Goal: Task Accomplishment & Management: Complete application form

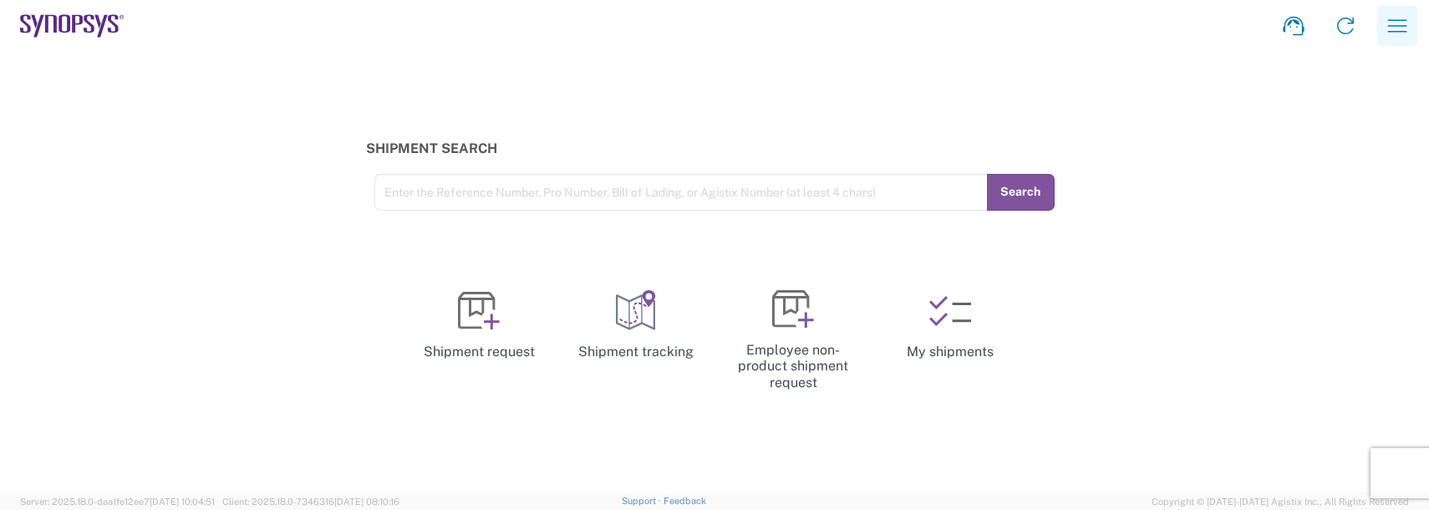
click at [1407, 30] on icon "button" at bounding box center [1397, 26] width 27 height 27
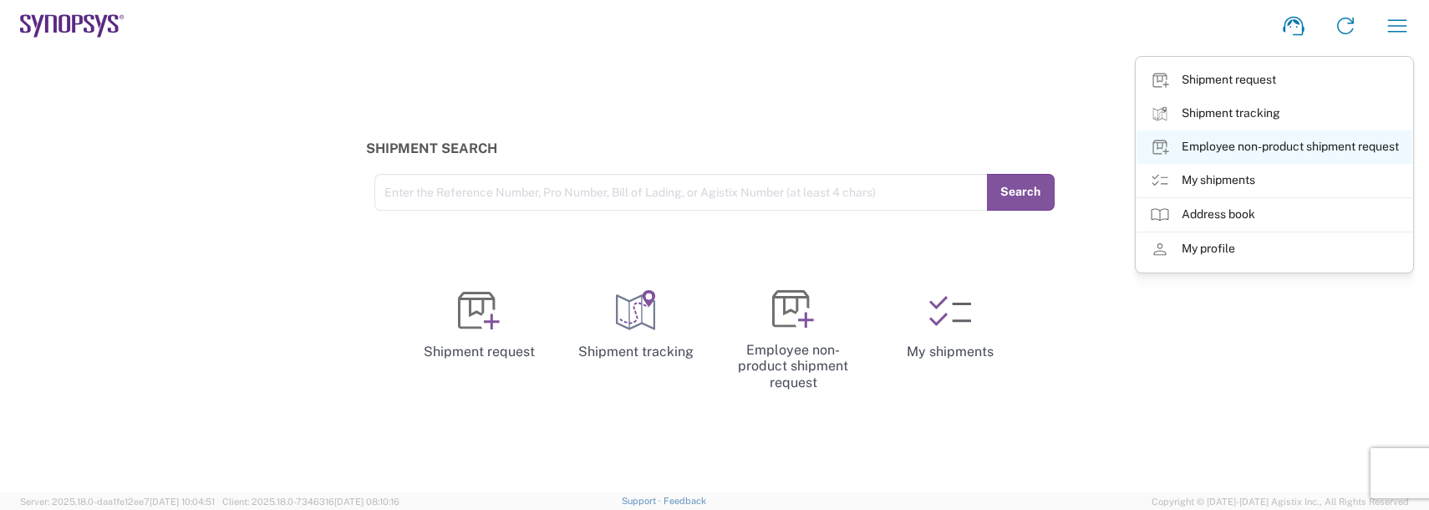
click at [1238, 150] on link "Employee non-product shipment request" at bounding box center [1274, 146] width 276 height 33
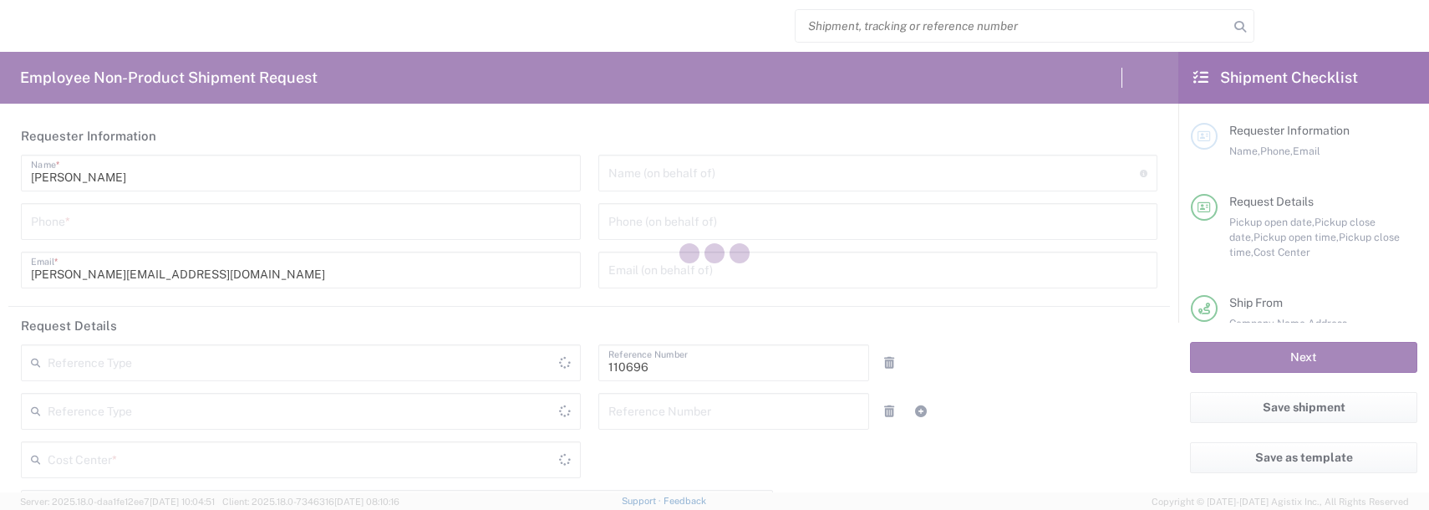
type input "US01, FAC, SAFETY & 110696"
type input "[US_STATE]"
type input "[GEOGRAPHIC_DATA]"
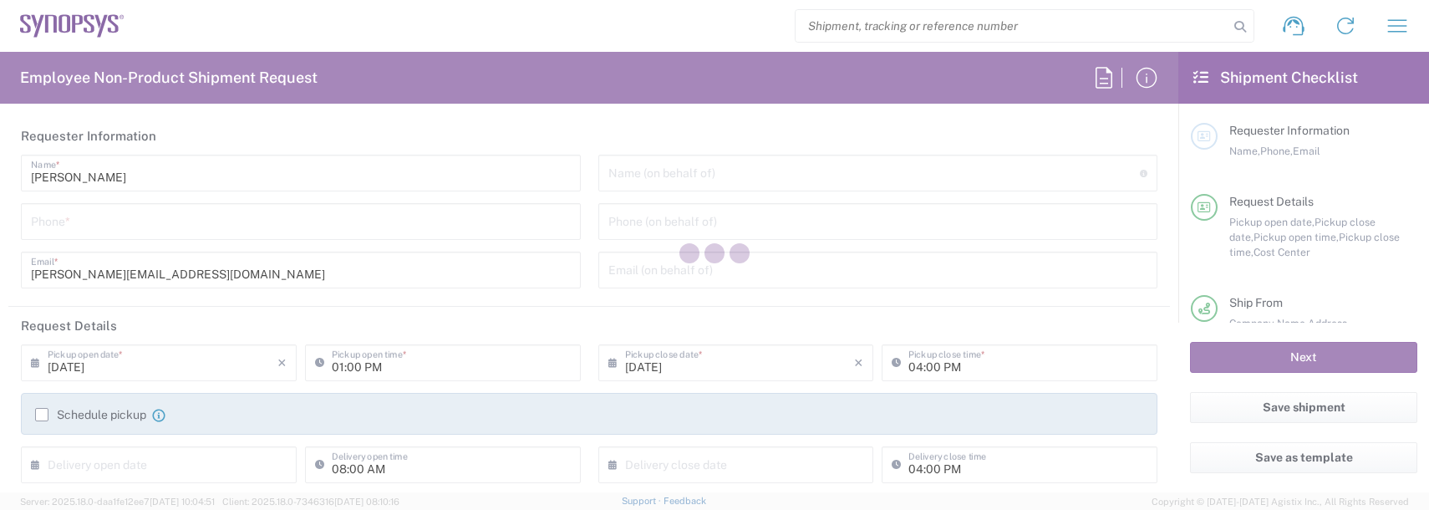
type input "Department"
type input "Delivered at Place"
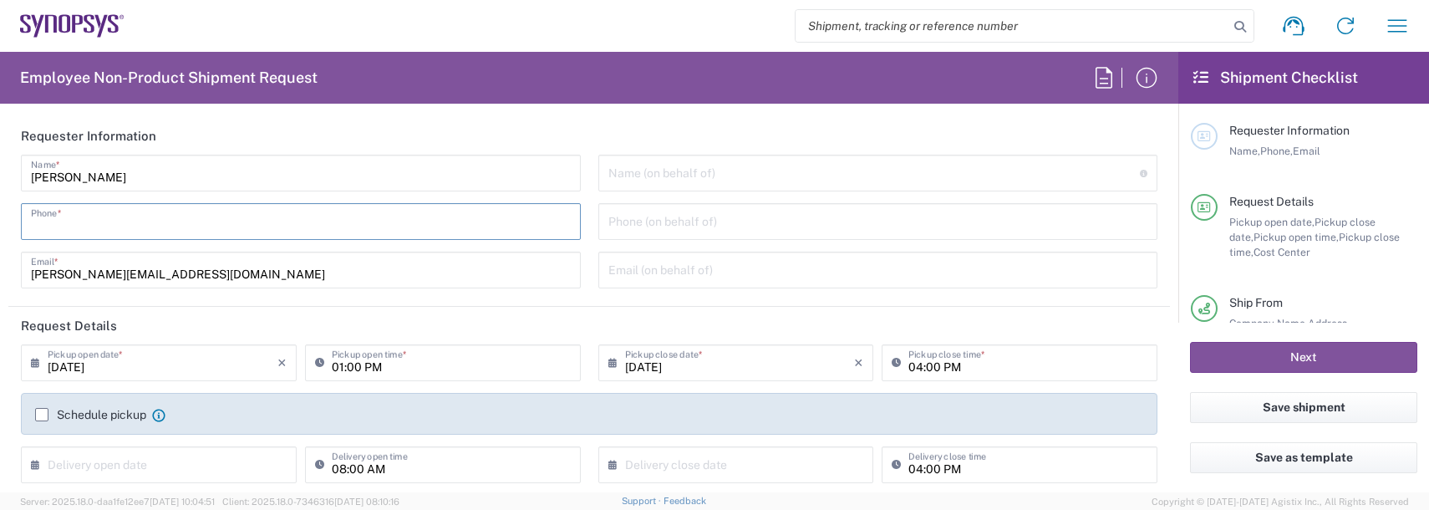
click at [69, 222] on input "tel" at bounding box center [301, 220] width 540 height 29
type input "Boxborough US8W"
type input "9788371149"
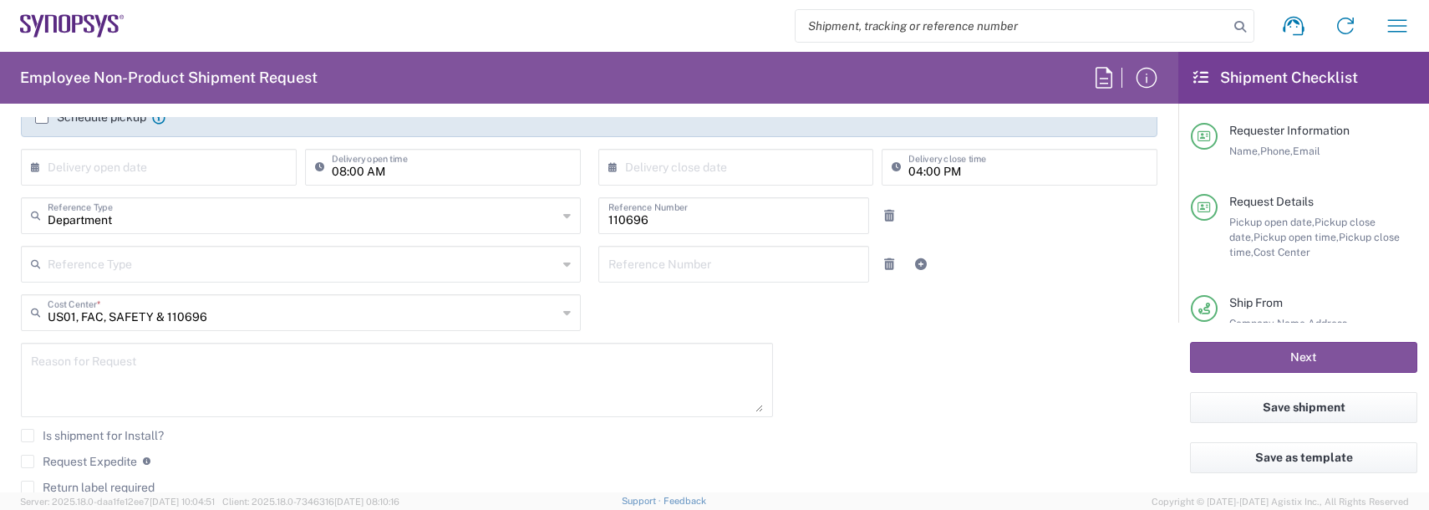
scroll to position [334, 0]
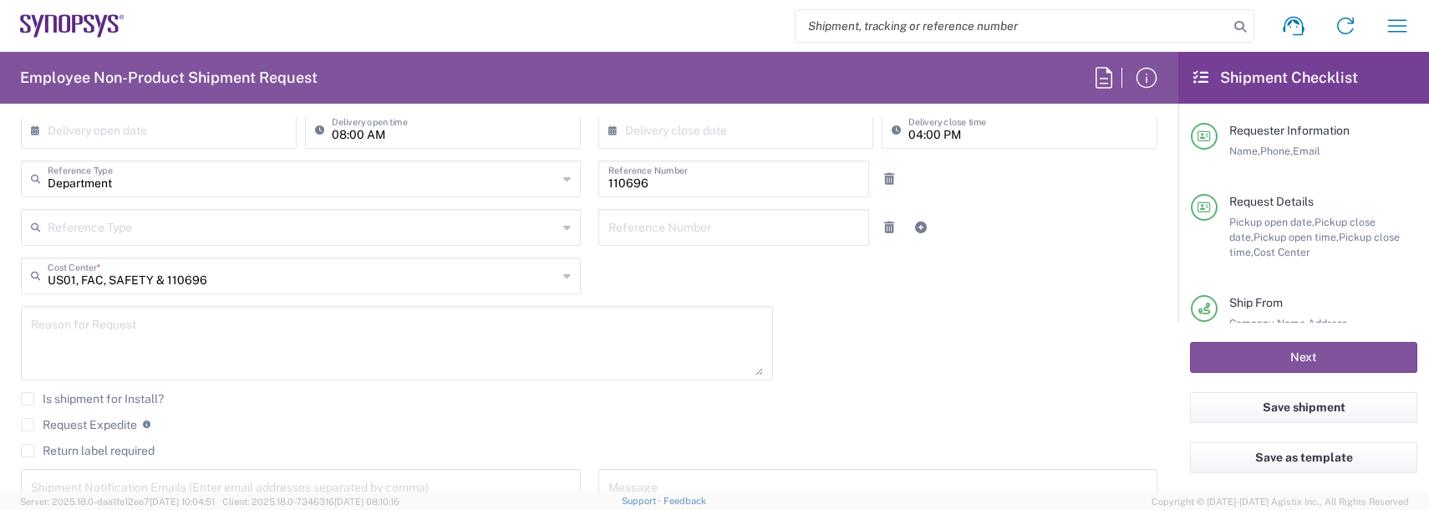
click at [145, 329] on textarea at bounding box center [397, 343] width 732 height 64
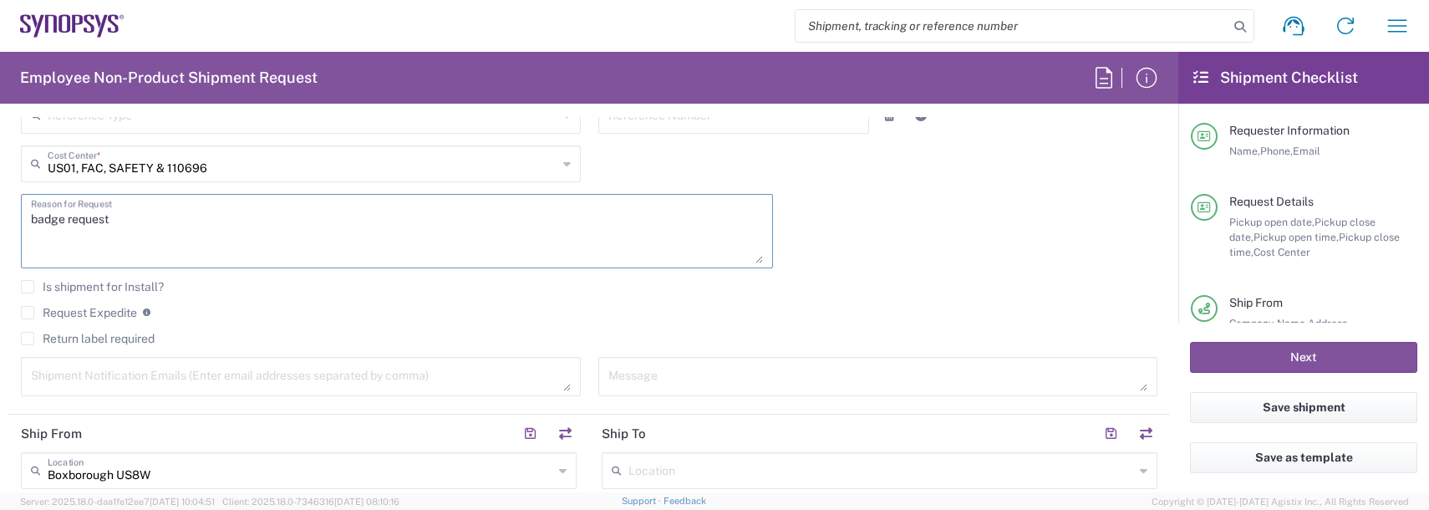
scroll to position [501, 0]
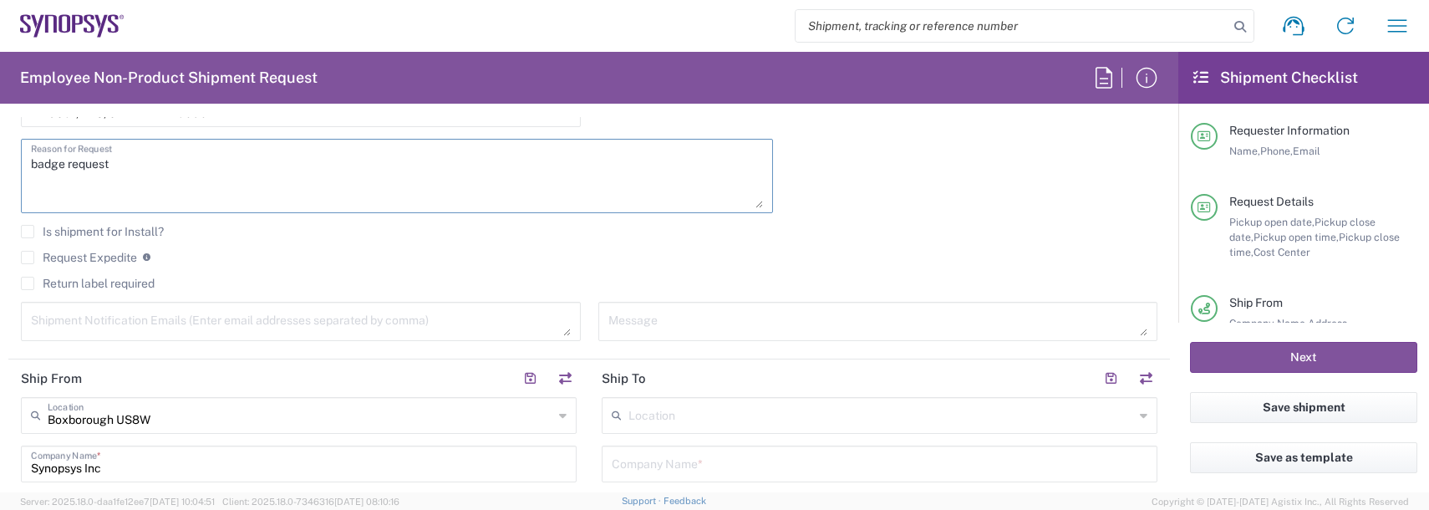
type textarea "badge request"
click at [91, 332] on textarea at bounding box center [301, 321] width 540 height 29
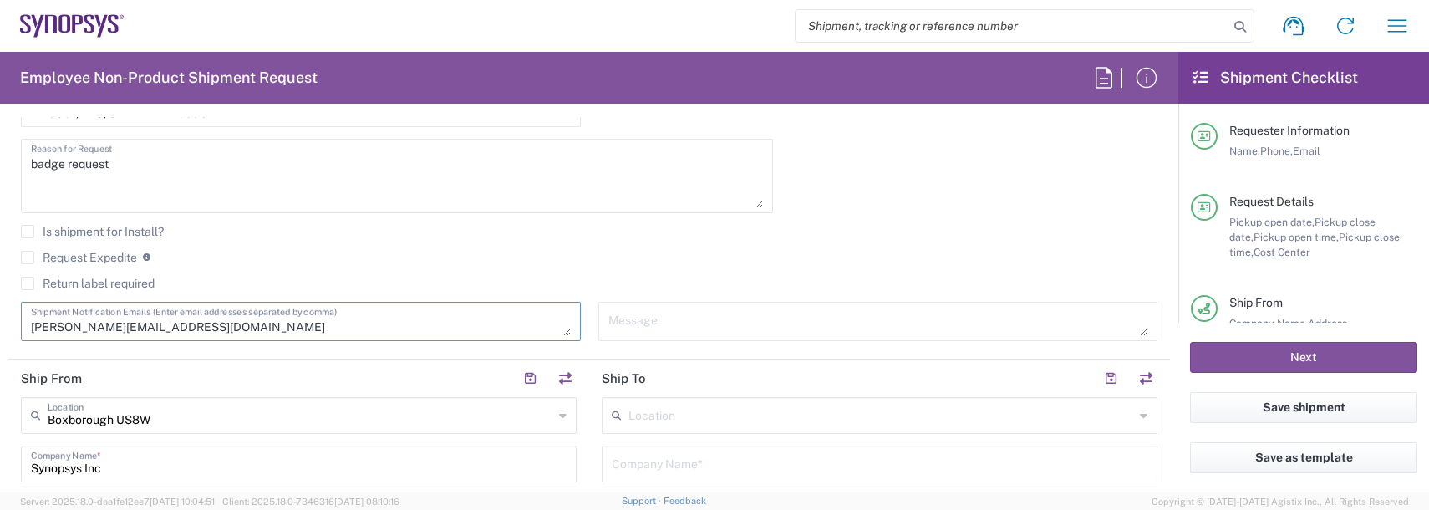
scroll to position [585, 0]
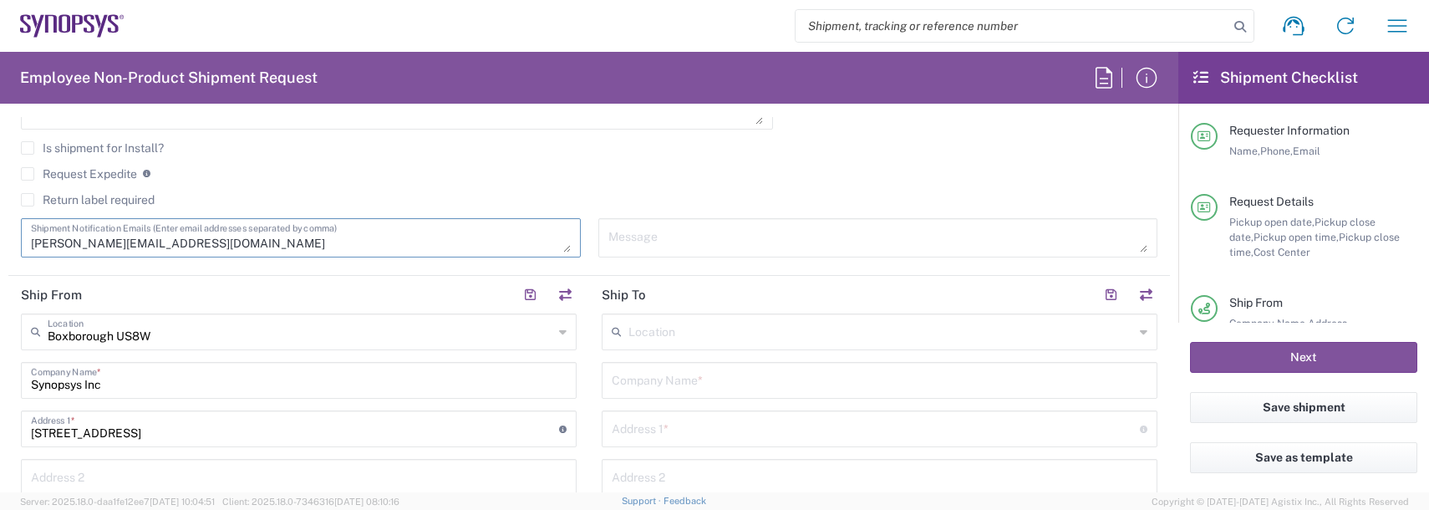
type textarea "[PERSON_NAME][EMAIL_ADDRESS][DOMAIN_NAME]"
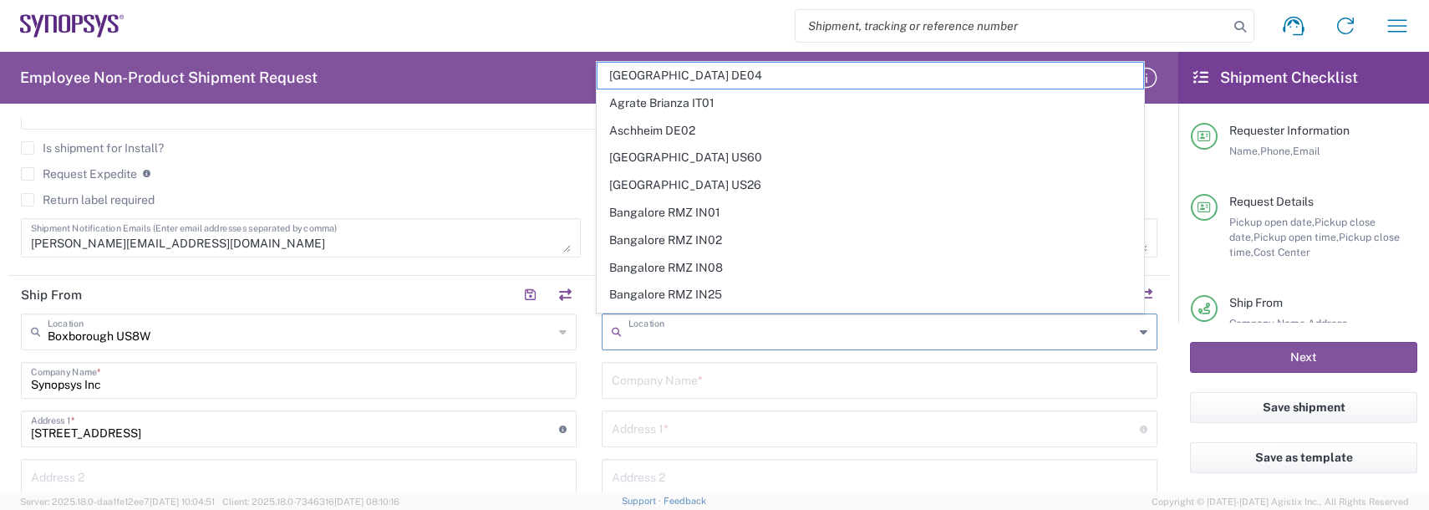
click at [643, 330] on input "text" at bounding box center [881, 330] width 506 height 29
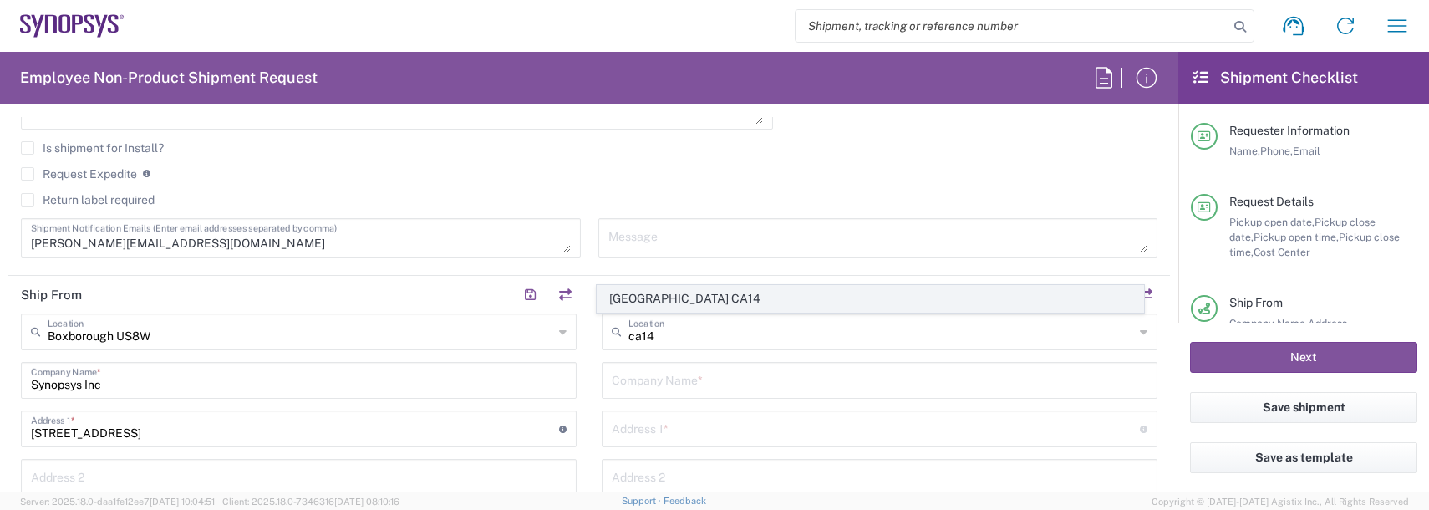
click at [669, 297] on span "[GEOGRAPHIC_DATA] CA14" at bounding box center [870, 299] width 547 height 26
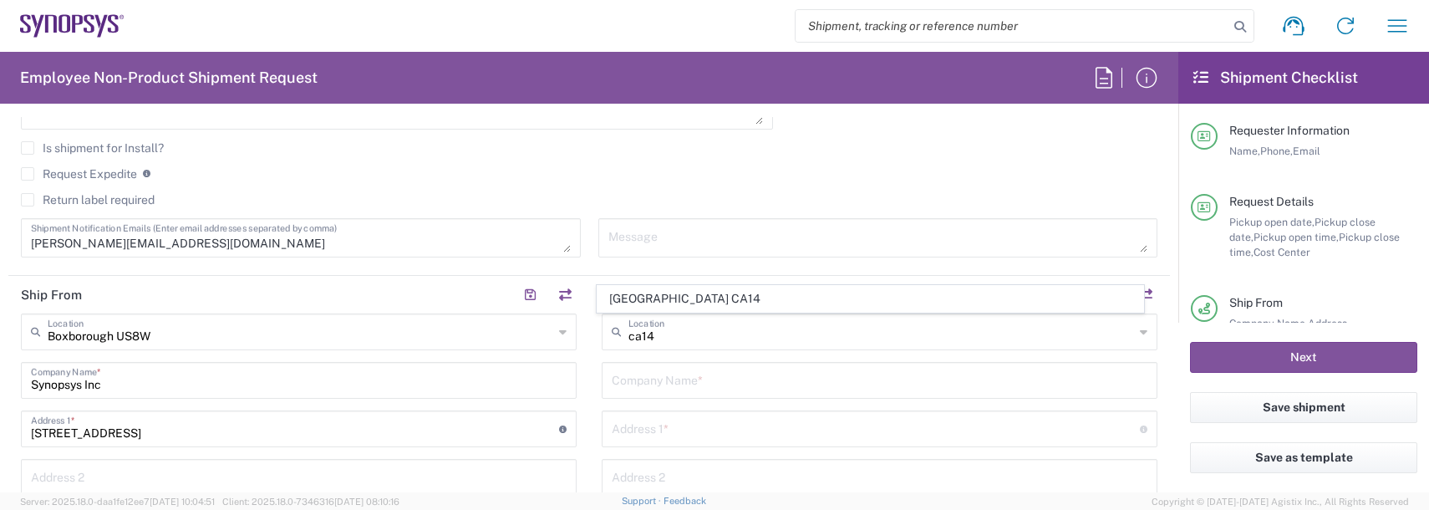
type input "[GEOGRAPHIC_DATA] CA14"
type input "Synopsys Canada ULC"
type input "[STREET_ADDRESS]"
type input "Suite 401"
type input "[GEOGRAPHIC_DATA]"
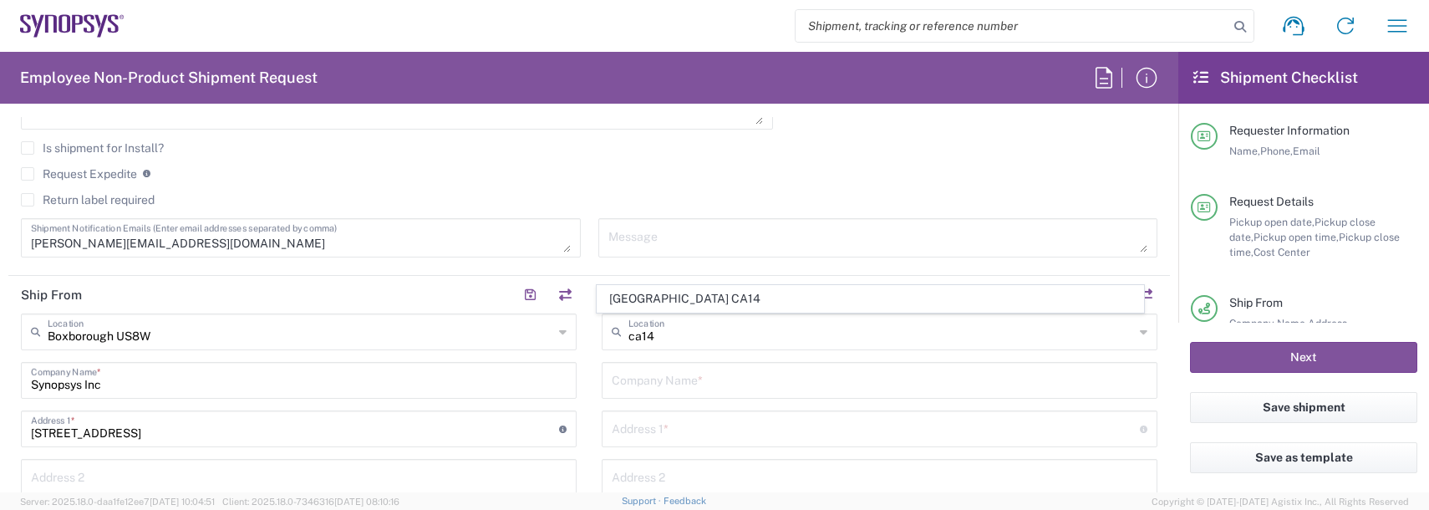
type input "[GEOGRAPHIC_DATA]"
type input "K2K 3K2"
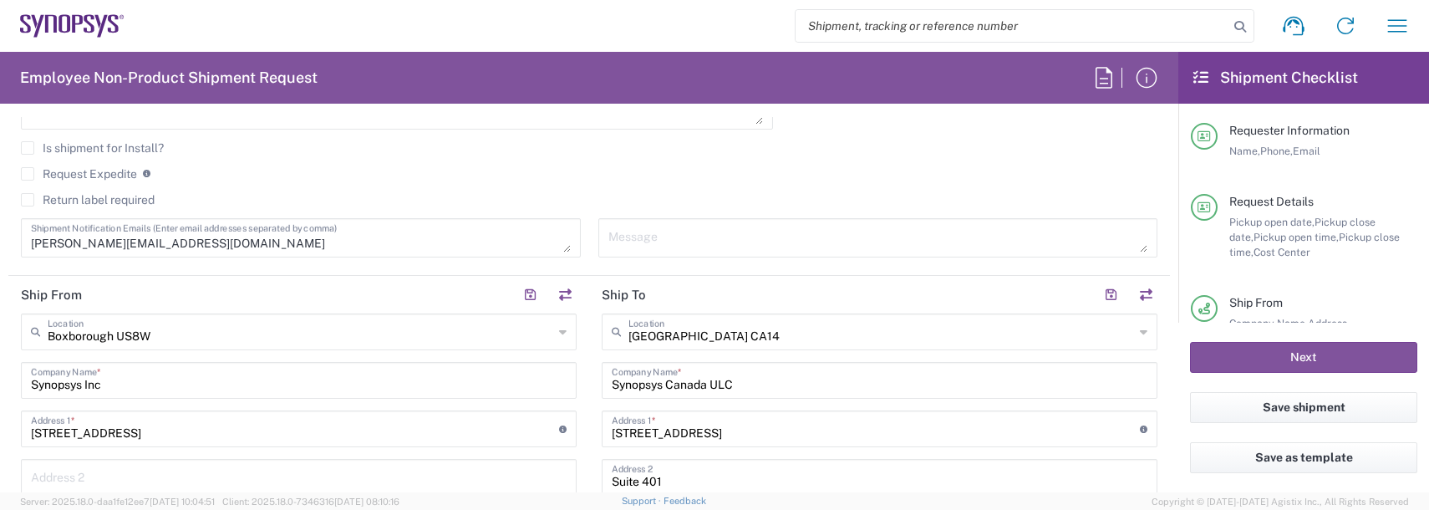
type input "[GEOGRAPHIC_DATA]"
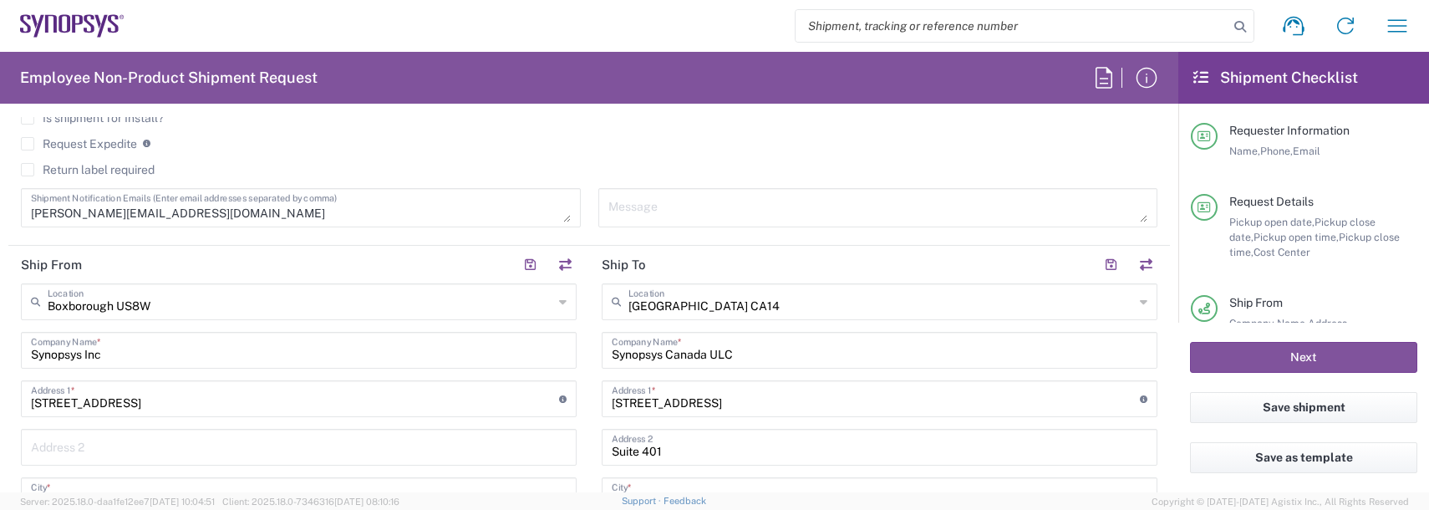
scroll to position [836, 0]
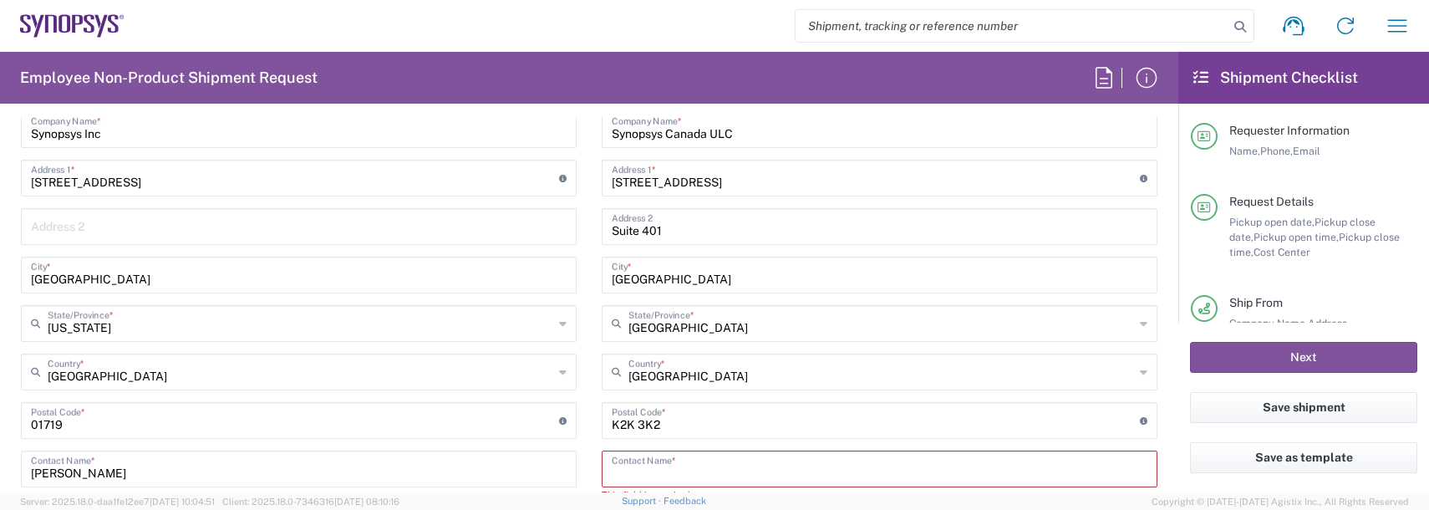
click at [667, 469] on input "text" at bounding box center [880, 467] width 536 height 29
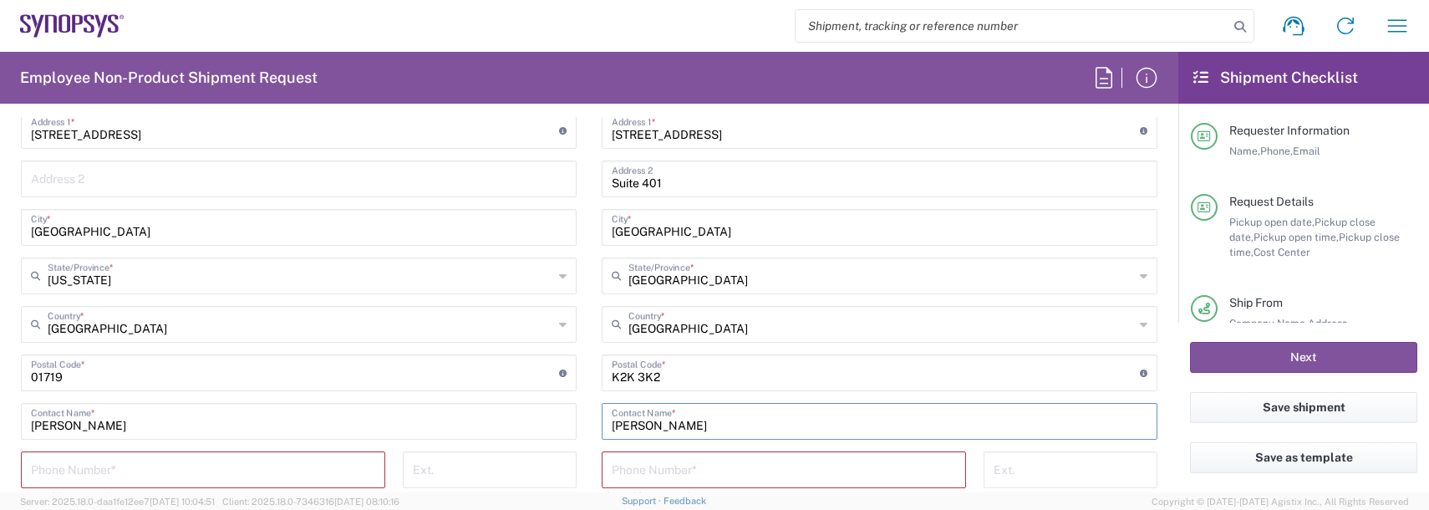
type input "[PERSON_NAME]"
click at [194, 473] on input "tel" at bounding box center [203, 468] width 344 height 29
type input "9788371149"
drag, startPoint x: 696, startPoint y: 465, endPoint x: 687, endPoint y: 468, distance: 9.5
click at [696, 465] on input "tel" at bounding box center [784, 468] width 344 height 29
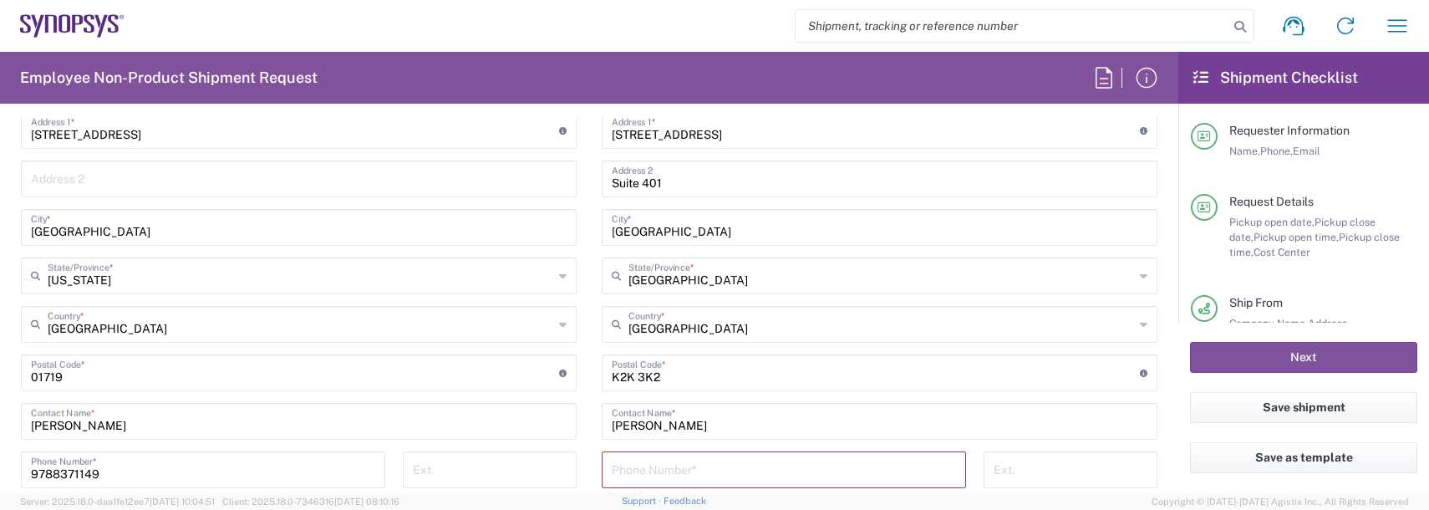
click at [662, 472] on input "tel" at bounding box center [784, 468] width 344 height 29
click at [640, 483] on div "Phone Number *" at bounding box center [784, 469] width 364 height 37
type input "9788371149"
type input "[PERSON_NAME][EMAIL_ADDRESS][DOMAIN_NAME]"
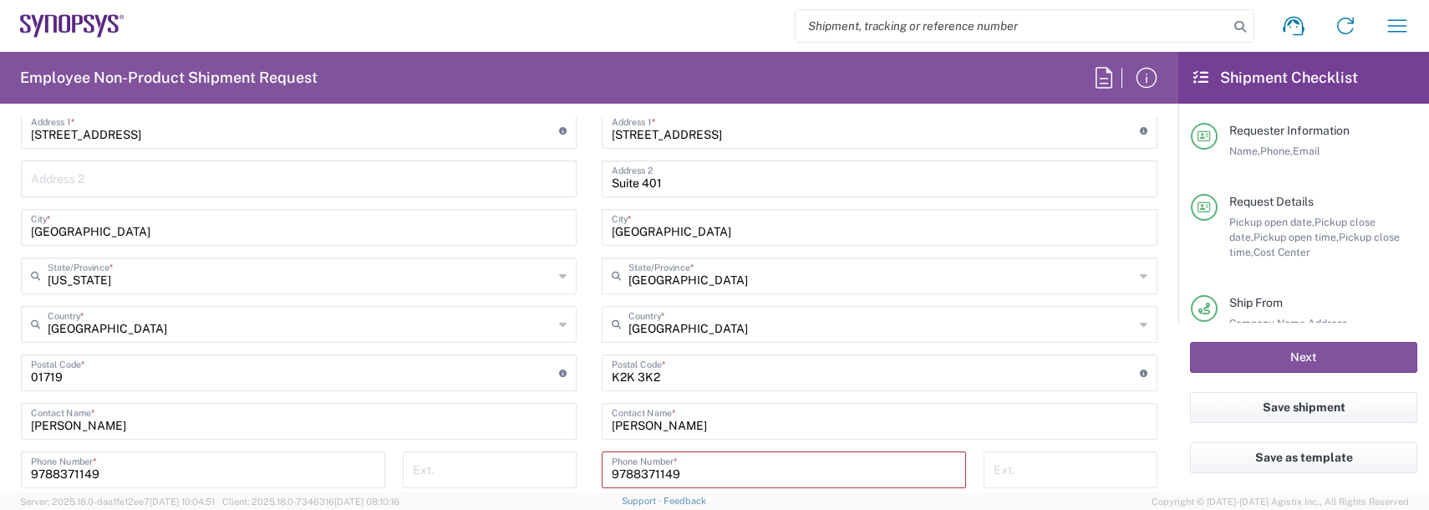
type input "[PERSON_NAME]"
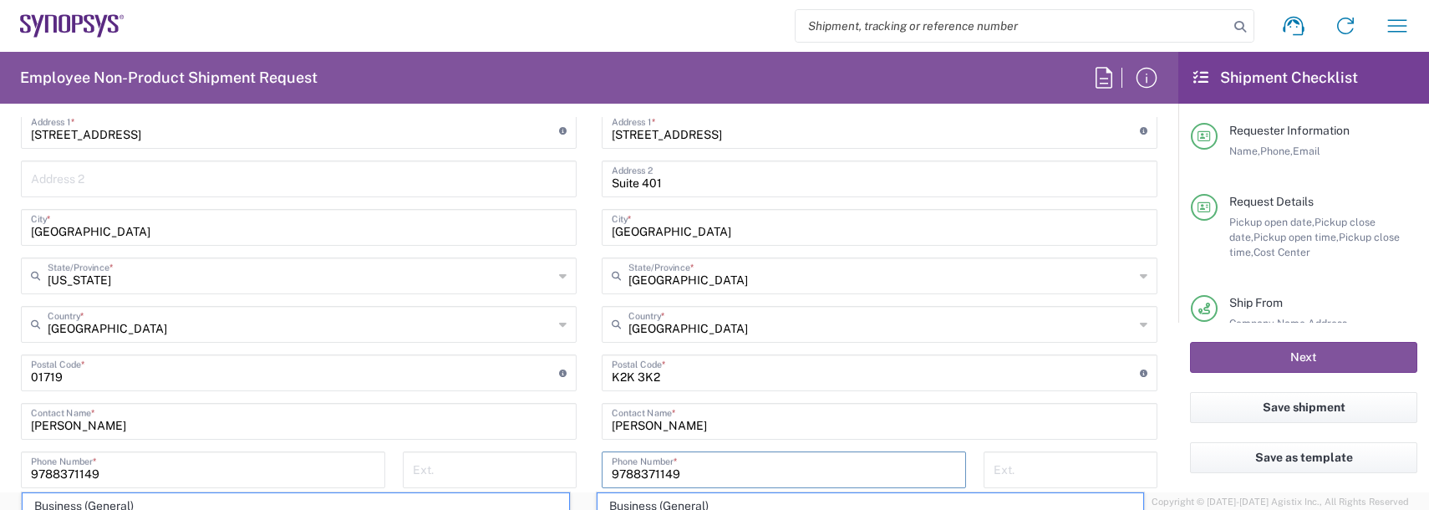
scroll to position [1025, 0]
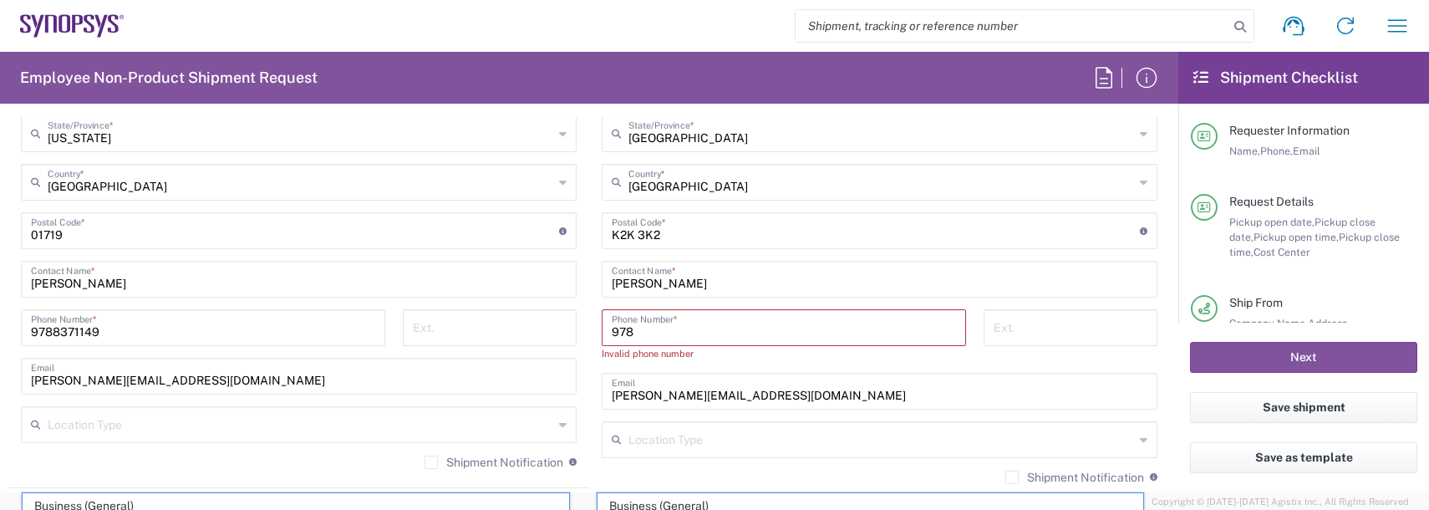
click at [570, 396] on div "[GEOGRAPHIC_DATA] [GEOGRAPHIC_DATA] Location [GEOGRAPHIC_DATA] [GEOGRAPHIC_DATA…" at bounding box center [299, 177] width 556 height 608
click at [643, 325] on input "978" at bounding box center [784, 326] width 344 height 29
type input "9788371149"
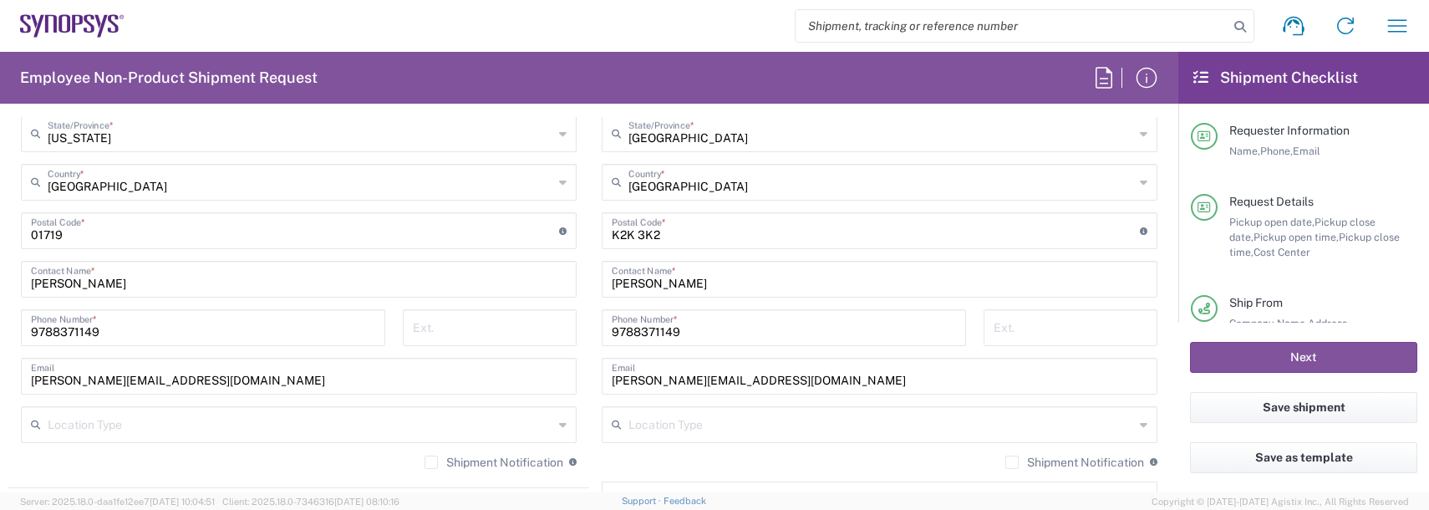
click at [577, 417] on main "[GEOGRAPHIC_DATA] [GEOGRAPHIC_DATA] Location [GEOGRAPHIC_DATA] [GEOGRAPHIC_DATA…" at bounding box center [298, 177] width 581 height 608
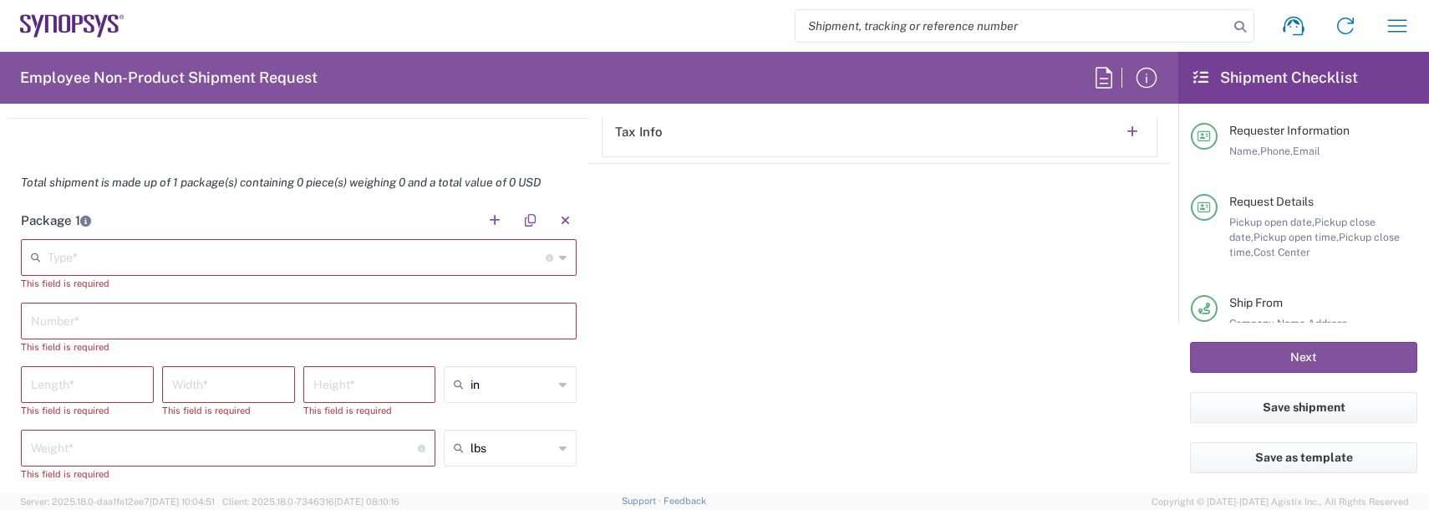
scroll to position [1443, 0]
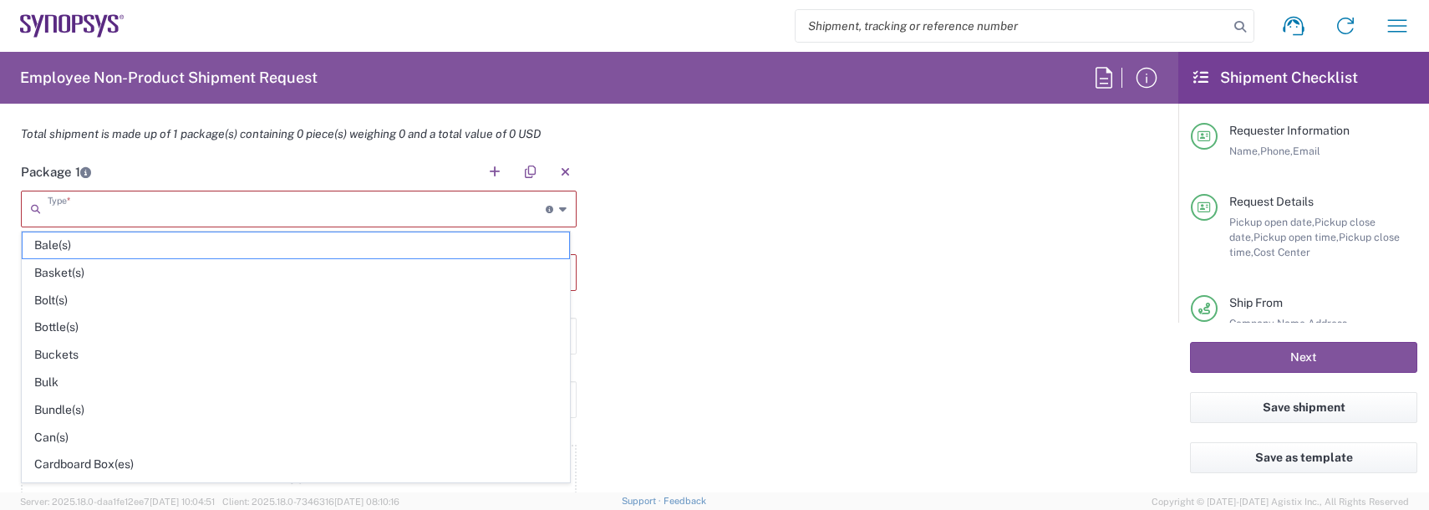
click at [63, 199] on input "text" at bounding box center [297, 207] width 498 height 29
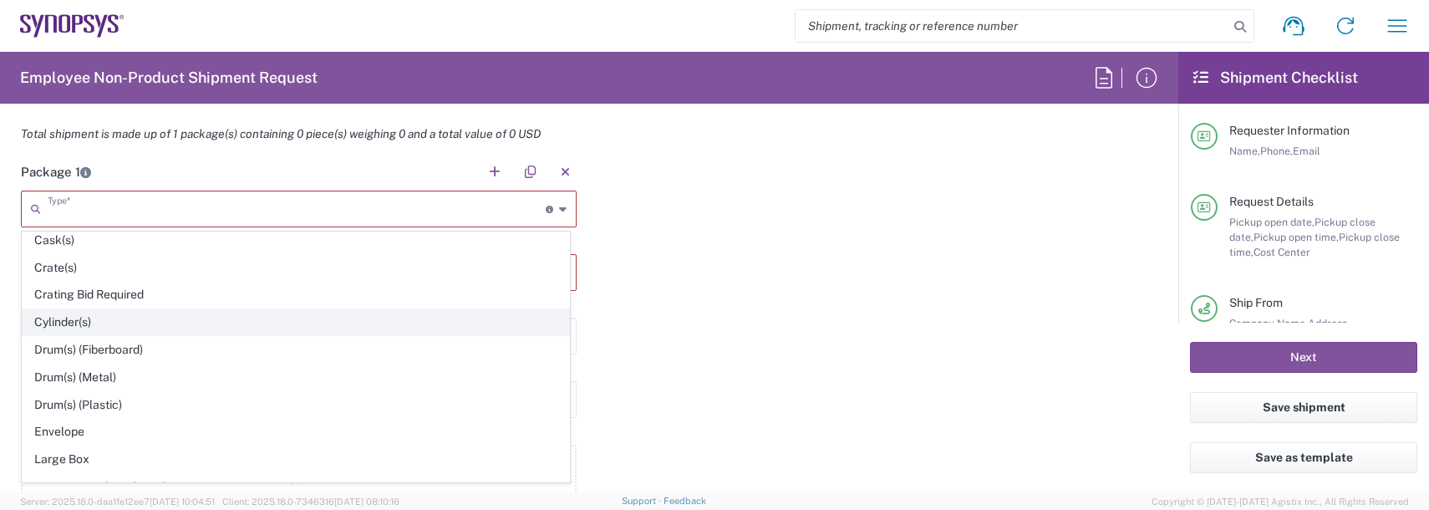
scroll to position [334, 0]
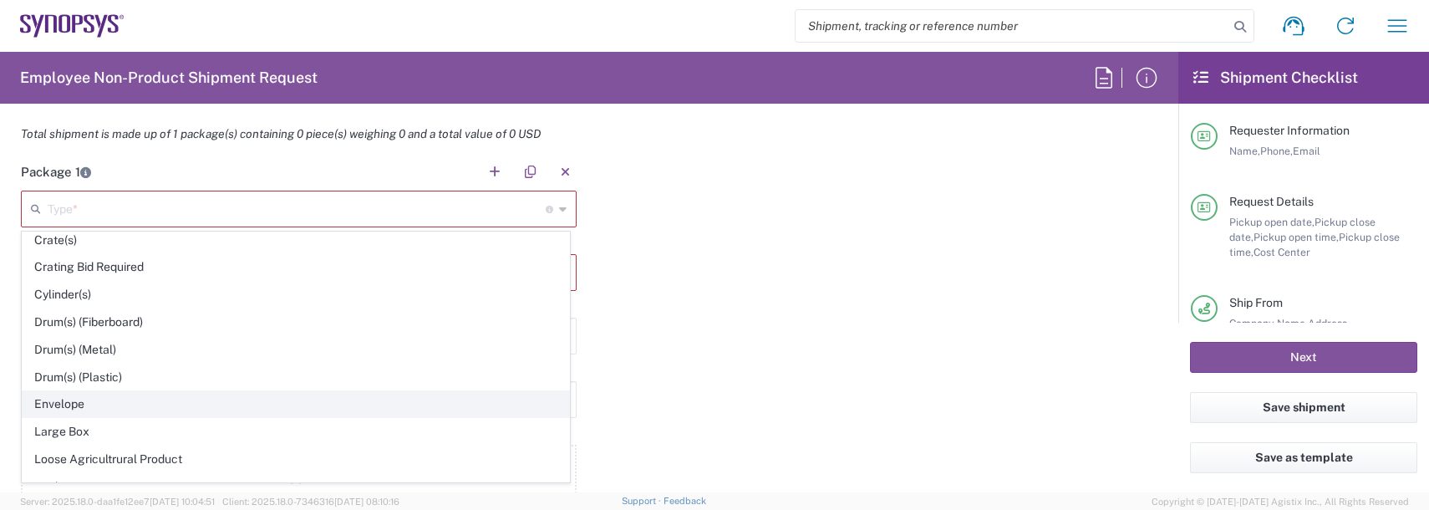
click at [66, 397] on span "Envelope" at bounding box center [296, 404] width 547 height 26
type input "Envelope"
type input "1"
type input "9.5"
type input "12.5"
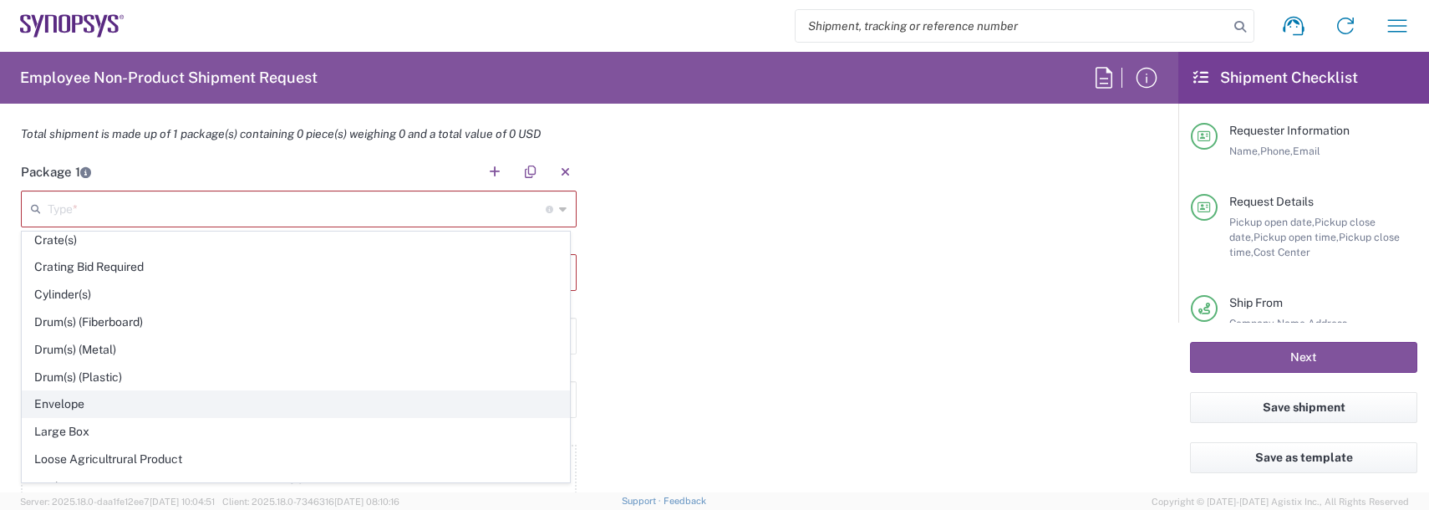
type input "0.25"
type input "1"
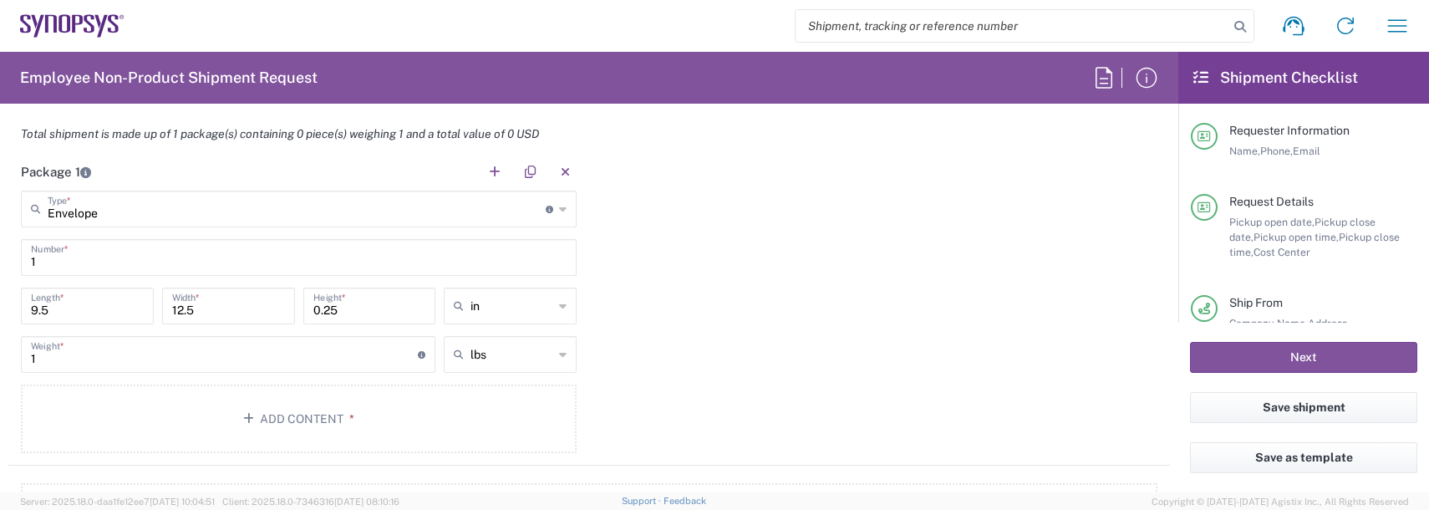
click at [246, 405] on button "Add Content *" at bounding box center [299, 418] width 556 height 69
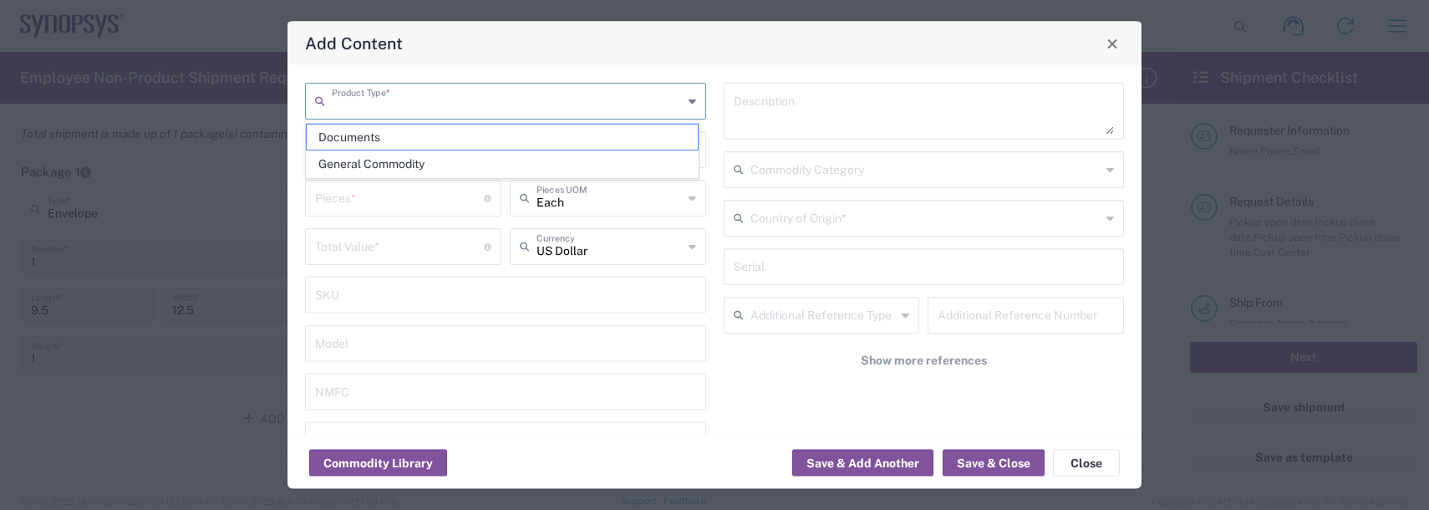
click at [386, 95] on input "text" at bounding box center [507, 99] width 351 height 29
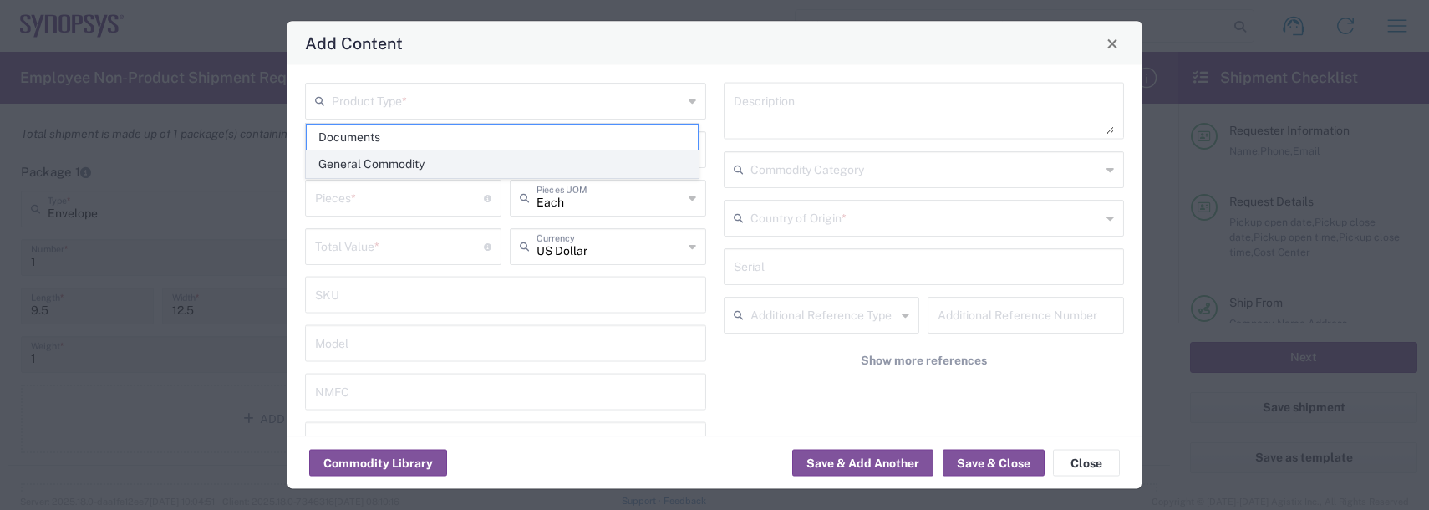
click at [347, 167] on span "General Commodity" at bounding box center [502, 164] width 391 height 26
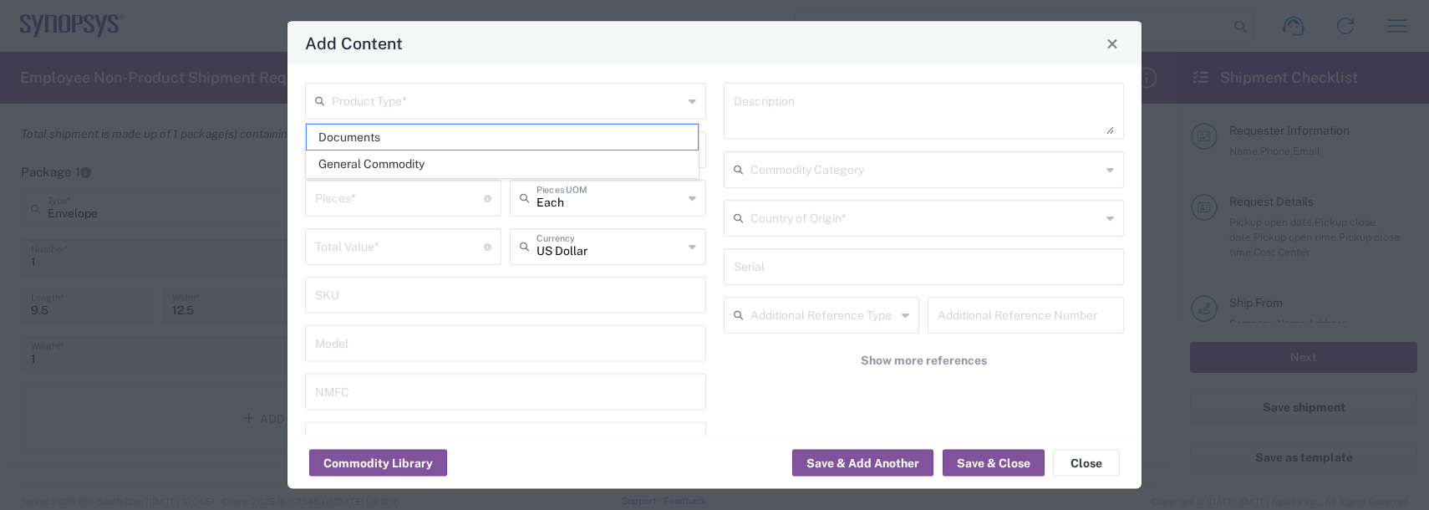
type input "General Commodity"
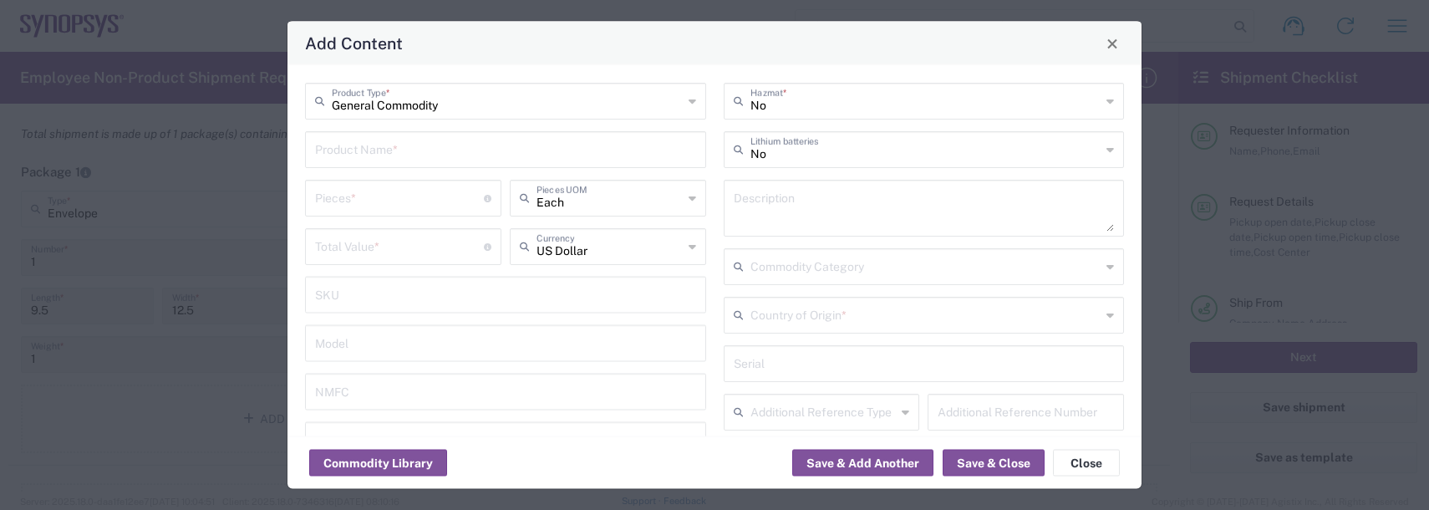
click at [343, 147] on input "text" at bounding box center [505, 148] width 381 height 29
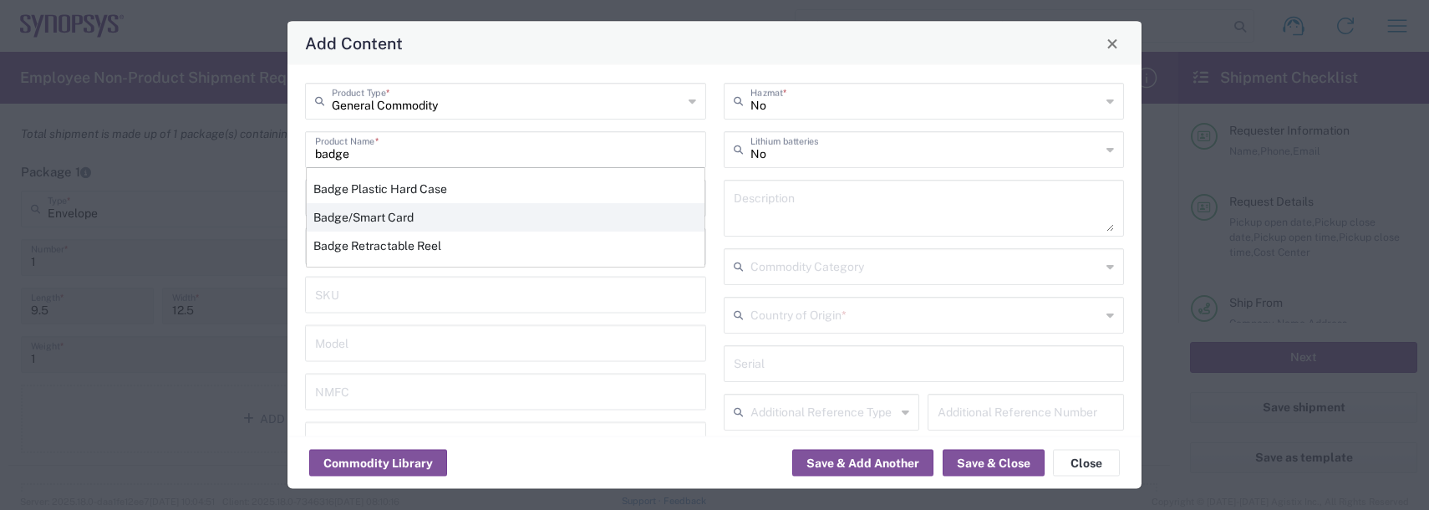
click at [369, 214] on div "Badge/Smart Card" at bounding box center [506, 217] width 398 height 28
type input "Badge/Smart Card"
type input "10.15"
type textarea "Badge/Smart Card"
type input "8523.52.0090"
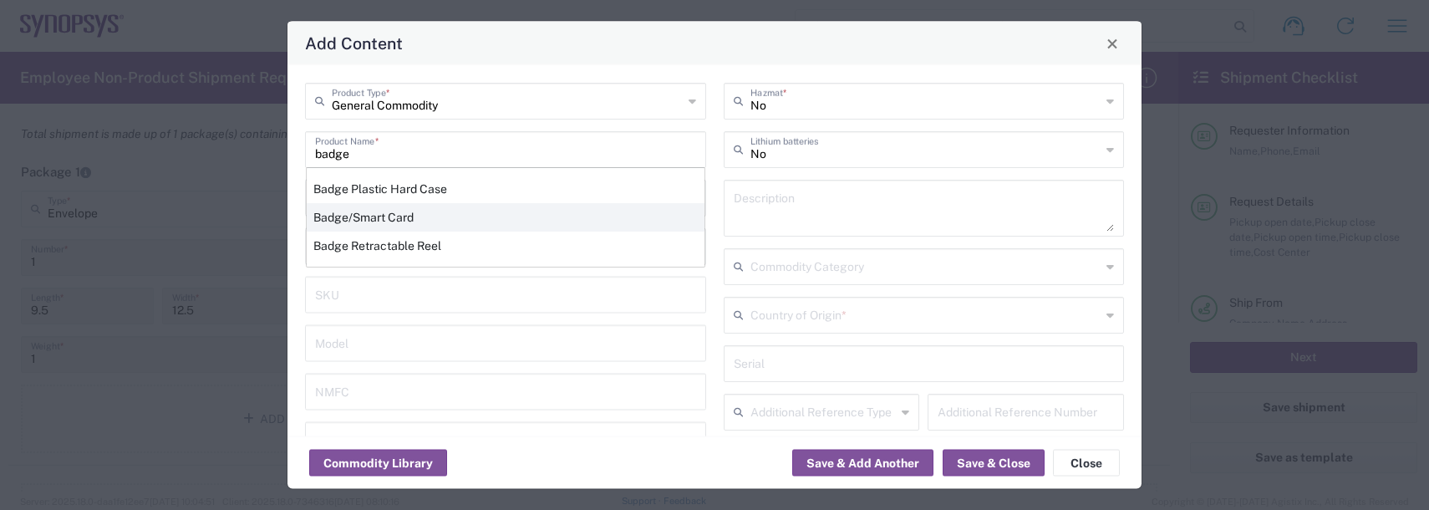
type input "BIS"
type input "EAR99"
type input "NLR - No License Required"
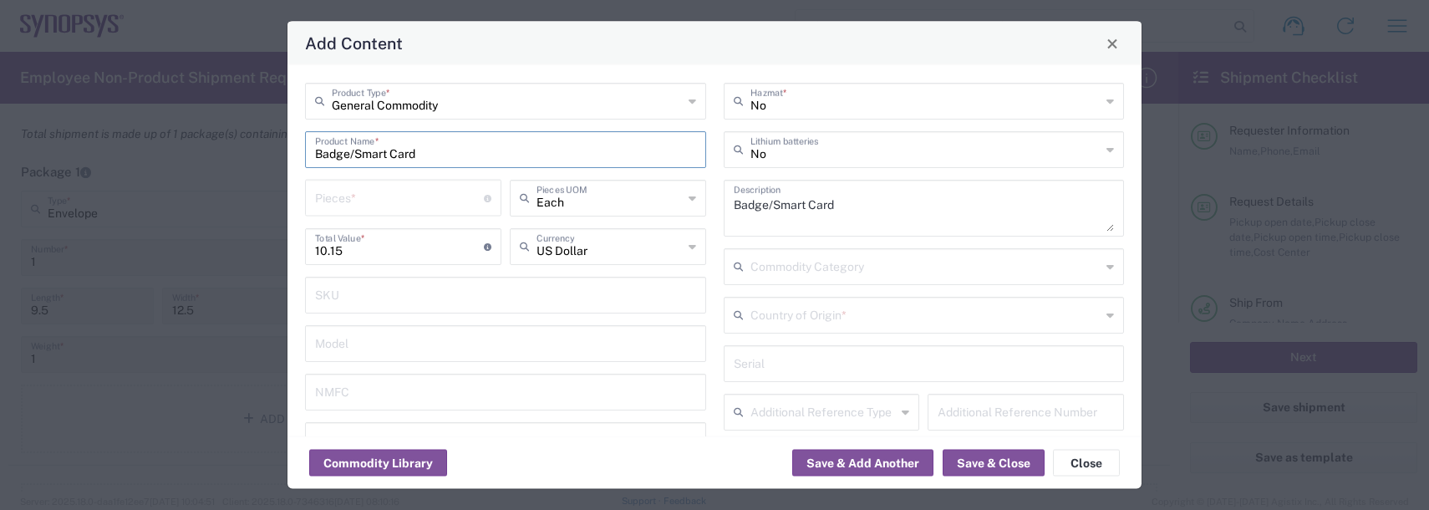
click at [353, 206] on input "number" at bounding box center [399, 196] width 169 height 29
type input "1"
click at [849, 311] on input "text" at bounding box center [925, 313] width 351 height 29
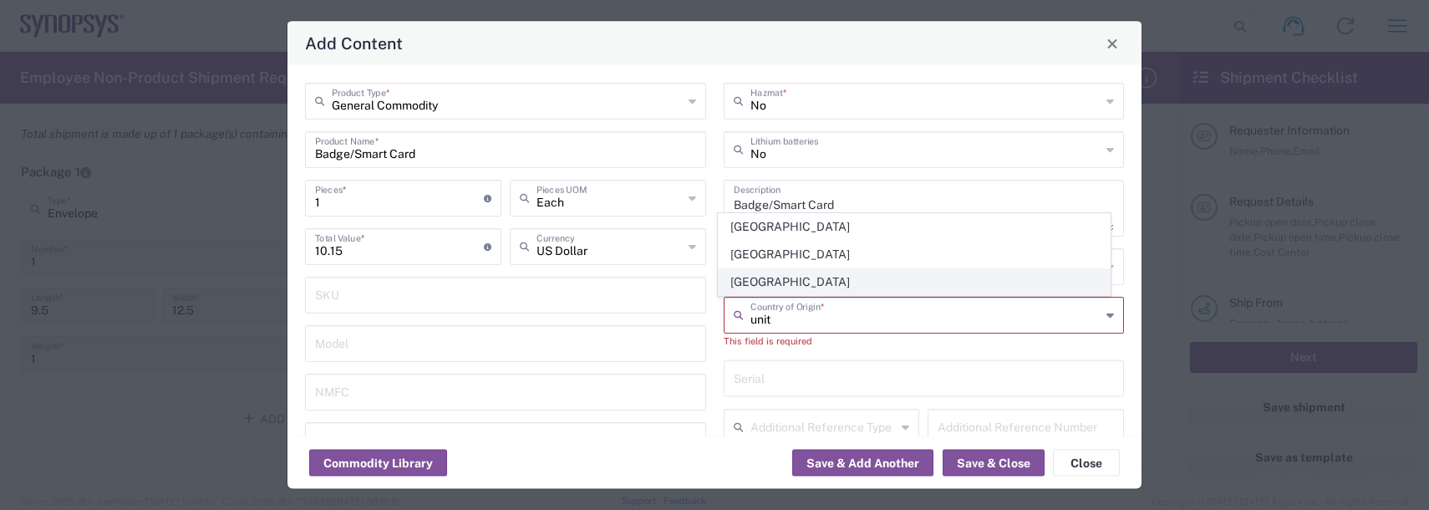
click at [831, 274] on span "[GEOGRAPHIC_DATA]" at bounding box center [914, 282] width 391 height 26
type input "[GEOGRAPHIC_DATA]"
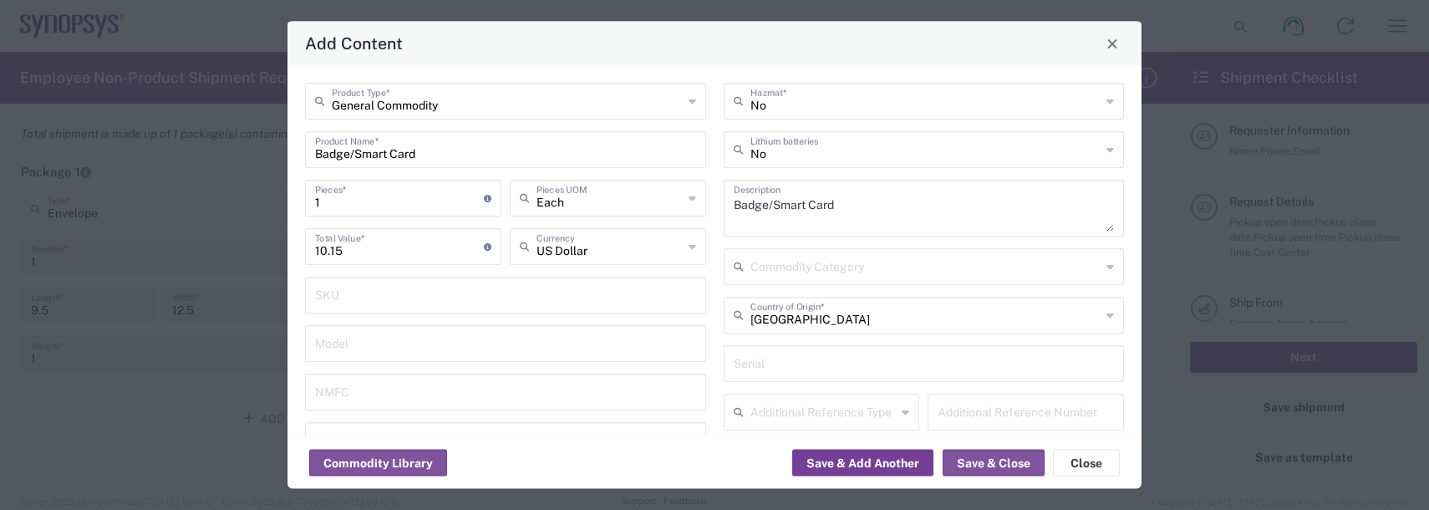
click at [902, 452] on button "Save & Add Another" at bounding box center [862, 463] width 141 height 27
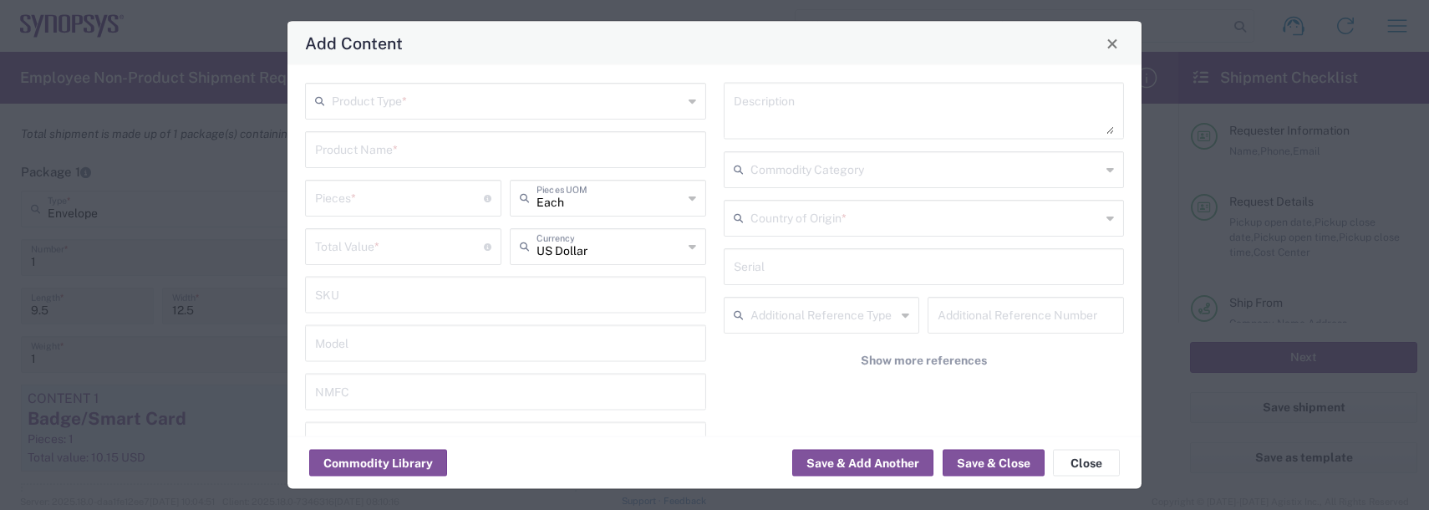
drag, startPoint x: 329, startPoint y: 91, endPoint x: 338, endPoint y: 109, distance: 19.4
click at [330, 91] on icon at bounding box center [323, 101] width 17 height 27
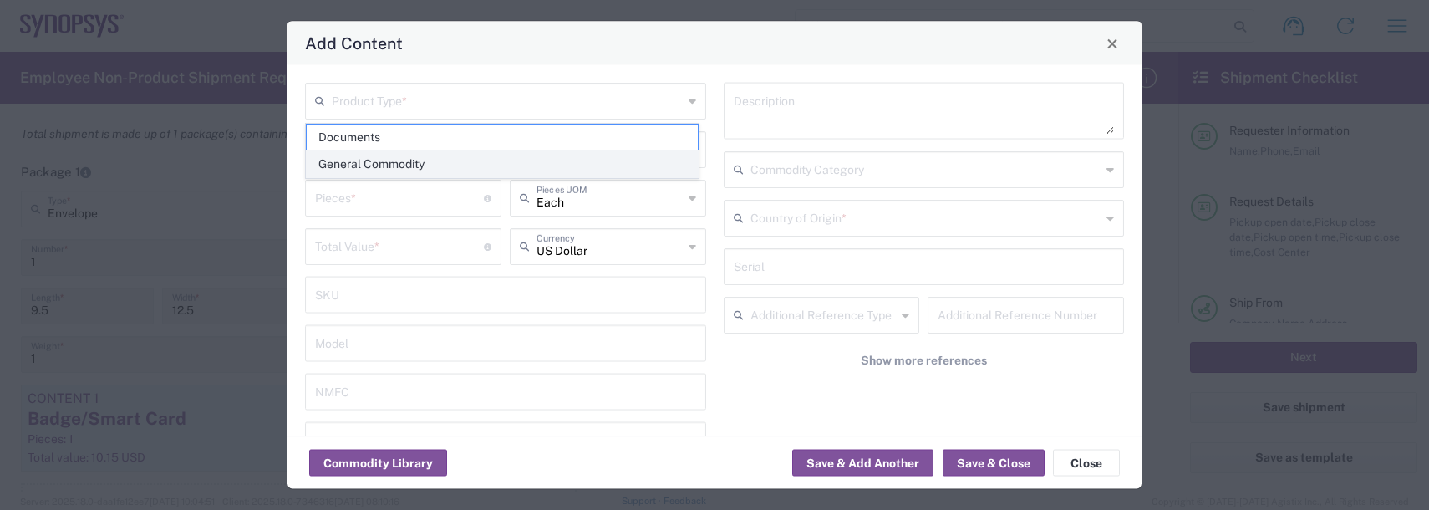
click at [345, 163] on span "General Commodity" at bounding box center [502, 164] width 391 height 26
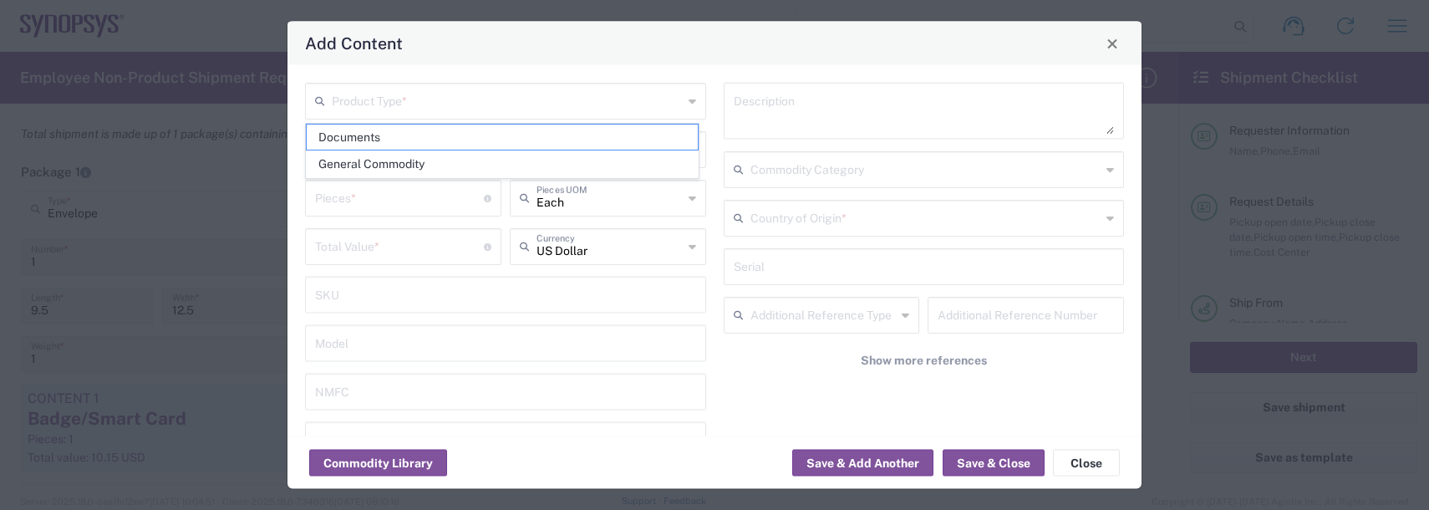
type input "General Commodity"
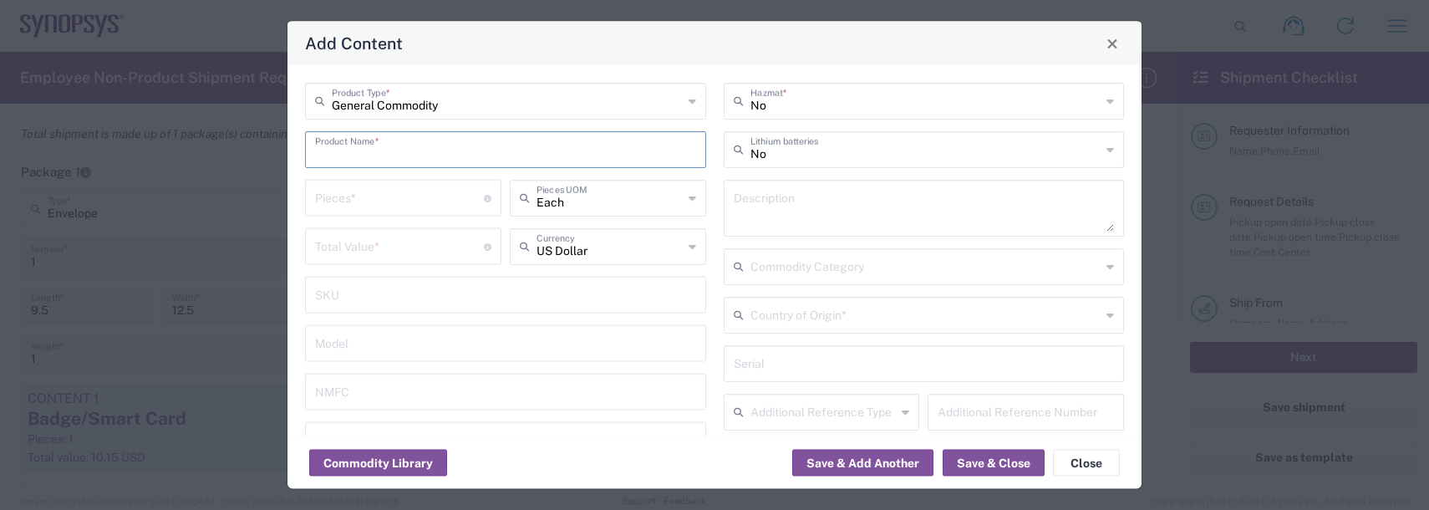
click at [345, 155] on input "text" at bounding box center [505, 148] width 381 height 29
click at [372, 150] on input "badge" at bounding box center [505, 148] width 381 height 29
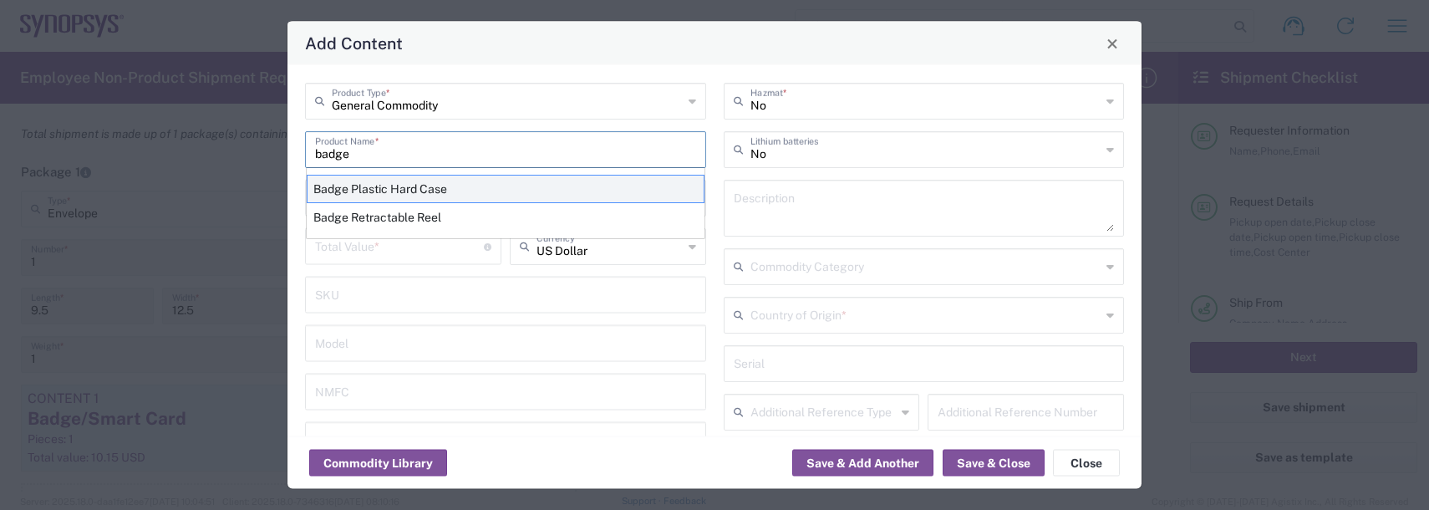
click at [350, 188] on div "Badge Plastic Hard Case" at bounding box center [506, 189] width 398 height 28
type input "Badge Plastic Hard Case"
type input "1.25"
type textarea "Badge Plastic Hard Case"
type input "[GEOGRAPHIC_DATA]"
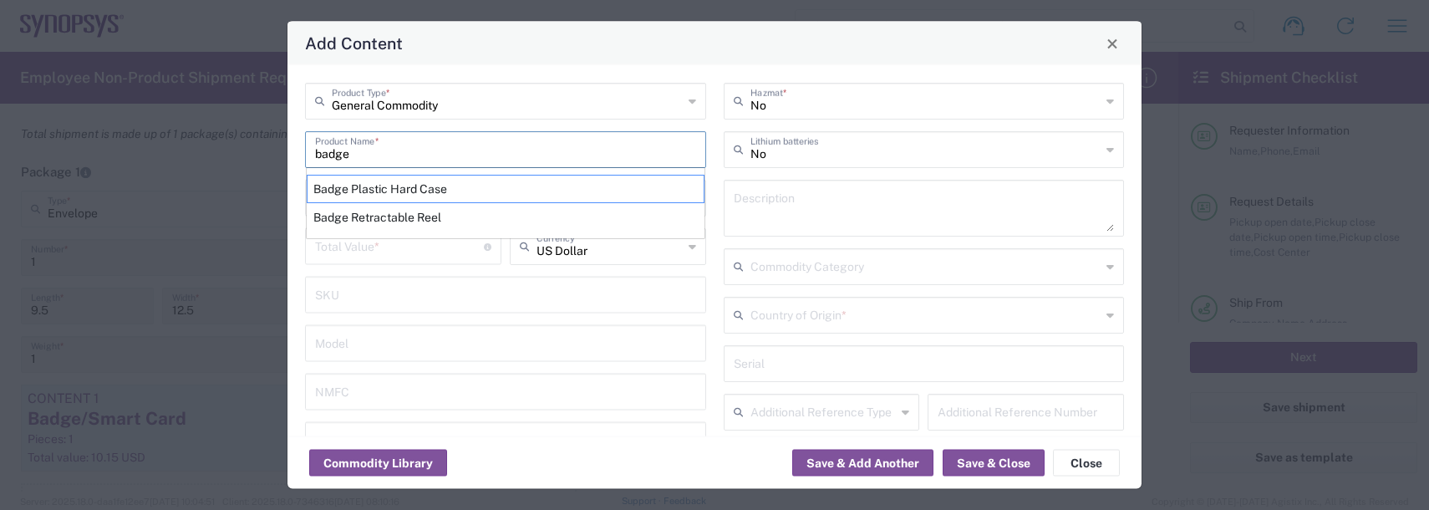
type input "4202.32.0000"
type input "BIS"
type input "EAR99"
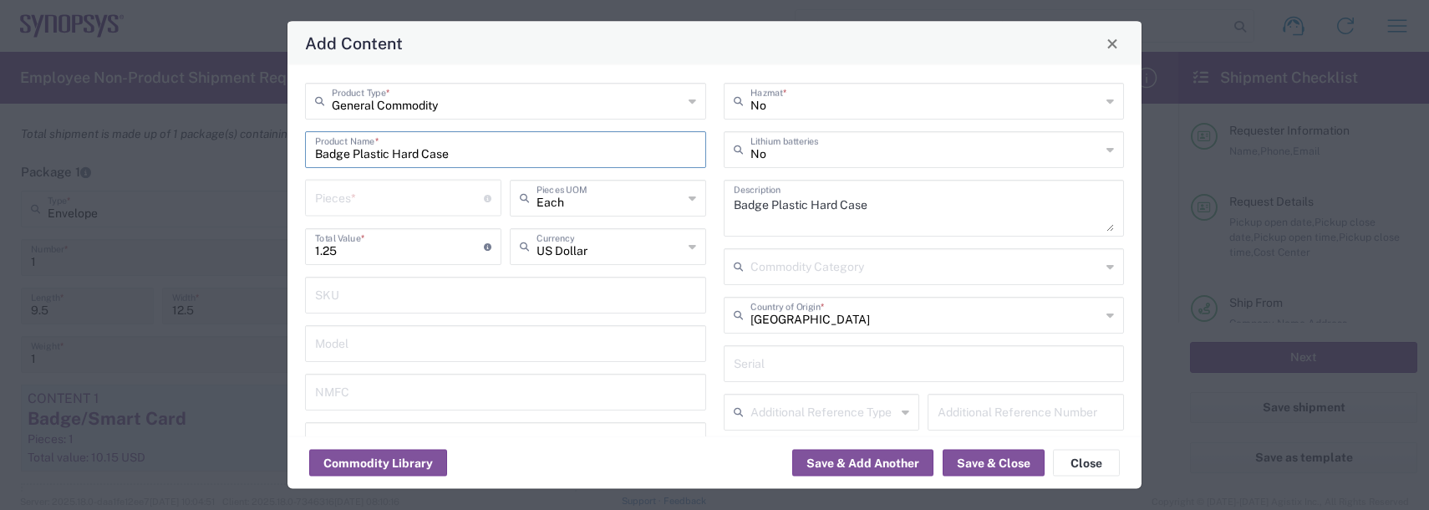
type input "NLR - No License Required"
click at [345, 196] on input "number" at bounding box center [399, 196] width 169 height 29
type input "1"
click at [912, 459] on button "Save & Add Another" at bounding box center [862, 463] width 141 height 27
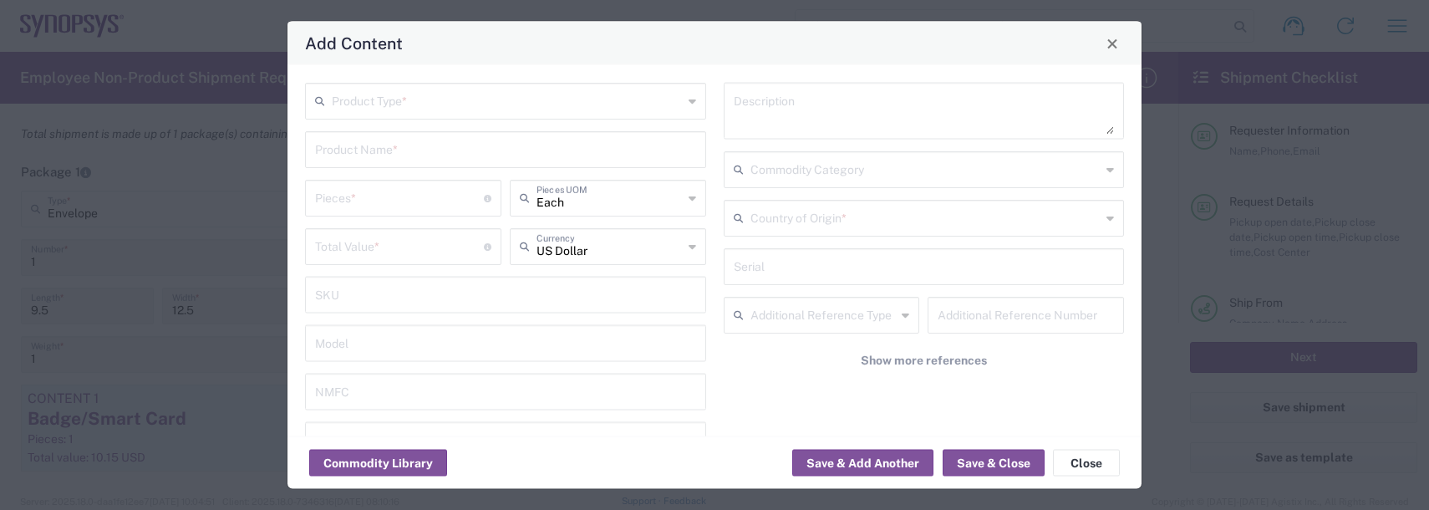
drag, startPoint x: 433, startPoint y: 100, endPoint x: 399, endPoint y: 129, distance: 43.9
click at [430, 102] on input "text" at bounding box center [507, 99] width 351 height 29
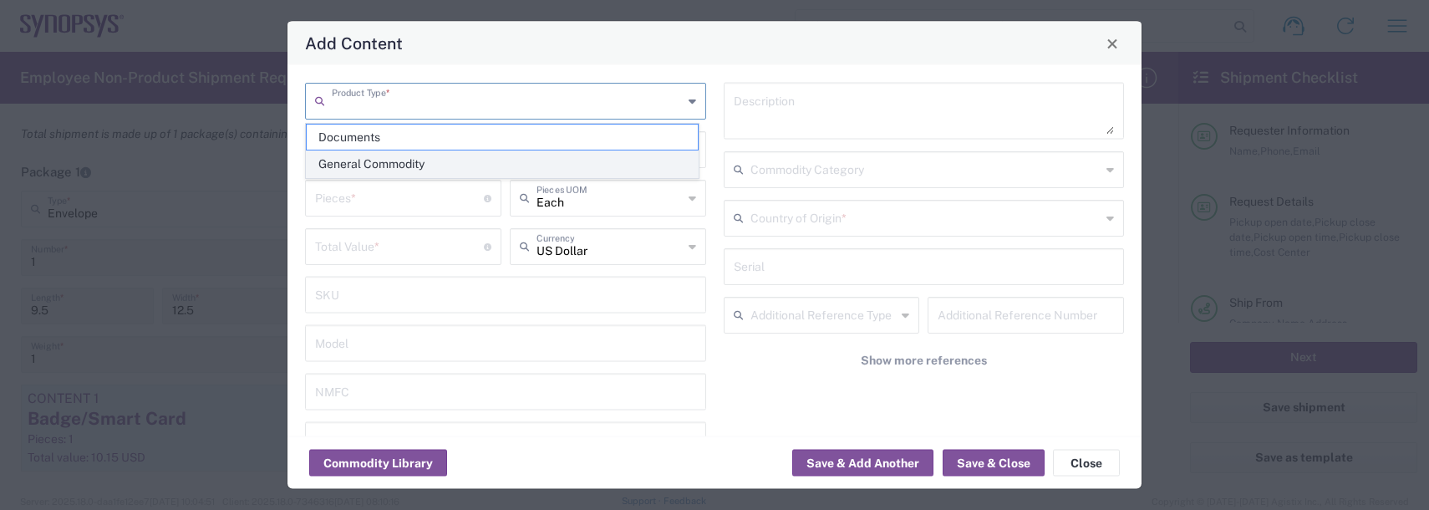
click at [369, 155] on span "General Commodity" at bounding box center [502, 164] width 391 height 26
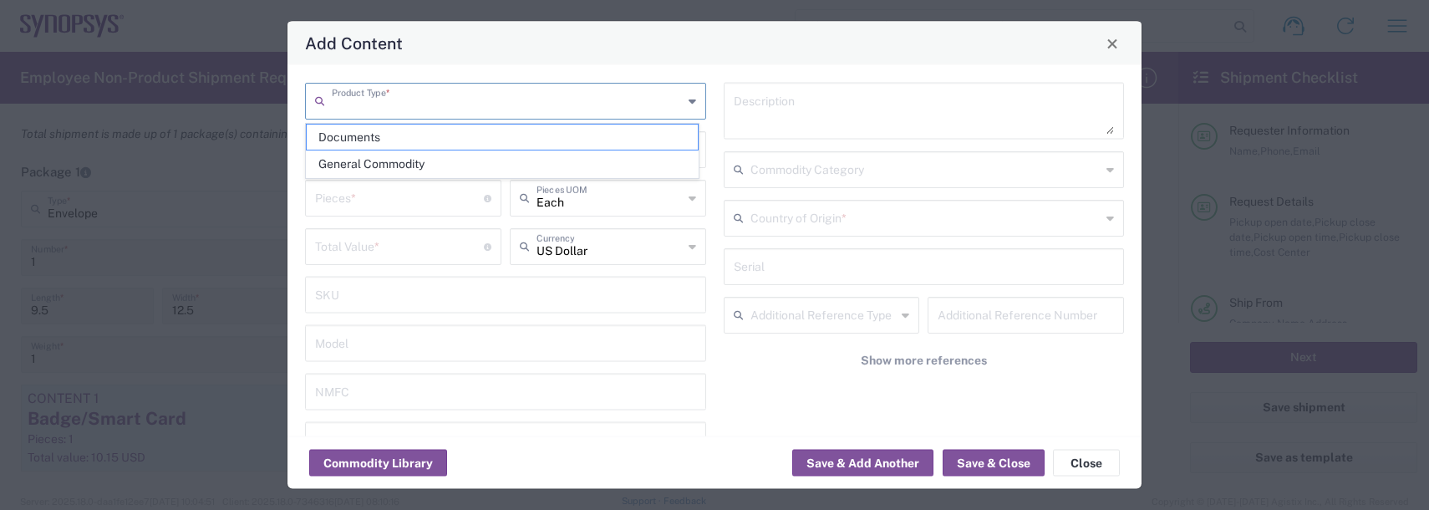
type input "General Commodity"
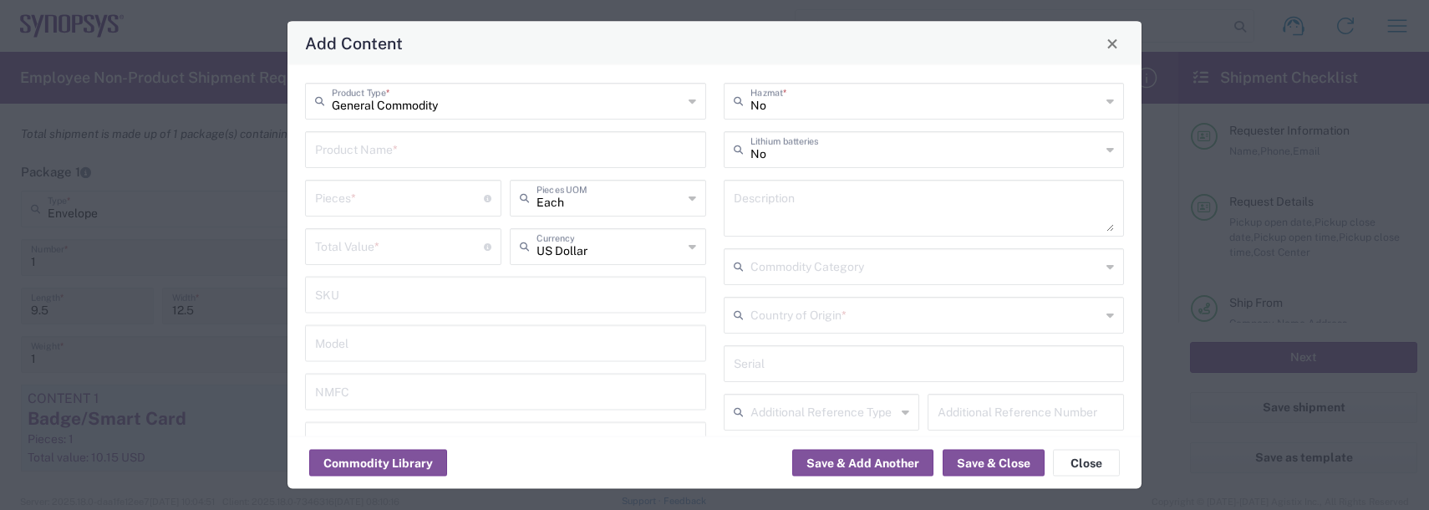
click at [358, 160] on input "text" at bounding box center [505, 148] width 381 height 29
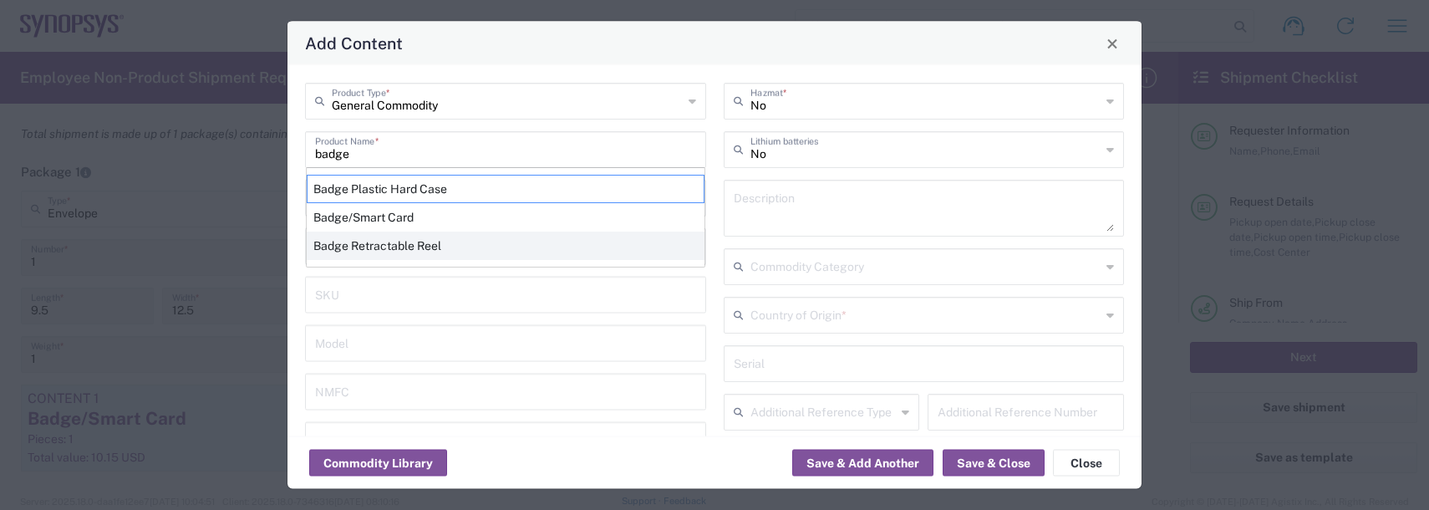
click at [374, 252] on div "Badge Retractable Reel" at bounding box center [506, 245] width 398 height 28
type input "Badge Retractable Reel"
type input "1.85"
type textarea "Badge Retractable Reel"
type input "[GEOGRAPHIC_DATA]"
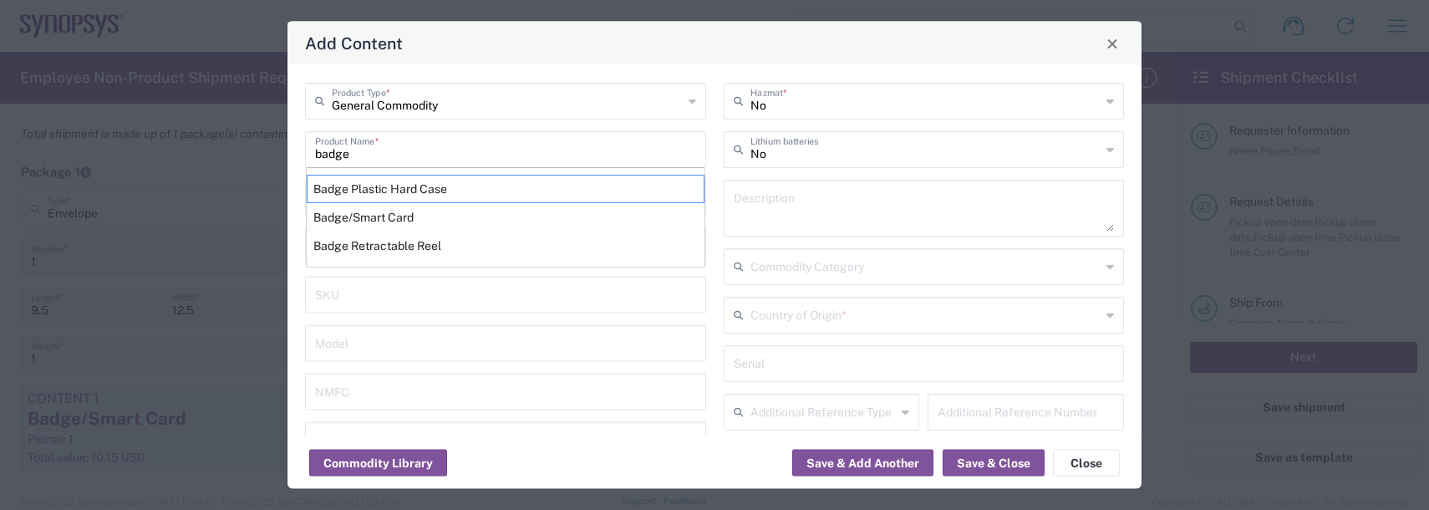
type input "7326.90.8695"
type input "BIS"
type input "EAR99"
type input "7326.90.9010"
type input "NLR - No License Required"
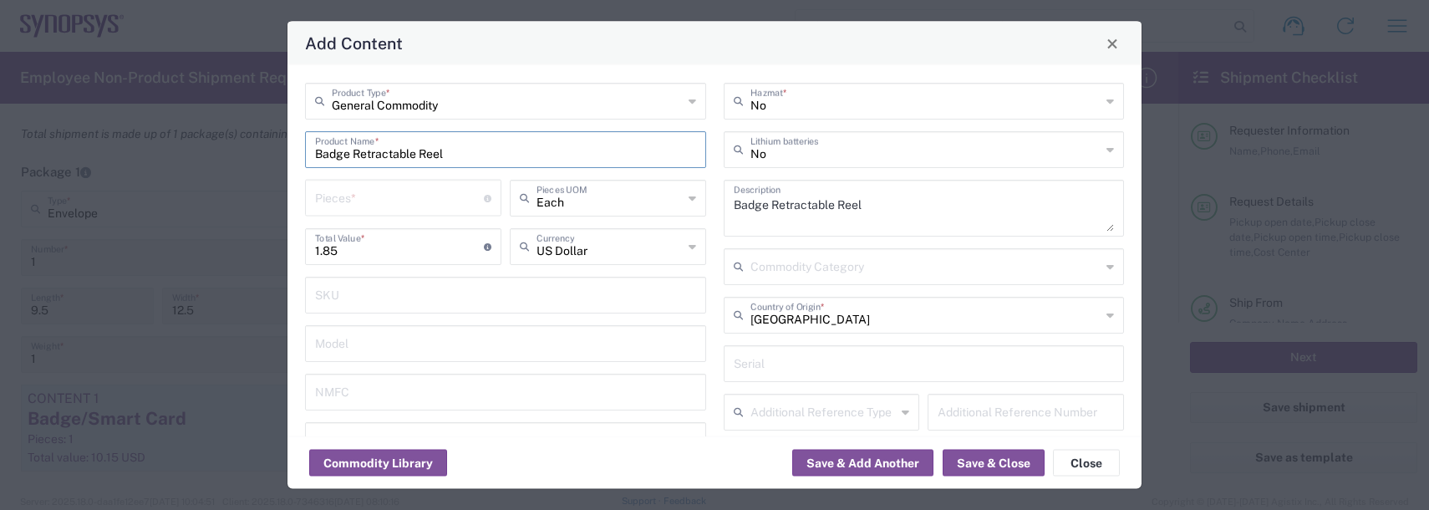
click at [361, 198] on input "number" at bounding box center [399, 196] width 169 height 29
type input "1"
click at [864, 455] on button "Save & Add Another" at bounding box center [862, 463] width 141 height 27
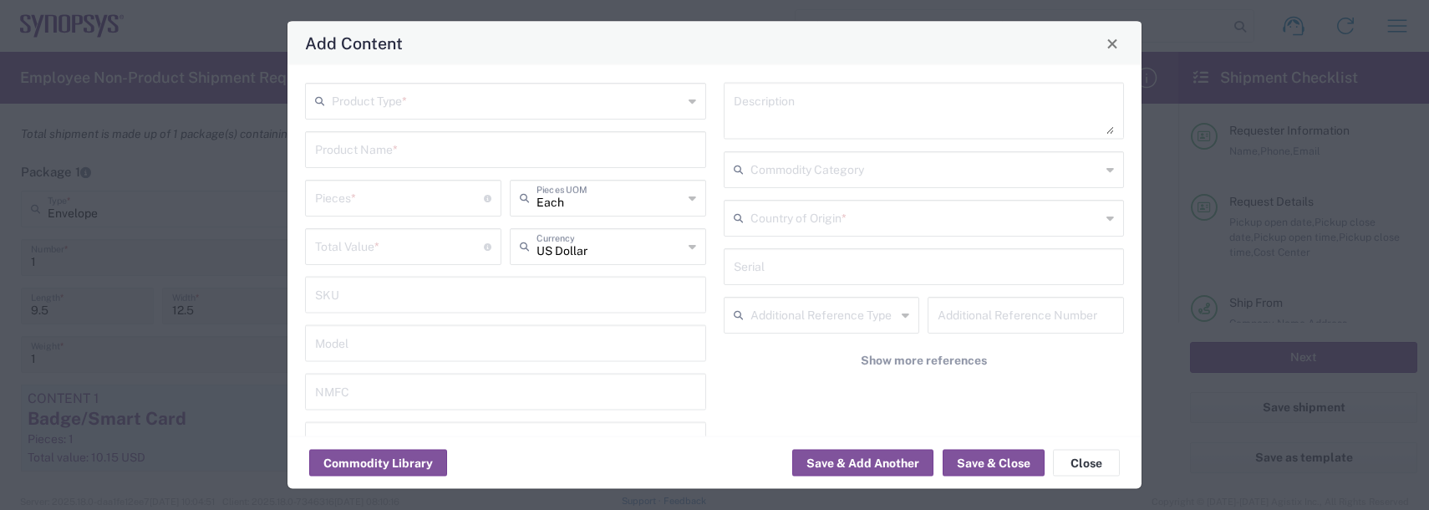
click at [379, 88] on input "text" at bounding box center [507, 99] width 351 height 29
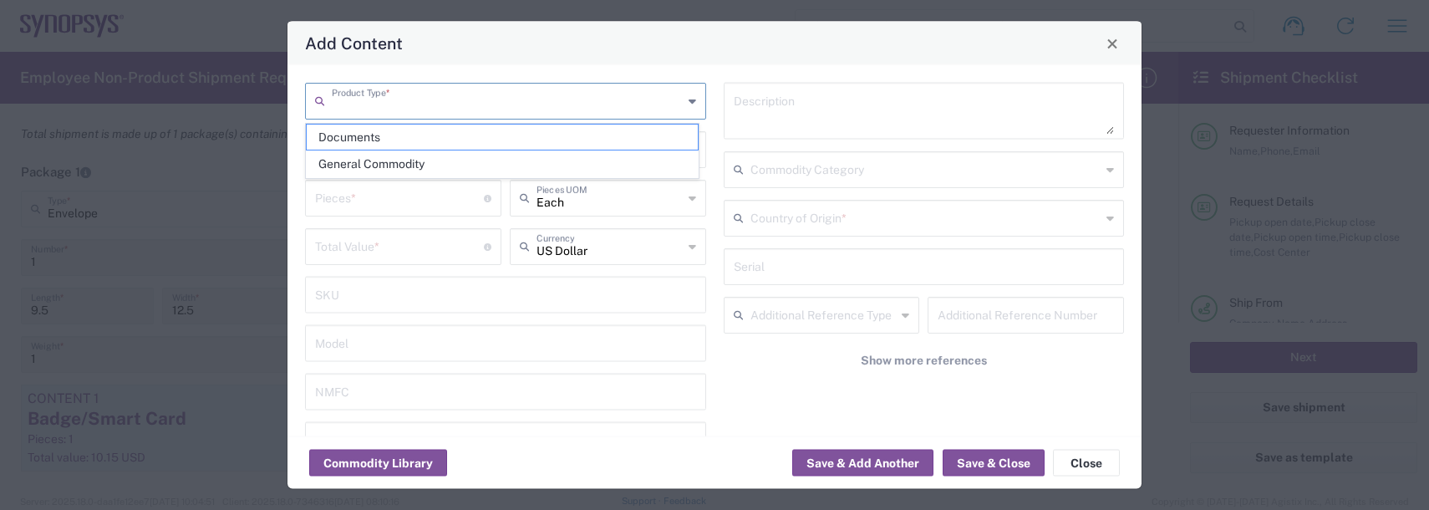
drag, startPoint x: 359, startPoint y: 164, endPoint x: 371, endPoint y: 150, distance: 18.4
click at [362, 159] on span "General Commodity" at bounding box center [502, 164] width 391 height 26
type input "General Commodity"
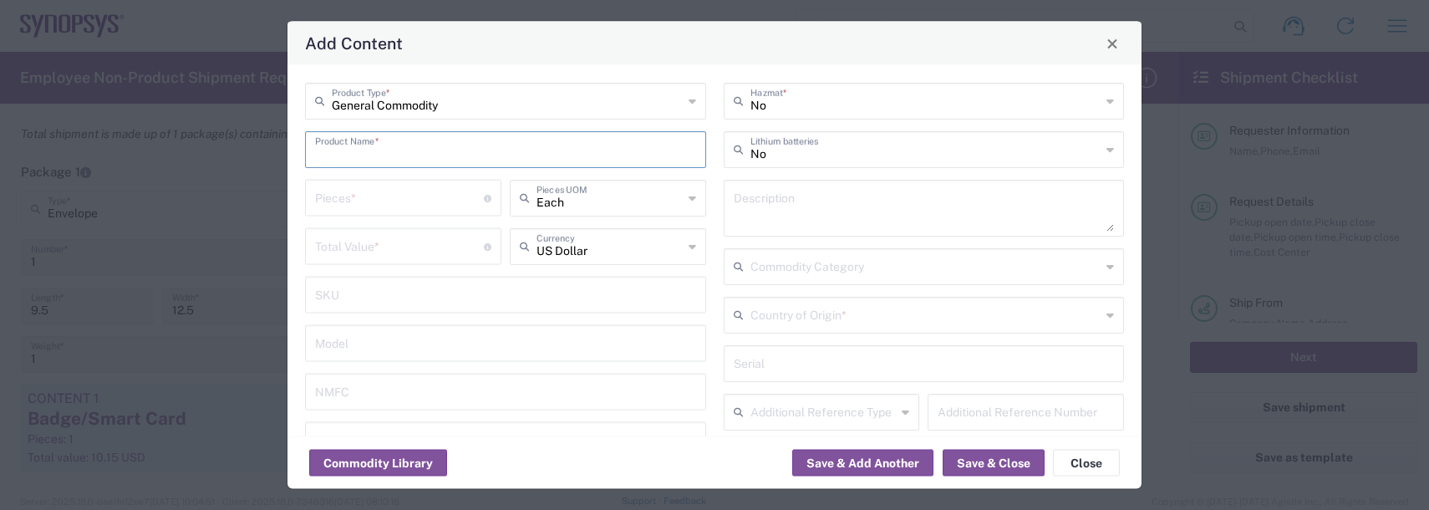
click at [385, 143] on input "text" at bounding box center [505, 148] width 381 height 29
click at [348, 186] on div "Lanyard" at bounding box center [506, 189] width 398 height 28
type input "Lanyard"
type input "1.7"
type textarea "Lanyard for ID Badge"
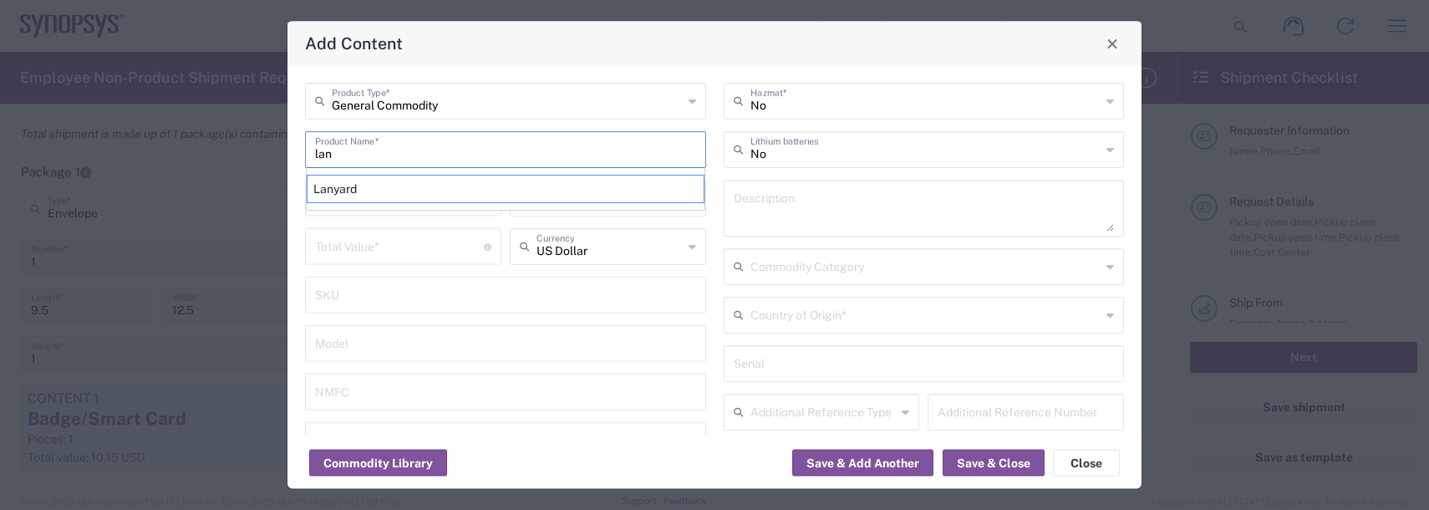
type input "[GEOGRAPHIC_DATA]"
type input "5609.00.3000"
type input "BIS"
type input "EAR99"
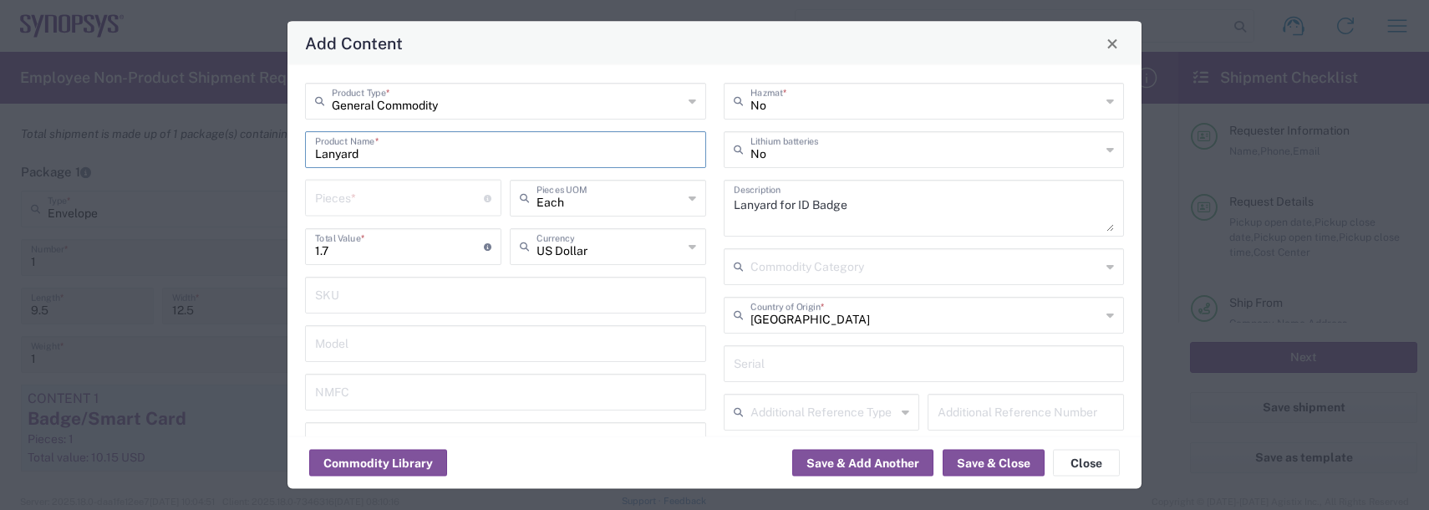
type input "NLR - No License Required"
click at [348, 186] on input "number" at bounding box center [399, 196] width 169 height 29
type input "1"
click at [964, 455] on button "Save & Close" at bounding box center [994, 463] width 102 height 27
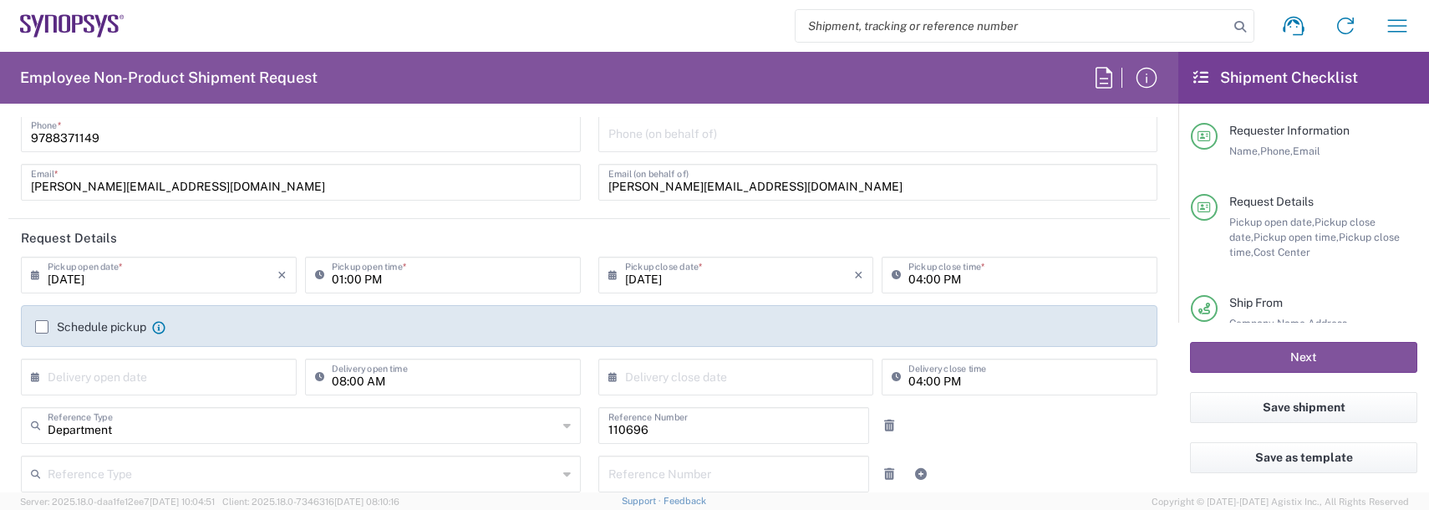
scroll to position [84, 0]
click at [40, 334] on label "Schedule pickup" at bounding box center [90, 330] width 111 height 13
click at [42, 331] on input "Schedule pickup" at bounding box center [42, 331] width 0 height 0
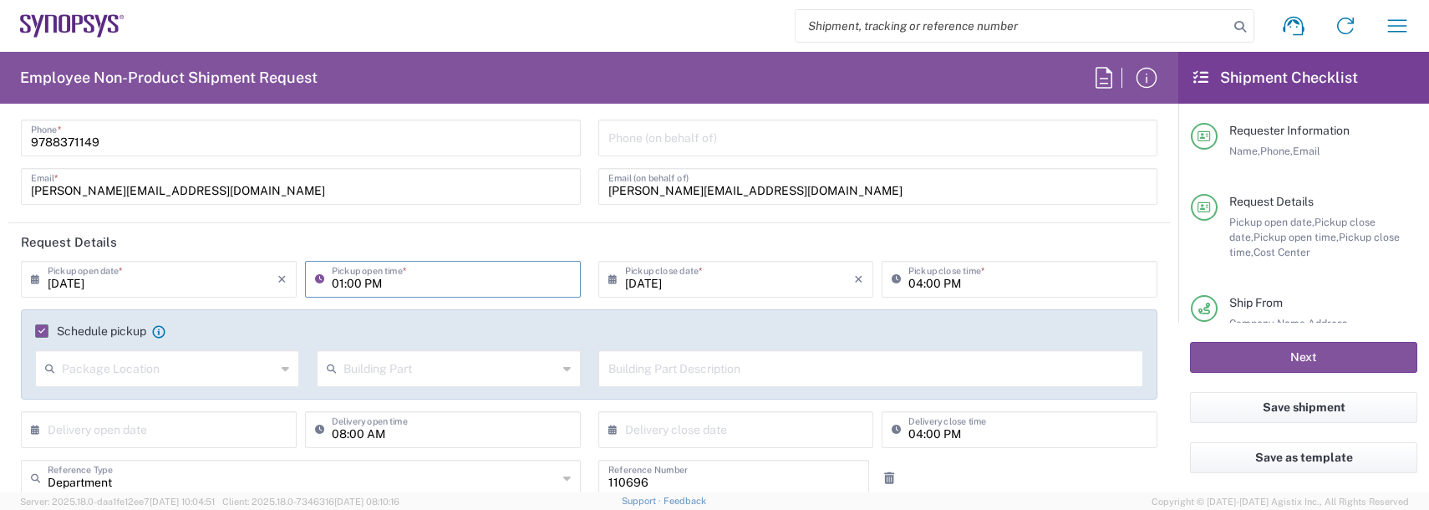
click at [339, 279] on input "01:00 PM" at bounding box center [451, 277] width 239 height 29
type input "04:00 PM"
click at [914, 282] on input "04:00 PM" at bounding box center [1027, 277] width 239 height 29
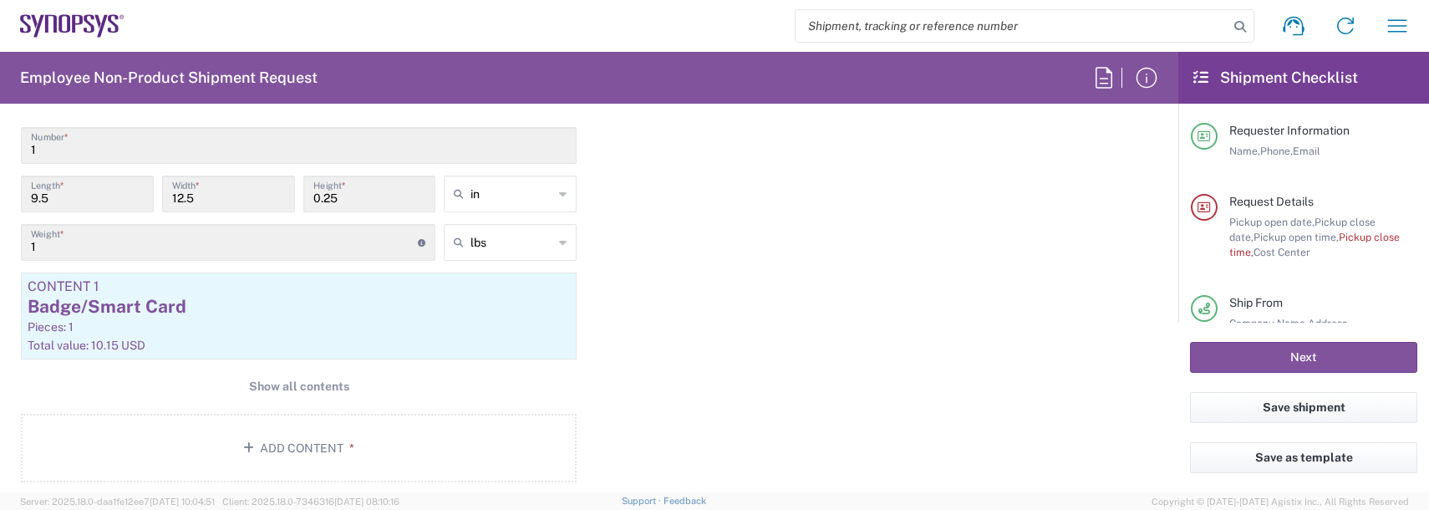
scroll to position [1671, 0]
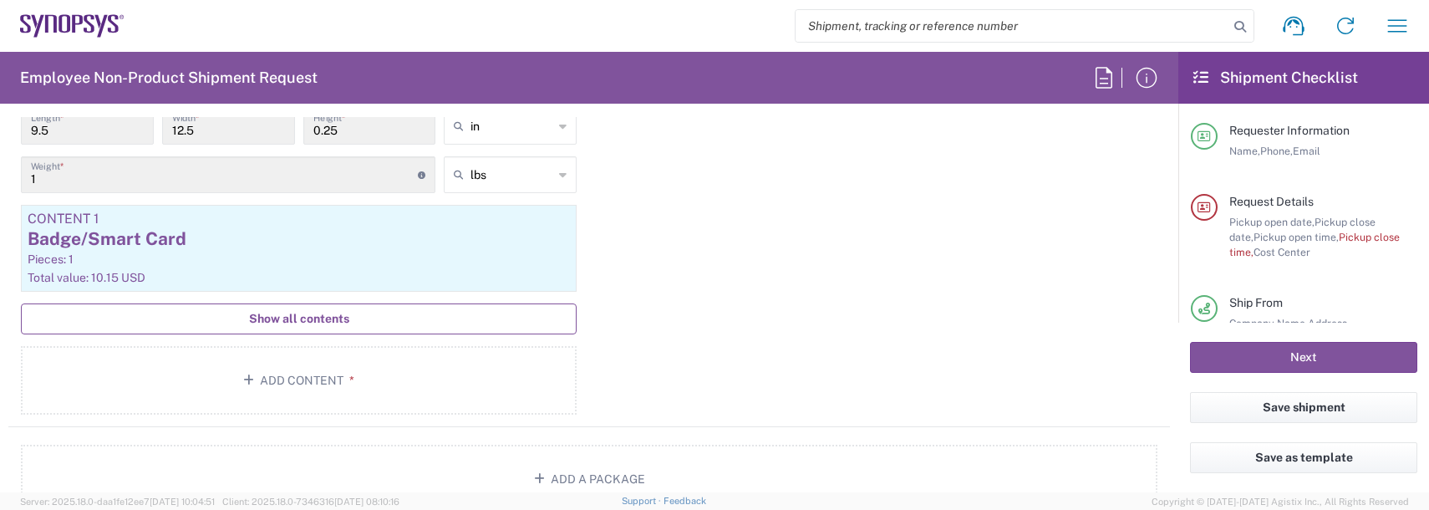
type input "06:00 PM"
click at [320, 308] on button "Show all contents" at bounding box center [299, 318] width 556 height 31
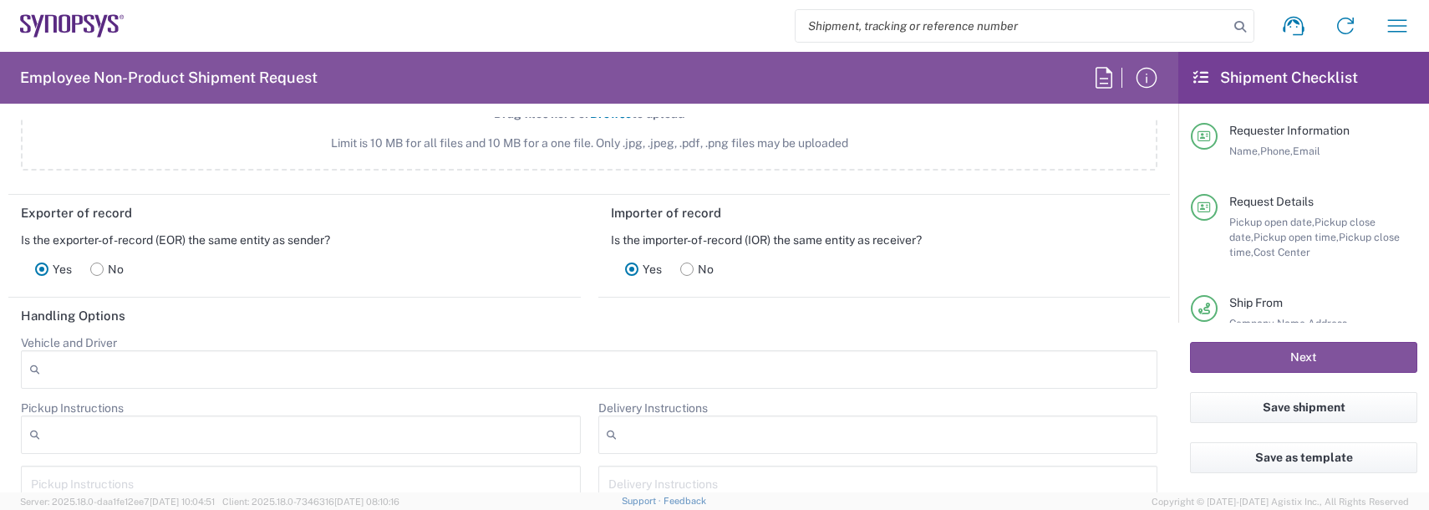
scroll to position [2591, 0]
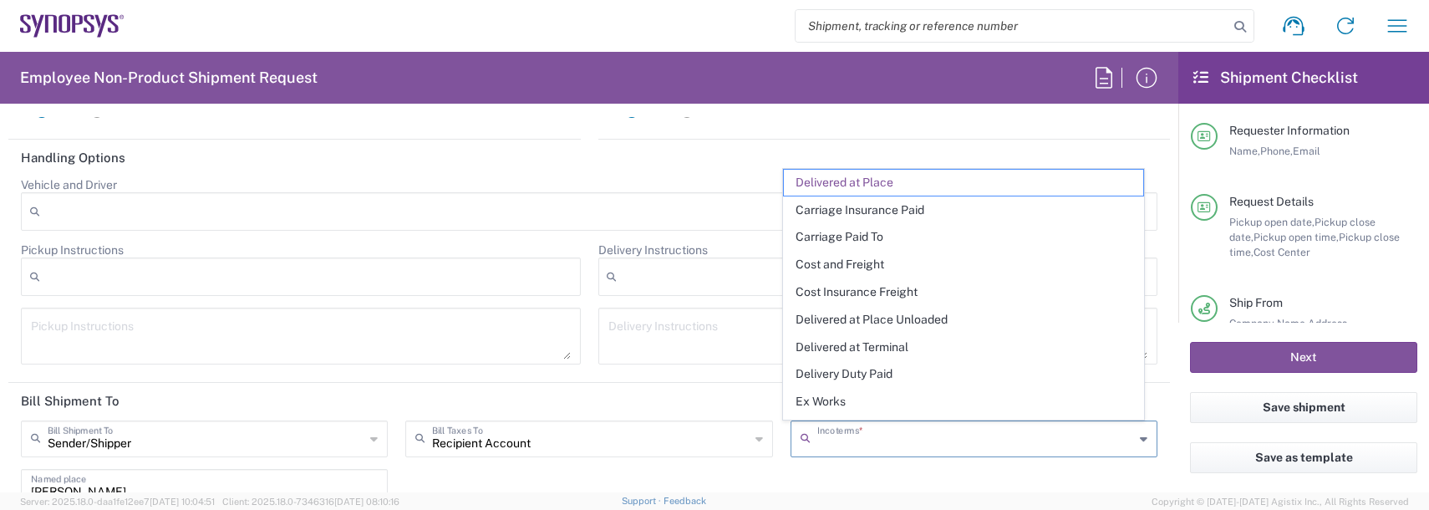
click at [923, 447] on input "text" at bounding box center [975, 437] width 317 height 29
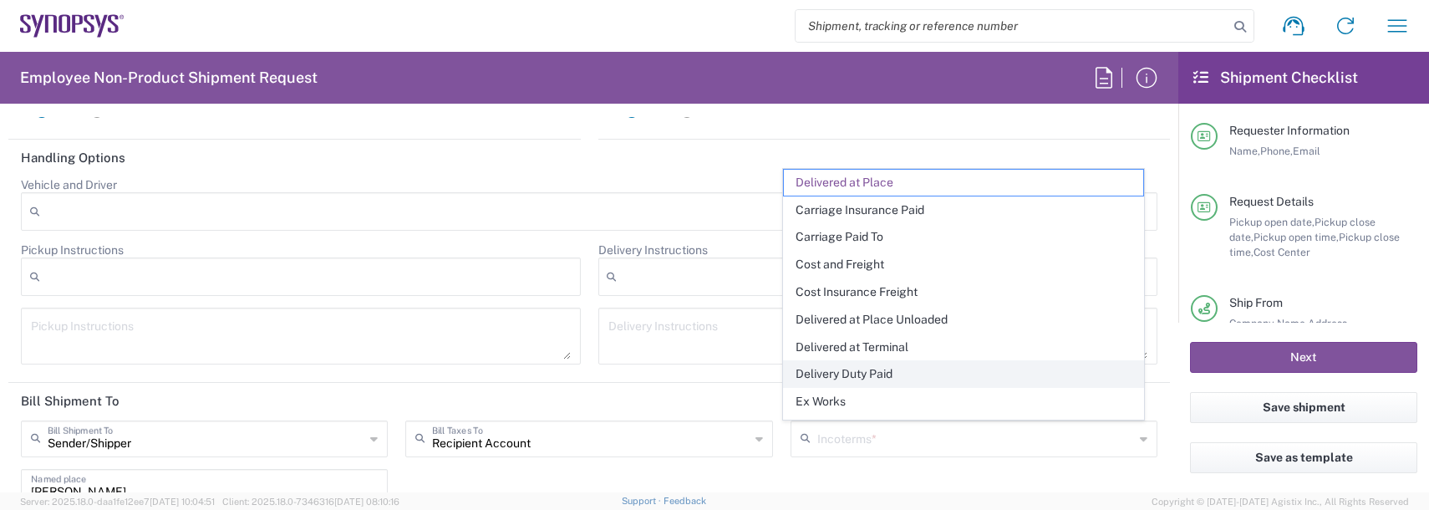
click at [867, 374] on span "Delivery Duty Paid" at bounding box center [963, 374] width 359 height 26
type input "Sender/Shipper"
type input "Delivery Duty Paid"
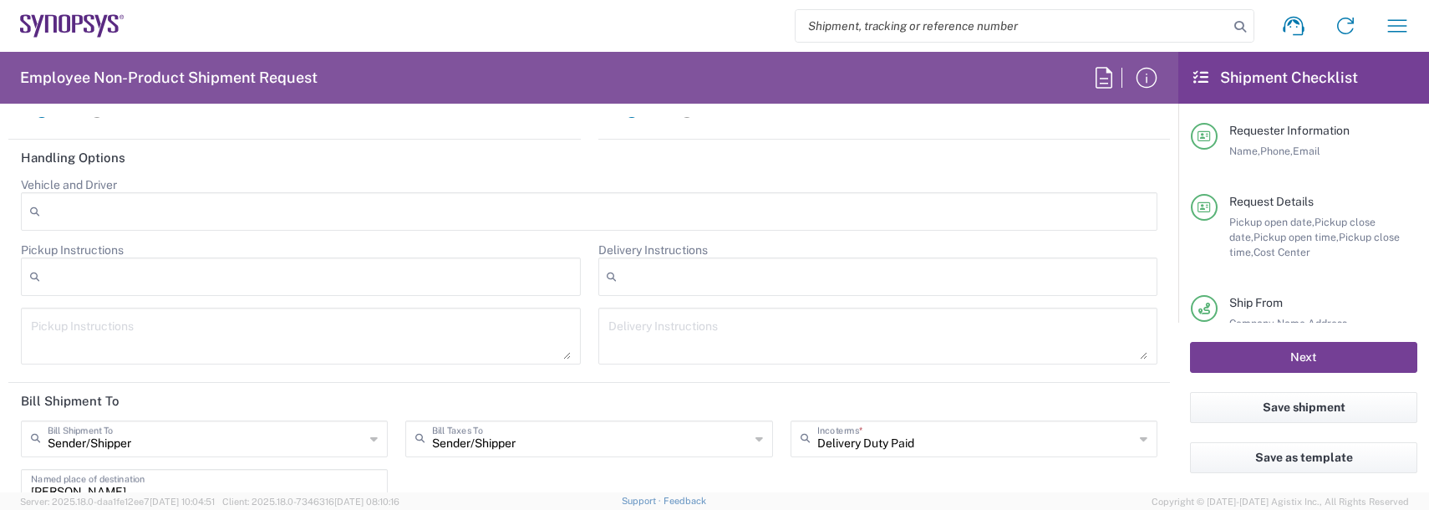
click at [1270, 358] on button "Next" at bounding box center [1303, 357] width 227 height 31
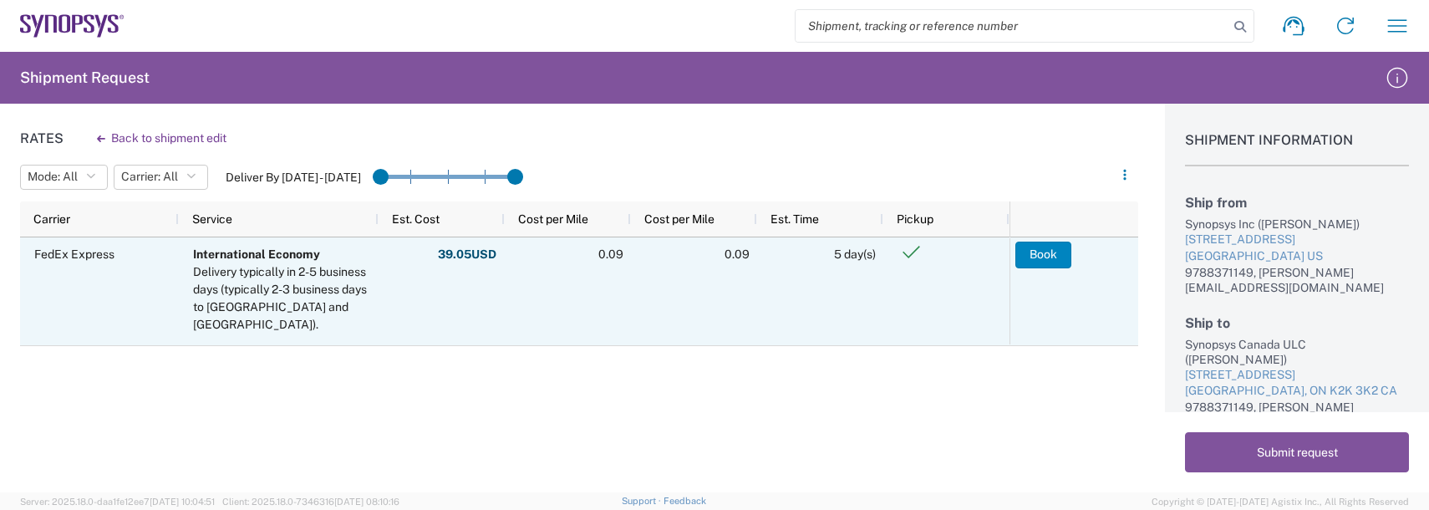
click at [1040, 245] on button "Book" at bounding box center [1043, 255] width 56 height 27
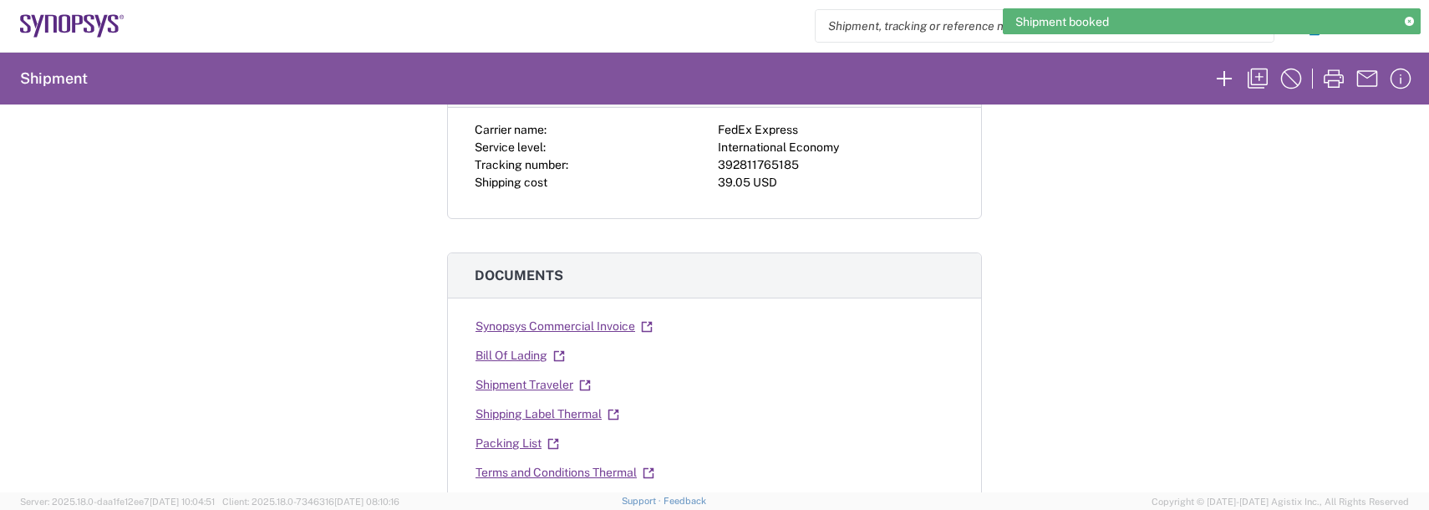
scroll to position [167, 0]
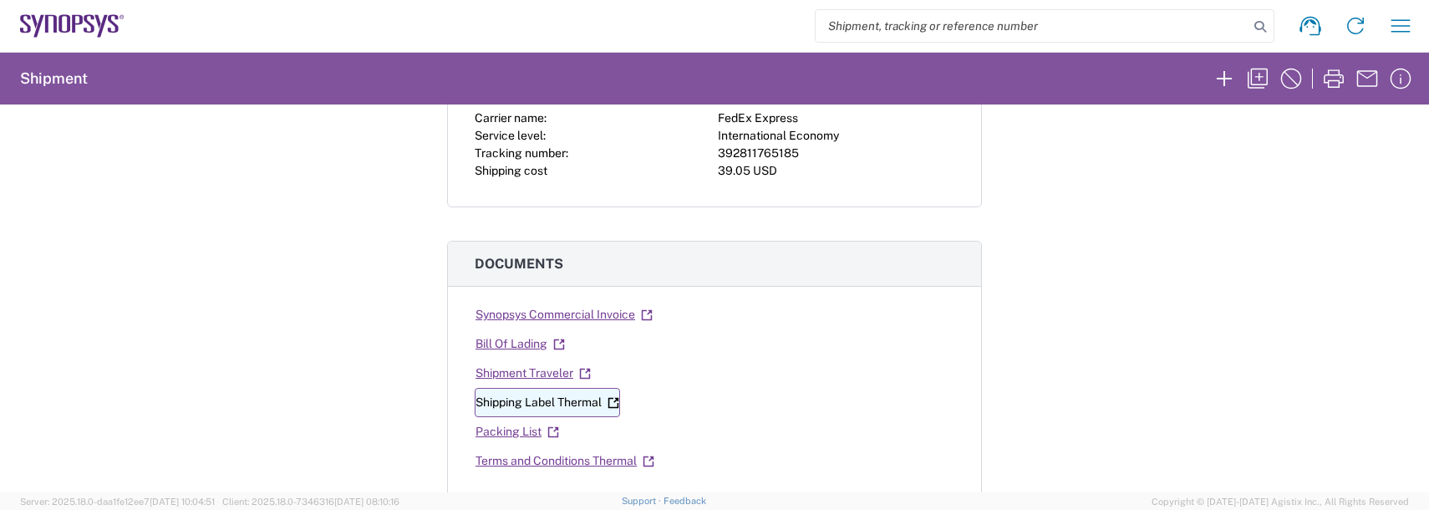
click at [522, 400] on link "Shipping Label Thermal" at bounding box center [547, 402] width 145 height 29
click at [567, 319] on link "Synopsys Commercial Invoice" at bounding box center [564, 314] width 179 height 29
click at [139, 221] on div "Shipment 56702240 Google Maps Carrier information Carrier name: FedEx Express S…" at bounding box center [714, 298] width 1429 height 388
click at [1404, 23] on icon "button" at bounding box center [1400, 26] width 27 height 27
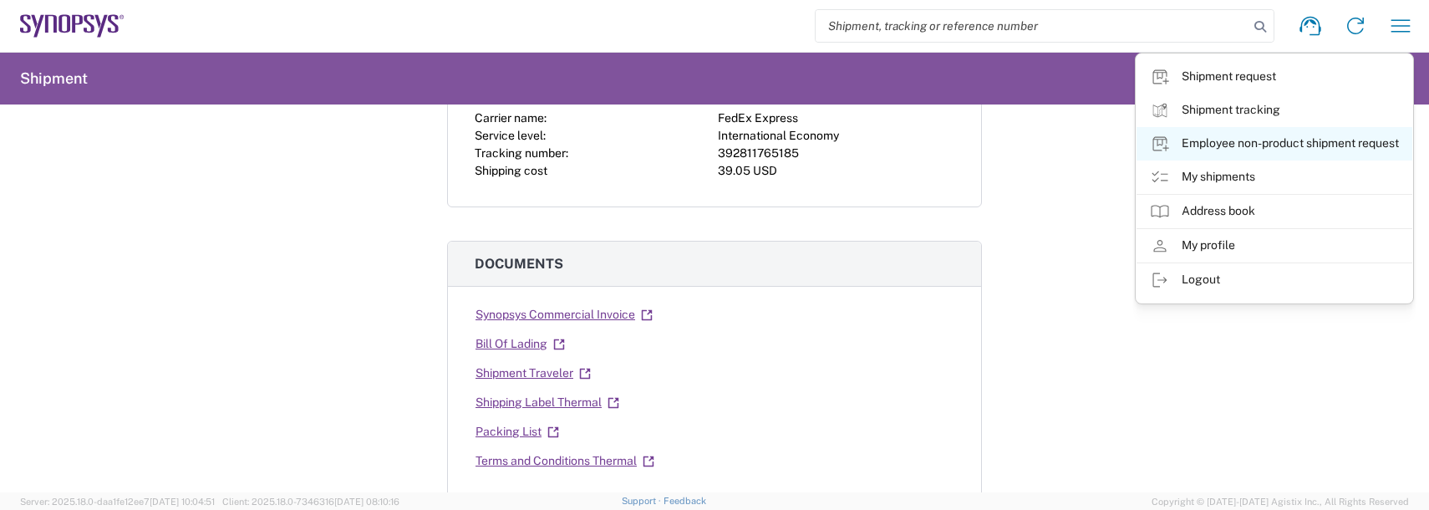
click at [1197, 140] on link "Employee non-product shipment request" at bounding box center [1274, 143] width 276 height 33
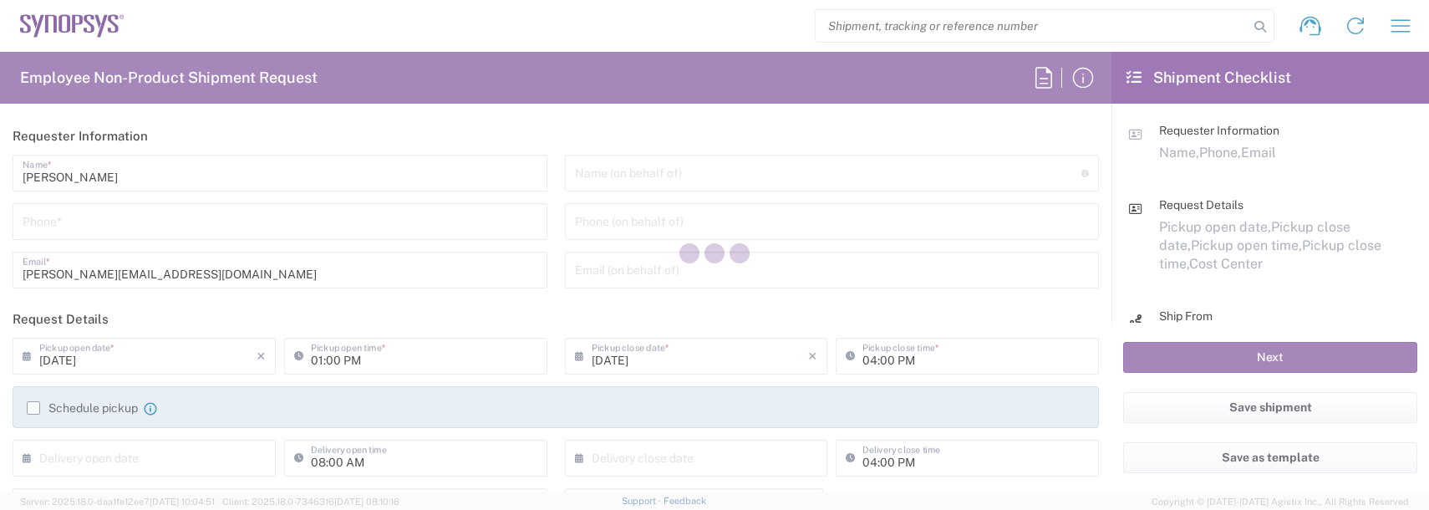
type input "US01, FAC, SAFETY & 110696"
type input "[US_STATE]"
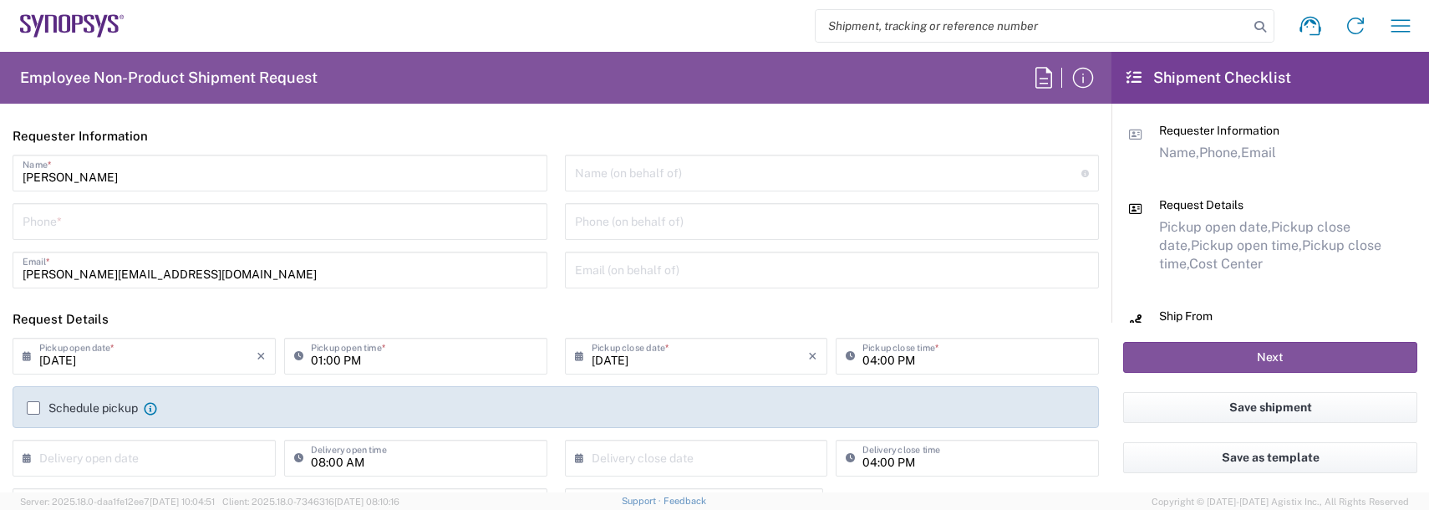
click at [35, 216] on input "tel" at bounding box center [280, 220] width 515 height 29
type input "9788371149"
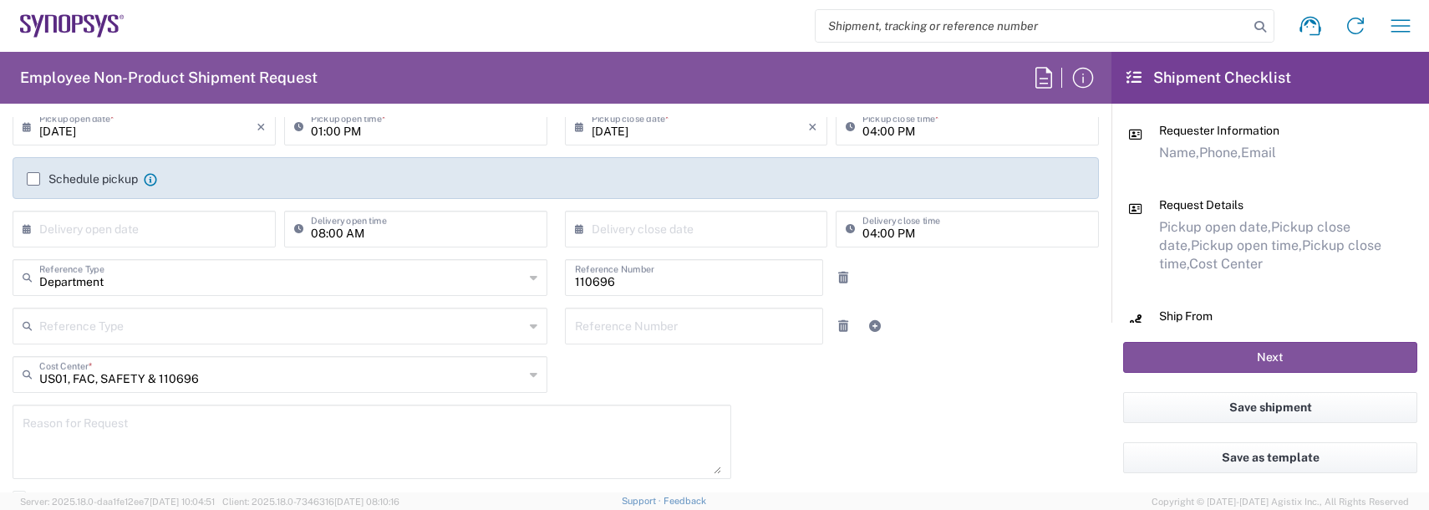
scroll to position [334, 0]
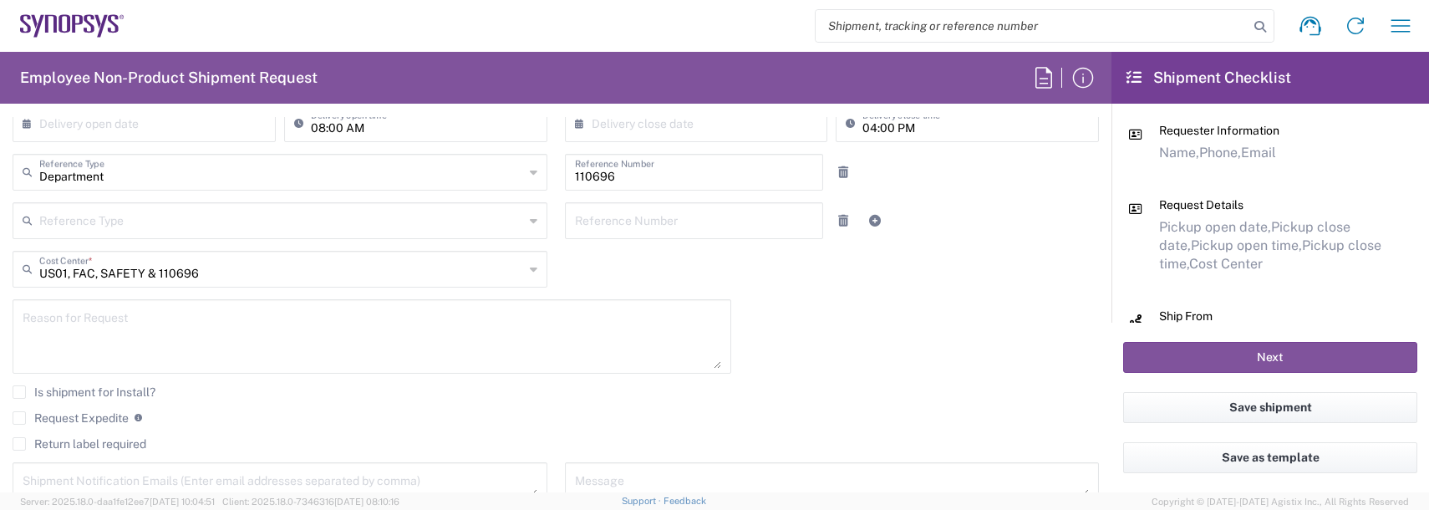
click at [101, 335] on textarea at bounding box center [372, 336] width 699 height 64
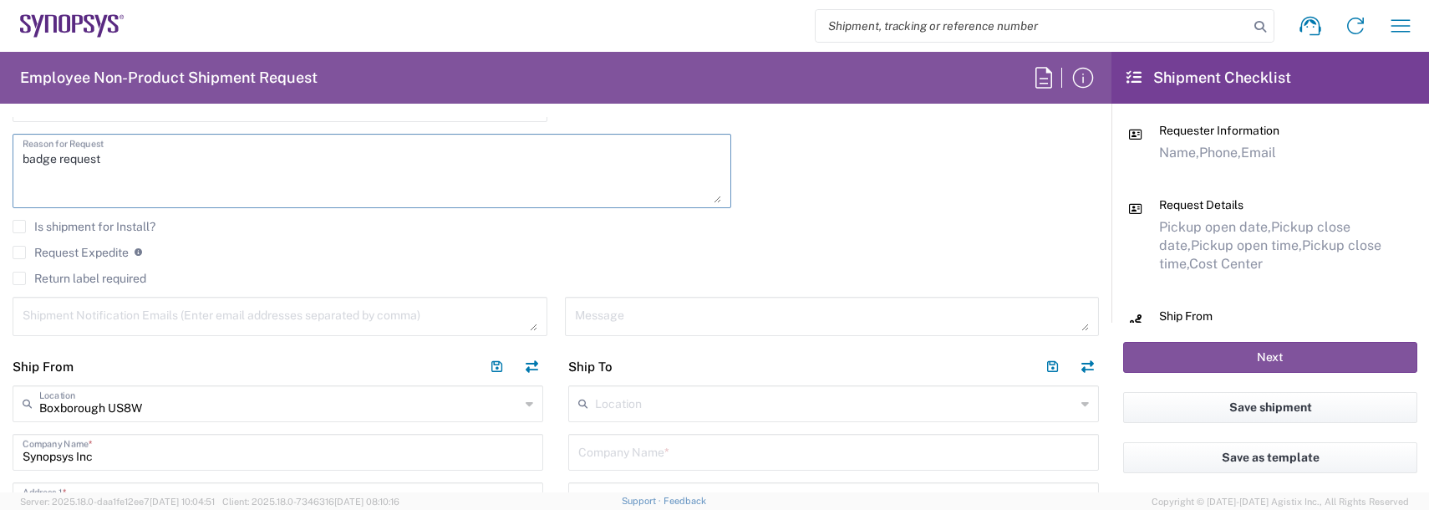
scroll to position [501, 0]
type textarea "badge request"
click at [85, 320] on textarea at bounding box center [280, 314] width 515 height 29
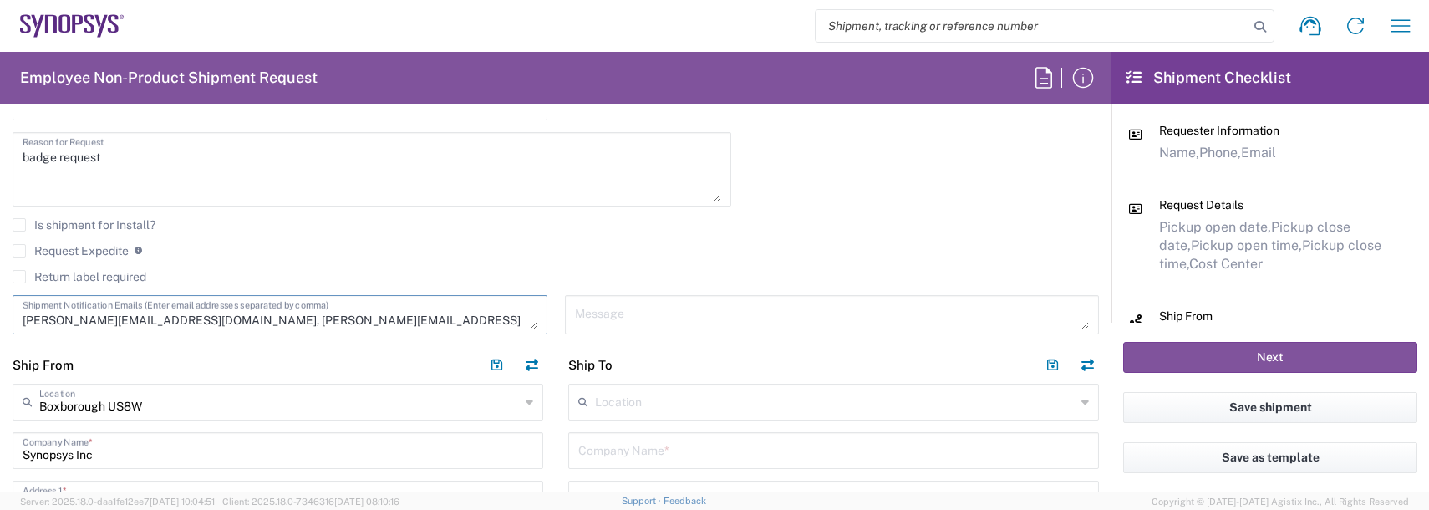
type textarea "[PERSON_NAME][EMAIL_ADDRESS][DOMAIN_NAME], [PERSON_NAME][EMAIL_ADDRESS][DOMAIN_…"
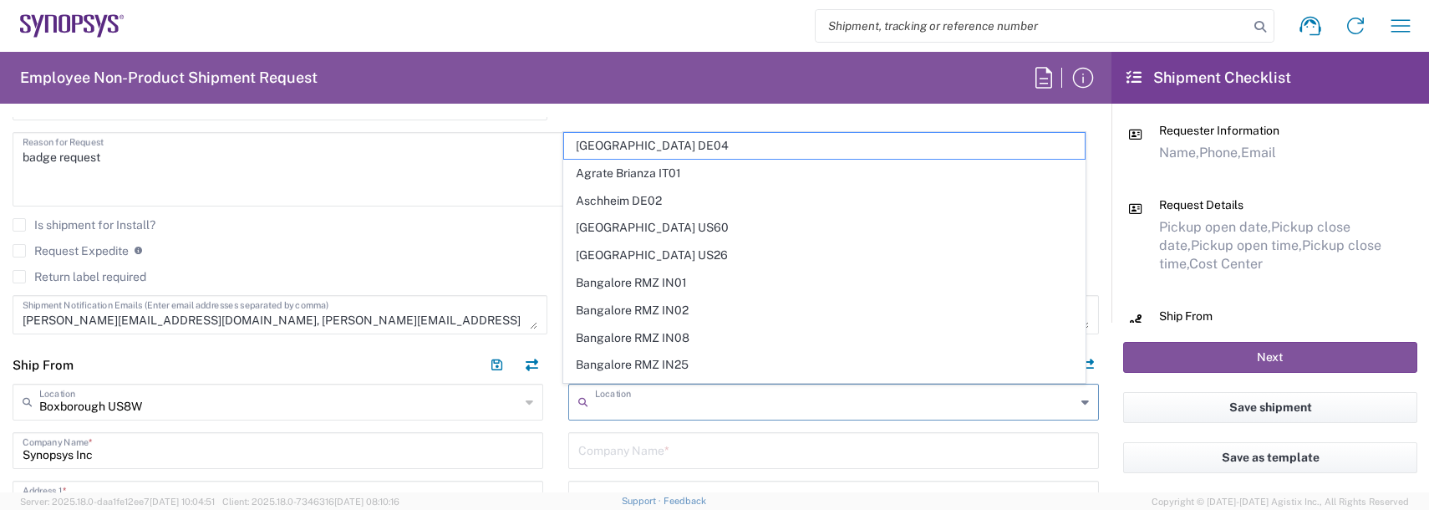
click at [623, 397] on input "text" at bounding box center [835, 400] width 480 height 29
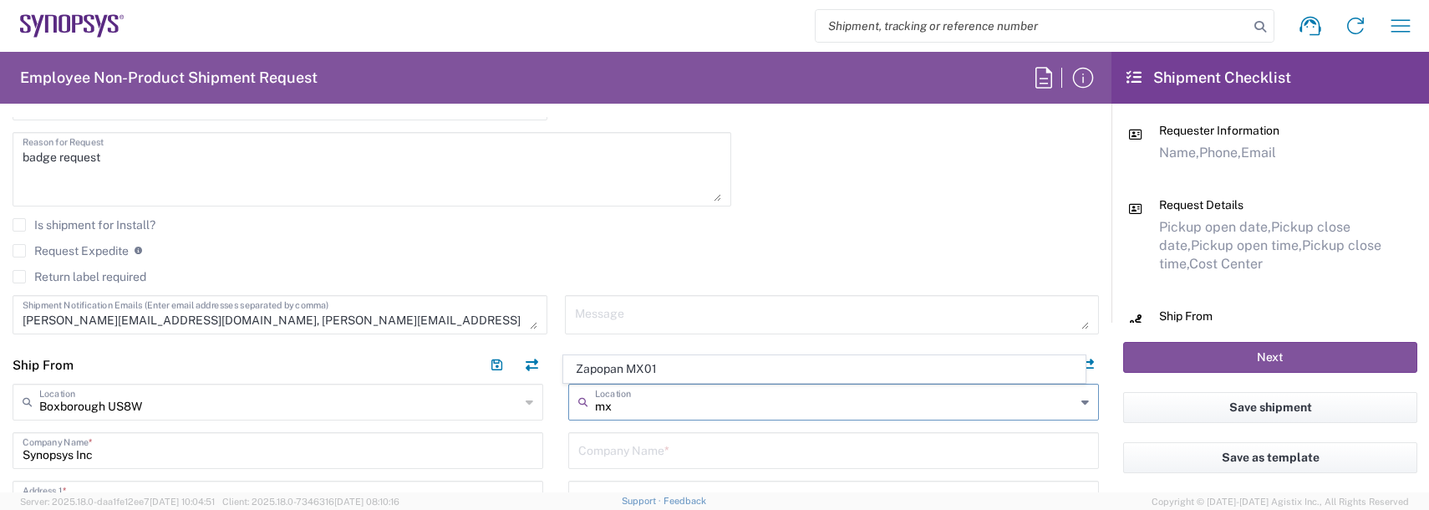
click at [638, 370] on span "Zapopan MX01" at bounding box center [824, 369] width 521 height 26
type input "Zapopan MX01"
type input "Synopsys Americas, Inc. MX01"
type input "[STREET_ADDRESS]"
type input "Esquina Periferico, [GEOGRAPHIC_DATA]"
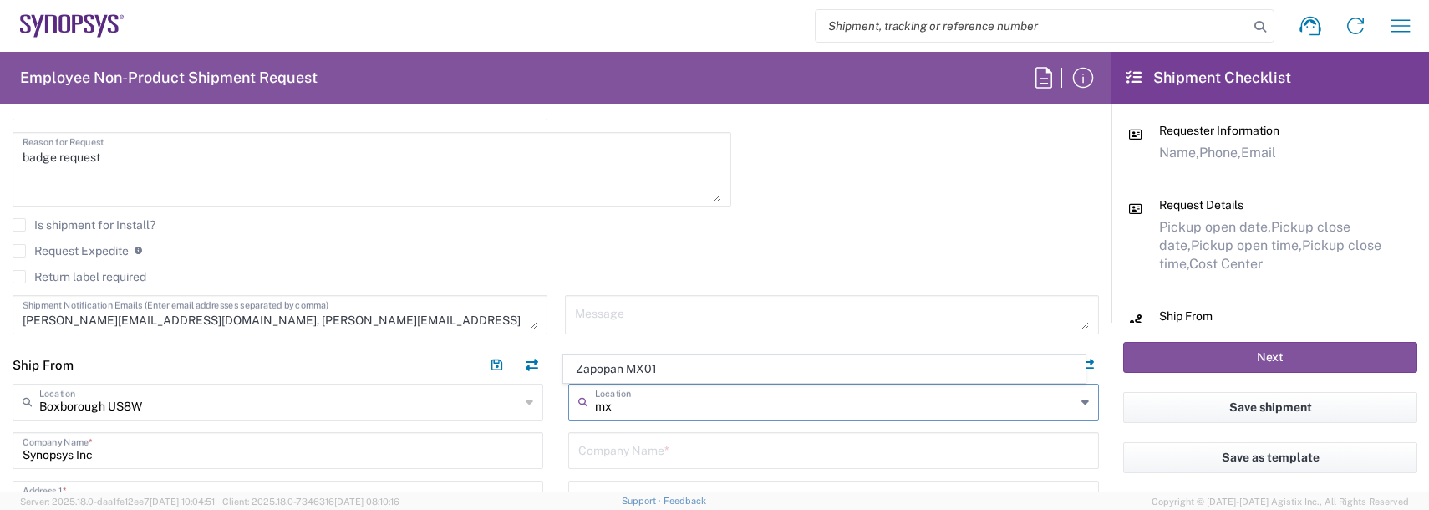
type input "Zapopan"
type input "[GEOGRAPHIC_DATA]"
type input "45010"
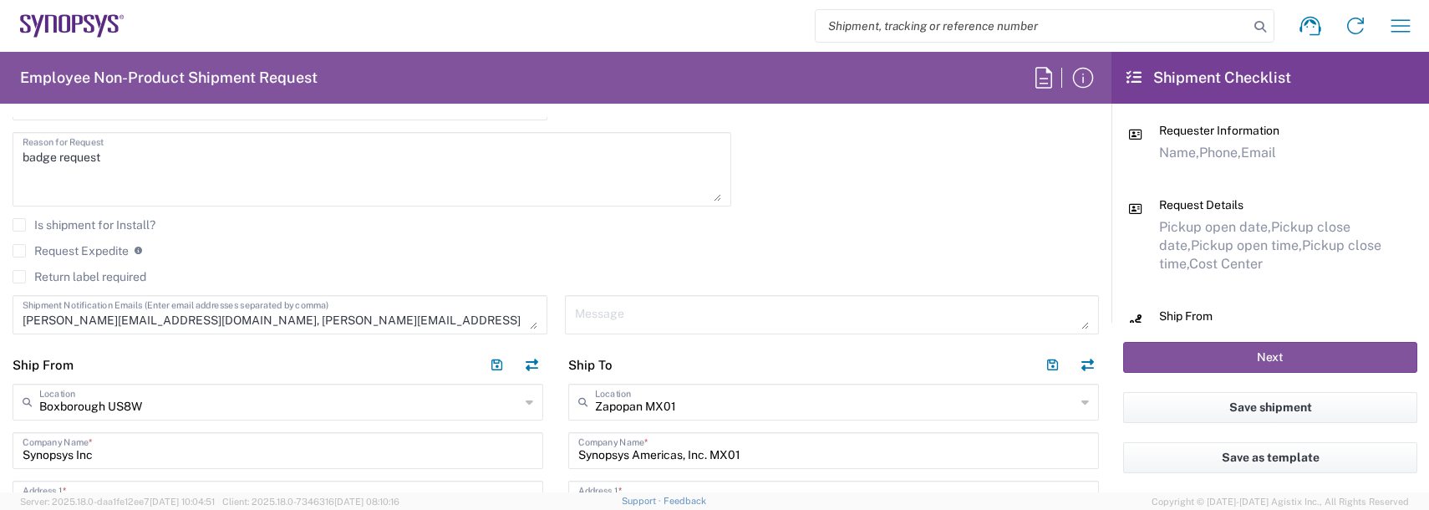
type input "[GEOGRAPHIC_DATA]"
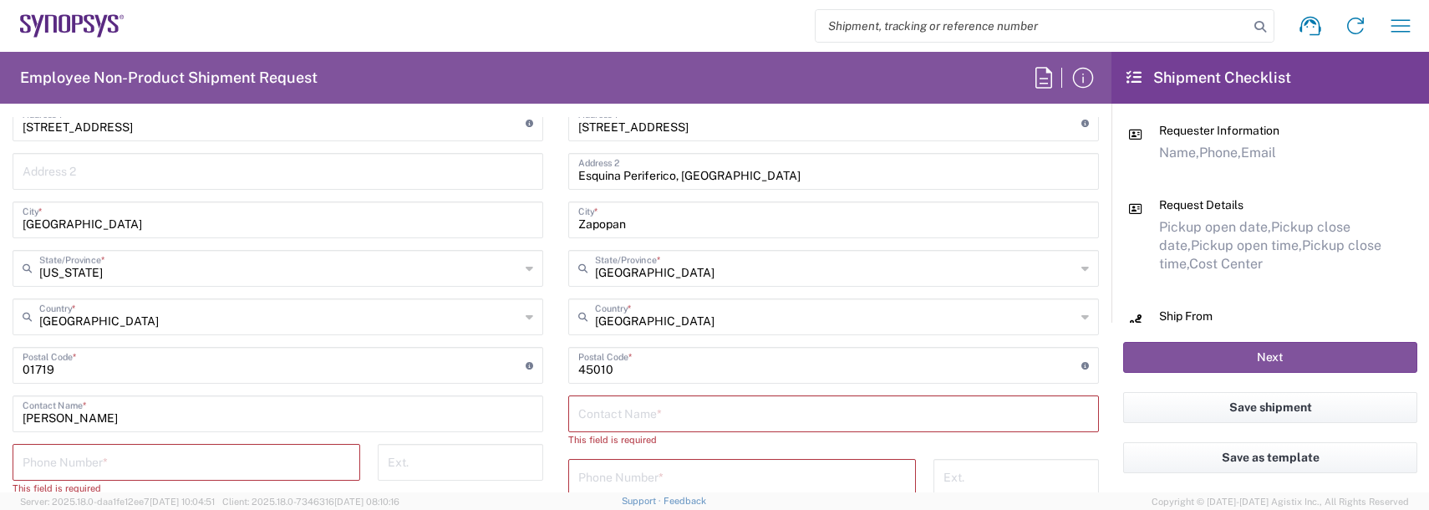
scroll to position [919, 0]
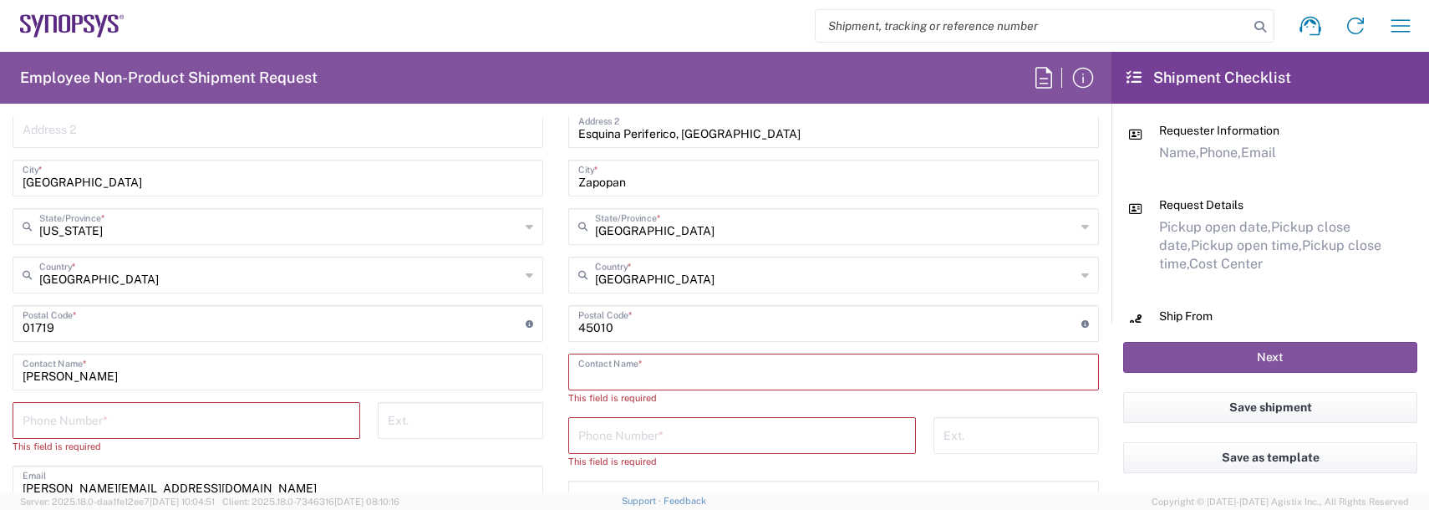
click at [623, 360] on input "text" at bounding box center [833, 370] width 511 height 29
type input "[PERSON_NAME]"
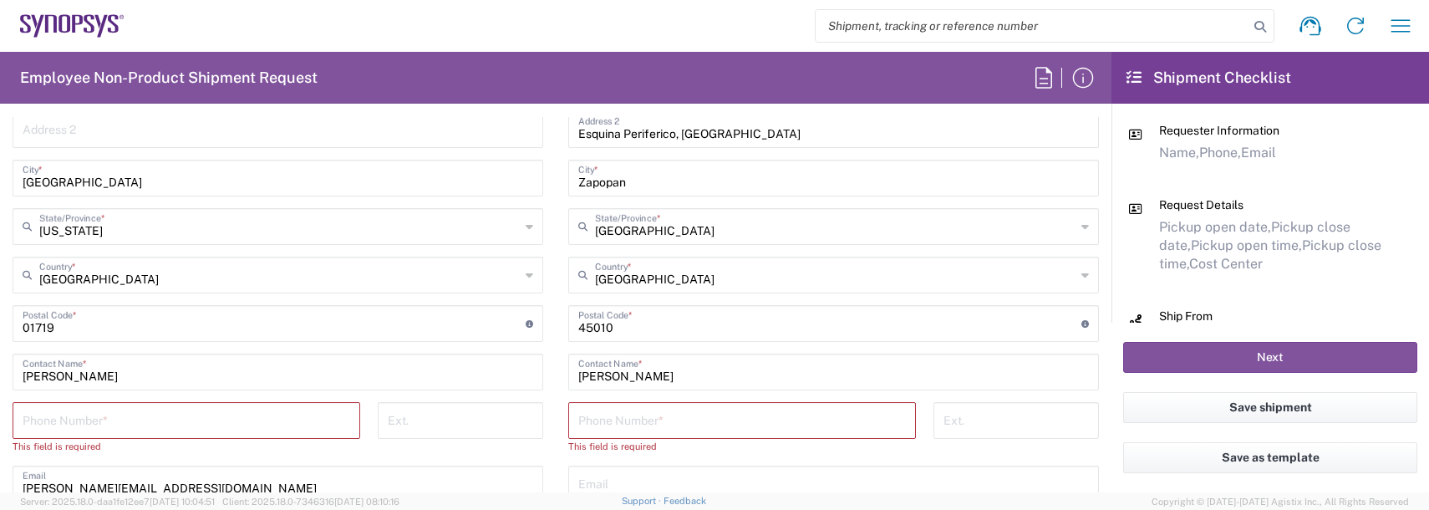
click at [616, 422] on input "tel" at bounding box center [742, 418] width 328 height 29
paste input "523338367743"
type input "523338367743"
click at [105, 427] on input "tel" at bounding box center [187, 418] width 328 height 29
type input "9788371149"
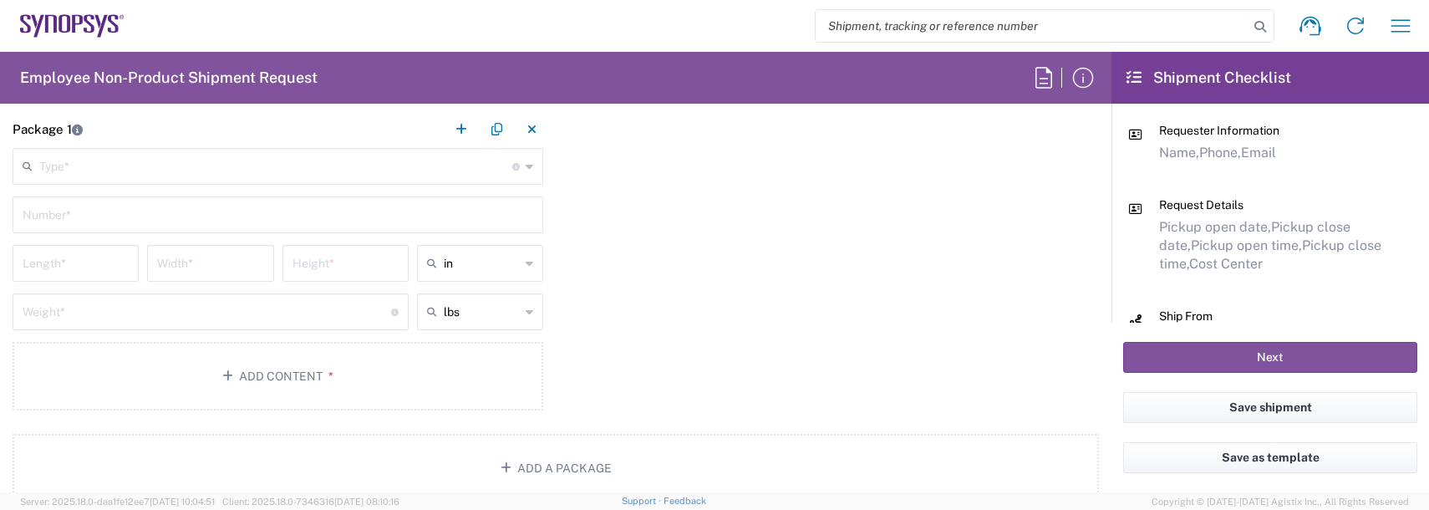
scroll to position [1421, 0]
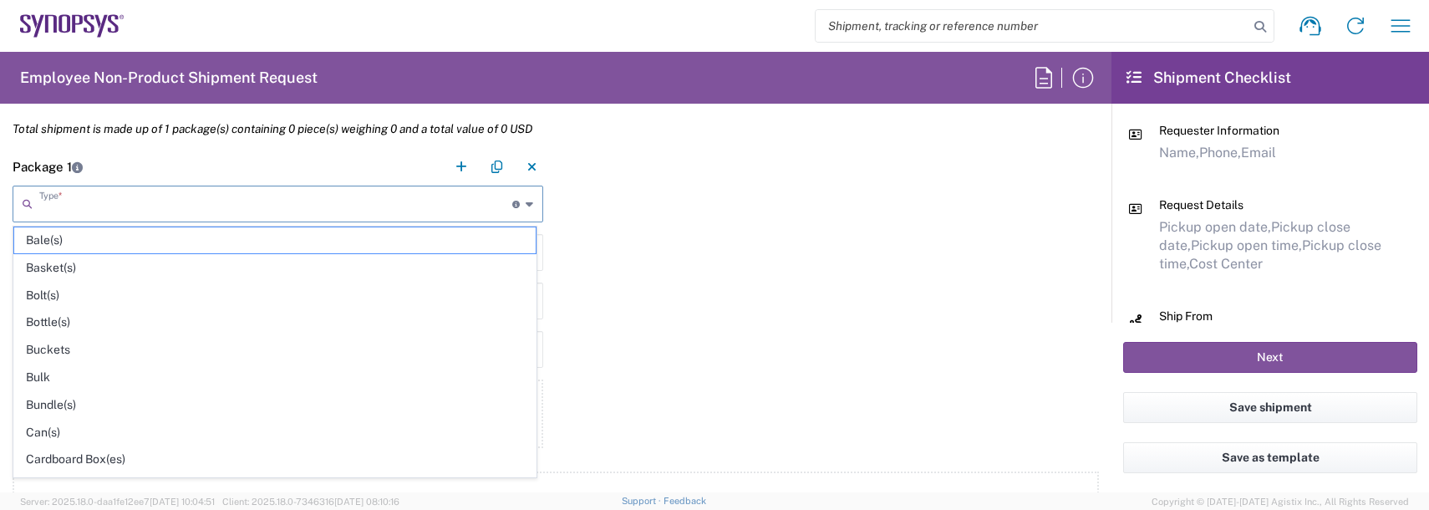
drag, startPoint x: 102, startPoint y: 204, endPoint x: 101, endPoint y: 196, distance: 8.4
click at [100, 204] on input "text" at bounding box center [275, 202] width 473 height 29
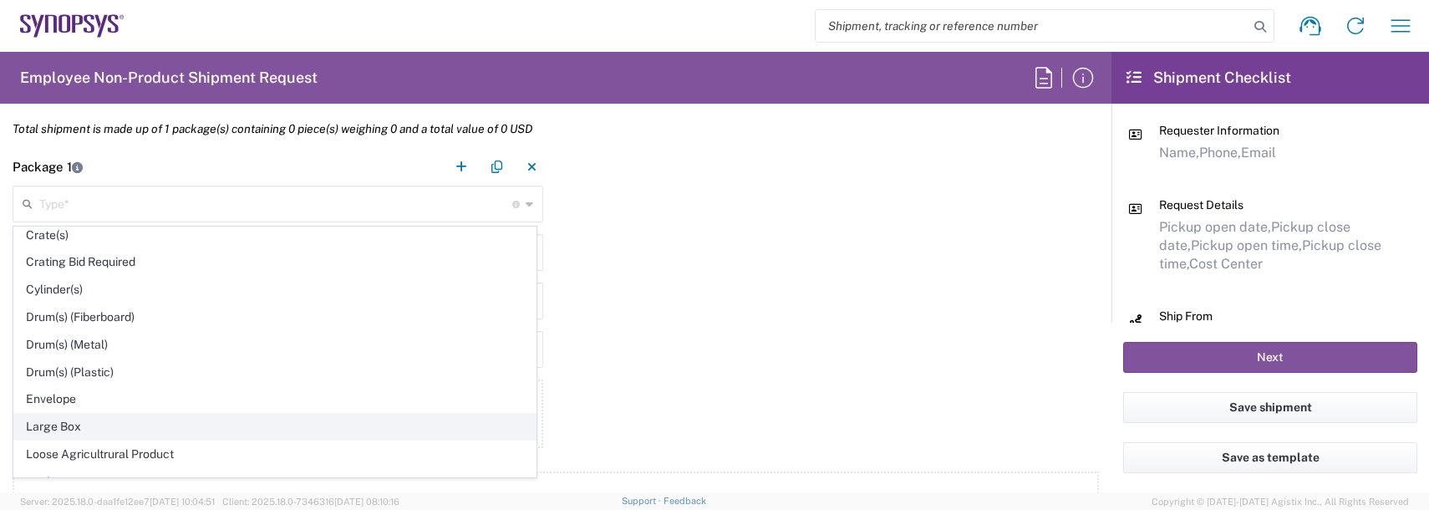
click at [48, 413] on li "Large Box" at bounding box center [274, 427] width 523 height 28
type input "Large Box"
type input "17.5"
type input "12.5"
type input "3"
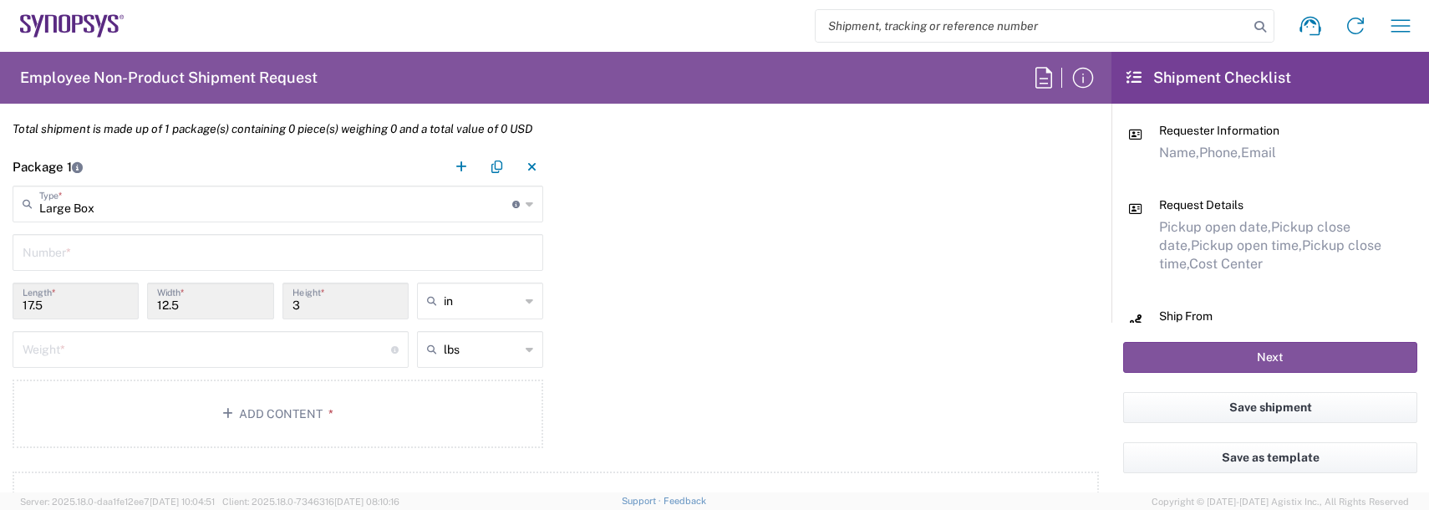
click at [70, 206] on input "Large Box" at bounding box center [275, 202] width 473 height 29
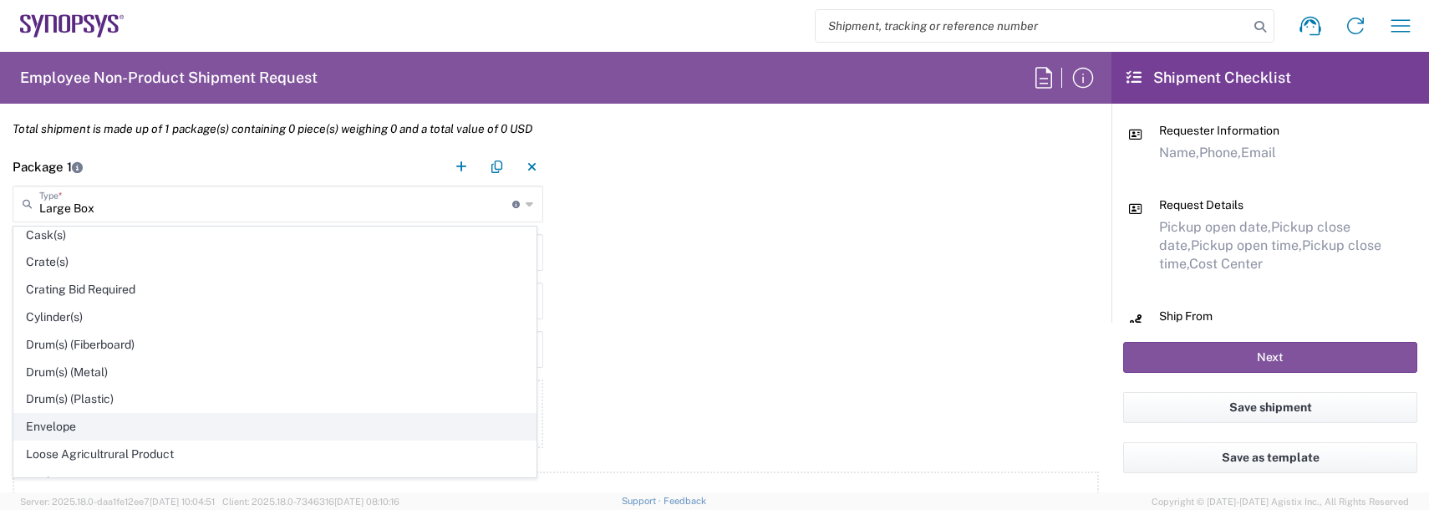
click at [55, 428] on span "Envelope" at bounding box center [274, 427] width 521 height 26
type input "Envelope"
type input "1"
type input "9.5"
type input "0.25"
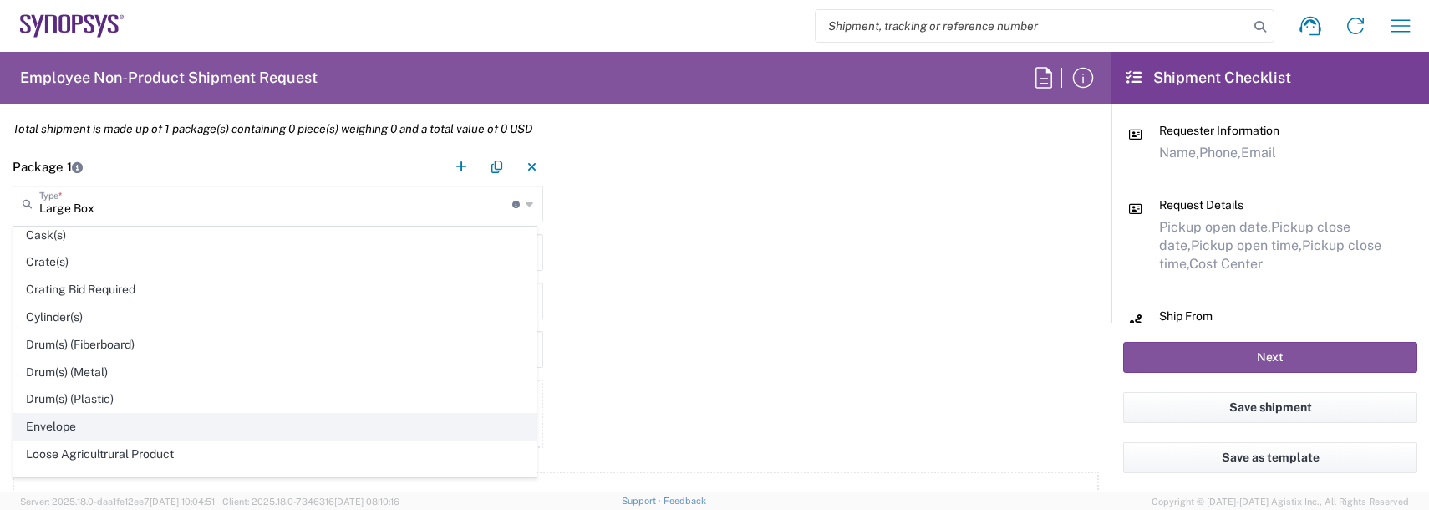
type input "1"
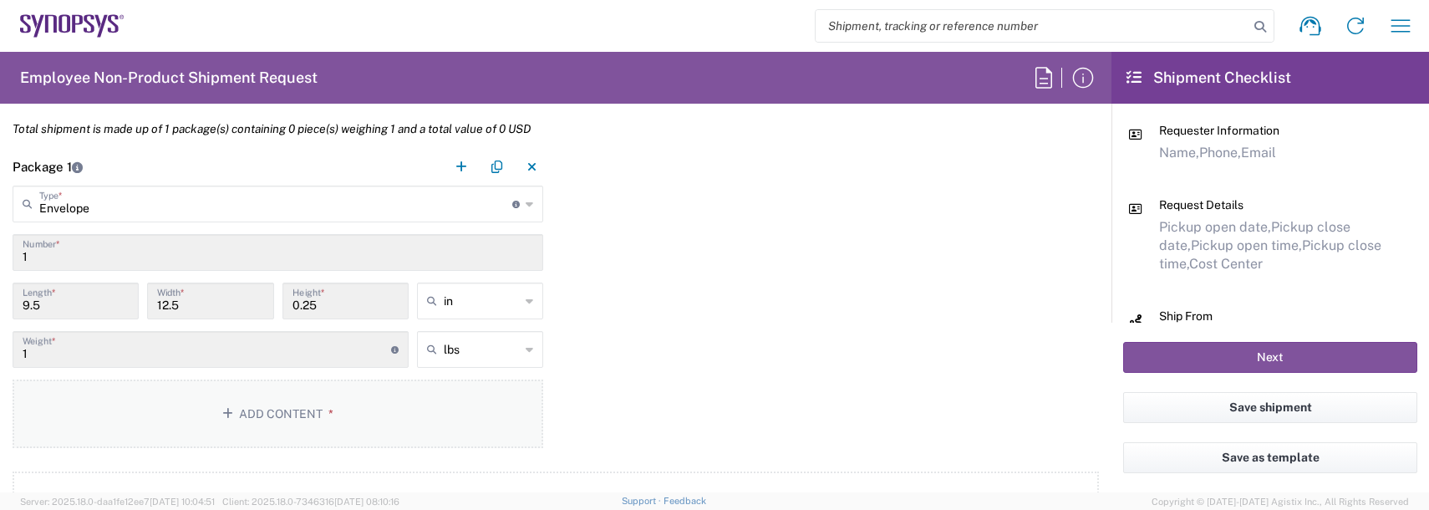
click at [322, 401] on button "Add Content *" at bounding box center [278, 413] width 531 height 69
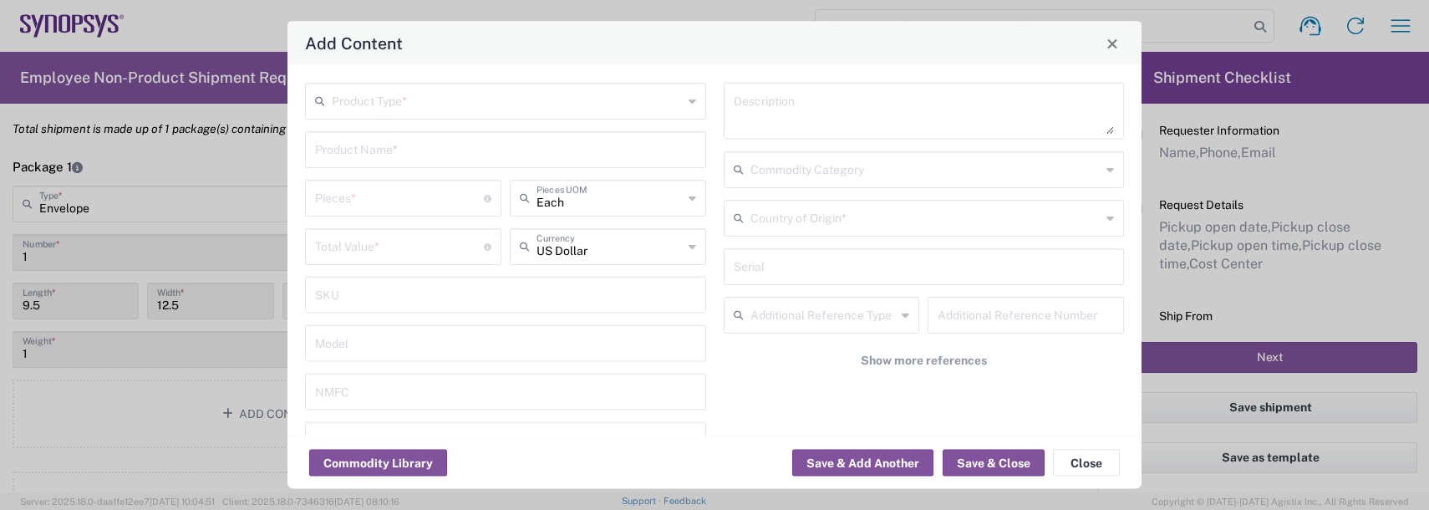
click at [381, 97] on input "text" at bounding box center [507, 99] width 351 height 29
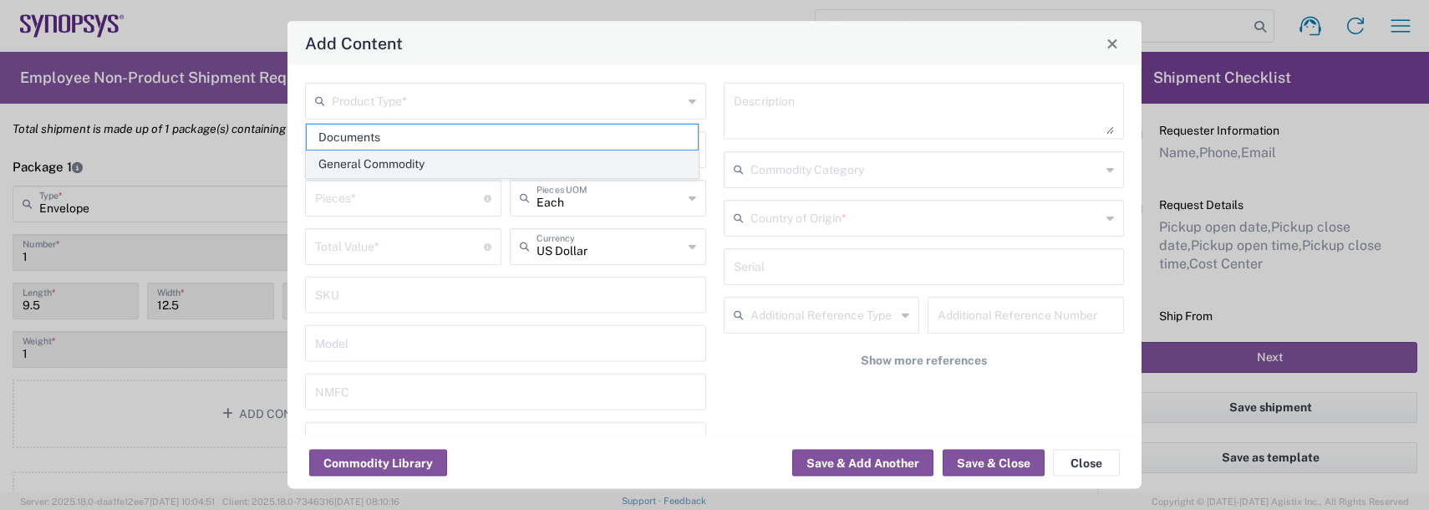
click at [386, 165] on span "General Commodity" at bounding box center [502, 164] width 391 height 26
type input "General Commodity"
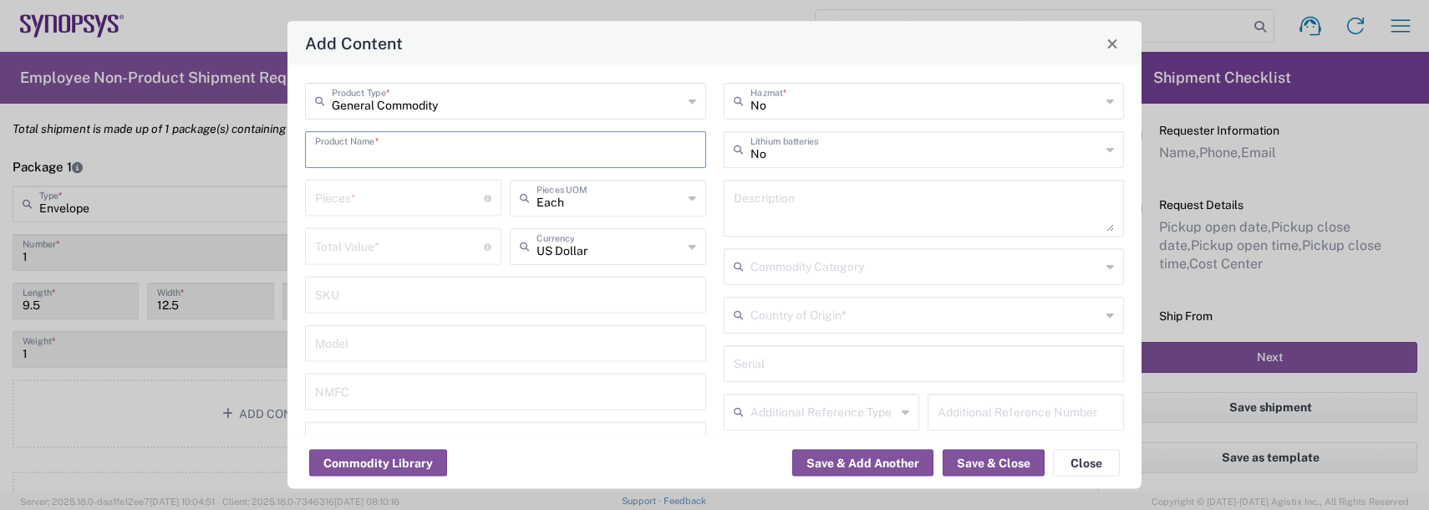
click at [379, 156] on input "text" at bounding box center [505, 148] width 381 height 29
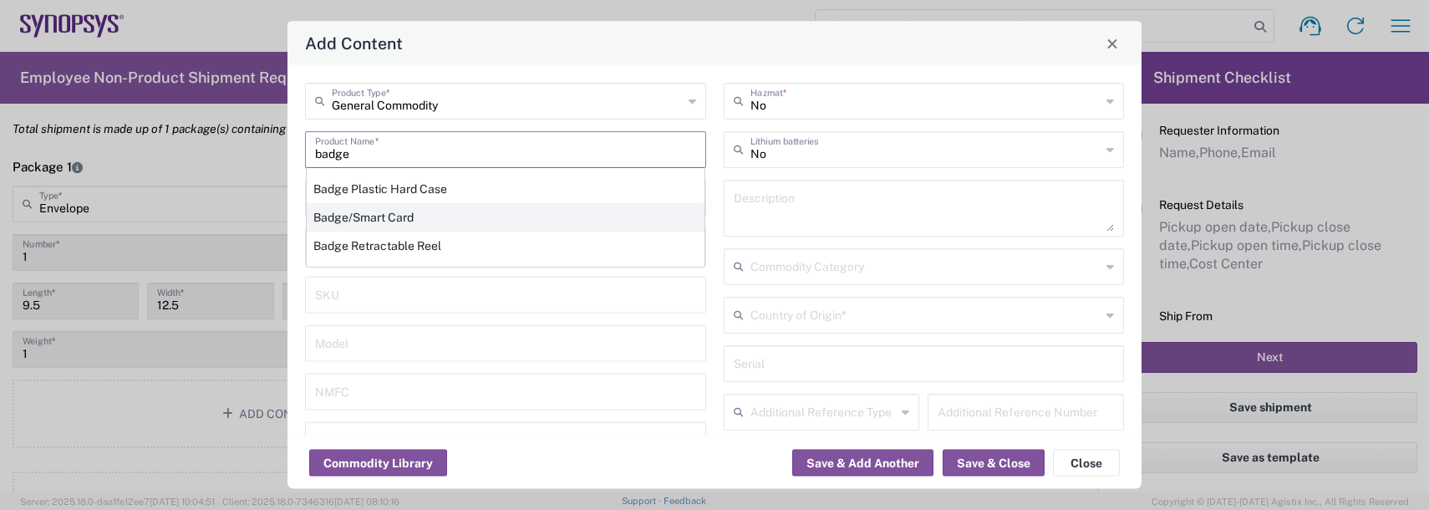
click at [377, 219] on div "Badge/Smart Card" at bounding box center [506, 217] width 398 height 28
type input "Badge/Smart Card"
type input "10.15"
type textarea "Badge/Smart Card"
type input "8523.52.0090"
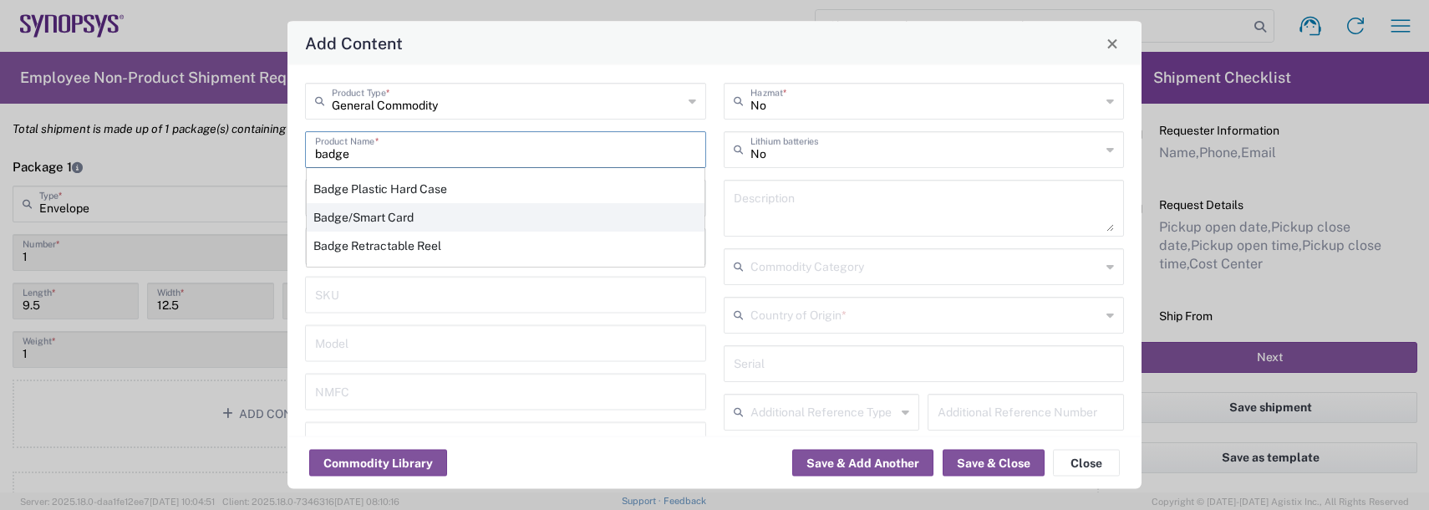
type input "BIS"
type input "EAR99"
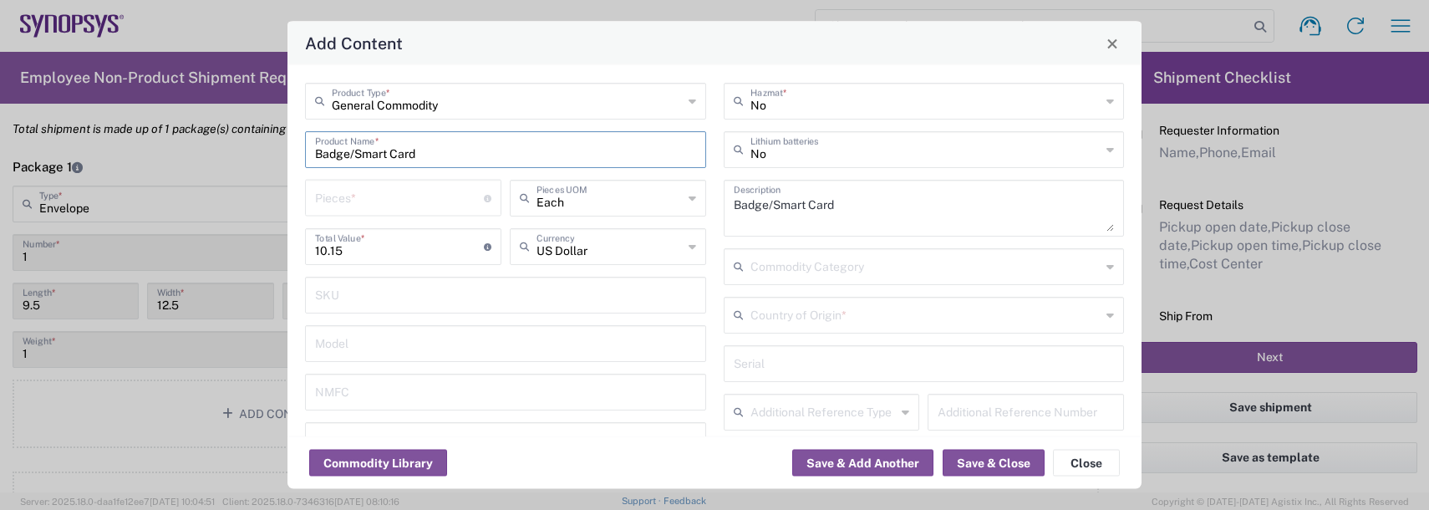
type input "NLR - No License Required"
click at [380, 197] on input "number" at bounding box center [399, 196] width 169 height 29
type input "1"
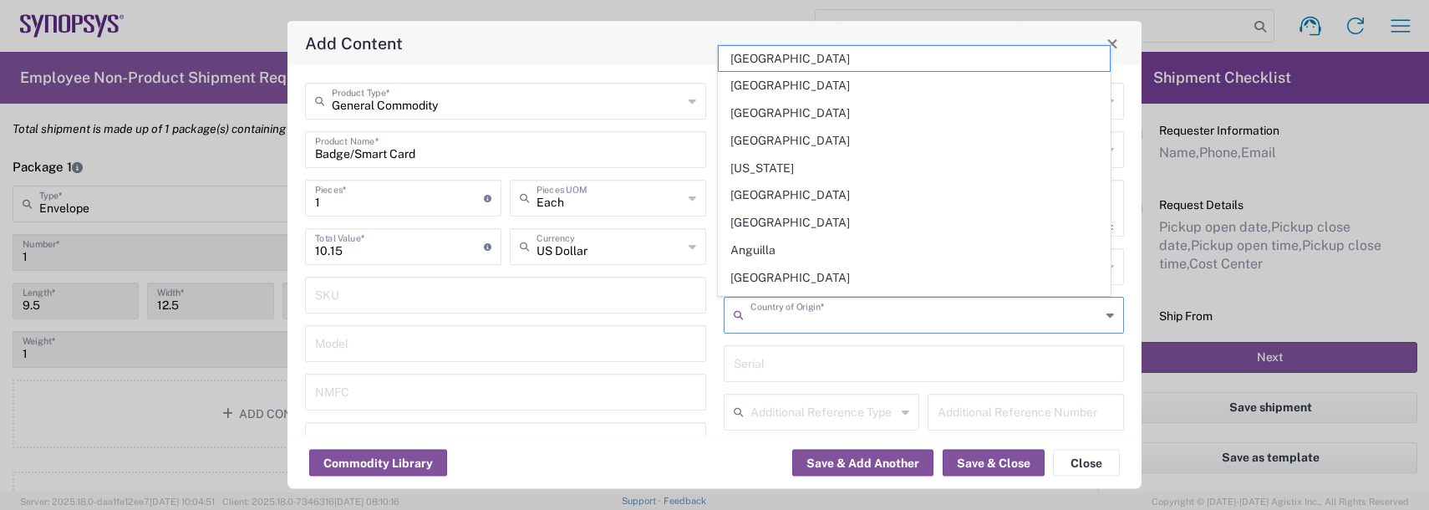
click at [801, 321] on input "text" at bounding box center [925, 313] width 351 height 29
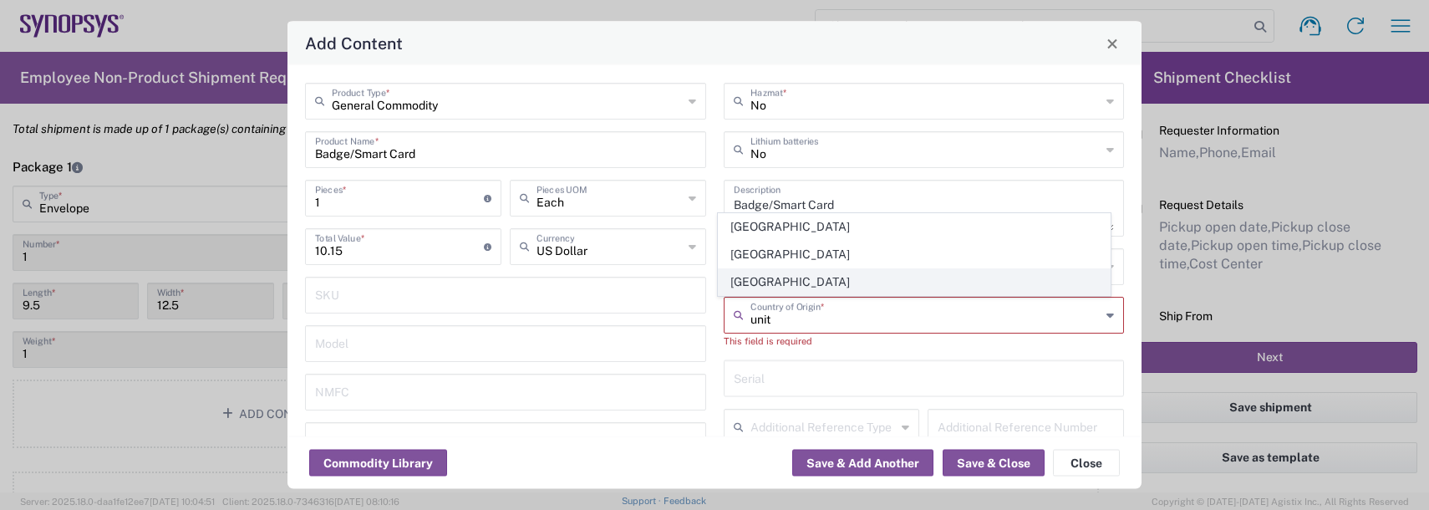
click at [785, 280] on span "[GEOGRAPHIC_DATA]" at bounding box center [914, 282] width 391 height 26
type input "[GEOGRAPHIC_DATA]"
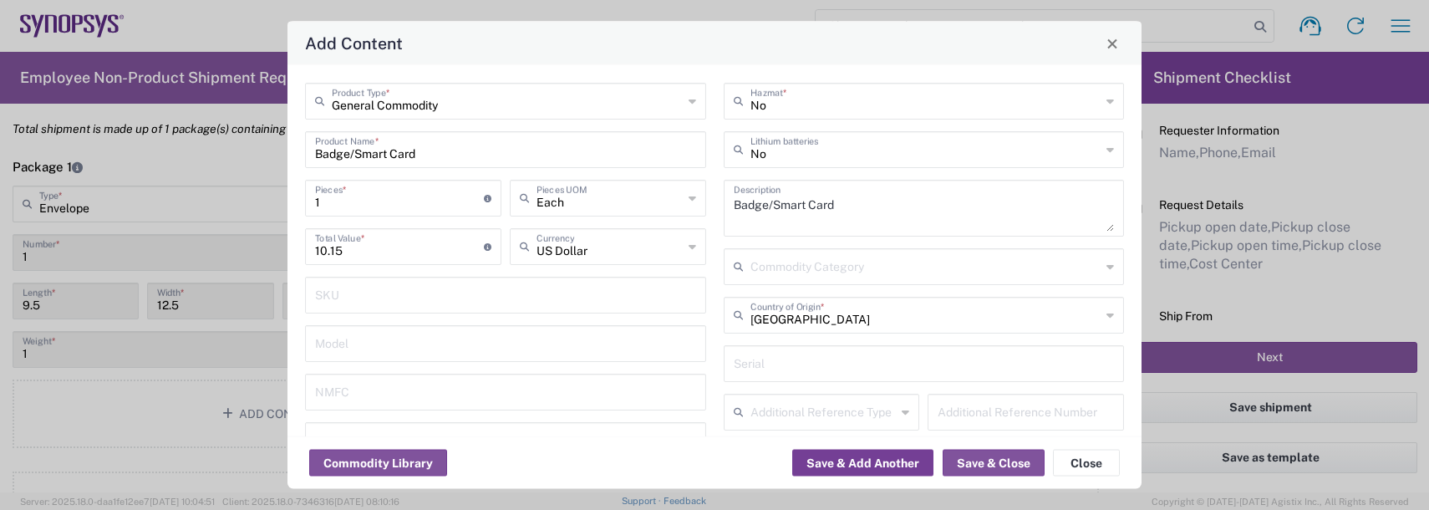
click at [847, 465] on button "Save & Add Another" at bounding box center [862, 463] width 141 height 27
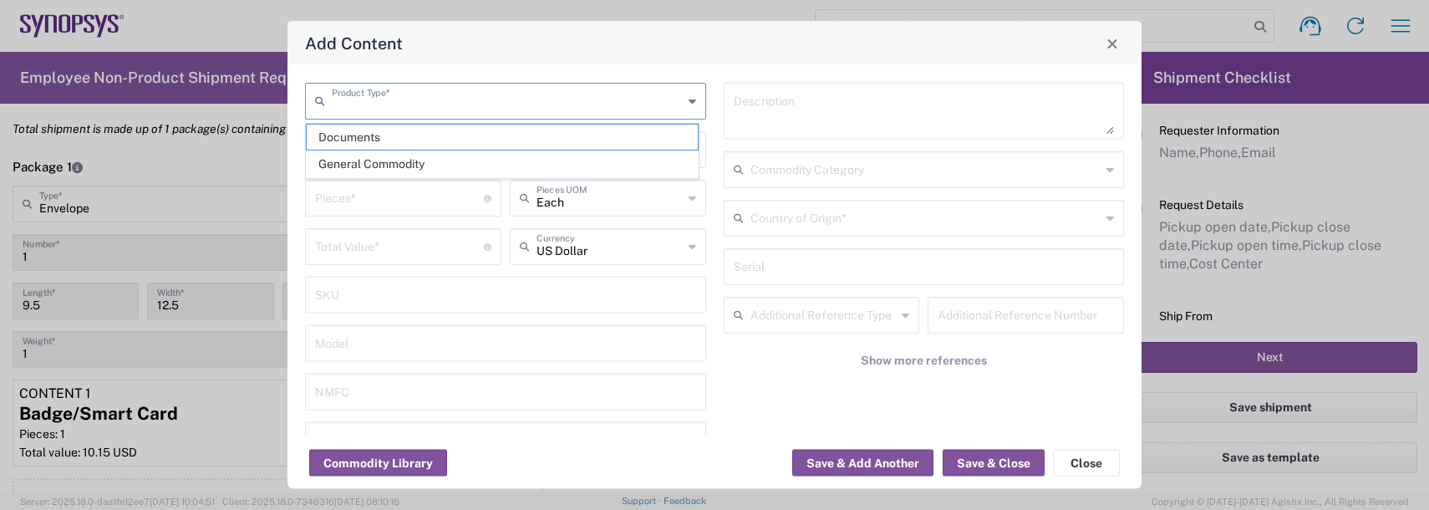
click at [371, 104] on input "text" at bounding box center [507, 99] width 351 height 29
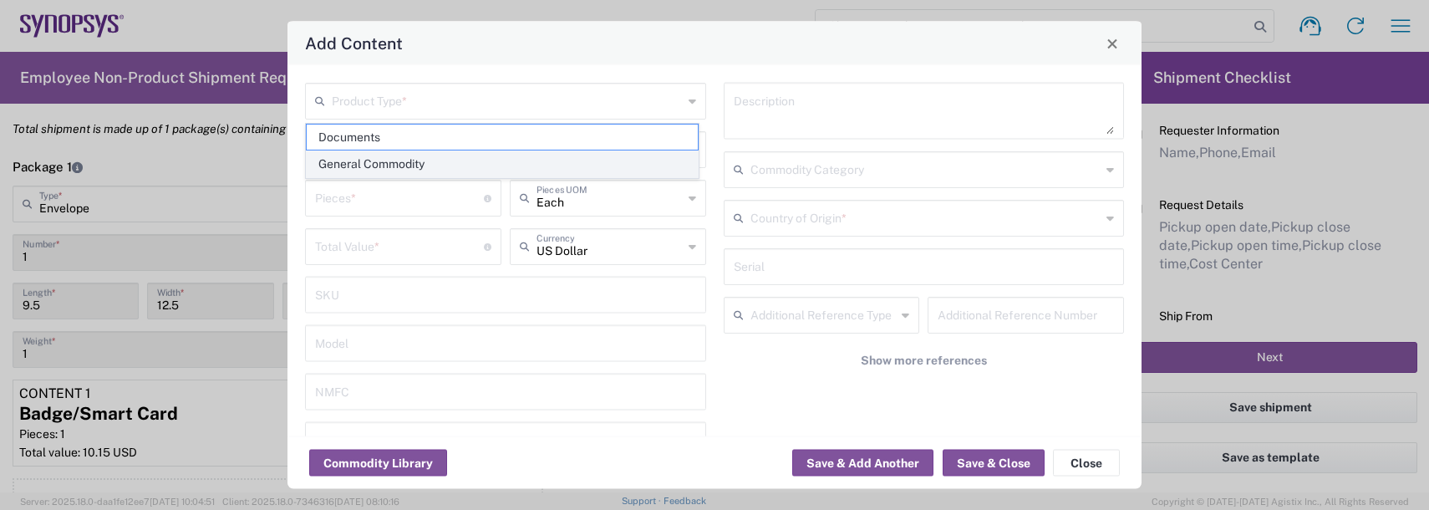
click at [380, 164] on span "General Commodity" at bounding box center [502, 164] width 391 height 26
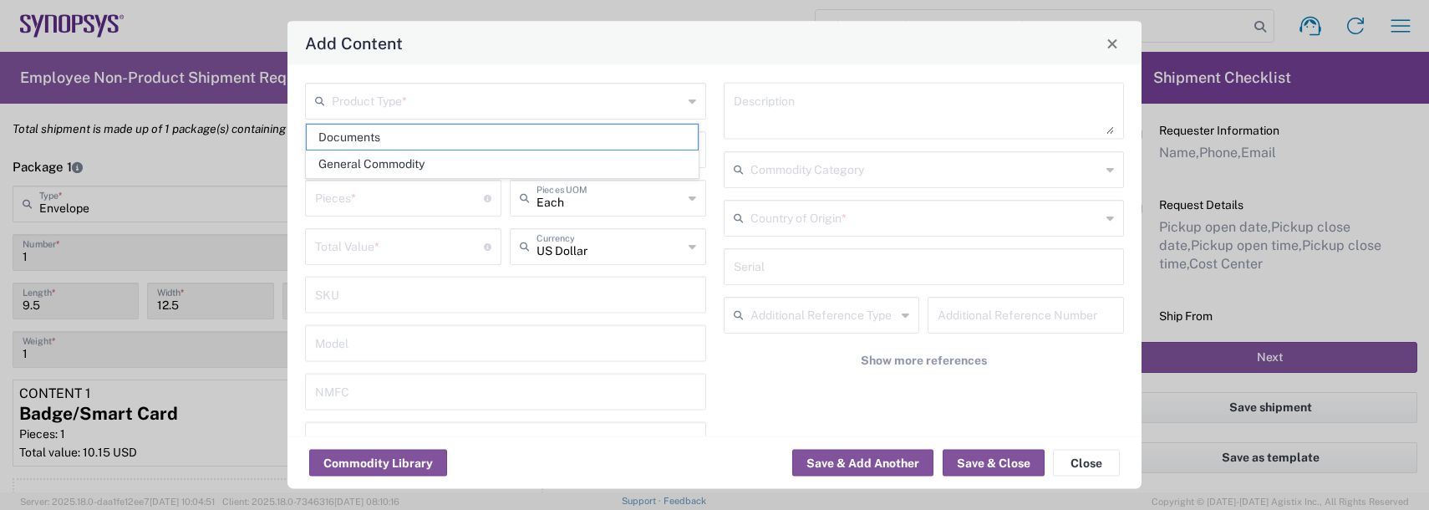
type input "General Commodity"
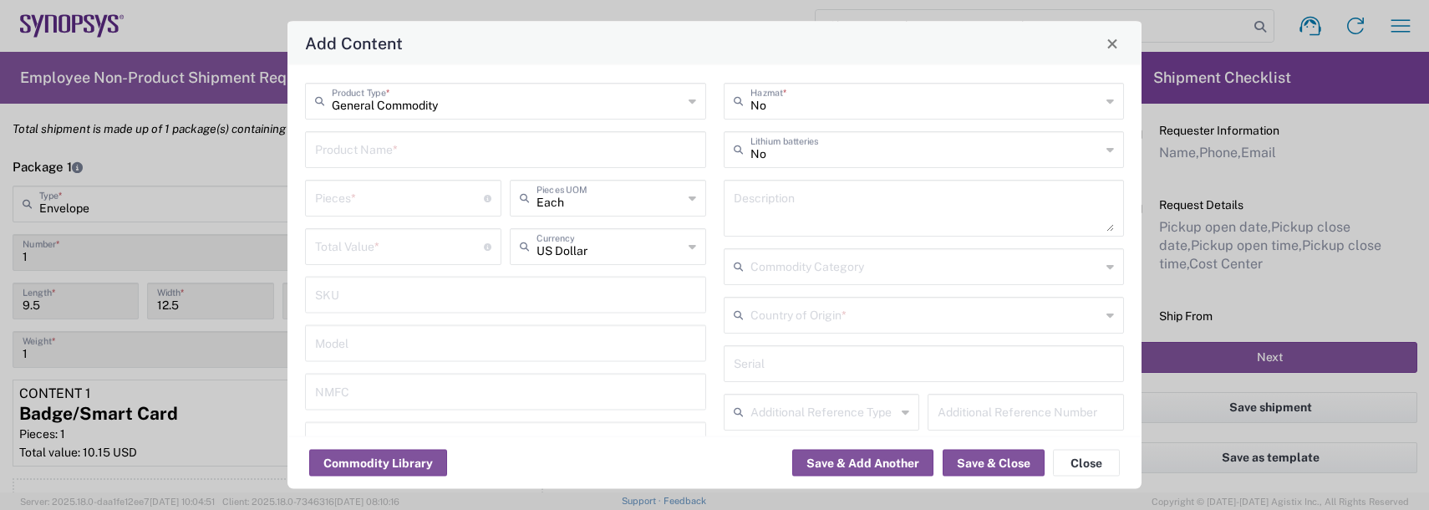
click at [374, 158] on input "text" at bounding box center [505, 148] width 381 height 29
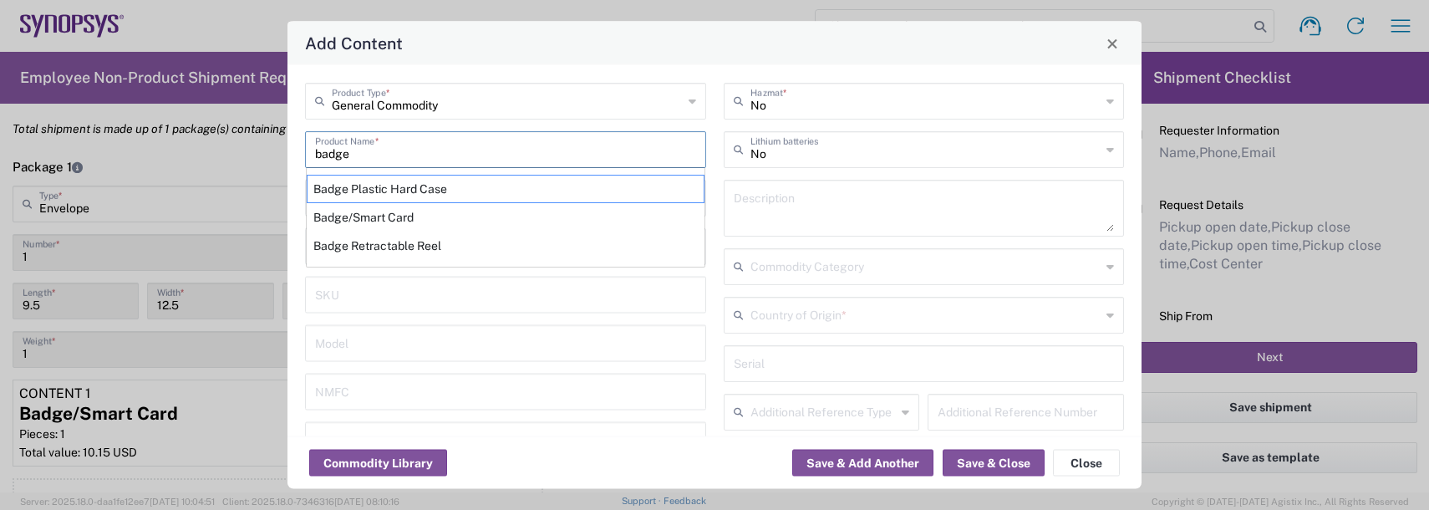
click at [335, 191] on div "Badge Plastic Hard Case" at bounding box center [506, 189] width 398 height 28
type input "Badge Plastic Hard Case"
type input "1.25"
type textarea "Badge Plastic Hard Case"
type input "[GEOGRAPHIC_DATA]"
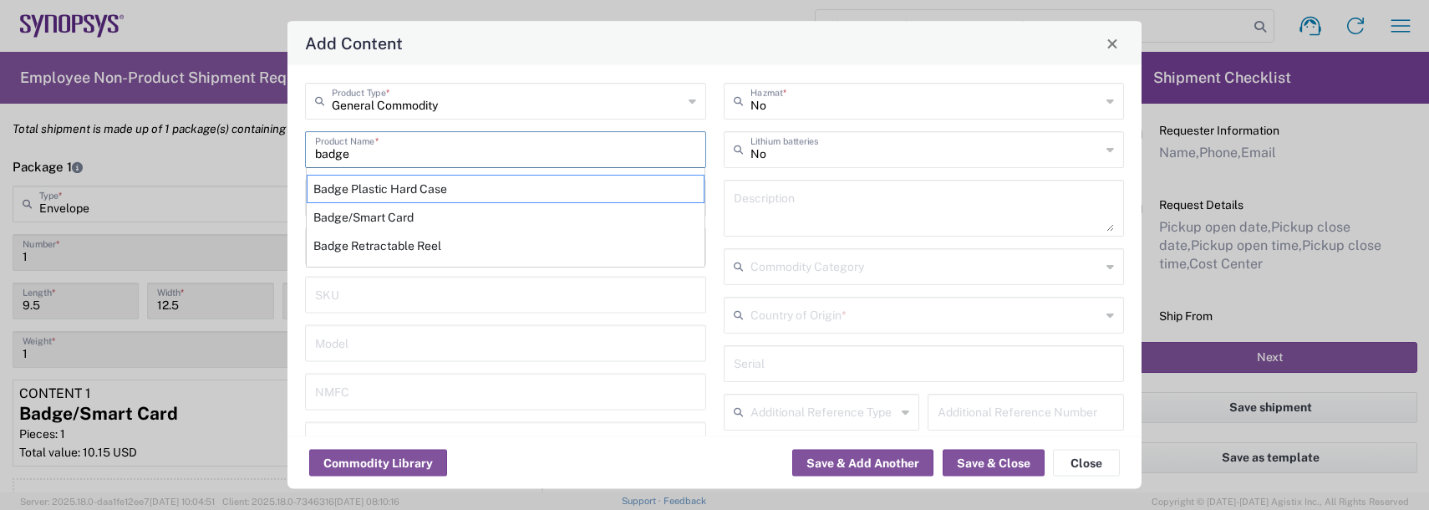
type input "4202.32.0000"
type input "BIS"
type input "EAR99"
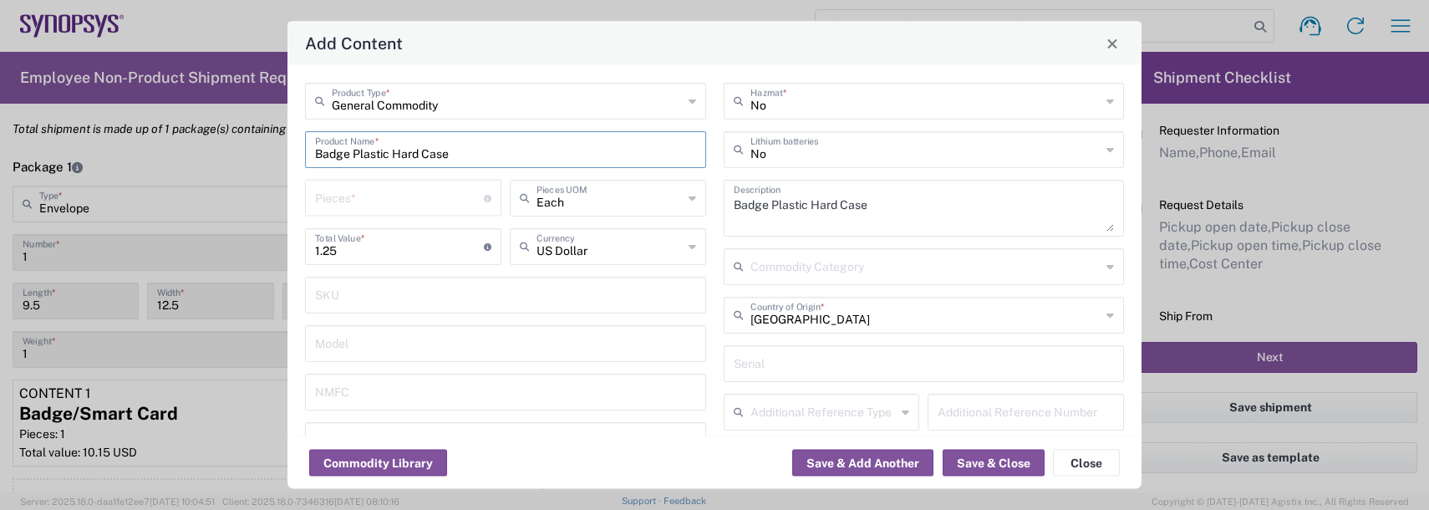
type input "NLR - No License Required"
click at [360, 199] on input "number" at bounding box center [399, 196] width 169 height 29
type input "1"
click at [883, 465] on button "Save & Add Another" at bounding box center [862, 463] width 141 height 27
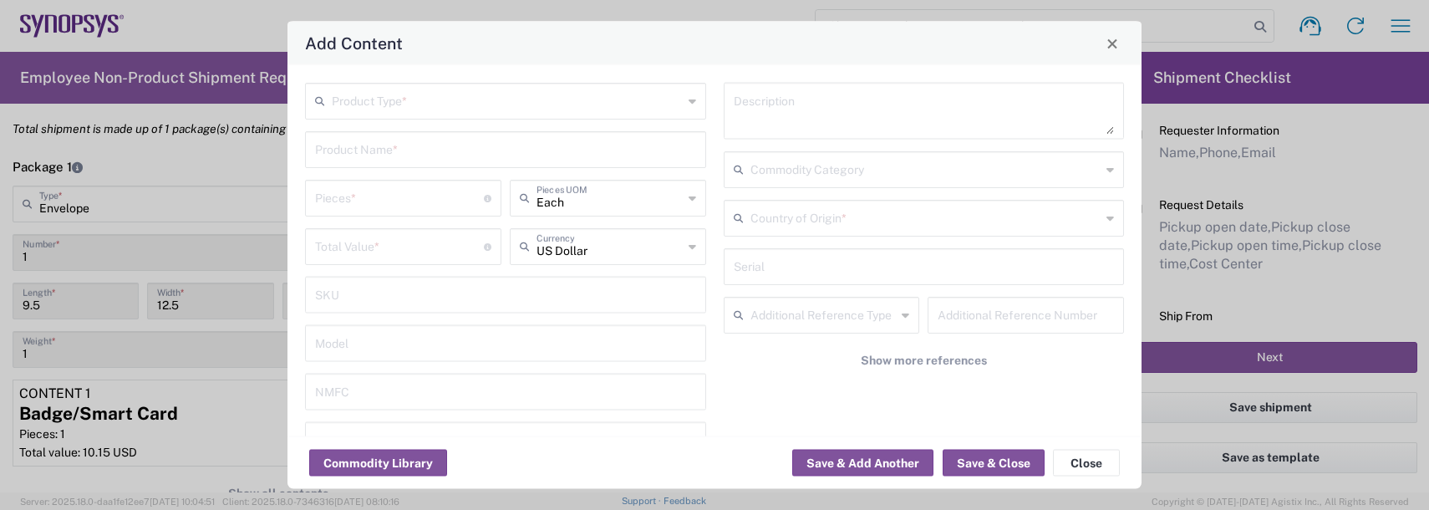
click at [360, 102] on input "text" at bounding box center [507, 99] width 351 height 29
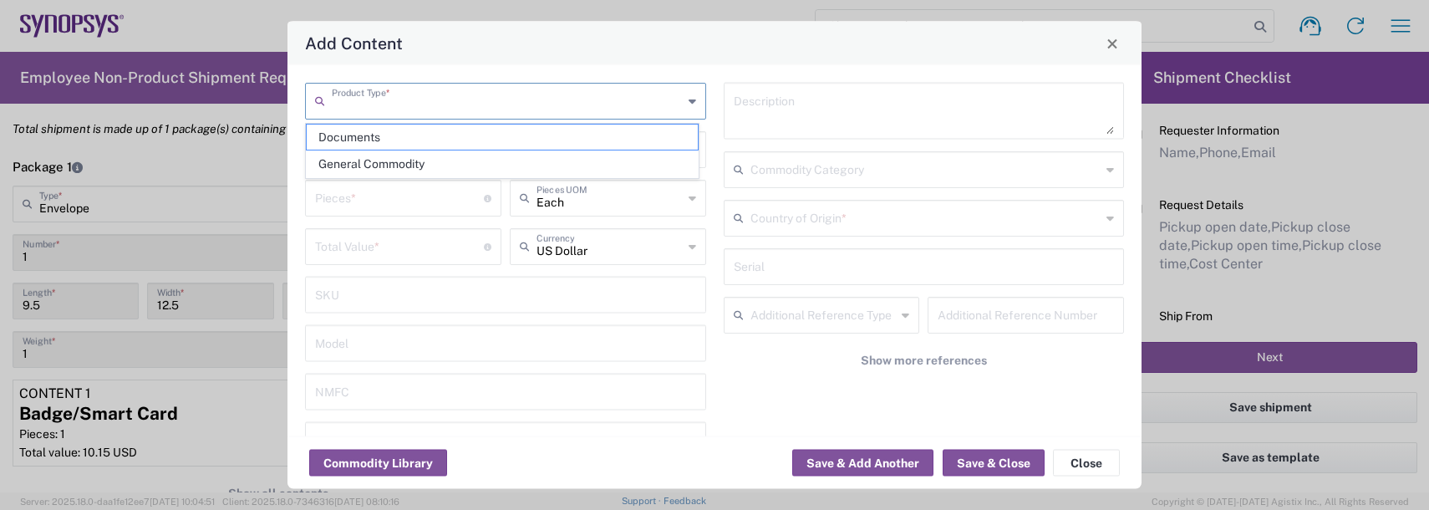
click at [373, 165] on span "General Commodity" at bounding box center [502, 164] width 391 height 26
type input "General Commodity"
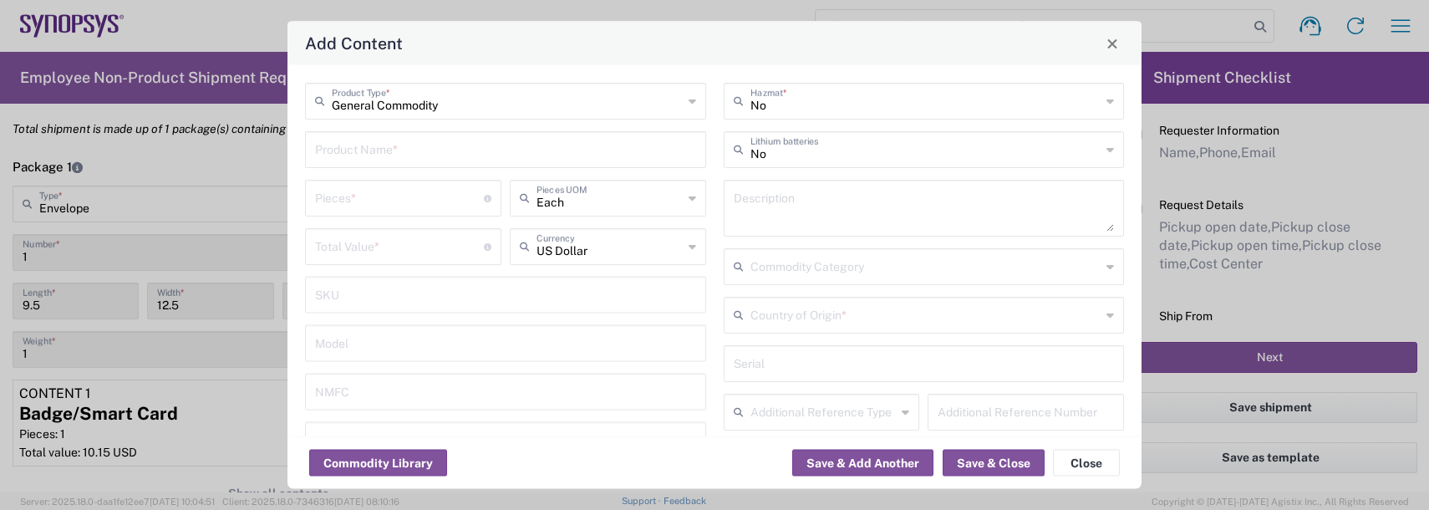
click at [373, 165] on div "Product Name *" at bounding box center [505, 149] width 401 height 37
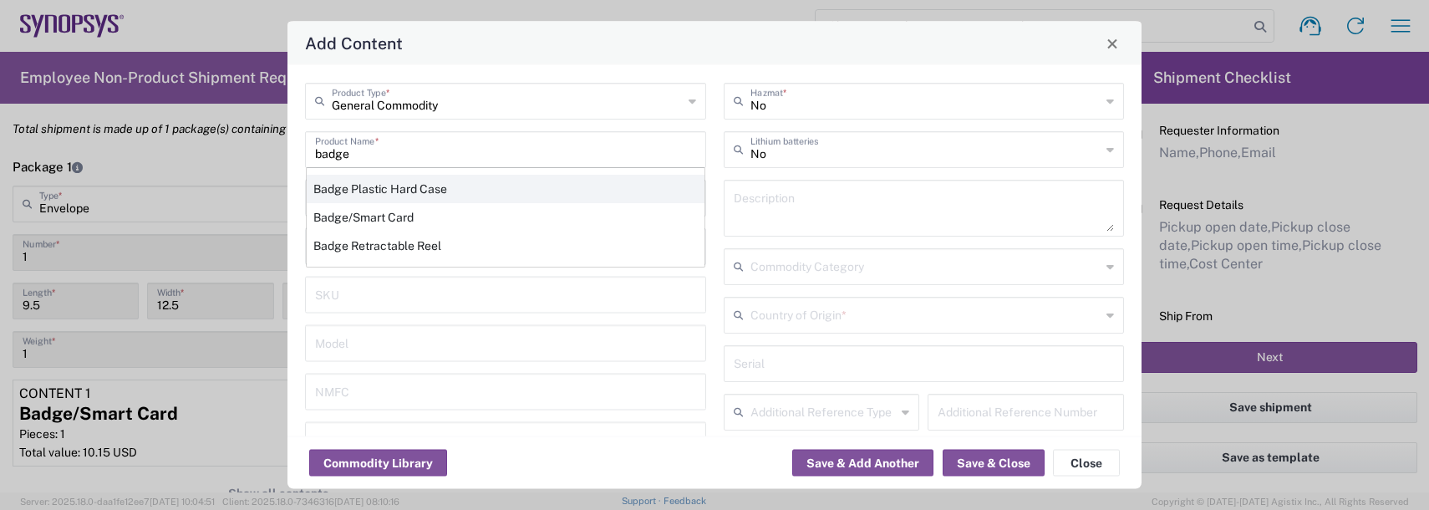
click at [391, 192] on div "Badge Plastic Hard Case" at bounding box center [506, 189] width 398 height 28
type input "Badge Plastic Hard Case"
type input "1.25"
type textarea "Badge Plastic Hard Case"
type input "[GEOGRAPHIC_DATA]"
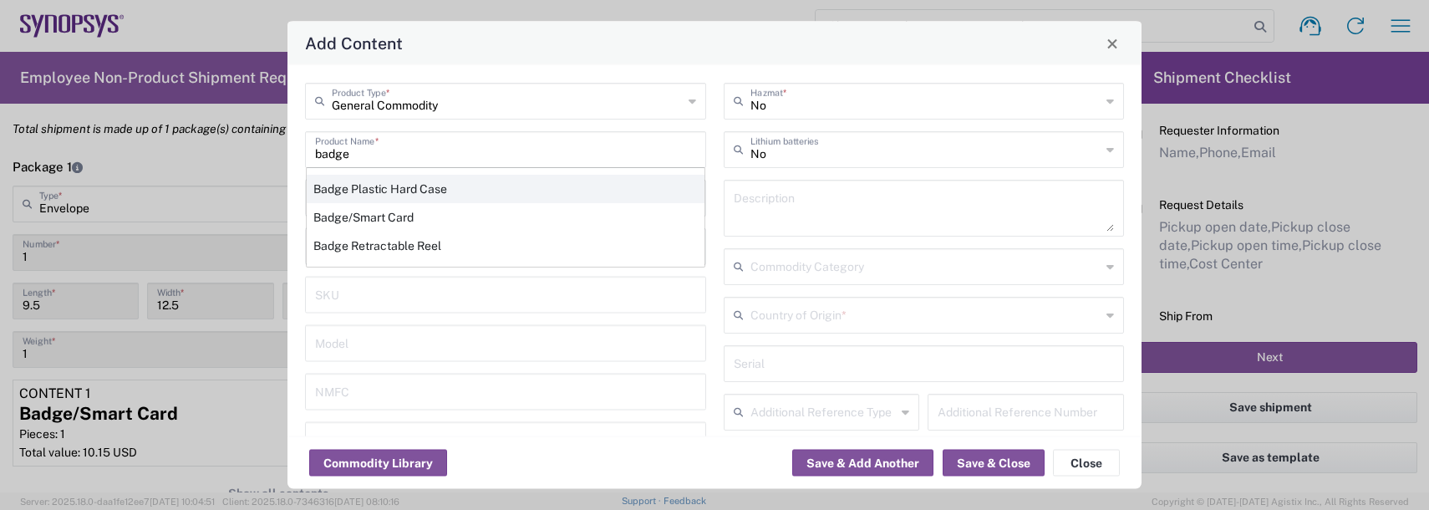
type input "4202.32.0000"
type input "BIS"
type input "EAR99"
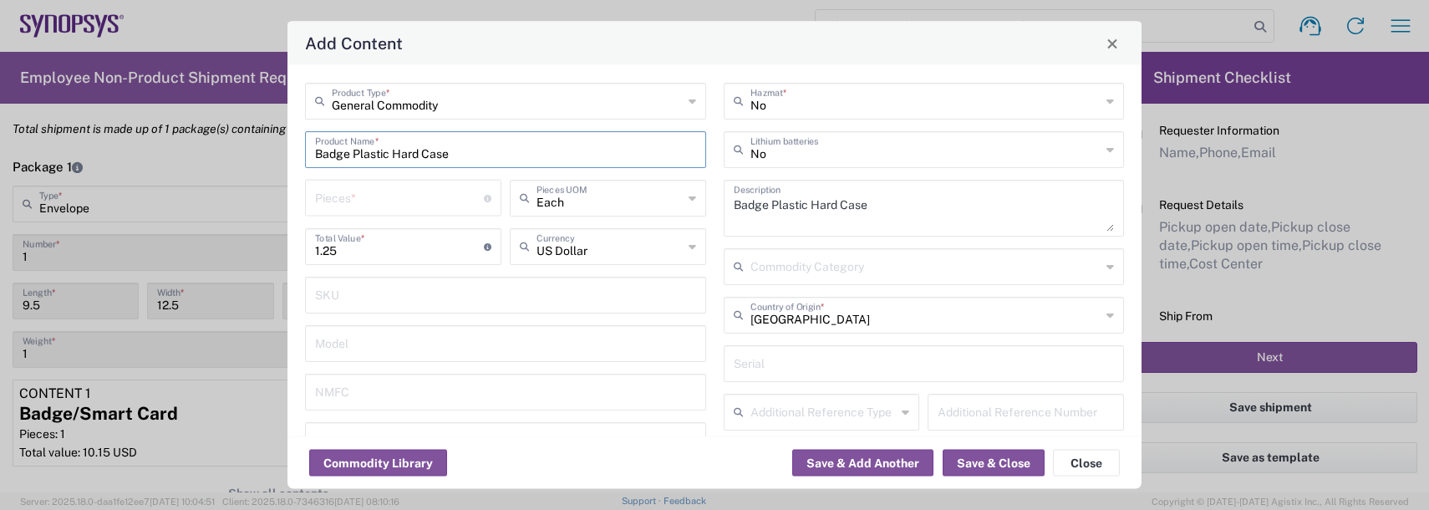
type input "NLR - No License Required"
click at [391, 192] on input "number" at bounding box center [399, 196] width 169 height 29
type input "1"
click at [876, 458] on button "Save & Add Another" at bounding box center [862, 463] width 141 height 27
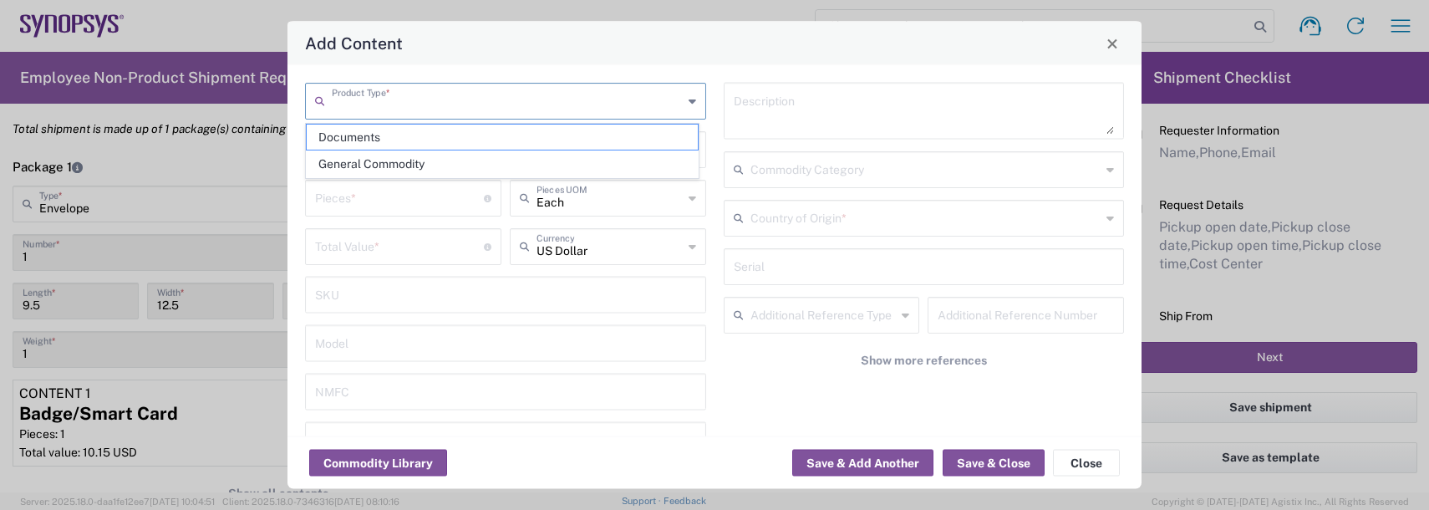
click at [382, 102] on input "text" at bounding box center [507, 99] width 351 height 29
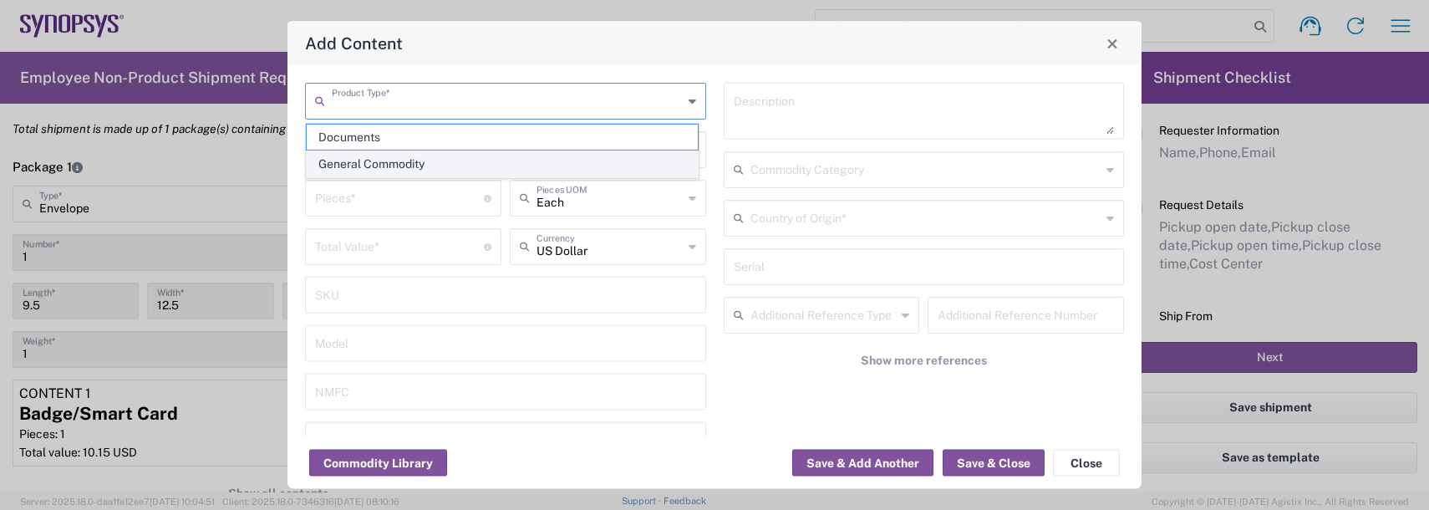
click at [361, 163] on span "General Commodity" at bounding box center [502, 164] width 391 height 26
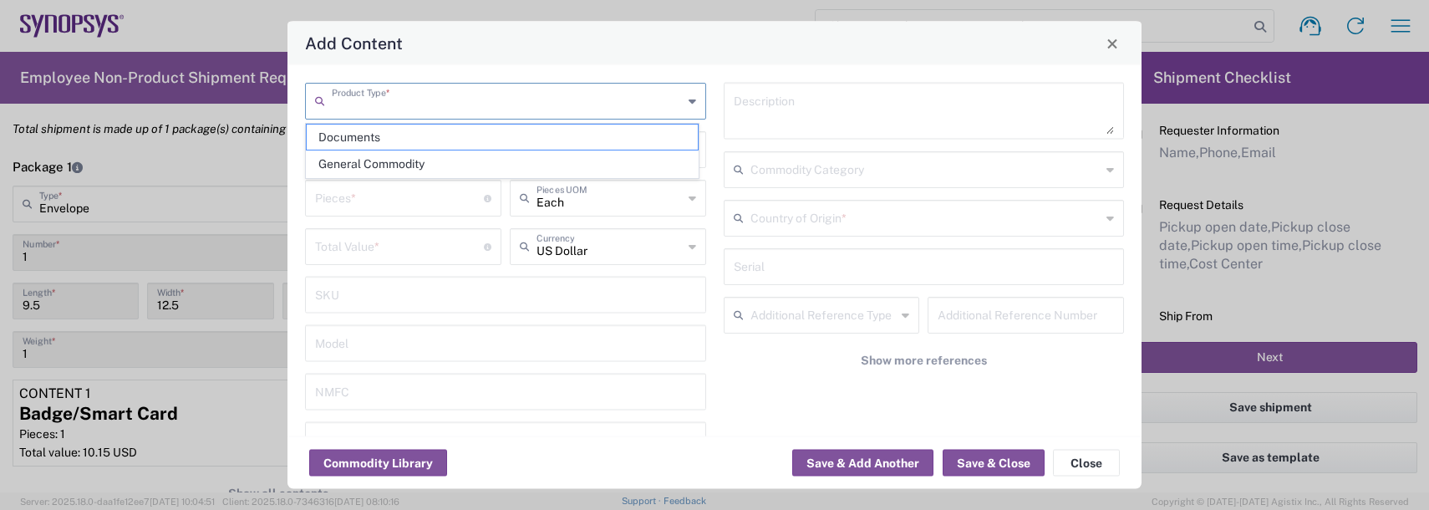
type input "General Commodity"
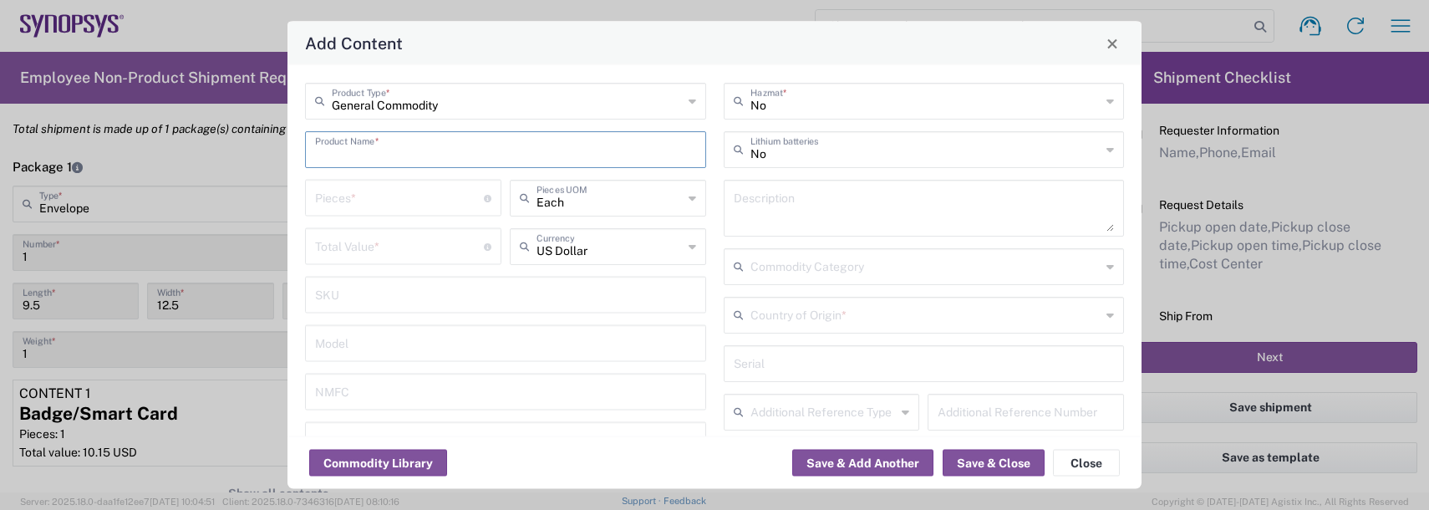
click at [345, 145] on input "text" at bounding box center [505, 148] width 381 height 29
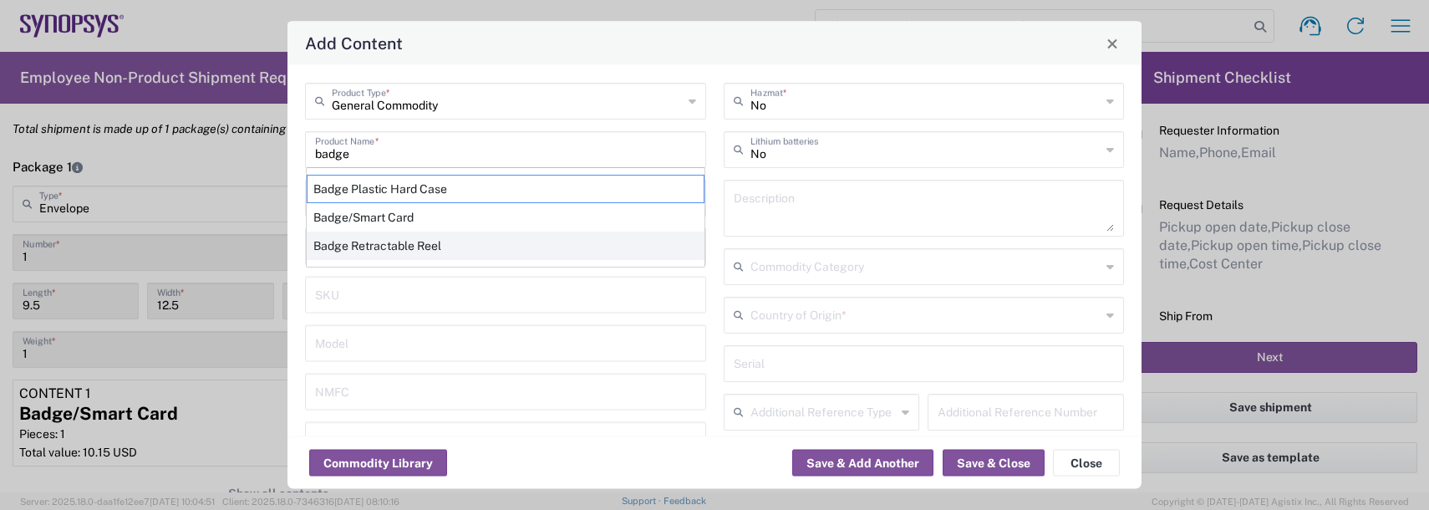
click at [351, 252] on div "Badge Retractable Reel" at bounding box center [506, 245] width 398 height 28
type input "Badge Retractable Reel"
type input "1.85"
type textarea "Badge Retractable Reel"
type input "[GEOGRAPHIC_DATA]"
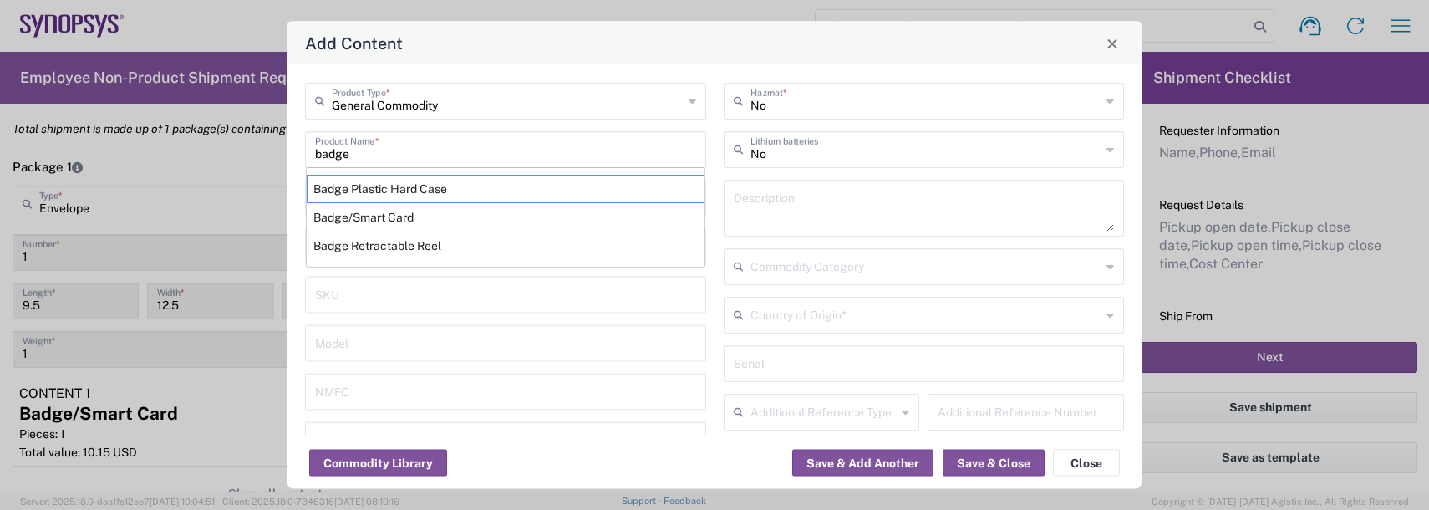
type input "7326.90.8695"
type input "BIS"
type input "EAR99"
type input "7326.90.9010"
type input "NLR - No License Required"
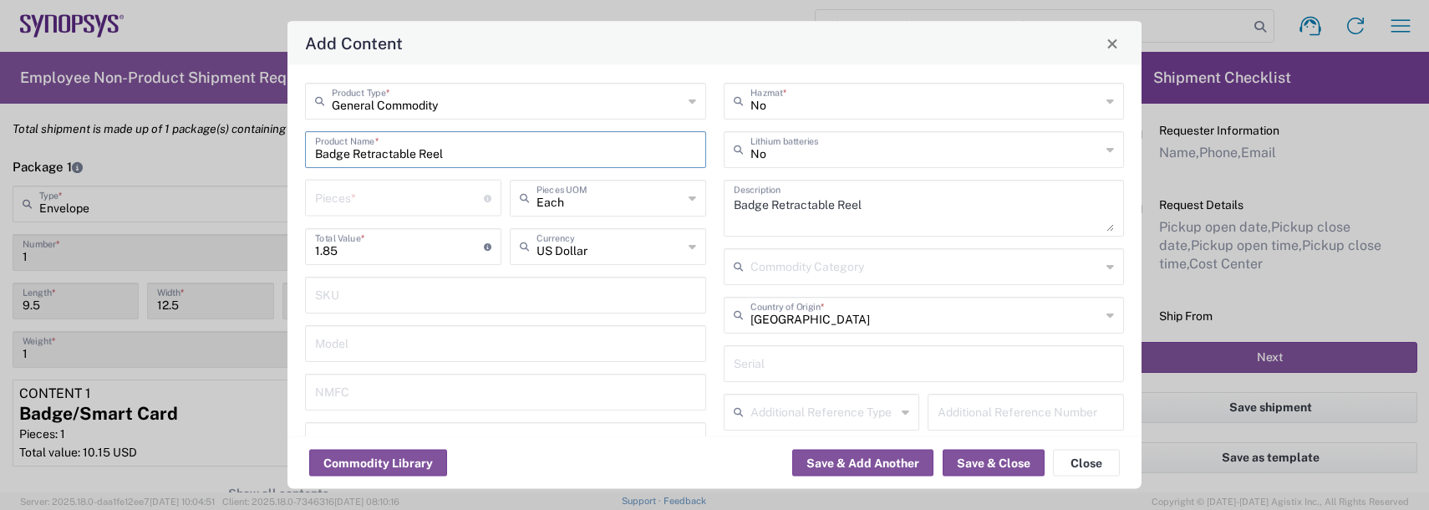
click at [354, 204] on input "number" at bounding box center [399, 196] width 169 height 29
type input "1"
click at [860, 461] on button "Save & Add Another" at bounding box center [862, 463] width 141 height 27
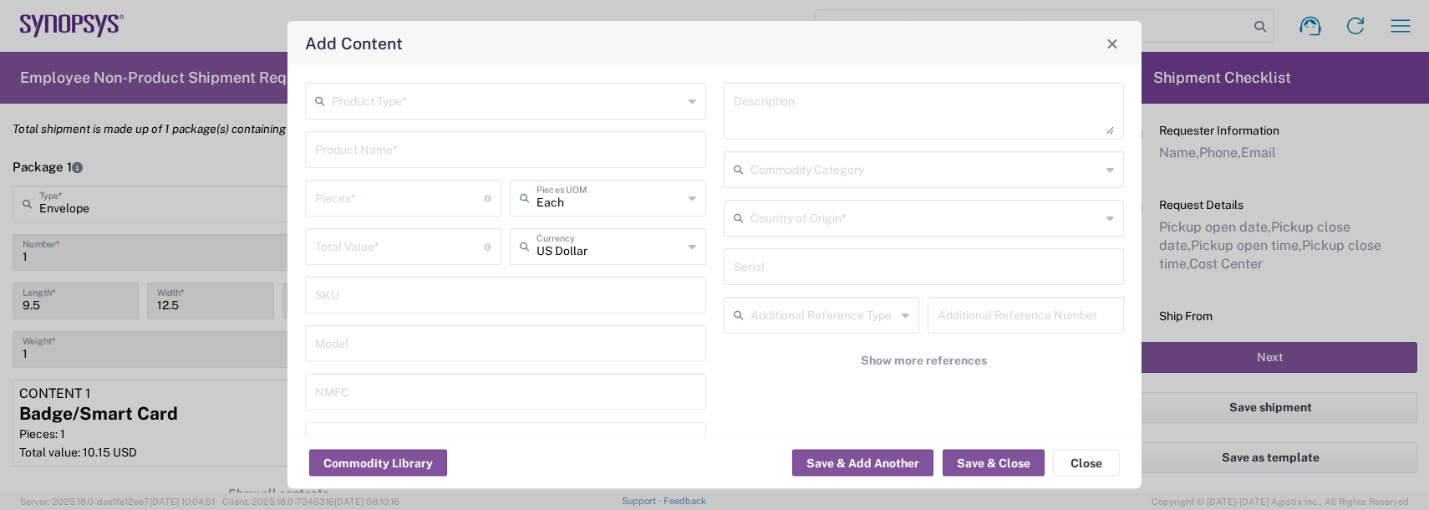
click at [388, 100] on input "text" at bounding box center [507, 99] width 351 height 29
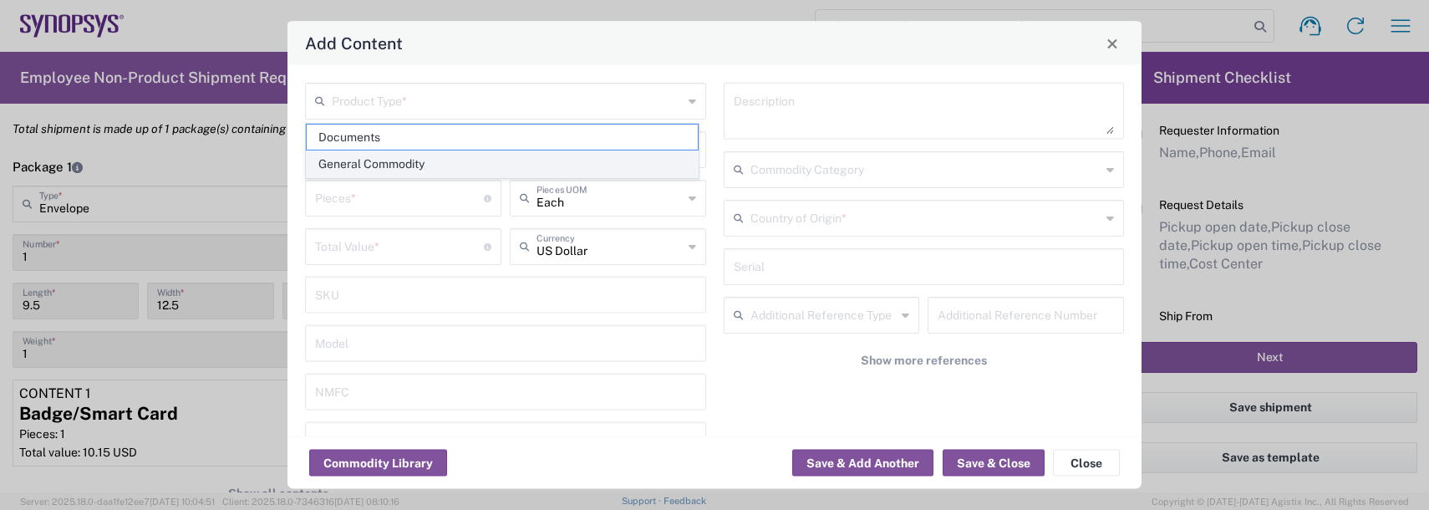
click at [372, 155] on span "General Commodity" at bounding box center [502, 164] width 391 height 26
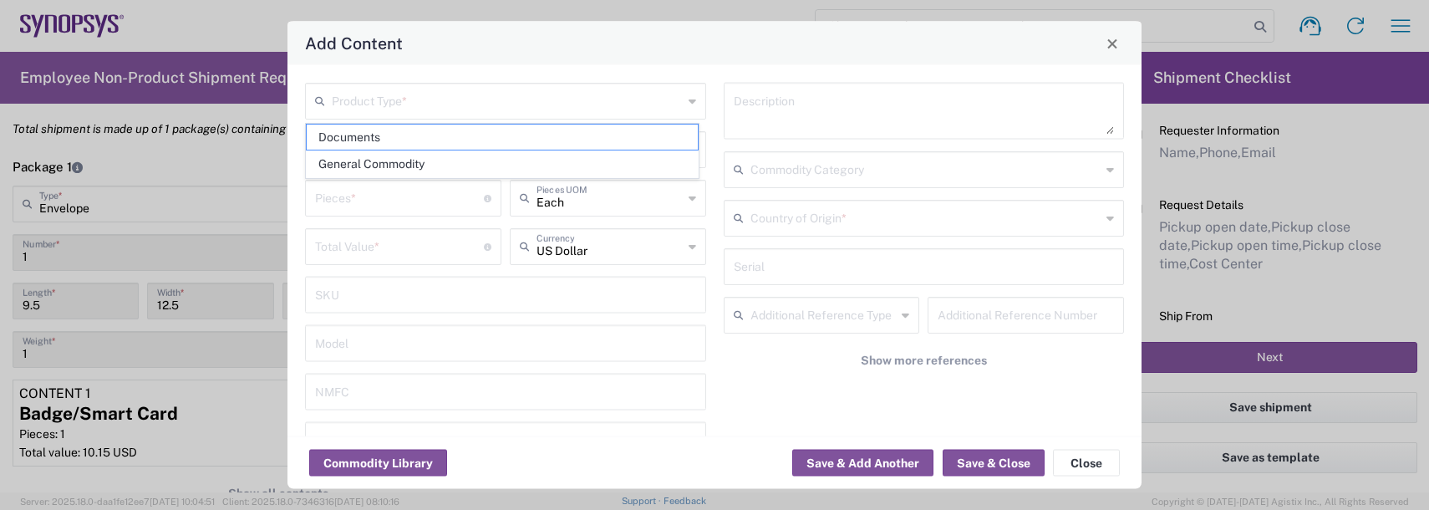
type input "General Commodity"
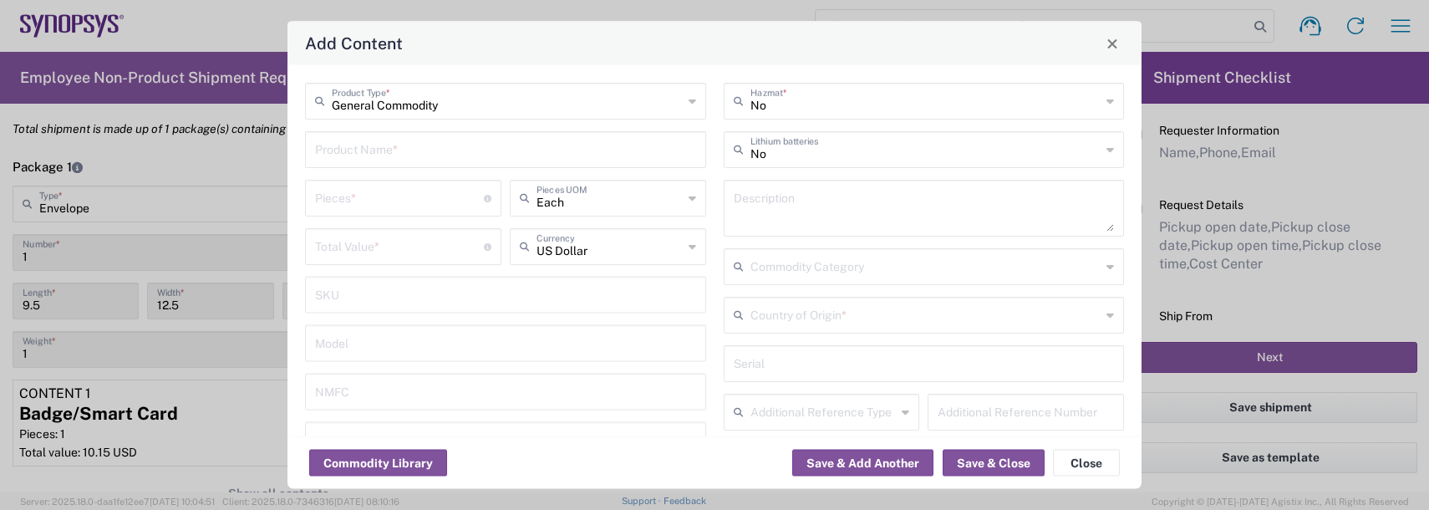
click at [369, 152] on input "text" at bounding box center [505, 148] width 381 height 29
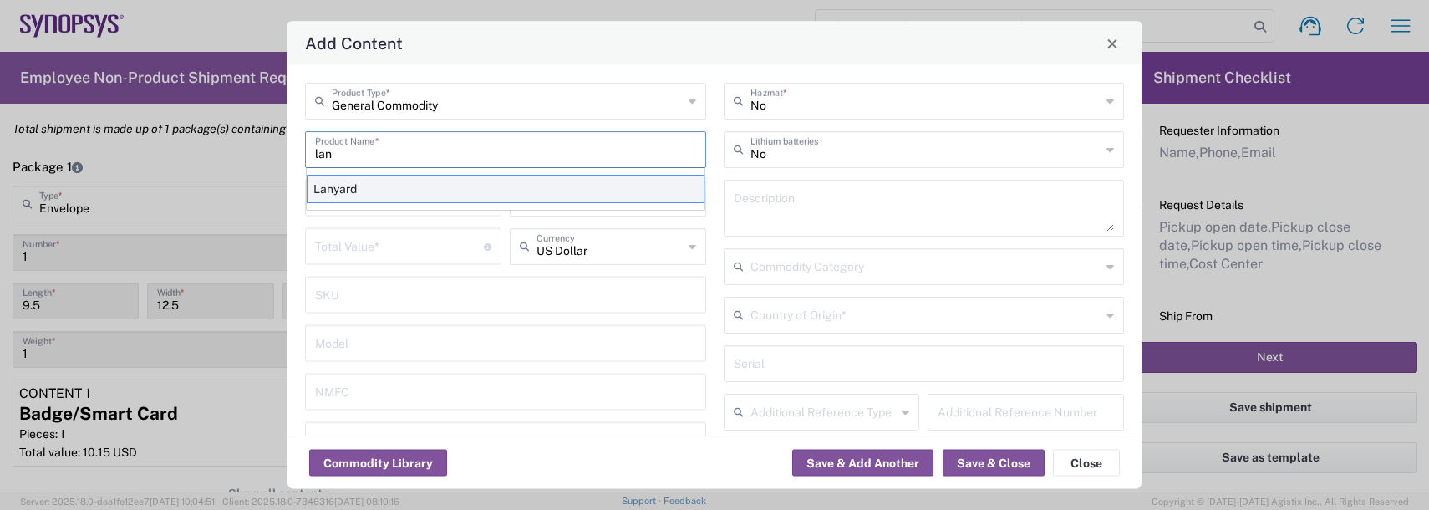
click at [345, 196] on div "Lanyard" at bounding box center [506, 189] width 398 height 28
type input "Lanyard"
type input "1.7"
type textarea "Lanyard for ID Badge"
type input "[GEOGRAPHIC_DATA]"
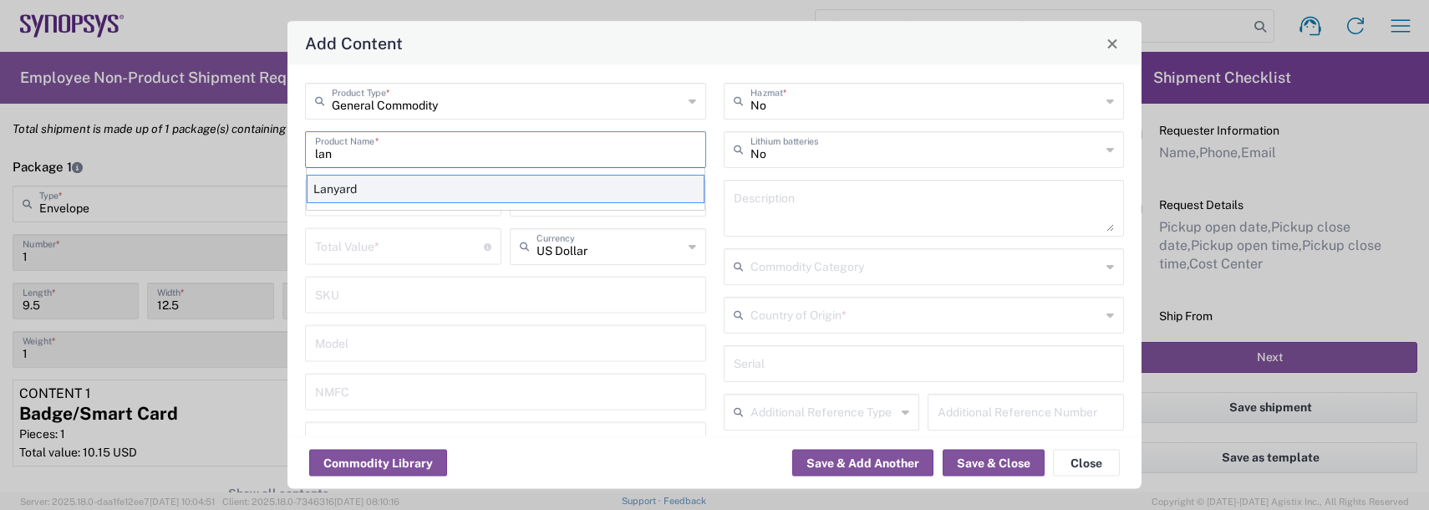
type input "5609.00.3000"
type input "BIS"
type input "EAR99"
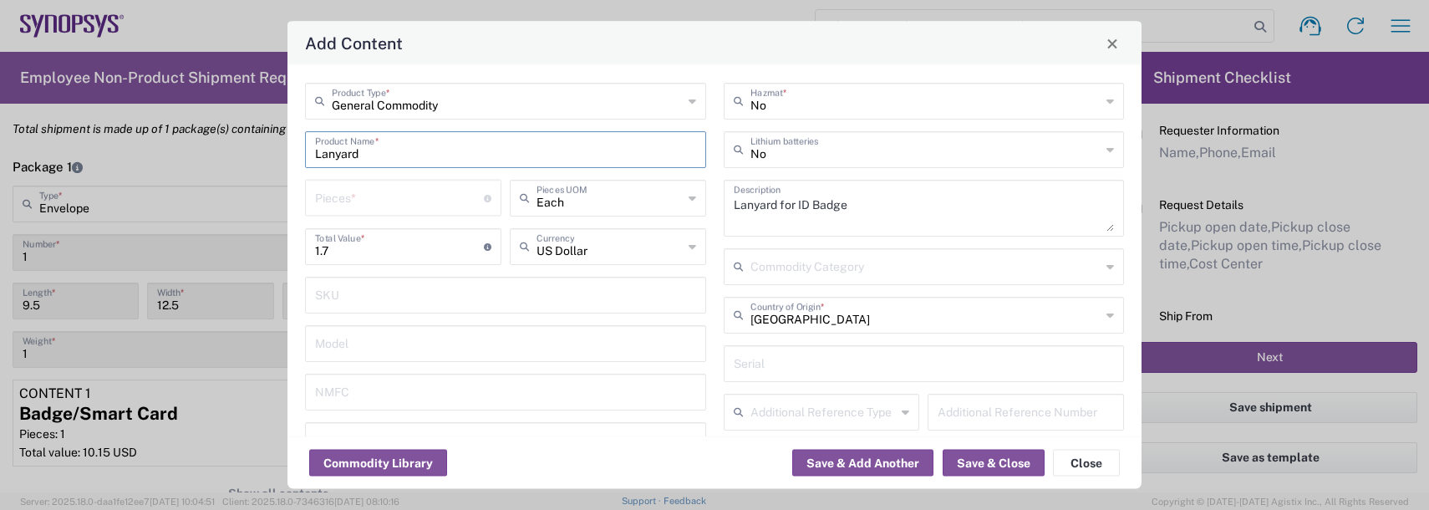
type input "NLR - No License Required"
click at [345, 196] on input "number" at bounding box center [399, 196] width 169 height 29
type input "1"
click at [998, 463] on button "Save & Close" at bounding box center [994, 463] width 102 height 27
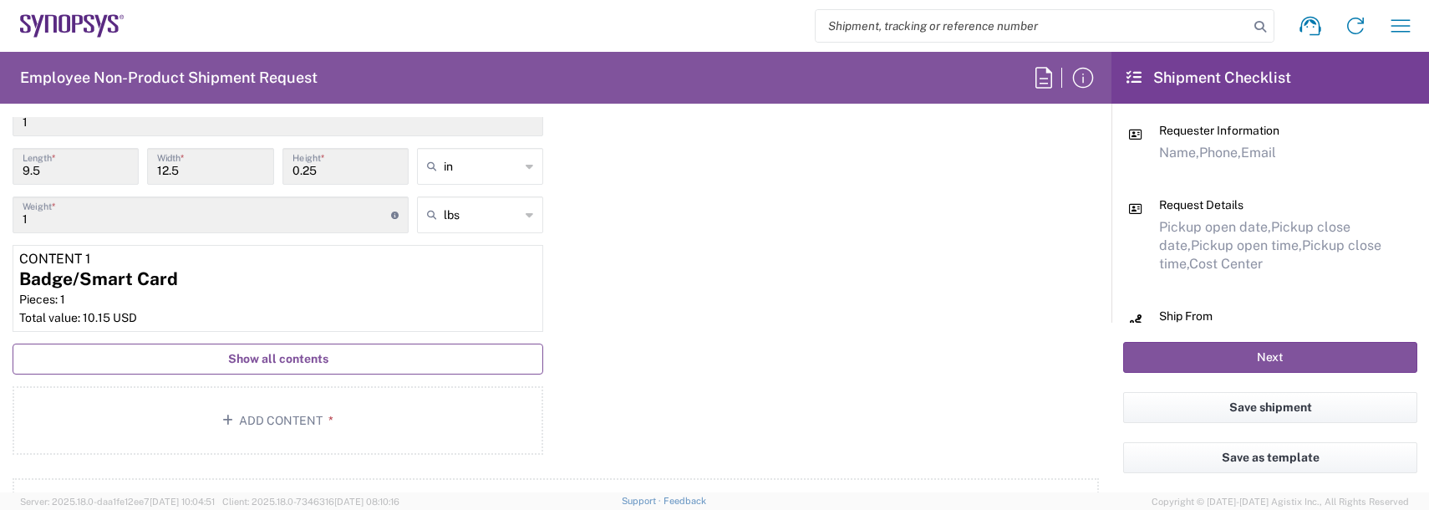
scroll to position [1588, 0]
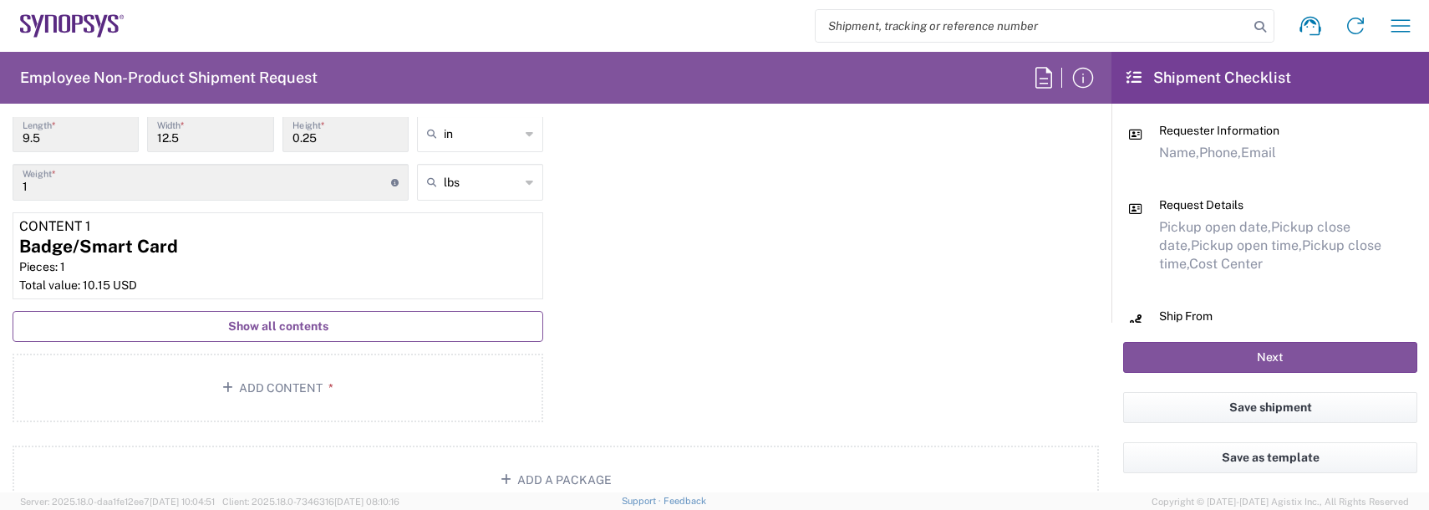
click at [309, 331] on span "Show all contents" at bounding box center [278, 326] width 100 height 16
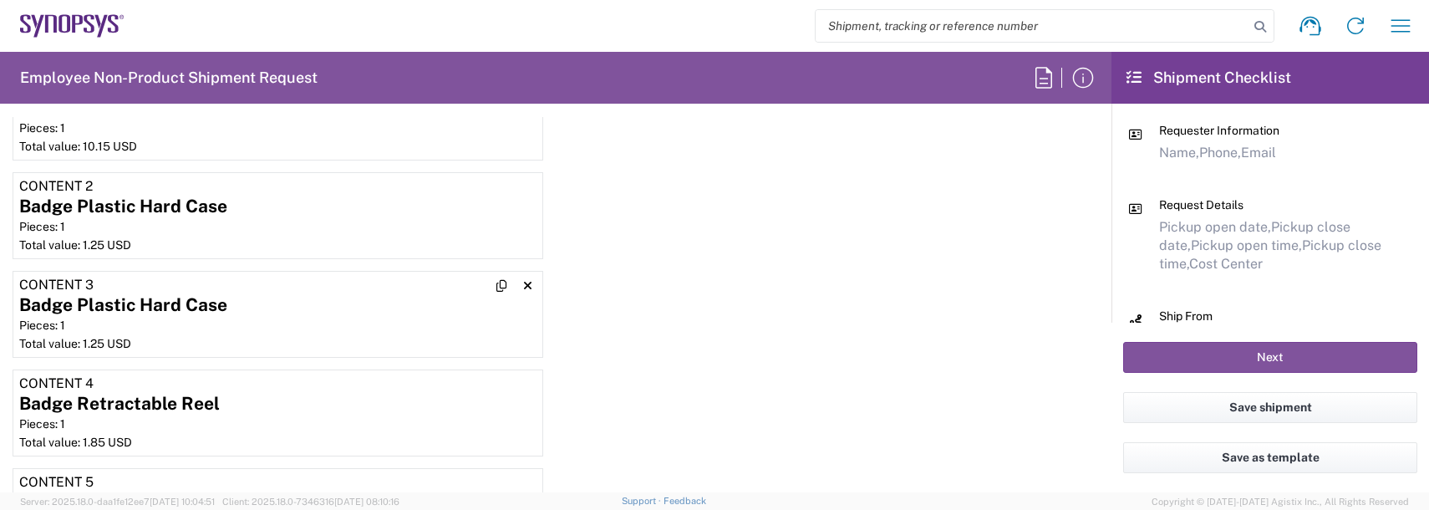
scroll to position [1755, 0]
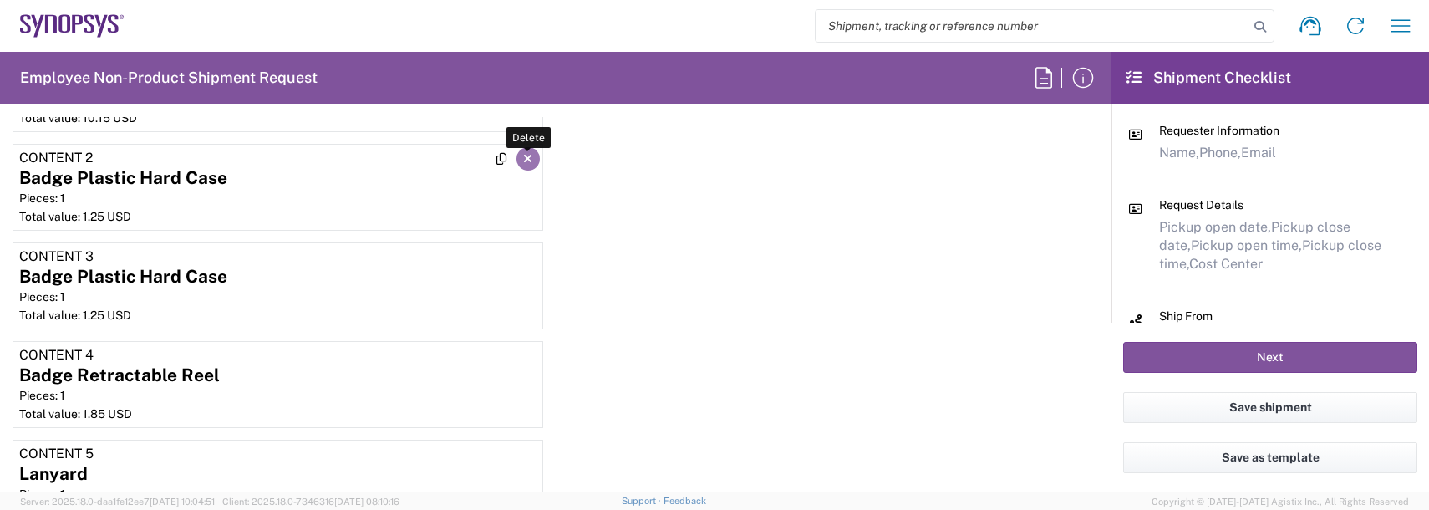
click at [523, 160] on icon "button" at bounding box center [527, 159] width 9 height 12
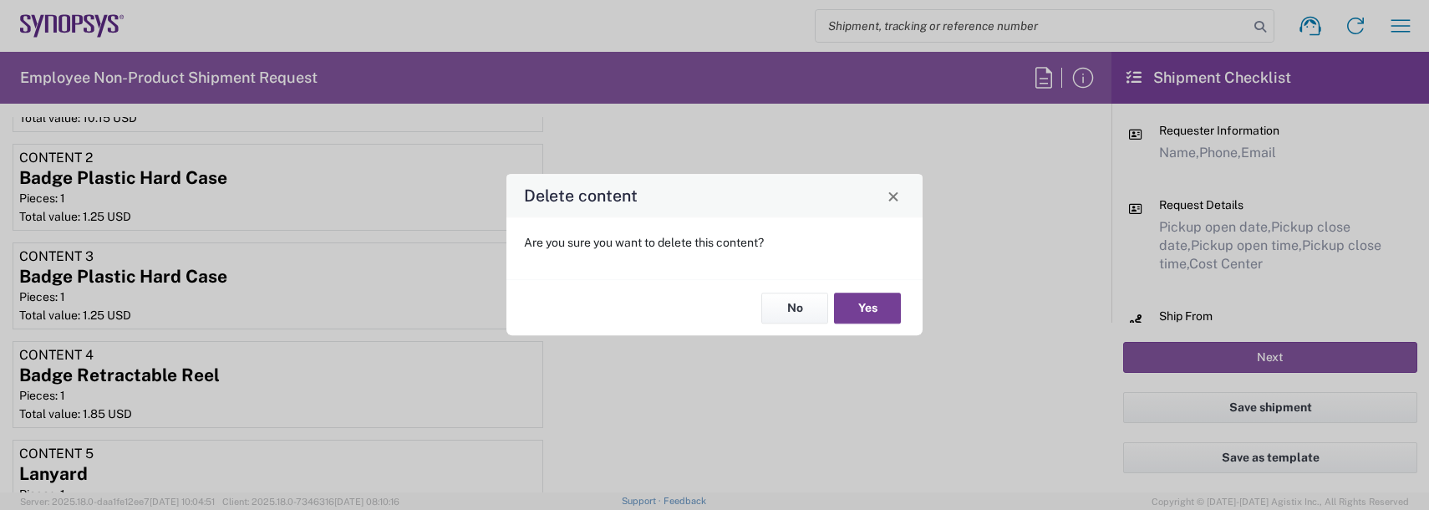
click at [872, 304] on button "Yes" at bounding box center [867, 307] width 67 height 31
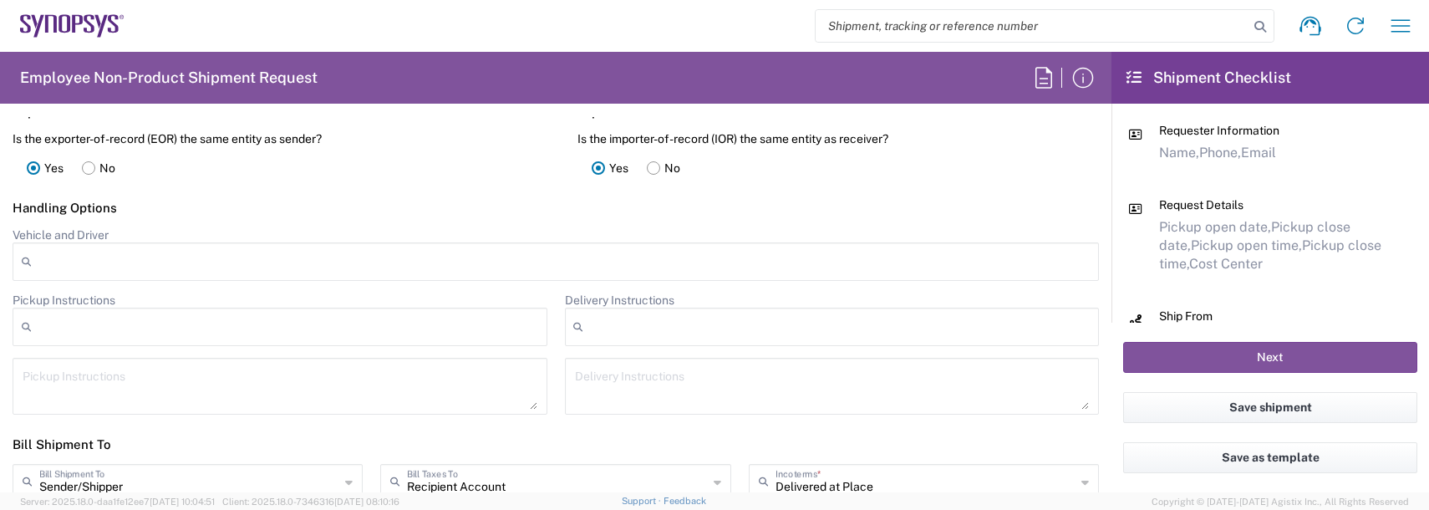
scroll to position [2591, 0]
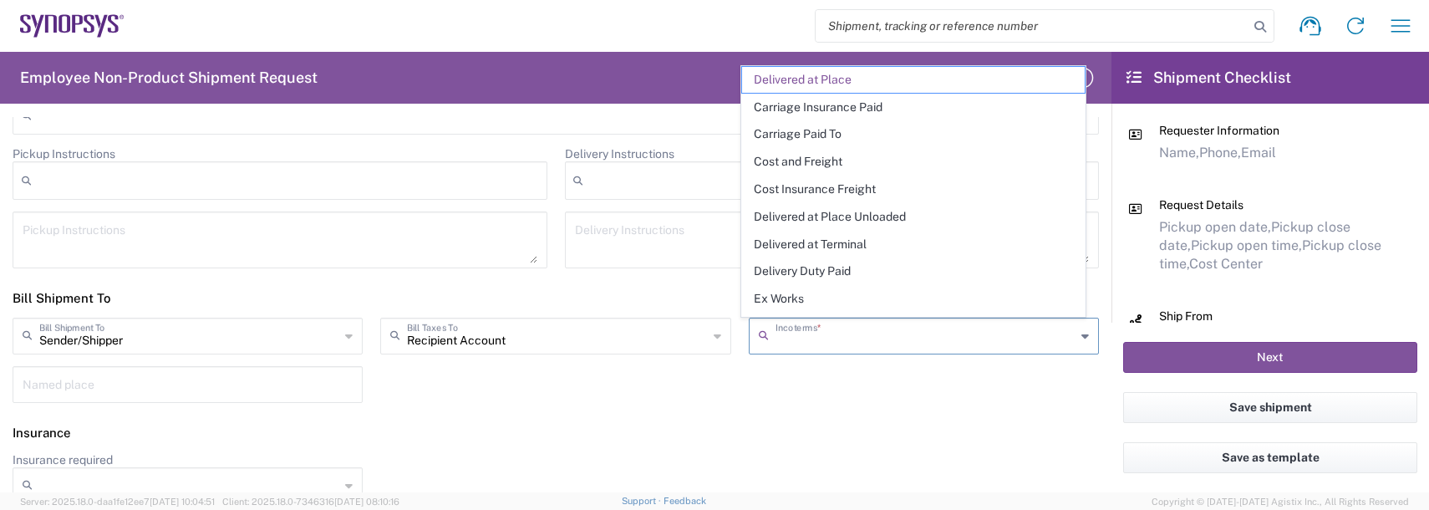
click at [812, 335] on input "text" at bounding box center [925, 334] width 300 height 29
click at [806, 265] on span "Delivery Duty Paid" at bounding box center [913, 271] width 343 height 26
type input "Sender/Shipper"
type input "Delivery Duty Paid"
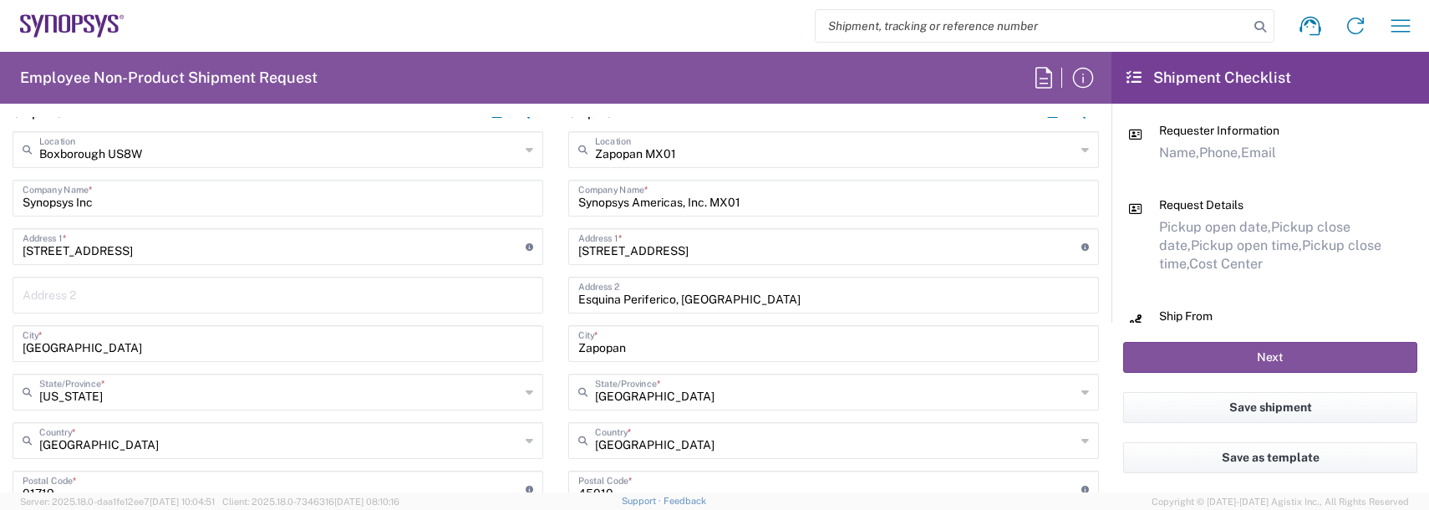
scroll to position [752, 0]
click at [1222, 361] on button "Next" at bounding box center [1270, 357] width 294 height 31
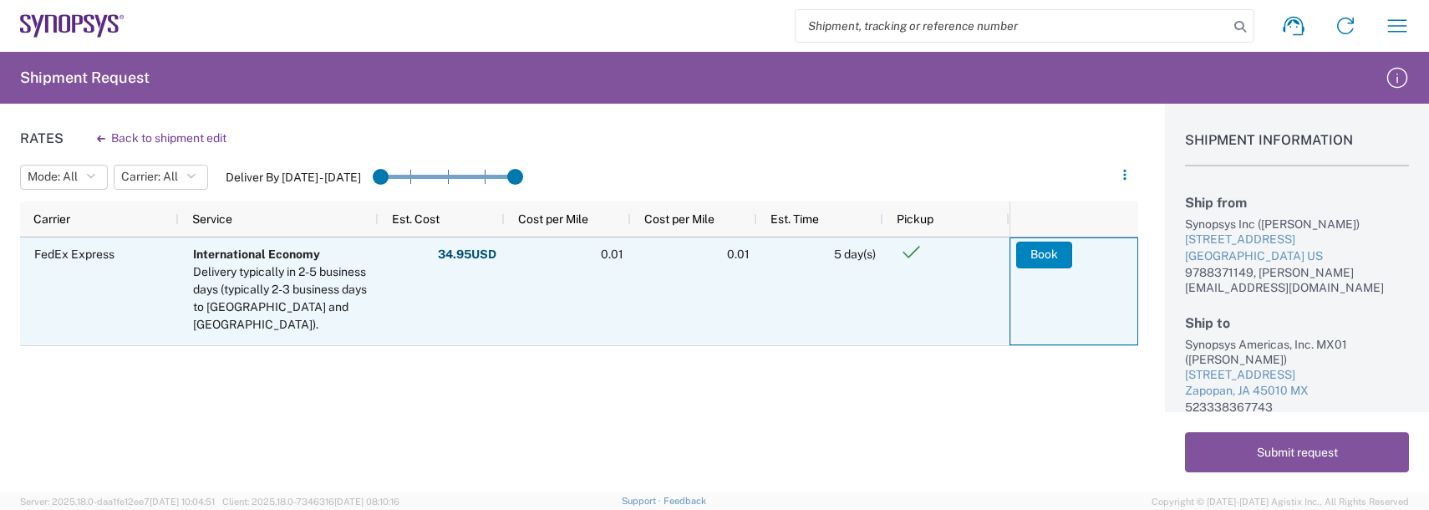
click at [1046, 261] on button "Book" at bounding box center [1044, 255] width 56 height 27
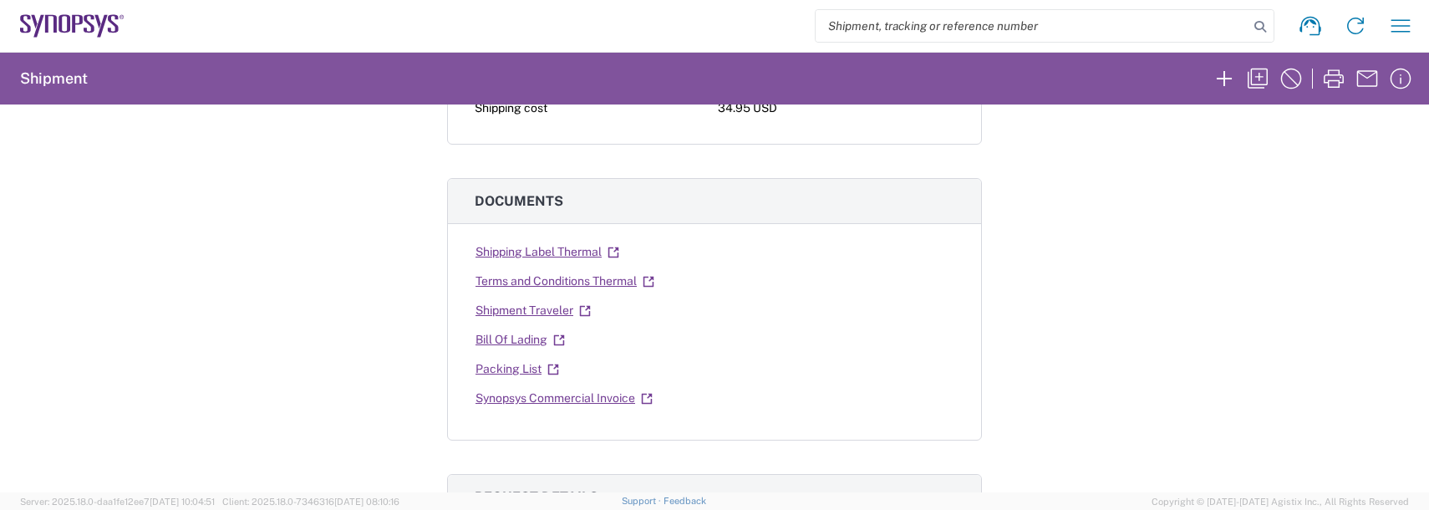
scroll to position [251, 0]
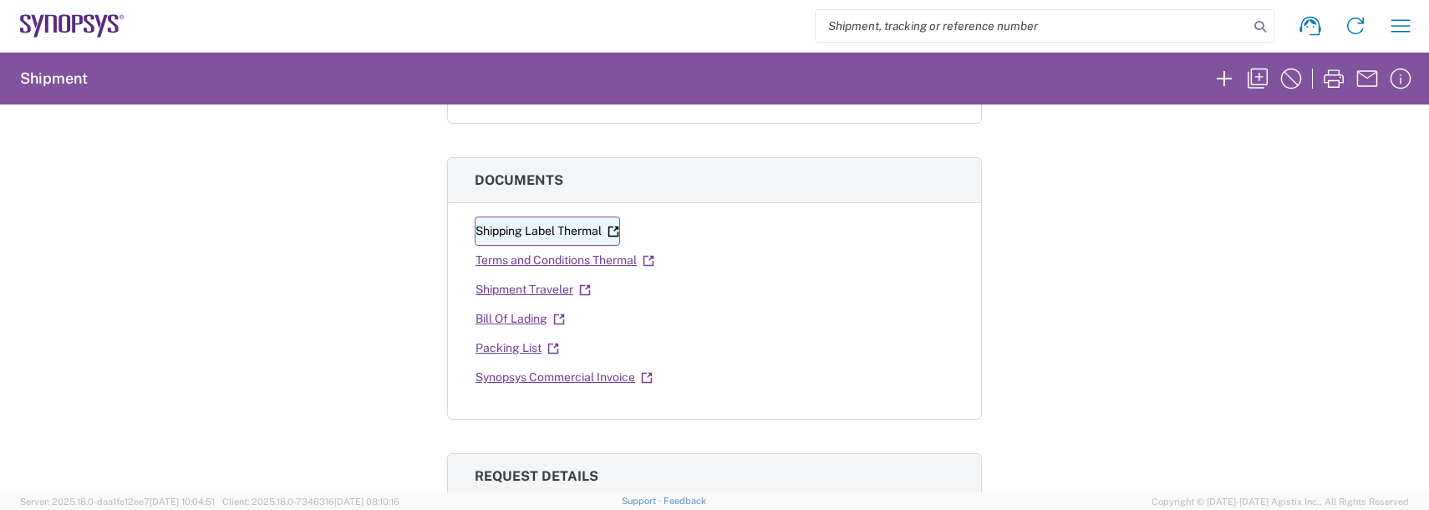
click at [534, 232] on link "Shipping Label Thermal" at bounding box center [547, 230] width 145 height 29
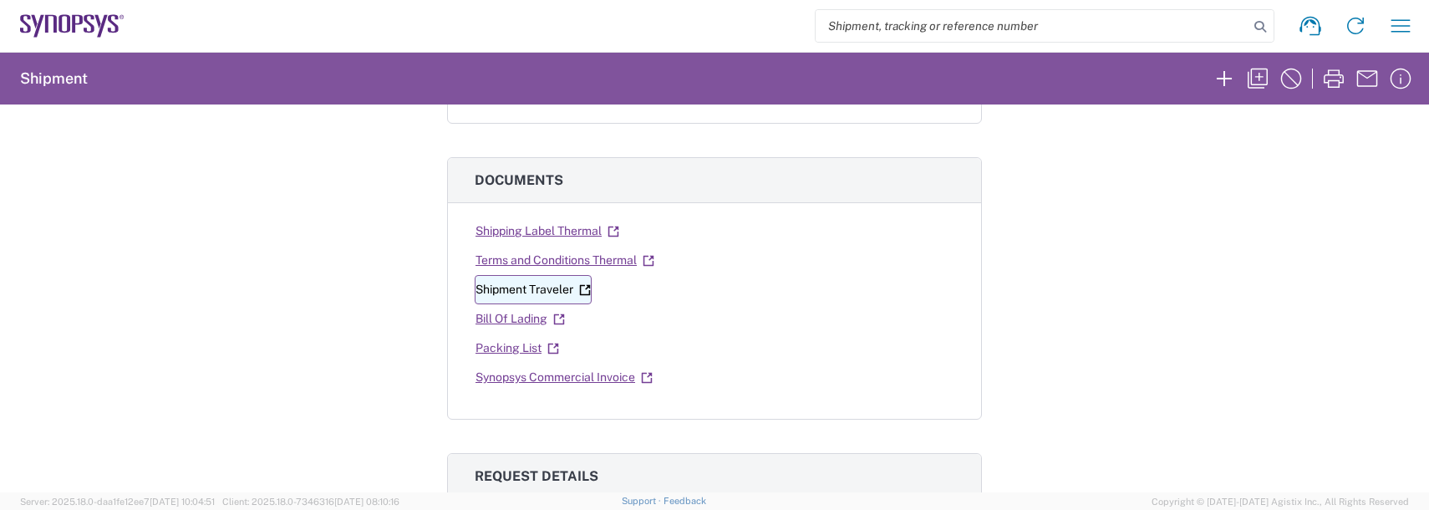
click at [538, 287] on link "Shipment Traveler" at bounding box center [533, 289] width 117 height 29
click at [511, 314] on link "Bill Of Lading" at bounding box center [520, 318] width 91 height 29
click at [513, 343] on link "Packing List" at bounding box center [517, 347] width 85 height 29
click at [572, 379] on link "Synopsys Commercial Invoice" at bounding box center [564, 377] width 179 height 29
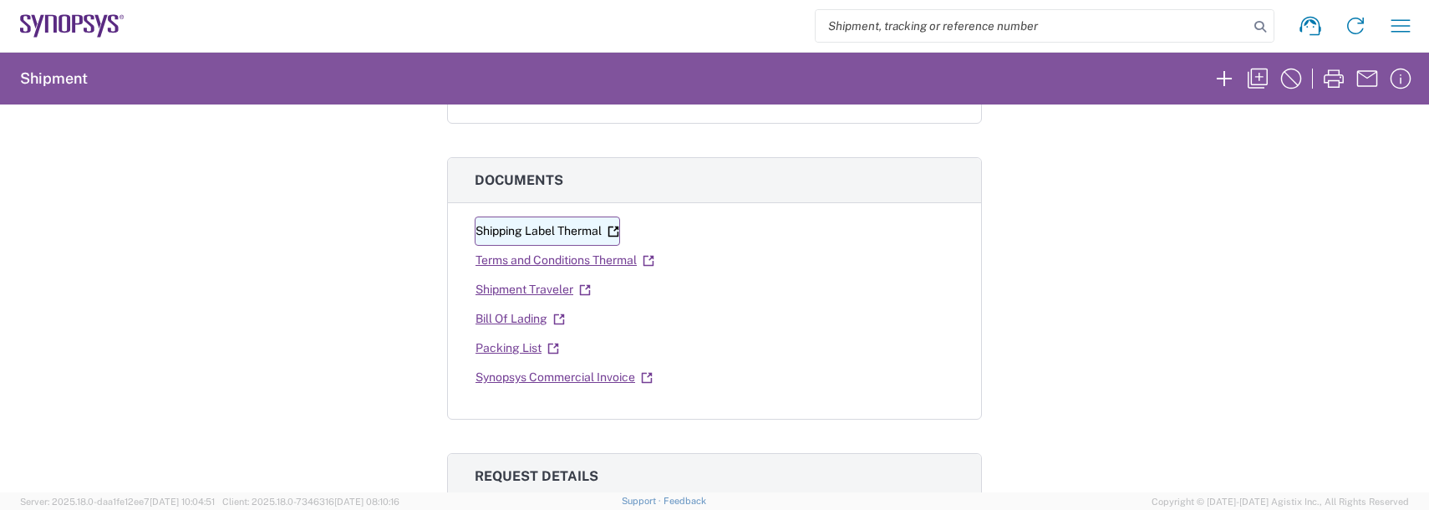
click at [556, 236] on link "Shipping Label Thermal" at bounding box center [547, 230] width 145 height 29
click at [1411, 34] on icon "button" at bounding box center [1400, 26] width 27 height 27
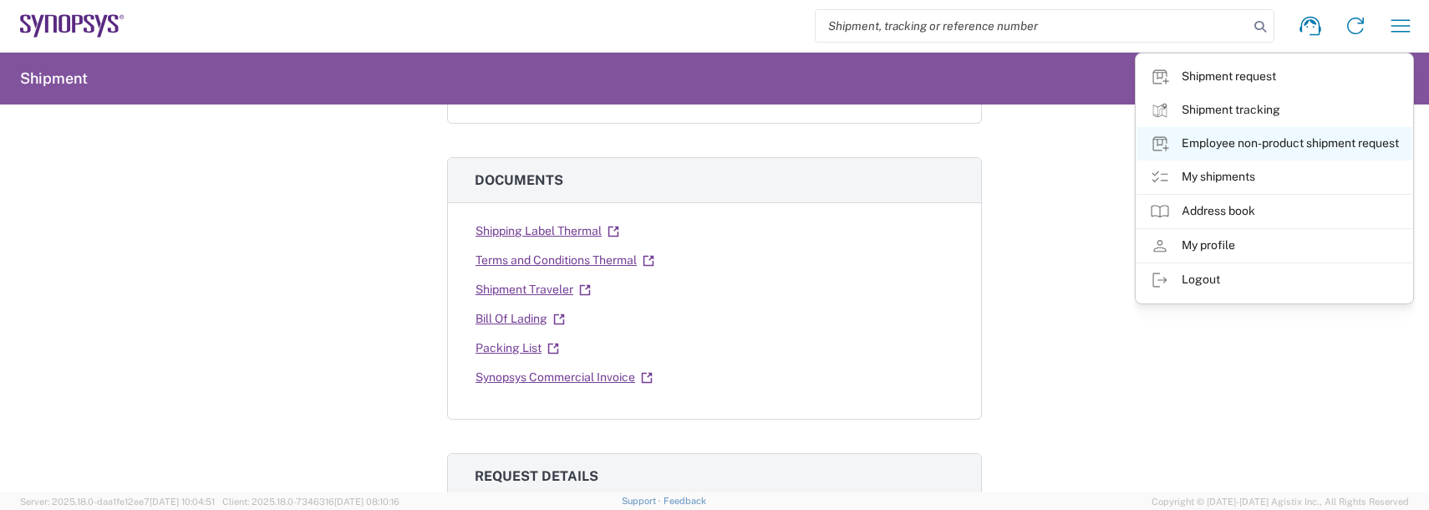
click at [1217, 137] on link "Employee non-product shipment request" at bounding box center [1274, 143] width 276 height 33
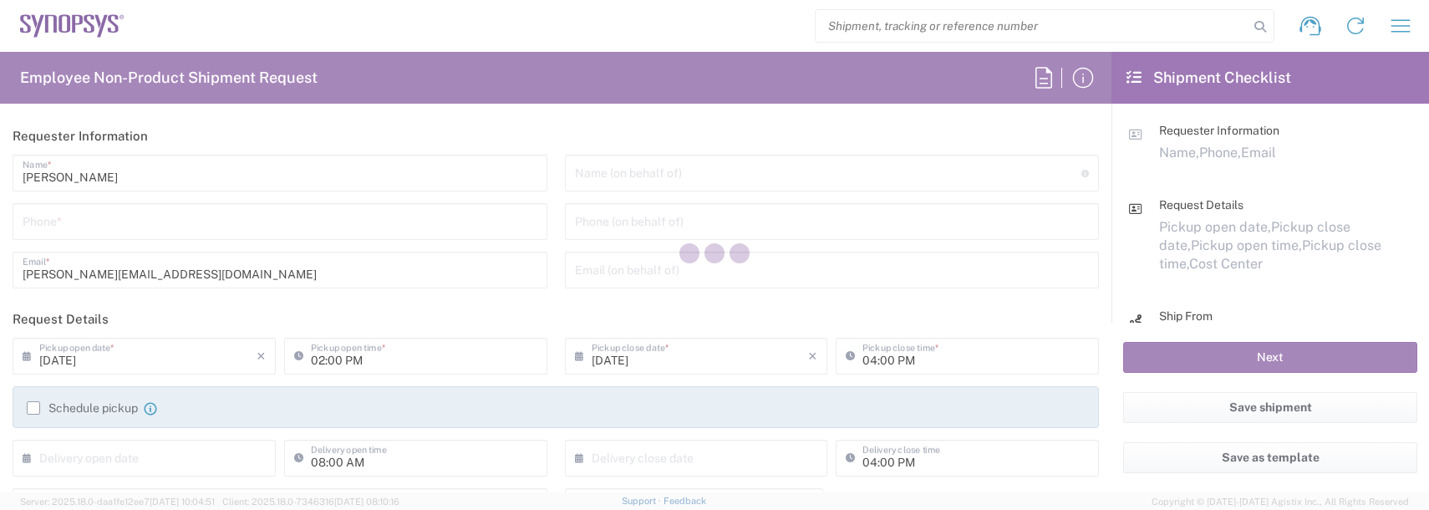
type input "US01, FAC, SAFETY & 110696"
type input "[US_STATE]"
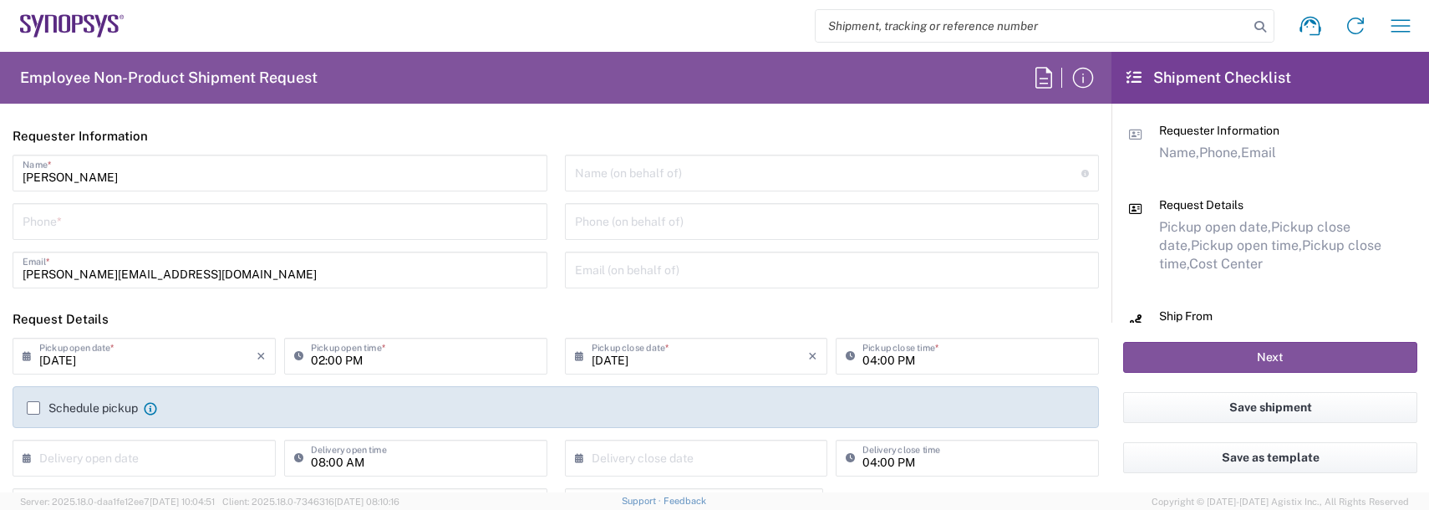
click at [18, 212] on div "Phone *" at bounding box center [280, 221] width 535 height 37
click at [43, 228] on input "tel" at bounding box center [280, 220] width 515 height 29
type input "9788371149"
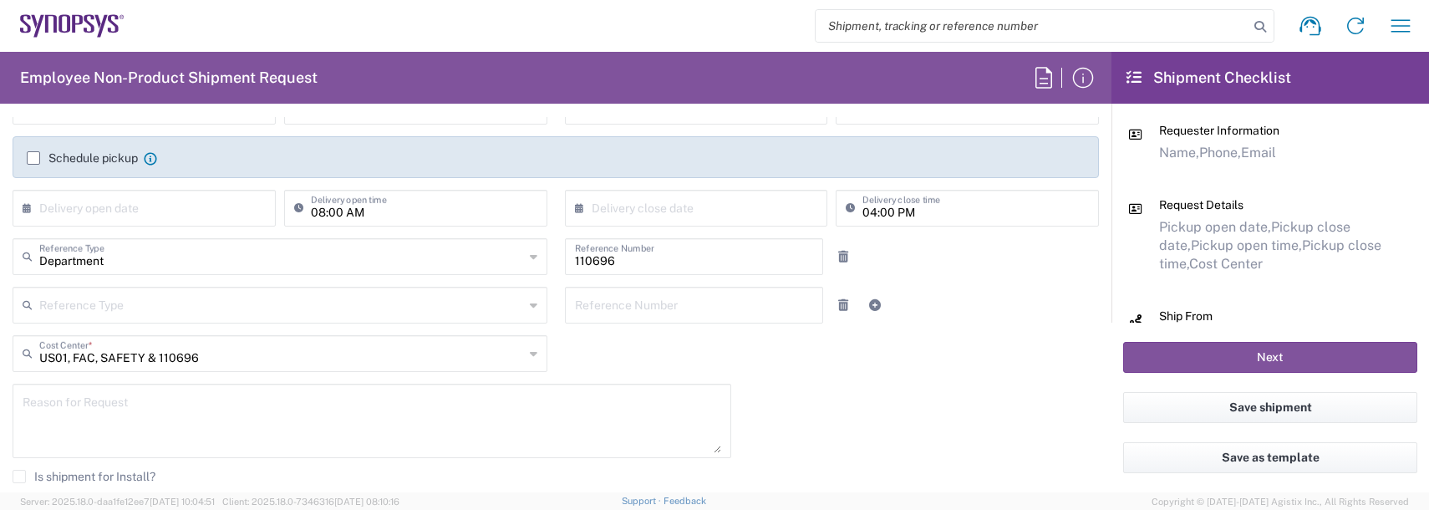
scroll to position [251, 0]
click at [76, 422] on textarea at bounding box center [372, 420] width 699 height 64
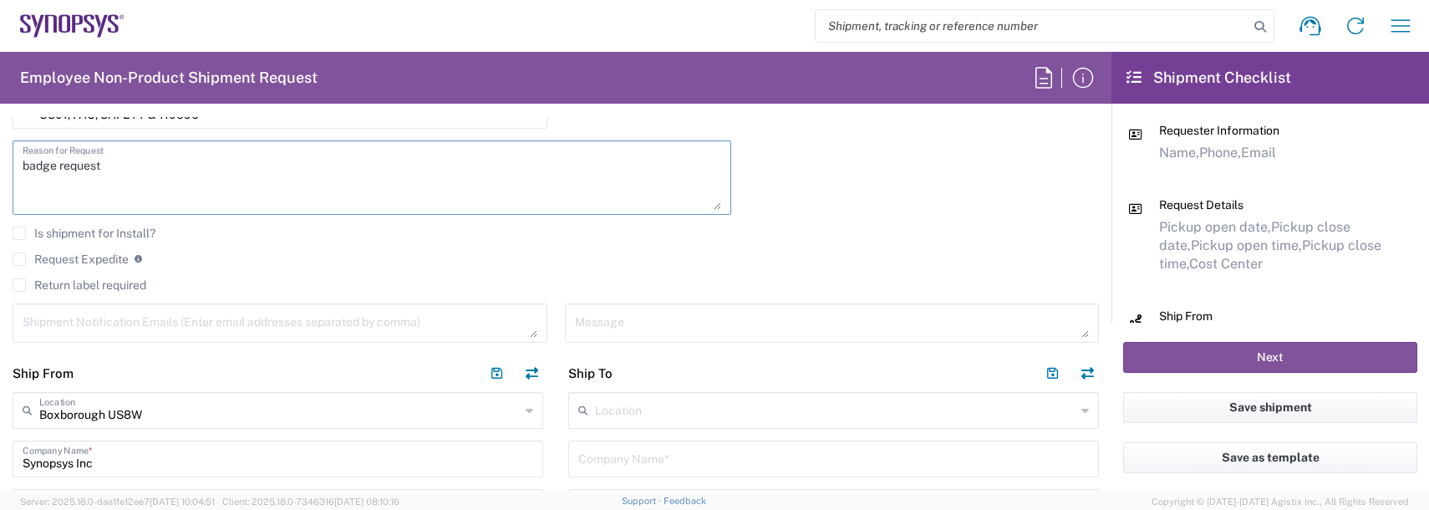
scroll to position [501, 0]
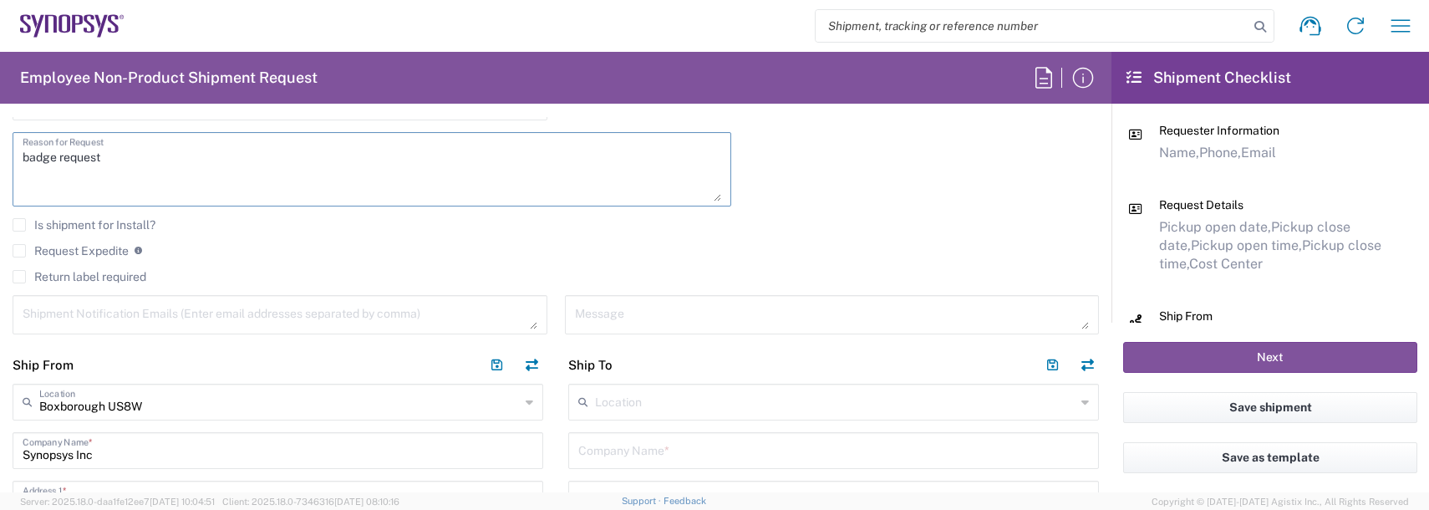
type textarea "badge request"
click at [49, 309] on textarea at bounding box center [280, 314] width 515 height 29
type textarea "[PERSON_NAME][EMAIL_ADDRESS][DOMAIN_NAME]"
click at [619, 402] on input "text" at bounding box center [835, 400] width 480 height 29
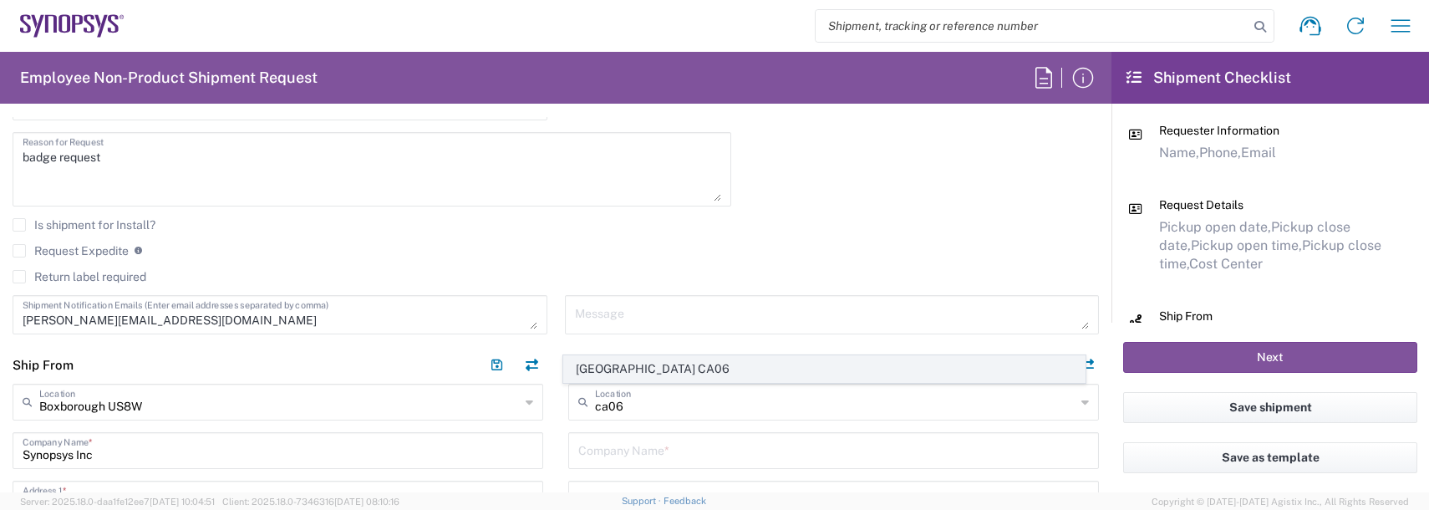
click at [694, 372] on span "[GEOGRAPHIC_DATA] CA06" at bounding box center [824, 369] width 521 height 26
type input "[GEOGRAPHIC_DATA] CA06"
type input "Synopsys Mississauga CA06"
type input "[STREET_ADDRESS]"
type input "Suite 900"
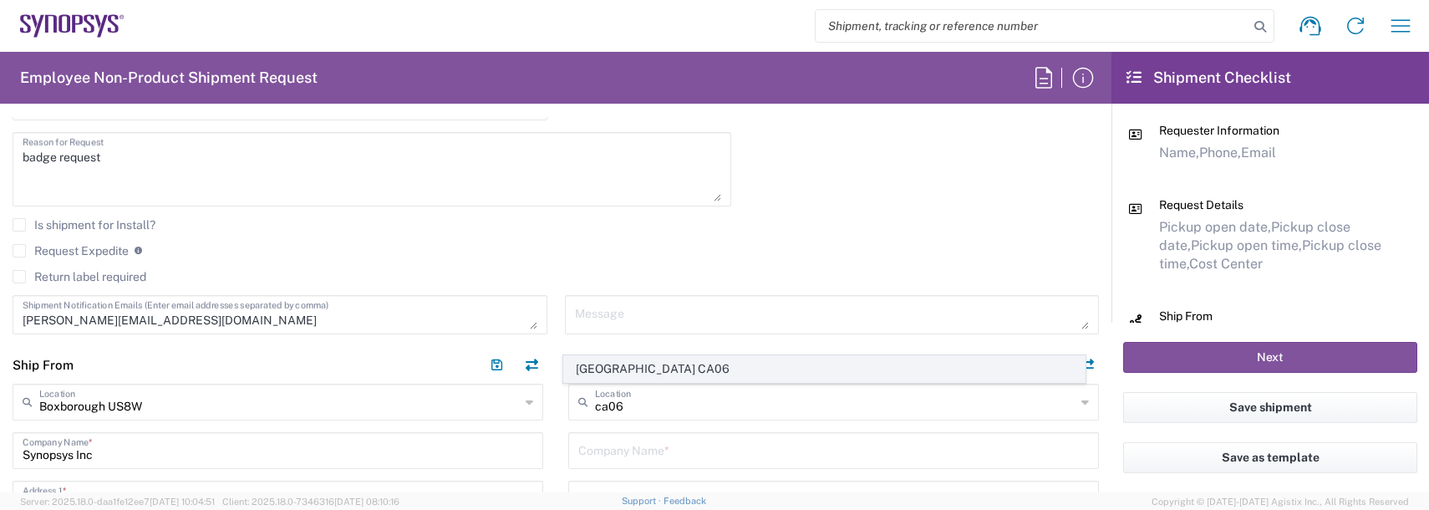
type input "[GEOGRAPHIC_DATA]"
type input "L5B 1M2"
type input "[GEOGRAPHIC_DATA]"
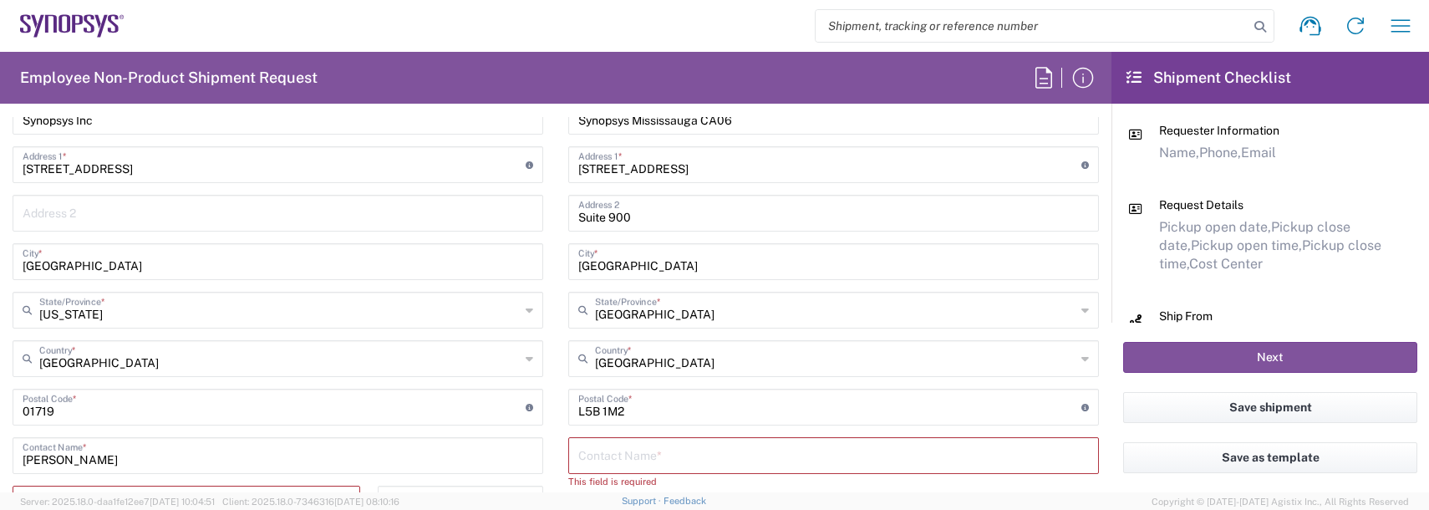
scroll to position [919, 0]
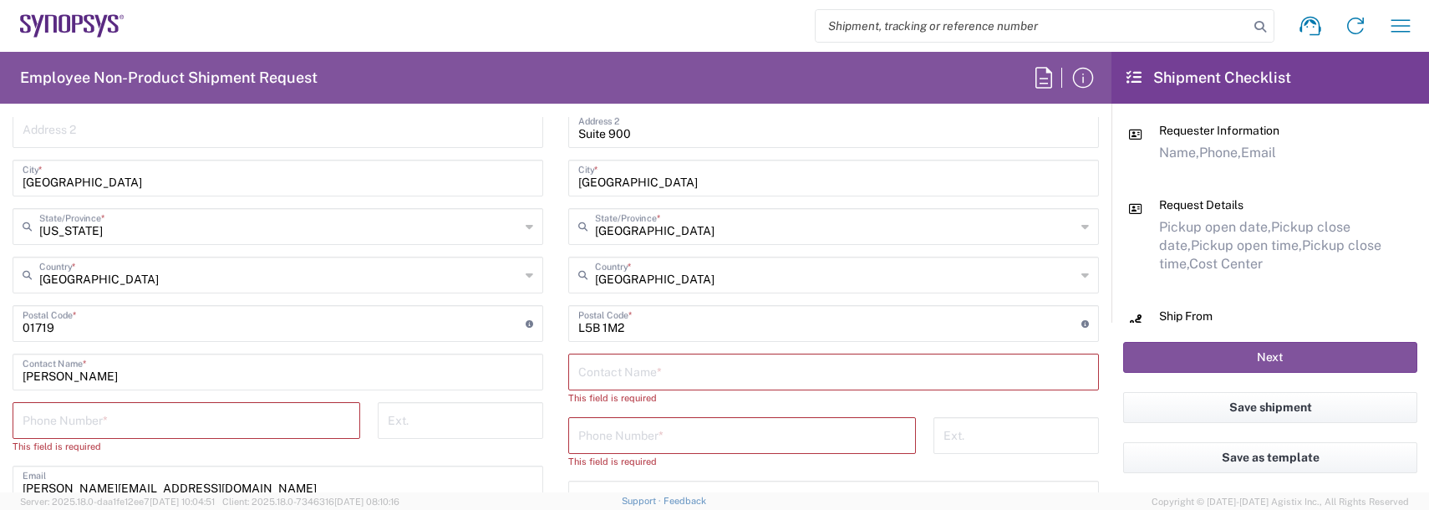
click at [591, 373] on input "text" at bounding box center [833, 370] width 511 height 29
type input "[PERSON_NAME]"
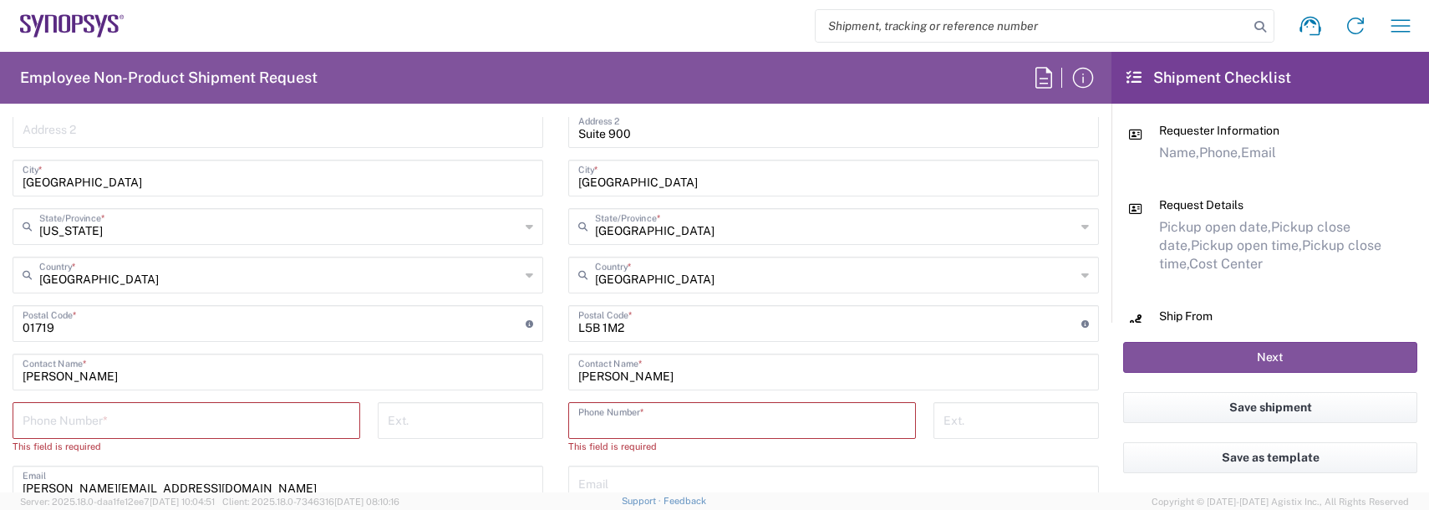
click at [697, 414] on input "tel" at bounding box center [742, 418] width 328 height 29
type input "5485774020"
click at [155, 415] on input "tel" at bounding box center [187, 418] width 328 height 29
type input "9788371149"
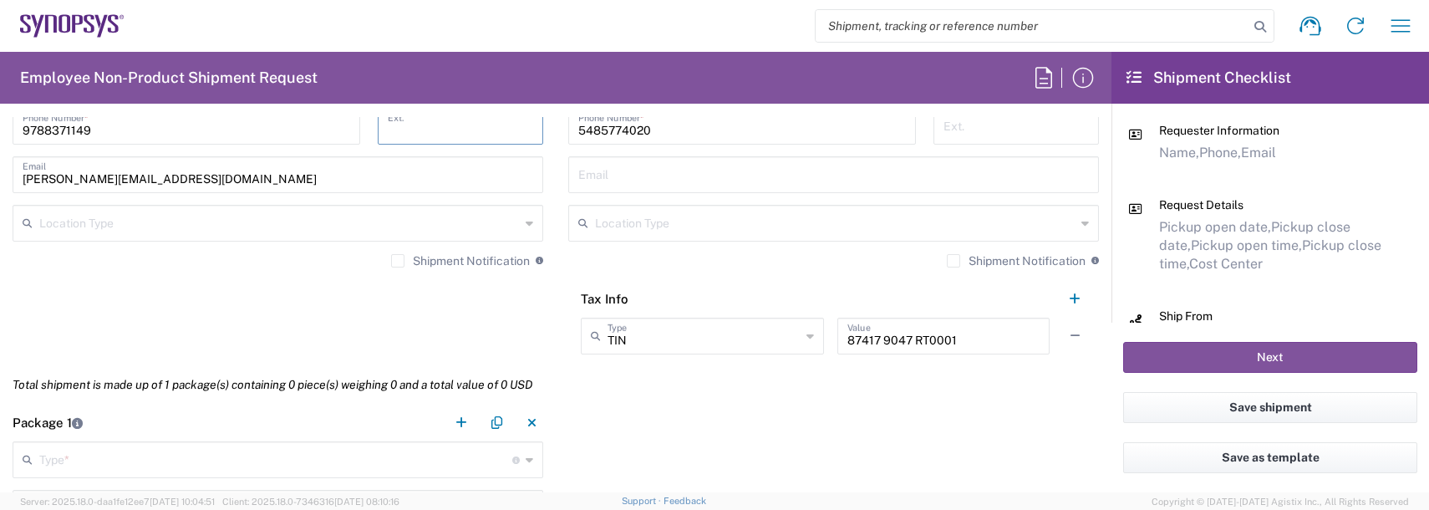
scroll to position [1253, 0]
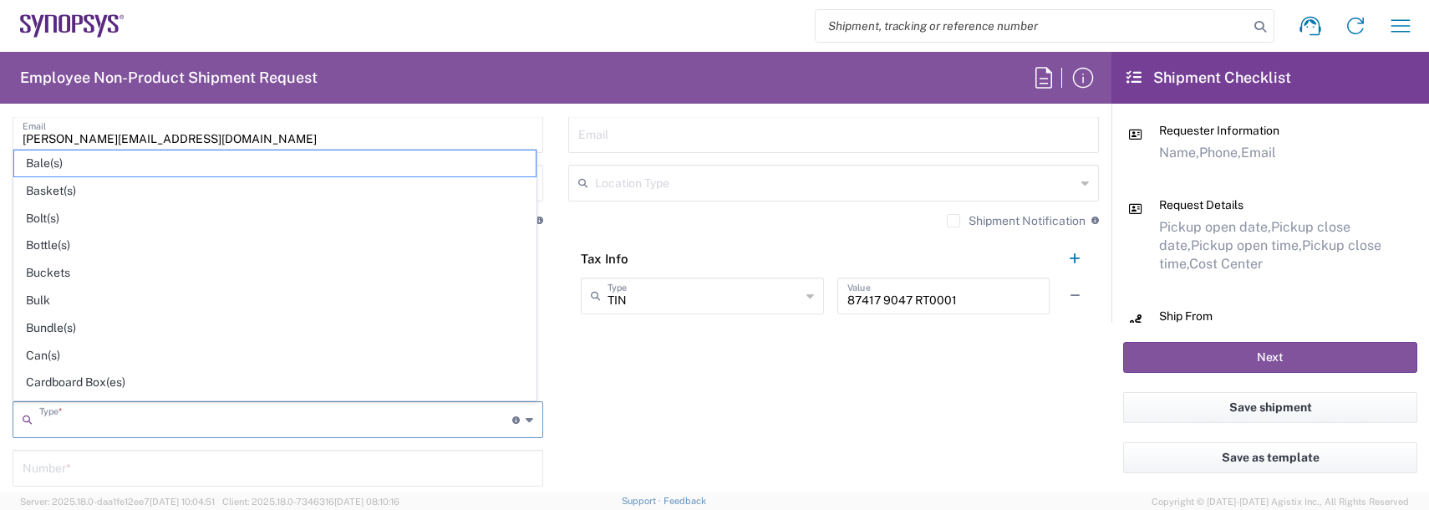
click at [49, 415] on input "text" at bounding box center [275, 418] width 473 height 29
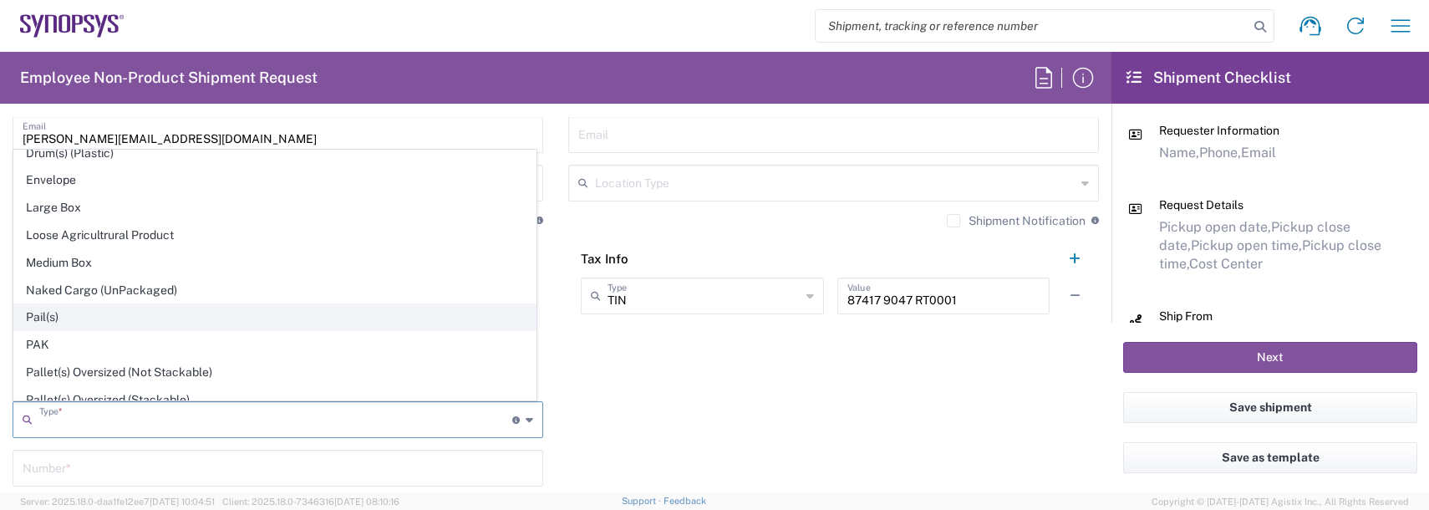
scroll to position [501, 0]
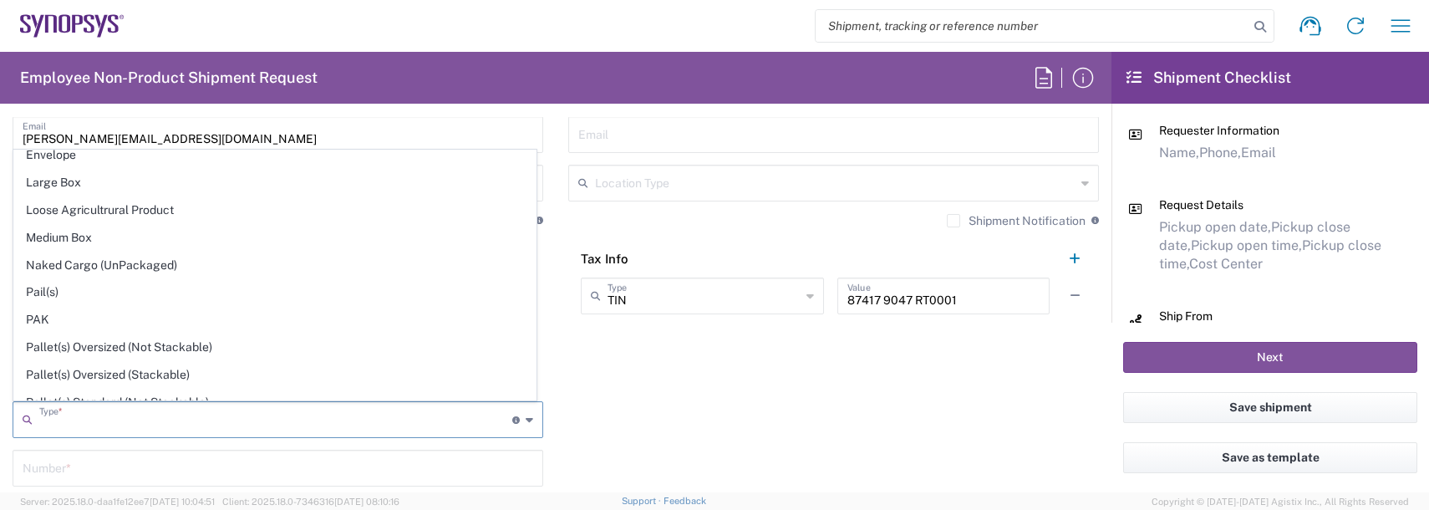
click at [76, 155] on span "Envelope" at bounding box center [274, 155] width 521 height 26
type input "Envelope"
type input "1"
type input "9.5"
type input "12.5"
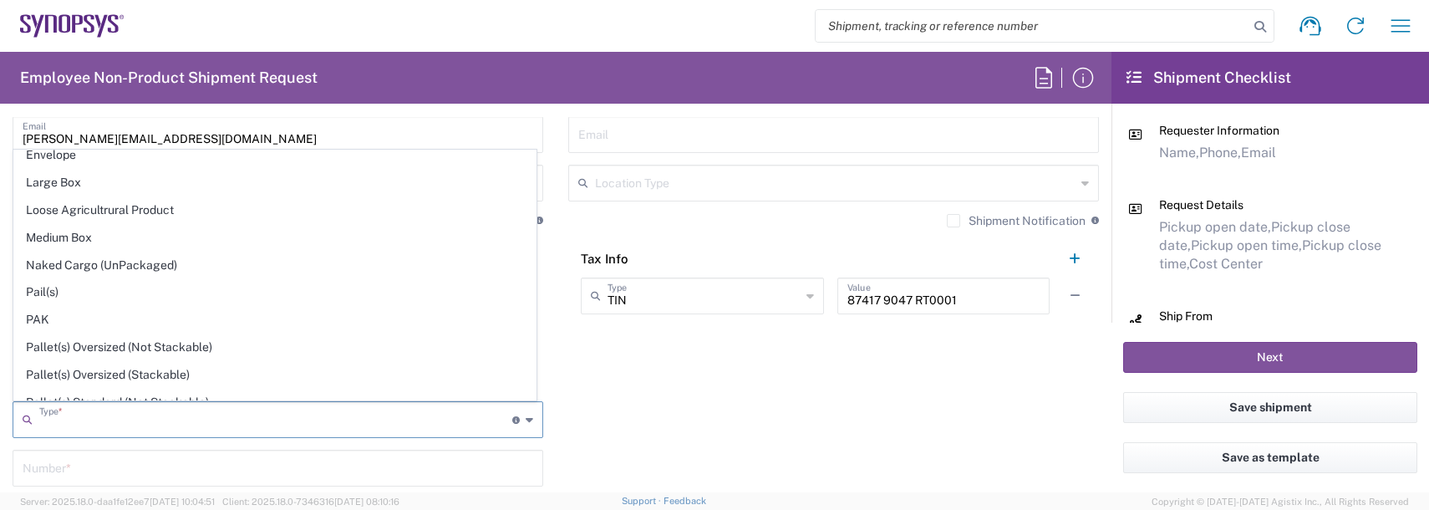
type input "0.25"
type input "1"
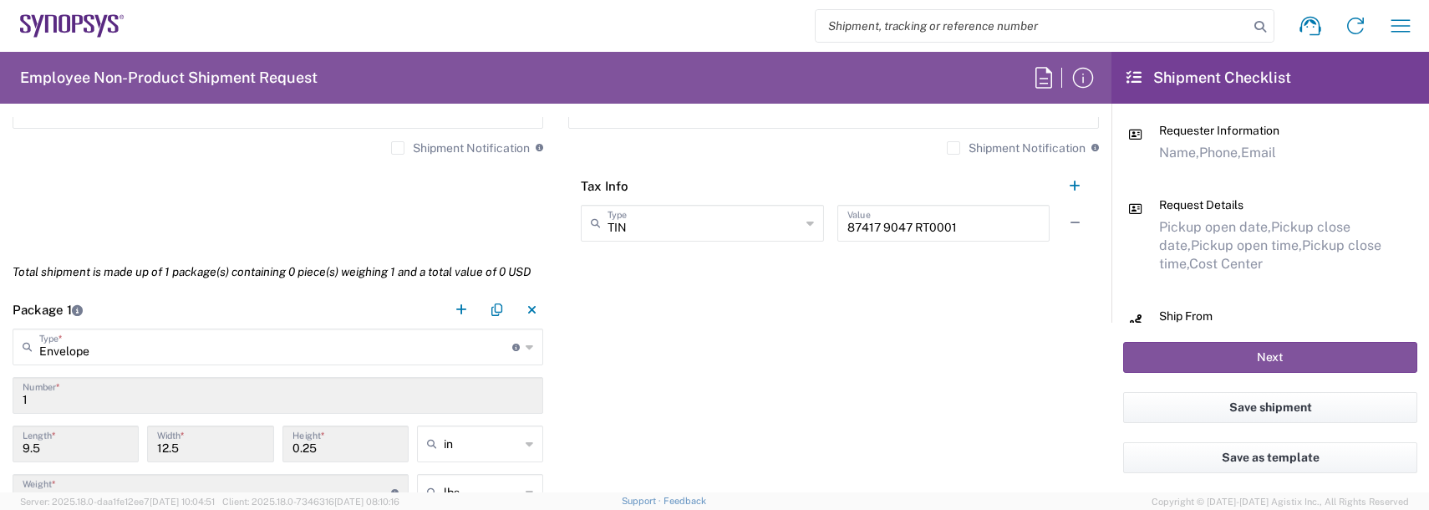
scroll to position [1504, 0]
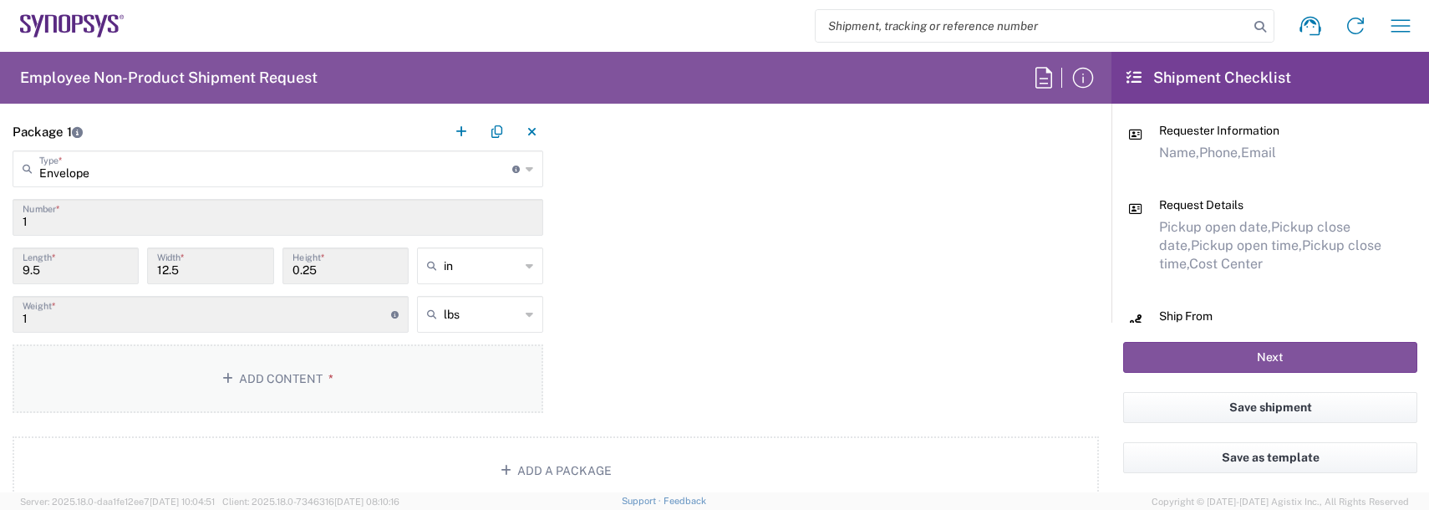
click at [279, 377] on button "Add Content *" at bounding box center [278, 378] width 531 height 69
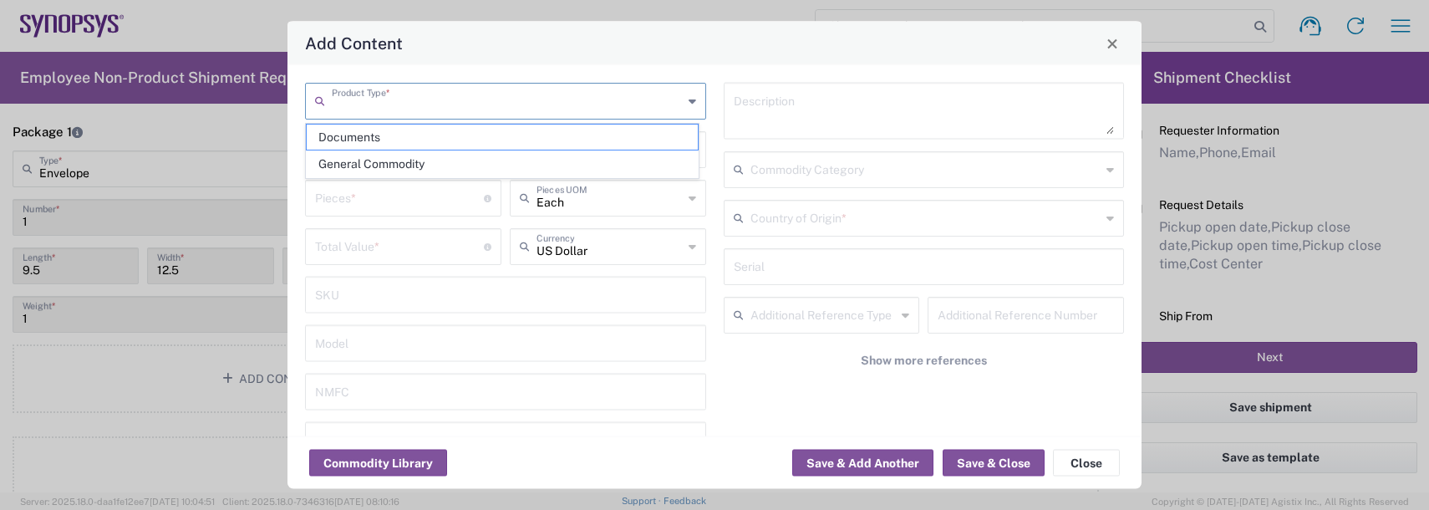
click at [400, 99] on input "text" at bounding box center [507, 99] width 351 height 29
click at [389, 160] on span "General Commodity" at bounding box center [502, 164] width 391 height 26
type input "General Commodity"
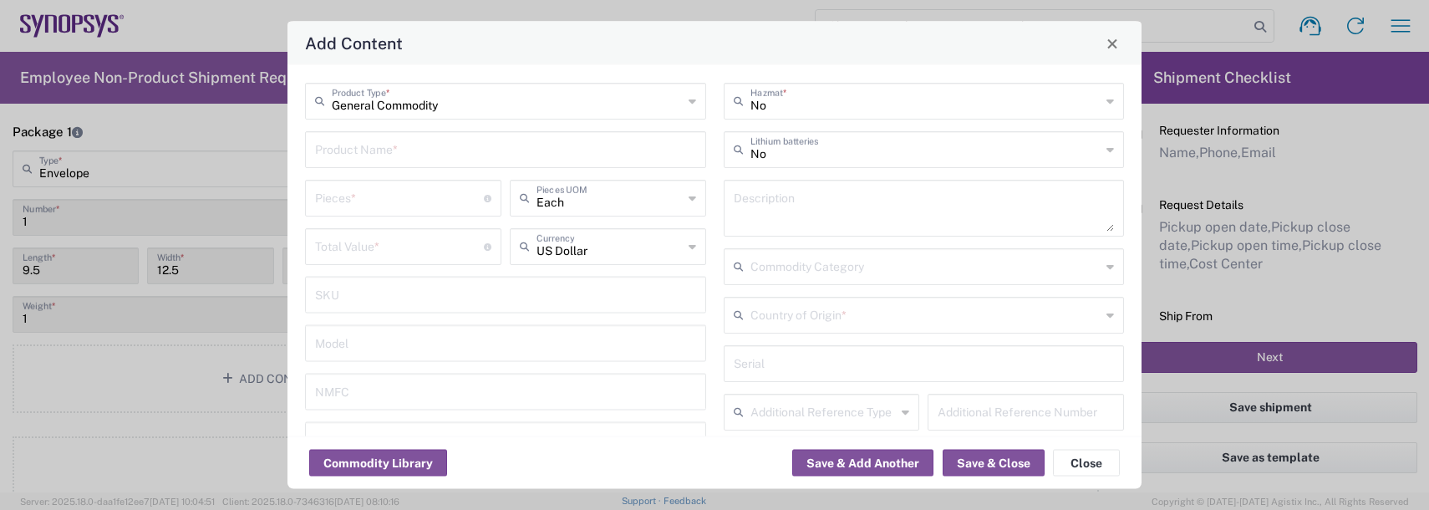
click at [389, 158] on input "text" at bounding box center [505, 148] width 381 height 29
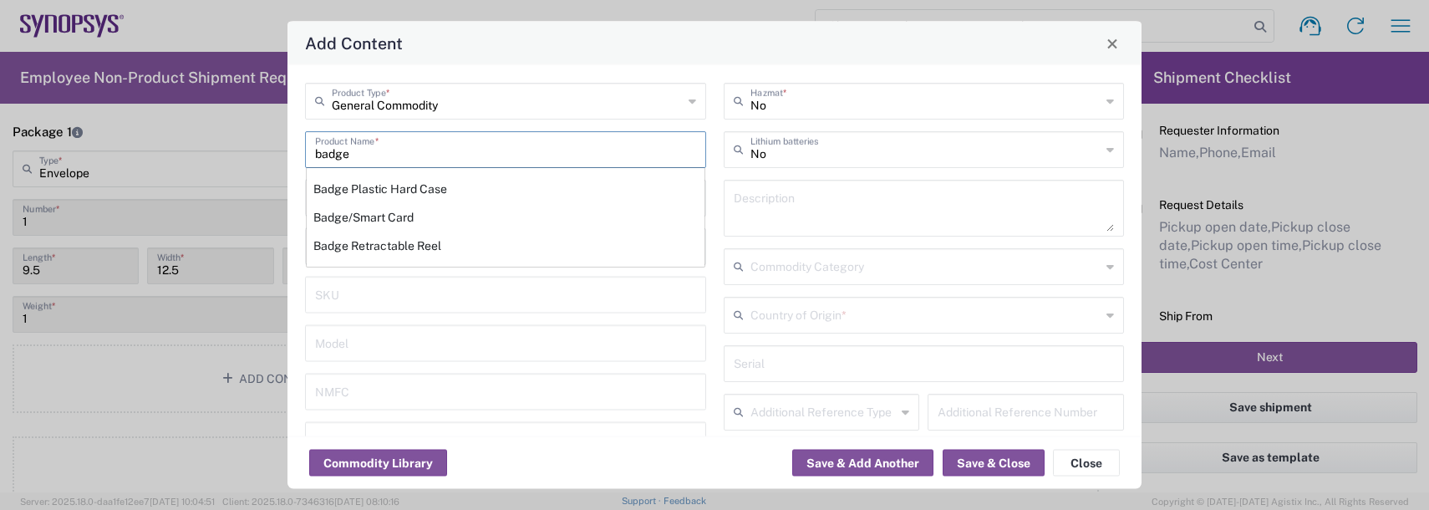
drag, startPoint x: 382, startPoint y: 206, endPoint x: 369, endPoint y: 212, distance: 14.9
click at [369, 216] on div "Badge/Smart Card" at bounding box center [506, 217] width 398 height 28
type input "Badge/Smart Card"
type input "10.15"
type textarea "Badge/Smart Card"
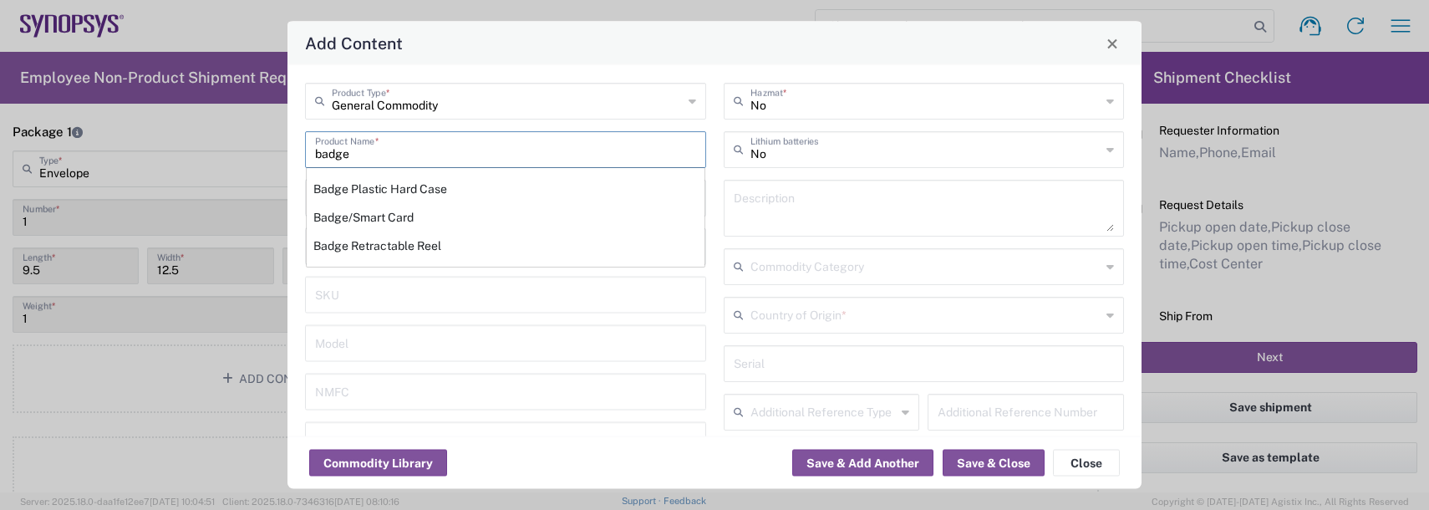
type input "8523.52.0090"
type input "BIS"
type input "EAR99"
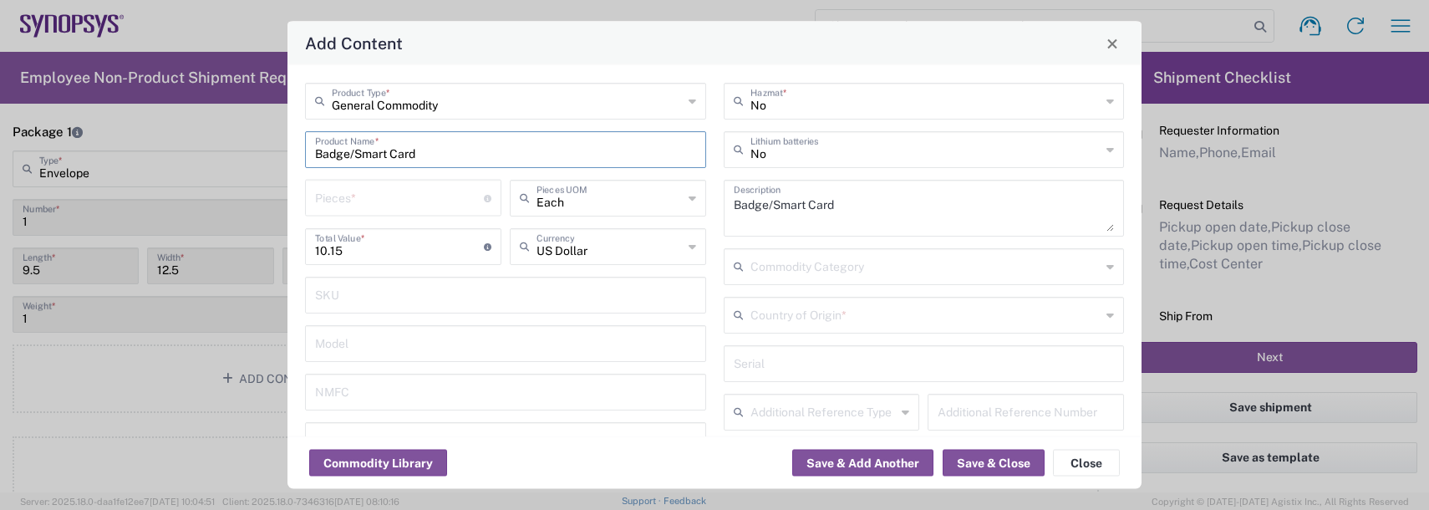
type input "NLR - No License Required"
click at [366, 190] on input "number" at bounding box center [399, 196] width 169 height 29
type input "1"
click at [806, 313] on input "text" at bounding box center [925, 313] width 351 height 29
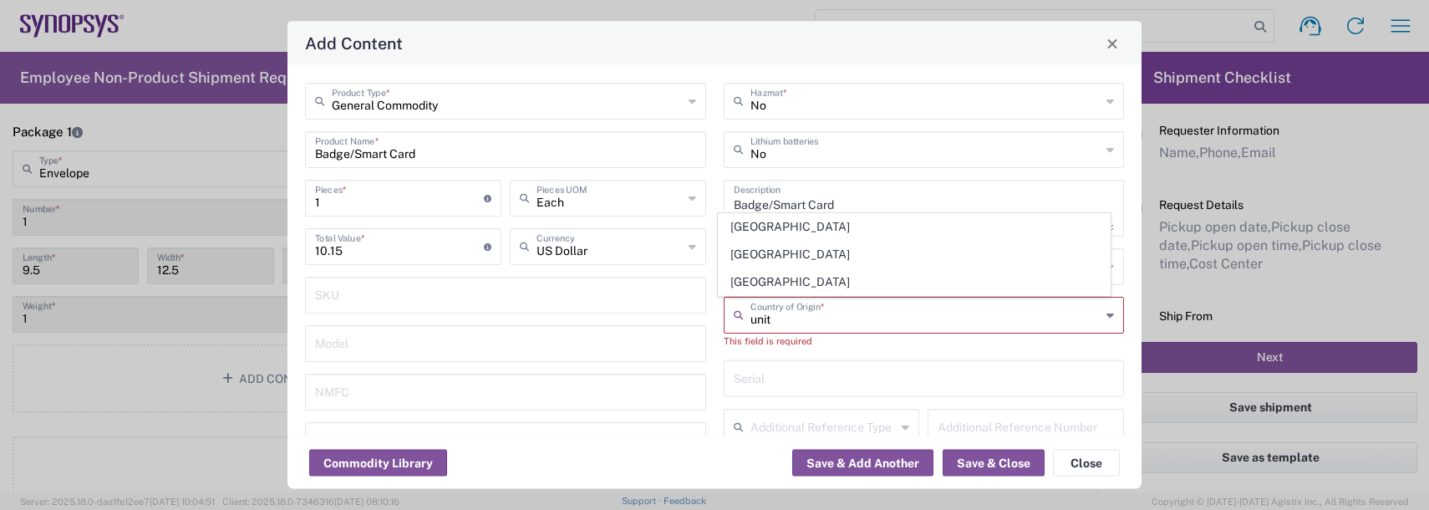
click at [782, 282] on span "[GEOGRAPHIC_DATA]" at bounding box center [914, 282] width 391 height 26
type input "[GEOGRAPHIC_DATA]"
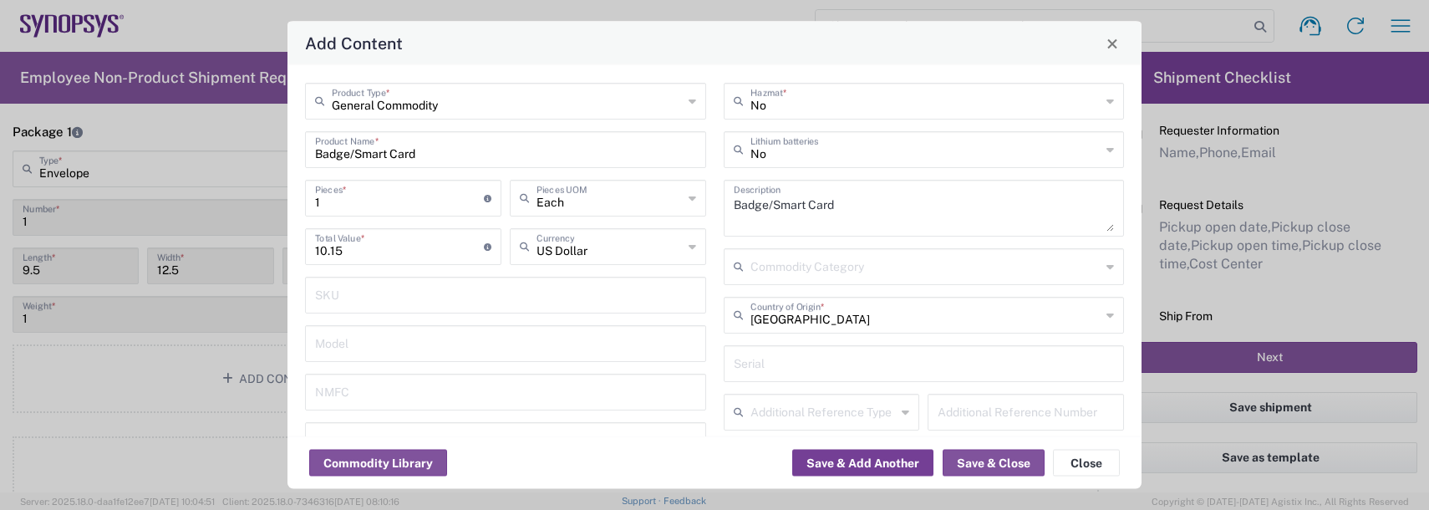
click at [843, 460] on button "Save & Add Another" at bounding box center [862, 463] width 141 height 27
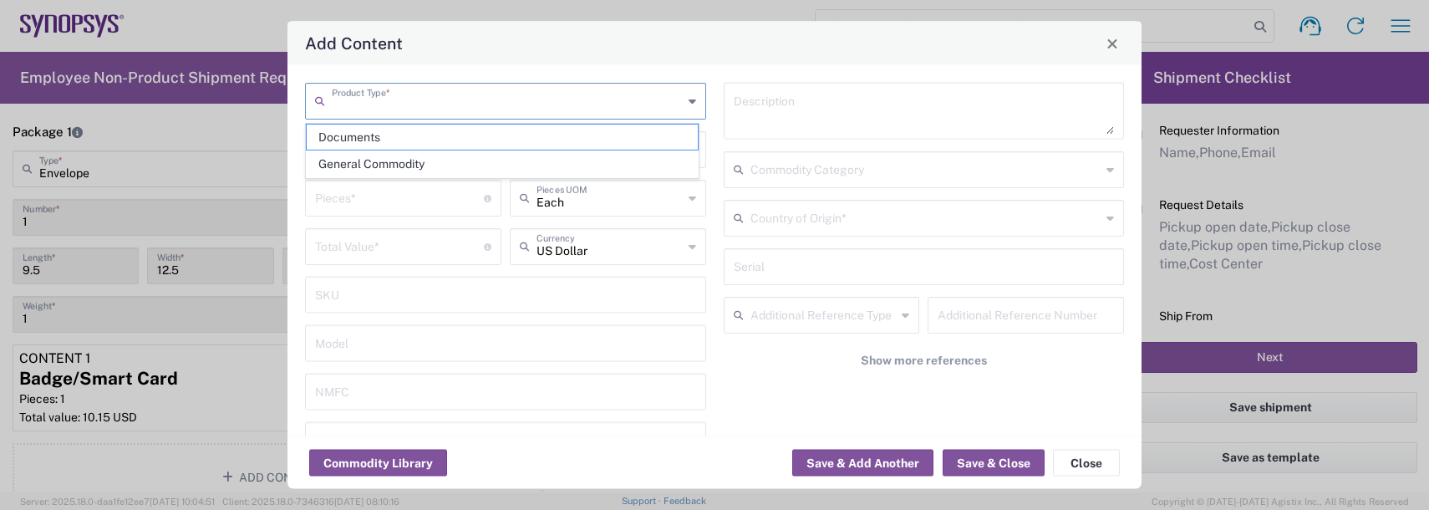
click at [430, 102] on input "text" at bounding box center [507, 99] width 351 height 29
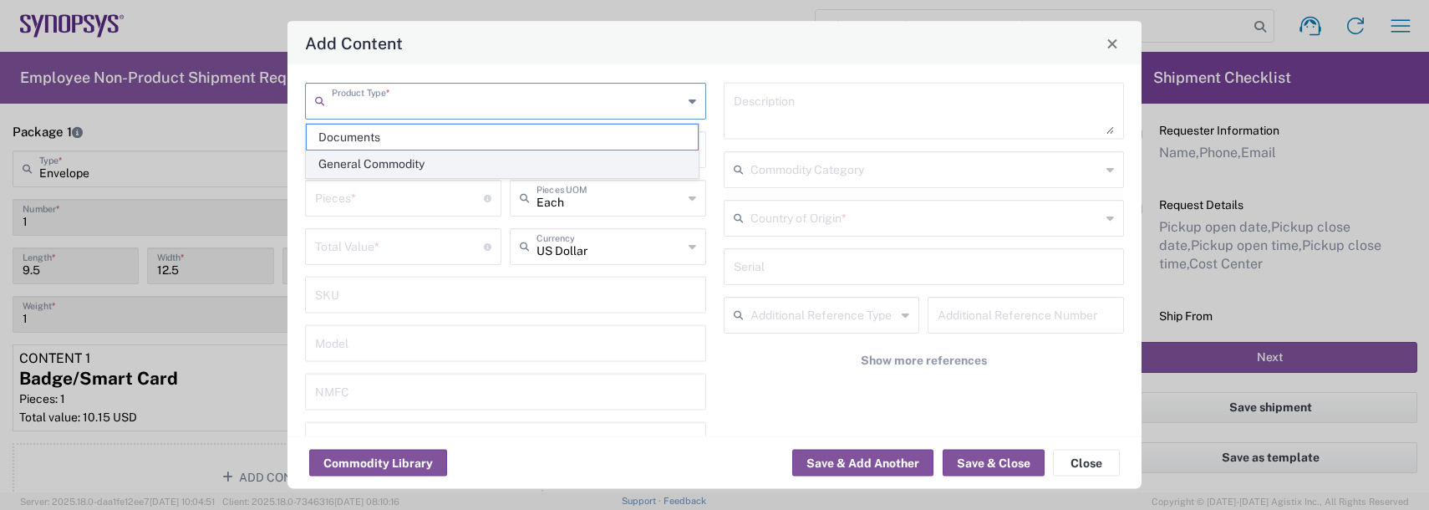
click at [374, 170] on span "General Commodity" at bounding box center [502, 164] width 391 height 26
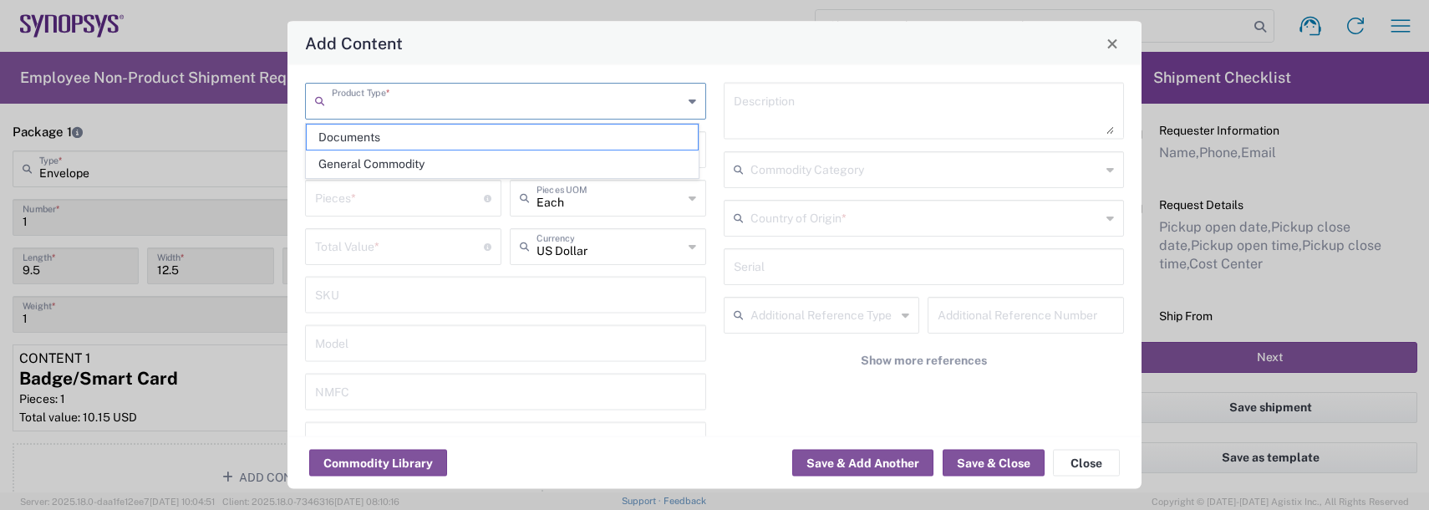
type input "General Commodity"
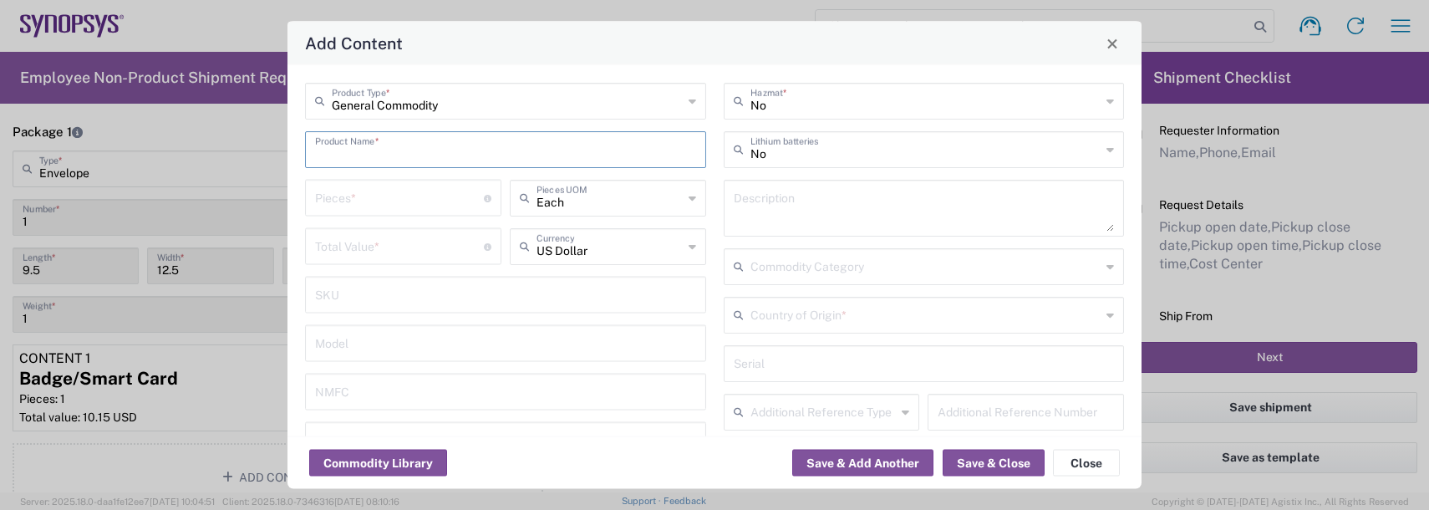
click at [358, 151] on input "text" at bounding box center [505, 148] width 381 height 29
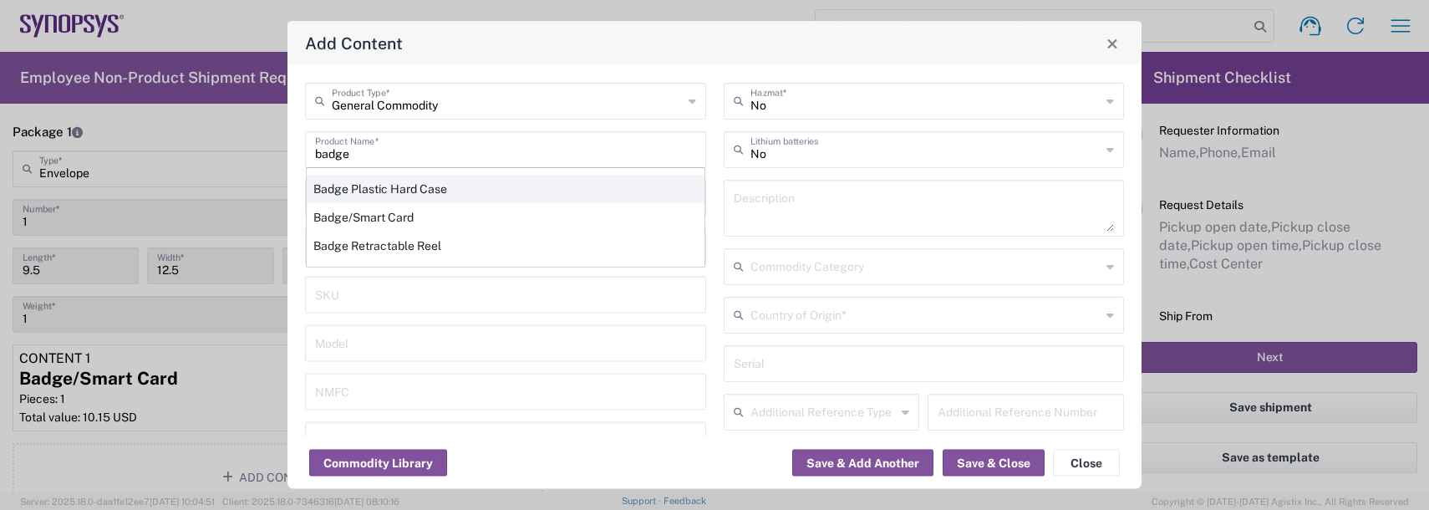
click at [390, 192] on div "Badge Plastic Hard Case" at bounding box center [506, 189] width 398 height 28
type input "Badge Plastic Hard Case"
type input "1.25"
type textarea "Badge Plastic Hard Case"
type input "[GEOGRAPHIC_DATA]"
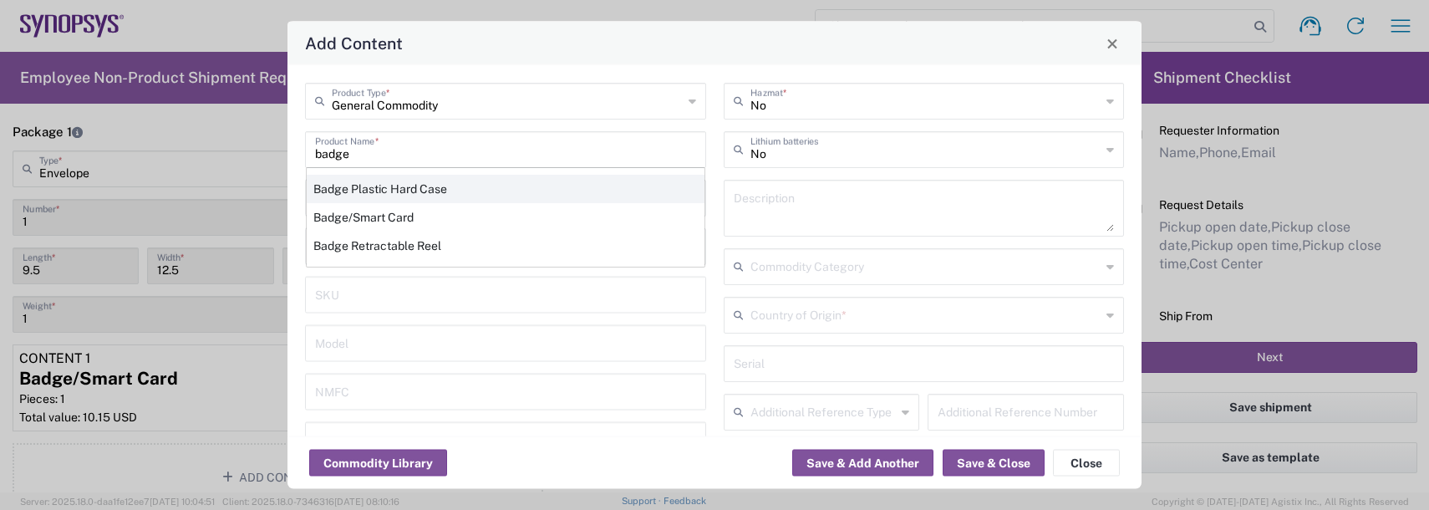
type input "4202.32.0000"
type input "BIS"
type input "EAR99"
type input "NLR - No License Required"
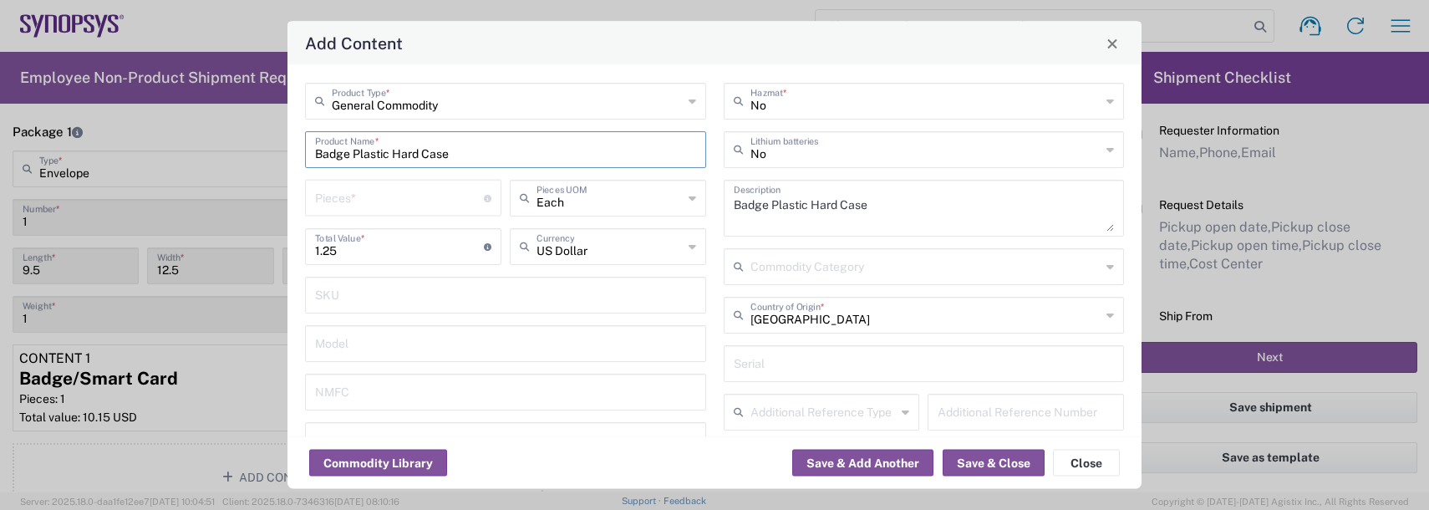
click at [379, 195] on input "number" at bounding box center [399, 196] width 169 height 29
type input "1"
click at [848, 461] on button "Save & Add Another" at bounding box center [862, 463] width 141 height 27
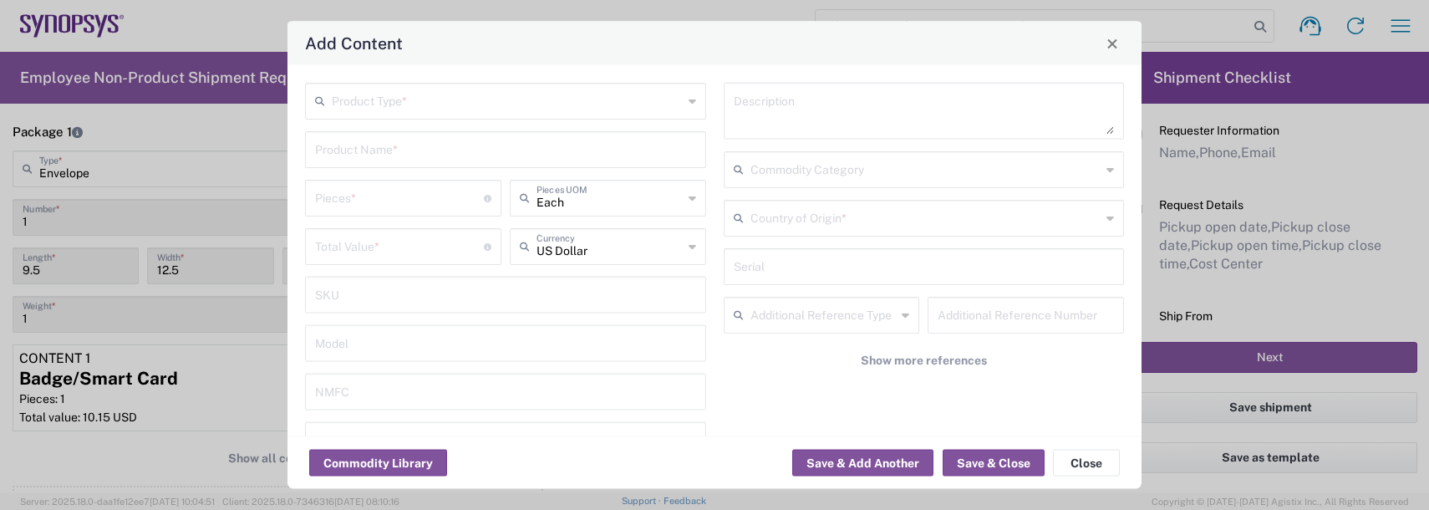
click at [400, 90] on input "text" at bounding box center [507, 99] width 351 height 29
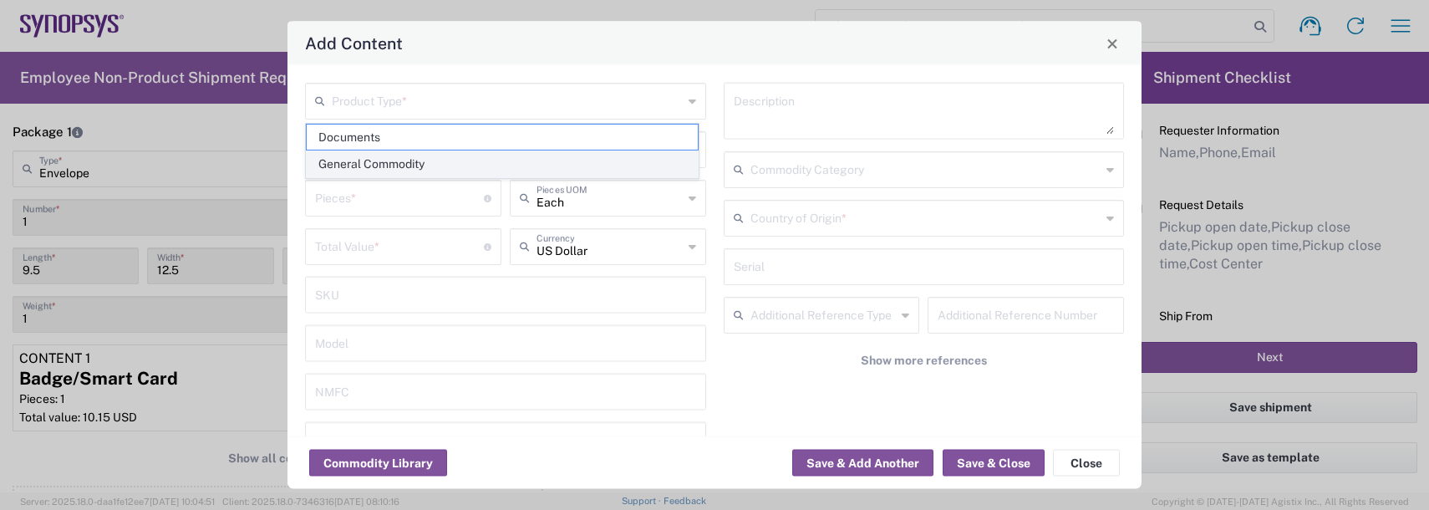
click at [395, 161] on span "General Commodity" at bounding box center [502, 164] width 391 height 26
type input "General Commodity"
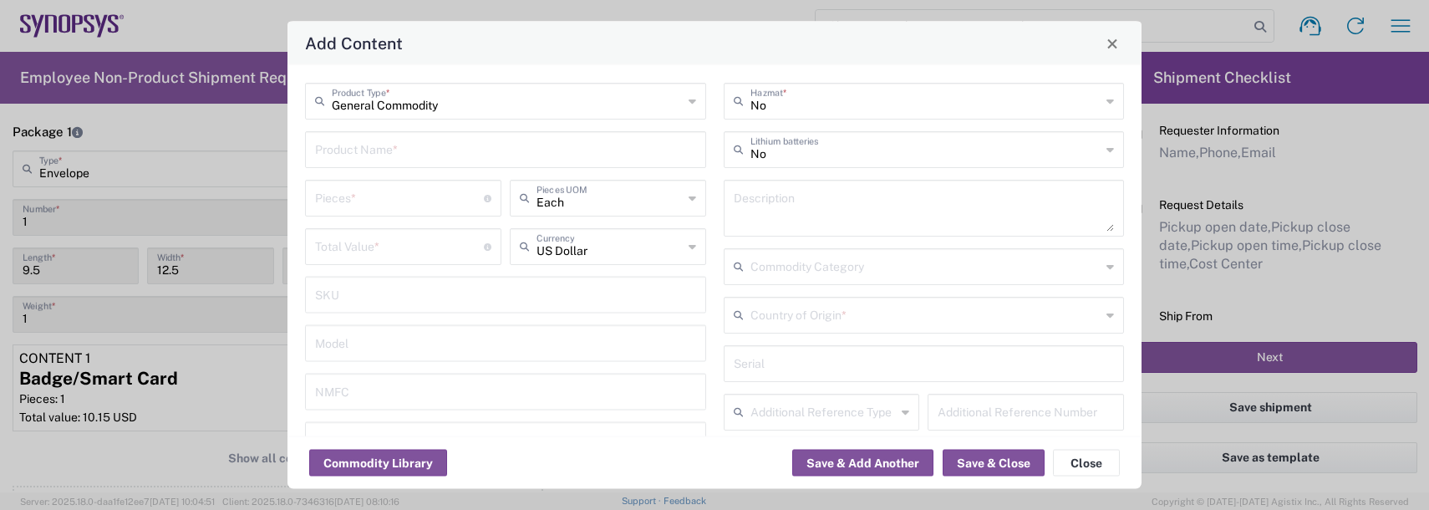
click at [381, 149] on input "text" at bounding box center [505, 148] width 381 height 29
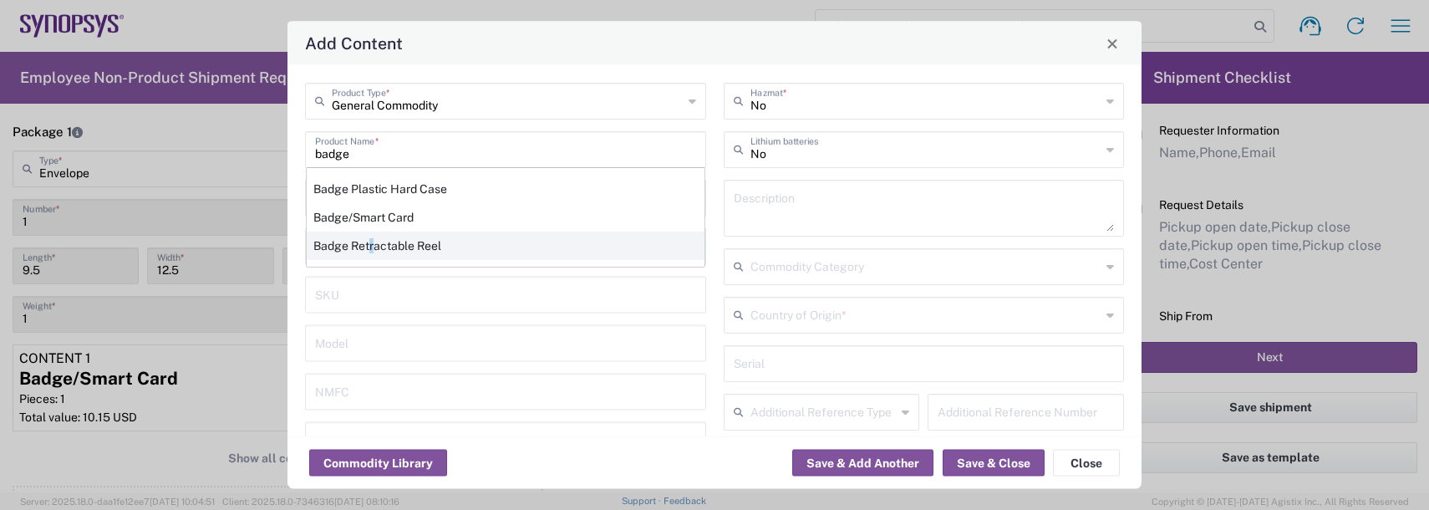
click at [372, 246] on div "Badge Retractable Reel" at bounding box center [506, 245] width 398 height 28
type input "Badge Retractable Reel"
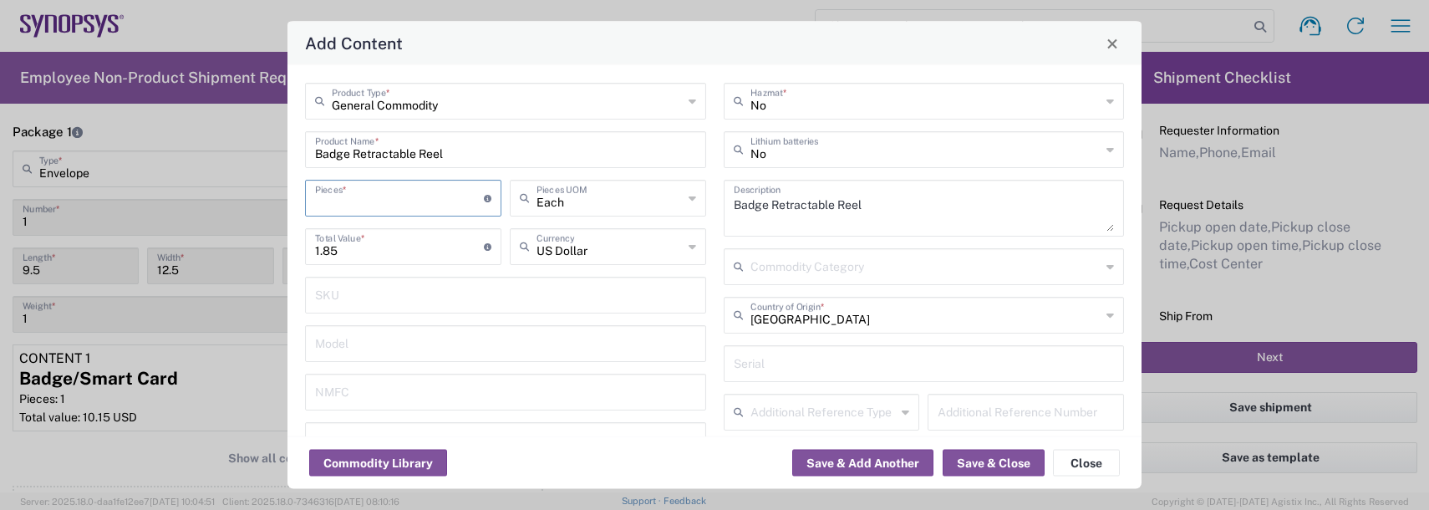
click at [371, 198] on input "number" at bounding box center [399, 196] width 169 height 29
click at [839, 463] on button "Save & Add Another" at bounding box center [862, 463] width 141 height 27
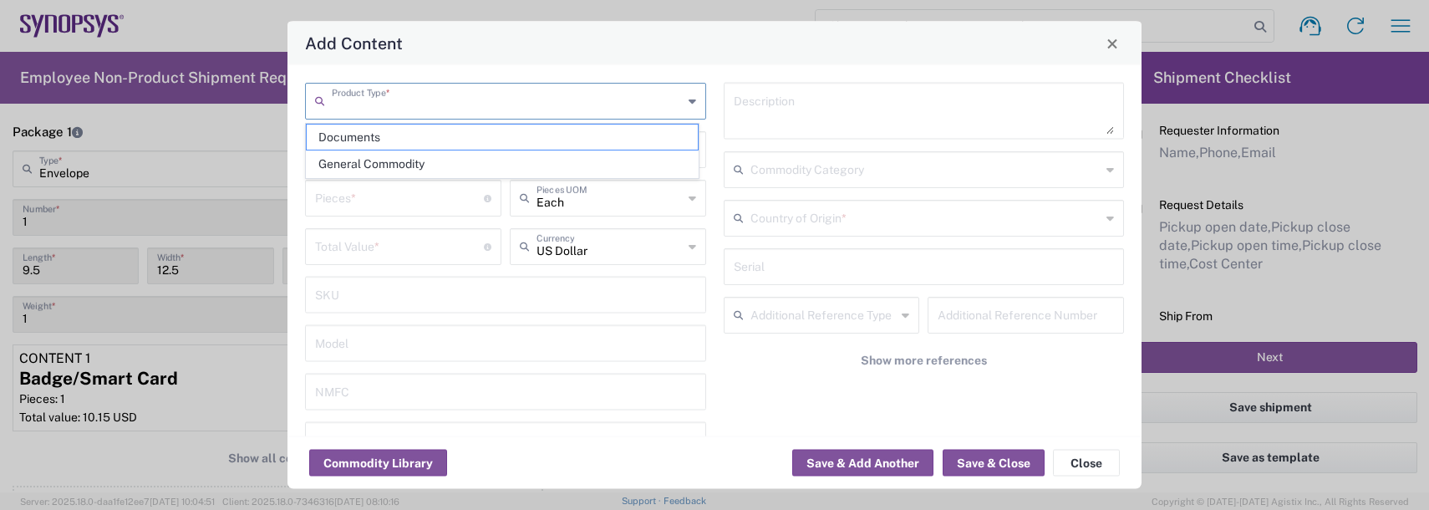
click at [421, 97] on input "text" at bounding box center [507, 99] width 351 height 29
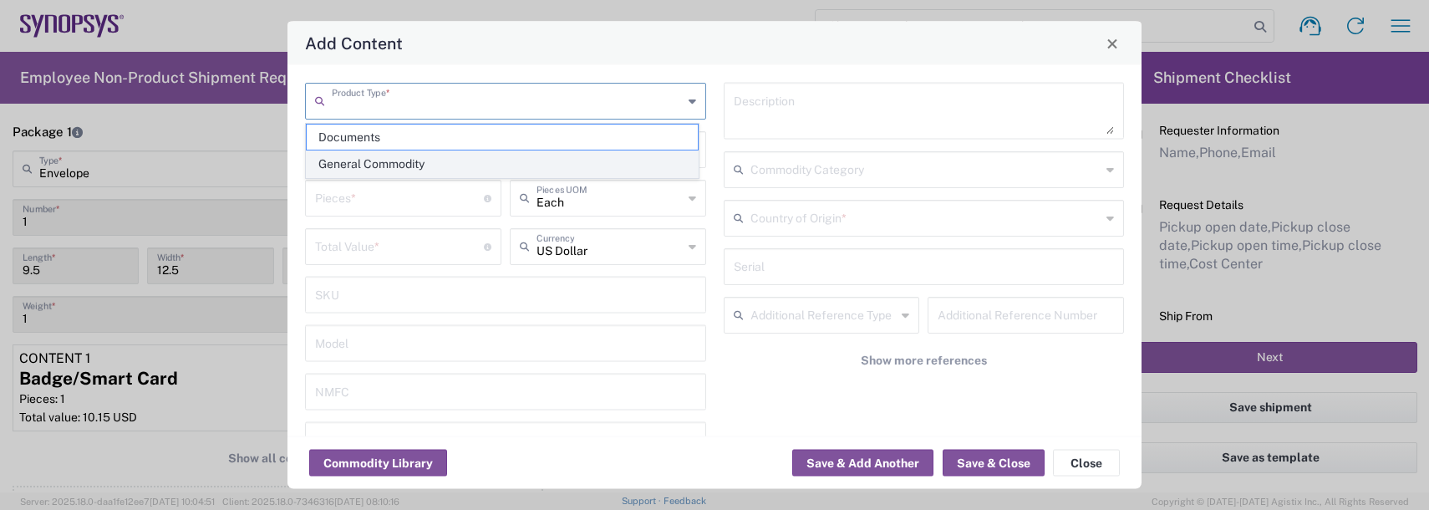
click at [376, 172] on span "General Commodity" at bounding box center [502, 164] width 391 height 26
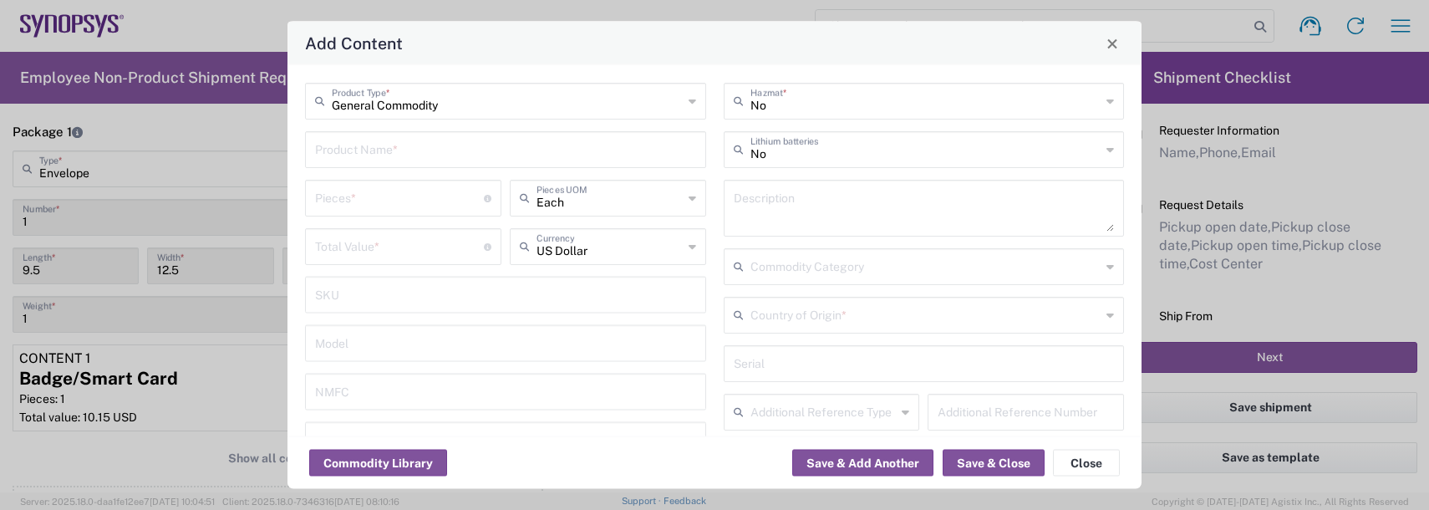
click at [367, 152] on input "text" at bounding box center [505, 148] width 381 height 29
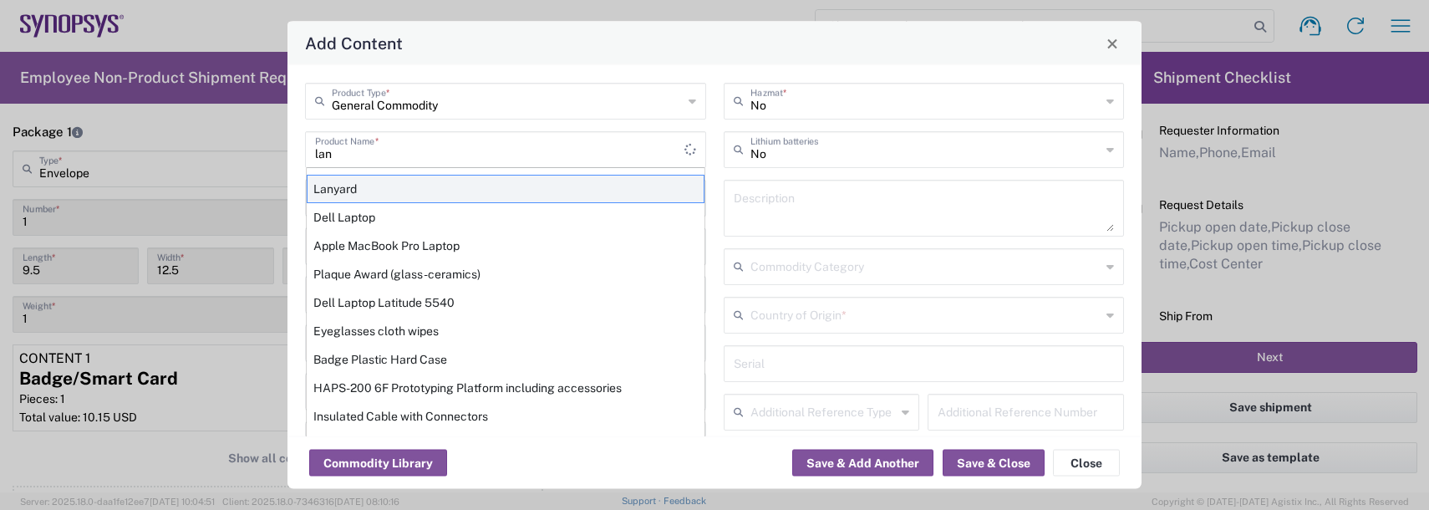
click at [345, 190] on div "Lanyard" at bounding box center [506, 189] width 398 height 28
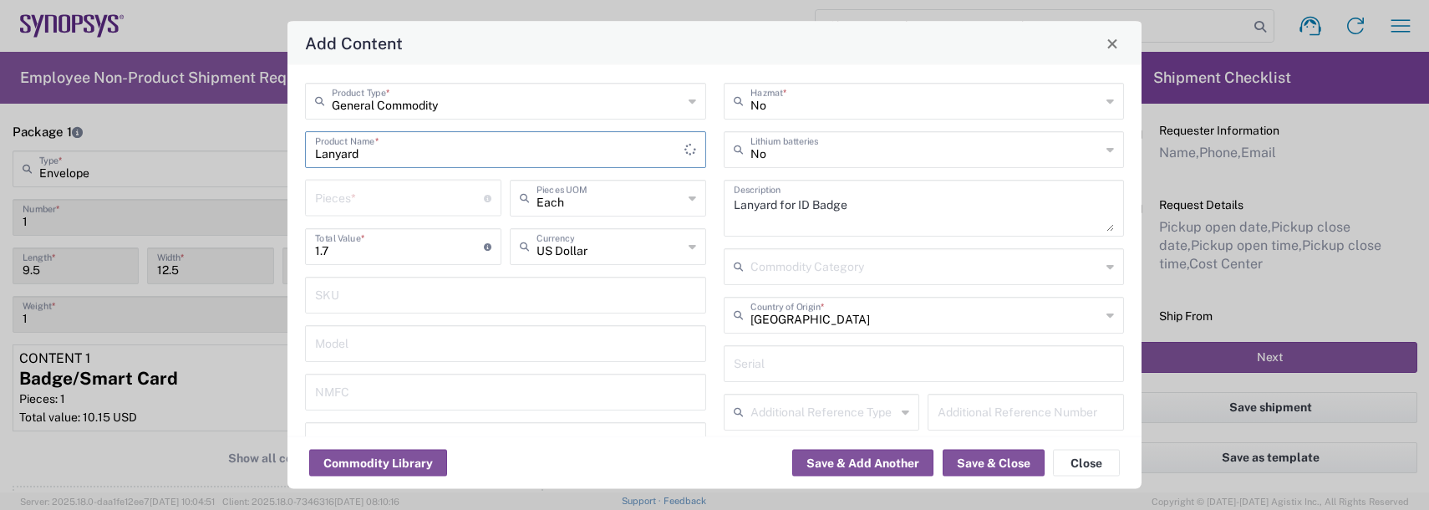
click at [344, 191] on input "number" at bounding box center [399, 196] width 169 height 29
click at [972, 466] on button "Save & Close" at bounding box center [994, 463] width 102 height 27
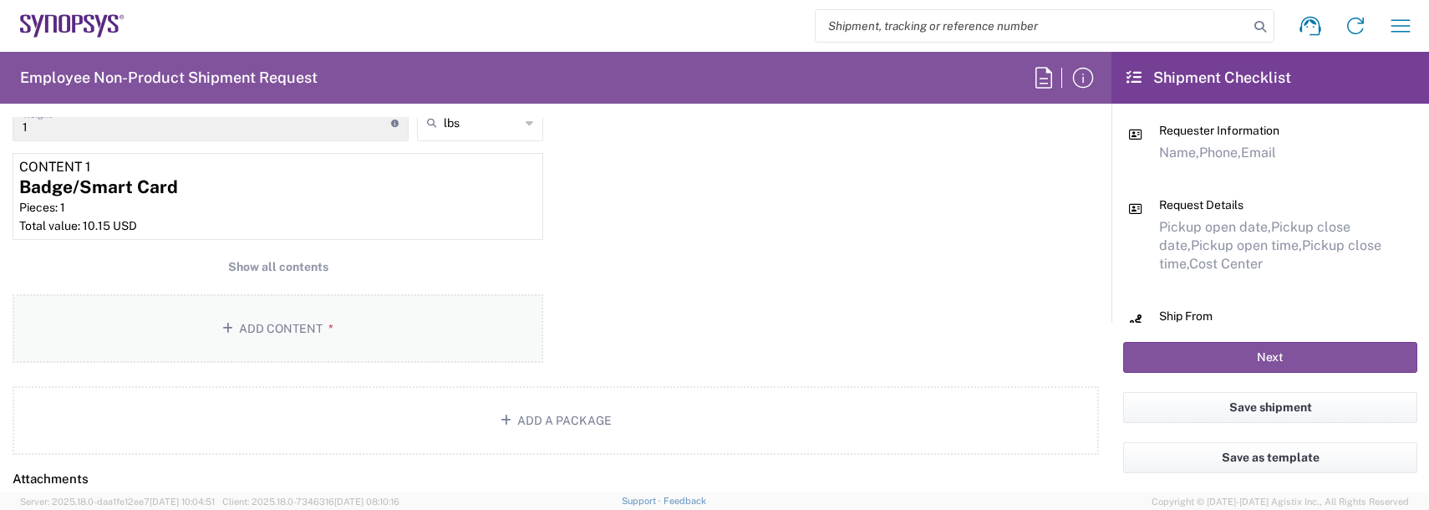
scroll to position [1755, 0]
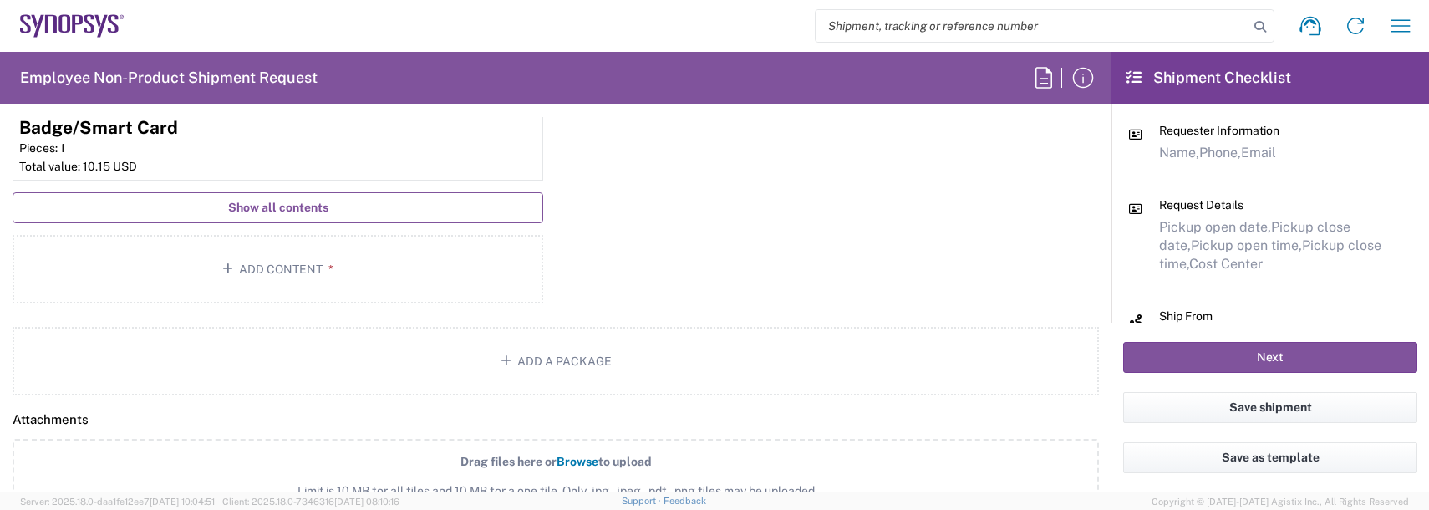
click at [284, 212] on span "Show all contents" at bounding box center [278, 208] width 100 height 16
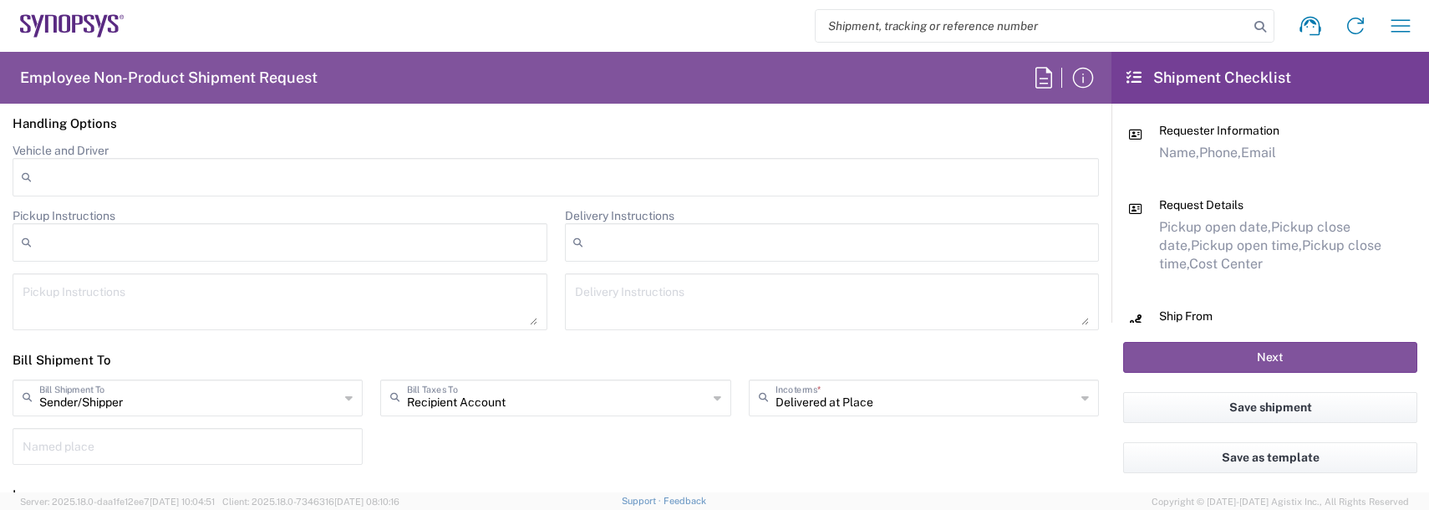
scroll to position [2591, 0]
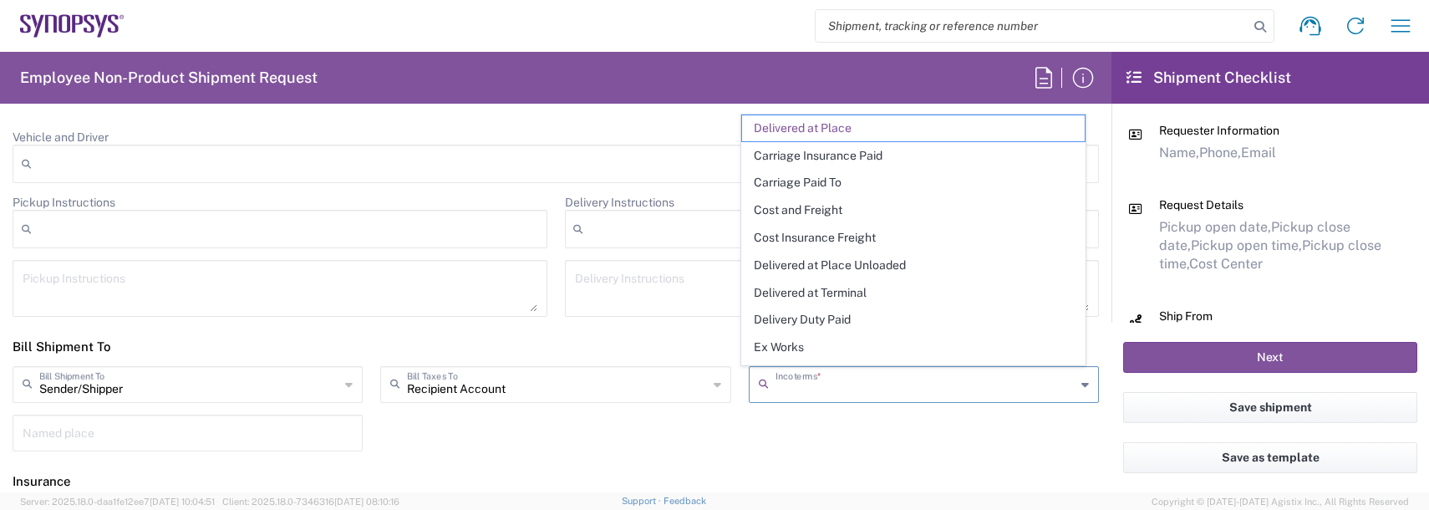
click at [854, 390] on input "text" at bounding box center [925, 383] width 300 height 29
click at [833, 323] on span "Delivery Duty Paid" at bounding box center [913, 320] width 343 height 26
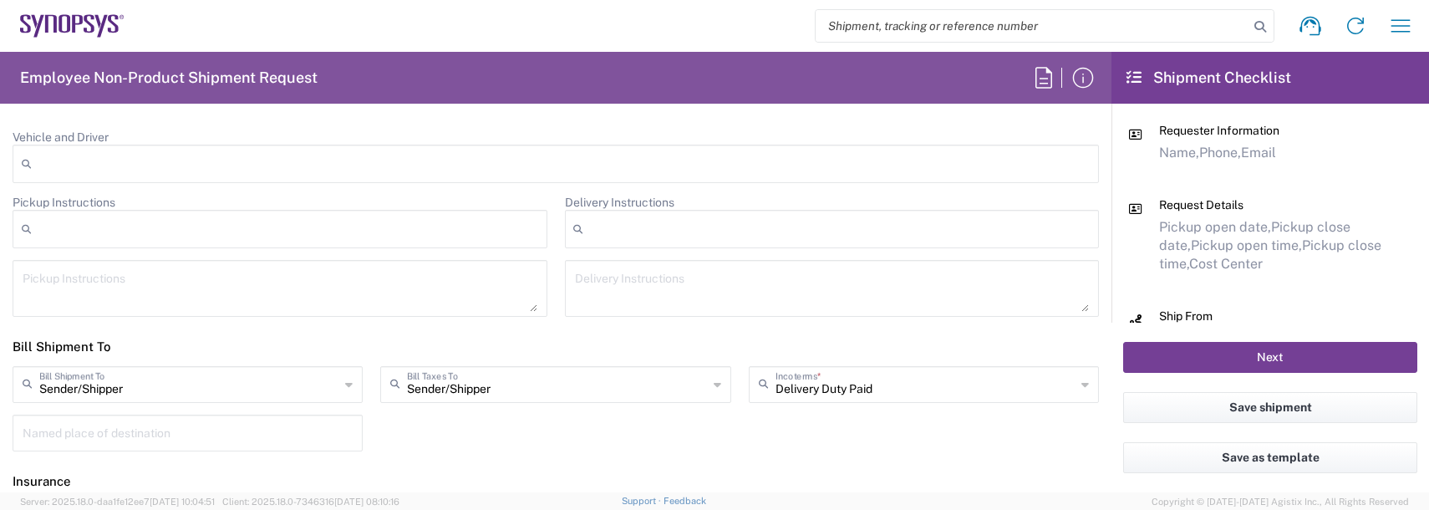
click at [1166, 357] on button "Next" at bounding box center [1270, 357] width 294 height 31
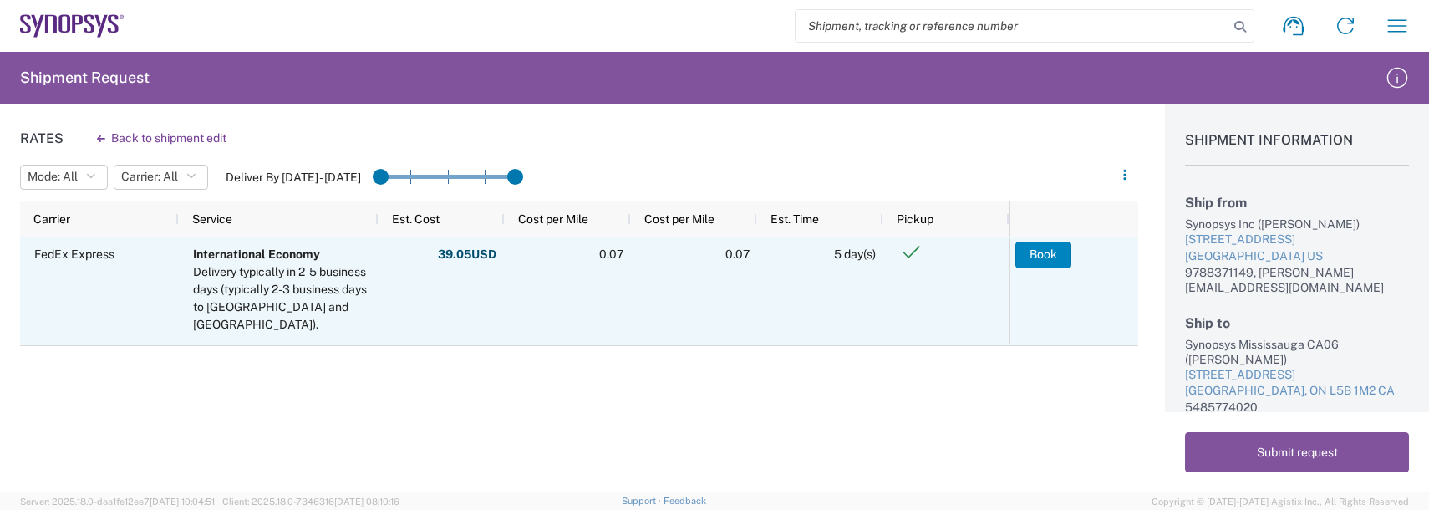
click at [1025, 262] on button "Book" at bounding box center [1043, 255] width 56 height 27
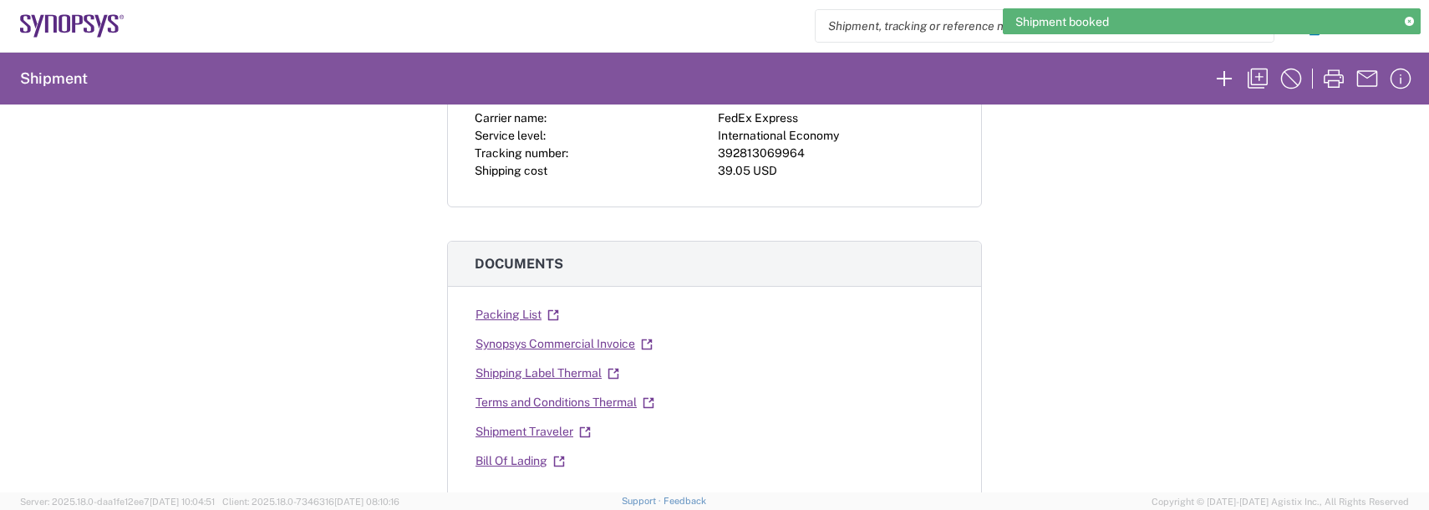
scroll to position [251, 0]
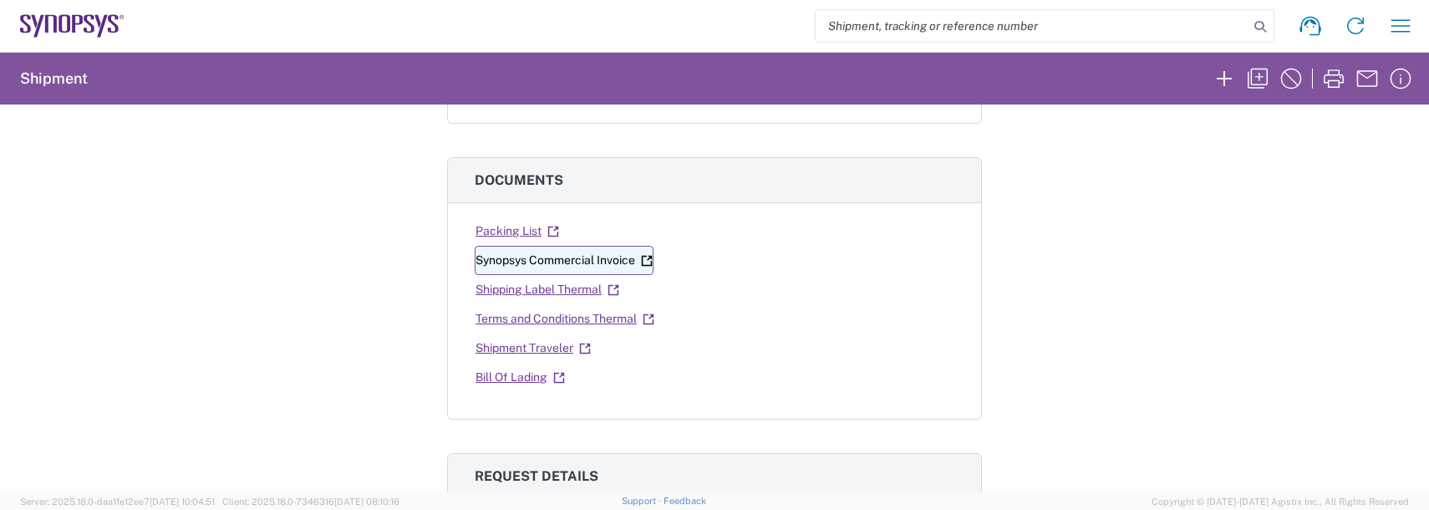
click at [603, 257] on link "Synopsys Commercial Invoice" at bounding box center [564, 260] width 179 height 29
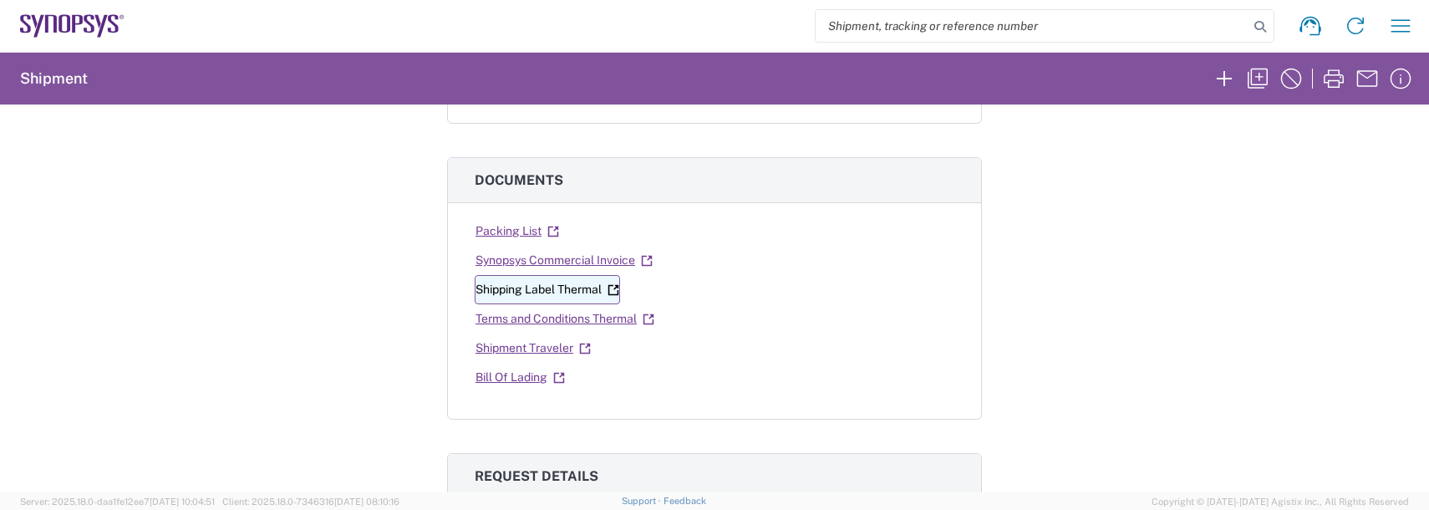
click at [536, 288] on link "Shipping Label Thermal" at bounding box center [547, 289] width 145 height 29
click at [1402, 33] on icon "button" at bounding box center [1400, 26] width 27 height 27
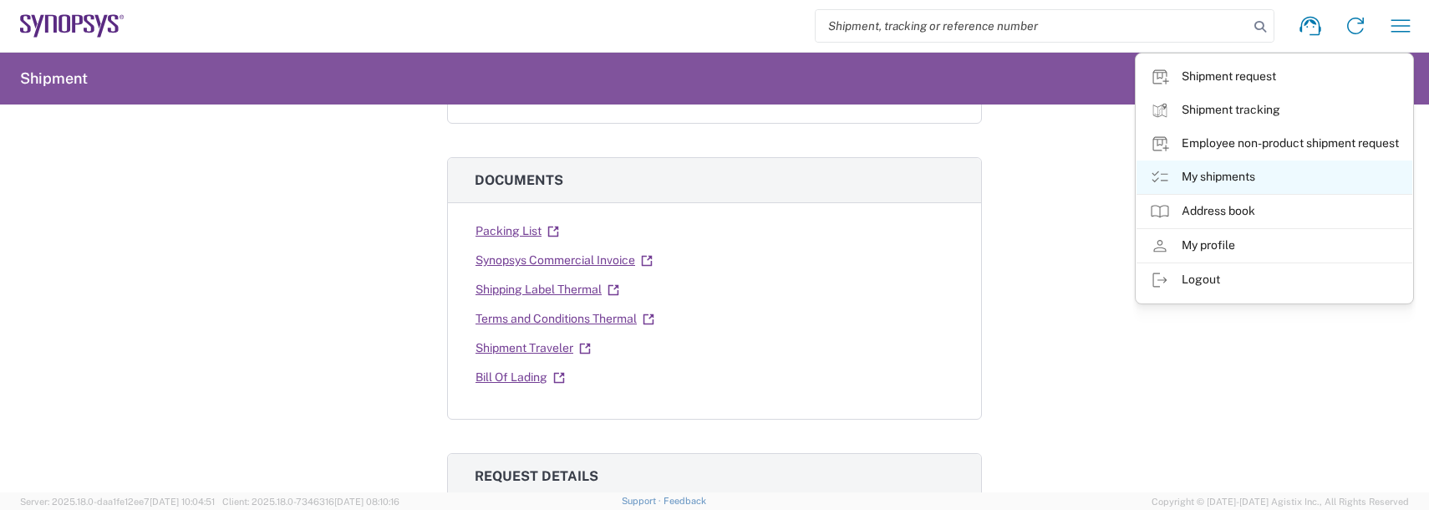
click at [1192, 165] on link "My shipments" at bounding box center [1274, 176] width 276 height 33
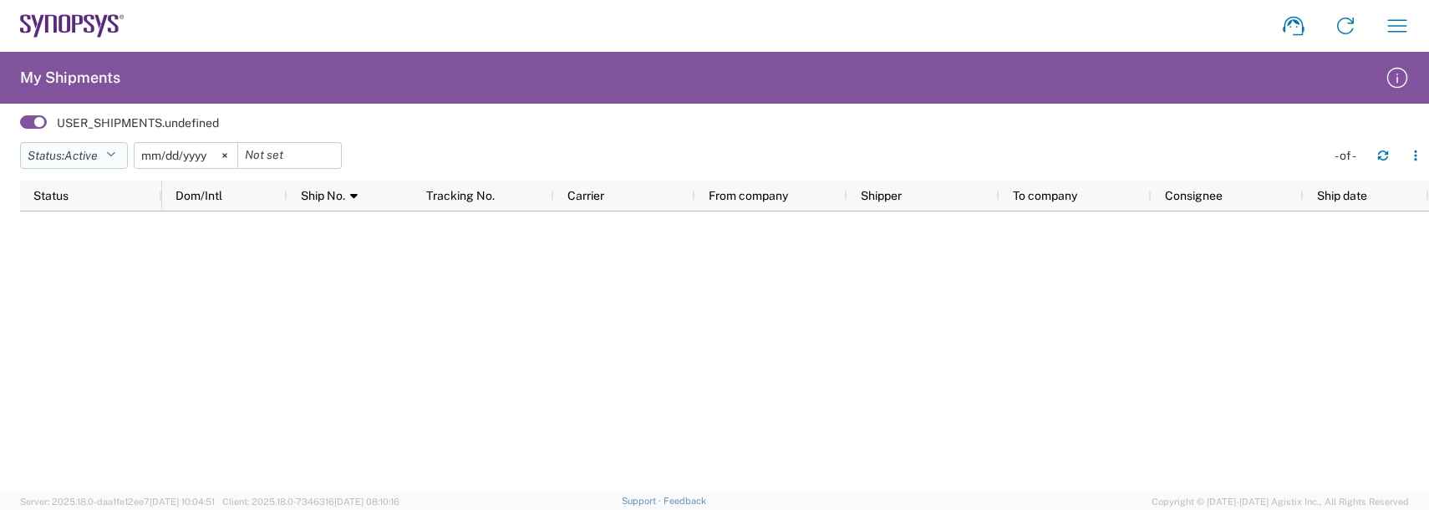
click at [115, 161] on icon "button" at bounding box center [110, 156] width 9 height 12
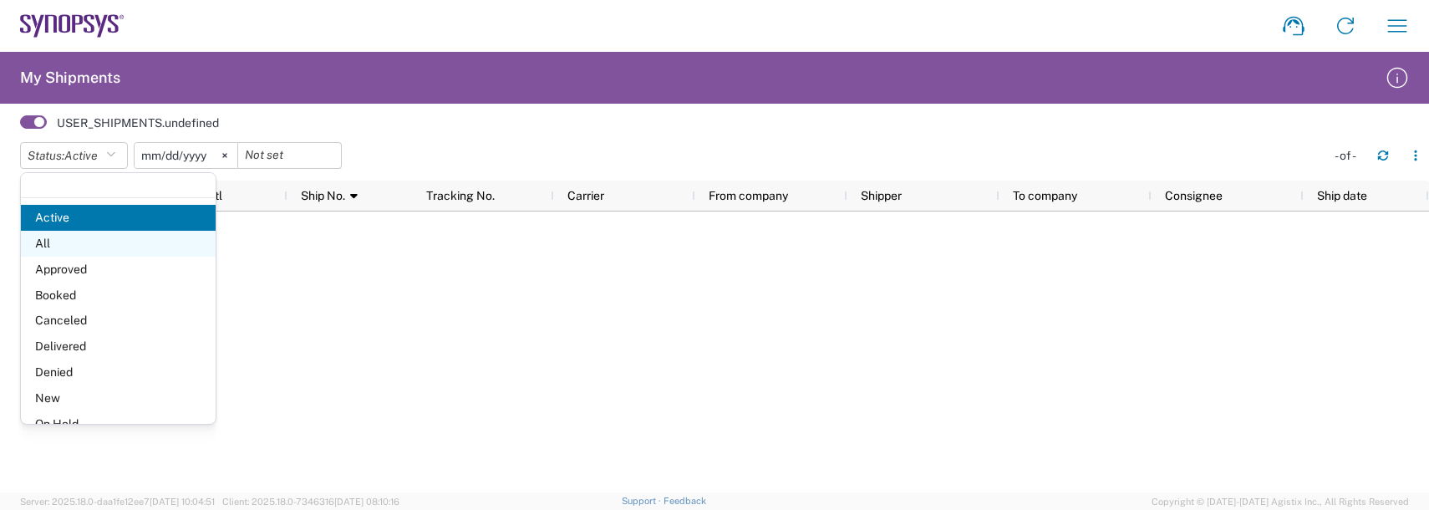
click at [64, 246] on span "All" at bounding box center [118, 244] width 195 height 26
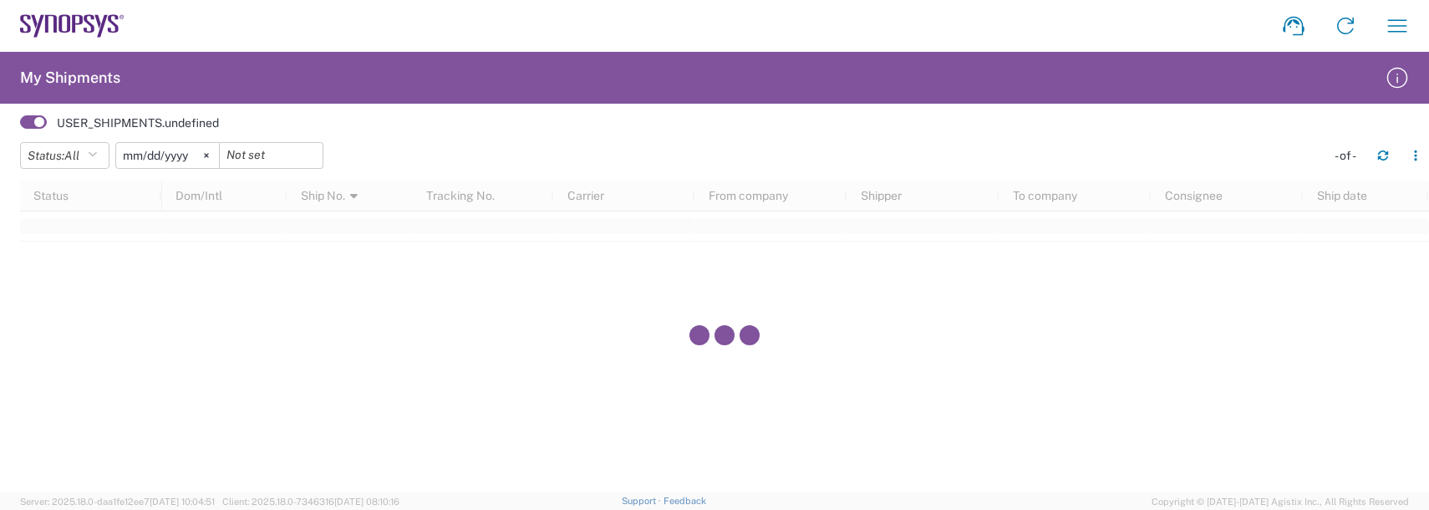
click at [182, 155] on input "[DATE]" at bounding box center [167, 155] width 103 height 25
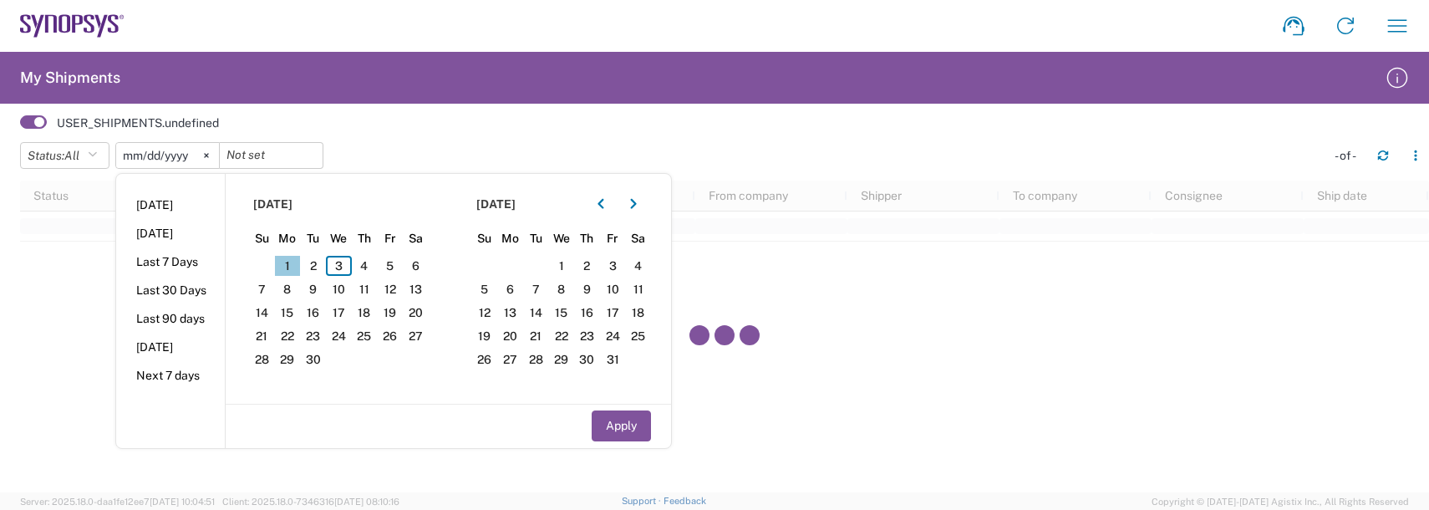
click at [297, 258] on span "1" at bounding box center [288, 266] width 26 height 20
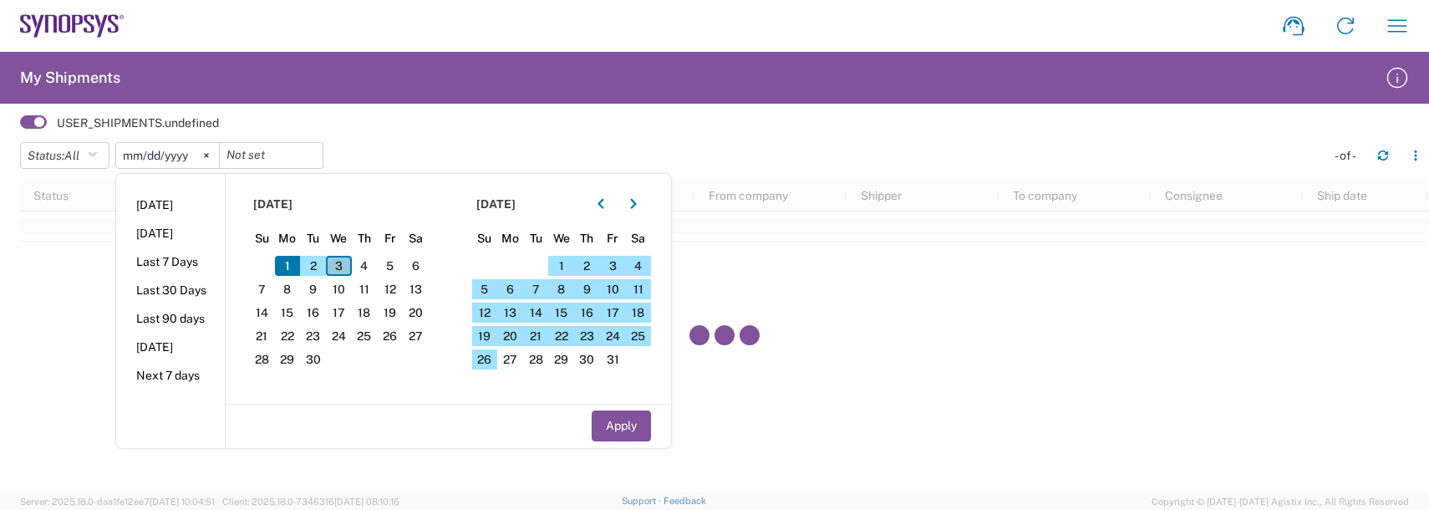
click at [350, 266] on span "3" at bounding box center [339, 266] width 26 height 20
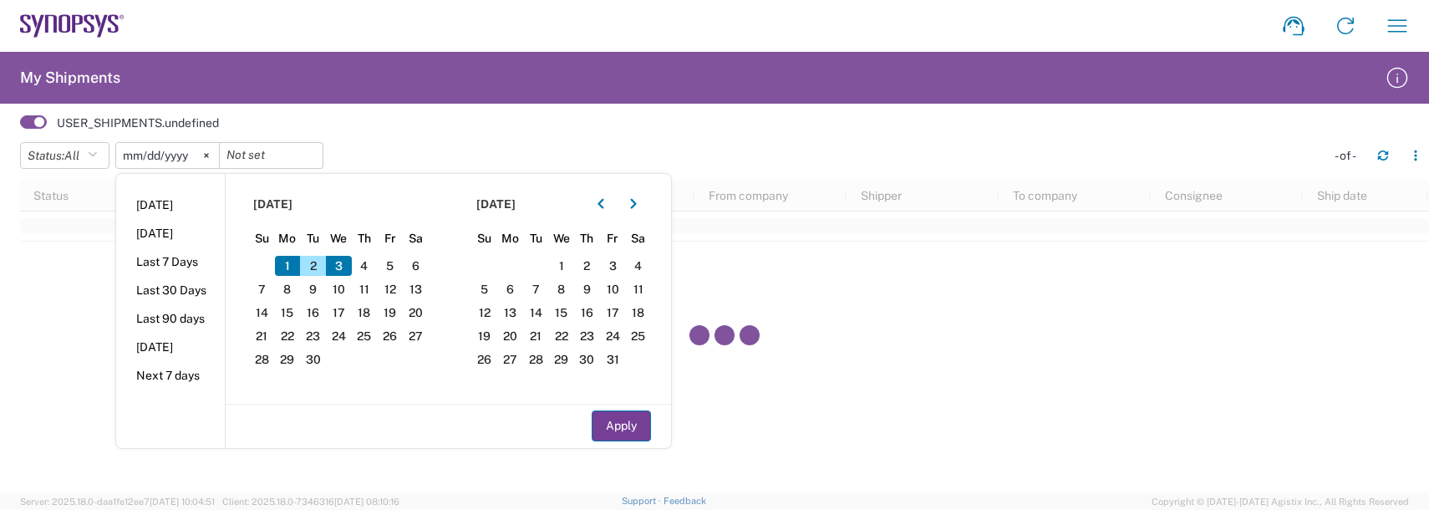
click at [643, 427] on button "Apply" at bounding box center [621, 425] width 59 height 31
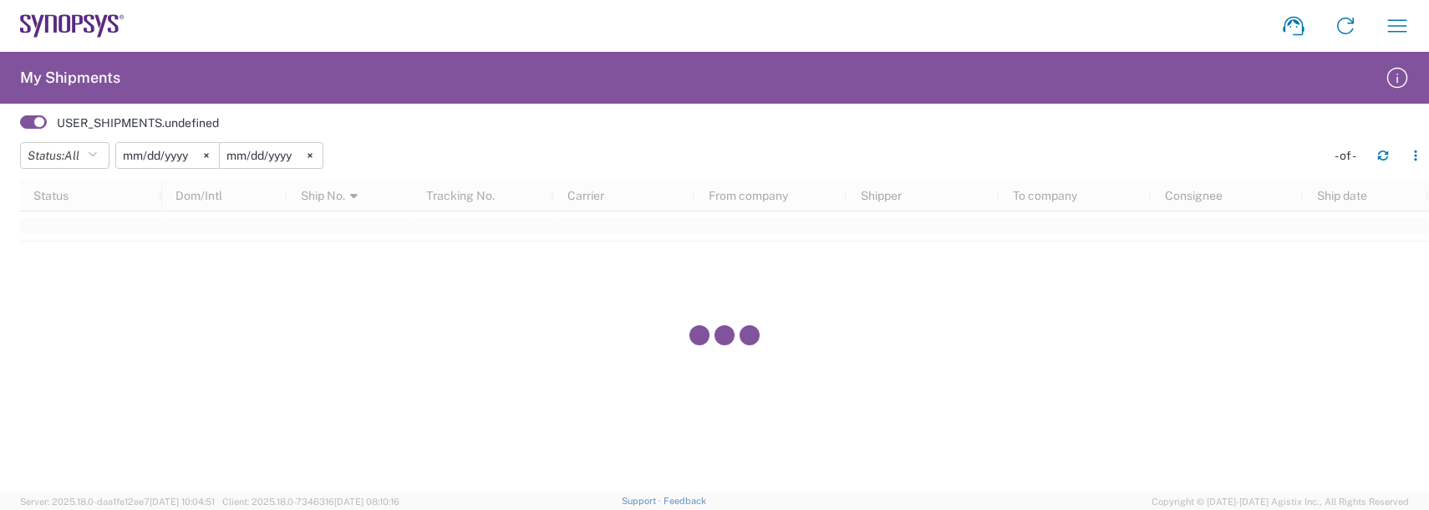
click at [37, 123] on span at bounding box center [33, 121] width 27 height 13
click at [20, 127] on input "checkbox" at bounding box center [20, 127] width 0 height 0
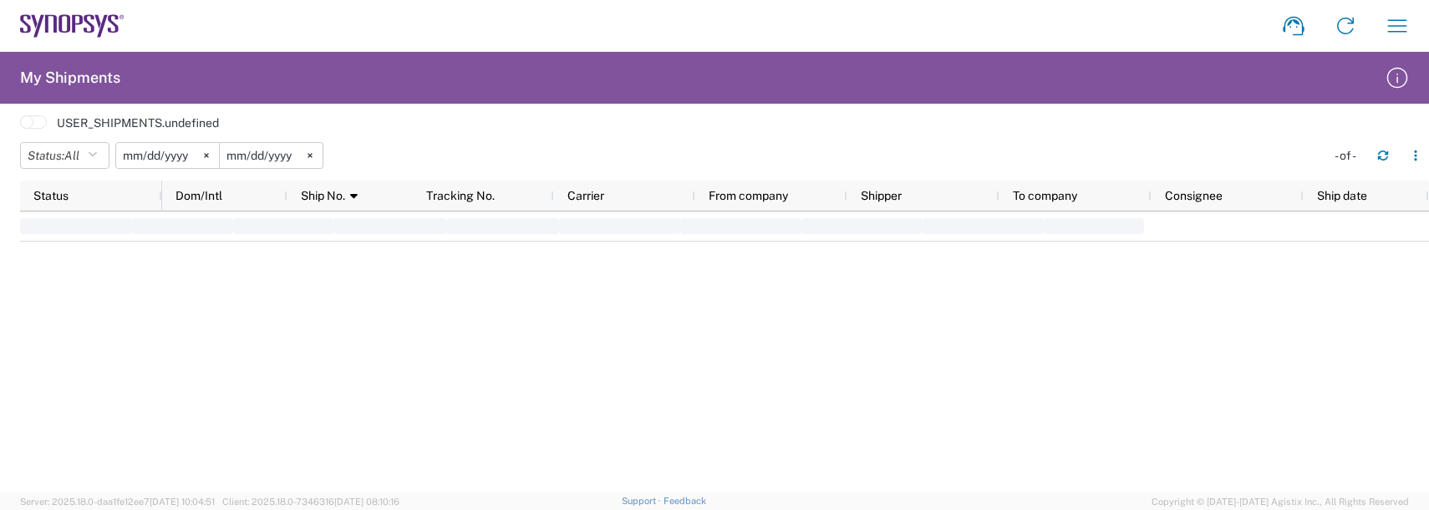
click at [37, 123] on span at bounding box center [33, 121] width 27 height 13
click at [20, 127] on input "checkbox" at bounding box center [20, 127] width 0 height 0
click at [79, 155] on span "All" at bounding box center [71, 155] width 15 height 13
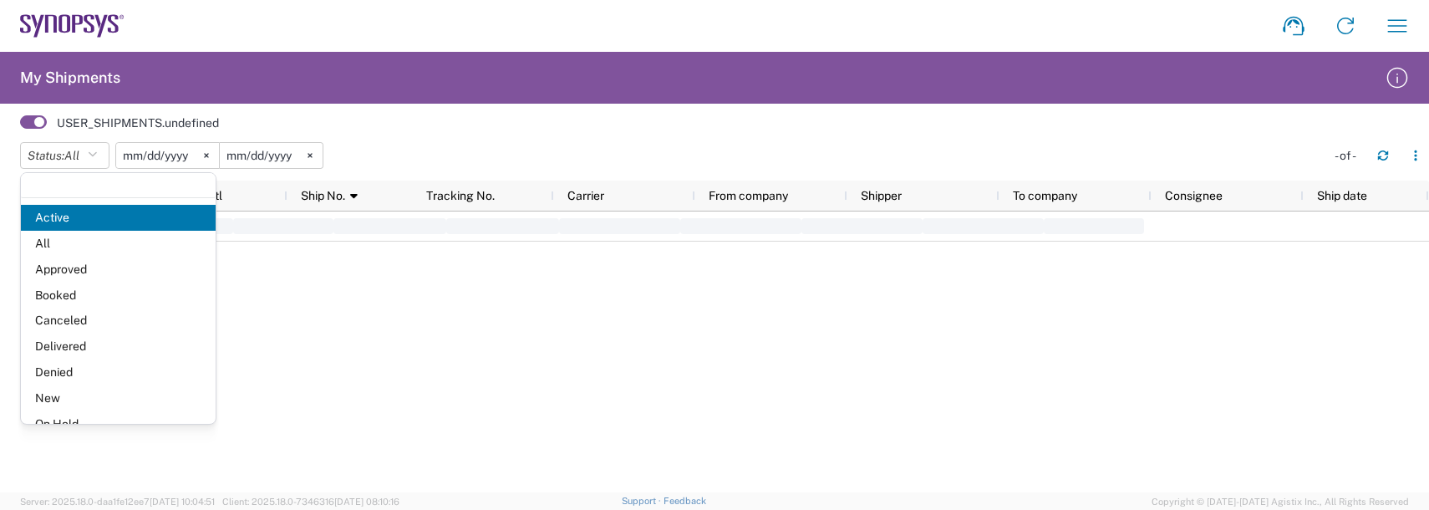
click at [46, 247] on span "All" at bounding box center [118, 244] width 195 height 26
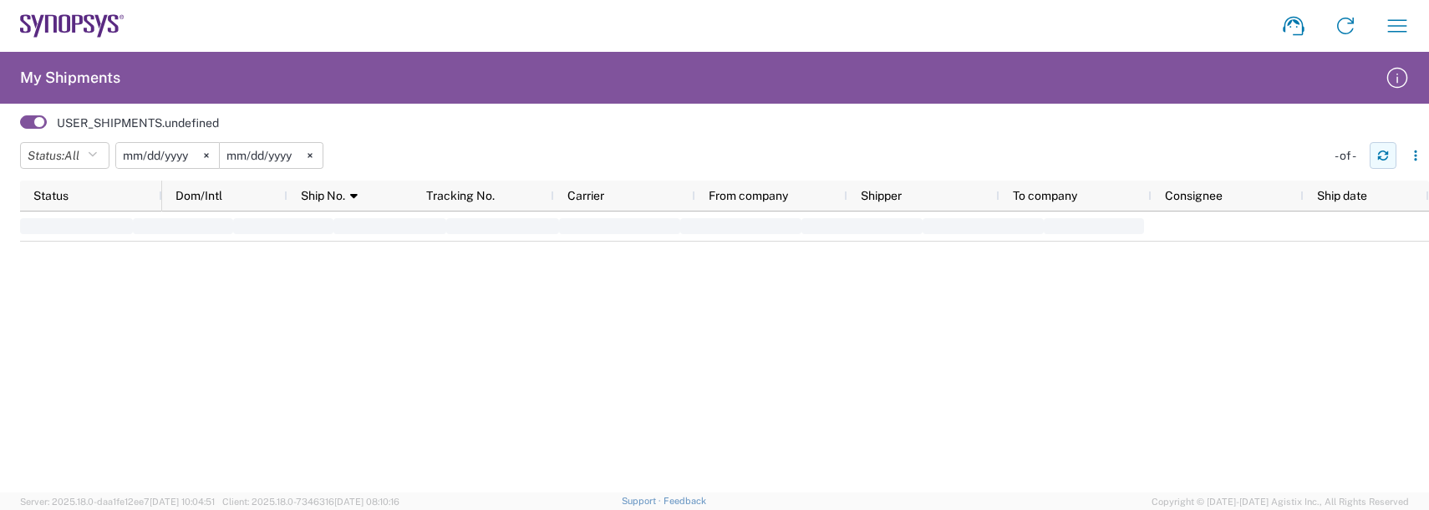
click at [1381, 156] on icon "button" at bounding box center [1383, 158] width 10 height 4
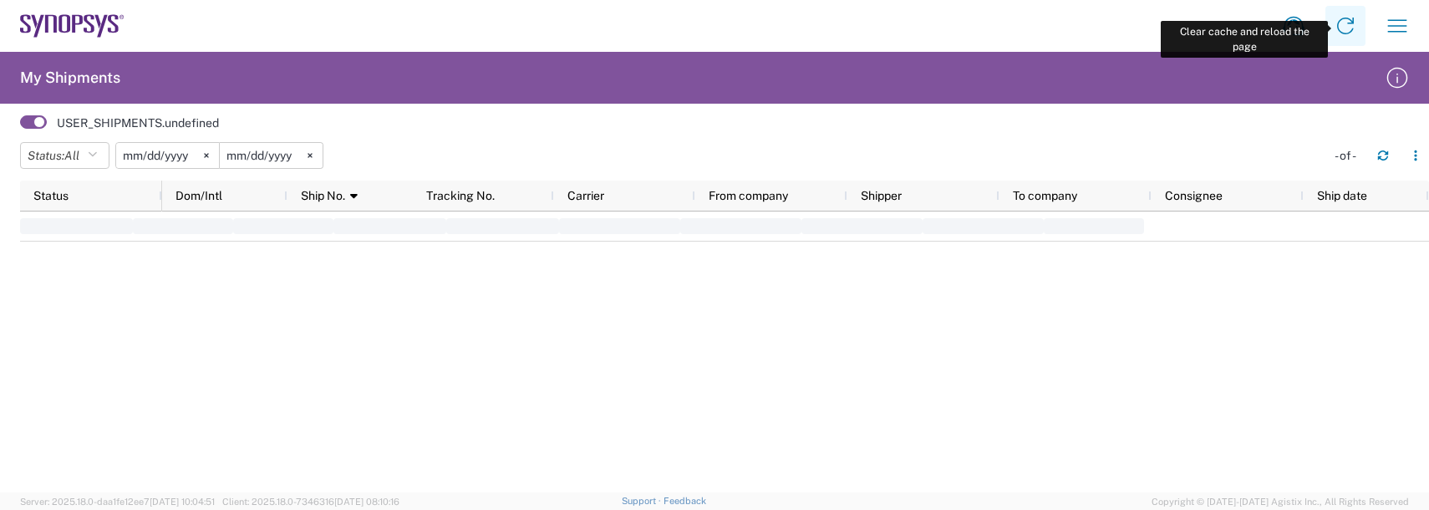
click at [1345, 29] on icon at bounding box center [1345, 26] width 27 height 27
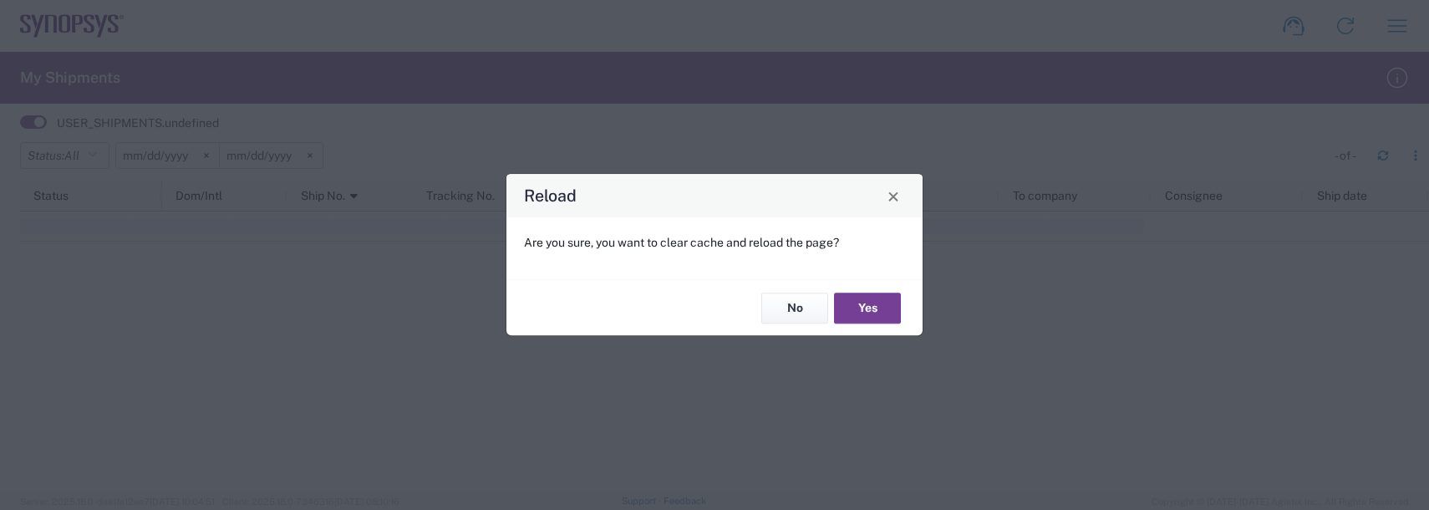
click at [856, 308] on button "Yes" at bounding box center [867, 307] width 67 height 31
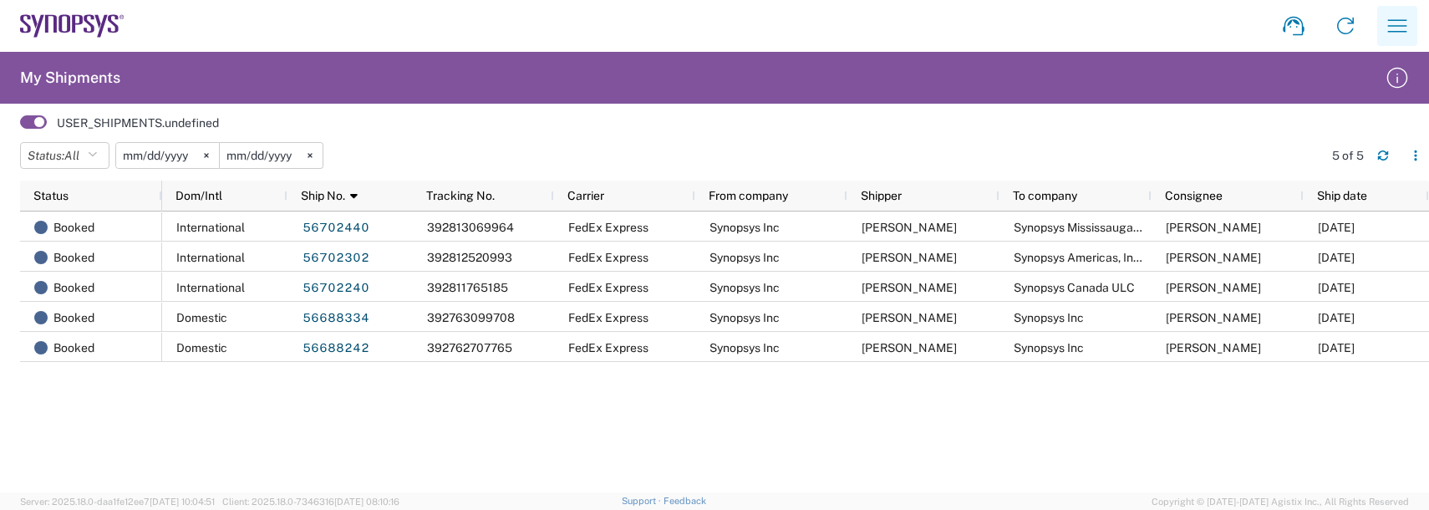
click at [1393, 32] on icon "button" at bounding box center [1397, 25] width 19 height 13
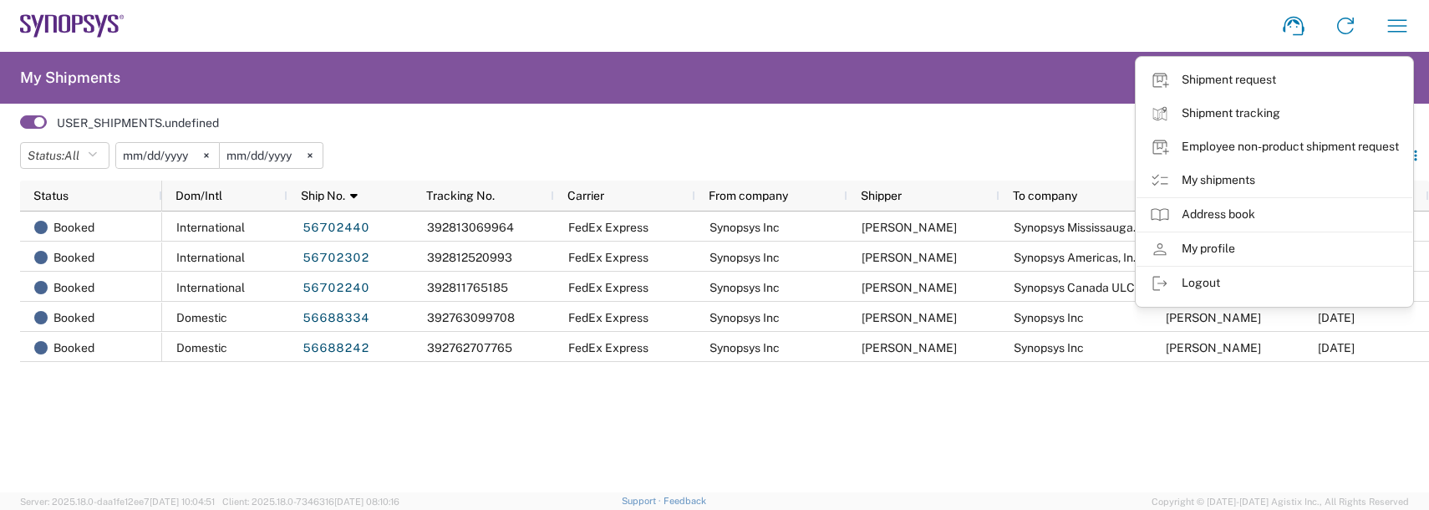
click at [965, 114] on div "USER_SHIPMENTS.undefined" at bounding box center [724, 123] width 1409 height 22
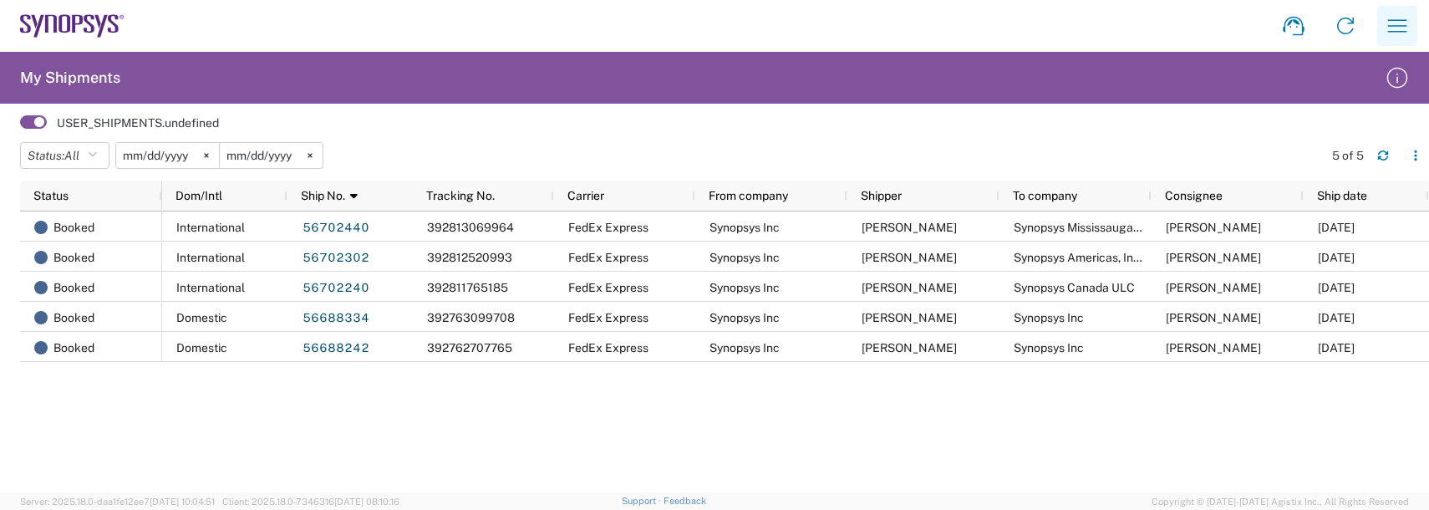
click at [1408, 30] on icon "button" at bounding box center [1397, 26] width 27 height 27
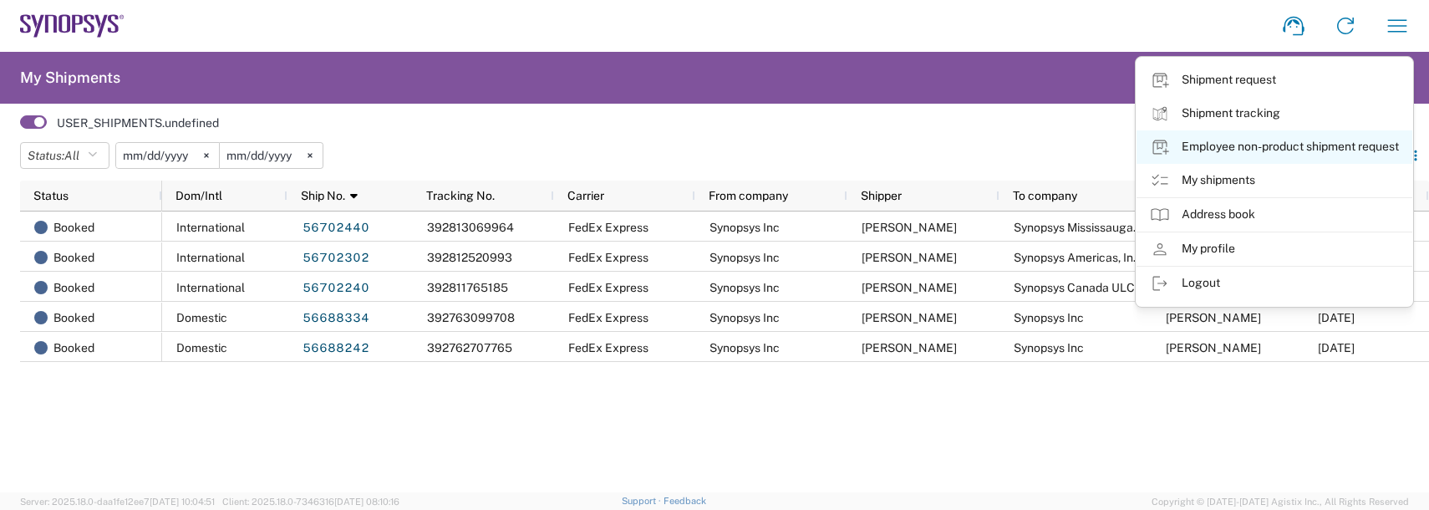
click at [1211, 145] on link "Employee non-product shipment request" at bounding box center [1274, 146] width 276 height 33
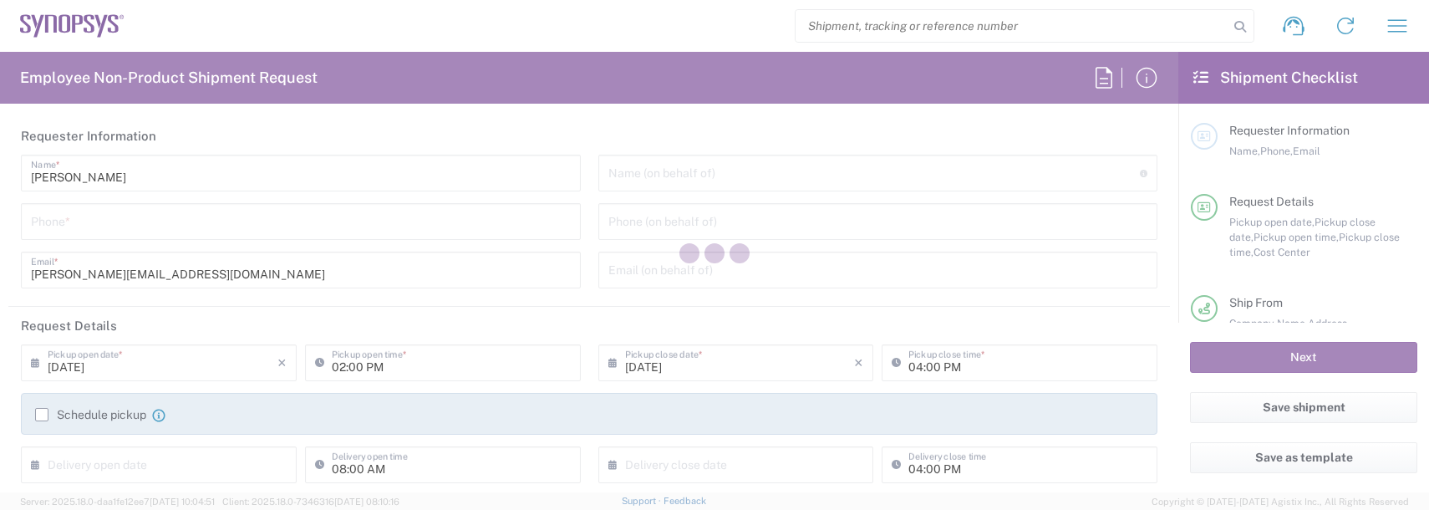
type input "US01, FAC, SAFETY & 110696"
type input "[GEOGRAPHIC_DATA]"
type input "Delivered at Place"
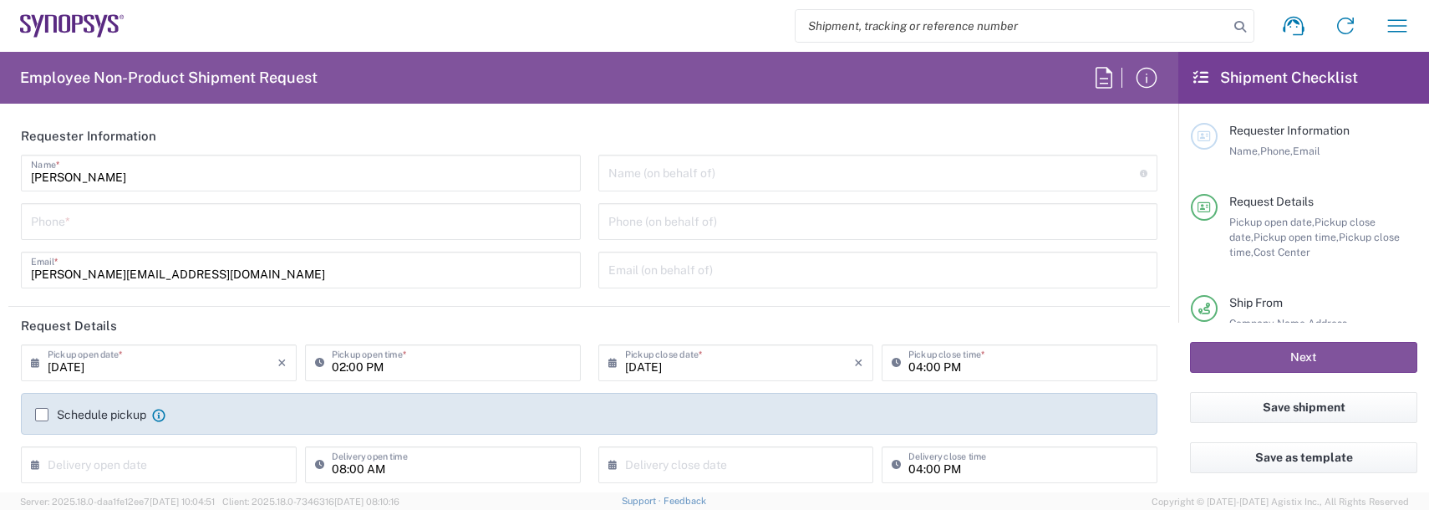
type input "Department"
type input "[US_STATE]"
type input "[GEOGRAPHIC_DATA]"
click at [73, 216] on input "tel" at bounding box center [301, 220] width 540 height 29
type input "97"
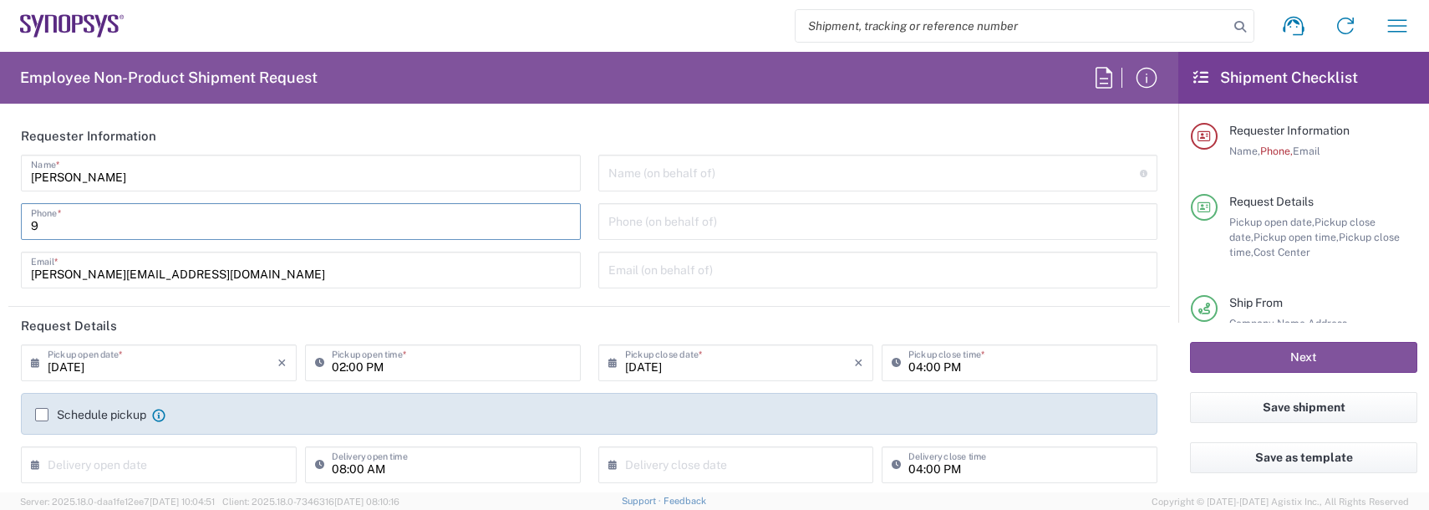
type input "Boxborough US8W"
type input "9788371149"
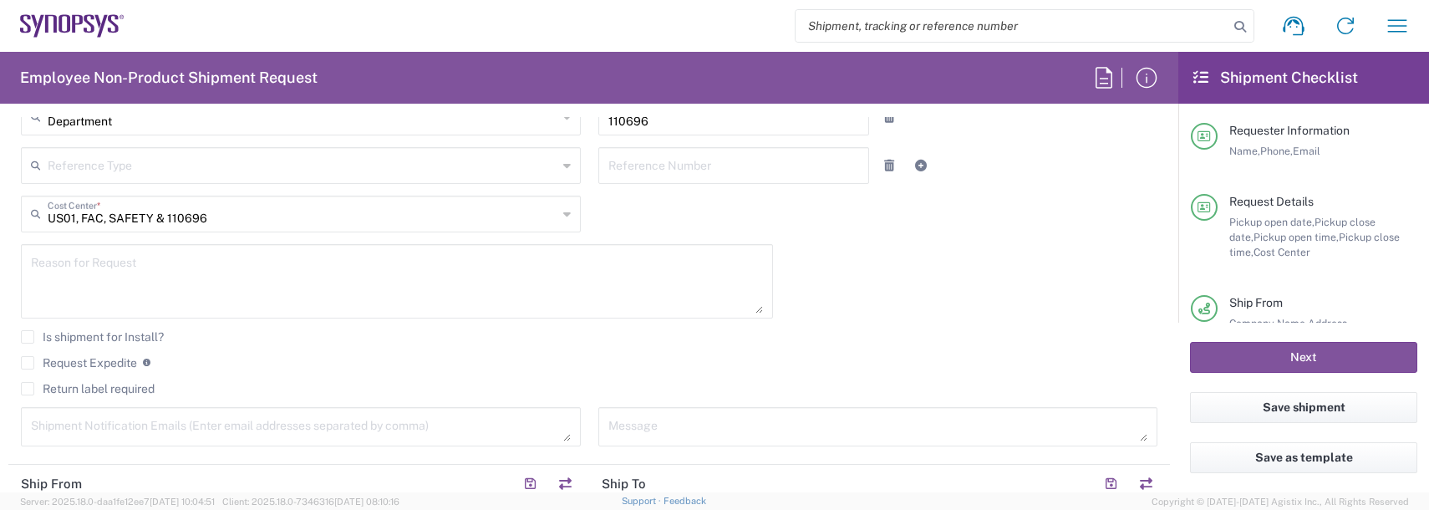
scroll to position [418, 0]
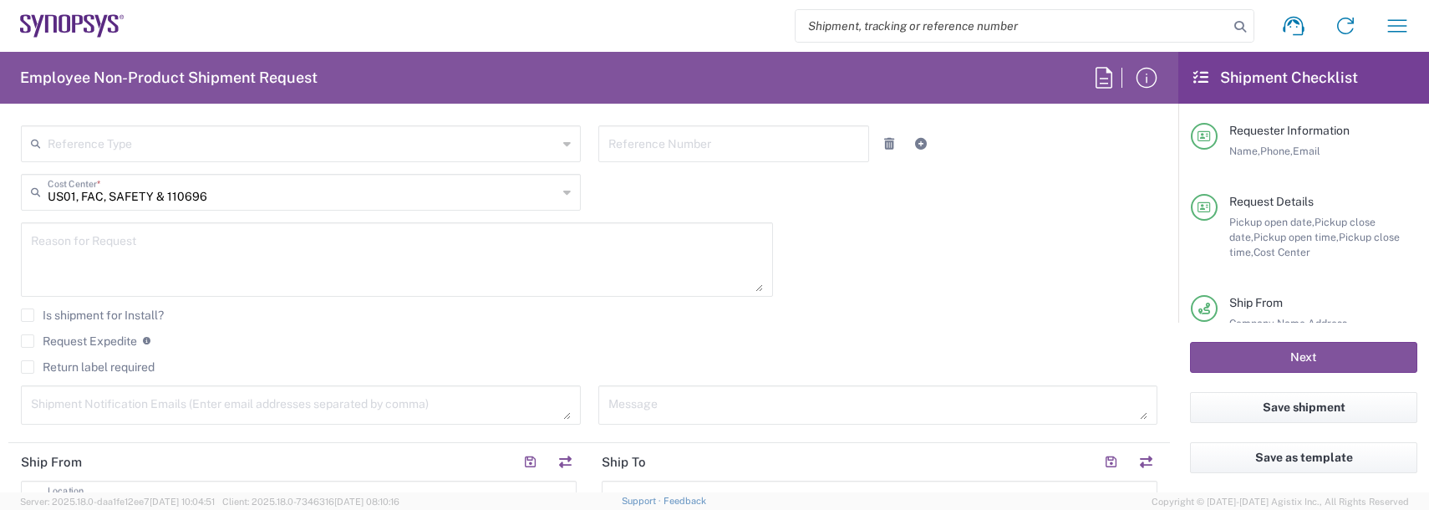
click at [104, 257] on textarea at bounding box center [397, 259] width 732 height 64
type textarea "badge request"
click at [100, 403] on textarea at bounding box center [301, 404] width 540 height 29
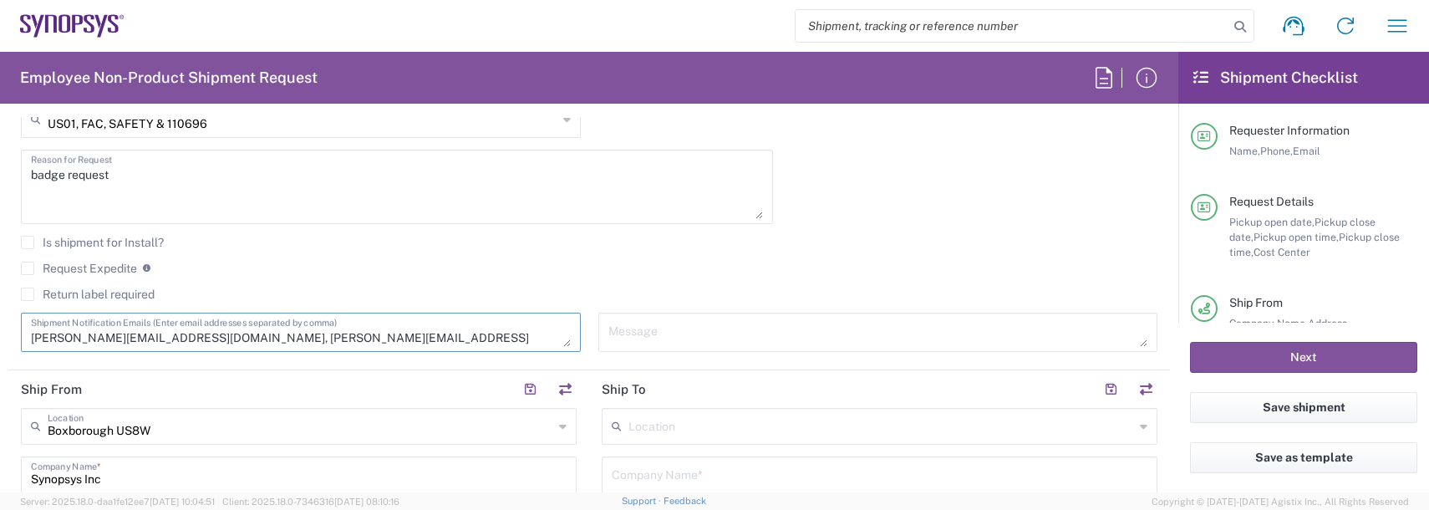
scroll to position [585, 0]
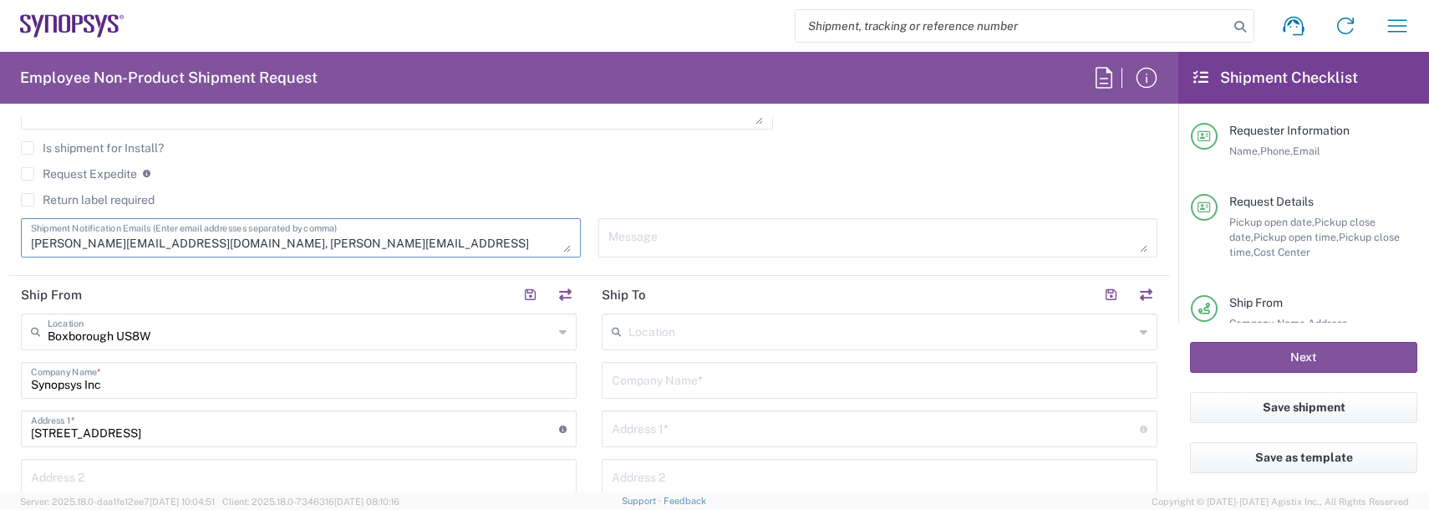
type textarea "durland@synopsys.com, Devanshn@synopsys.com"
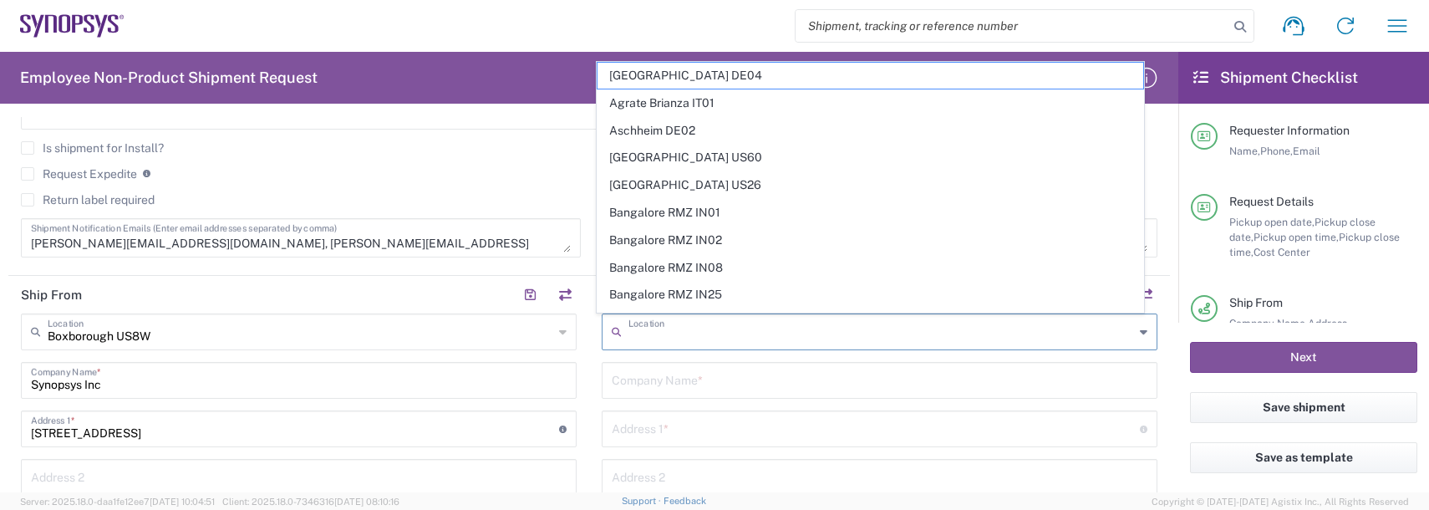
click at [679, 337] on input "text" at bounding box center [881, 330] width 506 height 29
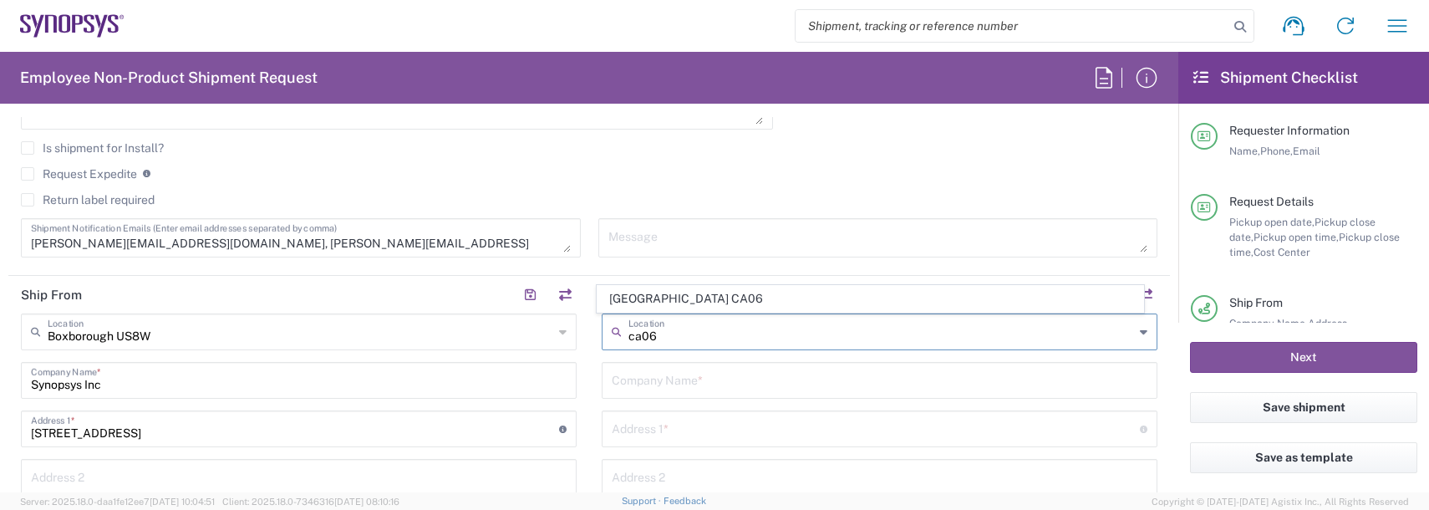
drag, startPoint x: 679, startPoint y: 289, endPoint x: 669, endPoint y: 292, distance: 11.1
click at [679, 288] on span "[GEOGRAPHIC_DATA] CA06" at bounding box center [870, 299] width 547 height 26
type input "[GEOGRAPHIC_DATA] CA06"
type input "Synopsys Mississauga CA06"
type input "[STREET_ADDRESS]"
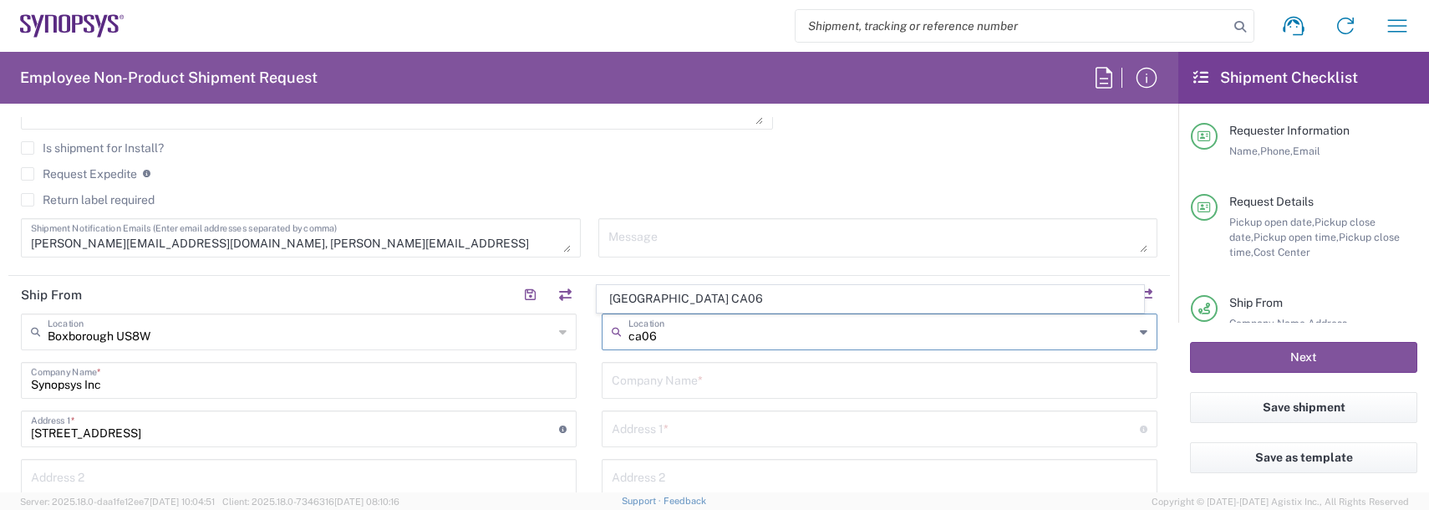
type input "Suite 900"
type input "[GEOGRAPHIC_DATA]"
type input "L5B 1M2"
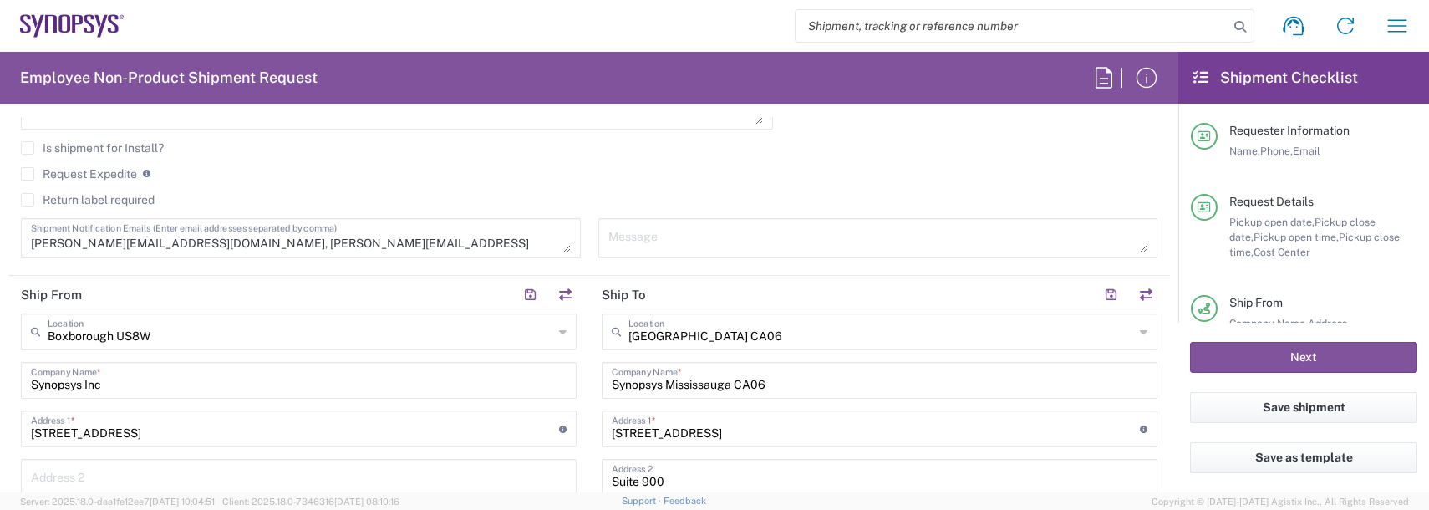
type input "[GEOGRAPHIC_DATA]"
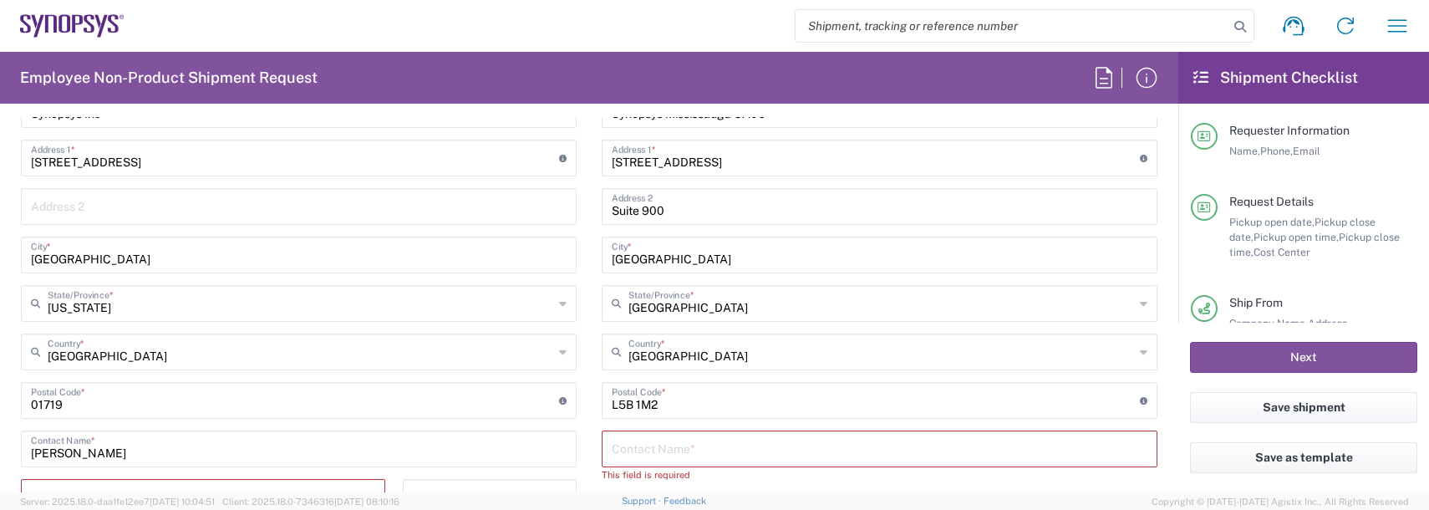
scroll to position [919, 0]
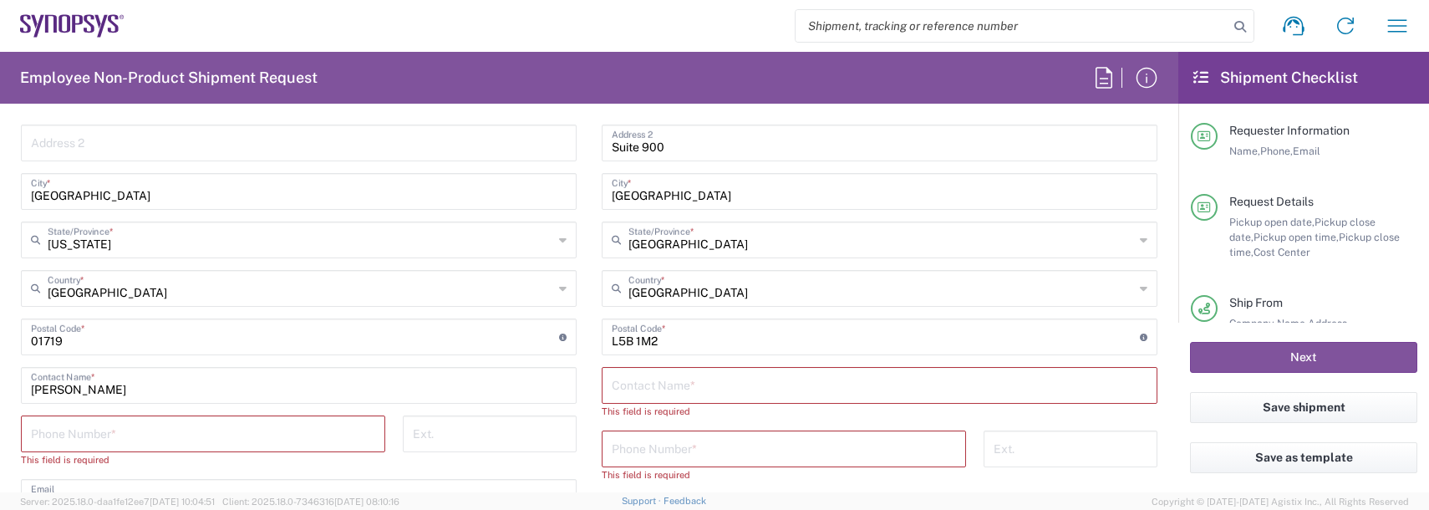
click at [655, 386] on input "text" at bounding box center [880, 383] width 536 height 29
type input "Devansh Nagpal"
type input "6472016727"
click at [163, 425] on input "tel" at bounding box center [203, 432] width 344 height 29
type input "9788371149"
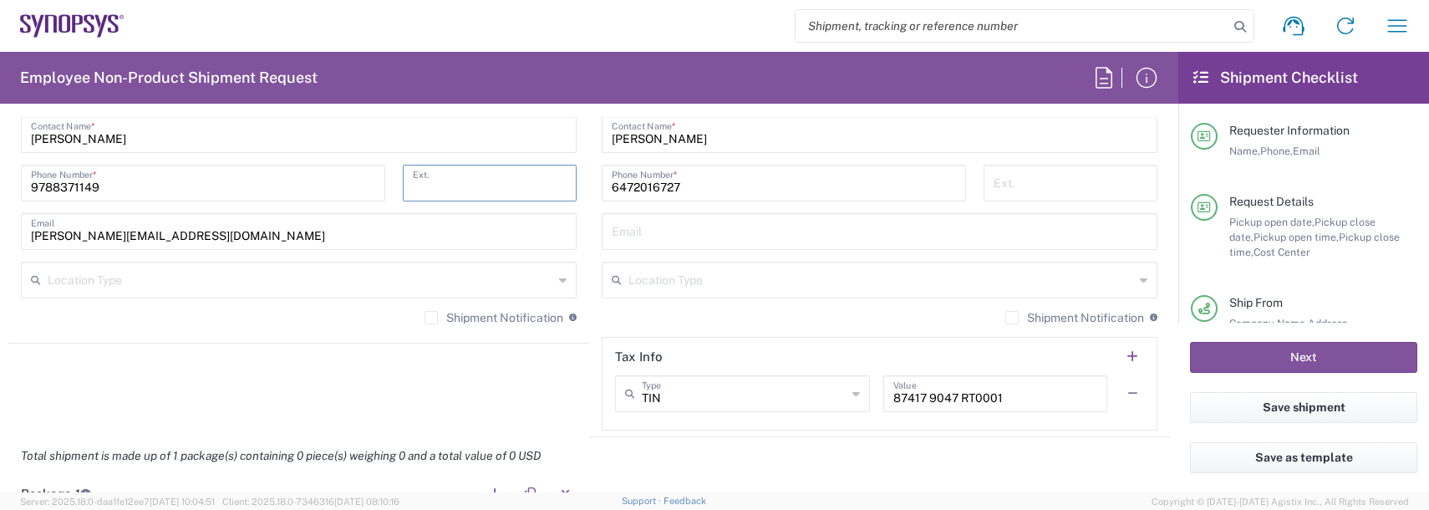
scroll to position [1337, 0]
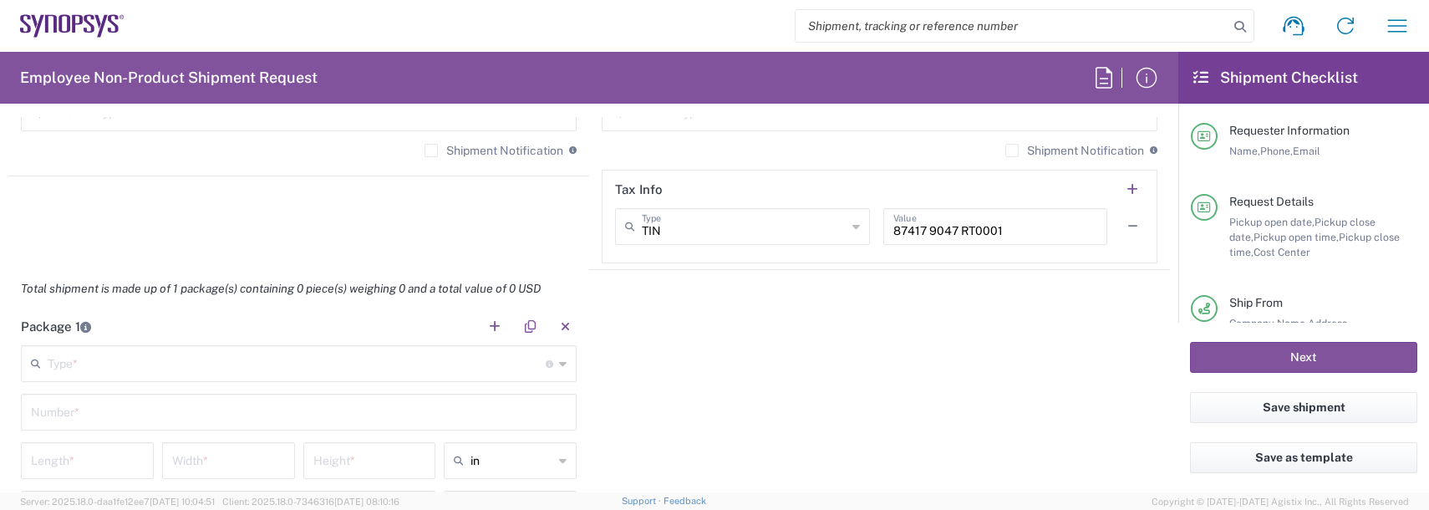
click at [162, 366] on input "text" at bounding box center [297, 362] width 498 height 29
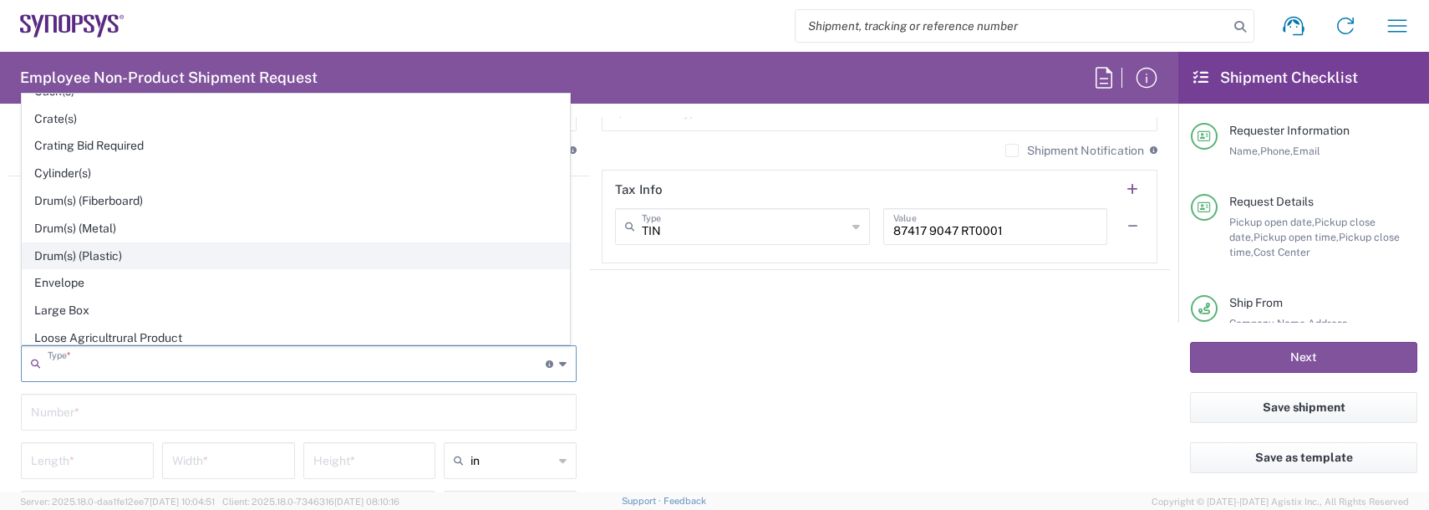
scroll to position [334, 0]
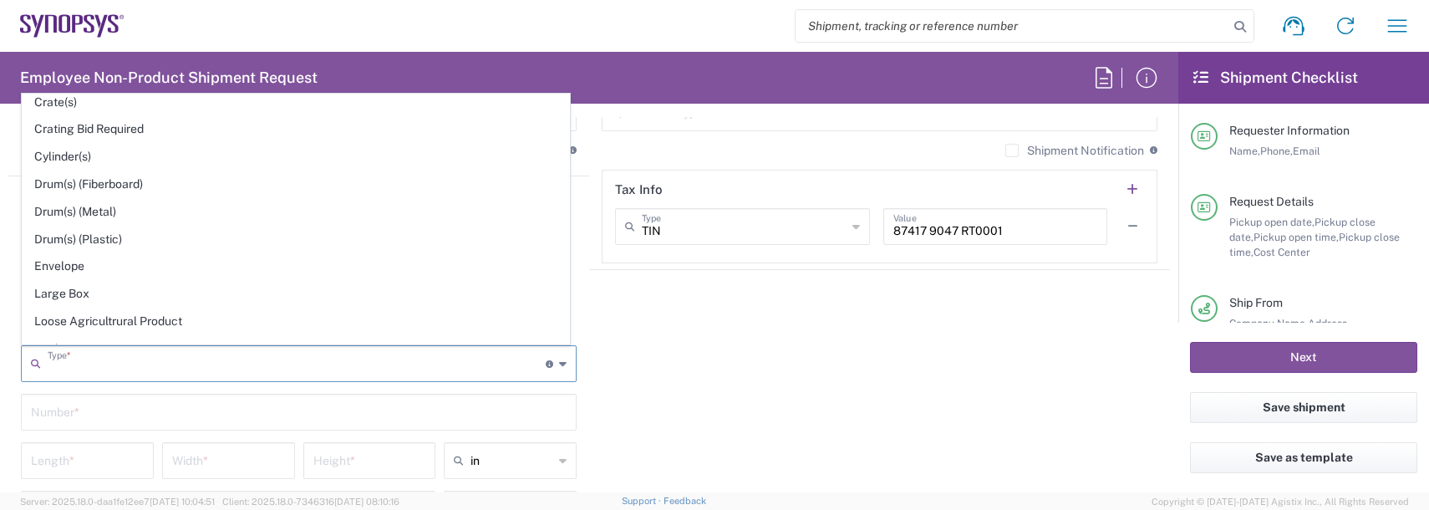
click at [62, 267] on span "Envelope" at bounding box center [296, 266] width 547 height 26
type input "Envelope"
type input "1"
type input "9.5"
type input "12.5"
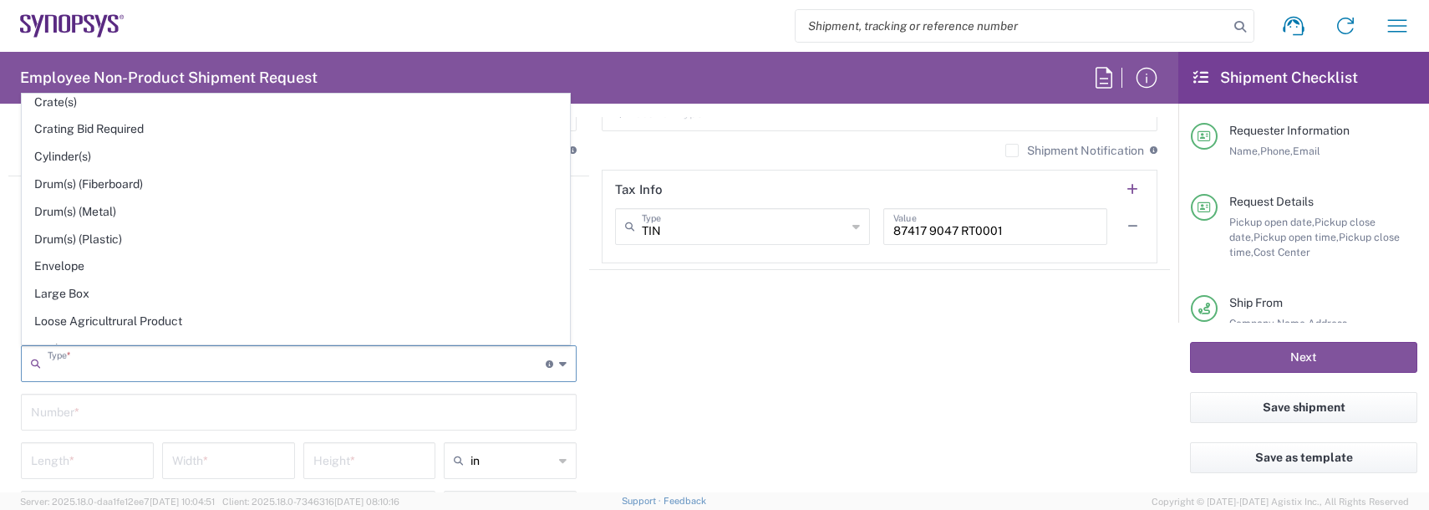
type input "0.25"
type input "1"
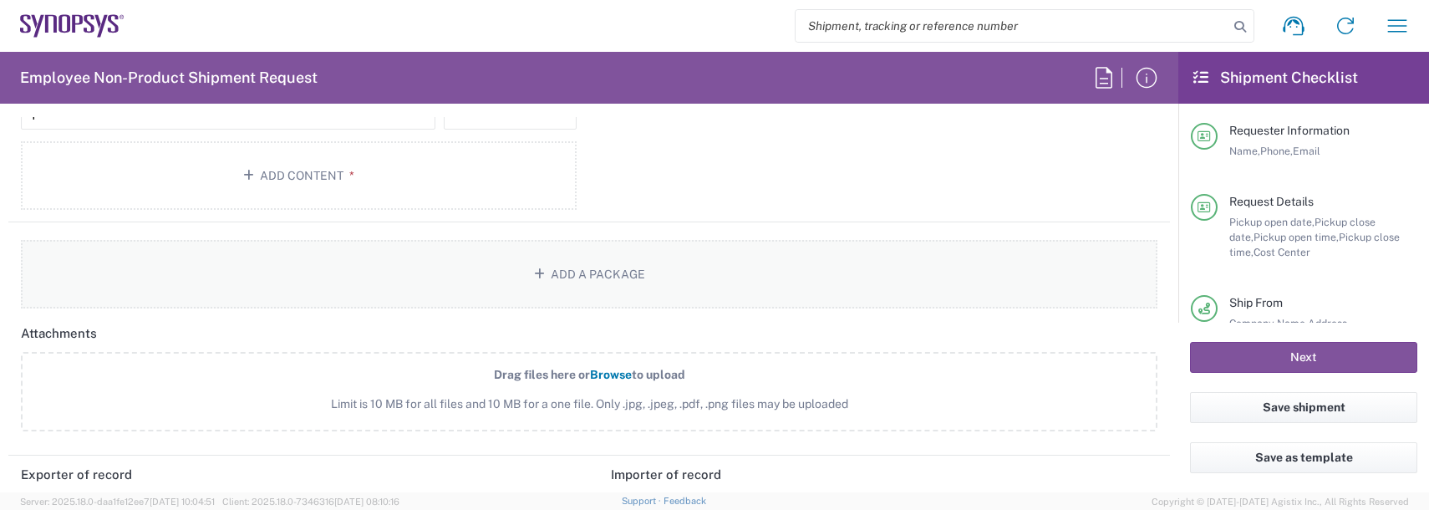
scroll to position [1755, 0]
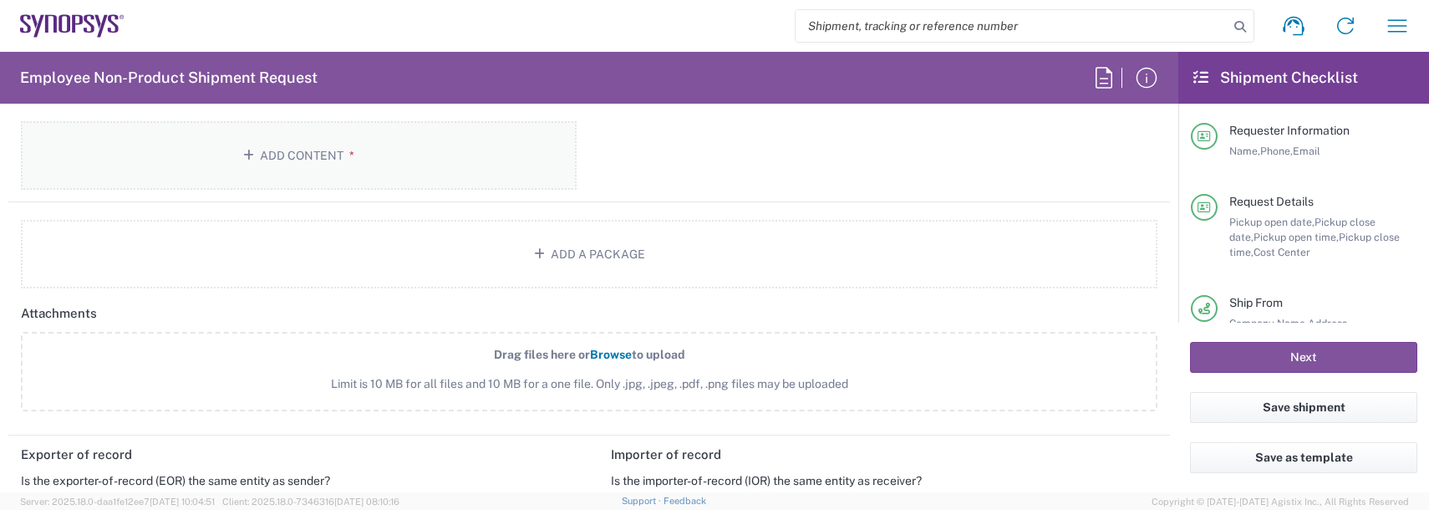
click at [290, 131] on button "Add Content *" at bounding box center [299, 155] width 556 height 69
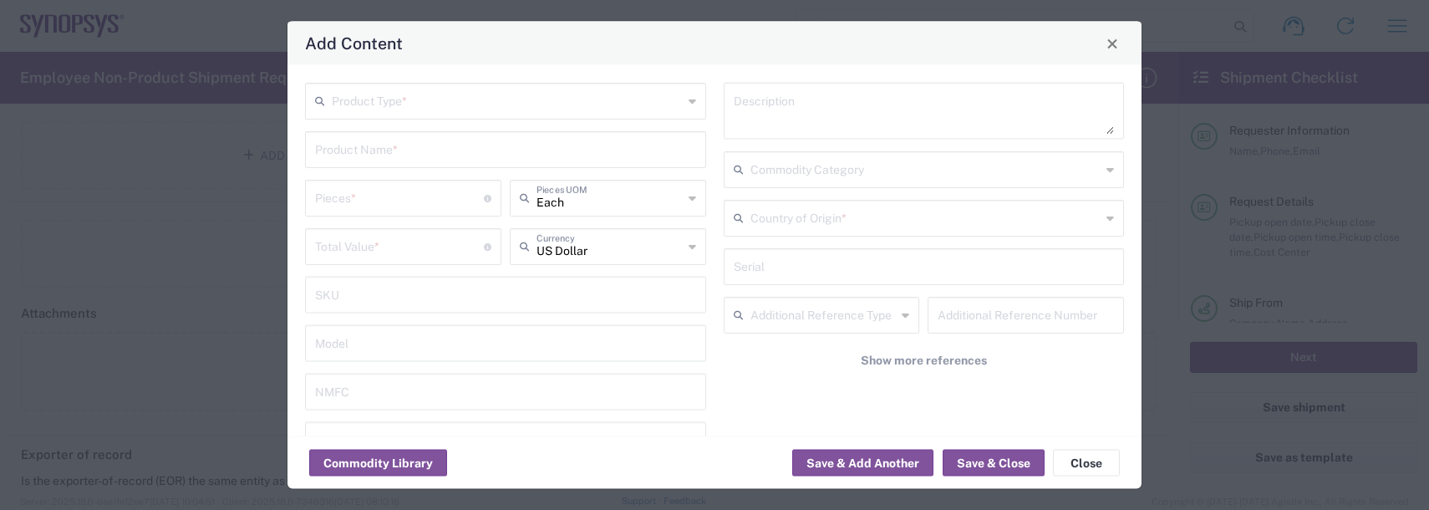
drag, startPoint x: 392, startPoint y: 104, endPoint x: 393, endPoint y: 119, distance: 15.1
click at [393, 104] on input "text" at bounding box center [507, 99] width 351 height 29
click at [383, 175] on span "General Commodity" at bounding box center [502, 164] width 391 height 26
type input "General Commodity"
click at [369, 137] on input "text" at bounding box center [505, 148] width 381 height 29
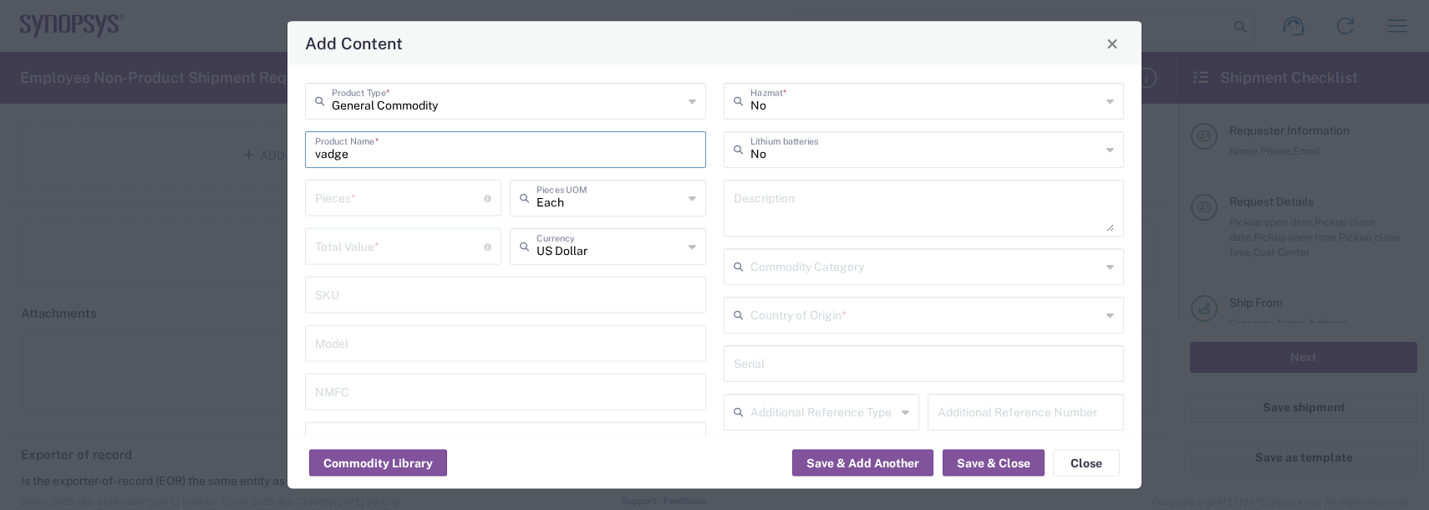
drag, startPoint x: 322, startPoint y: 149, endPoint x: 305, endPoint y: 160, distance: 20.4
click at [315, 155] on input "vadge" at bounding box center [505, 148] width 381 height 29
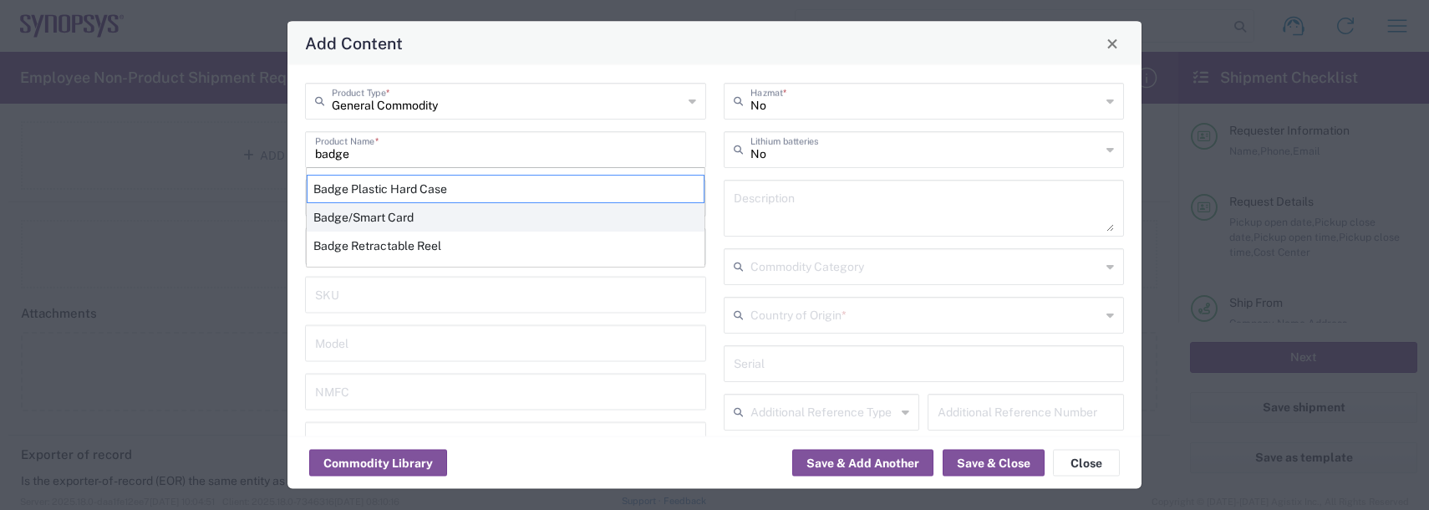
click at [357, 219] on div "Badge/Smart Card" at bounding box center [506, 217] width 398 height 28
type input "Badge/Smart Card"
type input "10.15"
type textarea "Badge/Smart Card"
type input "8523.52.0090"
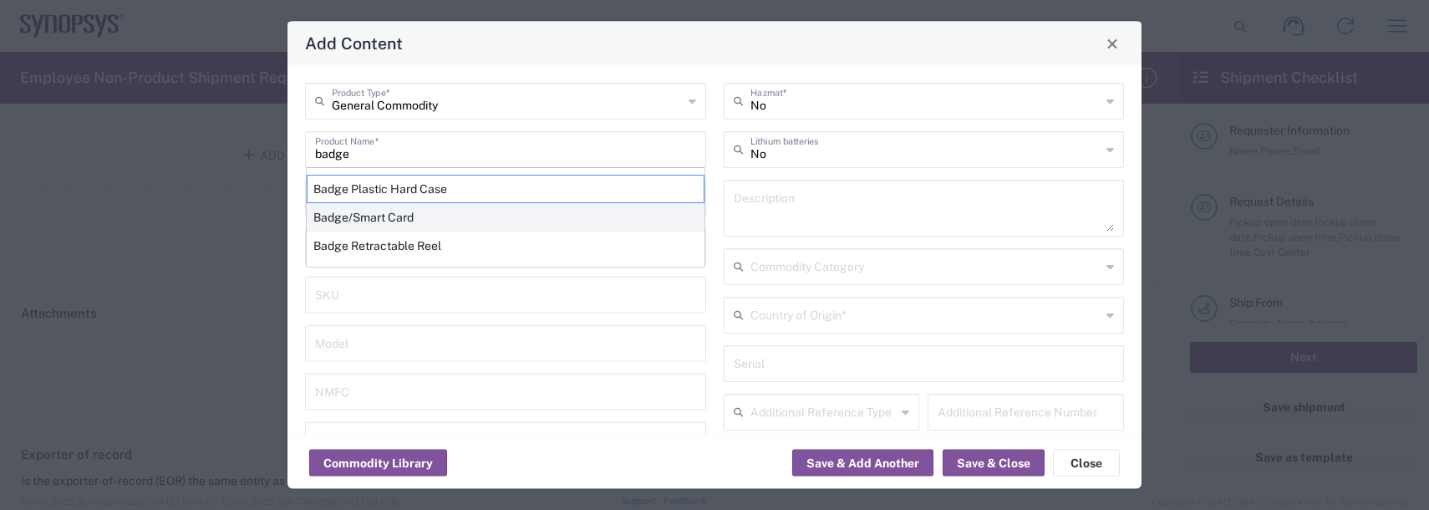
type input "BIS"
type input "EAR99"
type input "NLR - No License Required"
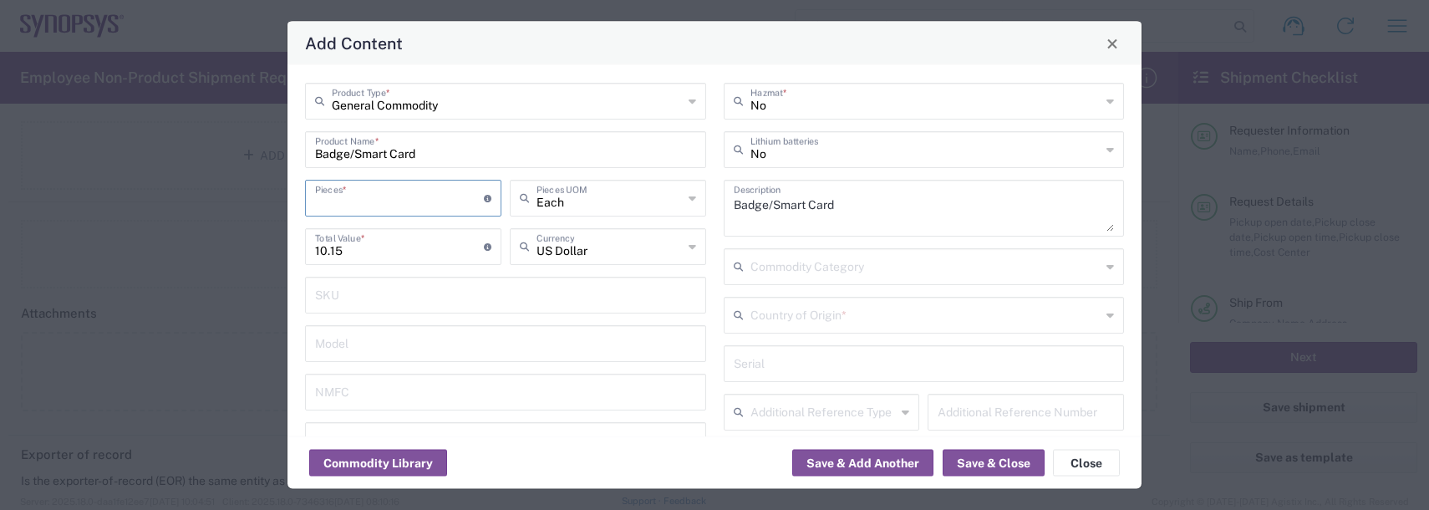
click at [343, 199] on input "number" at bounding box center [399, 196] width 169 height 29
type input "1"
click at [784, 317] on input "text" at bounding box center [925, 313] width 351 height 29
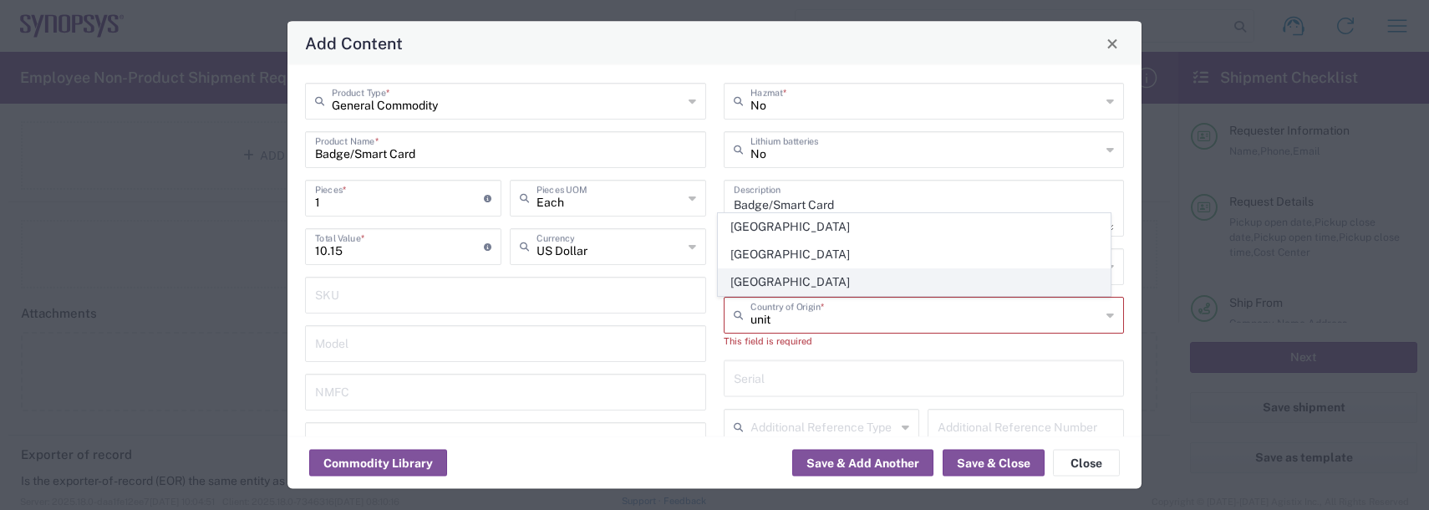
click at [788, 290] on span "[GEOGRAPHIC_DATA]" at bounding box center [914, 282] width 391 height 26
type input "[GEOGRAPHIC_DATA]"
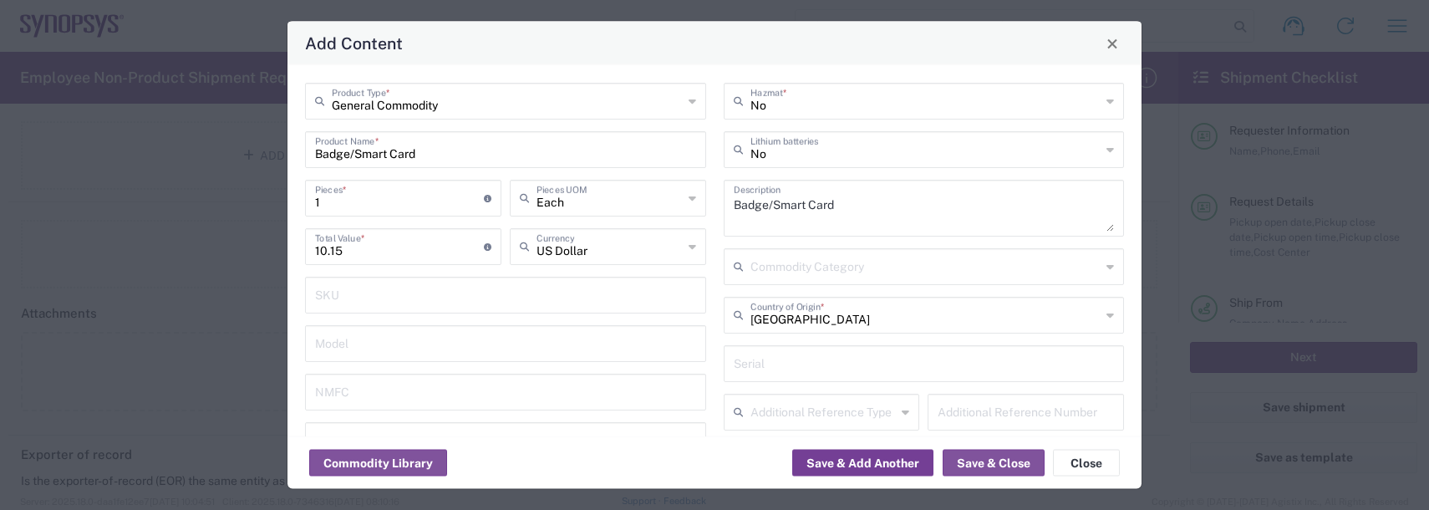
click at [877, 451] on button "Save & Add Another" at bounding box center [862, 463] width 141 height 27
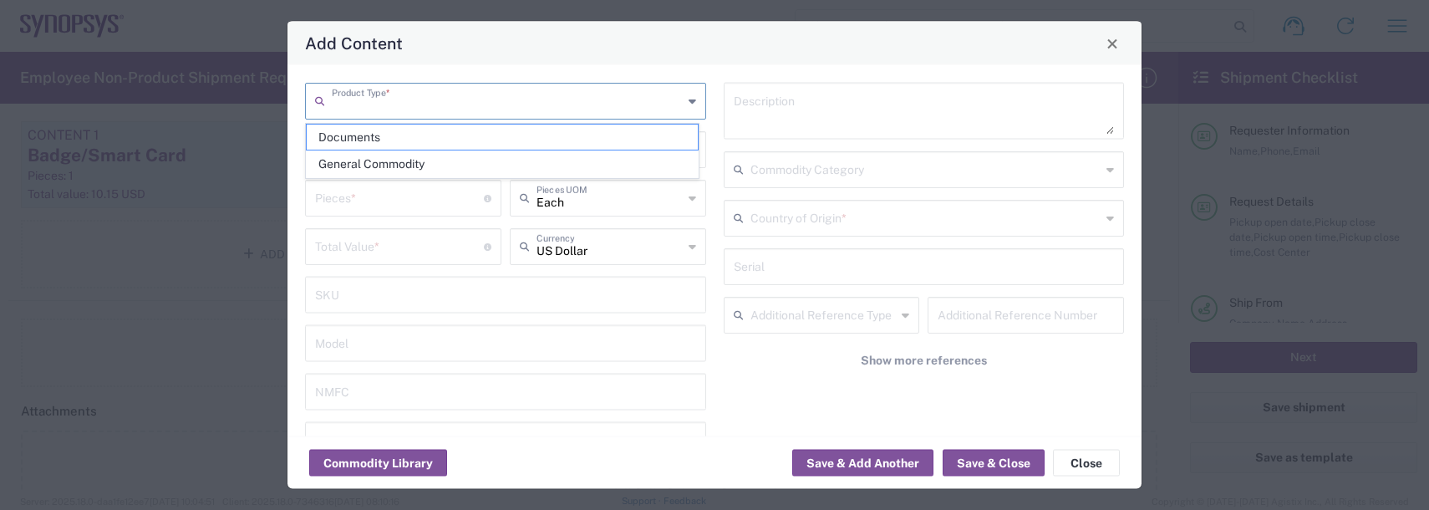
click at [403, 89] on input "text" at bounding box center [507, 99] width 351 height 29
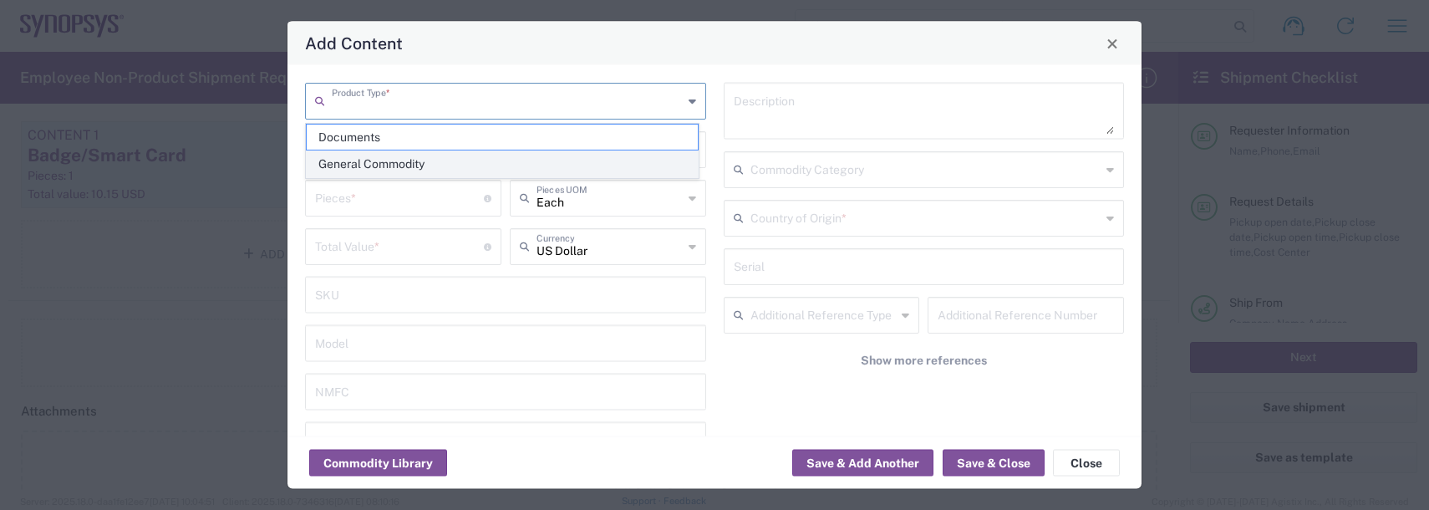
click at [379, 163] on span "General Commodity" at bounding box center [502, 164] width 391 height 26
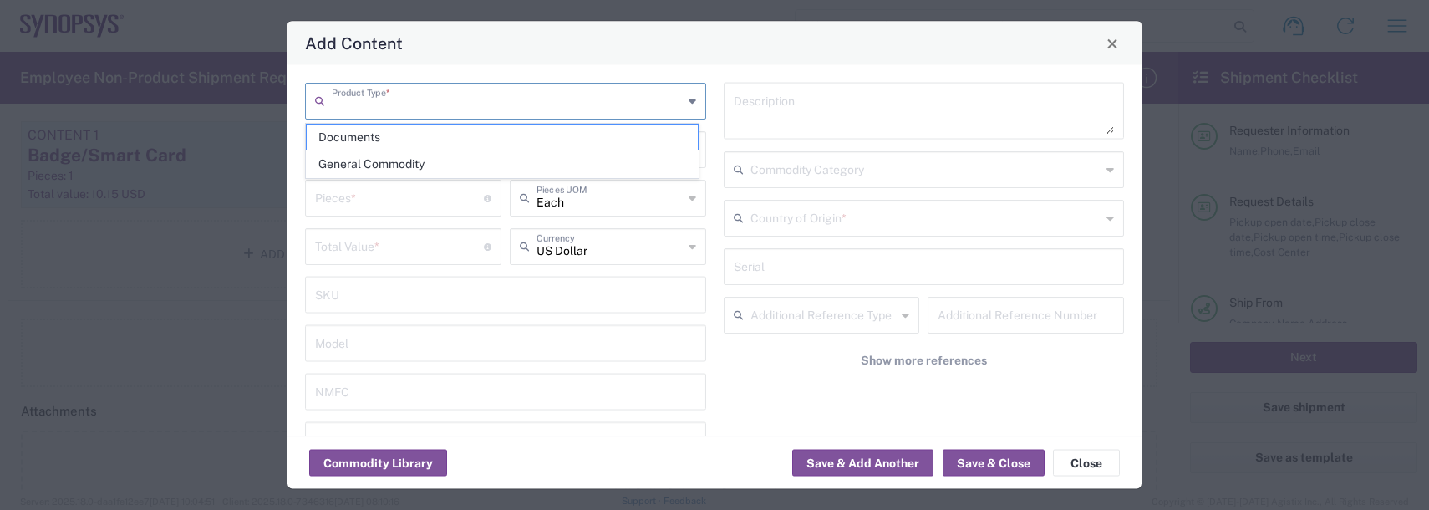
type input "General Commodity"
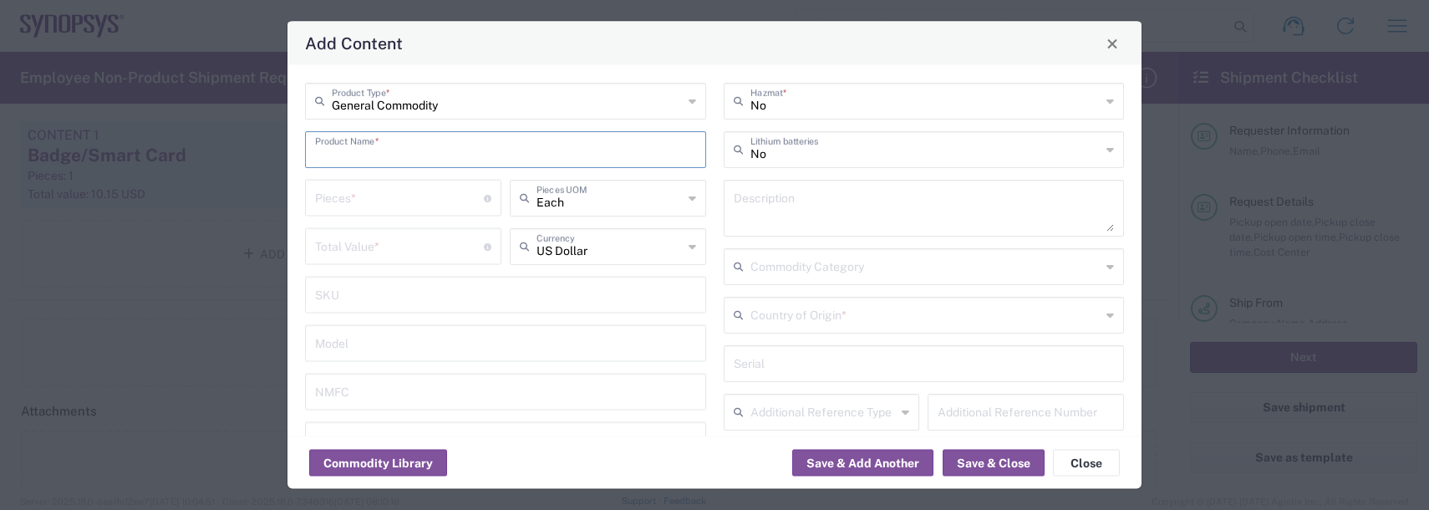
click at [372, 158] on input "text" at bounding box center [505, 148] width 381 height 29
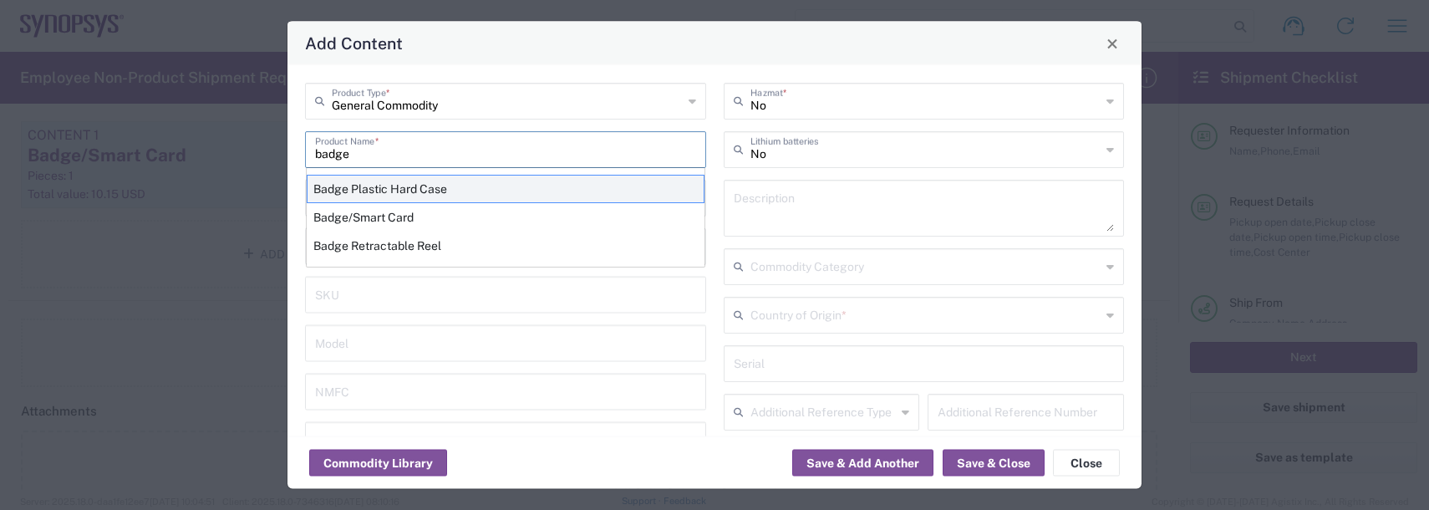
click at [376, 188] on div "Badge Plastic Hard Case" at bounding box center [506, 189] width 398 height 28
type input "Badge Plastic Hard Case"
type input "1.25"
type textarea "Badge Plastic Hard Case"
type input "[GEOGRAPHIC_DATA]"
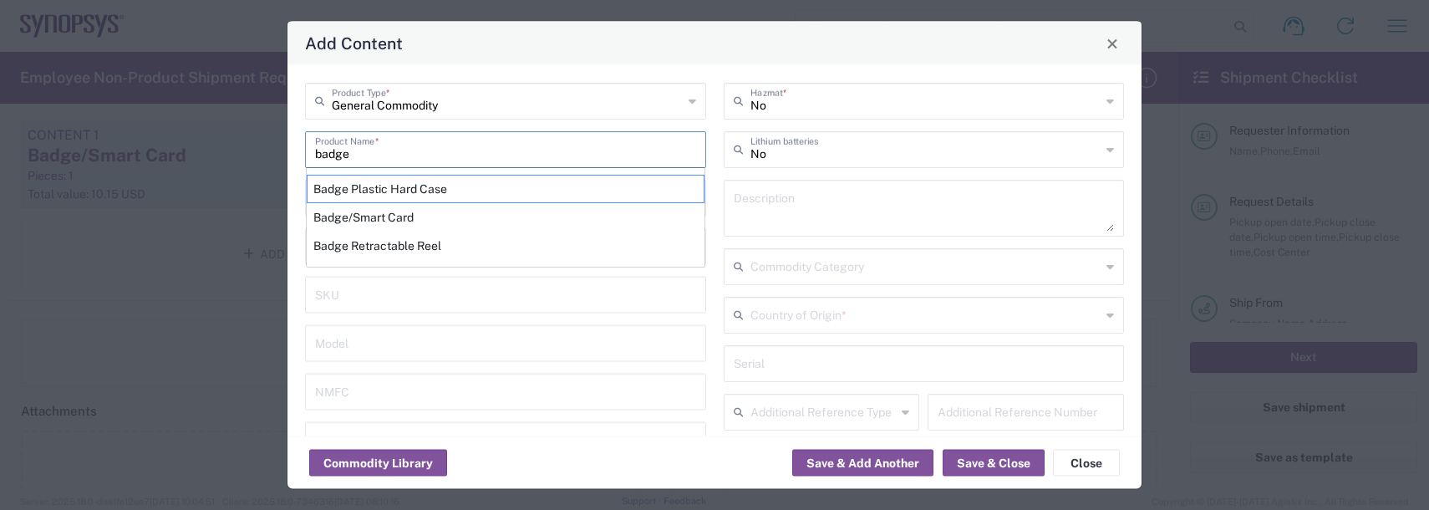
type input "4202.32.0000"
type input "BIS"
type input "EAR99"
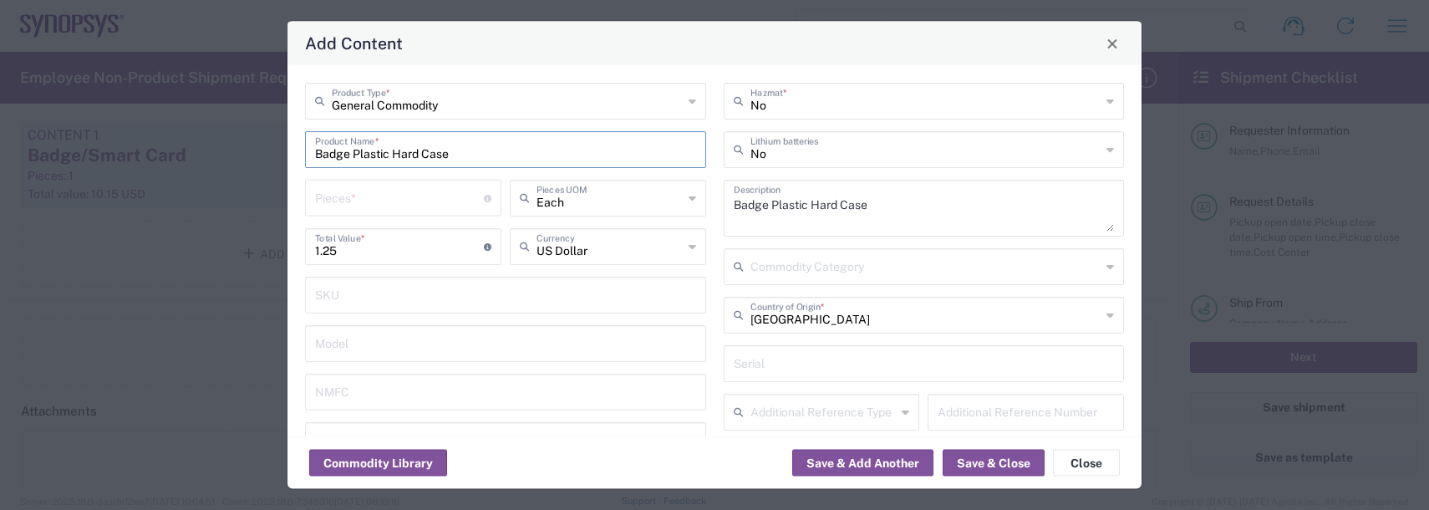
type input "NLR - No License Required"
click at [363, 196] on input "number" at bounding box center [399, 196] width 169 height 29
type input "1"
click at [810, 455] on button "Save & Add Another" at bounding box center [862, 463] width 141 height 27
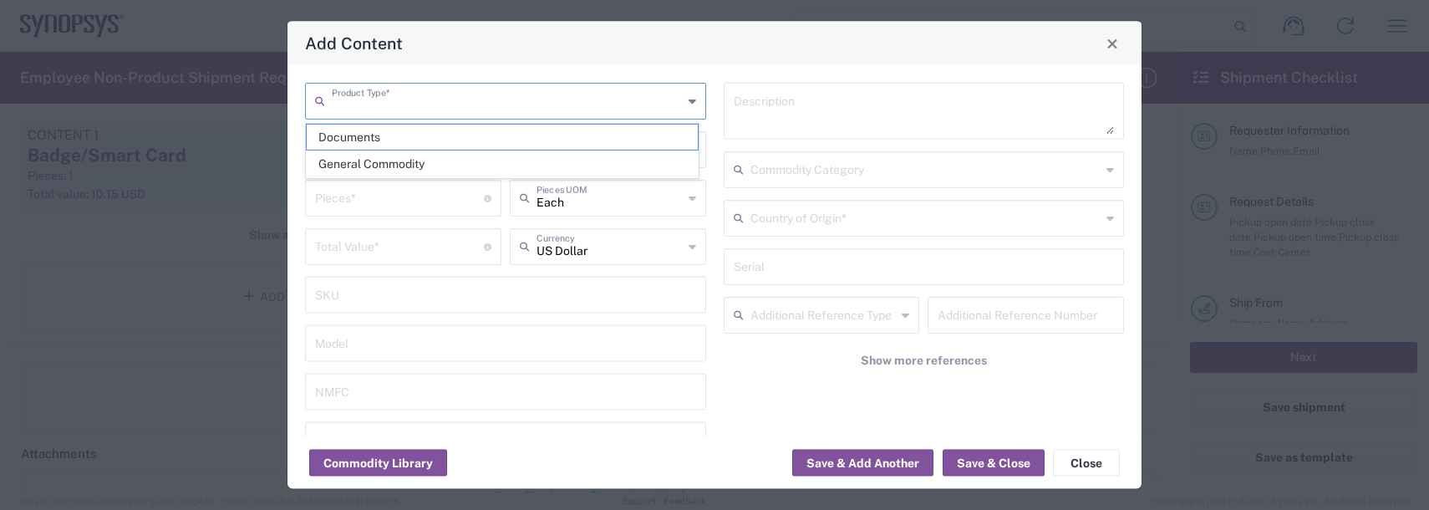
click at [396, 109] on input "text" at bounding box center [507, 99] width 351 height 29
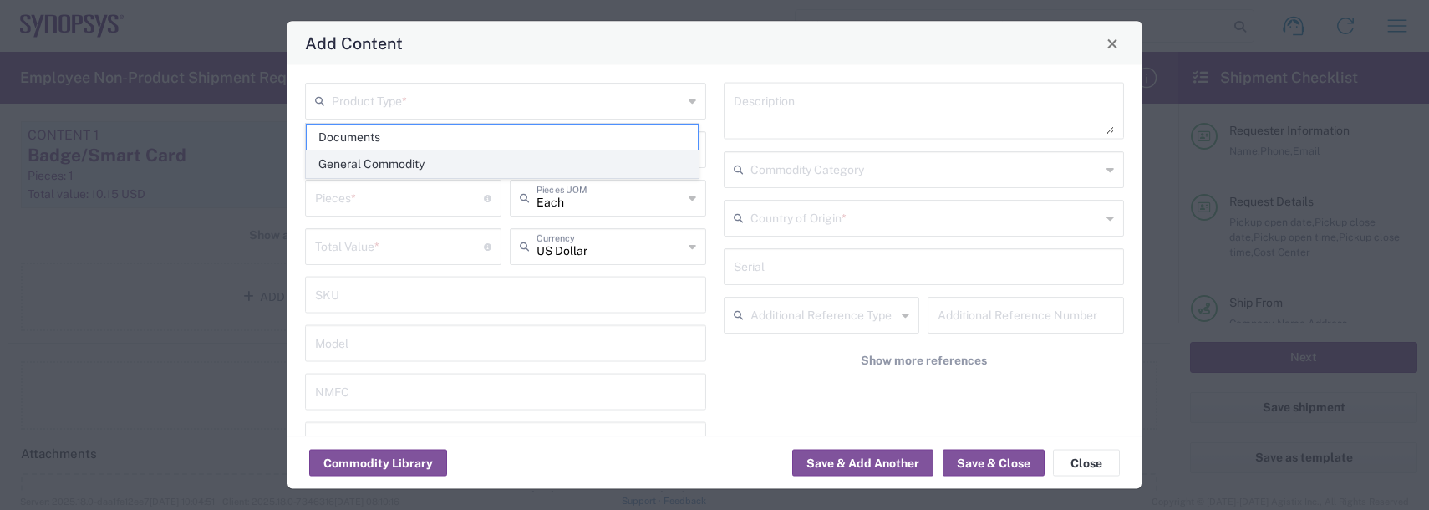
click at [385, 160] on span "General Commodity" at bounding box center [502, 164] width 391 height 26
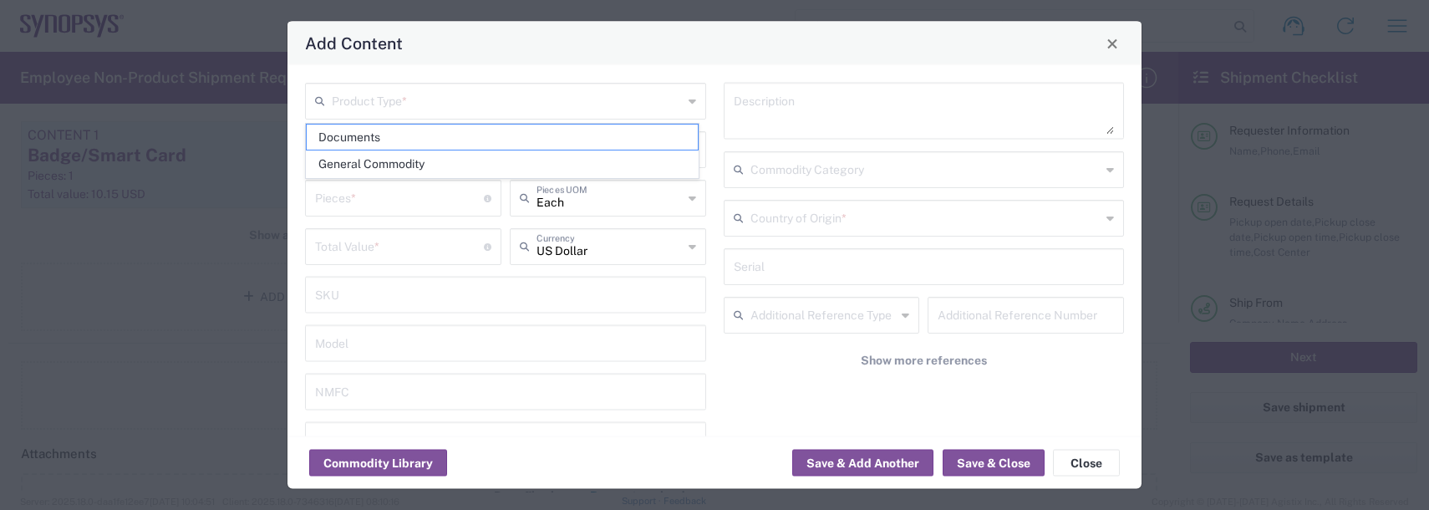
type input "General Commodity"
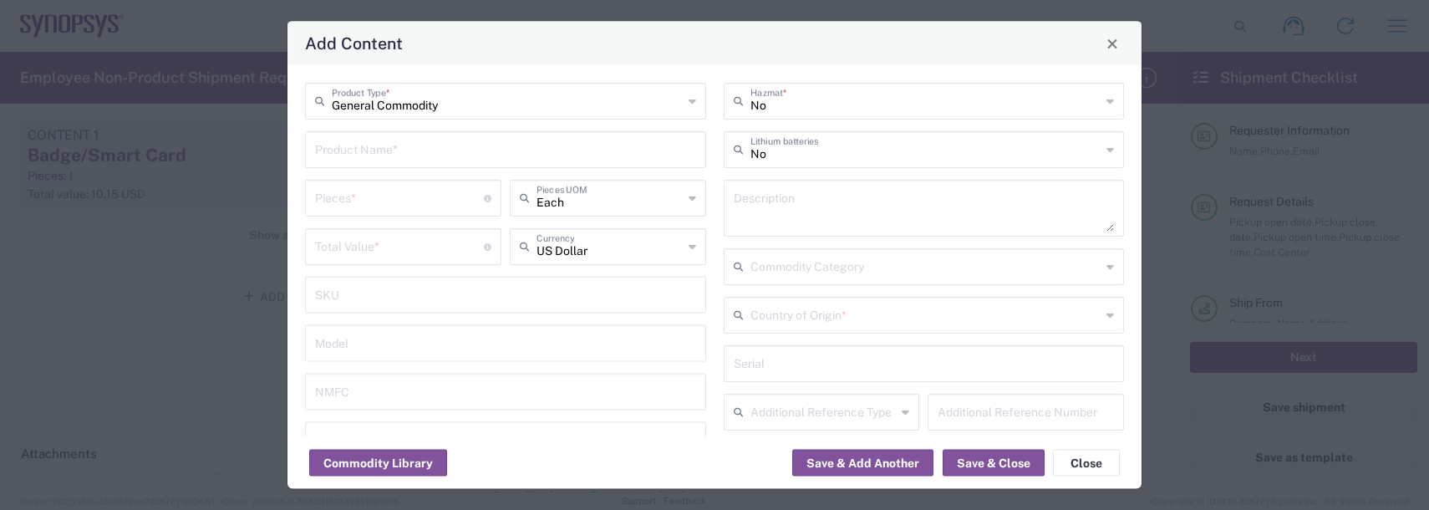
click at [353, 150] on input "text" at bounding box center [505, 148] width 381 height 29
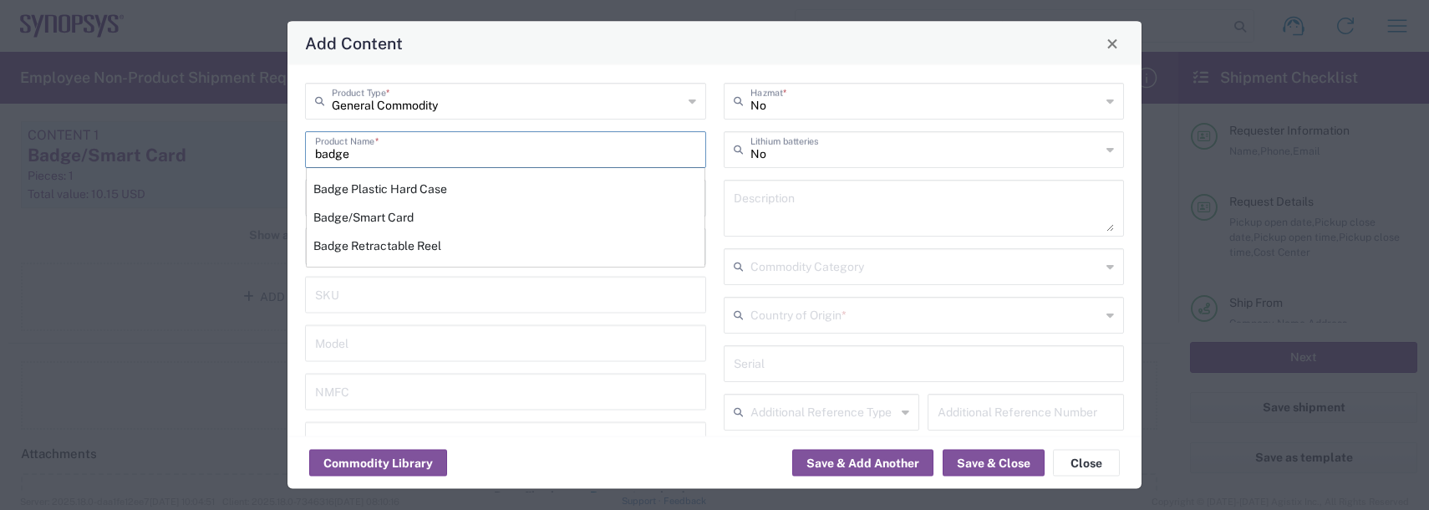
click at [385, 246] on div "Badge Retractable Reel" at bounding box center [506, 245] width 398 height 28
type input "Badge Retractable Reel"
type input "1.85"
type textarea "Badge Retractable Reel"
type input "[GEOGRAPHIC_DATA]"
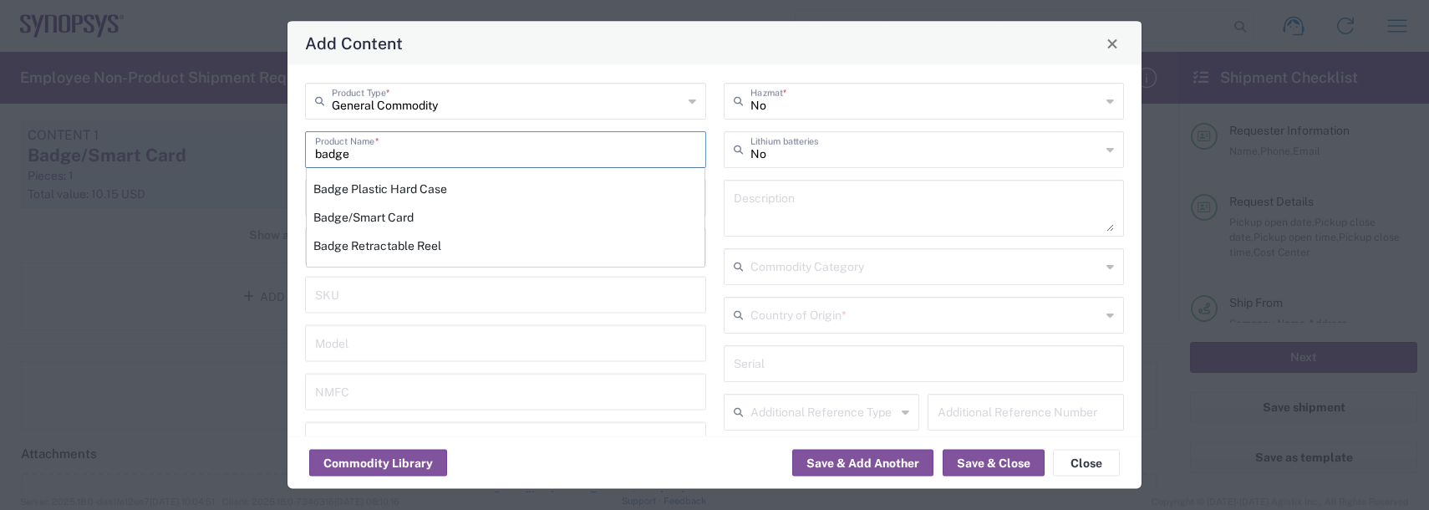
type input "7326.90.8695"
type input "BIS"
type input "EAR99"
type input "7326.90.9010"
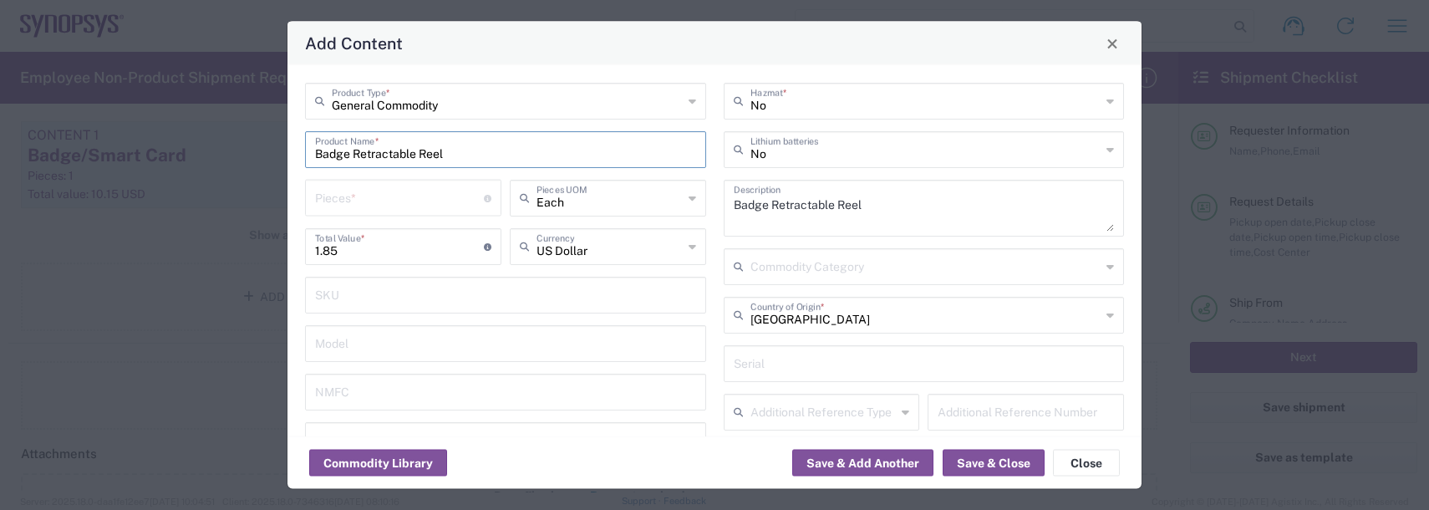
type input "NLR - No License Required"
click at [353, 196] on input "number" at bounding box center [399, 196] width 169 height 29
type input "1"
click at [840, 469] on button "Save & Add Another" at bounding box center [862, 463] width 141 height 27
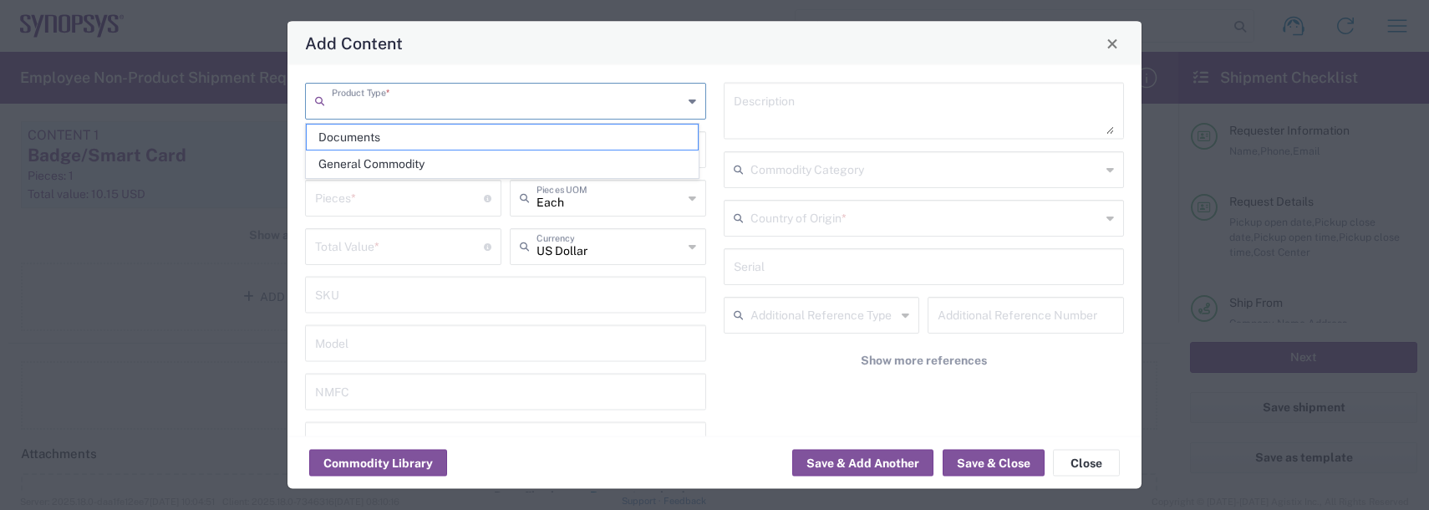
click at [412, 107] on input "text" at bounding box center [507, 99] width 351 height 29
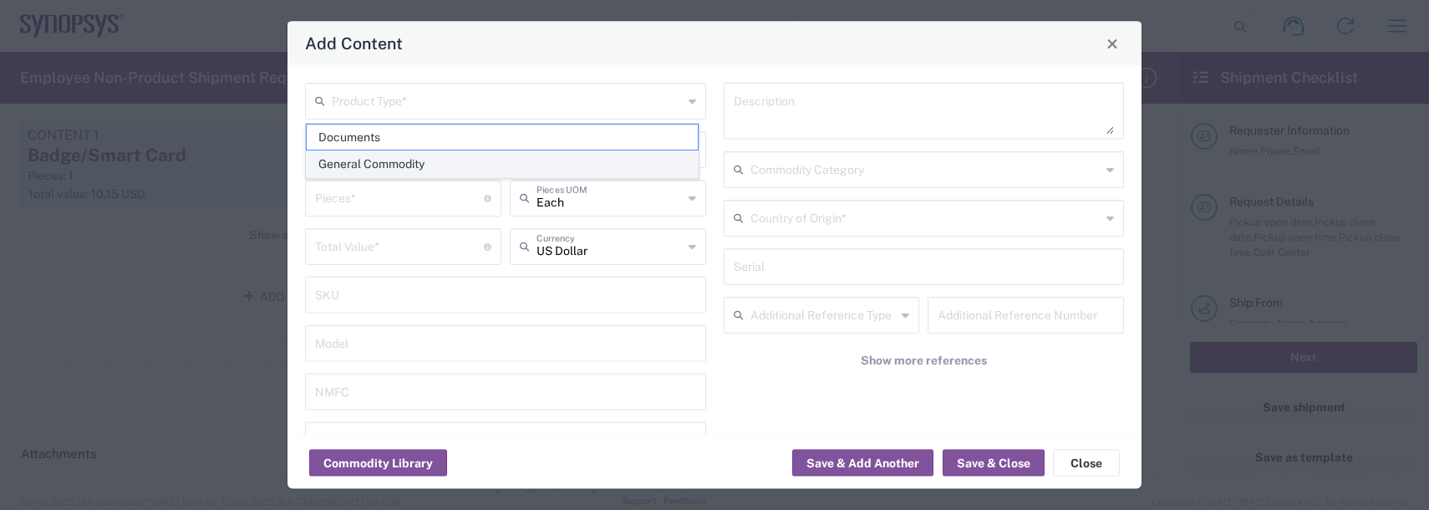
click at [376, 171] on span "General Commodity" at bounding box center [502, 164] width 391 height 26
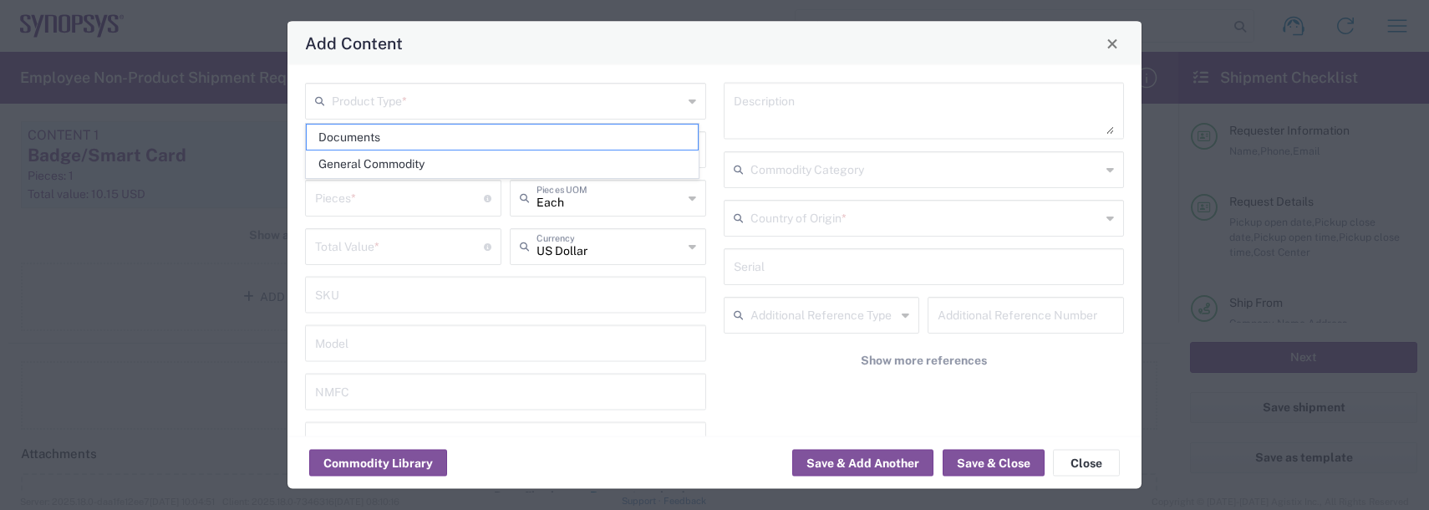
type input "General Commodity"
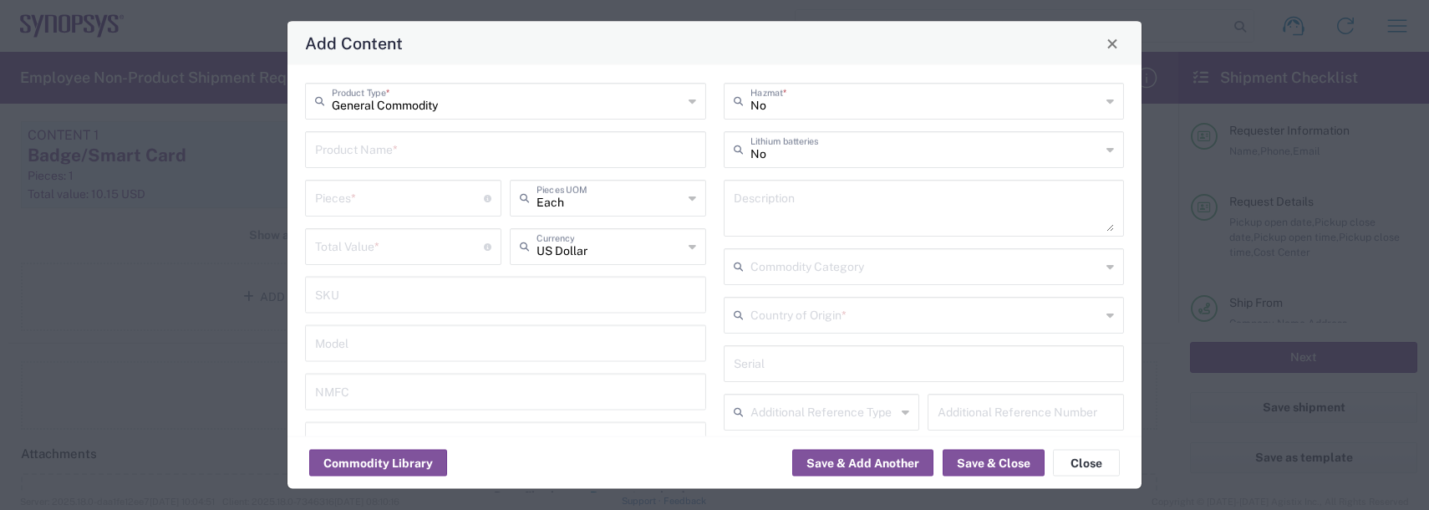
click at [363, 161] on input "text" at bounding box center [505, 148] width 381 height 29
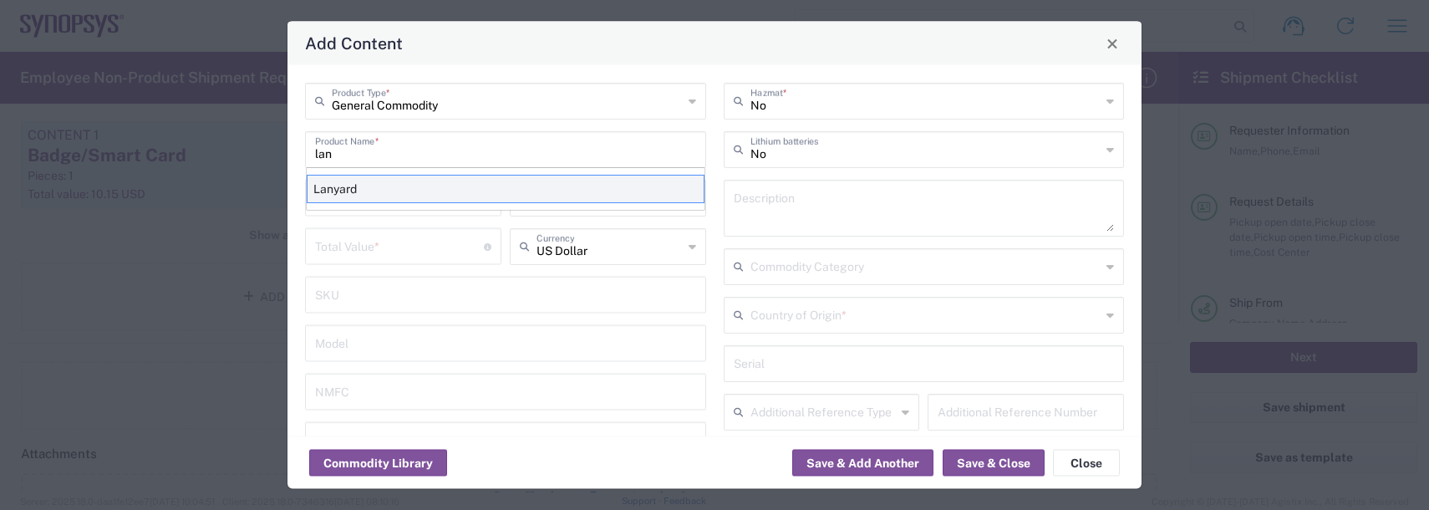
click at [349, 195] on div "Lanyard" at bounding box center [506, 189] width 398 height 28
type input "Lanyard"
type input "1.7"
type textarea "Lanyard for ID Badge"
type input "[GEOGRAPHIC_DATA]"
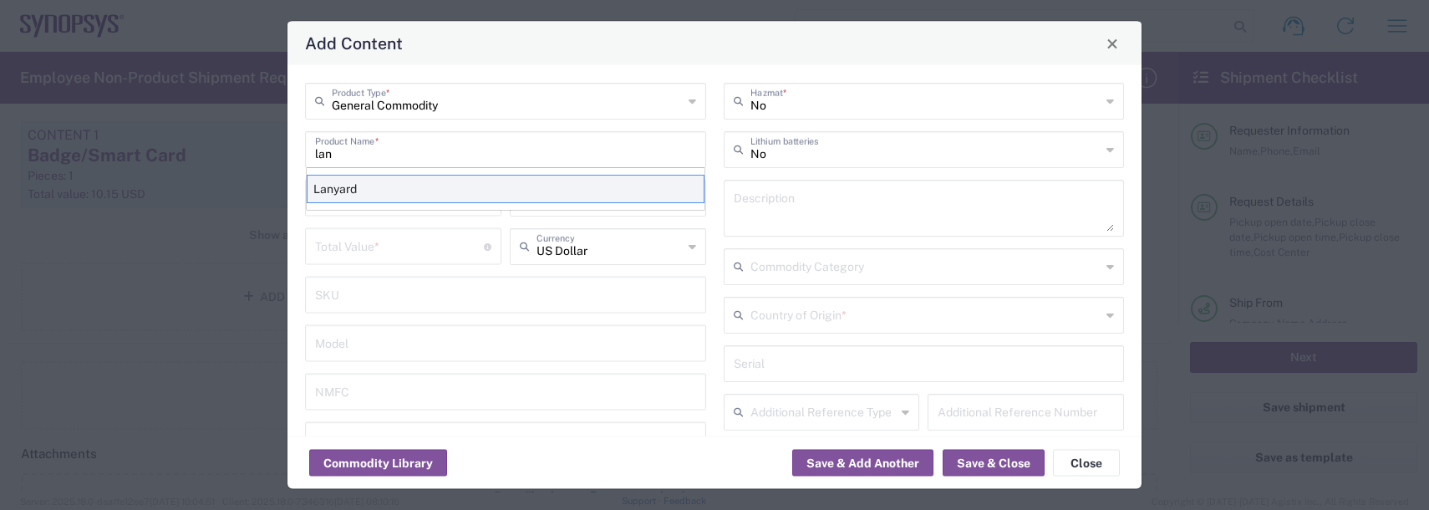
type input "5609.00.3000"
type input "BIS"
type input "EAR99"
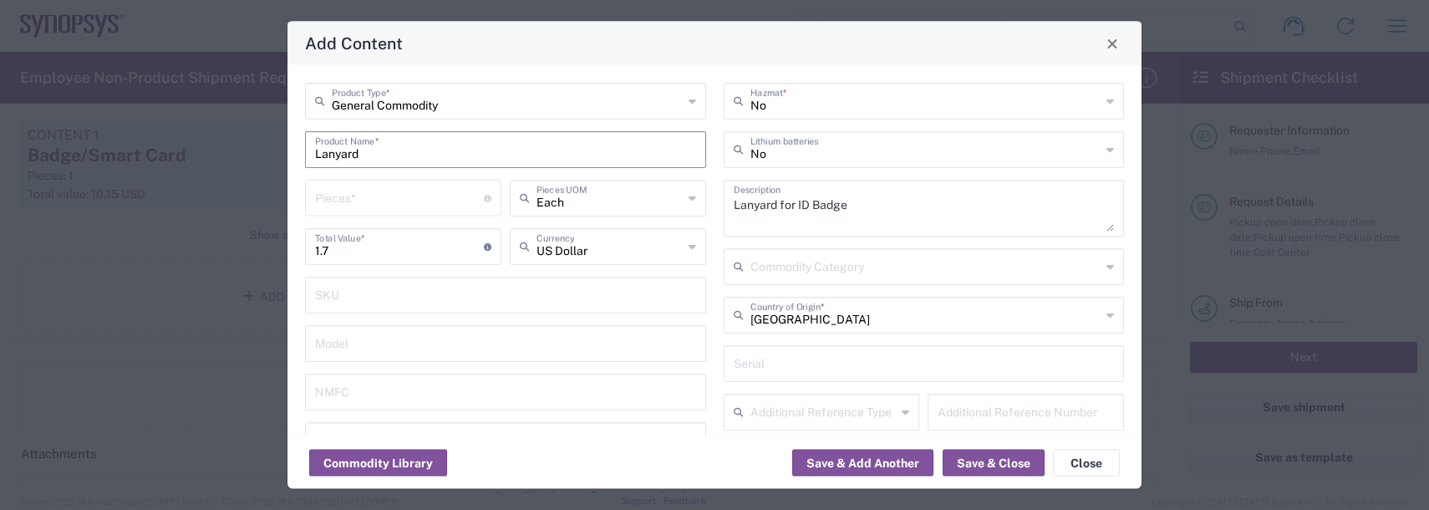
type input "NLR - No License Required"
click at [349, 195] on input "number" at bounding box center [399, 196] width 169 height 29
type input "1"
click at [987, 472] on button "Save & Close" at bounding box center [994, 463] width 102 height 27
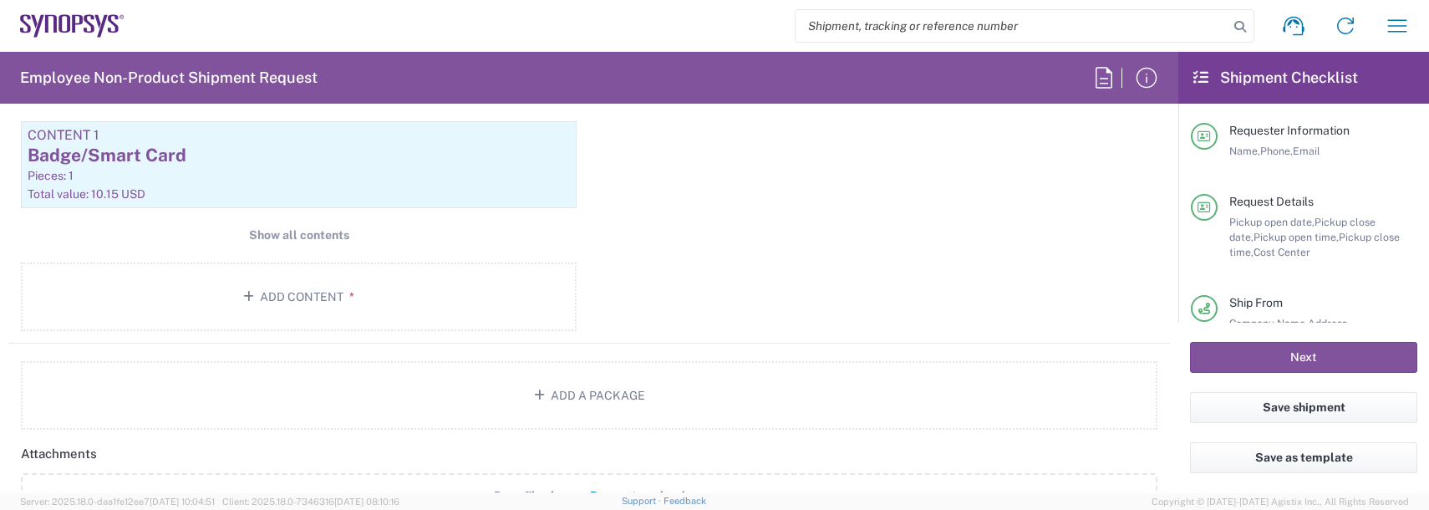
click at [272, 213] on main "Envelope Type * Material used to package goods Bale(s) Basket(s) Bolt(s) Bottle…" at bounding box center [298, 131] width 581 height 409
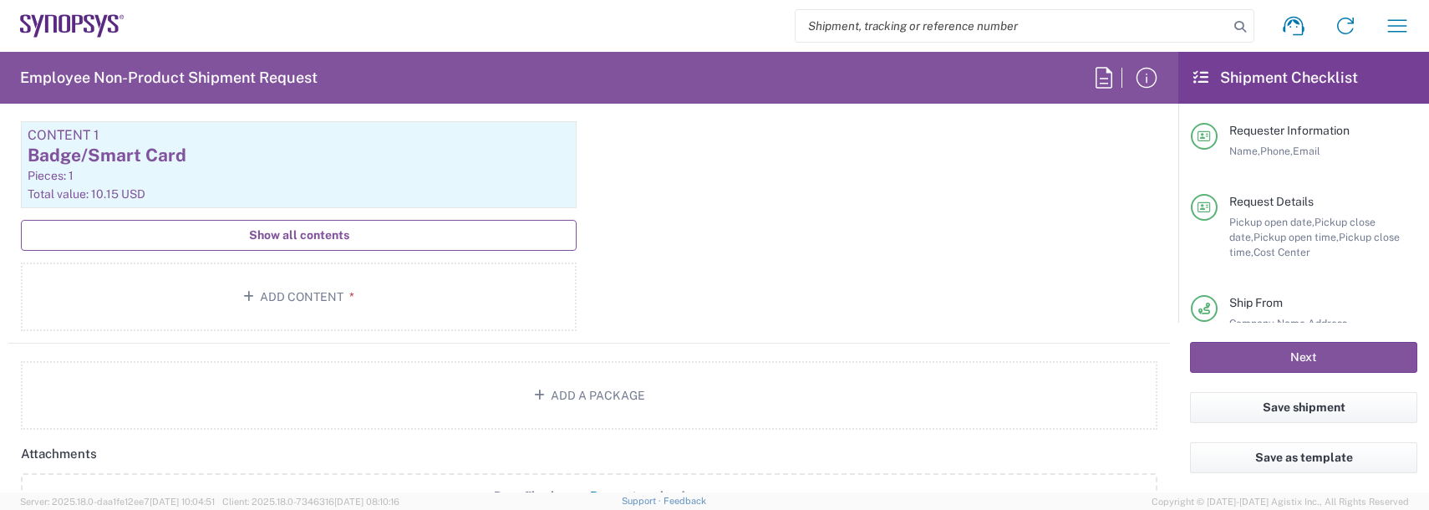
click at [283, 235] on span "Show all contents" at bounding box center [299, 235] width 100 height 16
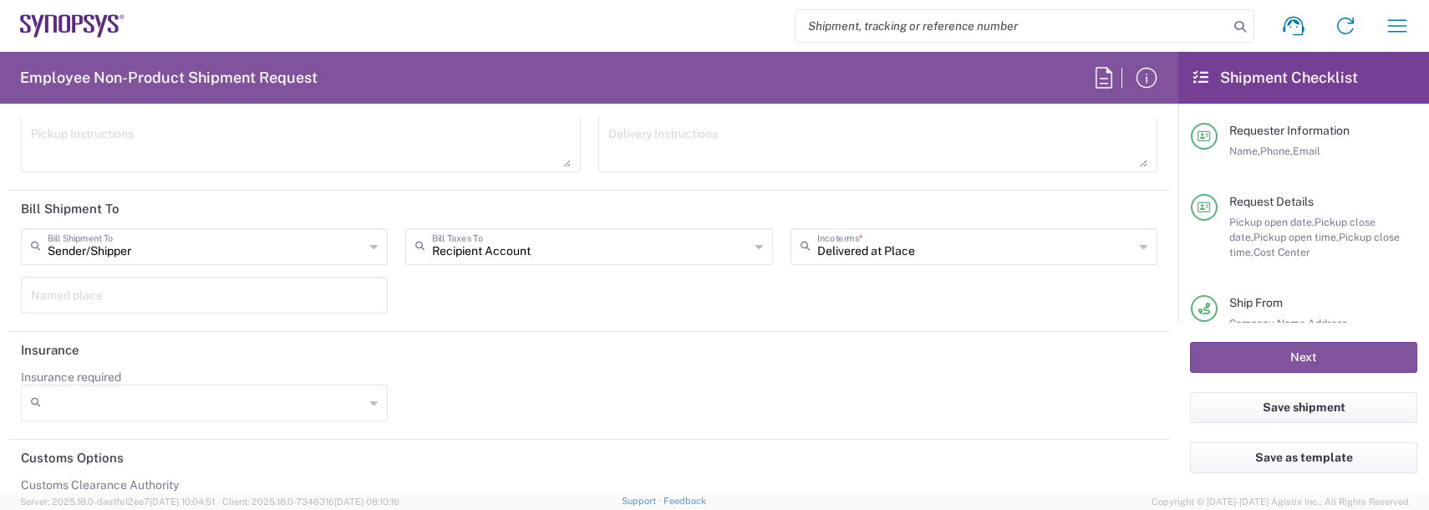
scroll to position [2838, 0]
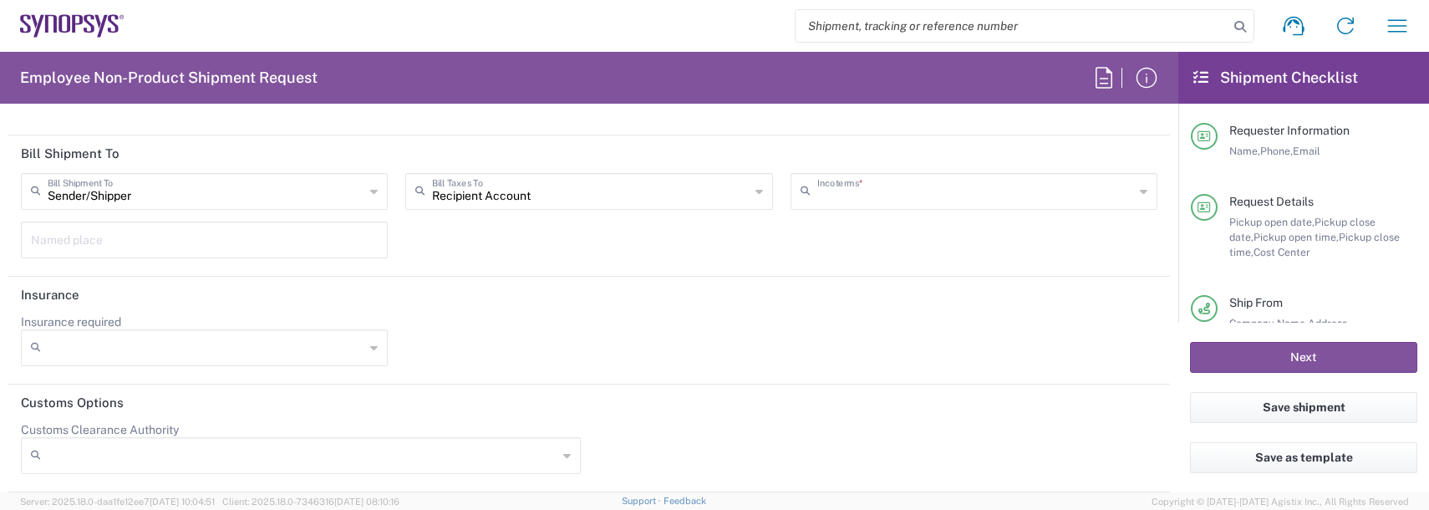
click at [877, 197] on input "text" at bounding box center [975, 189] width 317 height 29
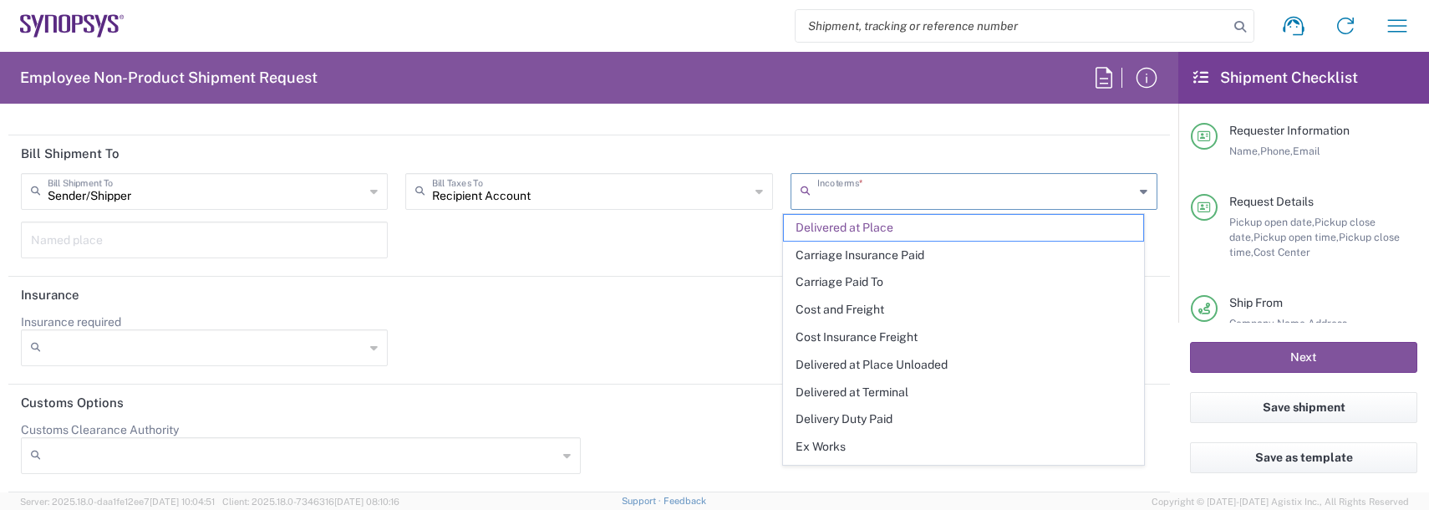
click at [854, 415] on span "Delivery Duty Paid" at bounding box center [963, 419] width 359 height 26
type input "Sender/Shipper"
type input "Delivery Duty Paid"
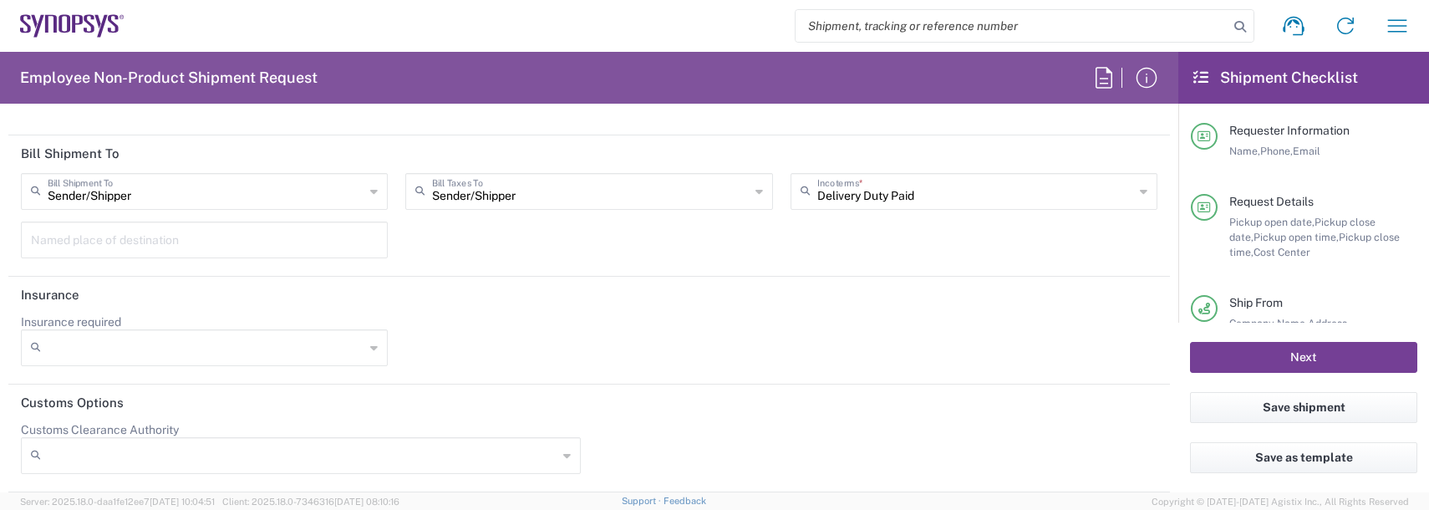
click at [1309, 358] on button "Next" at bounding box center [1303, 357] width 227 height 31
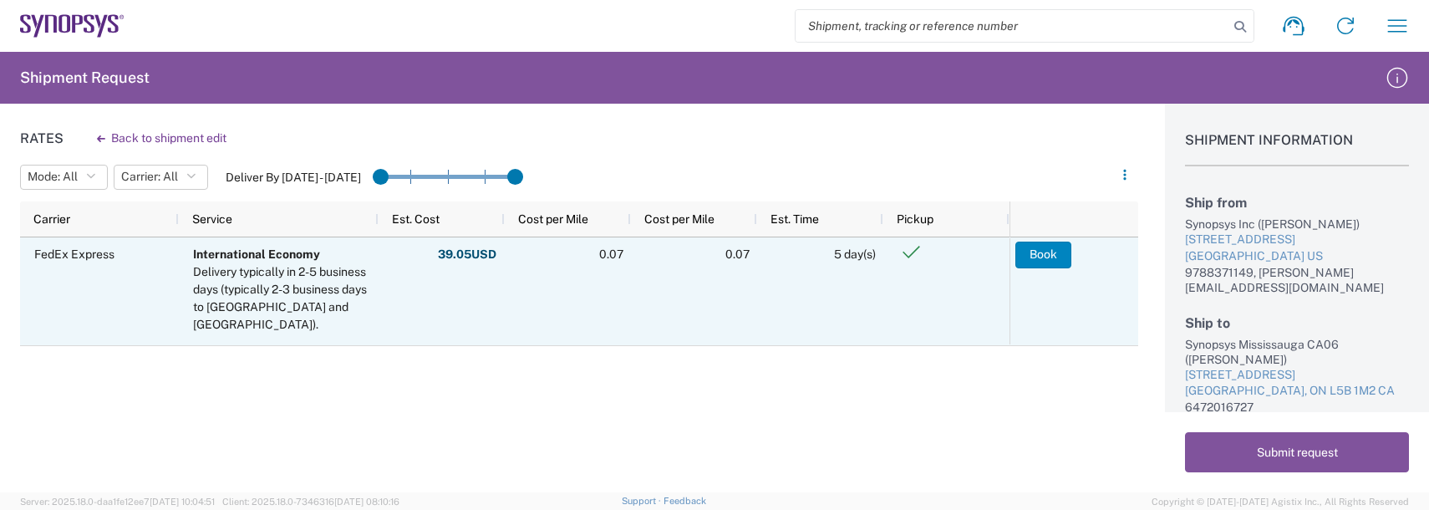
click at [1042, 257] on button "Book" at bounding box center [1043, 255] width 56 height 27
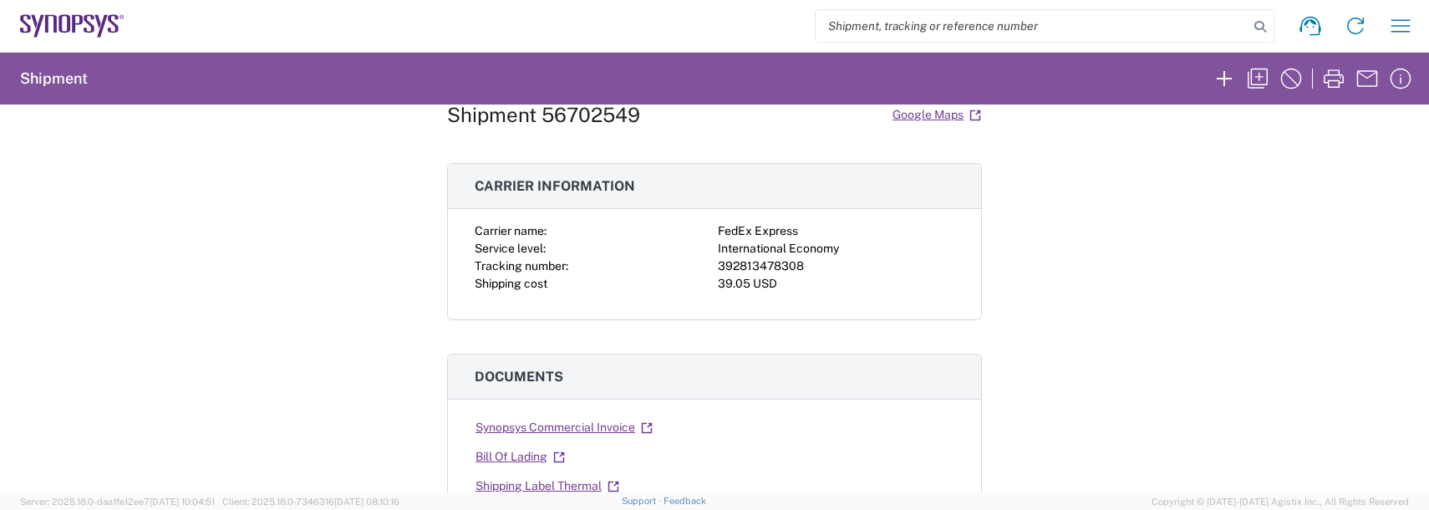
scroll to position [84, 0]
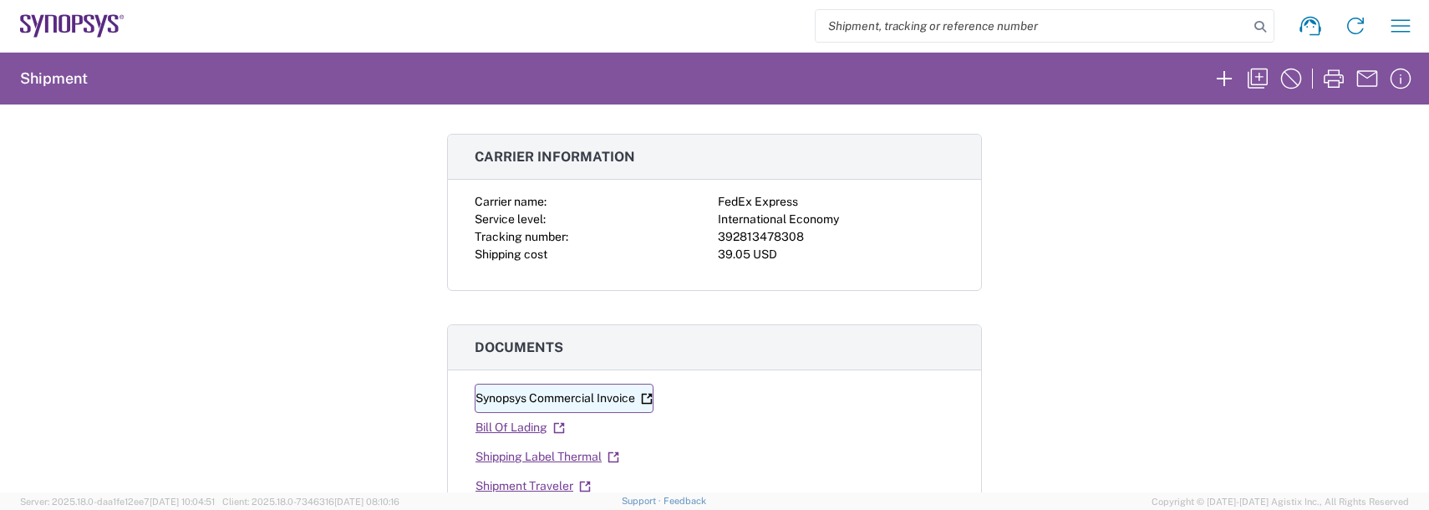
click at [581, 397] on link "Synopsys Commercial Invoice" at bounding box center [564, 398] width 179 height 29
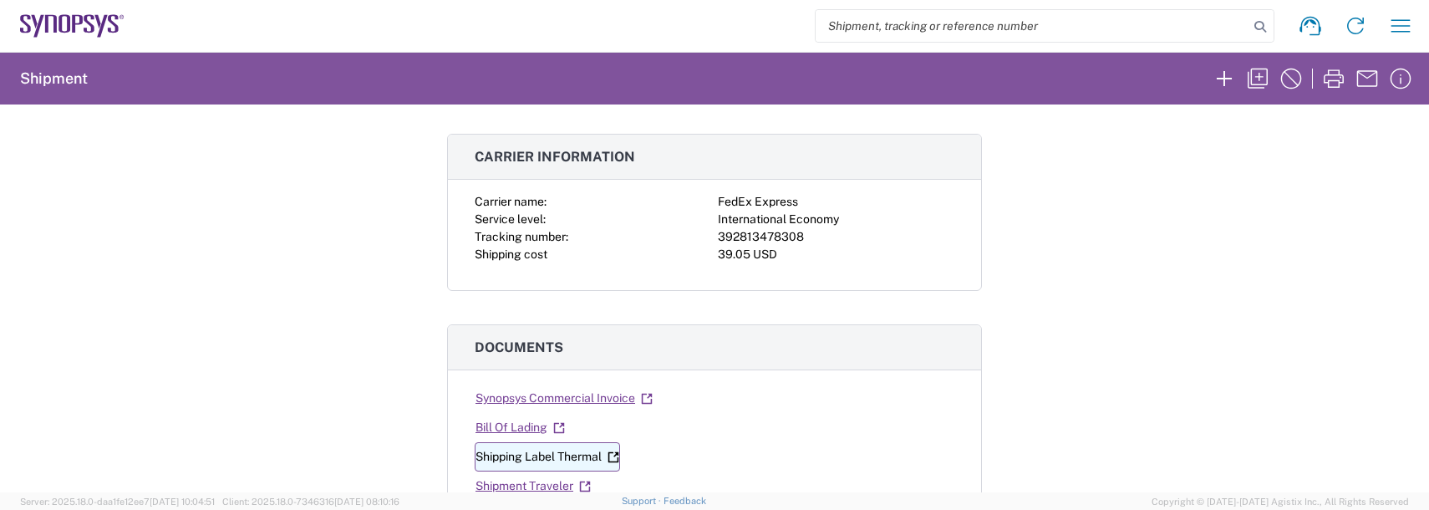
click at [557, 462] on link "Shipping Label Thermal" at bounding box center [547, 456] width 145 height 29
drag, startPoint x: 1400, startPoint y: 19, endPoint x: 1355, endPoint y: 42, distance: 50.5
click at [1402, 21] on icon "button" at bounding box center [1400, 26] width 27 height 27
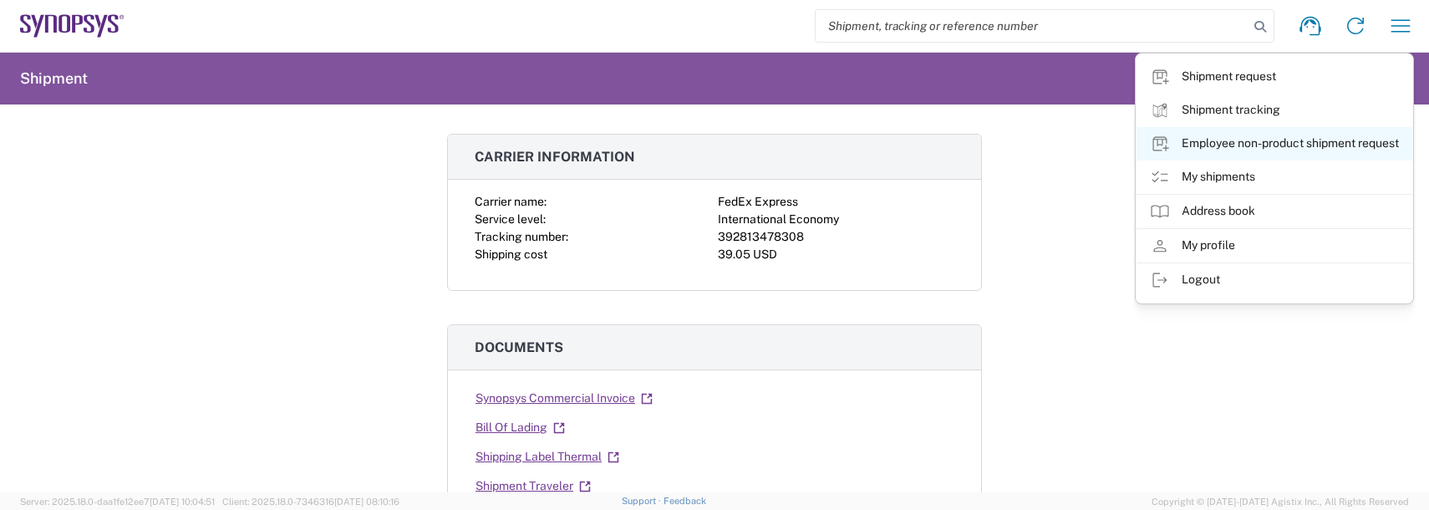
click at [1243, 151] on link "Employee non-product shipment request" at bounding box center [1274, 143] width 276 height 33
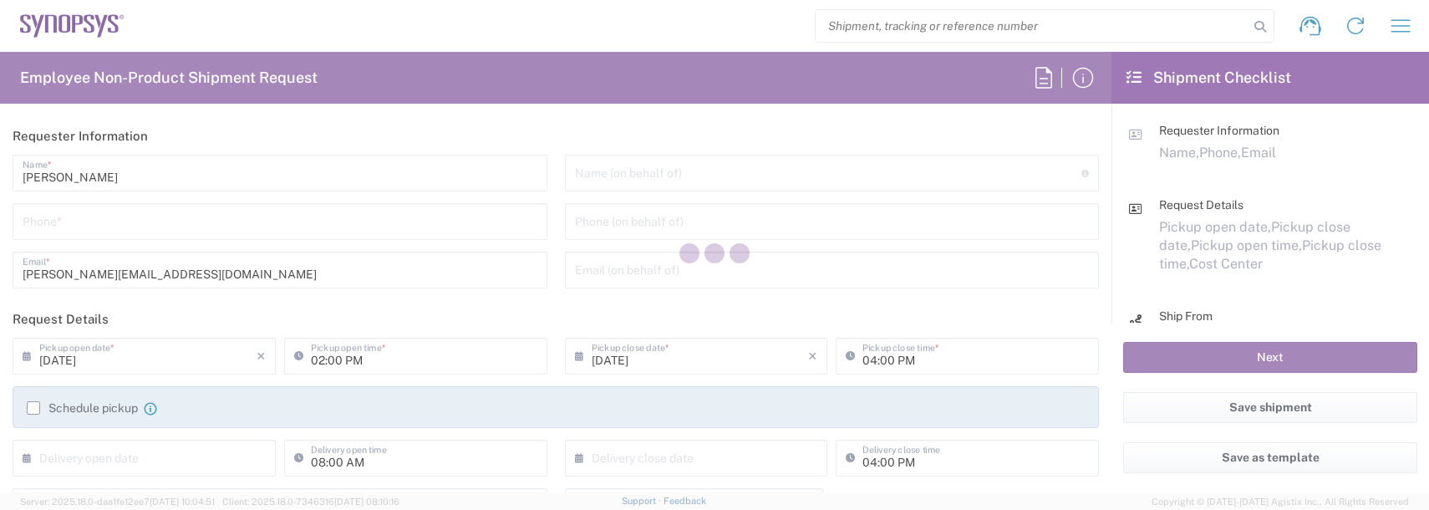
type input "US01, FAC, SAFETY & 110696"
type input "[US_STATE]"
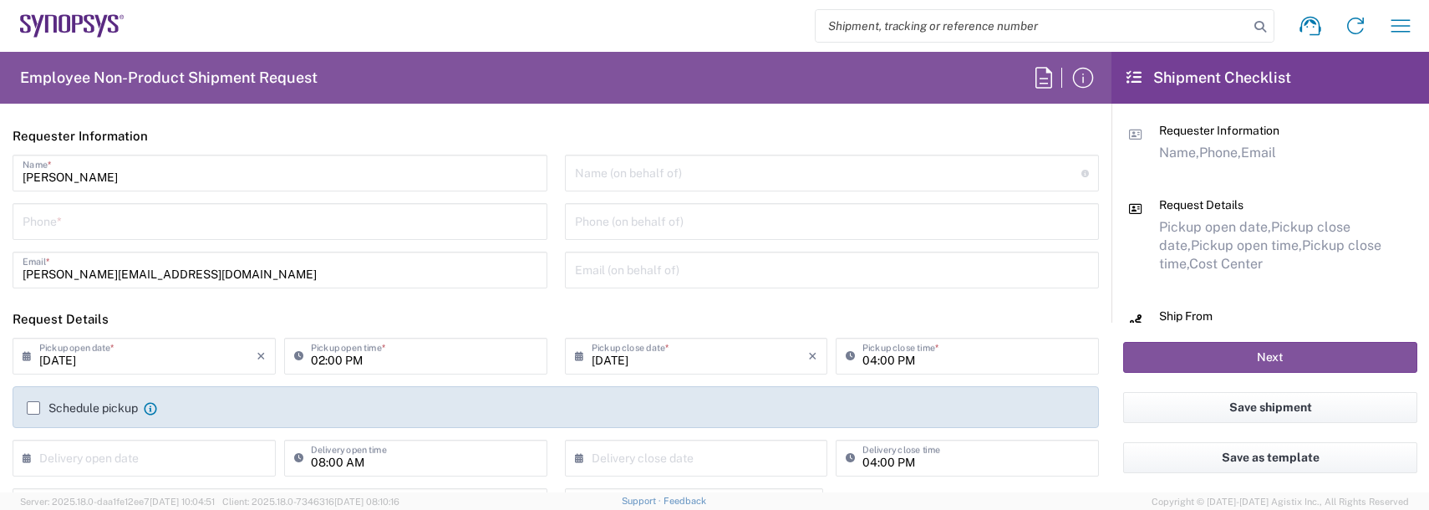
drag, startPoint x: 5, startPoint y: 212, endPoint x: 38, endPoint y: 215, distance: 32.7
click at [20, 211] on div "Jessi Smith Name * Phone * durland@synopsys.com Email *" at bounding box center [280, 227] width 552 height 145
click at [43, 212] on input "tel" at bounding box center [280, 220] width 515 height 29
type input "9788371149"
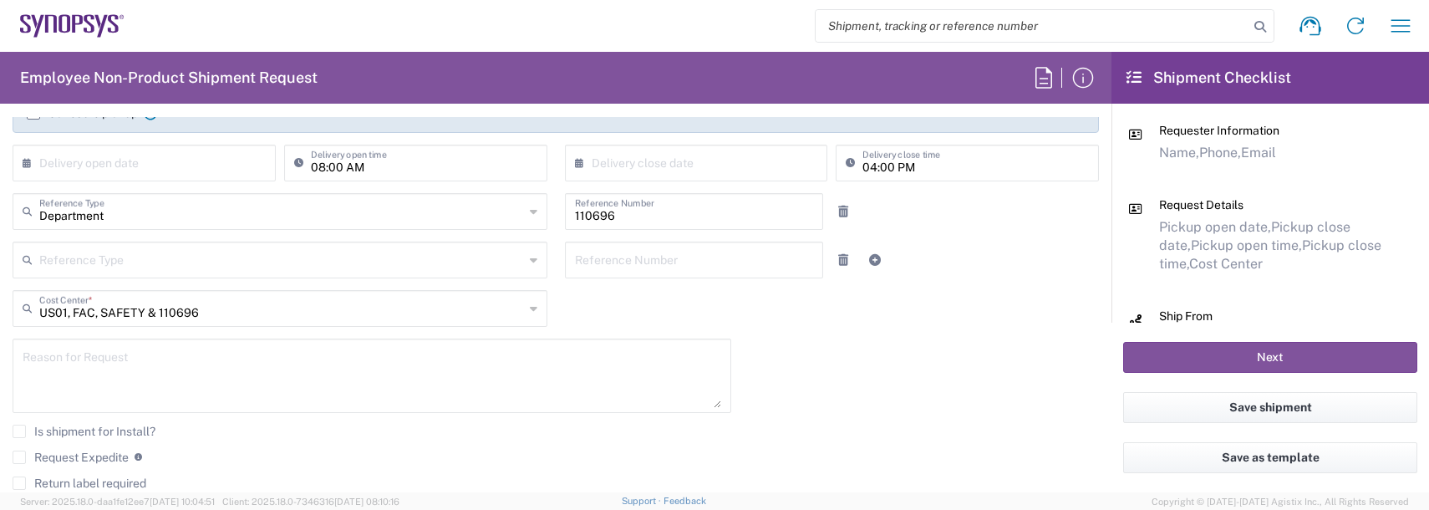
scroll to position [334, 0]
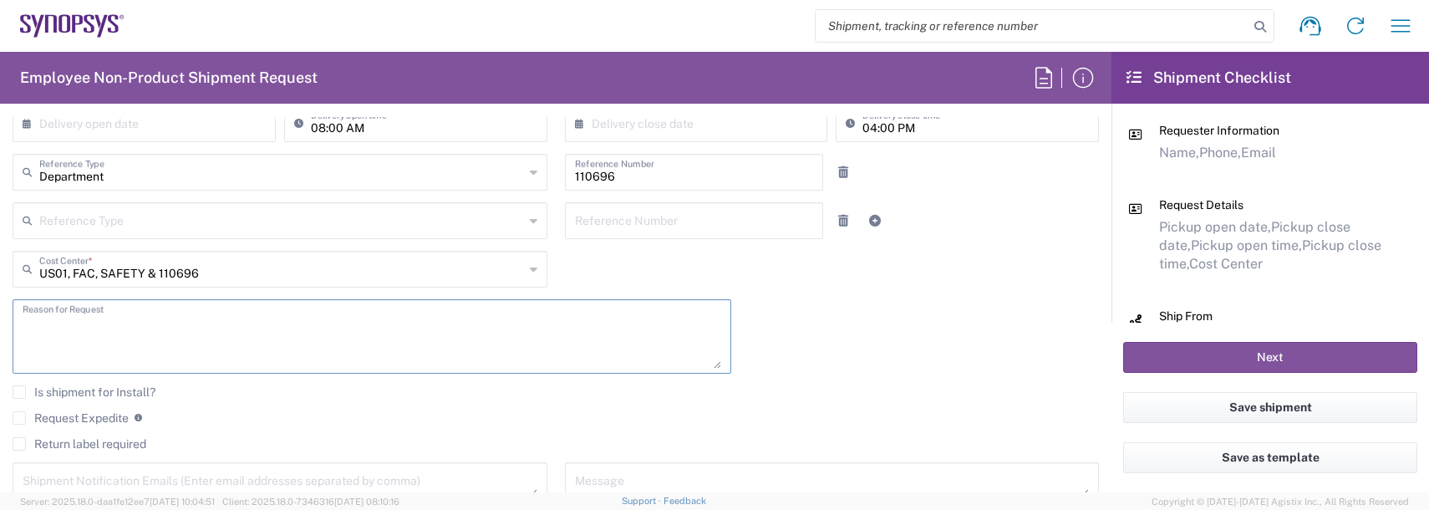
click at [109, 319] on textarea at bounding box center [372, 336] width 699 height 64
drag, startPoint x: 91, startPoint y: 344, endPoint x: -218, endPoint y: 260, distance: 320.5
click at [0, 260] on html "Shipment request Shipment tracking Employee non-product shipment request My shi…" at bounding box center [714, 255] width 1429 height 510
type textarea "badge request"
click at [125, 484] on textarea at bounding box center [280, 481] width 515 height 29
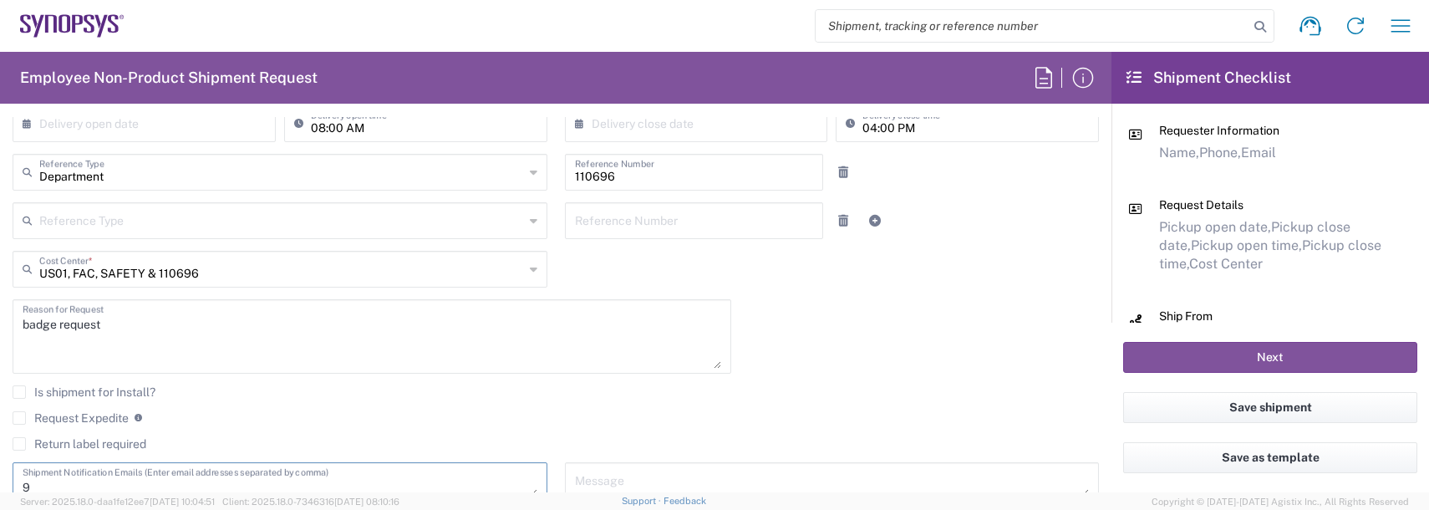
scroll to position [336, 0]
type textarea "9"
click at [206, 482] on textarea "[PERSON_NAME][EMAIL_ADDRESS][DOMAIN_NAME]," at bounding box center [280, 479] width 515 height 29
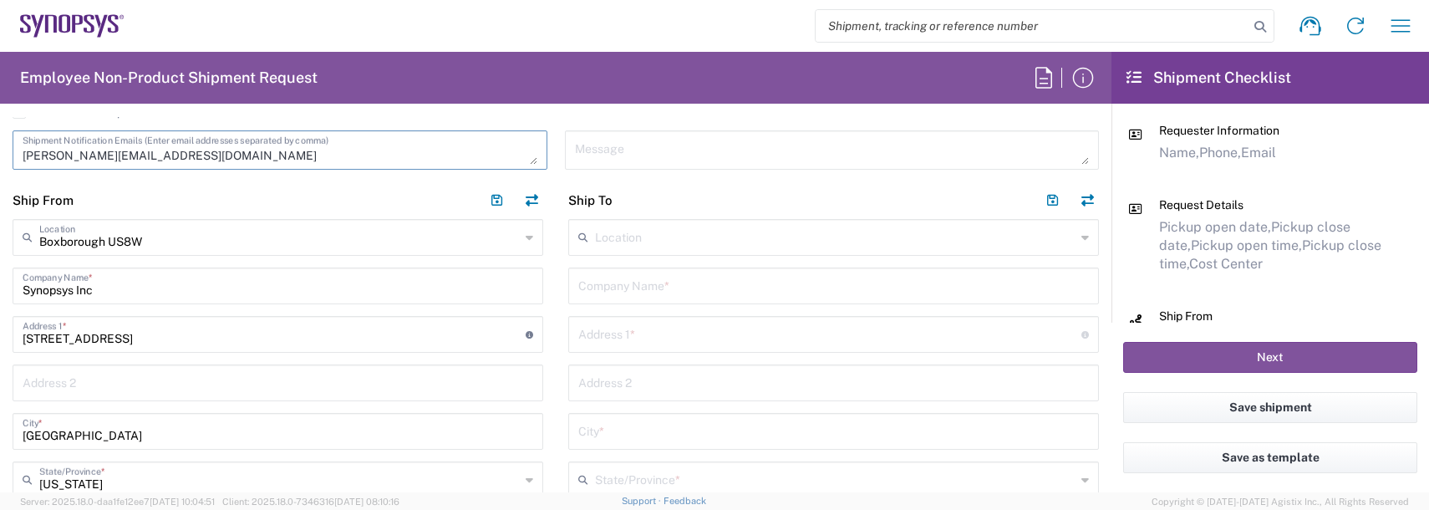
scroll to position [671, 0]
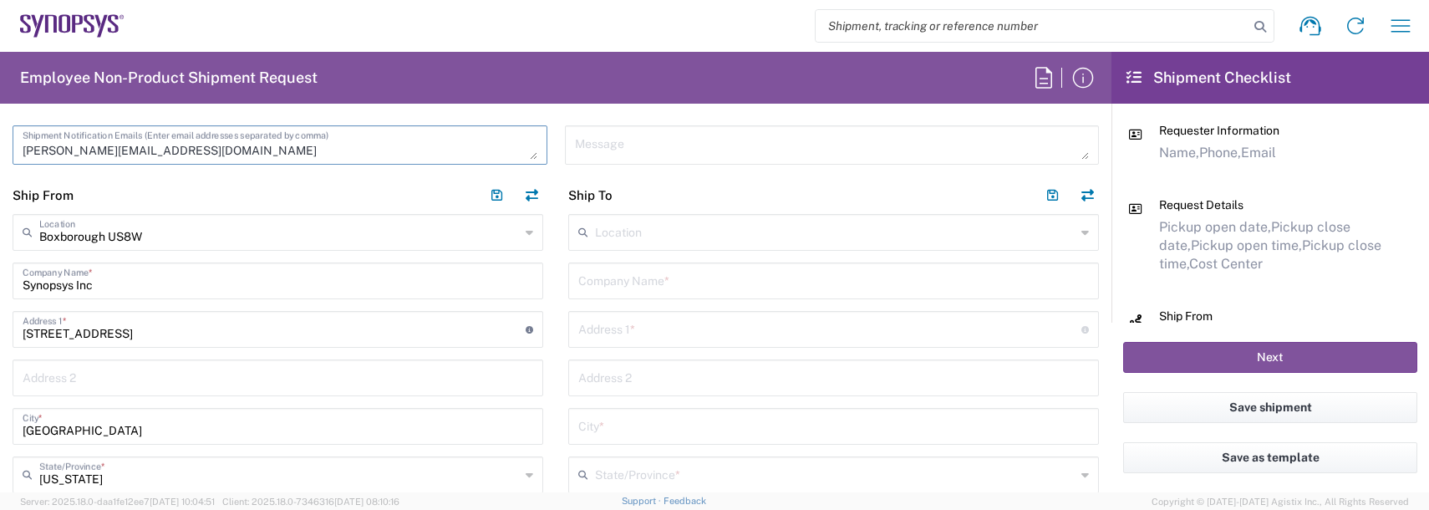
type textarea "[PERSON_NAME][EMAIL_ADDRESS][DOMAIN_NAME]"
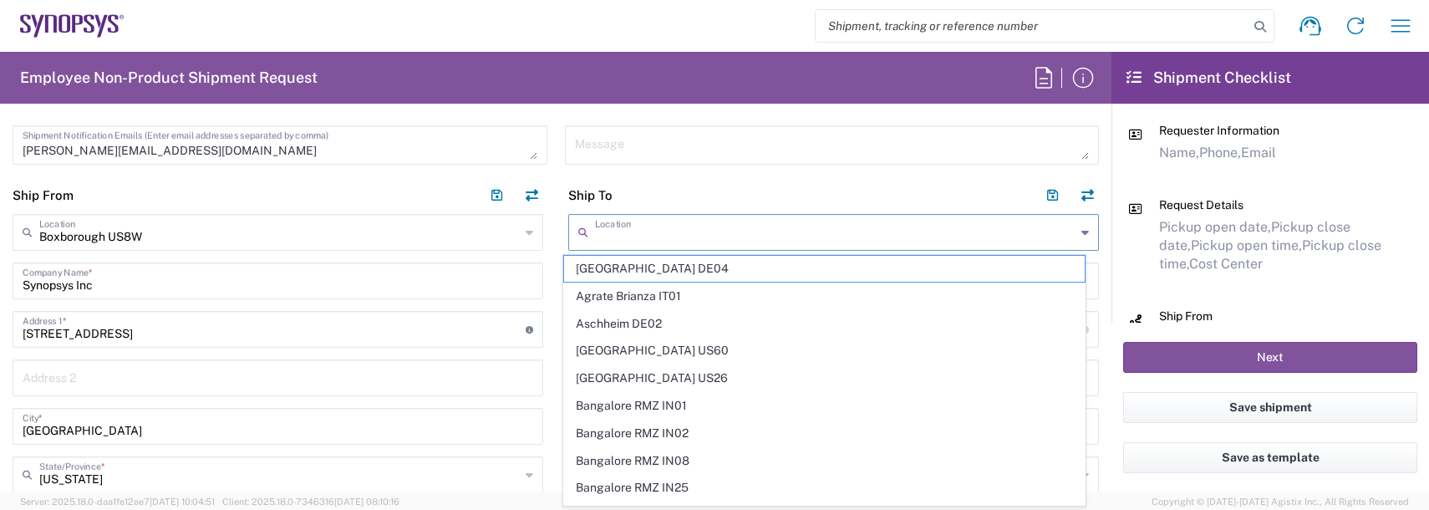
click at [611, 231] on input "text" at bounding box center [835, 230] width 480 height 29
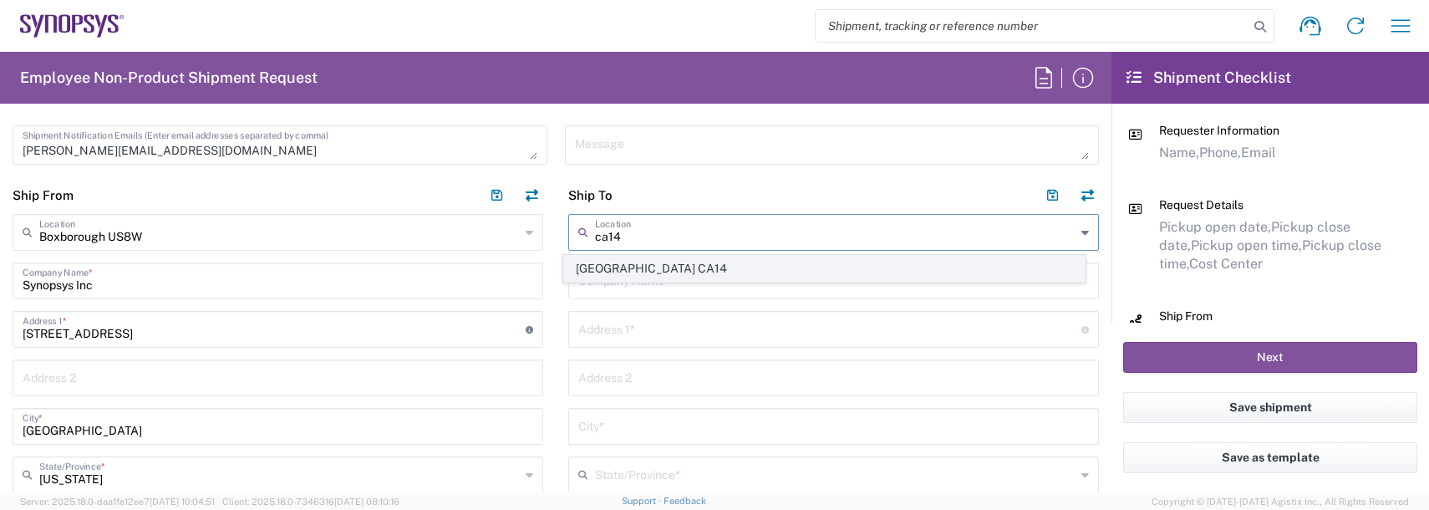
click at [615, 268] on span "[GEOGRAPHIC_DATA] CA14" at bounding box center [824, 269] width 521 height 26
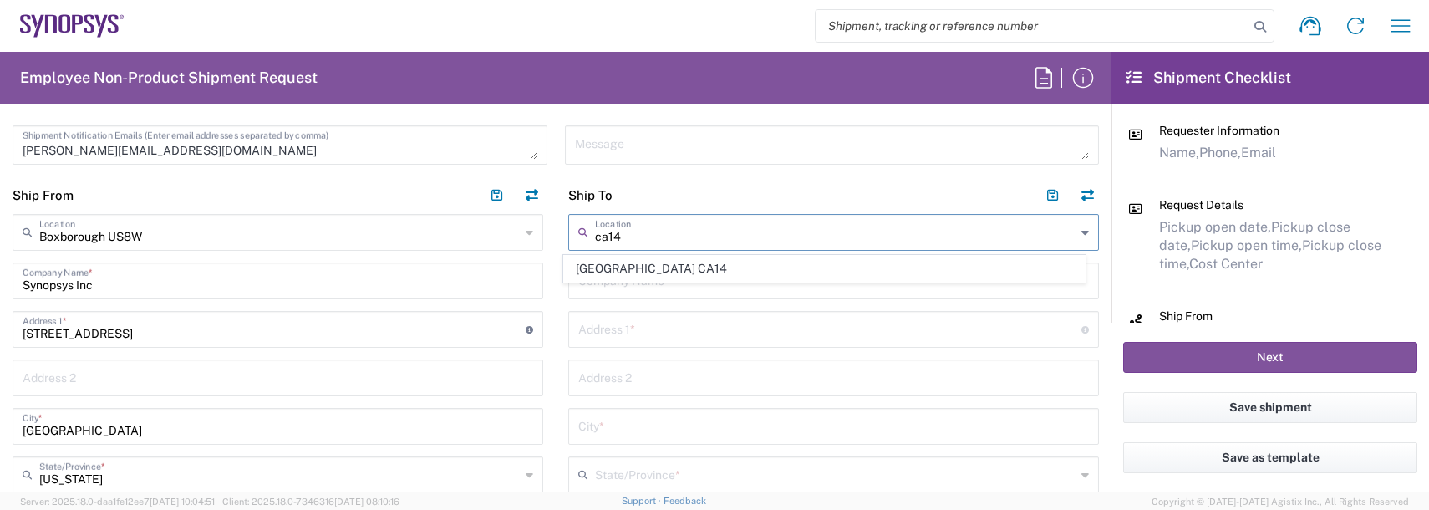
type input "[GEOGRAPHIC_DATA] CA14"
type input "Synopsys Canada ULC"
type input "[STREET_ADDRESS]"
type input "Suite 401"
type input "[GEOGRAPHIC_DATA]"
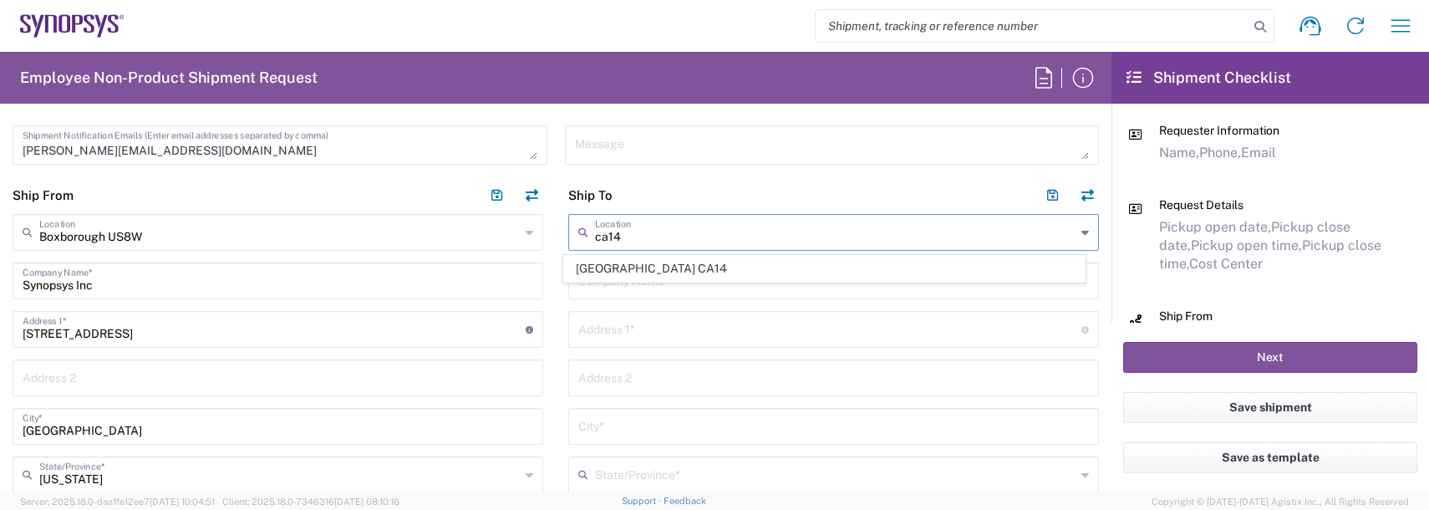
type input "[GEOGRAPHIC_DATA]"
type input "K2K 3K2"
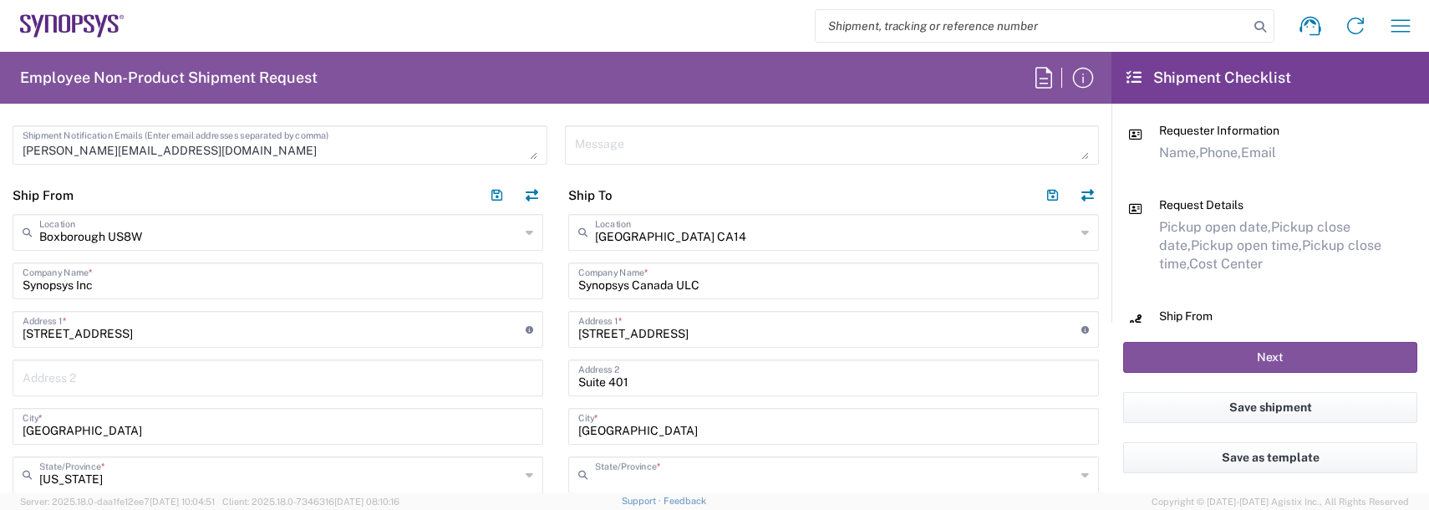
type input "[GEOGRAPHIC_DATA]"
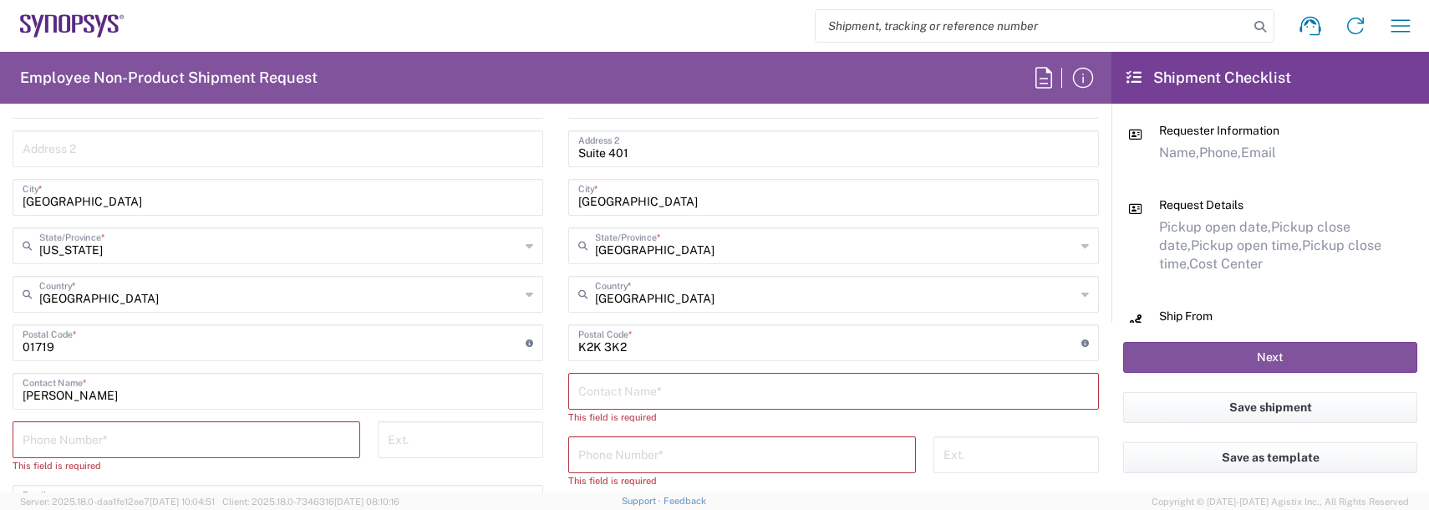
scroll to position [922, 0]
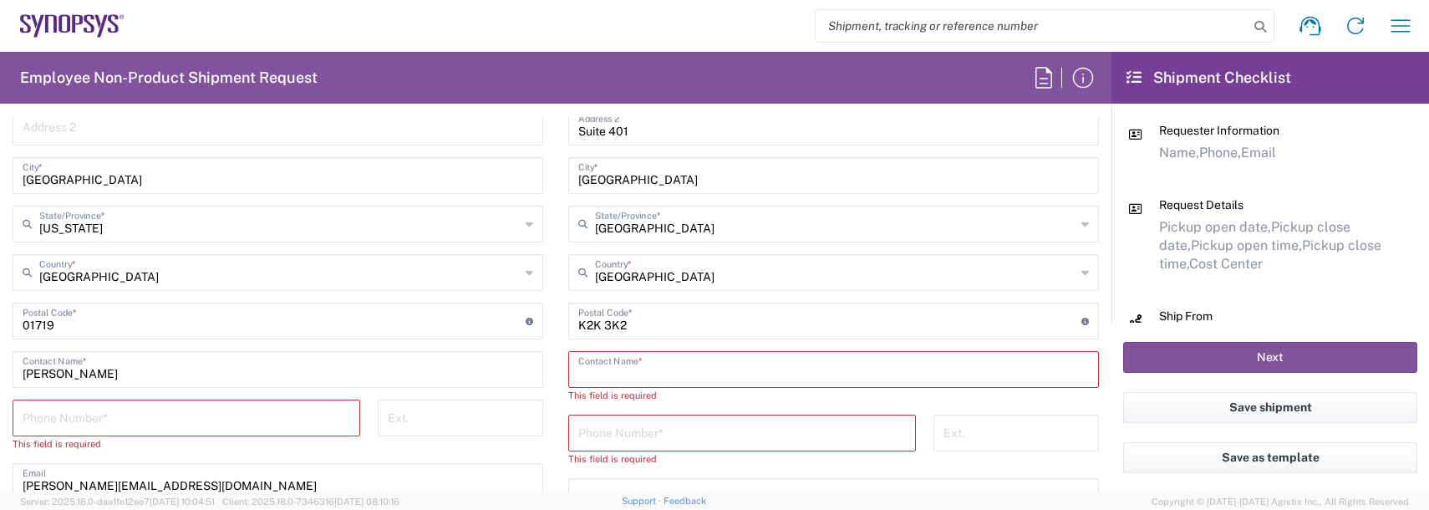
click at [615, 361] on input "text" at bounding box center [833, 367] width 511 height 29
type input "Kevin hu"
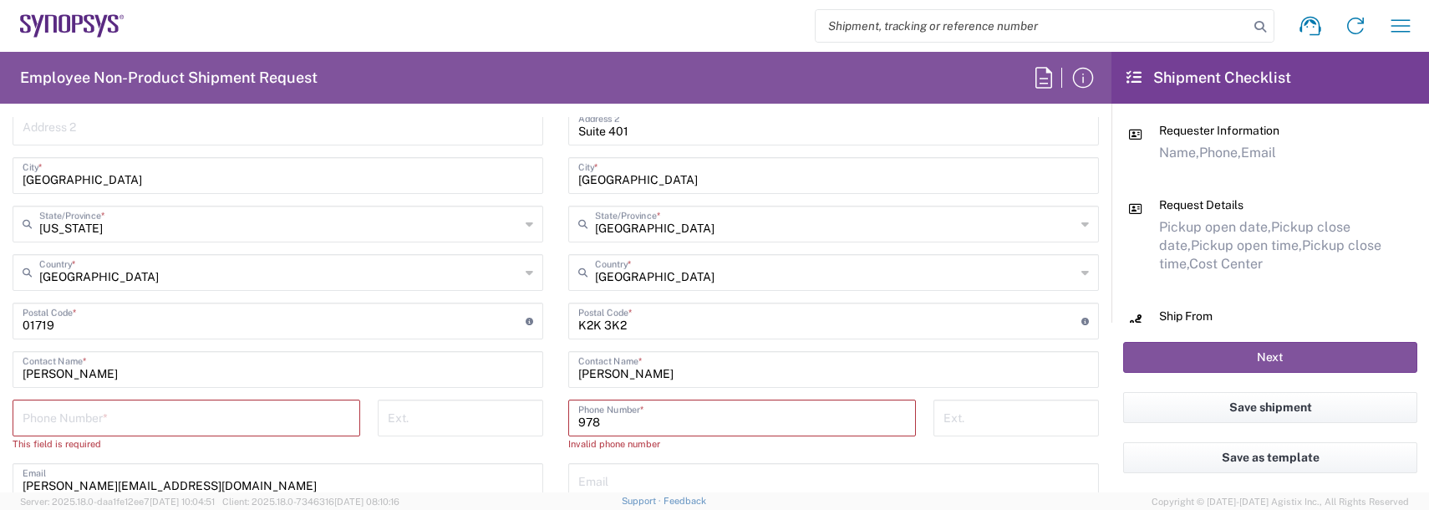
type input "9788371149"
click at [269, 422] on input "tel" at bounding box center [187, 416] width 328 height 29
type input "9788371149"
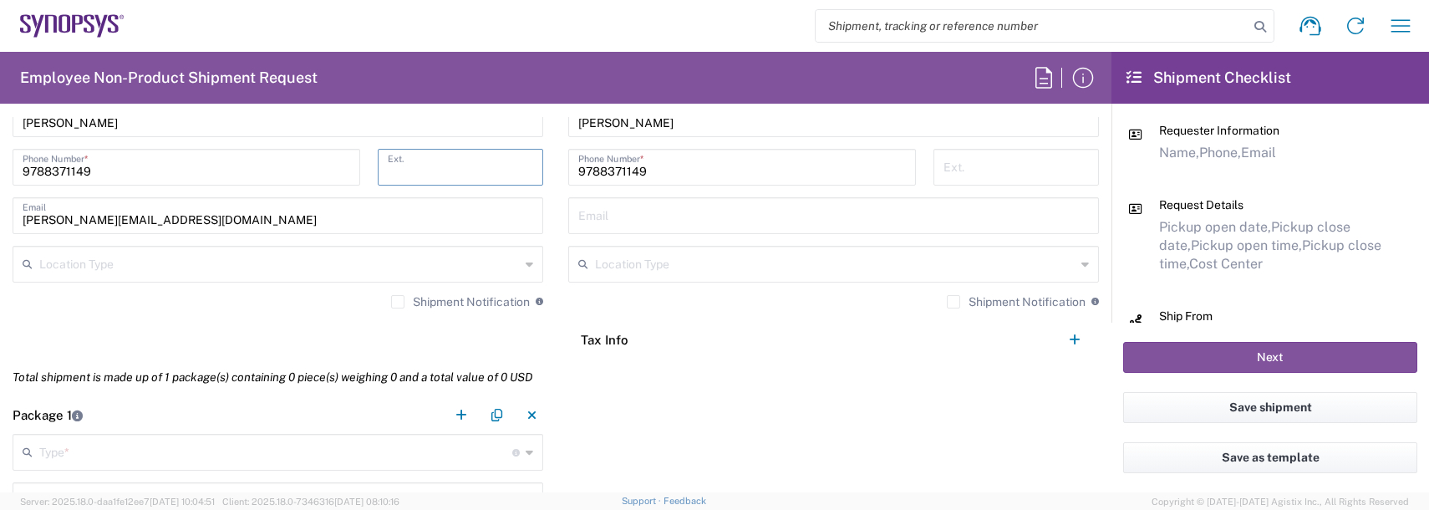
scroll to position [1256, 0]
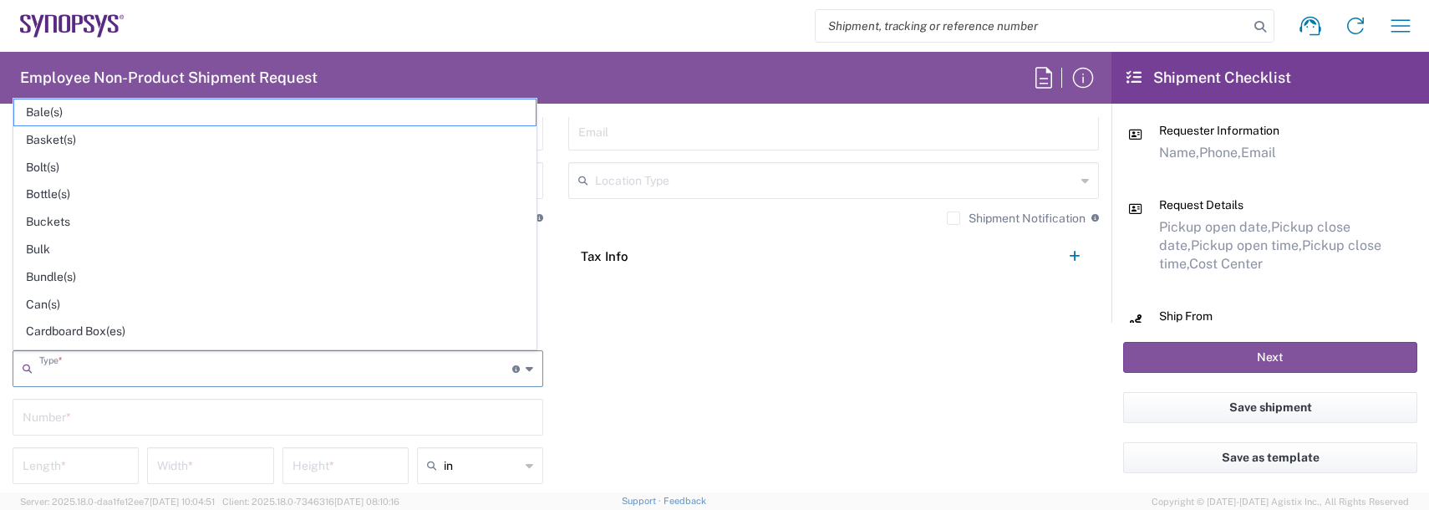
click at [77, 363] on input "text" at bounding box center [275, 367] width 473 height 29
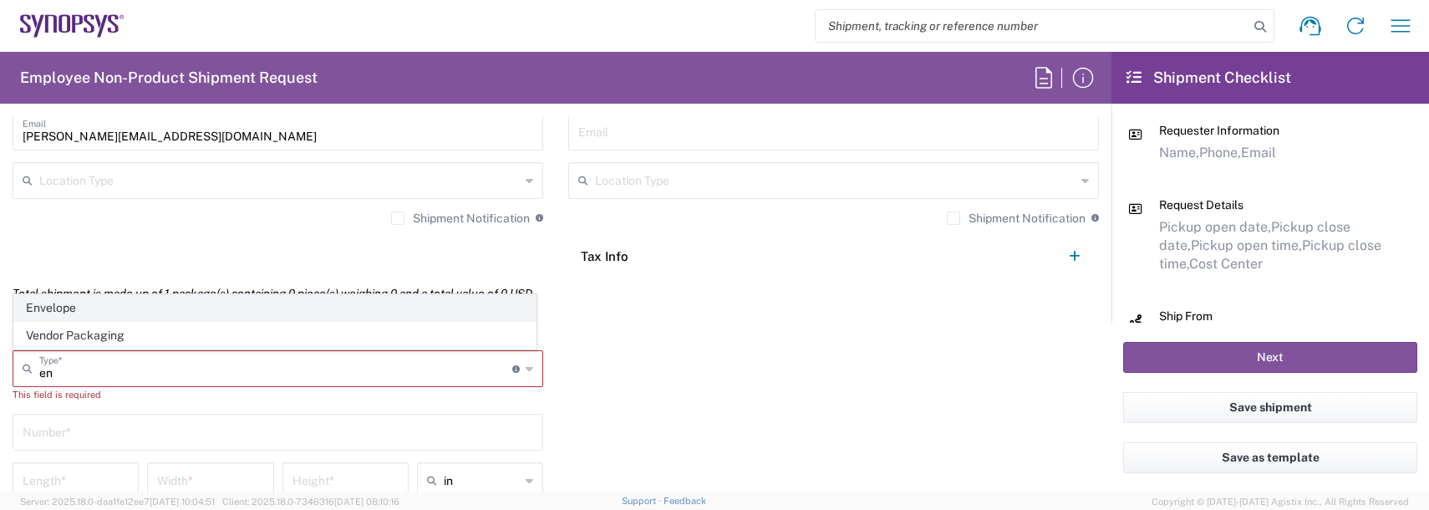
click at [75, 301] on span "Envelope" at bounding box center [274, 308] width 521 height 26
type input "Envelope"
type input "1"
type input "9.5"
type input "12.5"
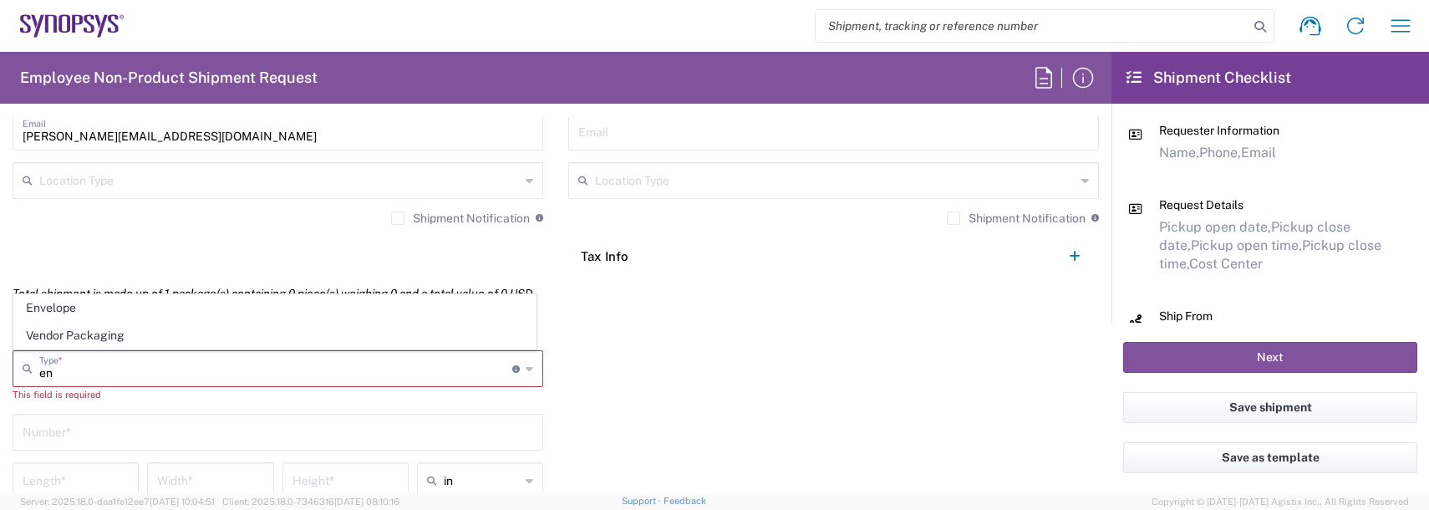
type input "0.25"
type input "1"
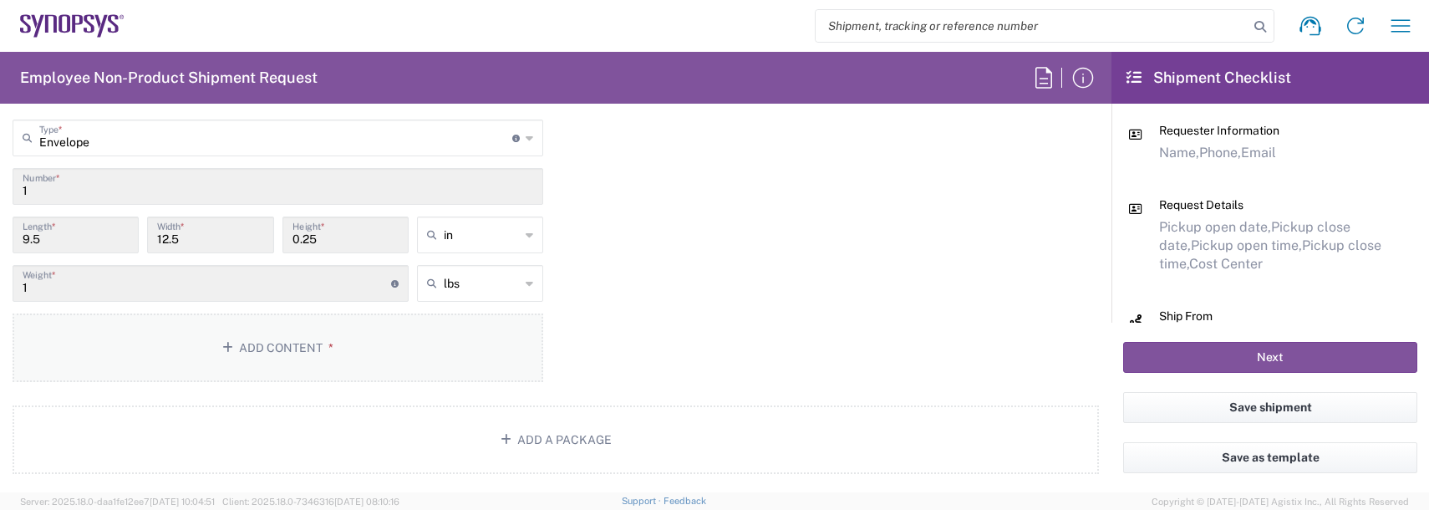
scroll to position [1507, 0]
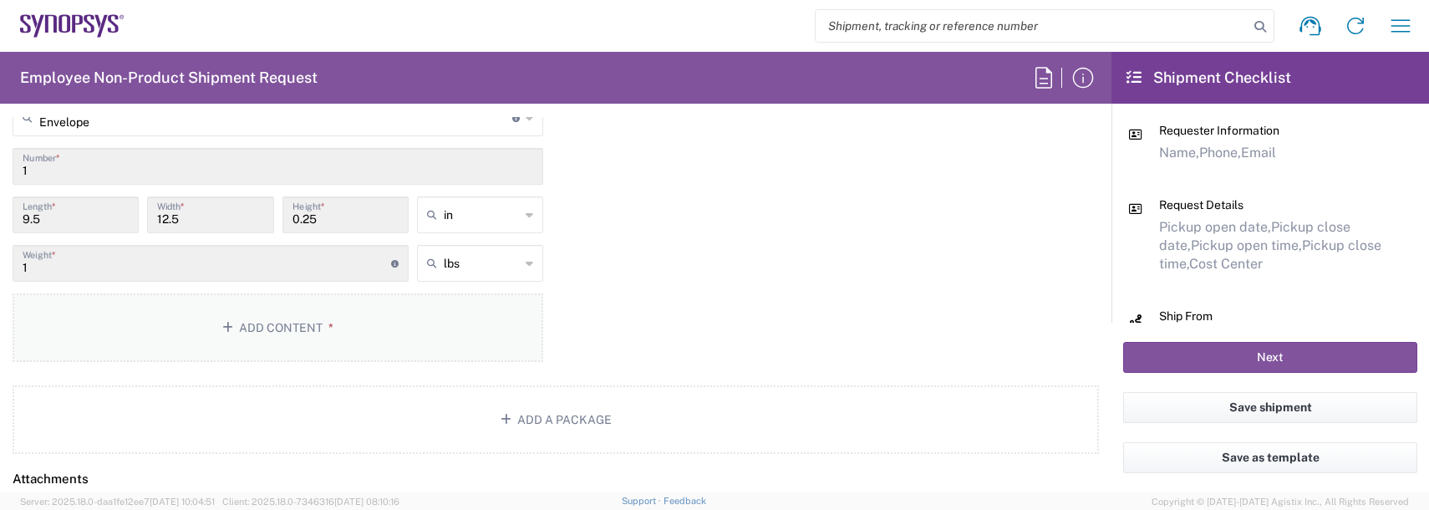
click at [255, 332] on button "Add Content *" at bounding box center [278, 327] width 531 height 69
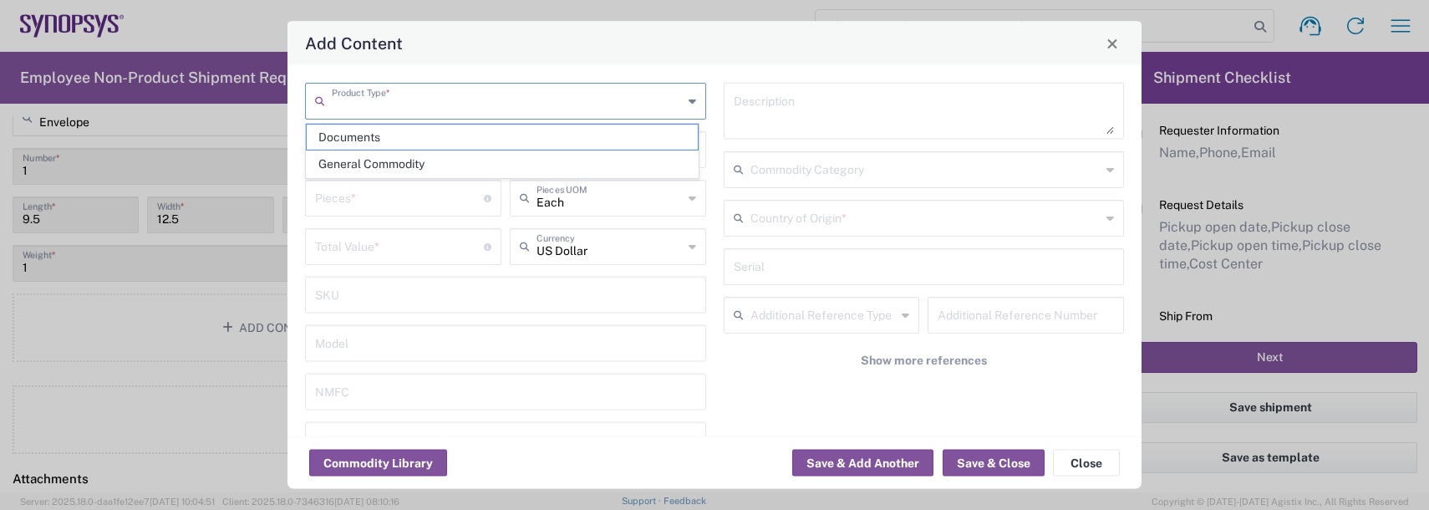
click at [378, 88] on input "text" at bounding box center [507, 99] width 351 height 29
click at [364, 168] on span "General Commodity" at bounding box center [502, 164] width 391 height 26
type input "General Commodity"
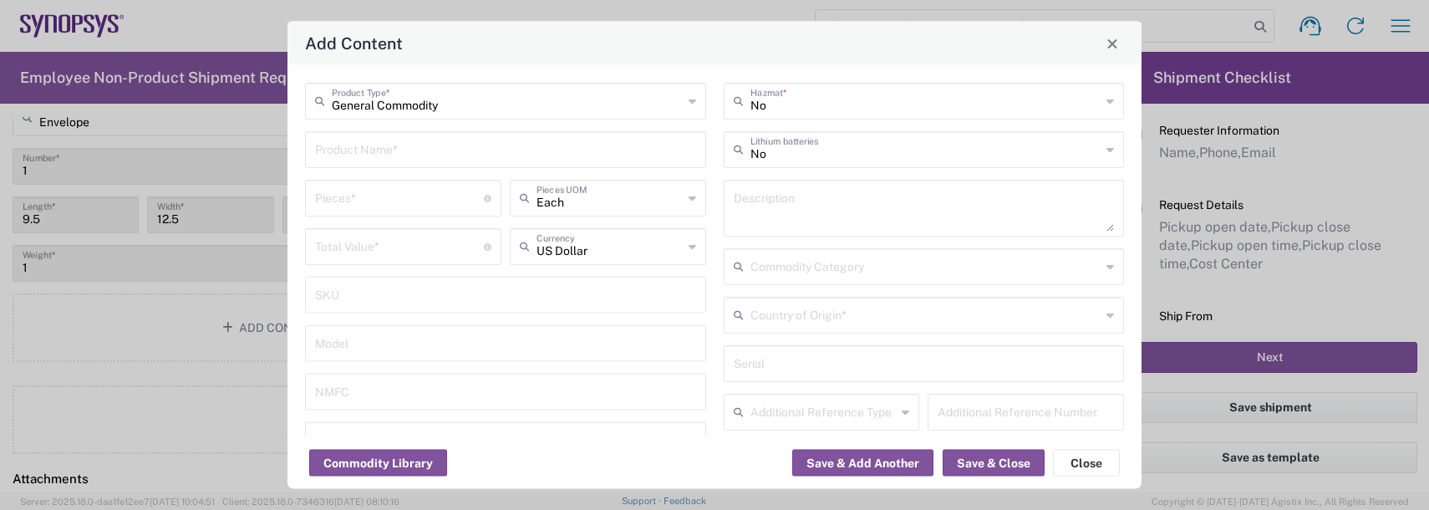
click at [364, 168] on div "General Commodity Product Type * Product Name * Pieces * Number of pieces insid…" at bounding box center [506, 300] width 419 height 435
click at [361, 145] on input "text" at bounding box center [505, 148] width 381 height 29
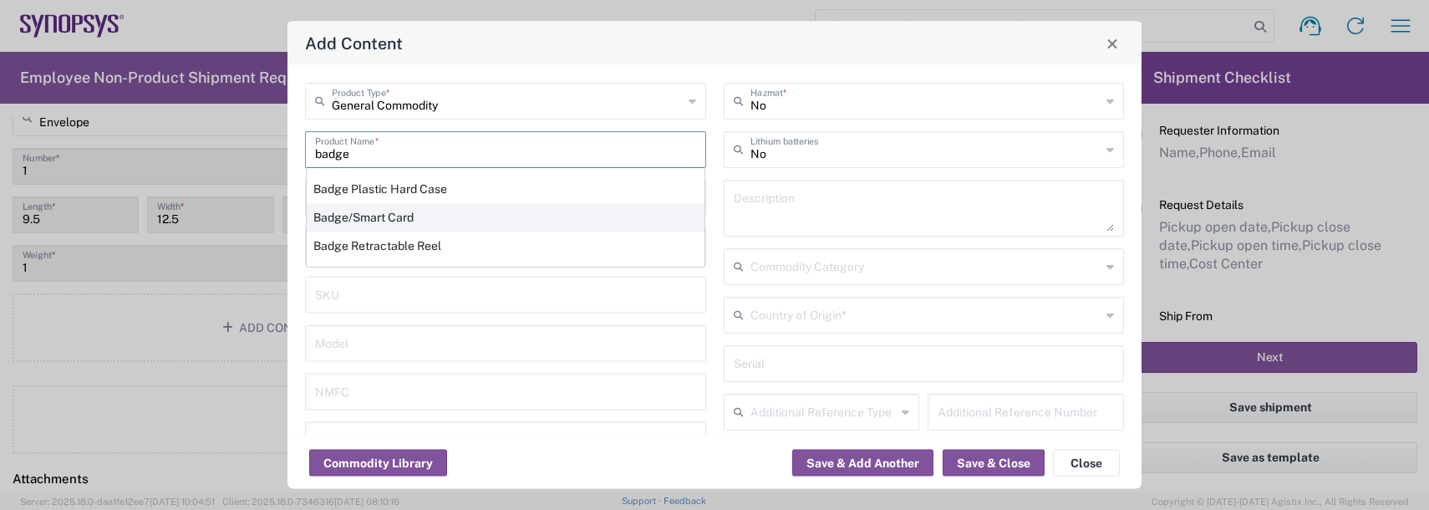
click at [364, 209] on div "Badge/Smart Card" at bounding box center [506, 217] width 398 height 28
type input "Badge/Smart Card"
type input "10.15"
type textarea "Badge/Smart Card"
type input "8523.52.0090"
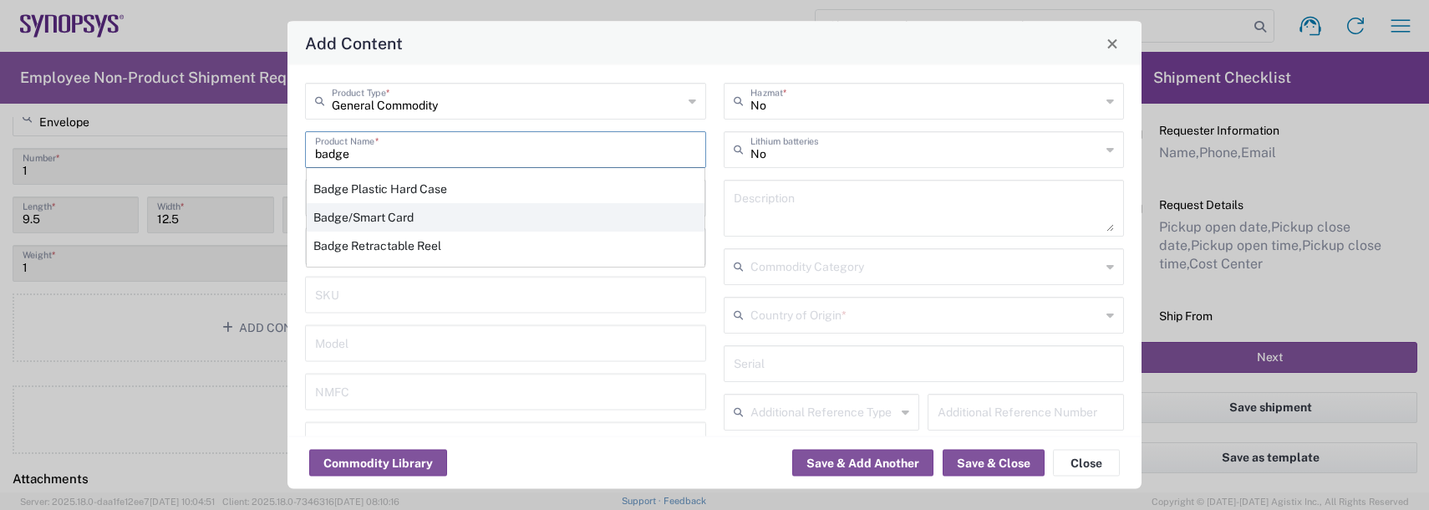
type input "BIS"
type input "EAR99"
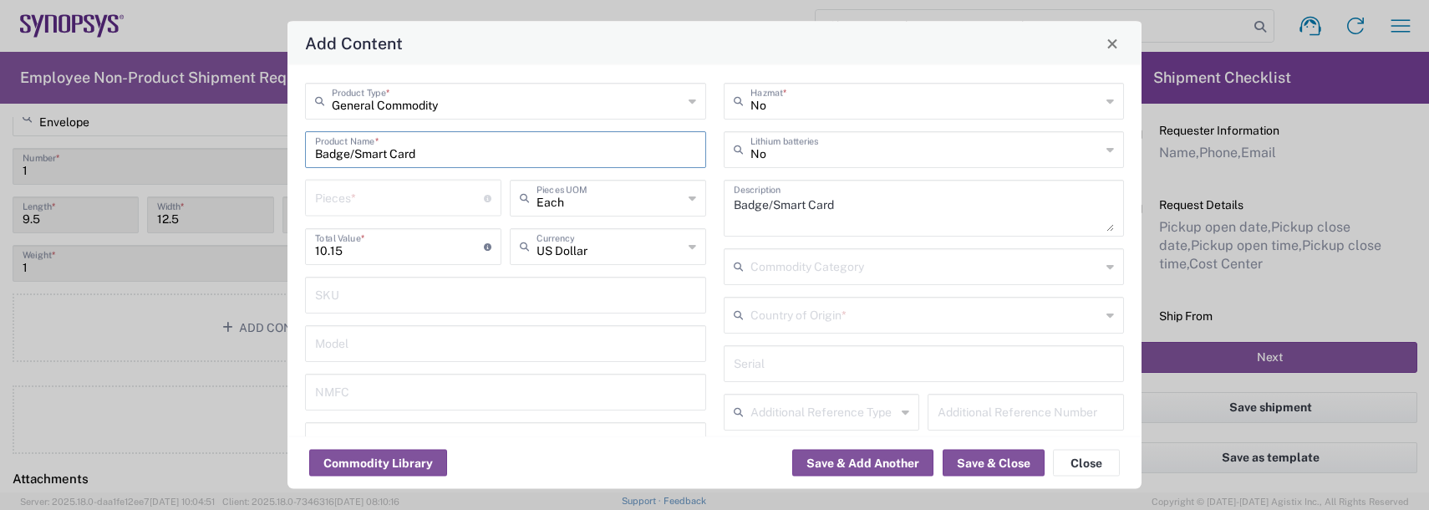
type input "NLR - No License Required"
click at [357, 200] on input "number" at bounding box center [399, 196] width 169 height 29
type input "1"
click at [831, 316] on input "text" at bounding box center [925, 313] width 351 height 29
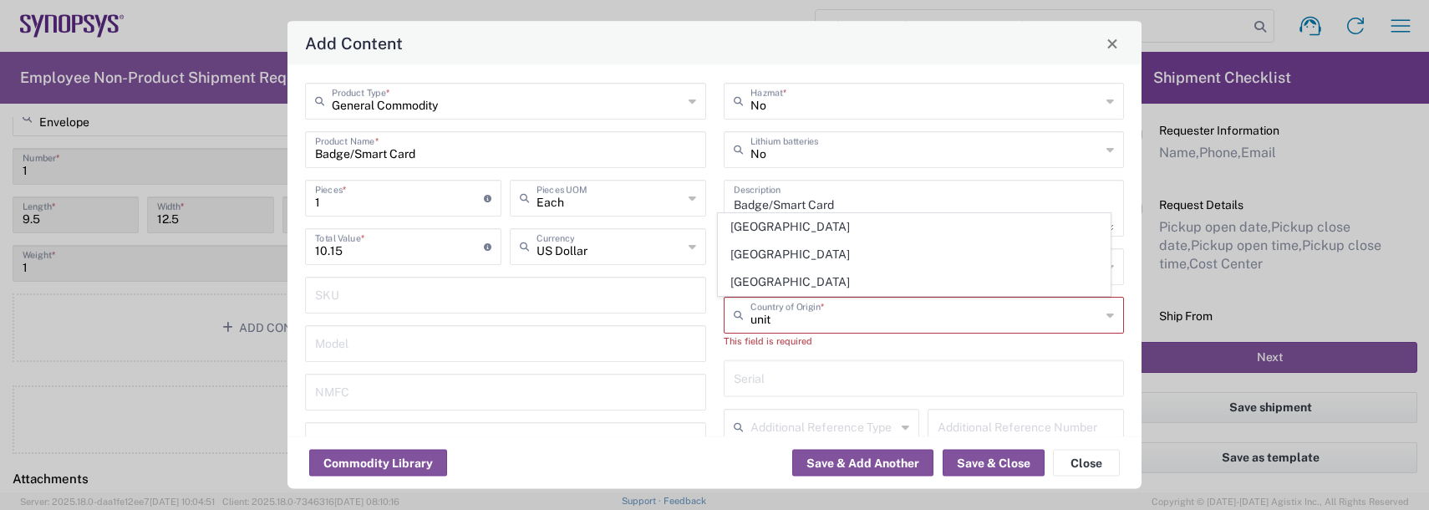
drag, startPoint x: 805, startPoint y: 282, endPoint x: 788, endPoint y: 295, distance: 21.4
click at [804, 282] on span "[GEOGRAPHIC_DATA]" at bounding box center [914, 282] width 391 height 26
type input "[GEOGRAPHIC_DATA]"
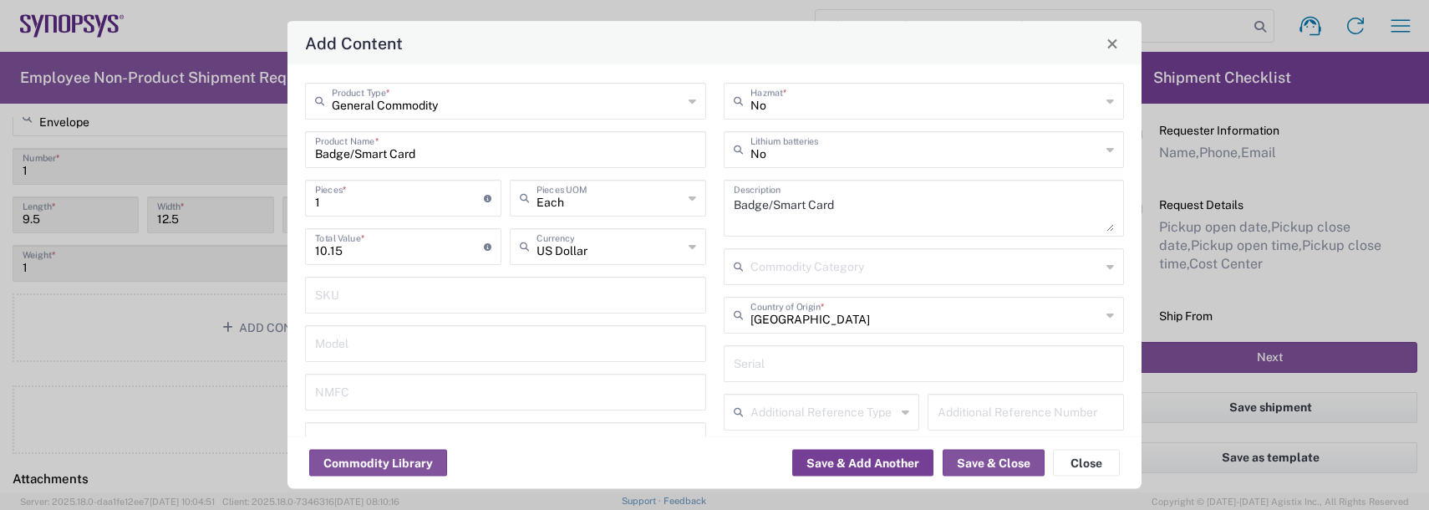
click at [897, 460] on button "Save & Add Another" at bounding box center [862, 463] width 141 height 27
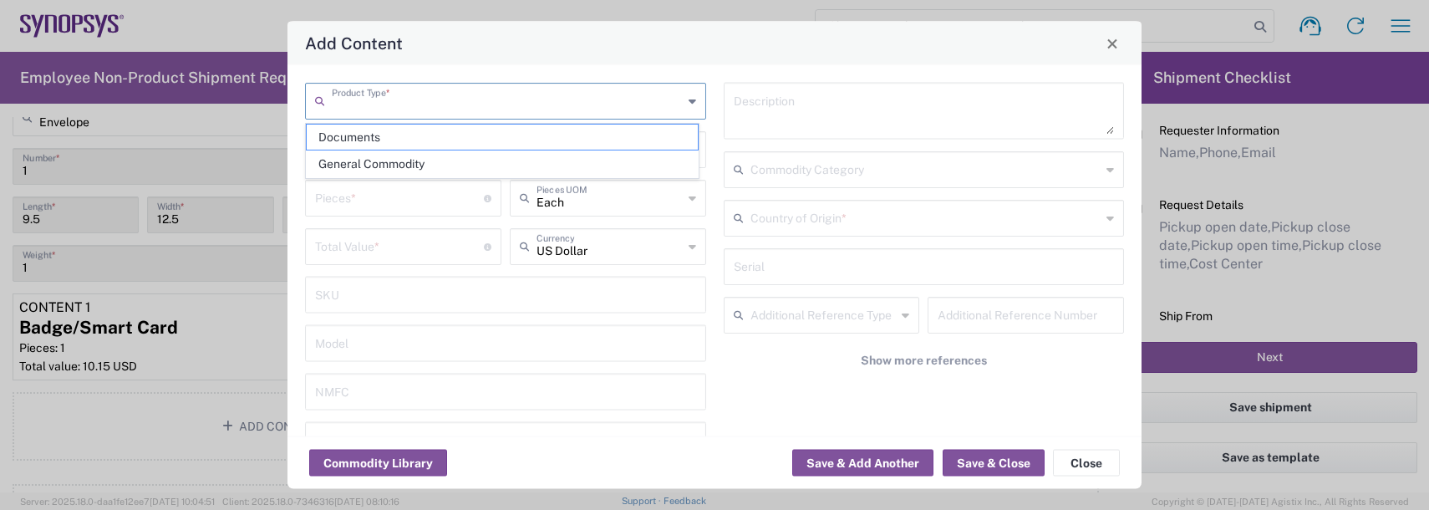
click at [375, 102] on input "text" at bounding box center [507, 99] width 351 height 29
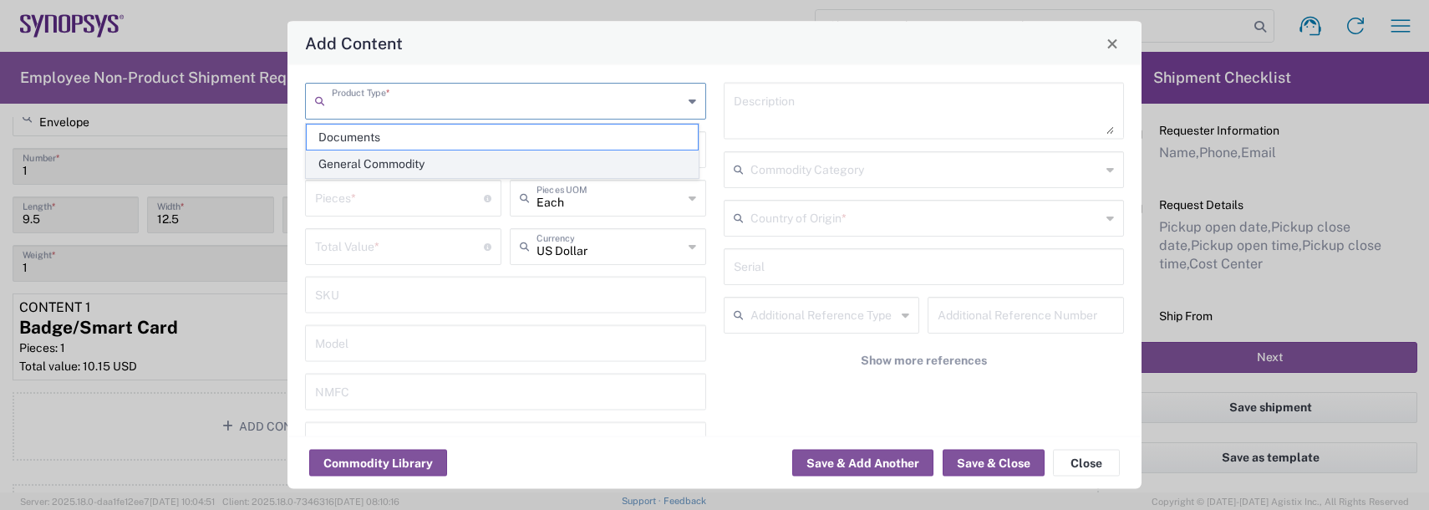
click at [349, 172] on span "General Commodity" at bounding box center [502, 164] width 391 height 26
type input "General Commodity"
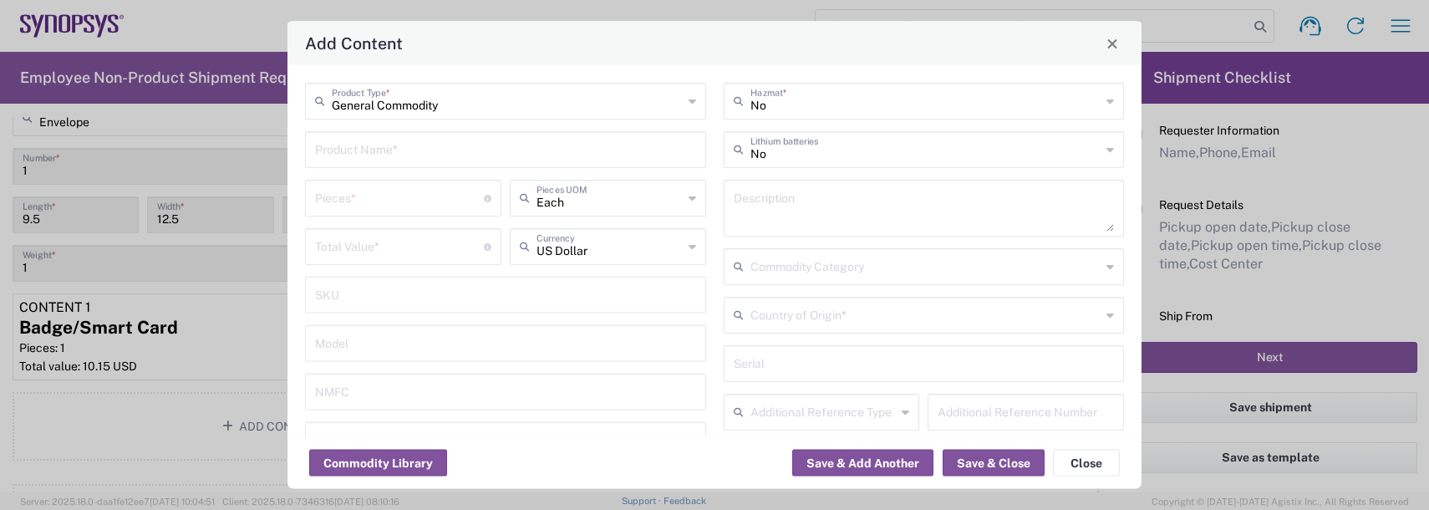
click at [351, 146] on input "text" at bounding box center [505, 148] width 381 height 29
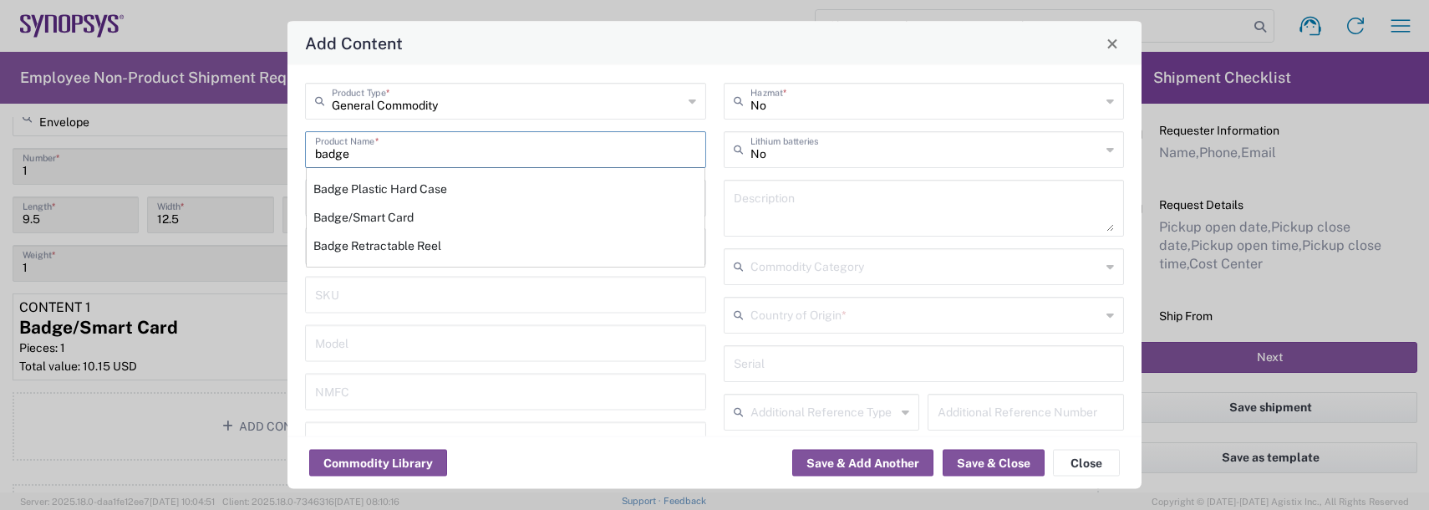
drag, startPoint x: 380, startPoint y: 173, endPoint x: 358, endPoint y: 199, distance: 33.8
click at [379, 189] on div "Badge Plastic Hard Case" at bounding box center [506, 189] width 398 height 28
type input "Badge Plastic Hard Case"
type input "1.25"
type textarea "Badge Plastic Hard Case"
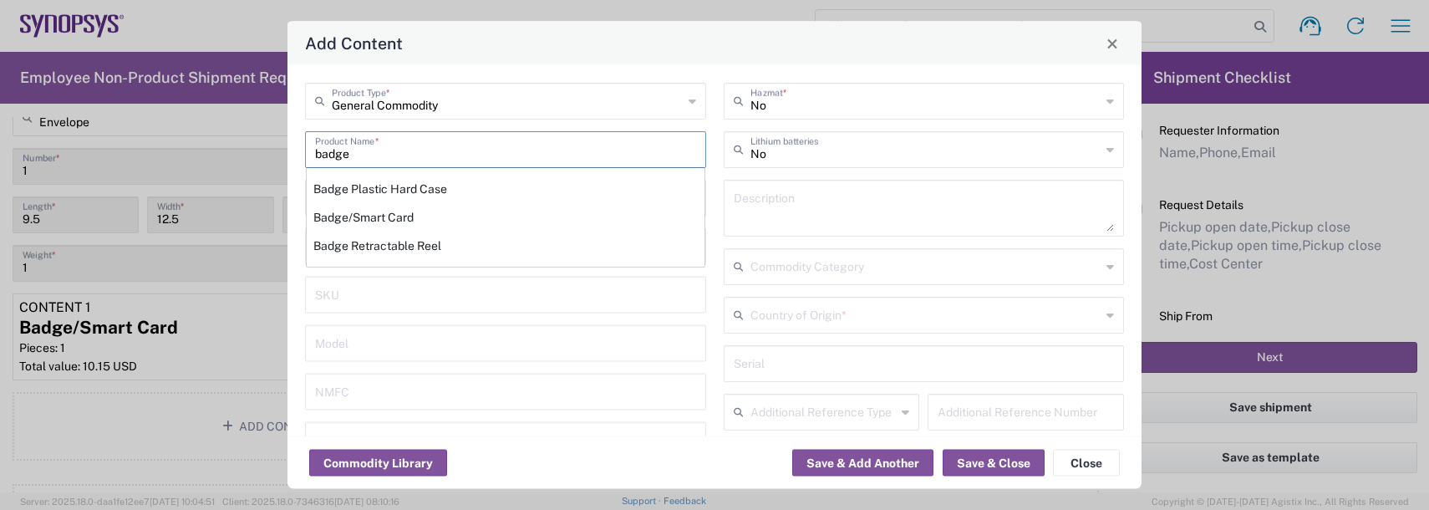
type input "[GEOGRAPHIC_DATA]"
type input "4202.32.0000"
type input "BIS"
type input "EAR99"
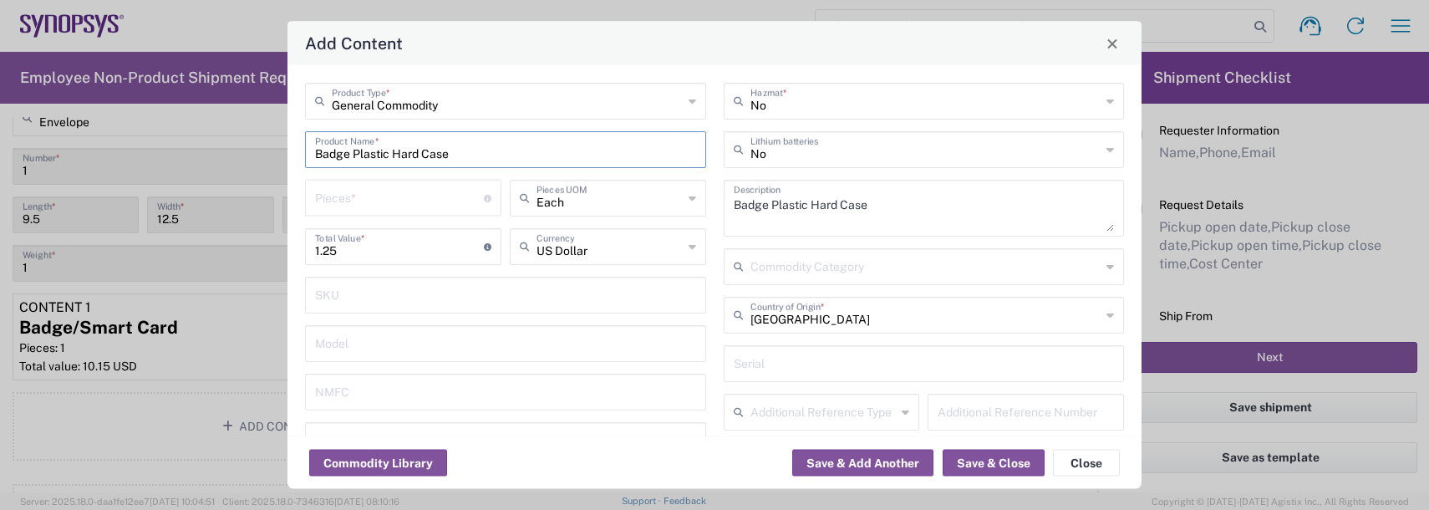
type input "NLR - No License Required"
click at [355, 199] on input "number" at bounding box center [399, 196] width 169 height 29
type input "1"
click at [808, 451] on button "Save & Add Another" at bounding box center [862, 463] width 141 height 27
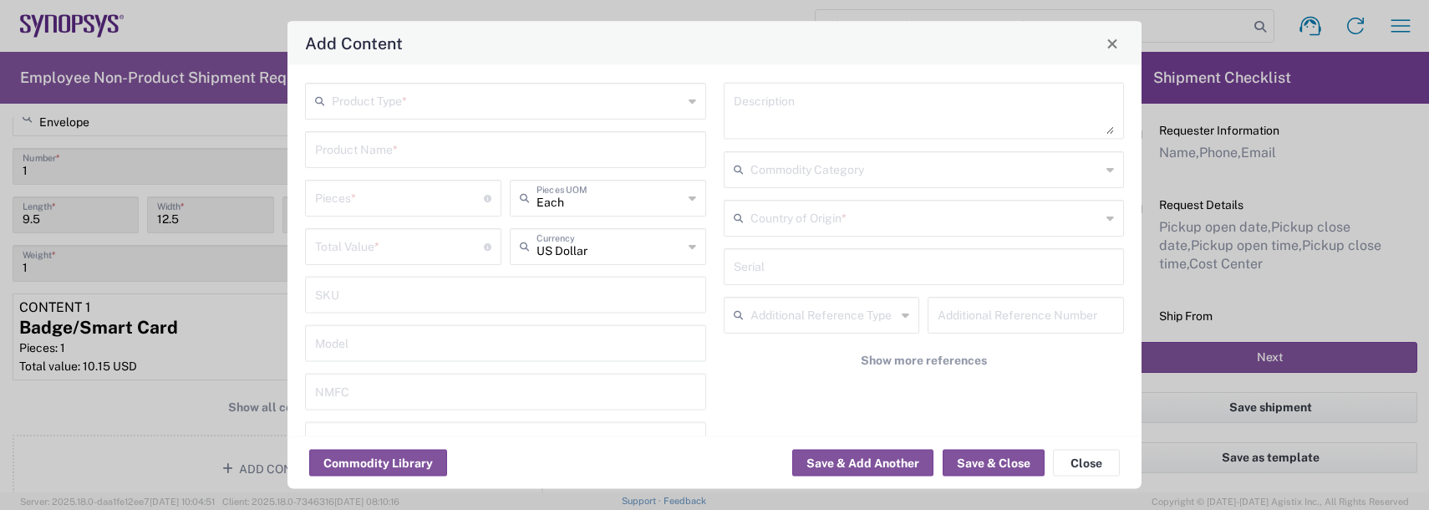
click at [379, 76] on div "Product Type * Product Name * Pieces * Number of pieces inside all the packages…" at bounding box center [714, 250] width 854 height 371
click at [380, 108] on input "text" at bounding box center [507, 99] width 351 height 29
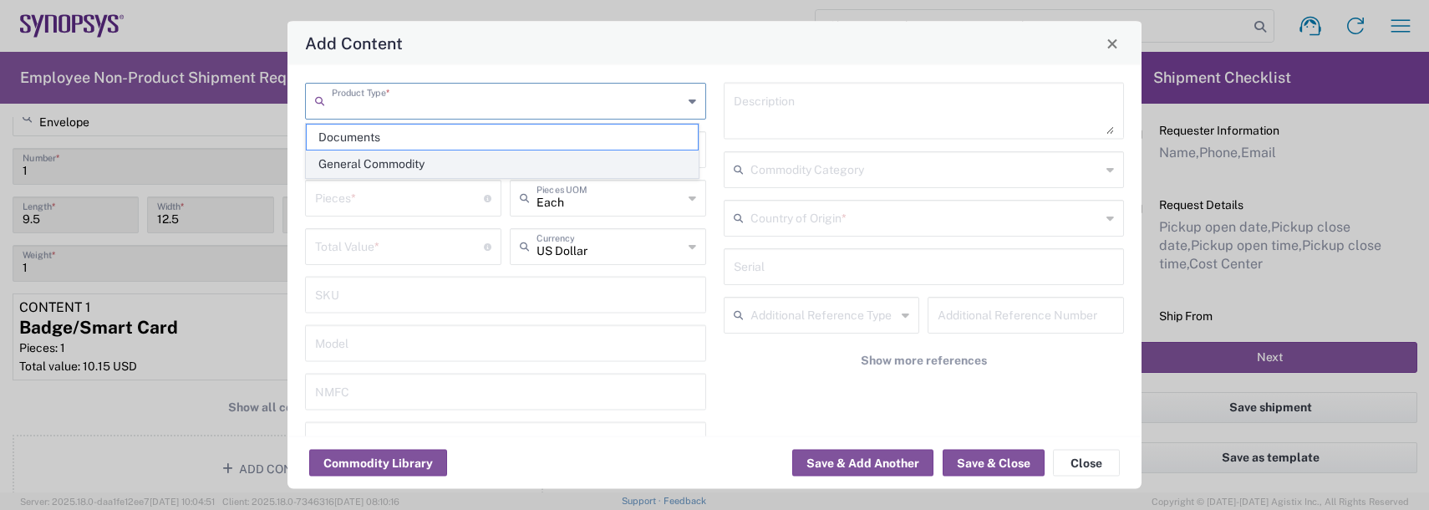
click at [368, 159] on span "General Commodity" at bounding box center [502, 164] width 391 height 26
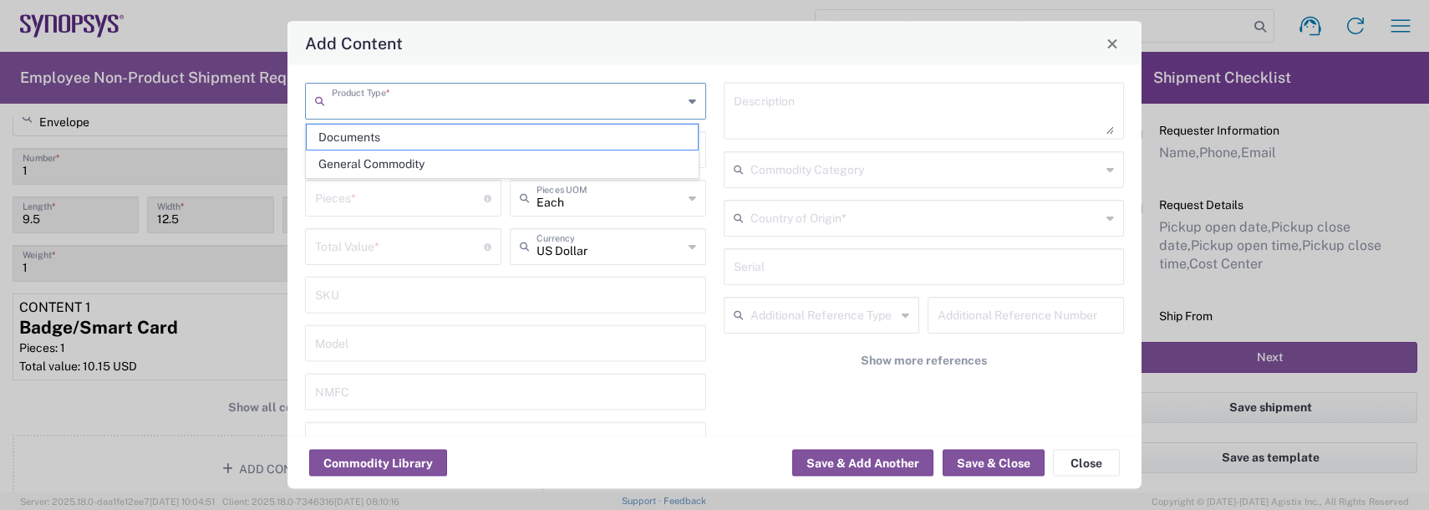
type input "General Commodity"
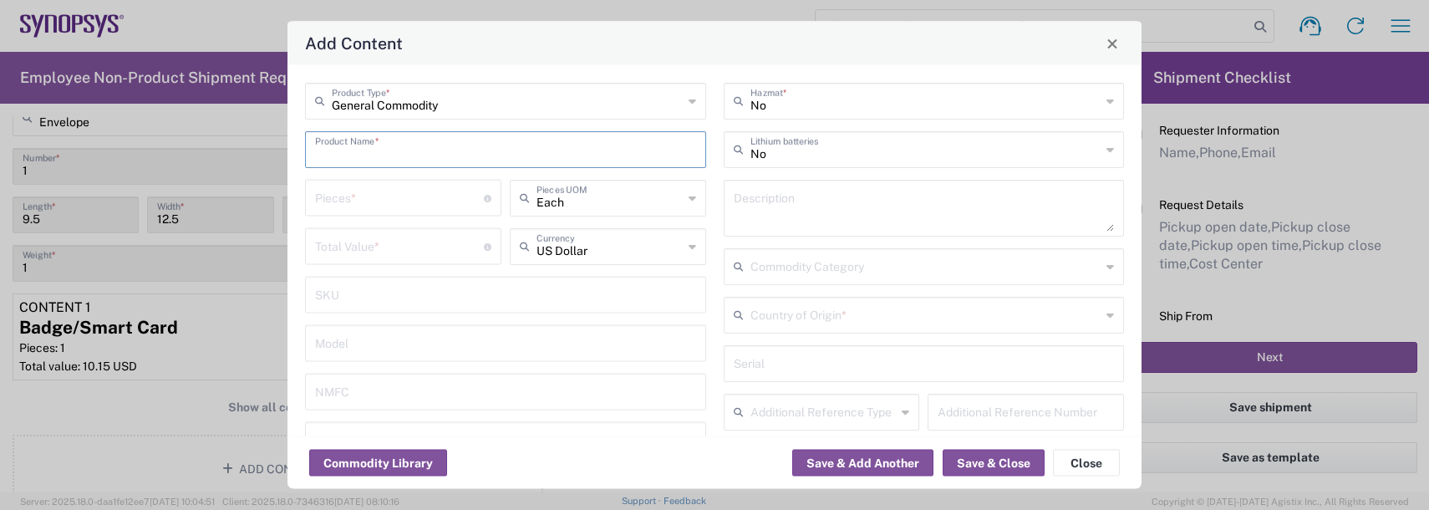
click at [368, 159] on input "text" at bounding box center [505, 148] width 381 height 29
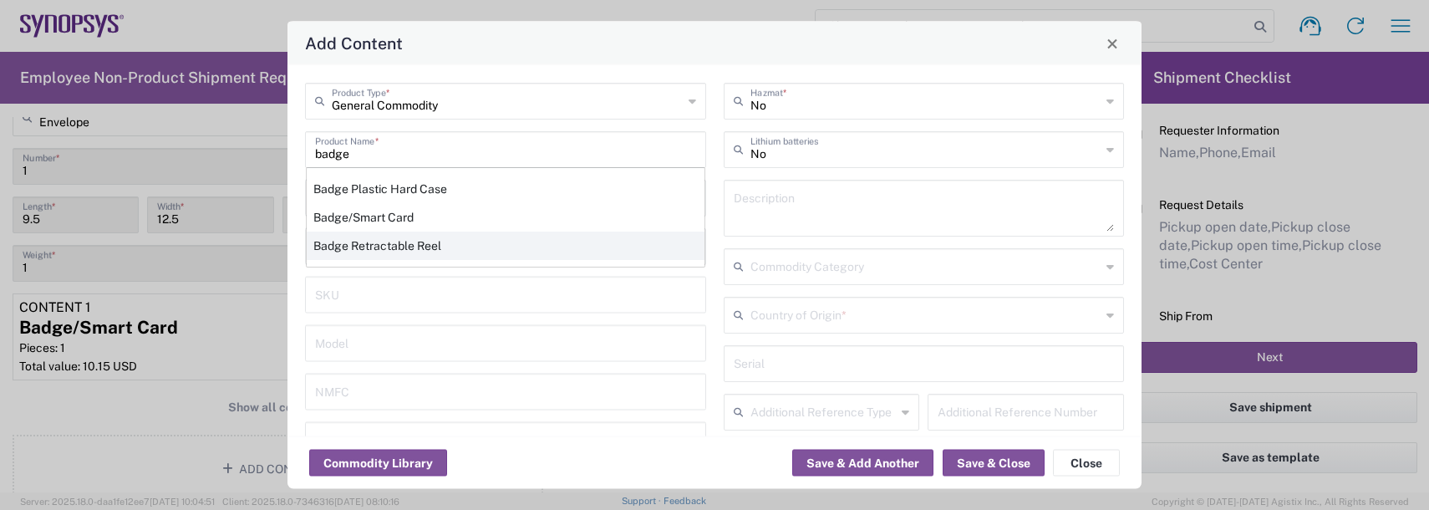
click at [405, 239] on div "Badge Retractable Reel" at bounding box center [506, 245] width 398 height 28
type input "Badge Retractable Reel"
type input "1.85"
type textarea "Badge Retractable Reel"
type input "[GEOGRAPHIC_DATA]"
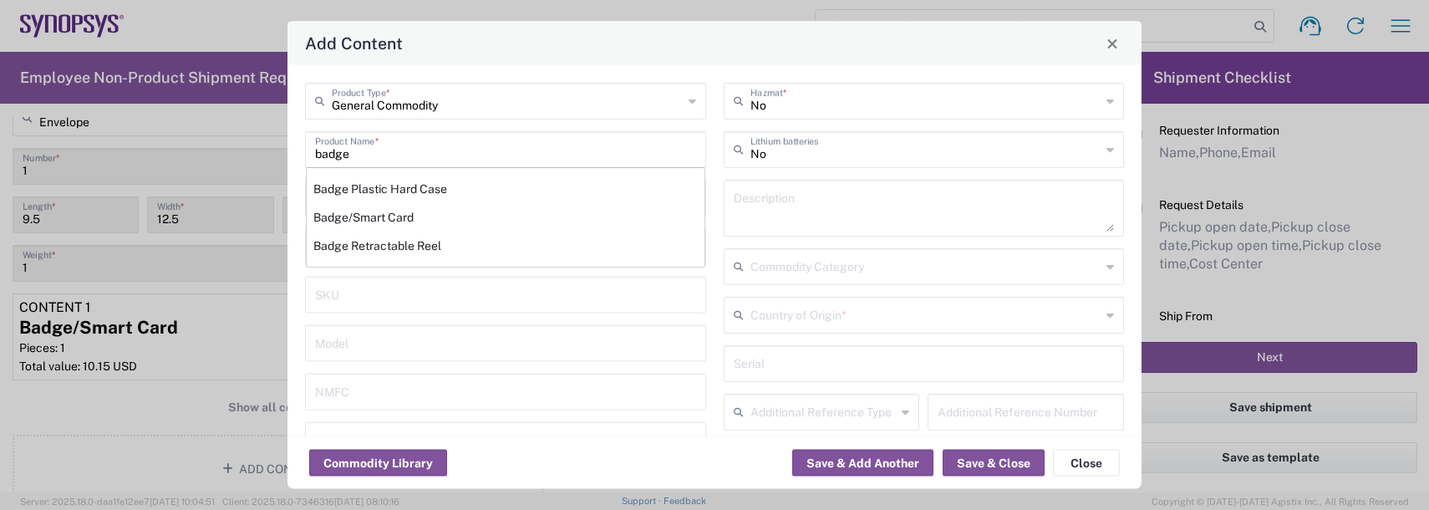
type input "7326.90.8695"
type input "BIS"
type input "EAR99"
type input "7326.90.9010"
type input "NLR - No License Required"
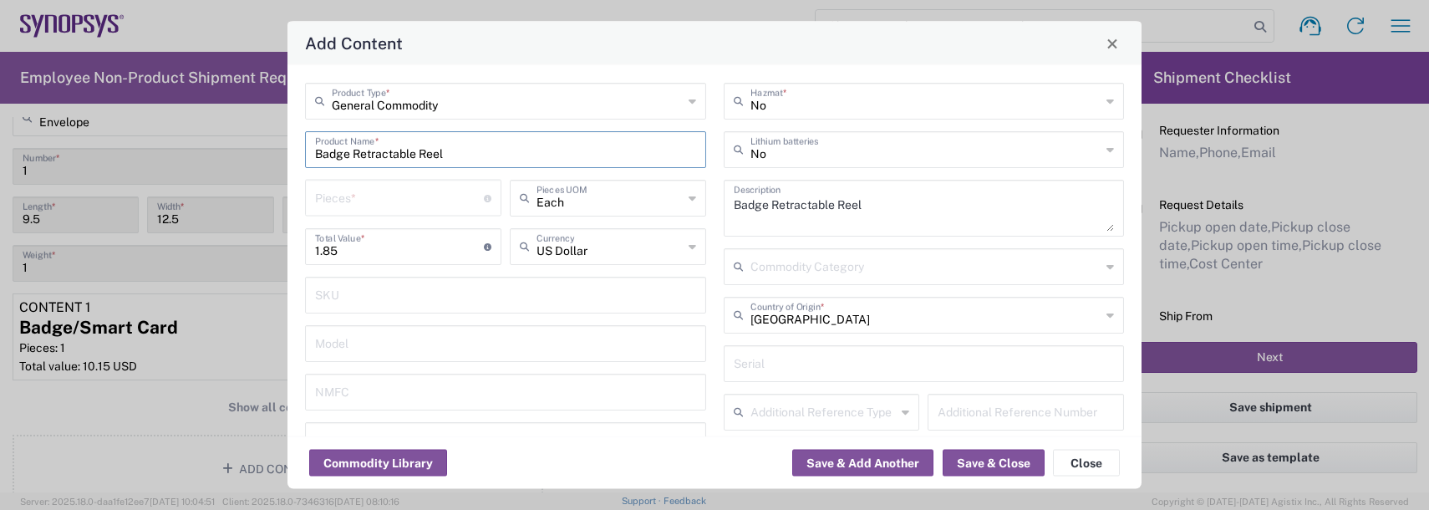
click at [372, 201] on input "number" at bounding box center [399, 196] width 169 height 29
type input "1"
click at [802, 460] on button "Save & Add Another" at bounding box center [862, 463] width 141 height 27
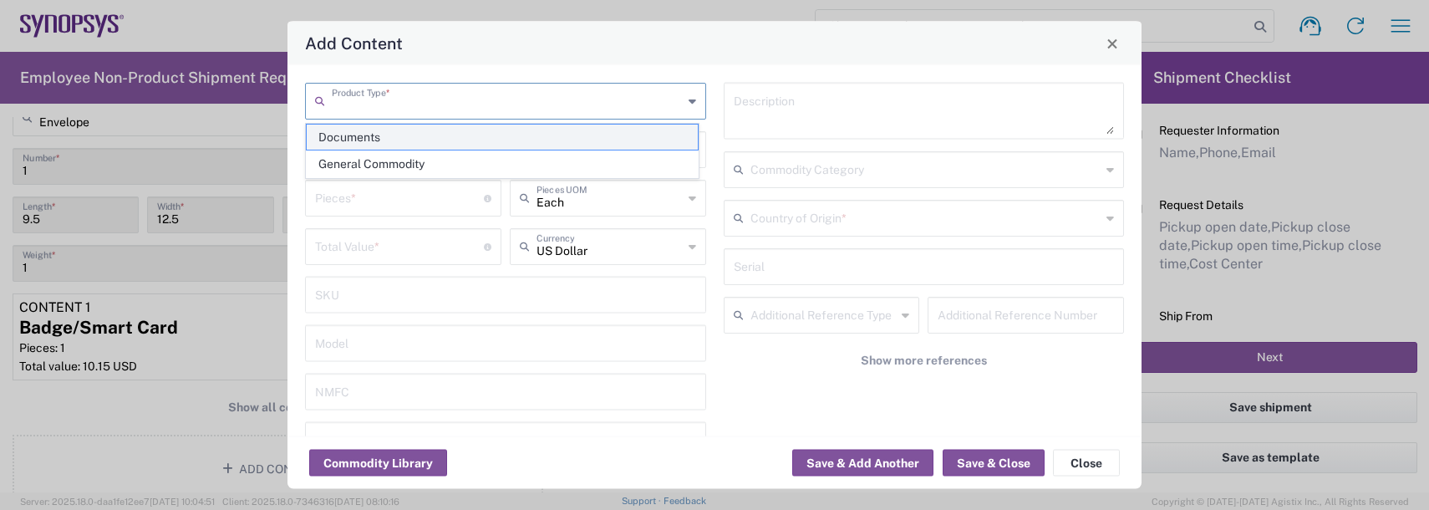
drag, startPoint x: 402, startPoint y: 108, endPoint x: 395, endPoint y: 138, distance: 30.8
click at [401, 108] on input "text" at bounding box center [507, 99] width 351 height 29
click at [386, 165] on span "General Commodity" at bounding box center [502, 164] width 391 height 26
type input "General Commodity"
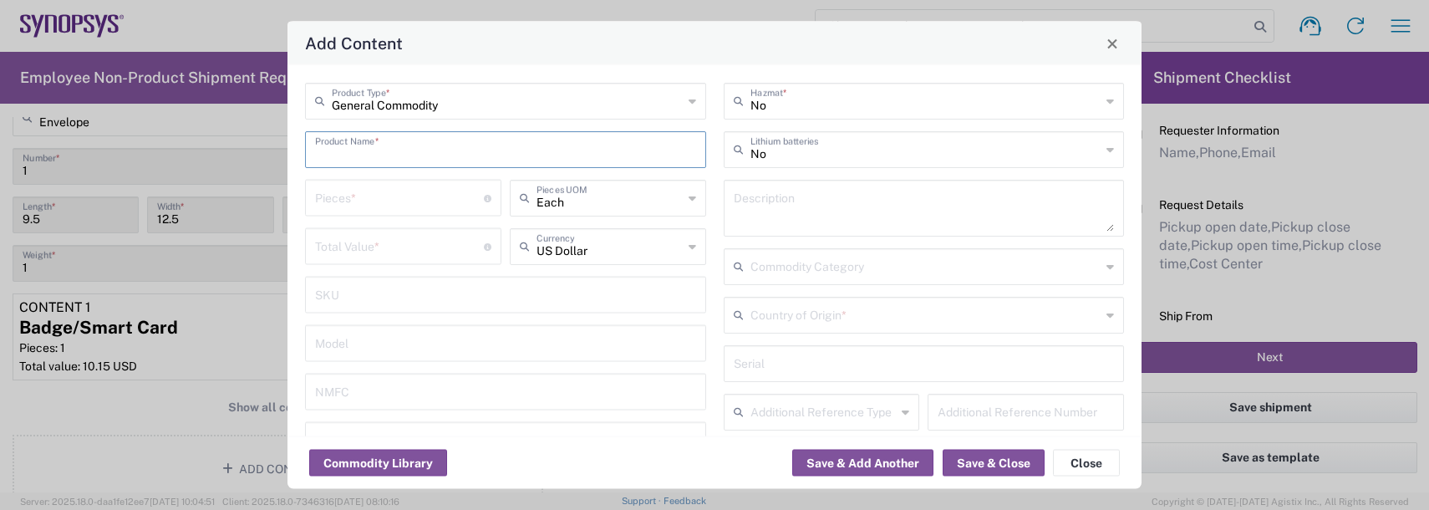
click at [378, 148] on input "text" at bounding box center [505, 148] width 381 height 29
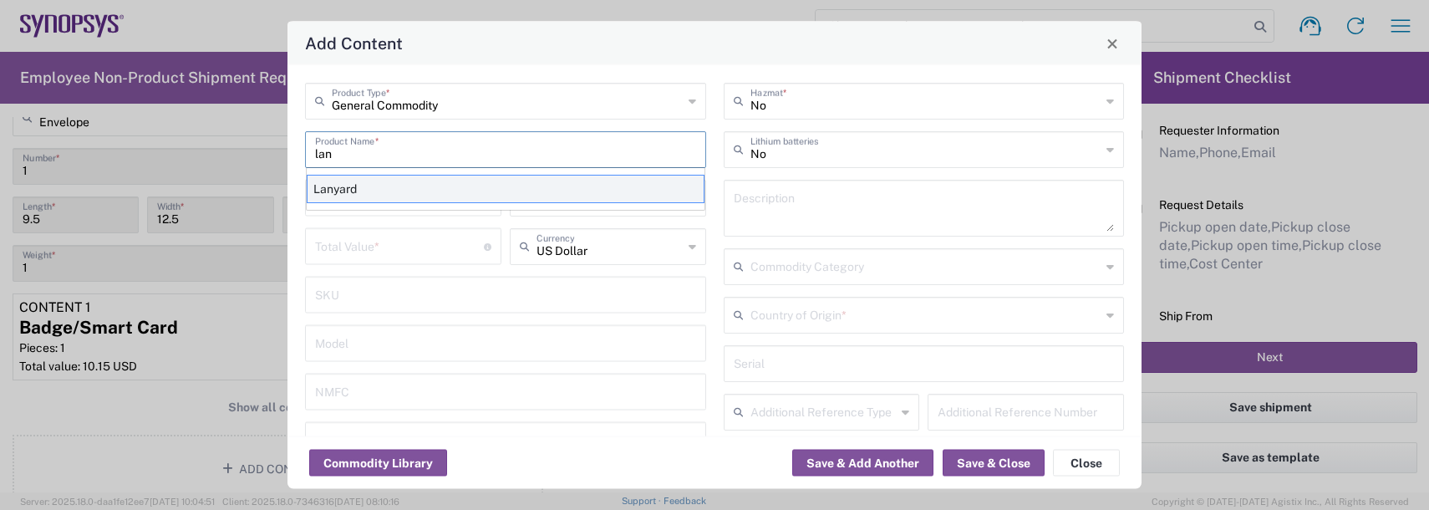
click at [369, 194] on div "Lanyard" at bounding box center [506, 189] width 398 height 28
type input "Lanyard"
type input "1.7"
type textarea "Lanyard for ID Badge"
type input "[GEOGRAPHIC_DATA]"
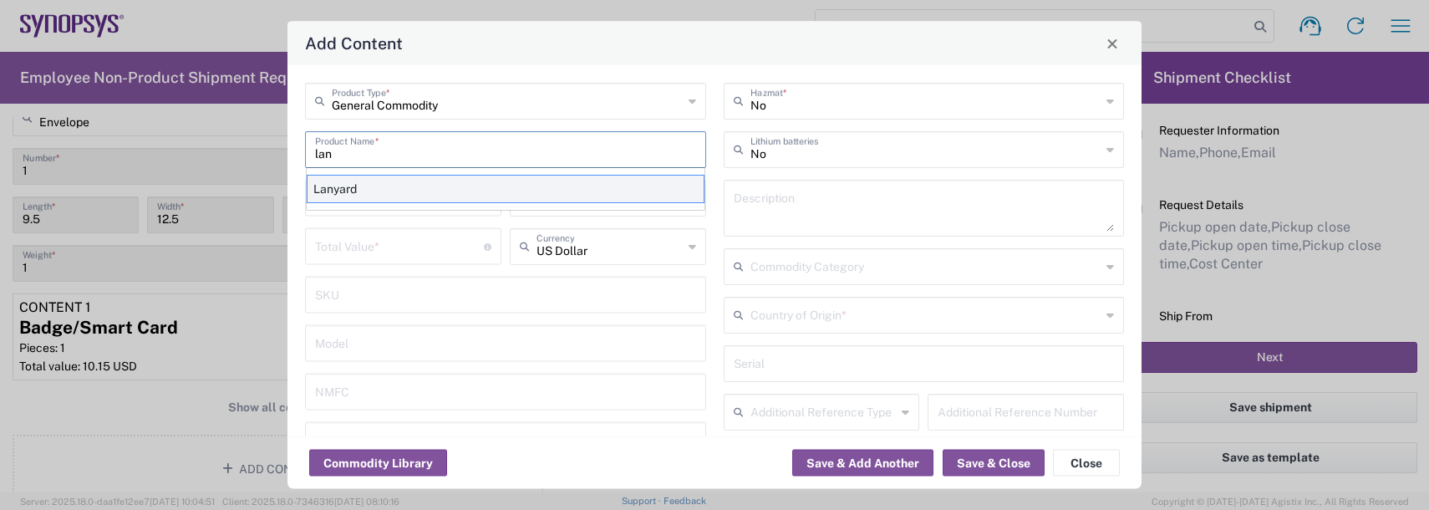
type input "5609.00.3000"
type input "BIS"
type input "EAR99"
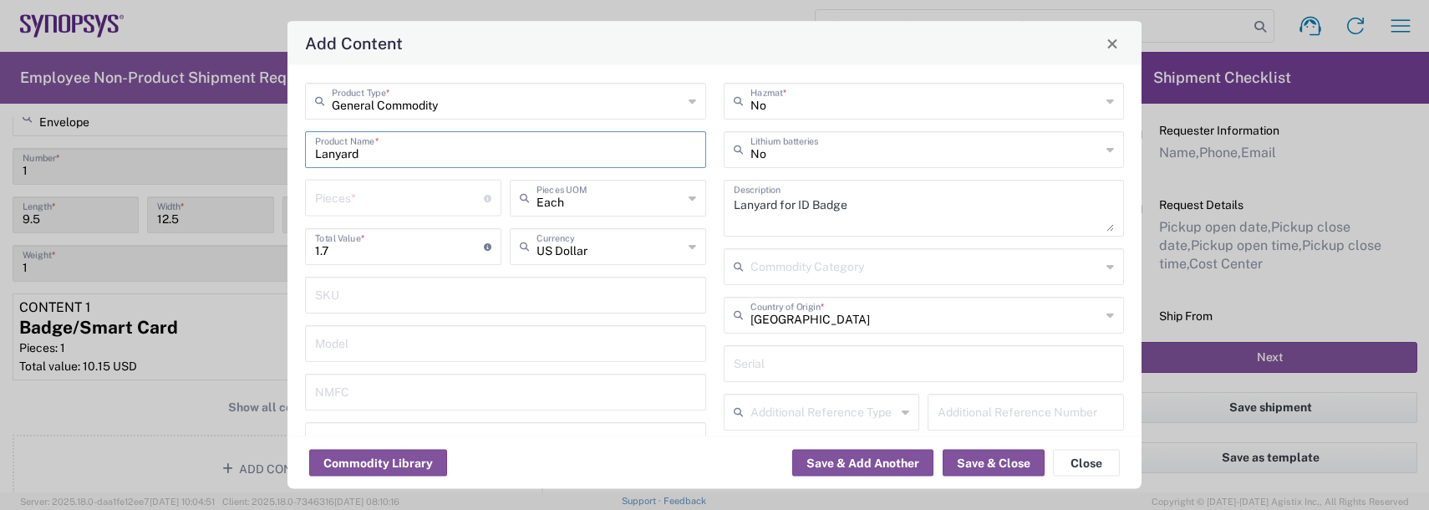
type input "NLR - No License Required"
click at [369, 194] on input "number" at bounding box center [399, 196] width 169 height 29
type input "1"
click at [989, 469] on button "Save & Close" at bounding box center [994, 463] width 102 height 27
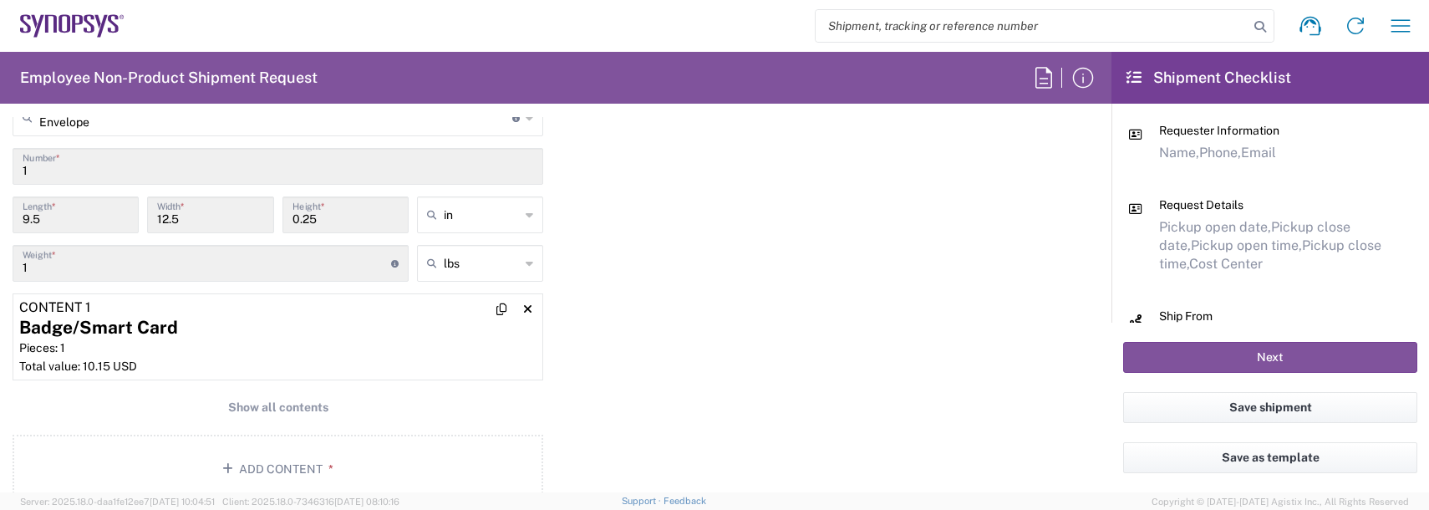
scroll to position [1590, 0]
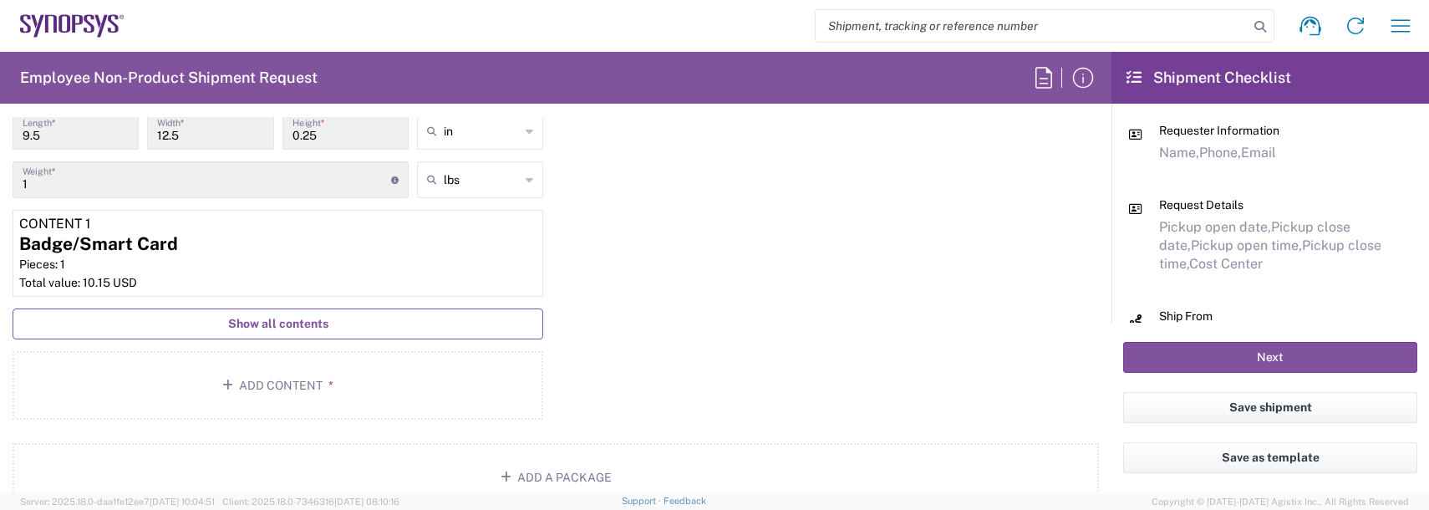
click at [335, 324] on button "Show all contents" at bounding box center [278, 323] width 531 height 31
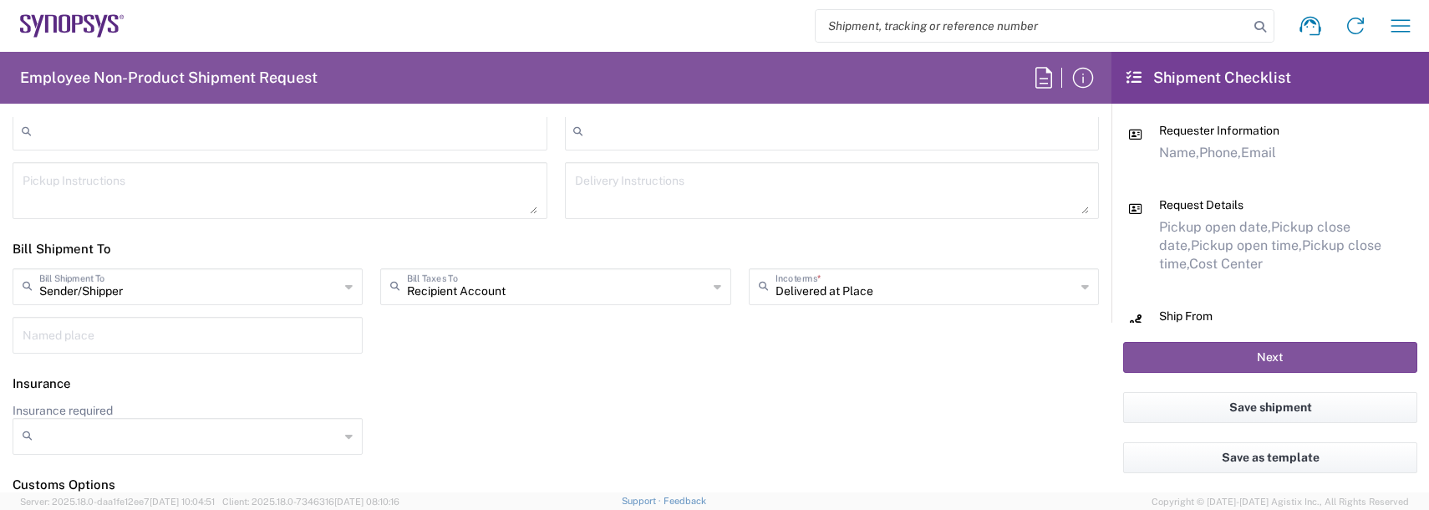
scroll to position [2677, 0]
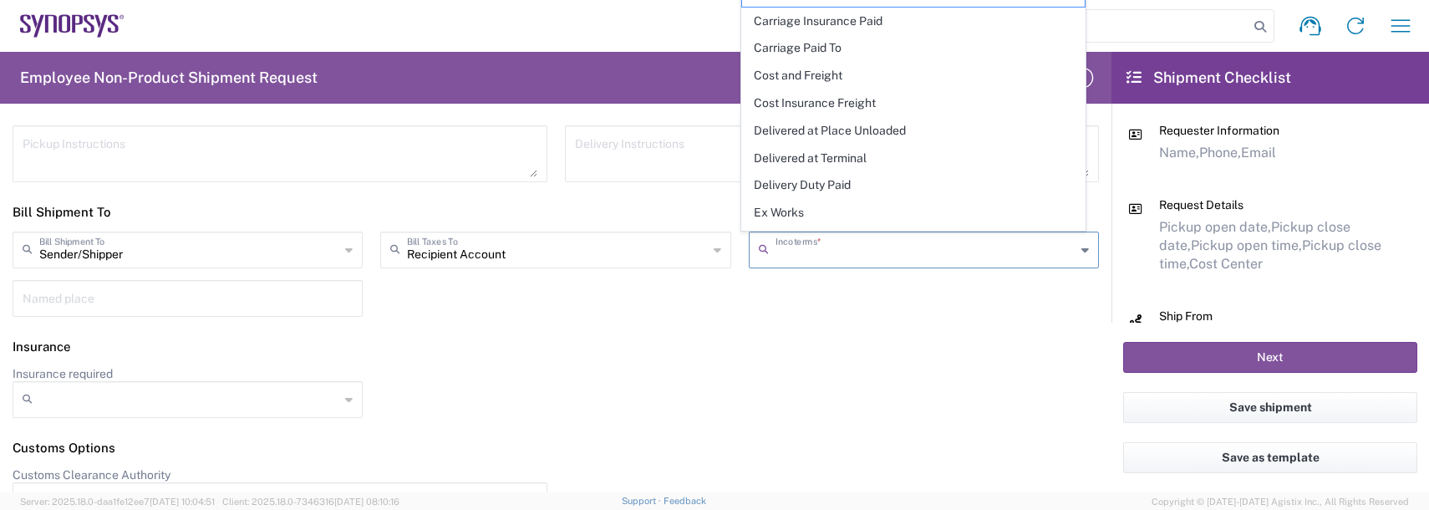
click at [787, 247] on input "text" at bounding box center [925, 248] width 300 height 29
click at [811, 191] on span "Delivery Duty Paid" at bounding box center [913, 185] width 343 height 26
type input "Sender/Shipper"
type input "Delivery Duty Paid"
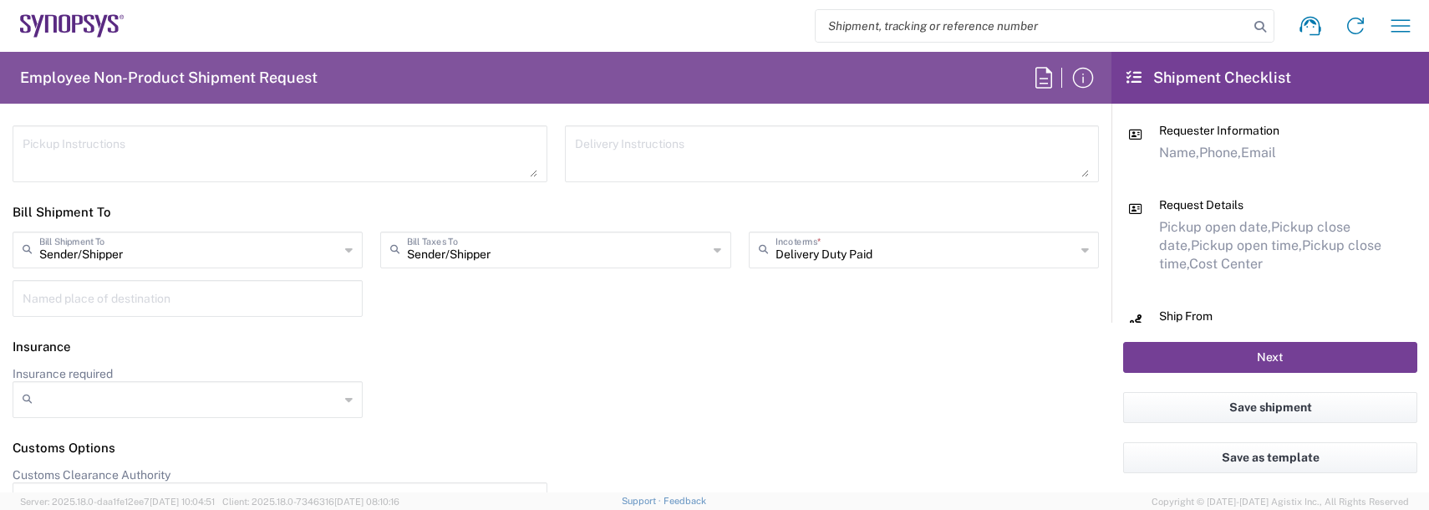
click at [1252, 369] on button "Next" at bounding box center [1270, 357] width 294 height 31
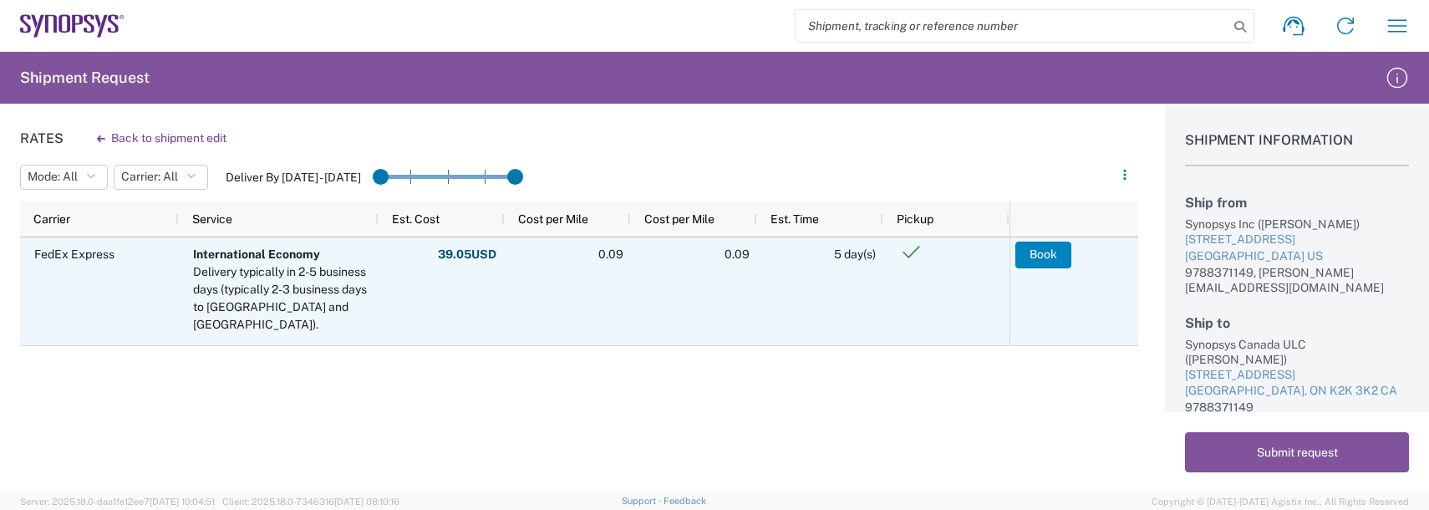
click at [1034, 247] on button "Book" at bounding box center [1043, 255] width 56 height 27
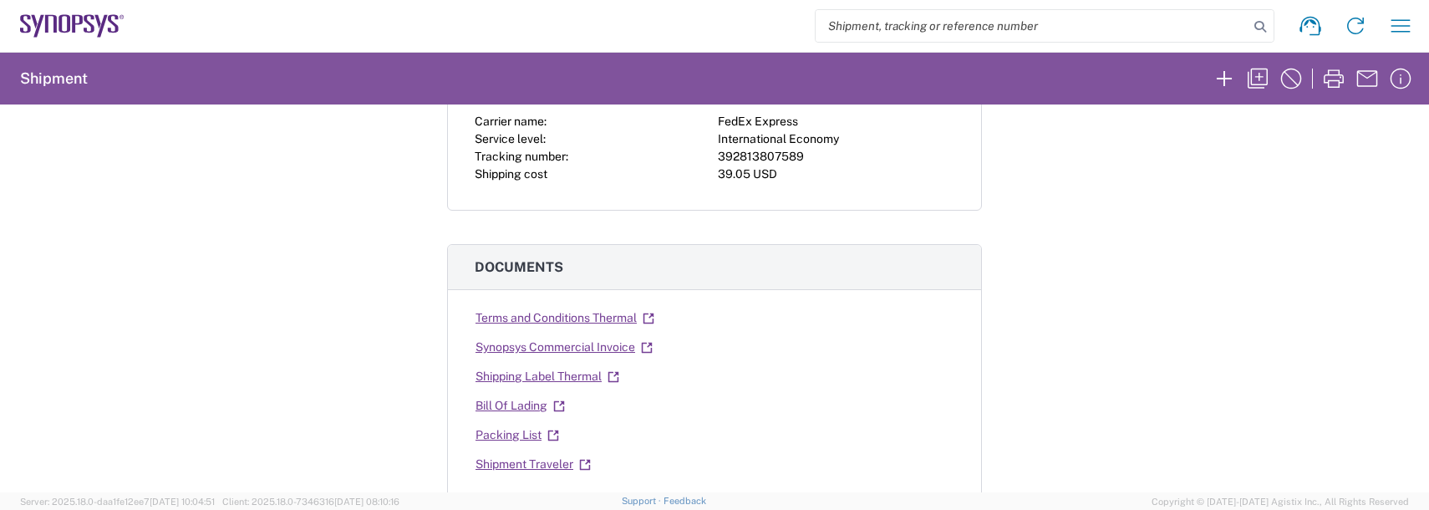
scroll to position [167, 0]
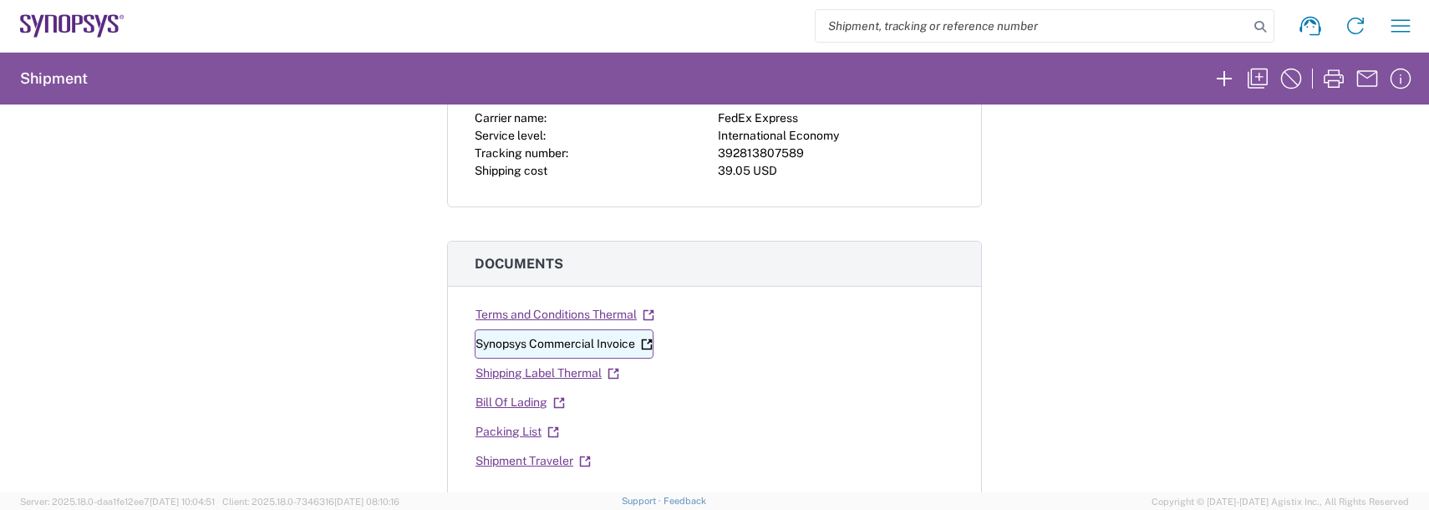
click at [491, 348] on link "Synopsys Commercial Invoice" at bounding box center [564, 343] width 179 height 29
click at [526, 374] on link "Shipping Label Thermal" at bounding box center [547, 372] width 145 height 29
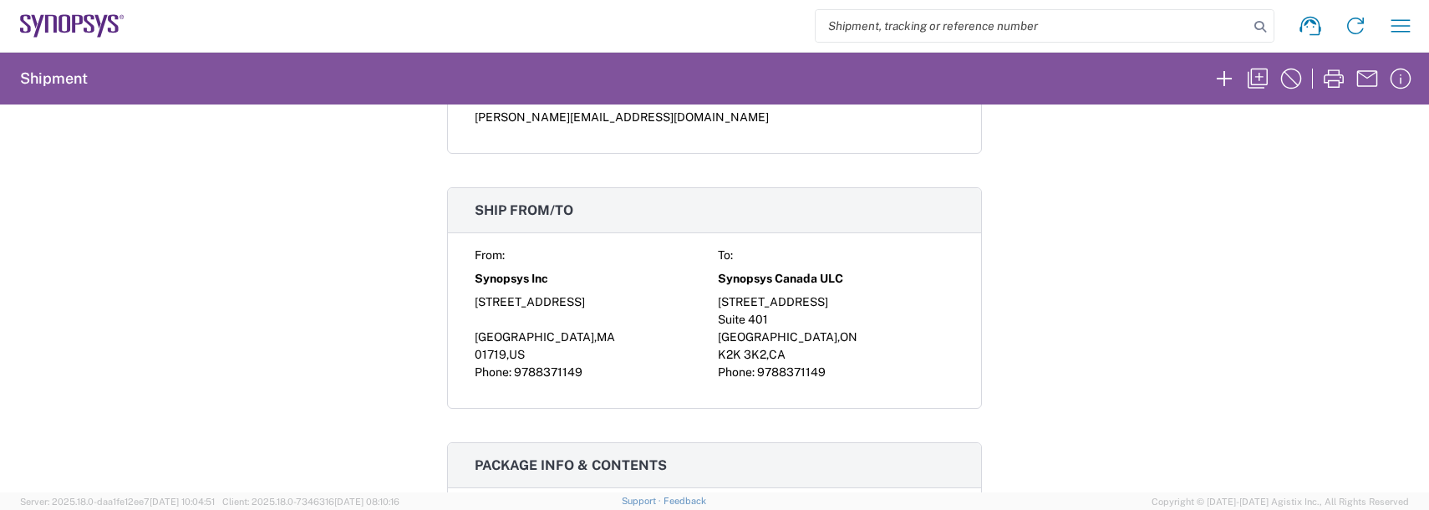
scroll to position [1086, 0]
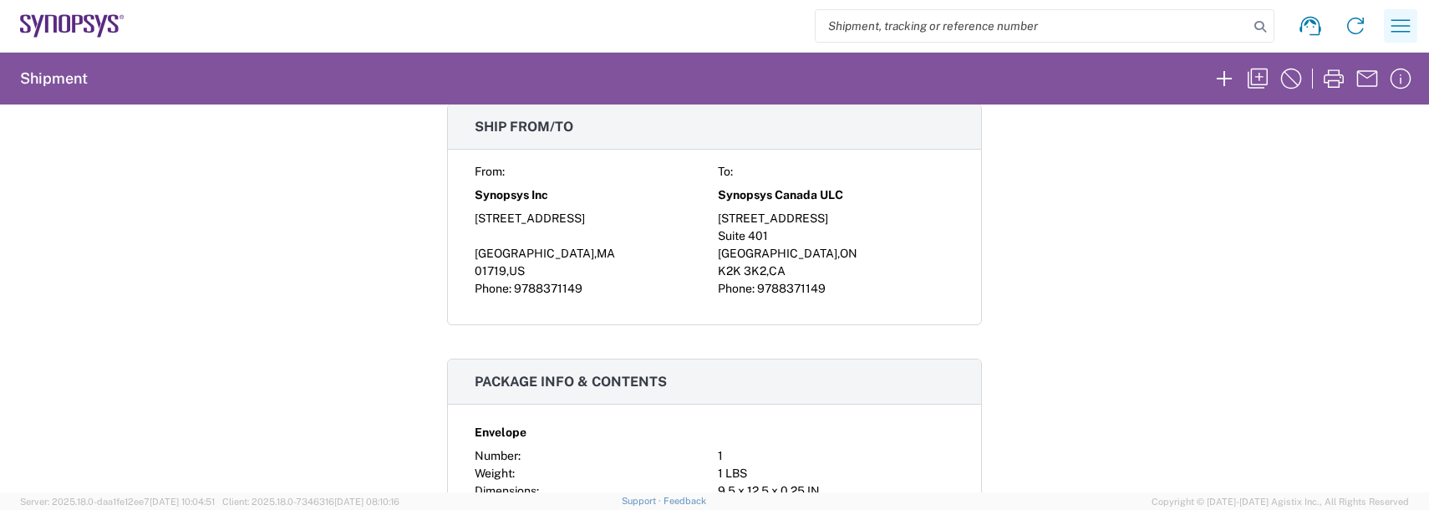
click at [1408, 15] on icon "button" at bounding box center [1400, 26] width 27 height 27
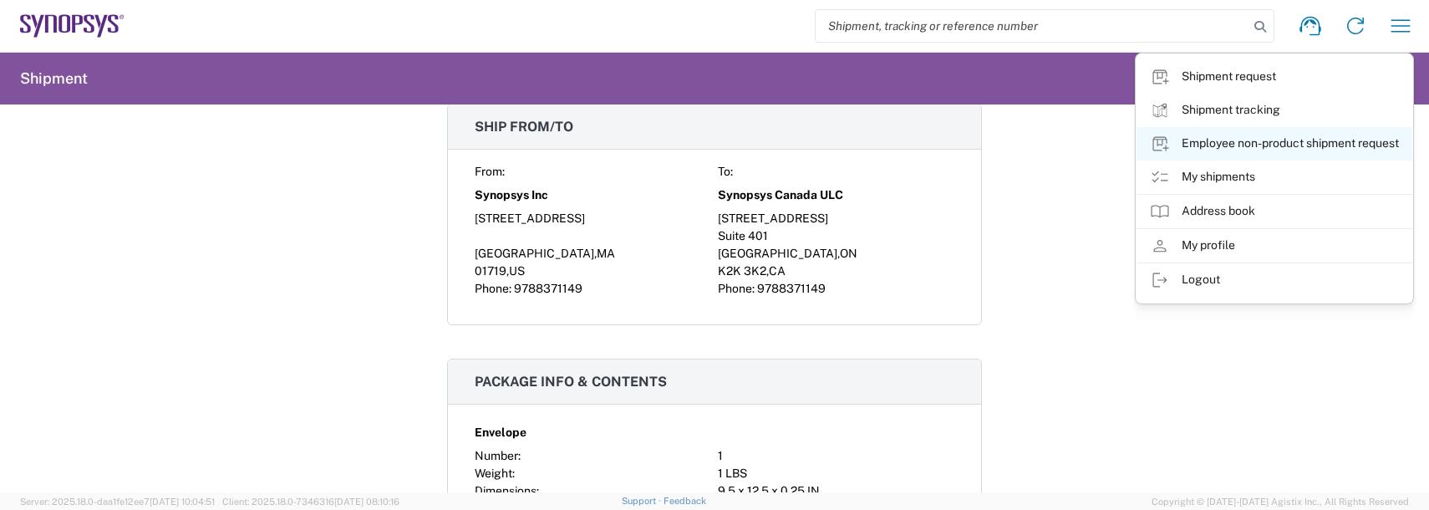
click at [1230, 150] on link "Employee non-product shipment request" at bounding box center [1274, 143] width 276 height 33
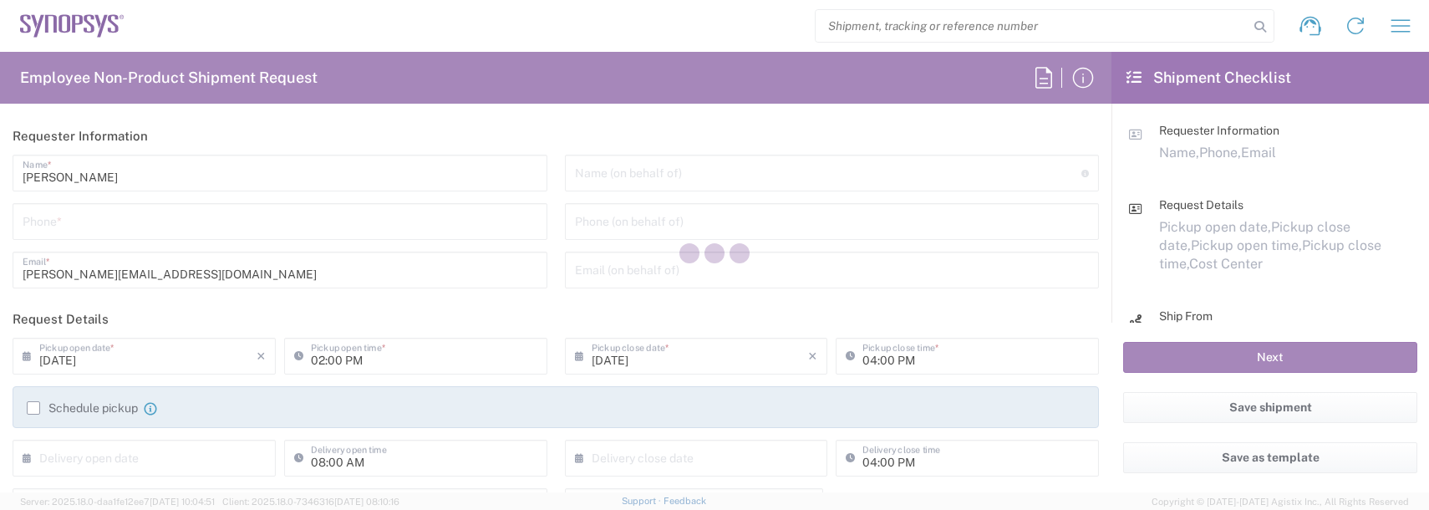
type input "US01, FAC, SAFETY & 110696"
type input "[US_STATE]"
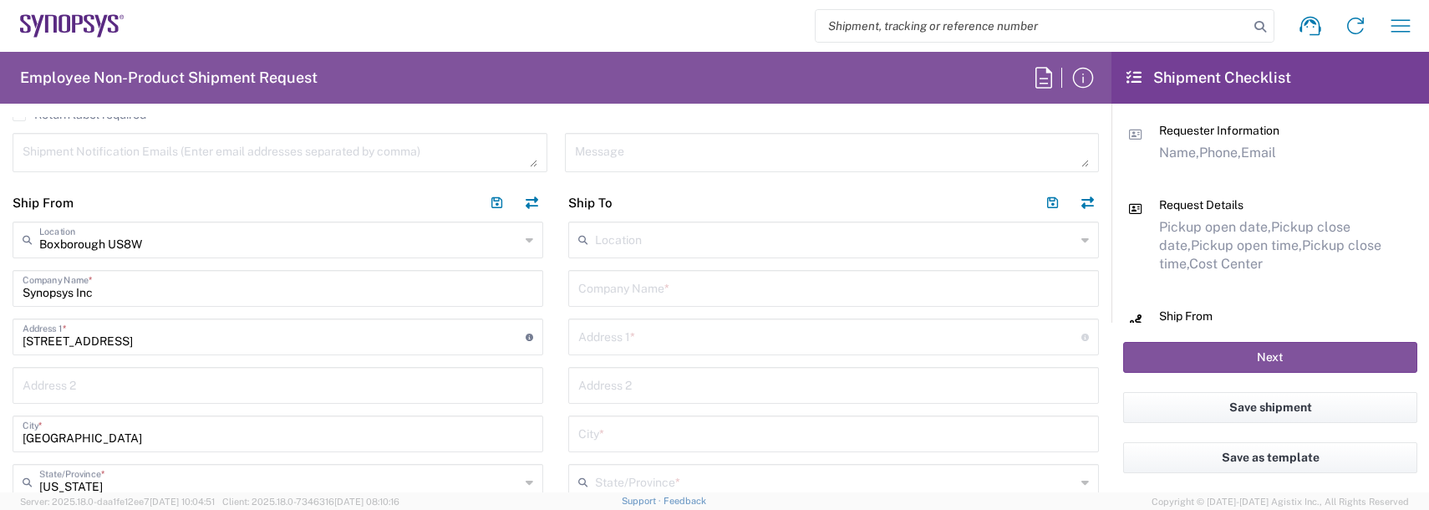
scroll to position [669, 0]
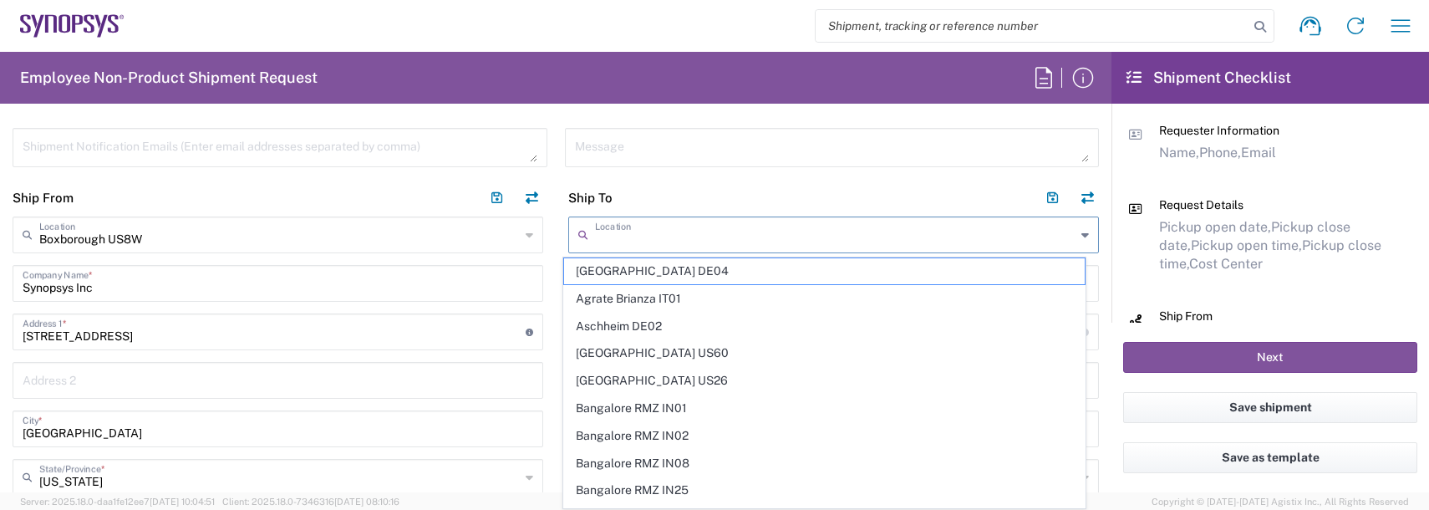
click at [613, 230] on input "text" at bounding box center [835, 233] width 480 height 29
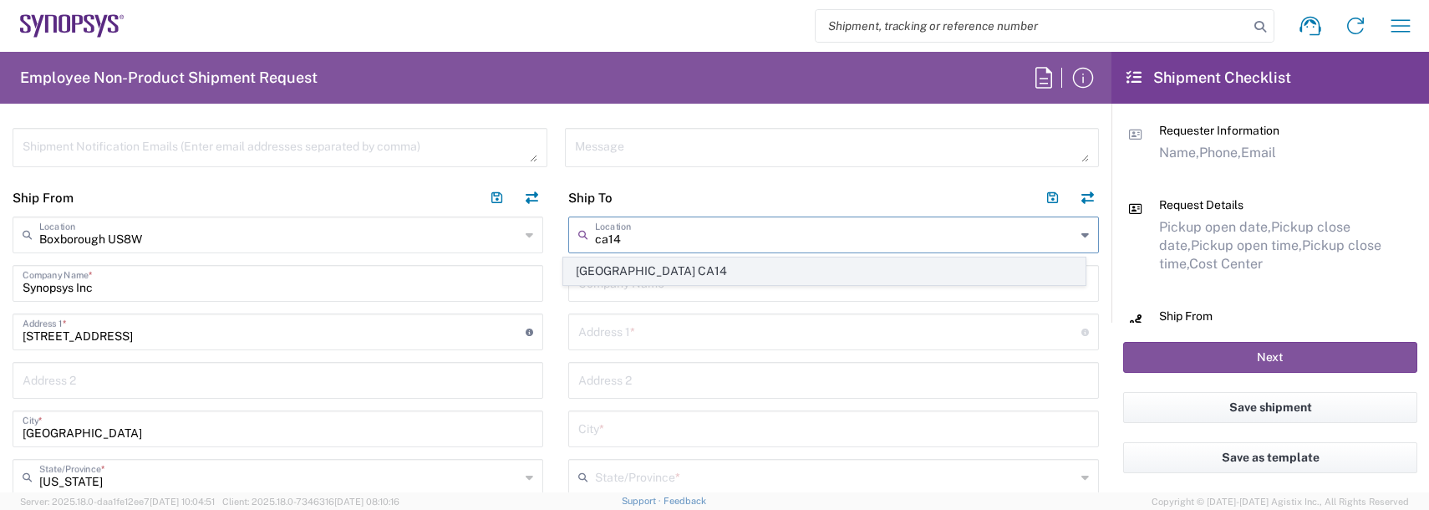
click at [636, 263] on span "[GEOGRAPHIC_DATA] CA14" at bounding box center [824, 271] width 521 height 26
type input "[GEOGRAPHIC_DATA] CA14"
type input "Synopsys Canada ULC"
type input "[STREET_ADDRESS]"
type input "Suite 401"
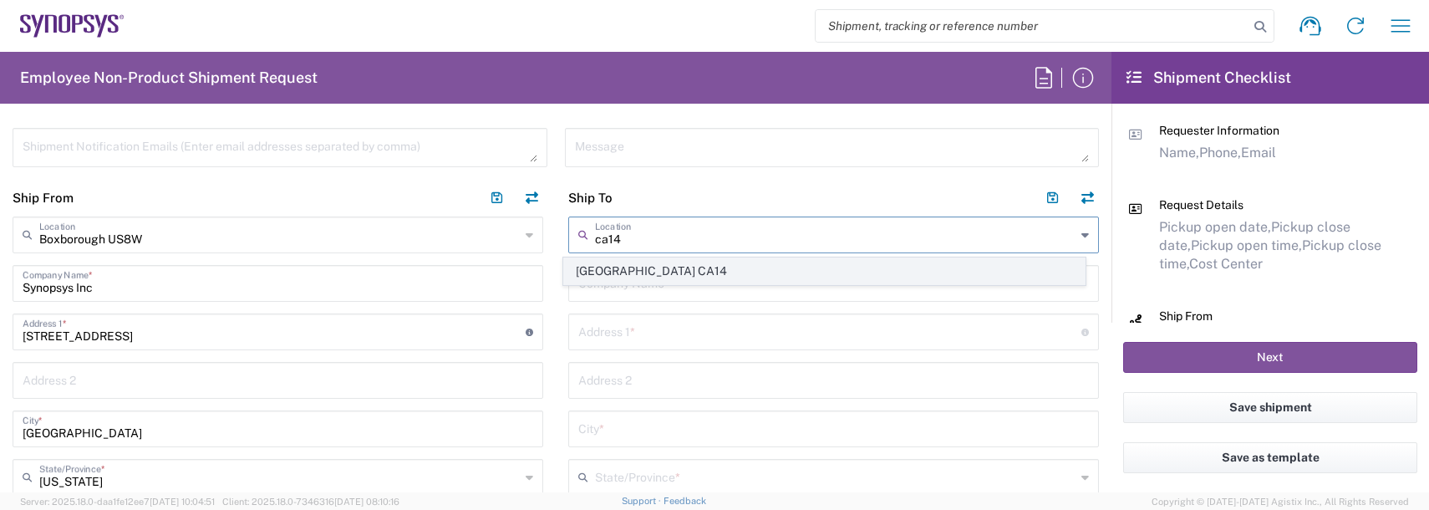
type input "[GEOGRAPHIC_DATA]"
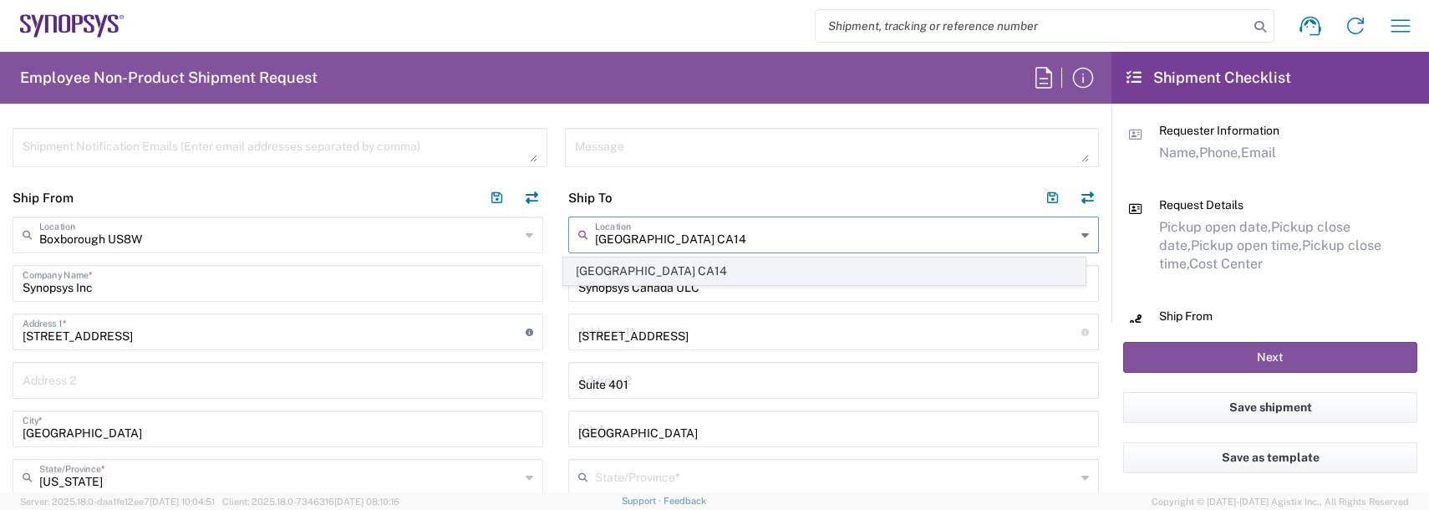
type input "K2K 3K2"
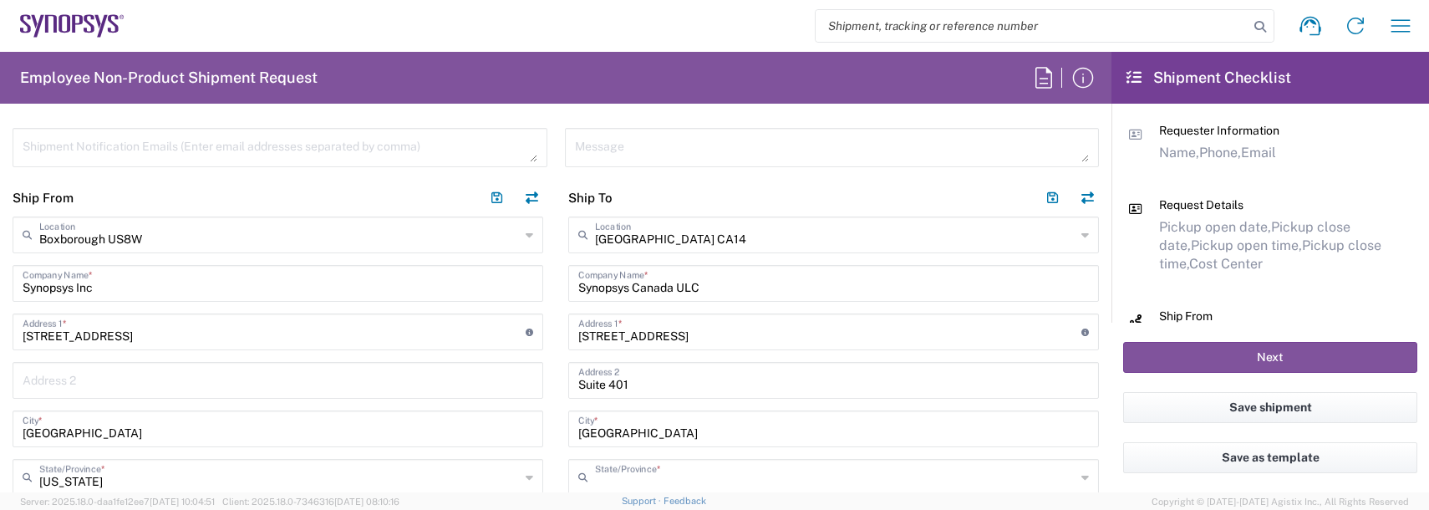
type input "[GEOGRAPHIC_DATA]"
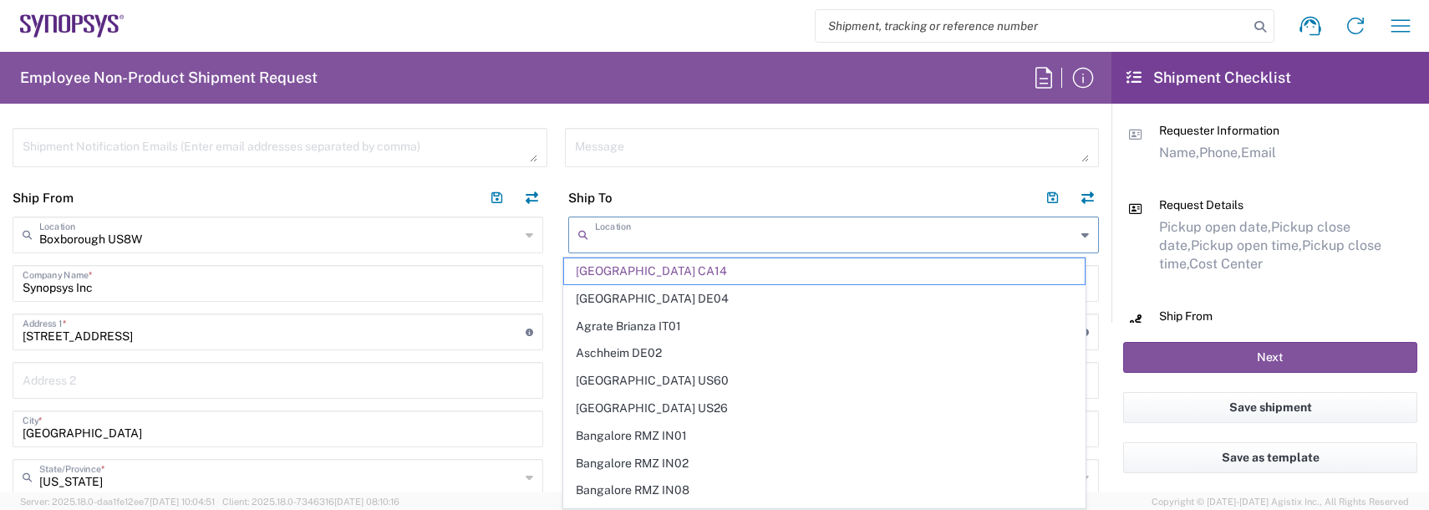
drag, startPoint x: 664, startPoint y: 233, endPoint x: 484, endPoint y: 228, distance: 179.7
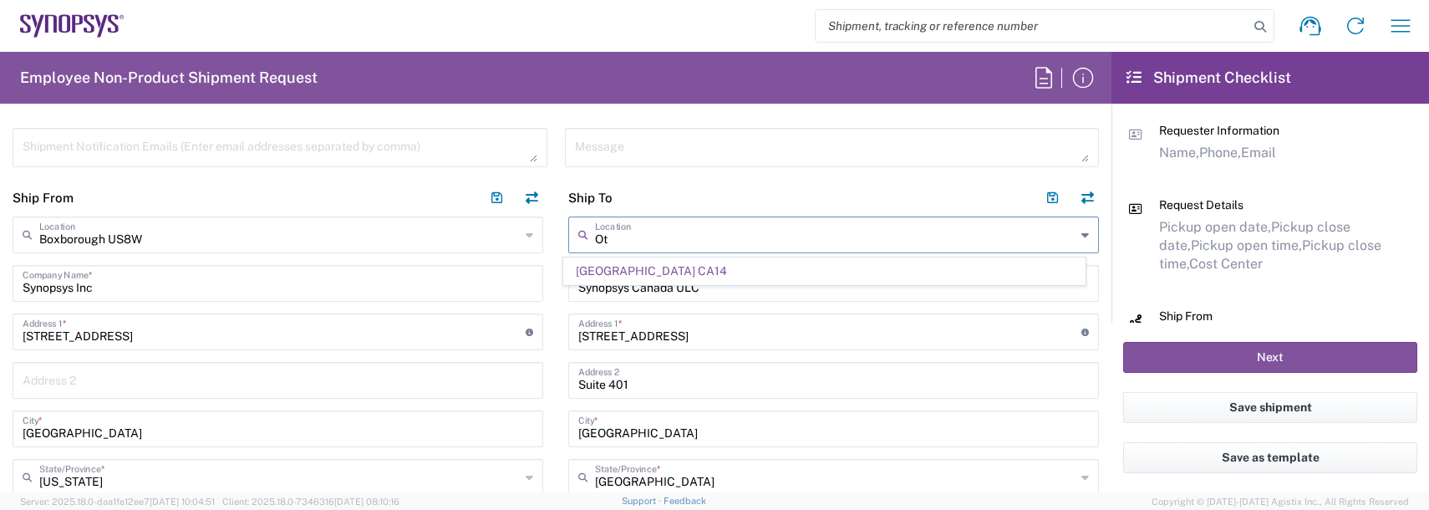
type input "O"
click at [597, 239] on input "ca06" at bounding box center [835, 233] width 480 height 29
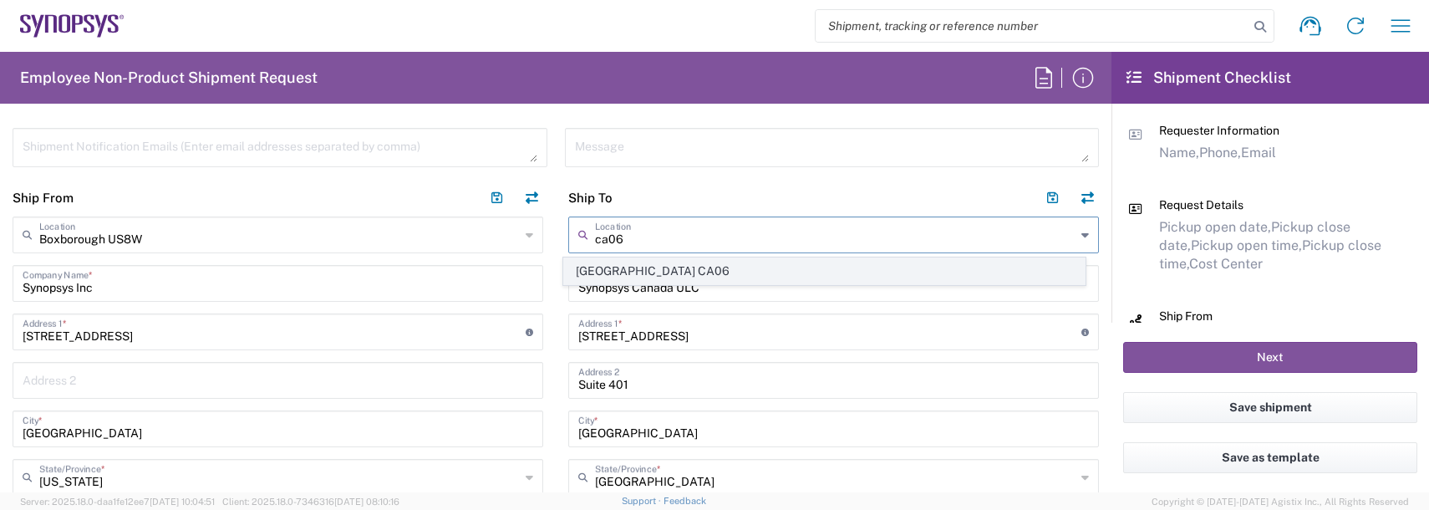
click at [606, 267] on span "[GEOGRAPHIC_DATA] CA06" at bounding box center [824, 271] width 521 height 26
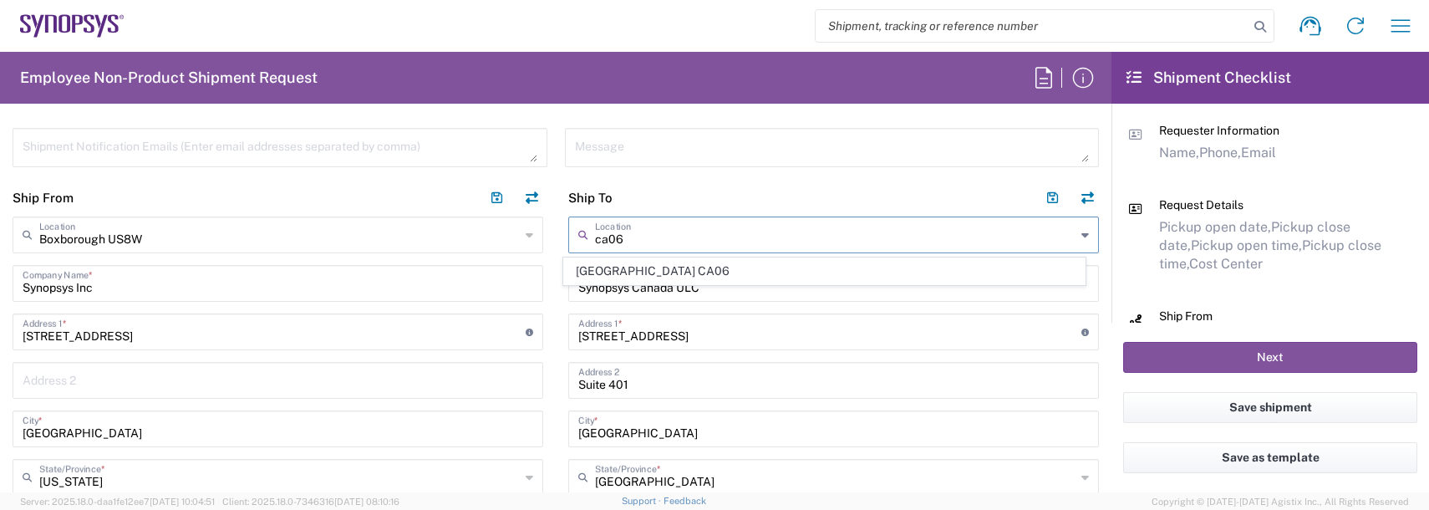
type input "[GEOGRAPHIC_DATA] CA06"
type input "Synopsys Mississauga CA06"
type input "[STREET_ADDRESS]"
type input "Suite 900"
type input "[GEOGRAPHIC_DATA]"
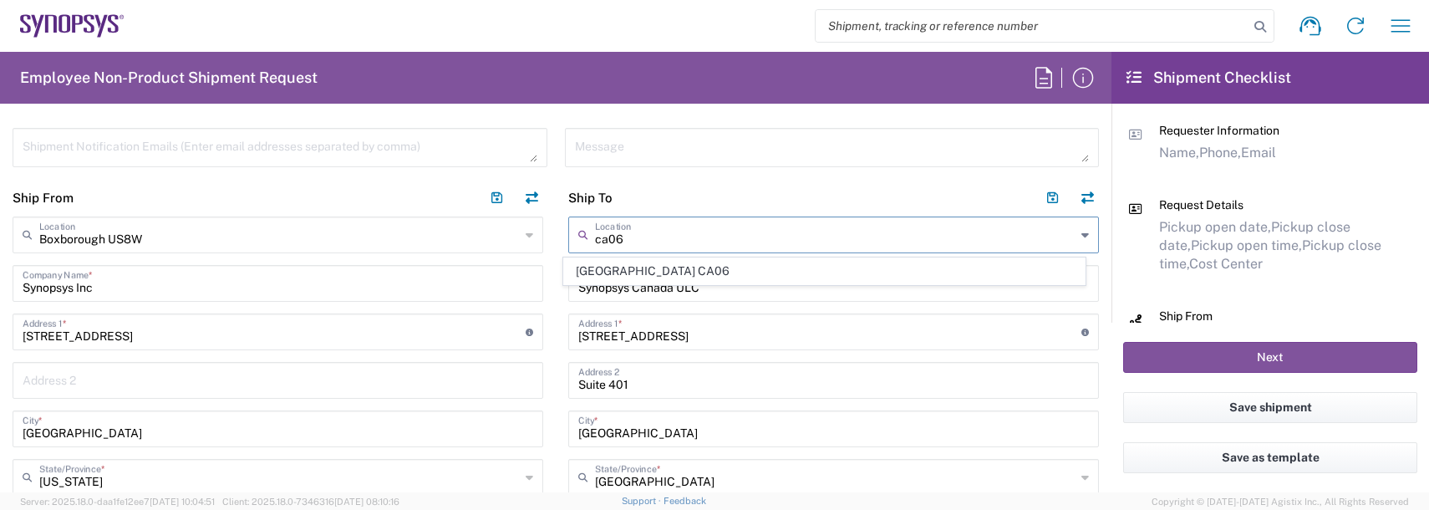
type input "L5B 1M2"
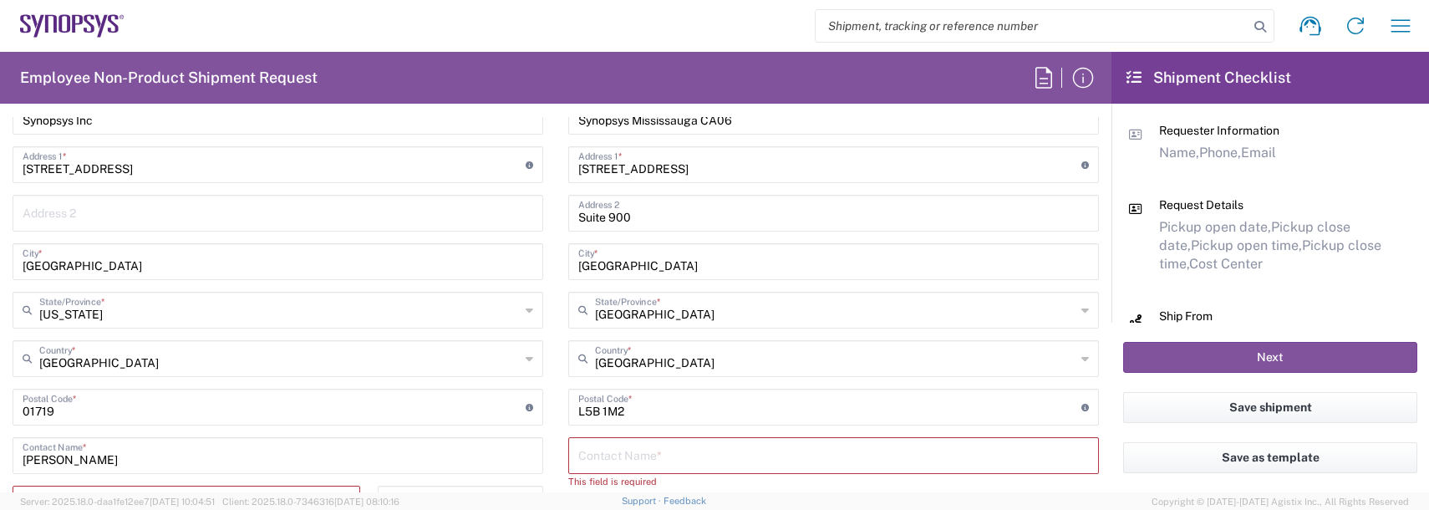
scroll to position [919, 0]
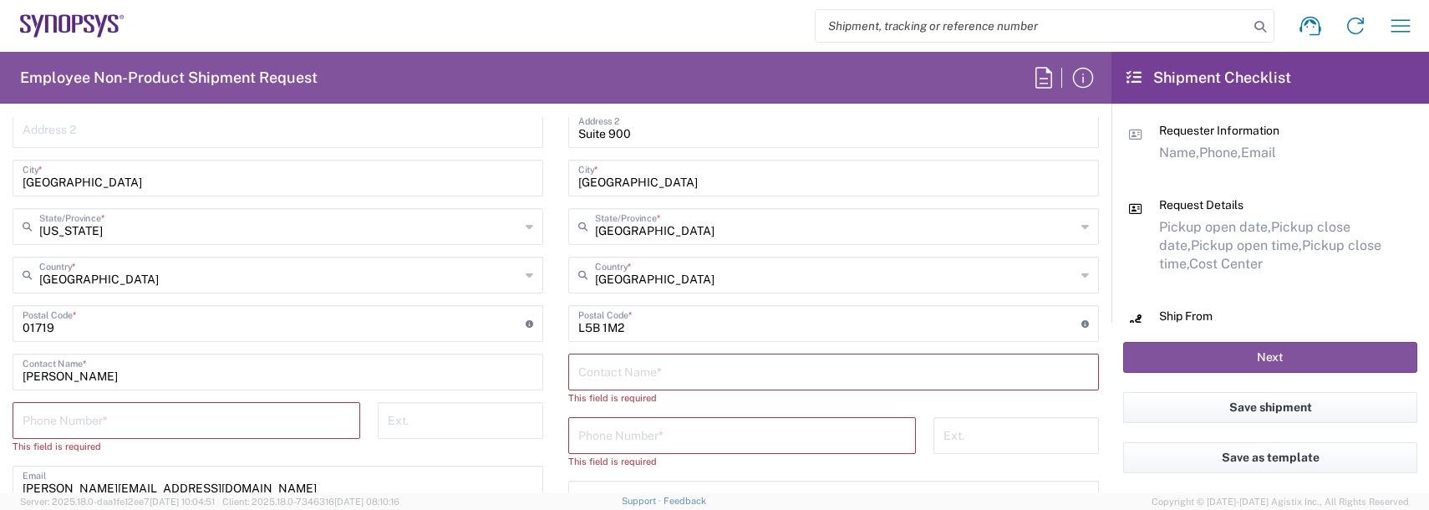
click at [610, 367] on input "text" at bounding box center [833, 370] width 511 height 29
type input "Afra Anjum"
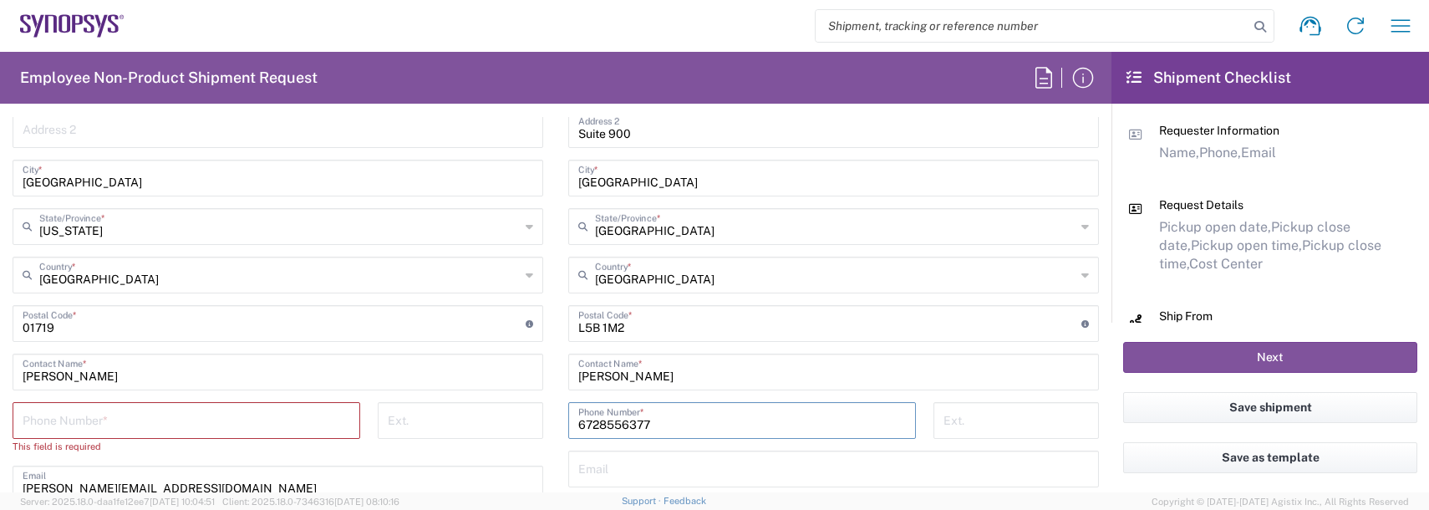
type input "6728556377"
click at [140, 410] on input "tel" at bounding box center [187, 418] width 328 height 29
type input "9788371149"
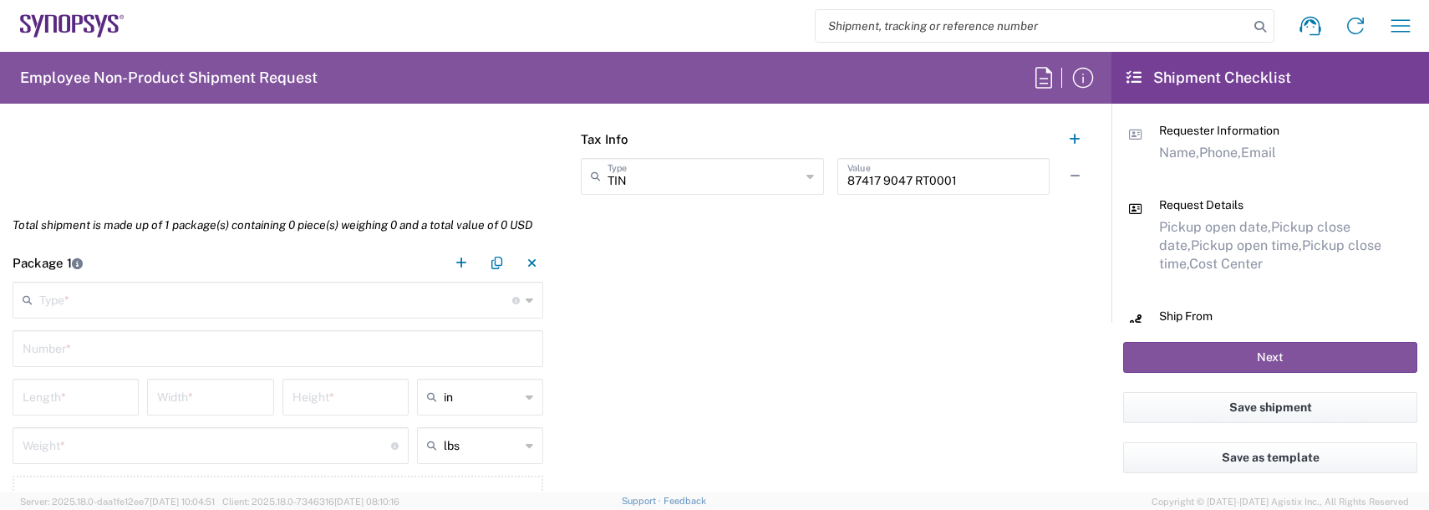
scroll to position [1421, 0]
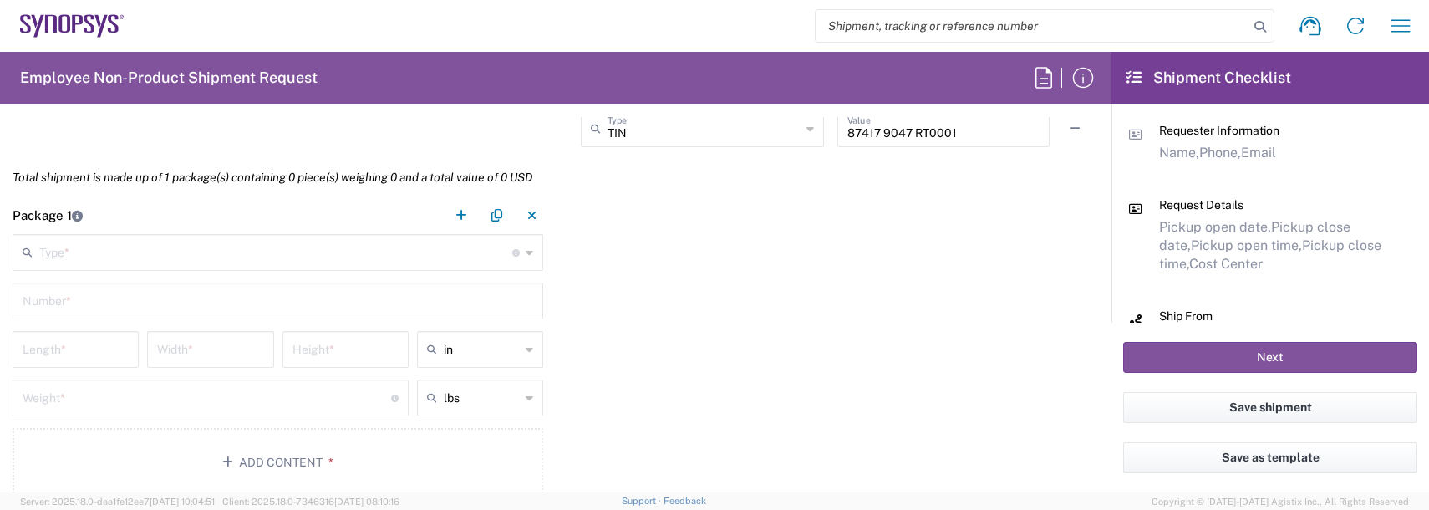
click at [94, 257] on input "text" at bounding box center [275, 250] width 473 height 29
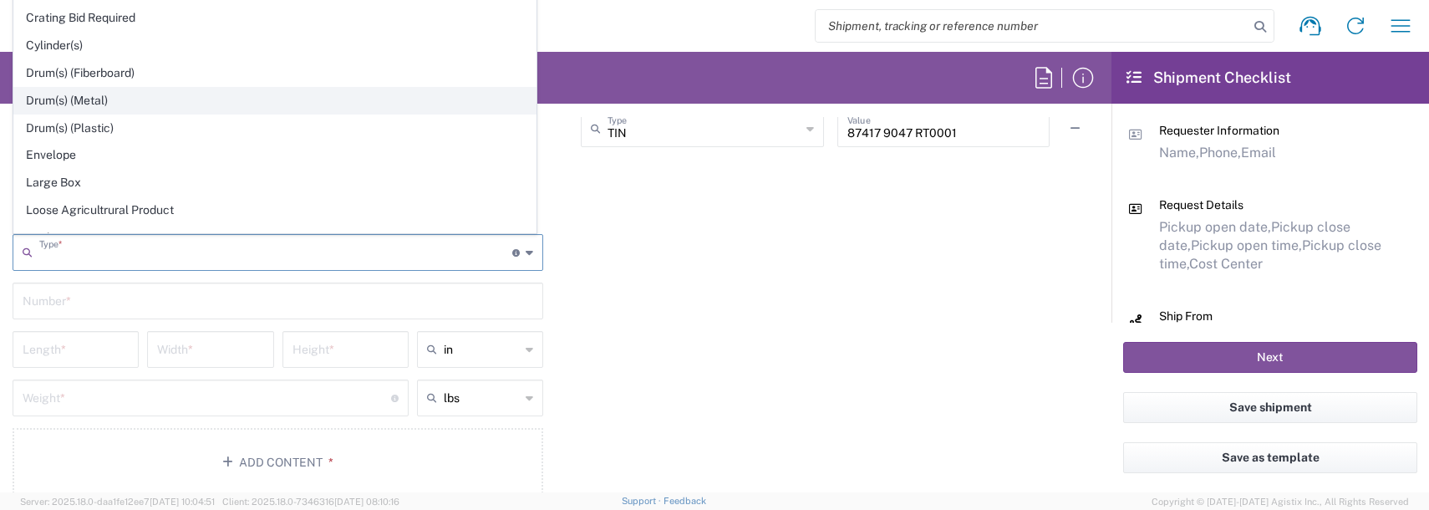
scroll to position [418, 0]
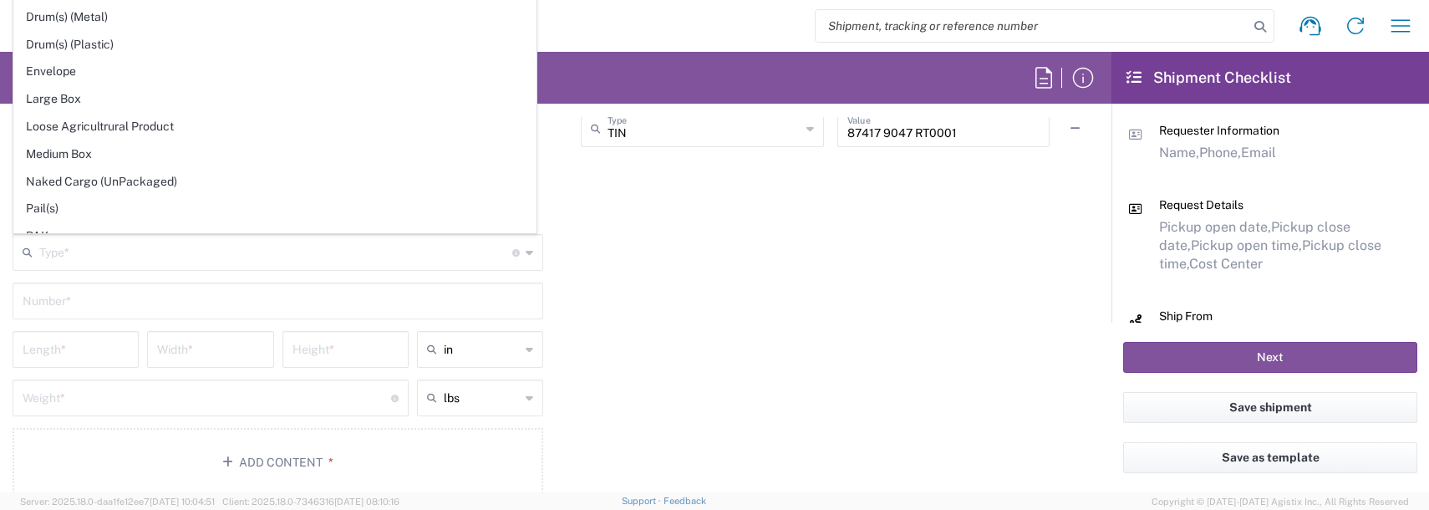
click at [60, 63] on span "Envelope" at bounding box center [274, 71] width 521 height 26
type input "Envelope"
type input "1"
type input "9.5"
type input "12.5"
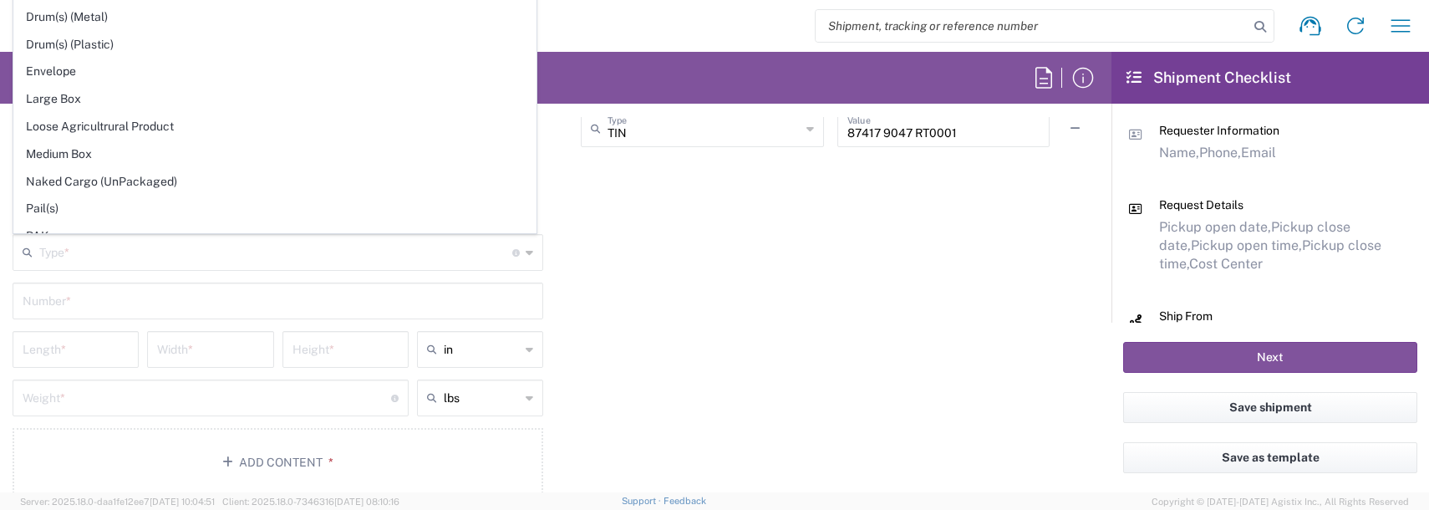
type input "0.25"
type input "1"
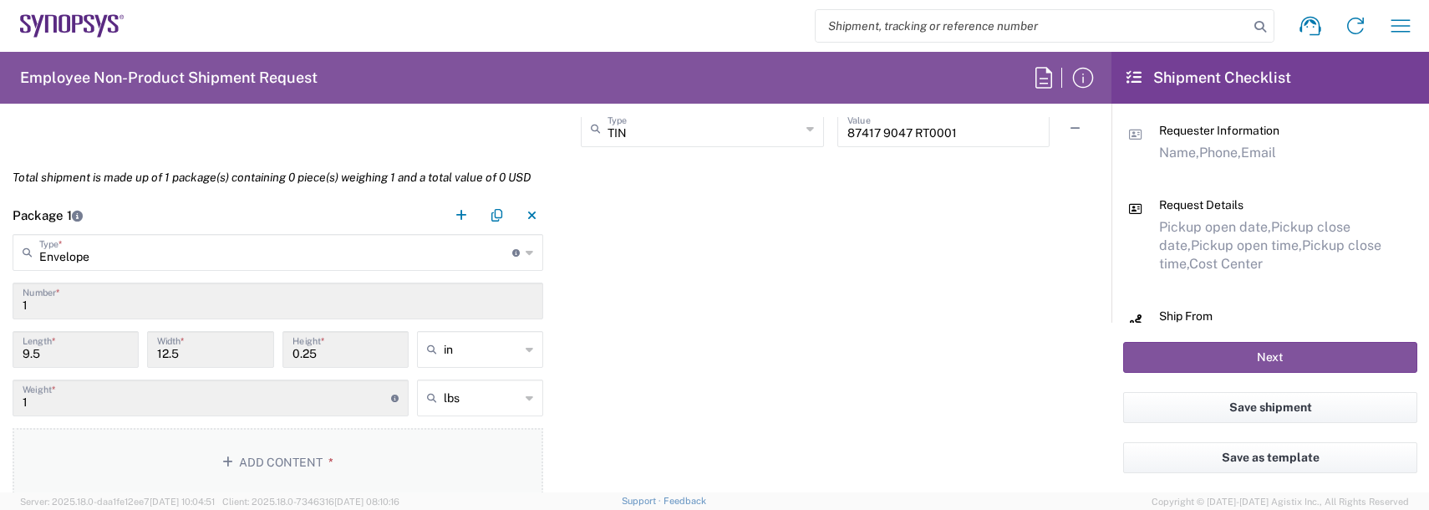
click at [266, 476] on button "Add Content *" at bounding box center [278, 462] width 531 height 69
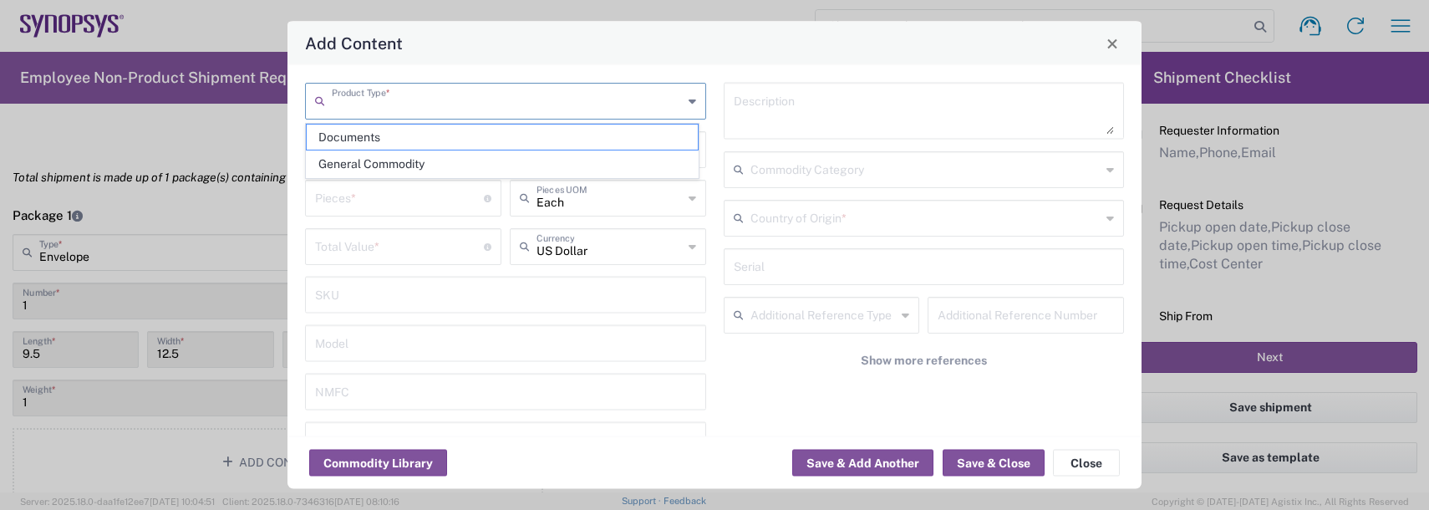
click at [368, 107] on input "text" at bounding box center [507, 99] width 351 height 29
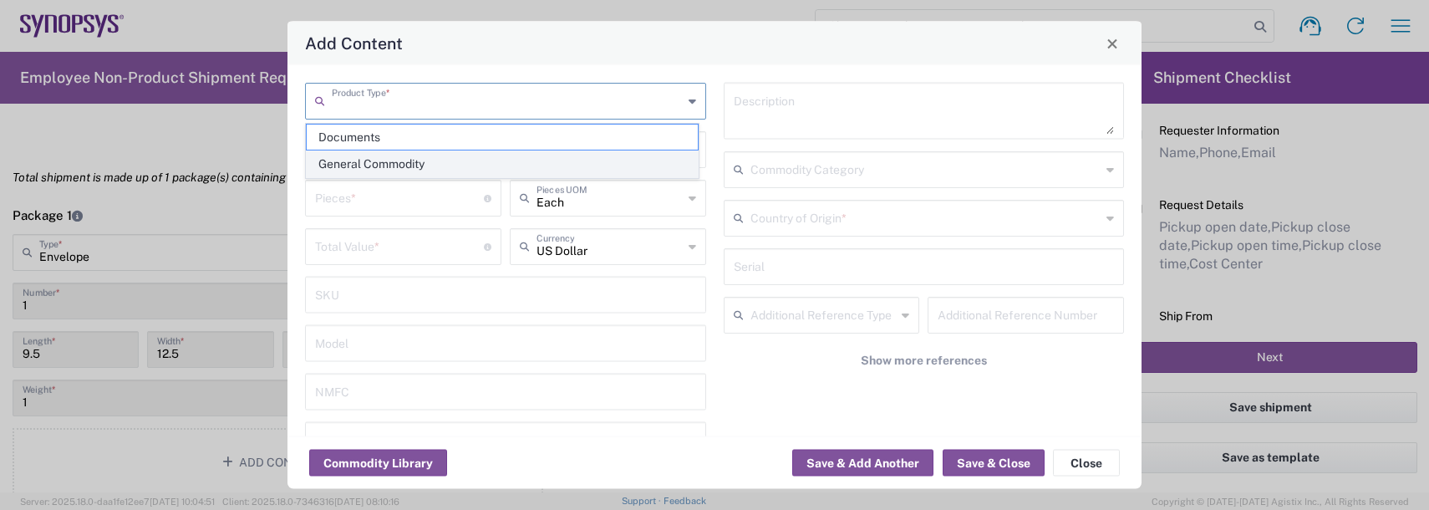
click at [364, 160] on span "General Commodity" at bounding box center [502, 164] width 391 height 26
type input "General Commodity"
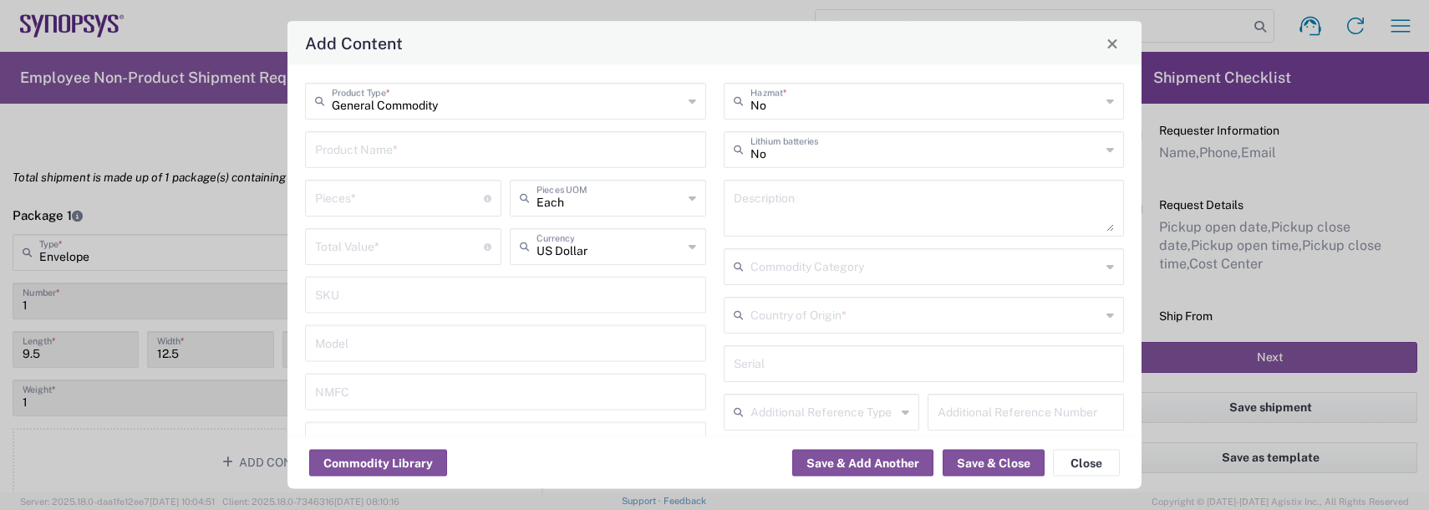
click at [364, 160] on input "text" at bounding box center [505, 148] width 381 height 29
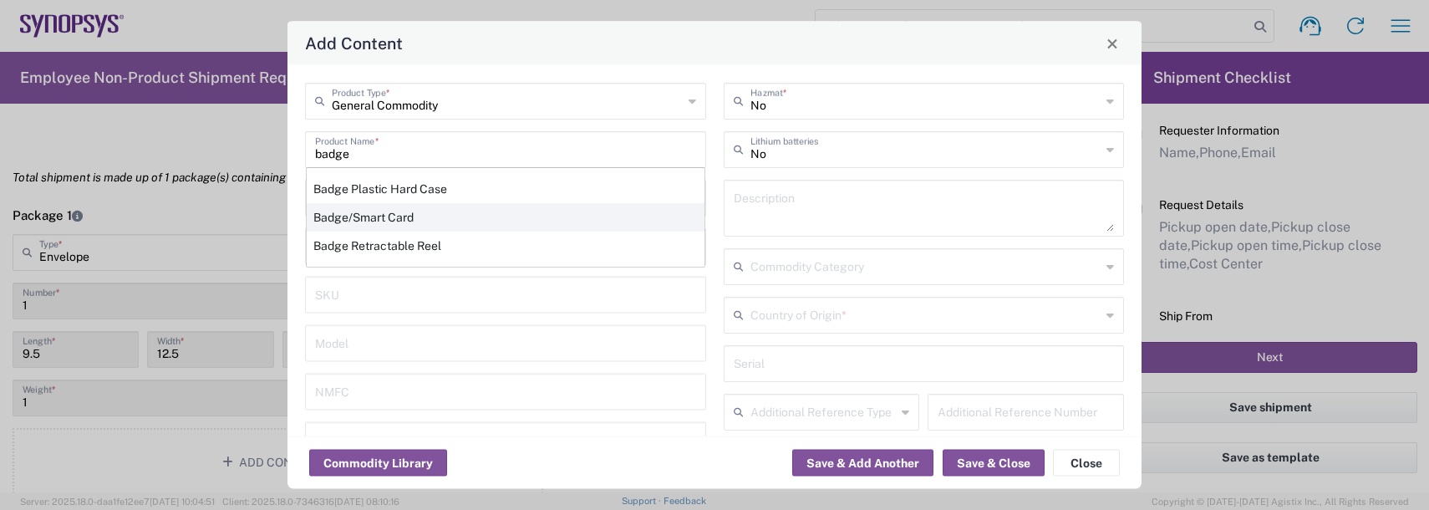
click at [367, 214] on div "Badge/Smart Card" at bounding box center [506, 217] width 398 height 28
type input "Badge/Smart Card"
type input "10.15"
type textarea "Badge/Smart Card"
type input "8523.52.0090"
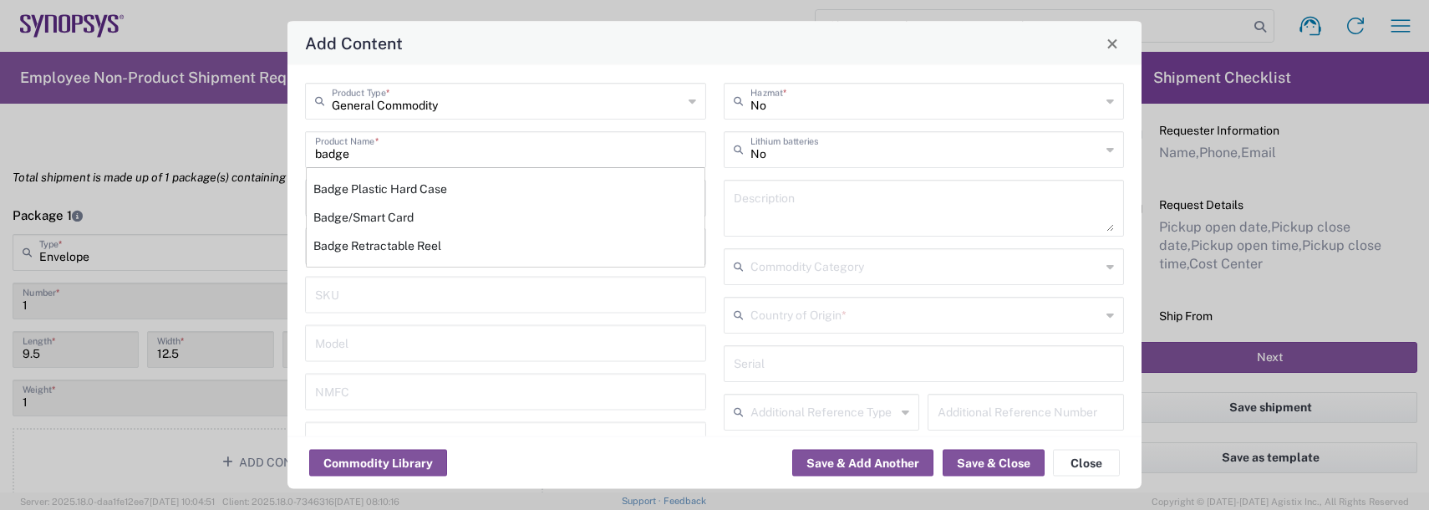
type input "BIS"
type input "EAR99"
type input "NLR - No License Required"
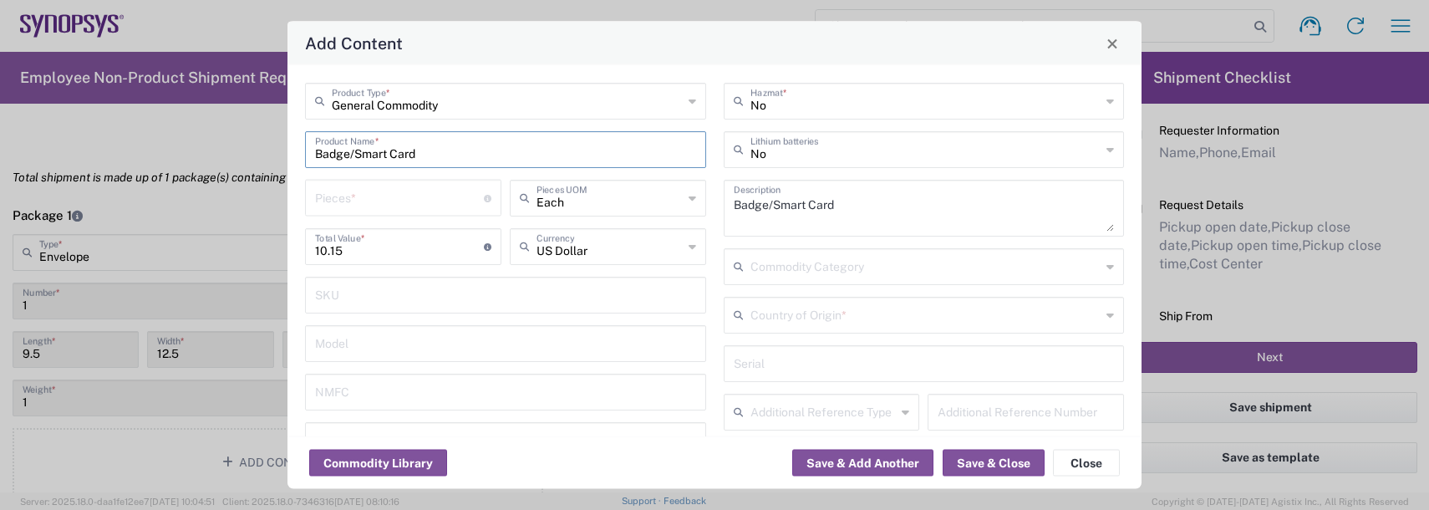
click at [369, 194] on input "number" at bounding box center [399, 196] width 169 height 29
type input "1"
click at [792, 299] on input "text" at bounding box center [925, 313] width 351 height 29
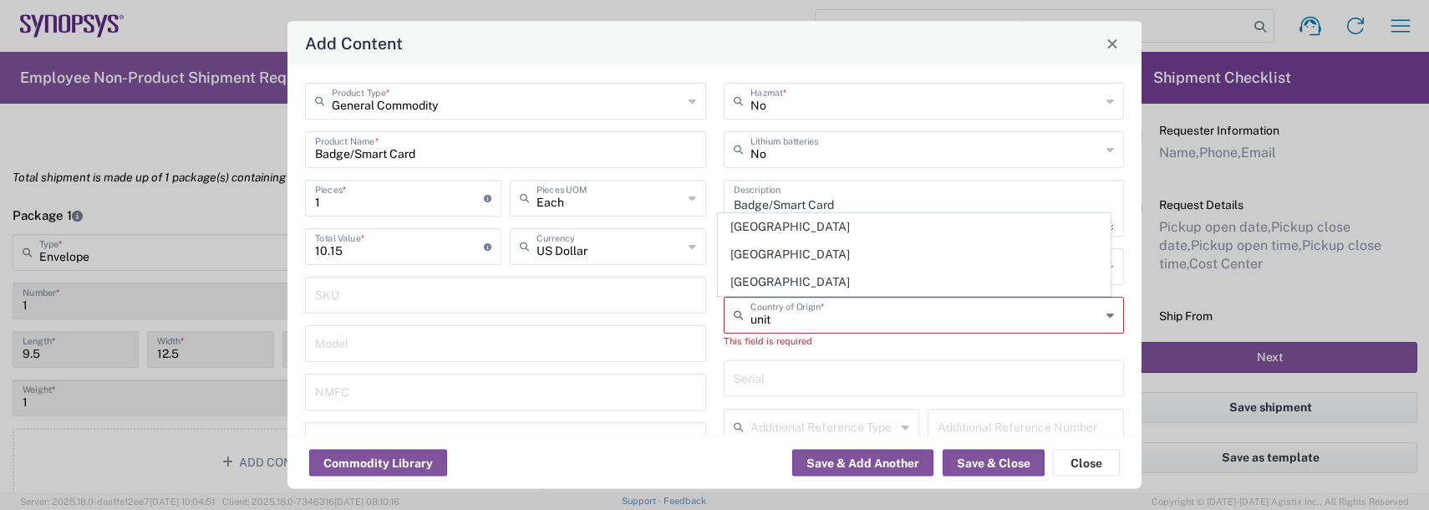
click at [780, 288] on span "[GEOGRAPHIC_DATA]" at bounding box center [914, 282] width 391 height 26
type input "[GEOGRAPHIC_DATA]"
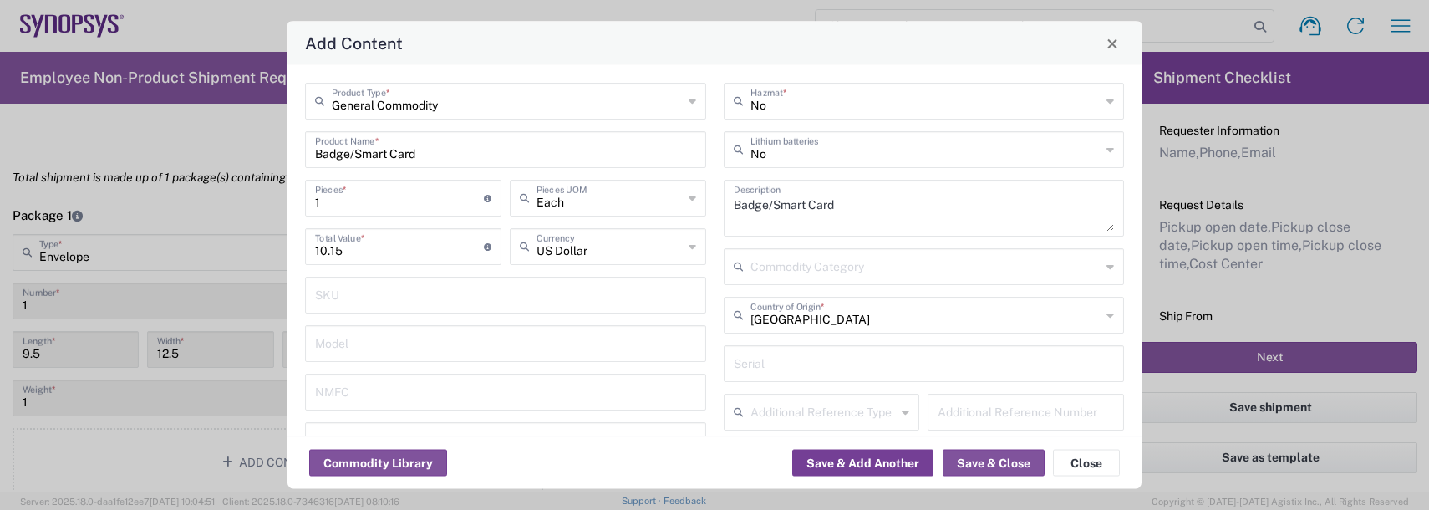
click at [846, 455] on button "Save & Add Another" at bounding box center [862, 463] width 141 height 27
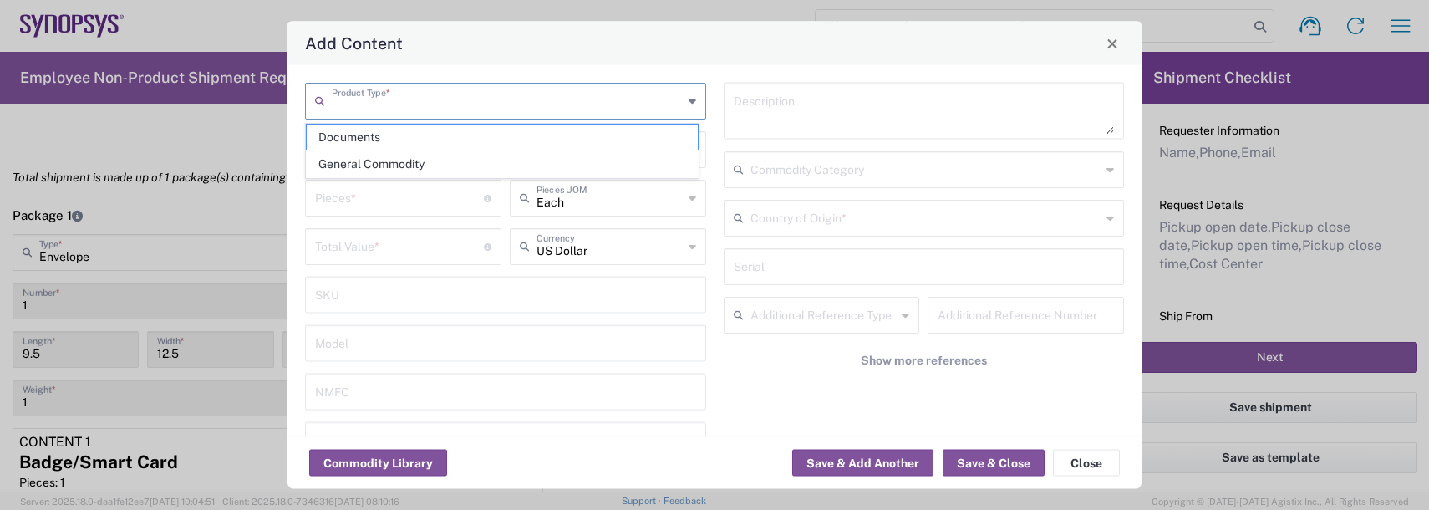
drag, startPoint x: 374, startPoint y: 99, endPoint x: 376, endPoint y: 107, distance: 8.5
click at [375, 99] on input "text" at bounding box center [507, 99] width 351 height 29
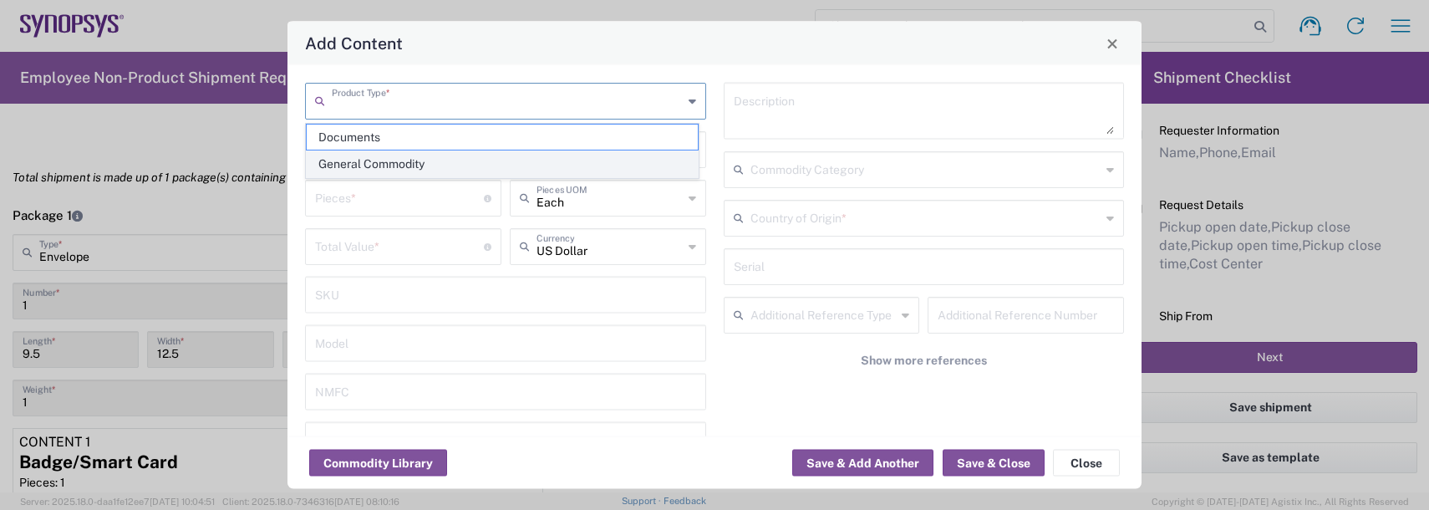
click at [372, 160] on span "General Commodity" at bounding box center [502, 164] width 391 height 26
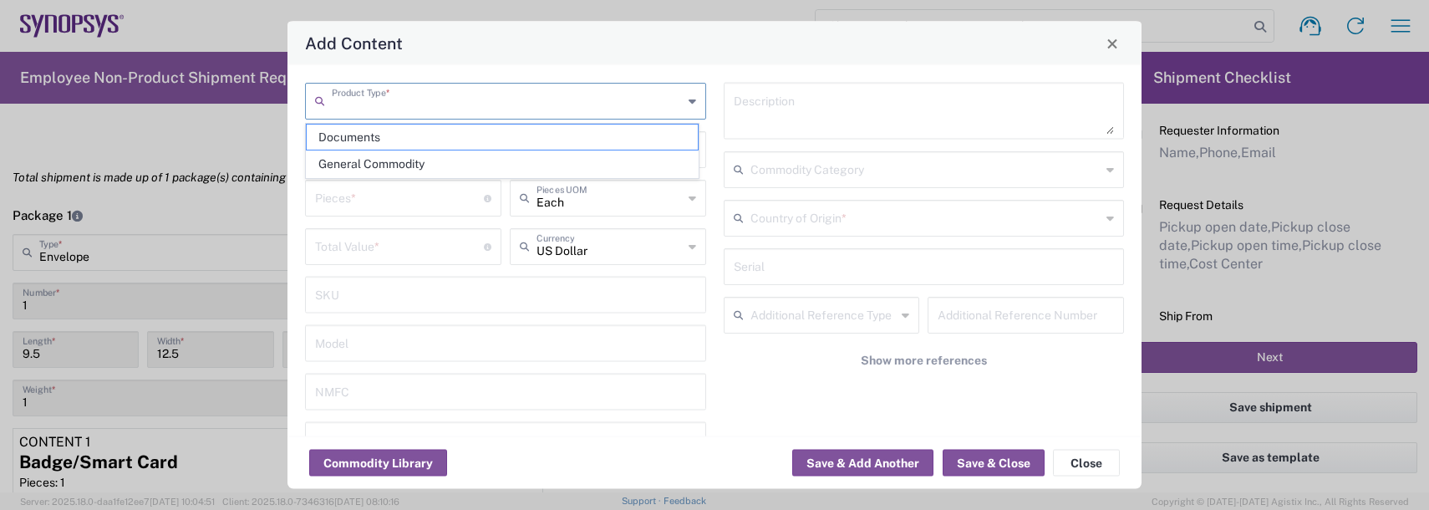
type input "General Commodity"
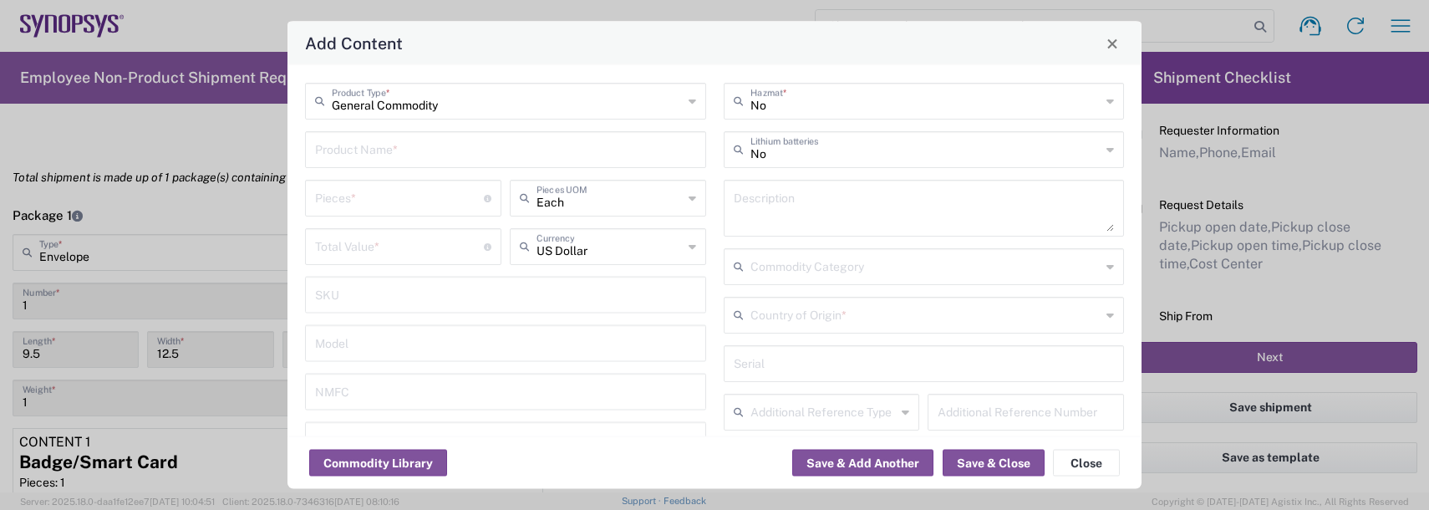
click at [364, 154] on input "text" at bounding box center [505, 148] width 381 height 29
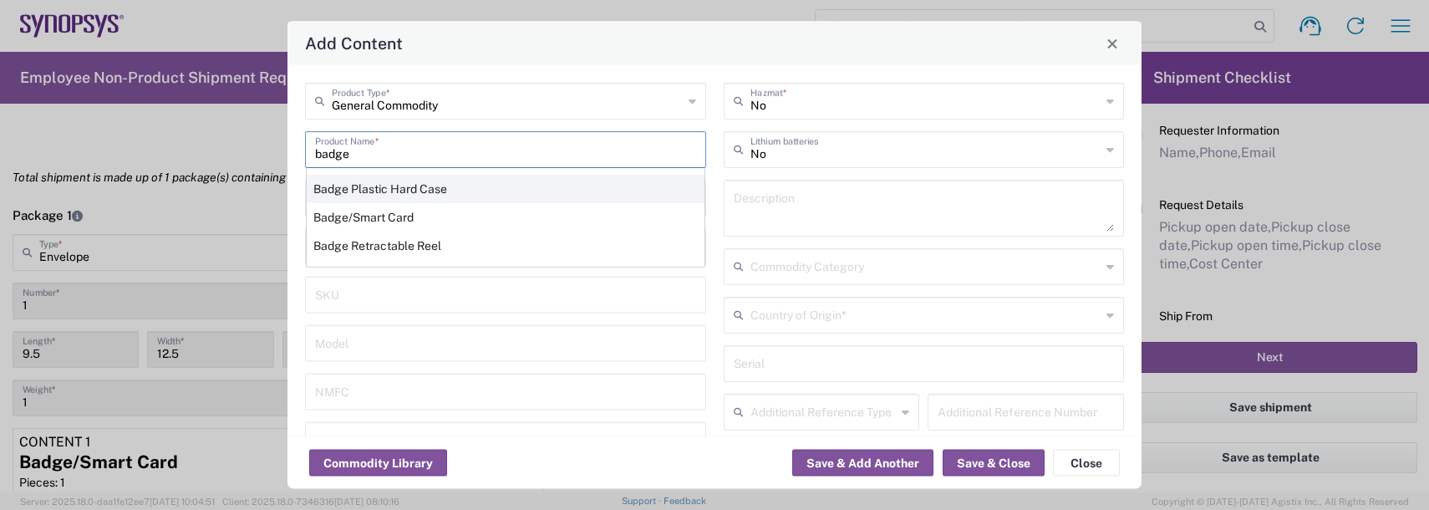
click at [374, 191] on div "Badge Plastic Hard Case" at bounding box center [506, 189] width 398 height 28
type input "Badge Plastic Hard Case"
type input "1.25"
type textarea "Badge Plastic Hard Case"
type input "[GEOGRAPHIC_DATA]"
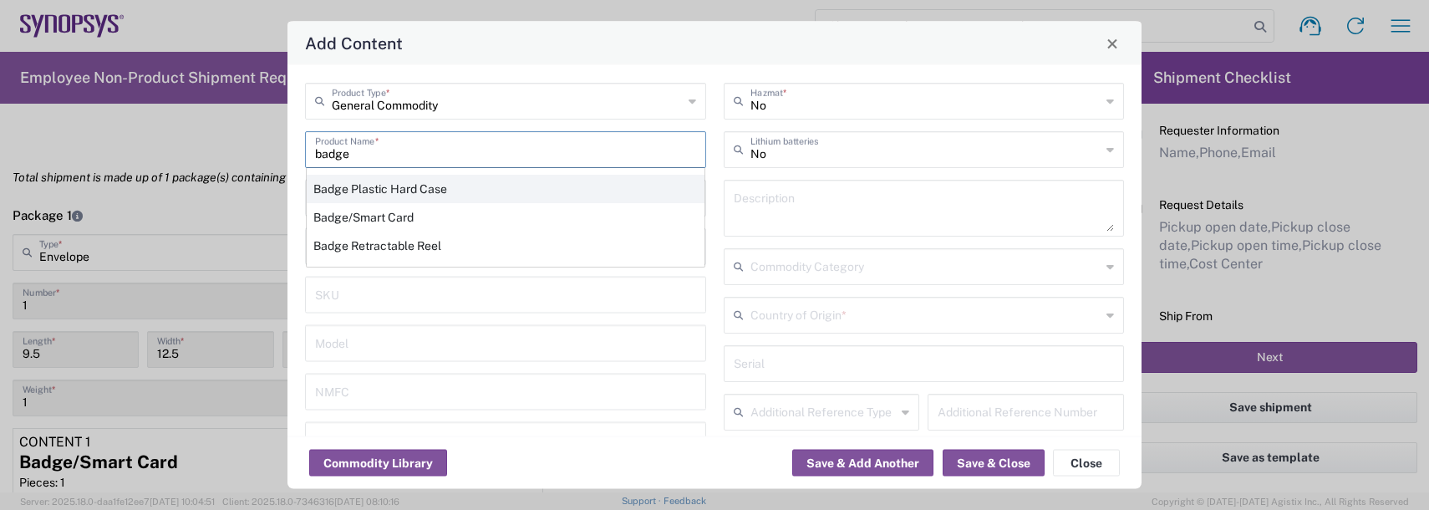
type input "4202.32.0000"
type input "BIS"
type input "EAR99"
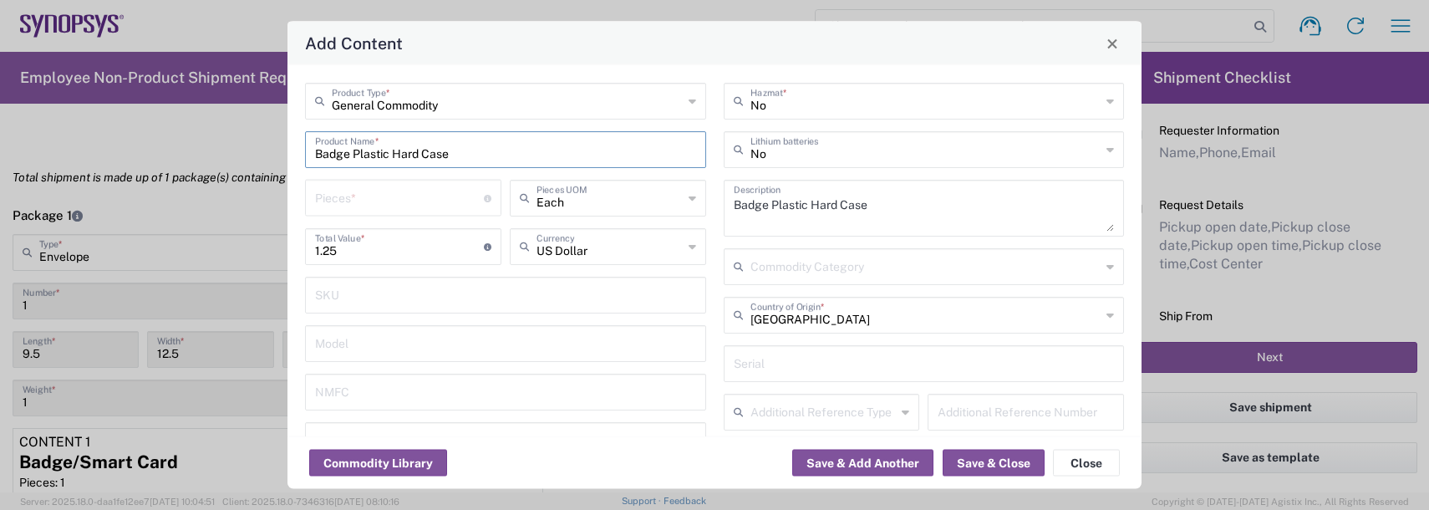
type input "NLR - No License Required"
click at [370, 192] on input "number" at bounding box center [399, 196] width 169 height 29
type input "1"
click at [906, 462] on button "Save & Add Another" at bounding box center [862, 463] width 141 height 27
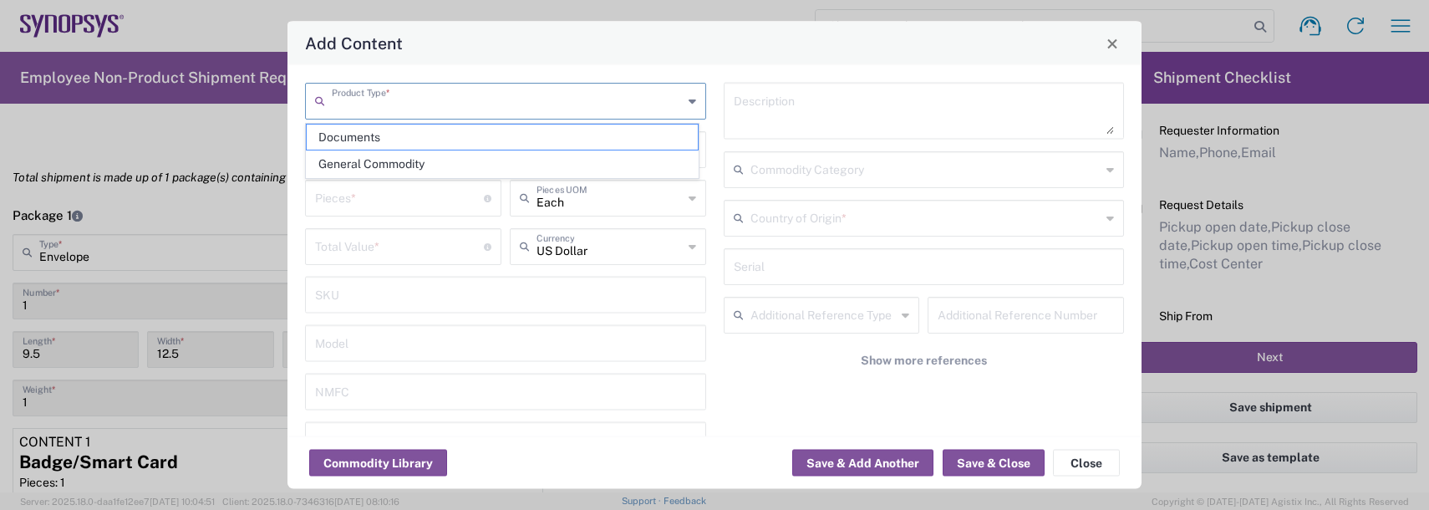
click at [353, 94] on input "text" at bounding box center [507, 99] width 351 height 29
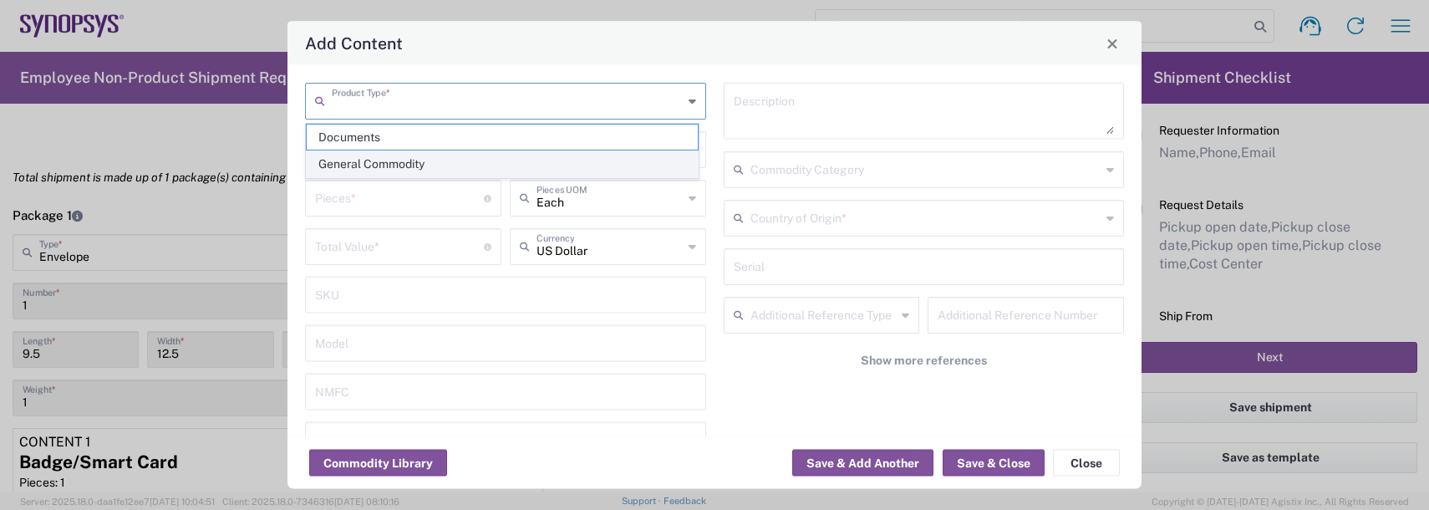
click at [358, 159] on span "General Commodity" at bounding box center [502, 164] width 391 height 26
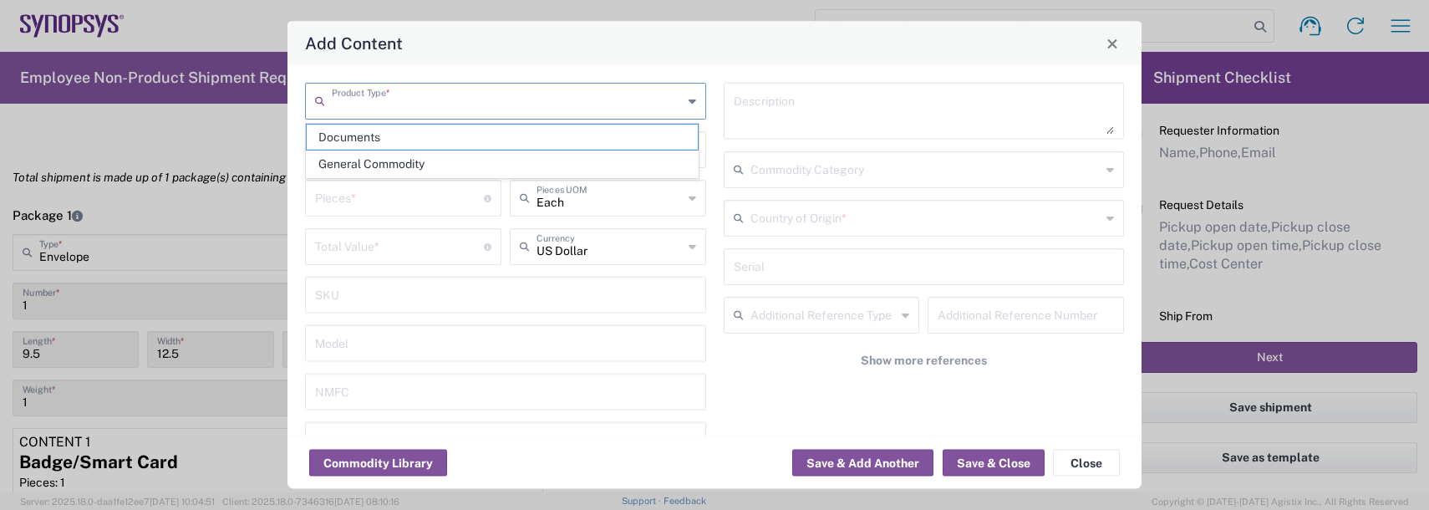
type input "General Commodity"
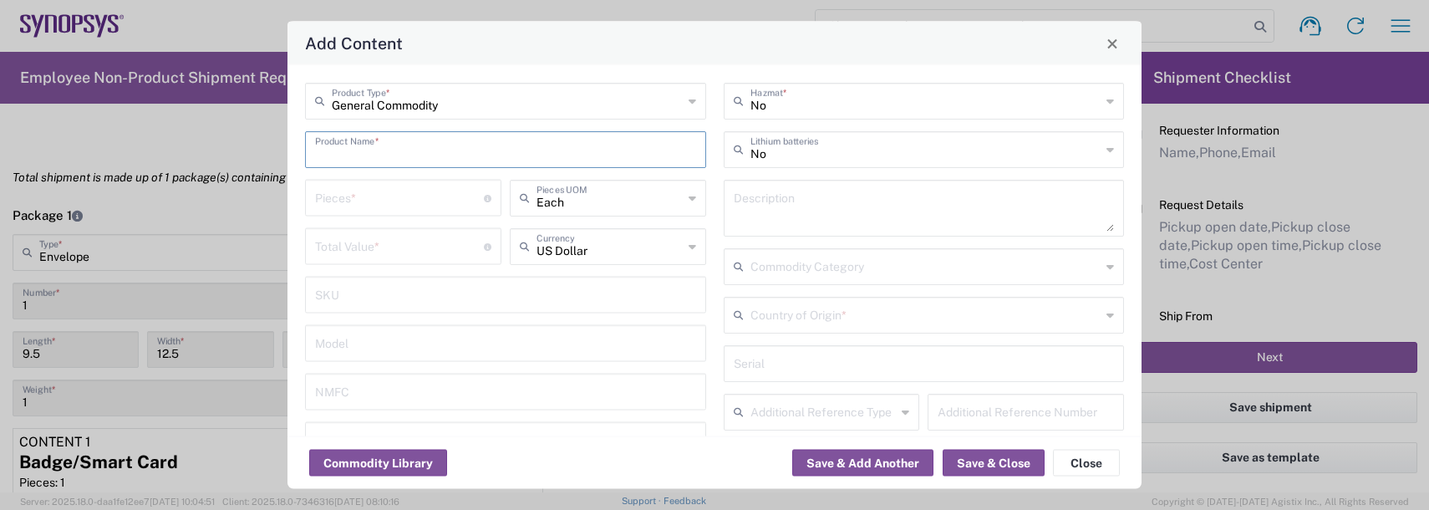
click at [355, 141] on input "text" at bounding box center [505, 148] width 381 height 29
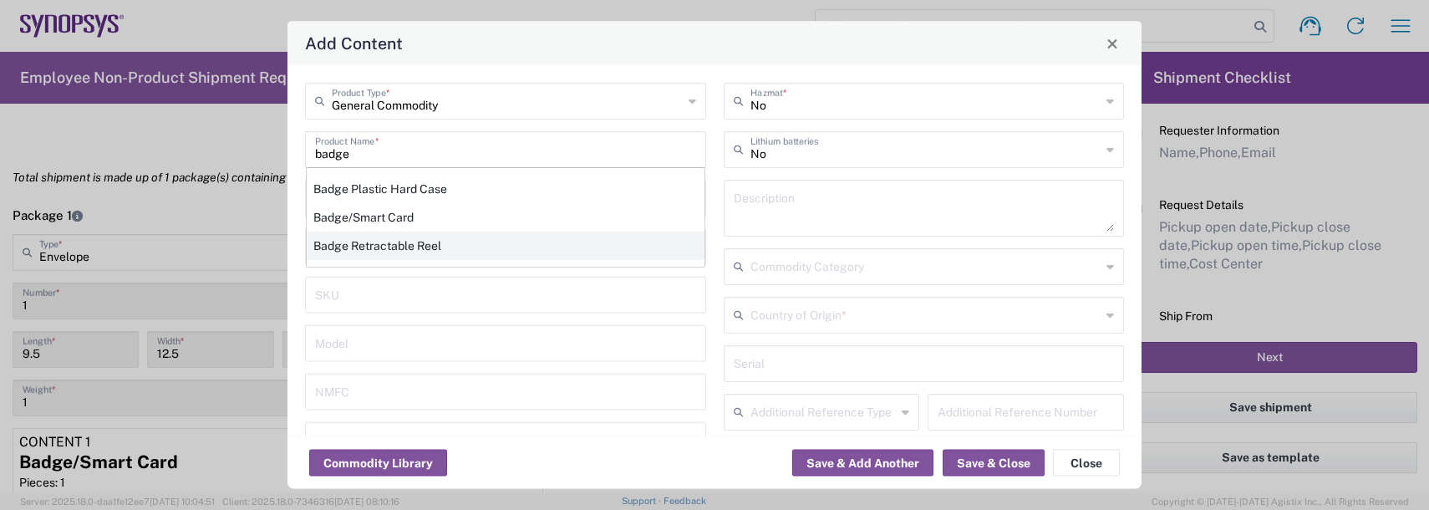
click at [381, 246] on div "Badge Retractable Reel" at bounding box center [506, 245] width 398 height 28
type input "Badge Retractable Reel"
type input "1.85"
type textarea "Badge Retractable Reel"
type input "[GEOGRAPHIC_DATA]"
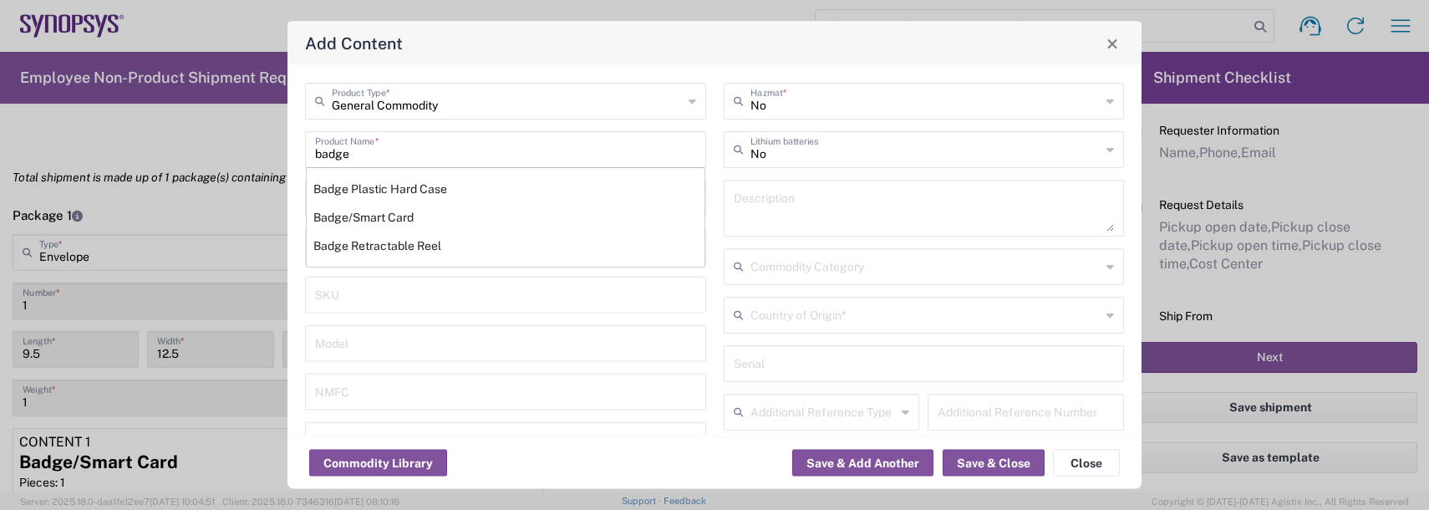
type input "7326.90.8695"
type input "BIS"
type input "EAR99"
type input "7326.90.9010"
type input "NLR - No License Required"
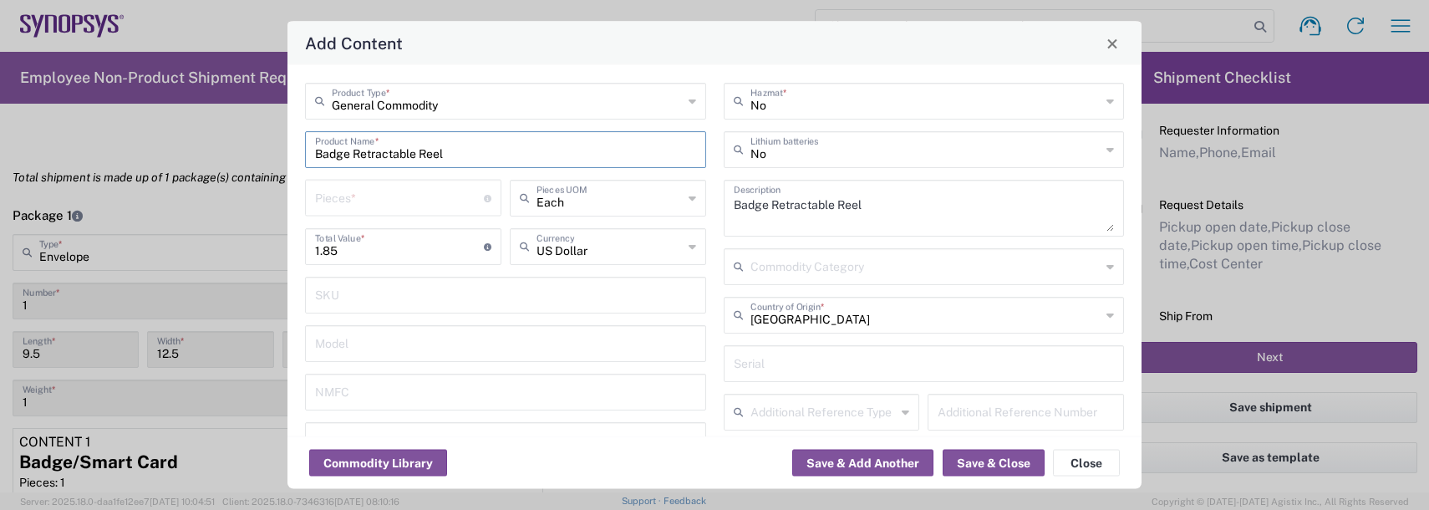
click at [365, 196] on input "number" at bounding box center [399, 196] width 169 height 29
type input "1"
click at [812, 464] on button "Save & Add Another" at bounding box center [862, 463] width 141 height 27
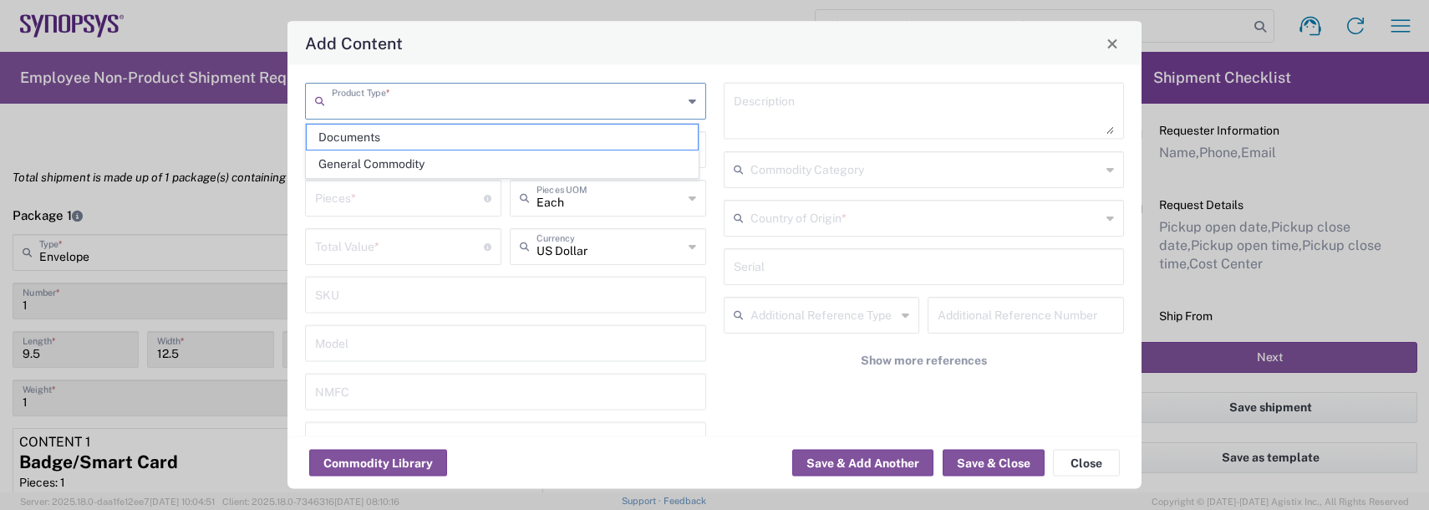
click at [375, 91] on input "text" at bounding box center [507, 99] width 351 height 29
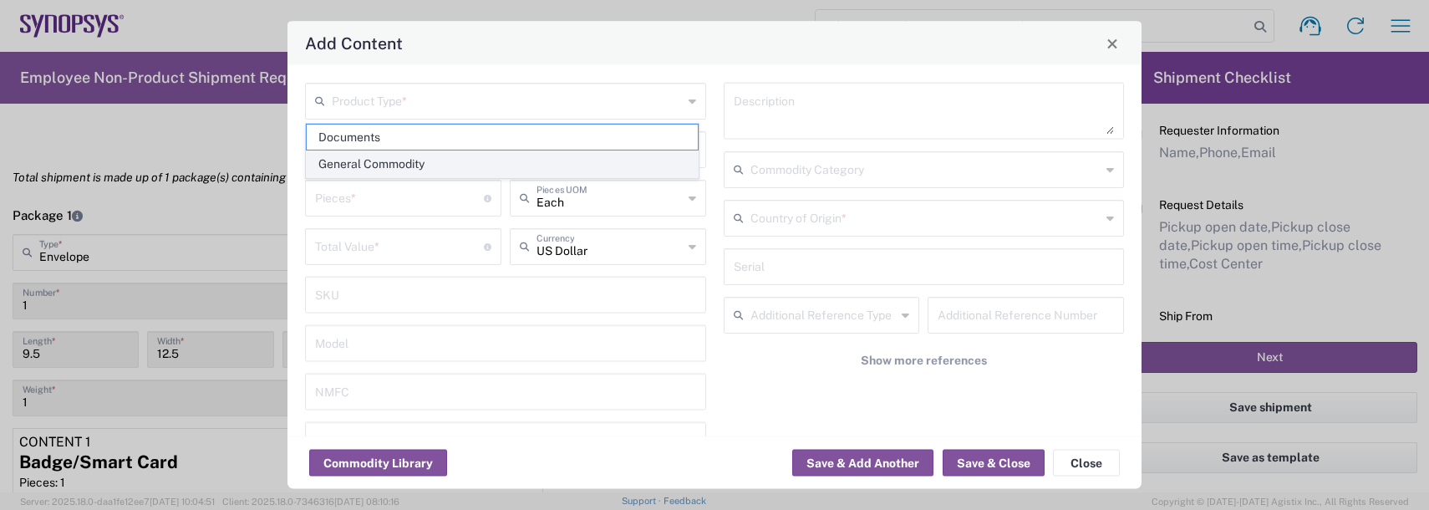
click at [369, 160] on span "General Commodity" at bounding box center [502, 164] width 391 height 26
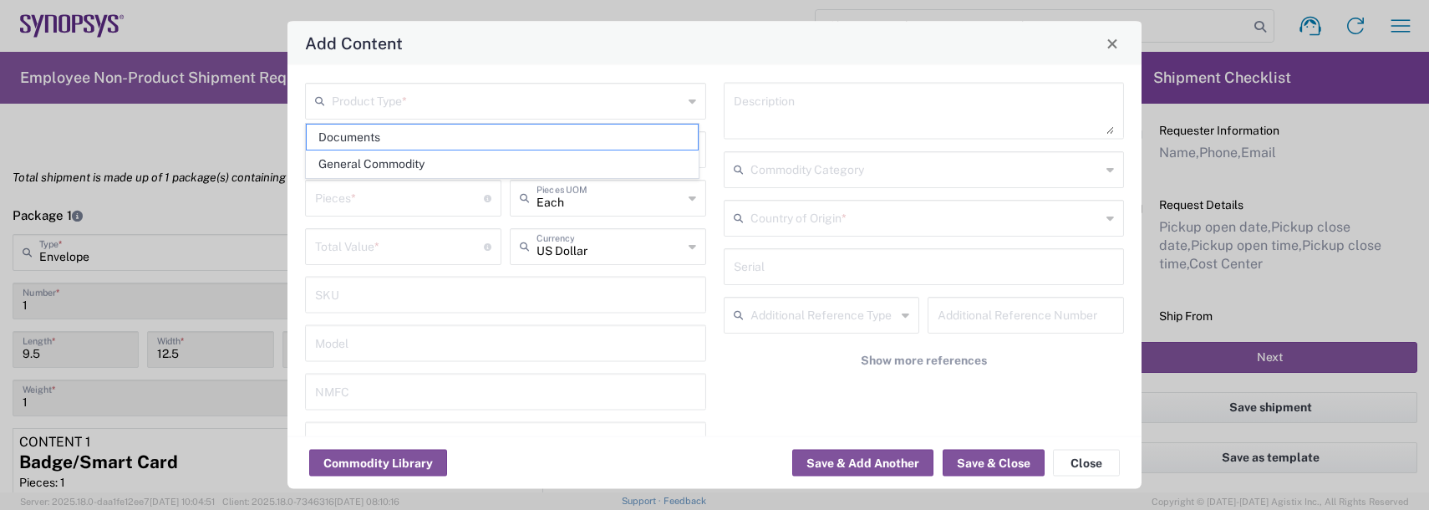
type input "General Commodity"
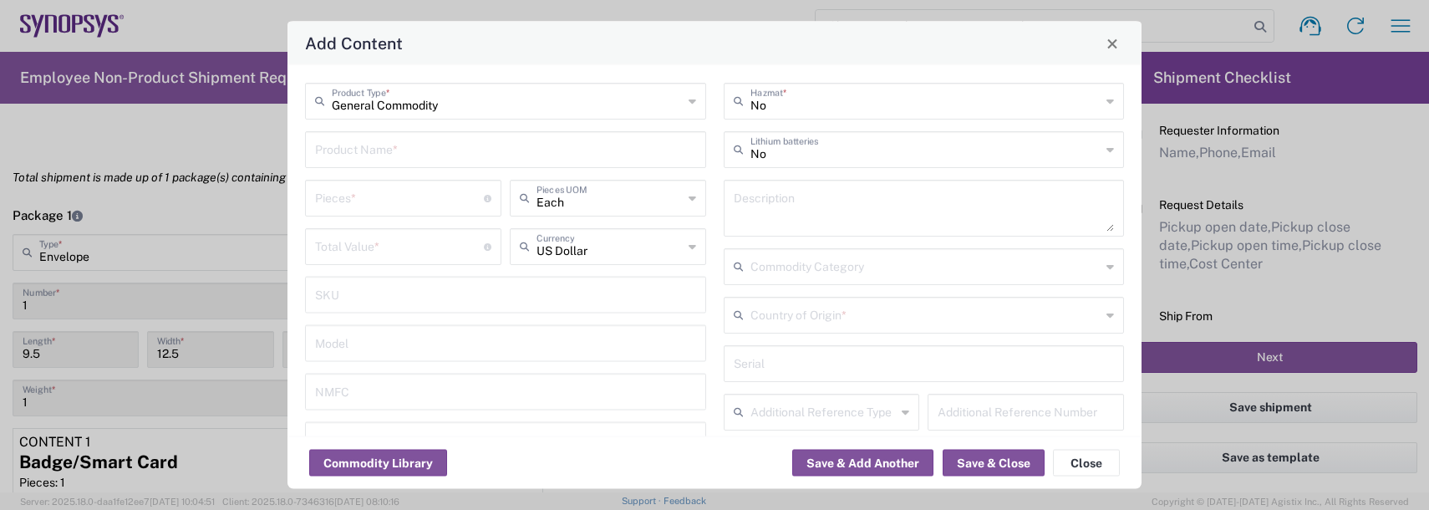
click at [364, 151] on input "text" at bounding box center [505, 148] width 381 height 29
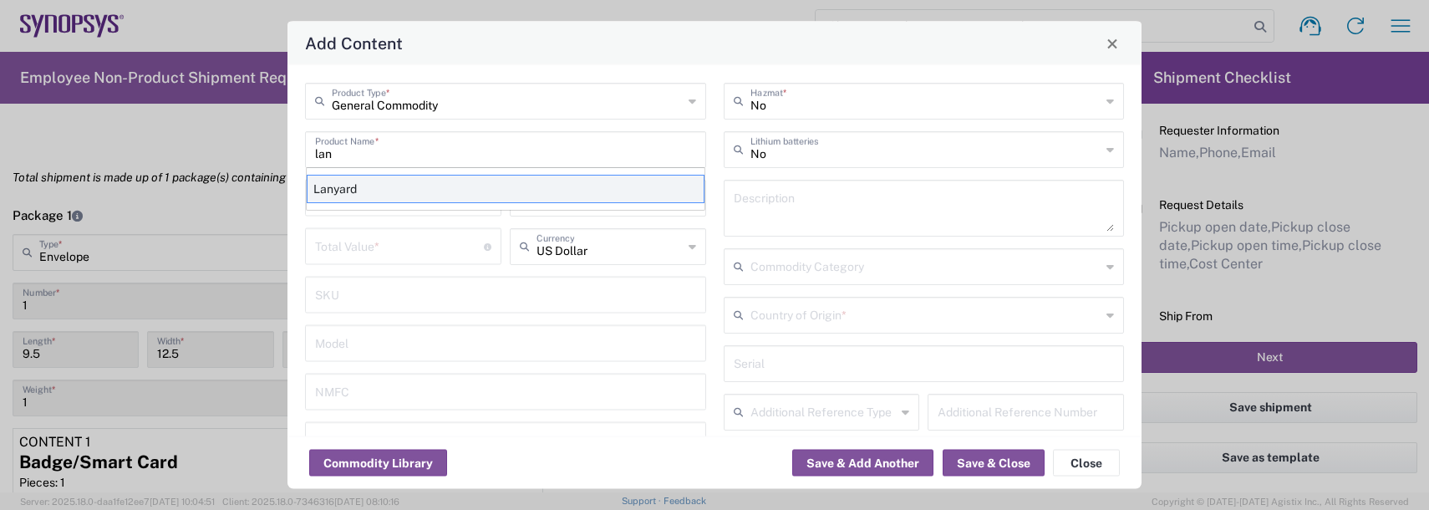
click at [381, 186] on div "Lanyard" at bounding box center [506, 189] width 398 height 28
type input "Lanyard"
type input "1.7"
type textarea "Lanyard for ID Badge"
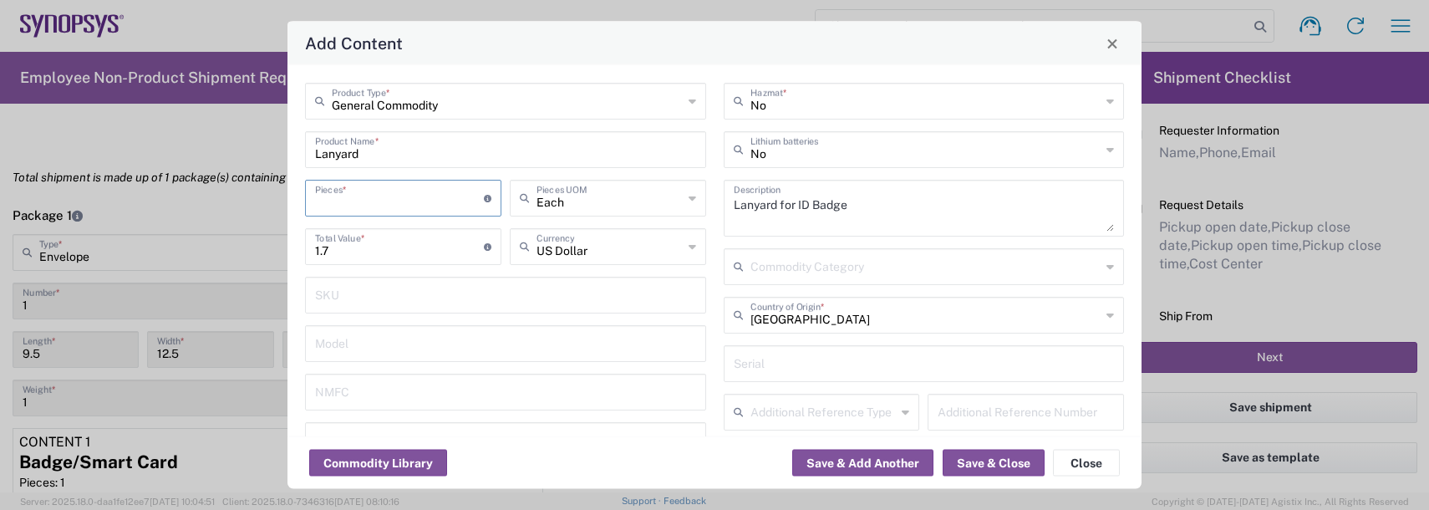
click at [348, 193] on input "number" at bounding box center [399, 196] width 169 height 29
click at [993, 462] on button "Save & Close" at bounding box center [994, 463] width 102 height 27
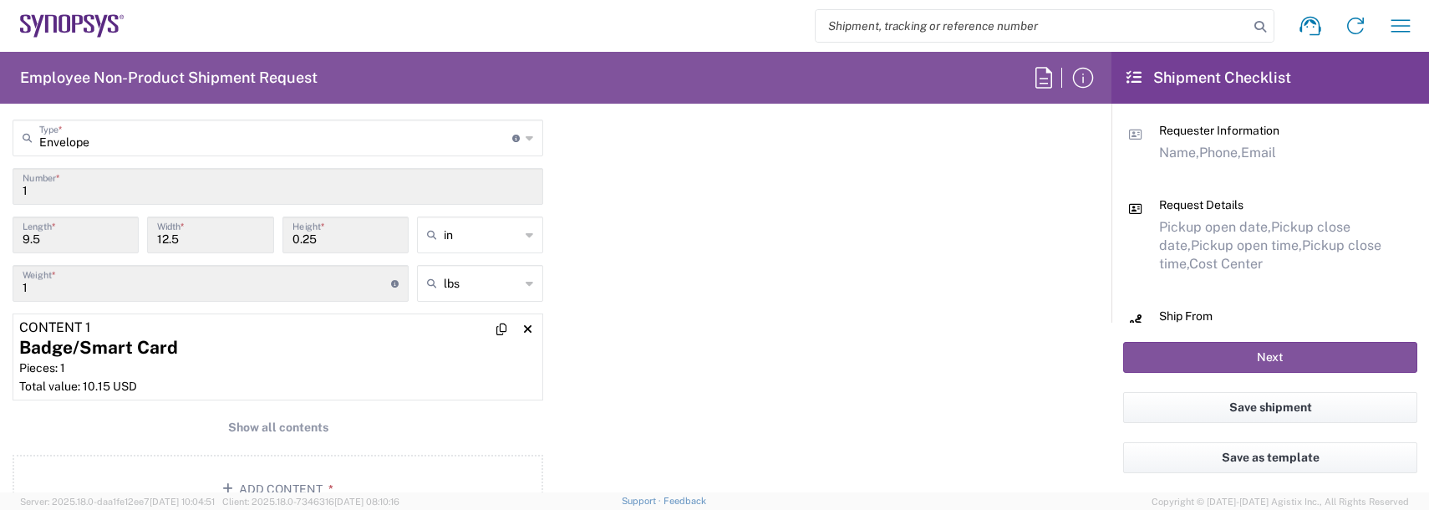
scroll to position [1588, 0]
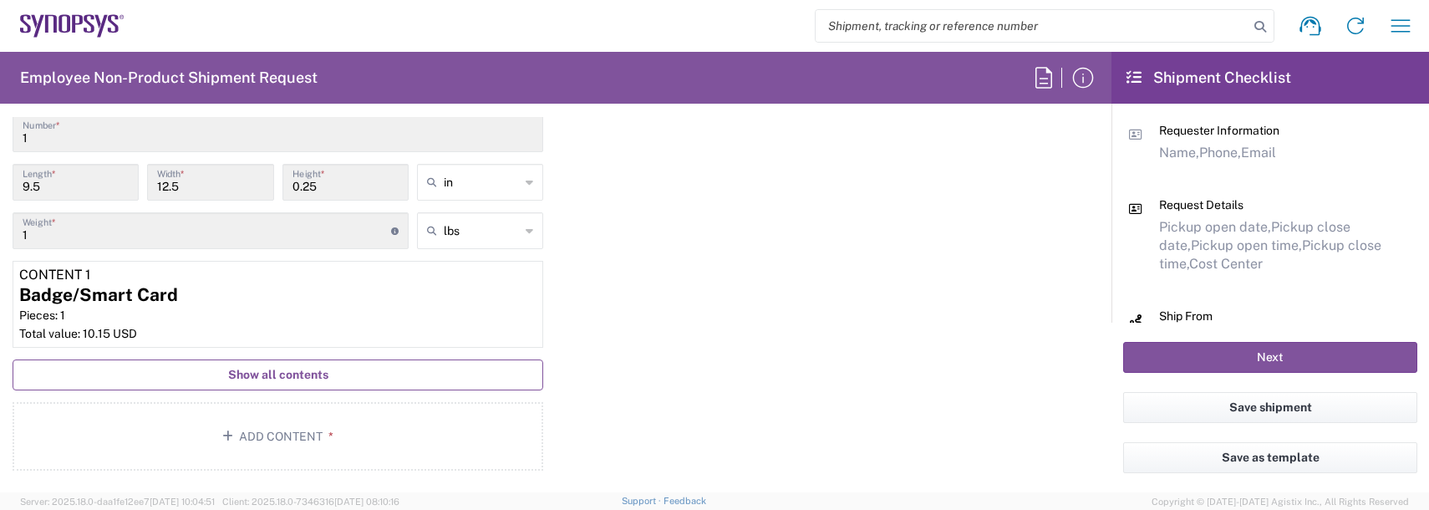
click at [314, 379] on span "Show all contents" at bounding box center [278, 375] width 100 height 16
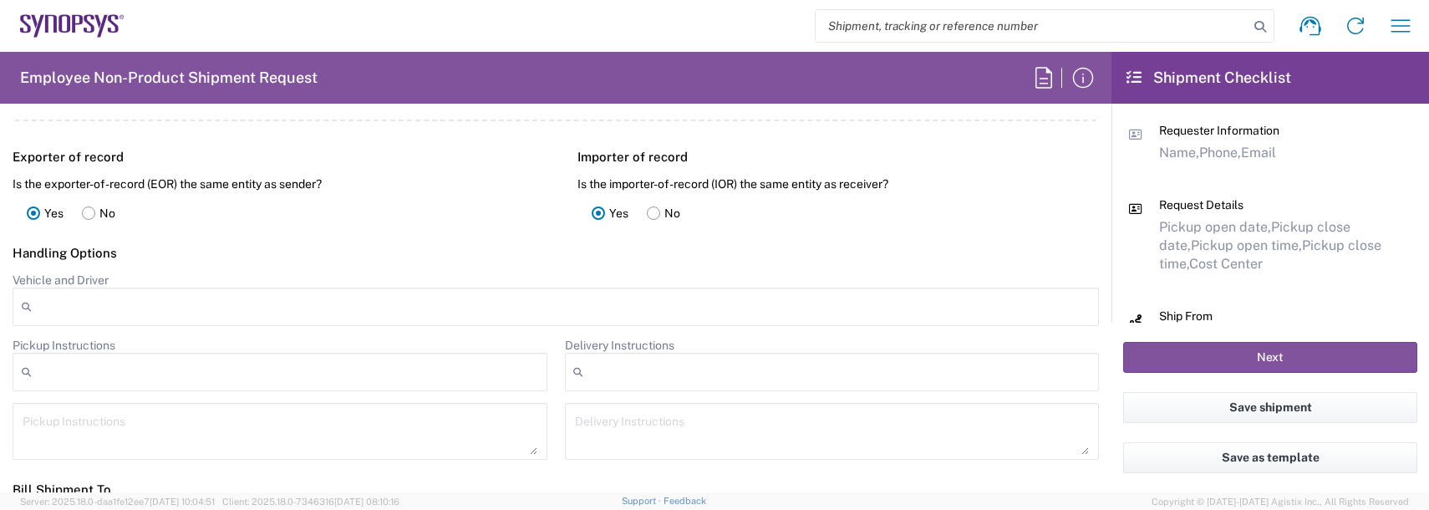
scroll to position [2507, 0]
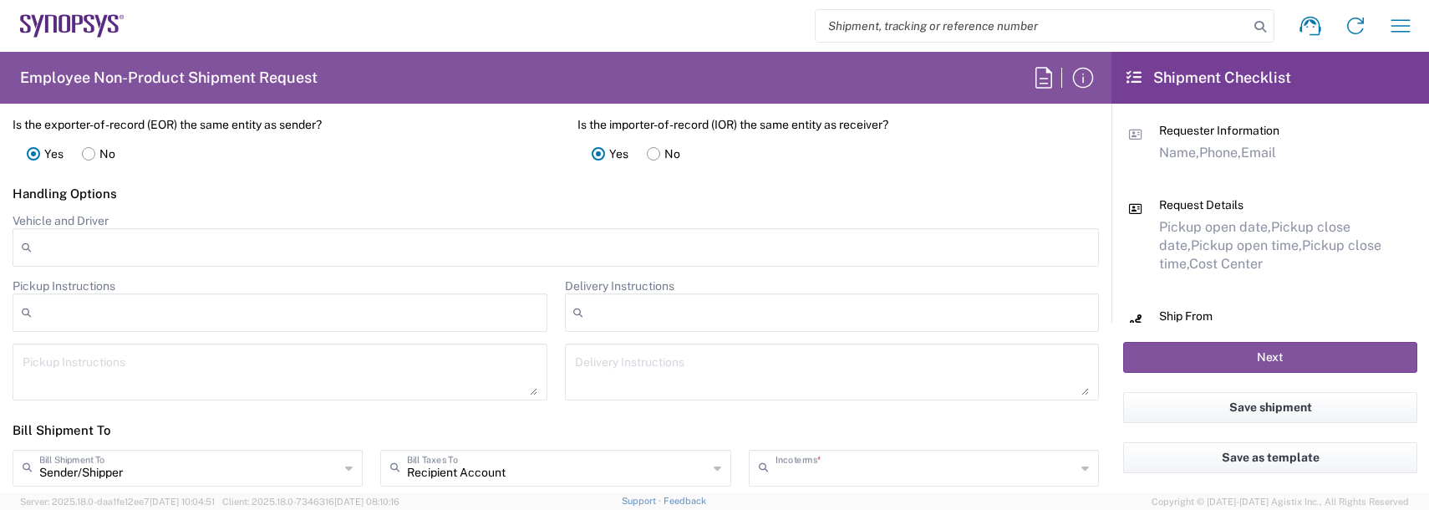
click at [852, 462] on input "text" at bounding box center [925, 466] width 300 height 29
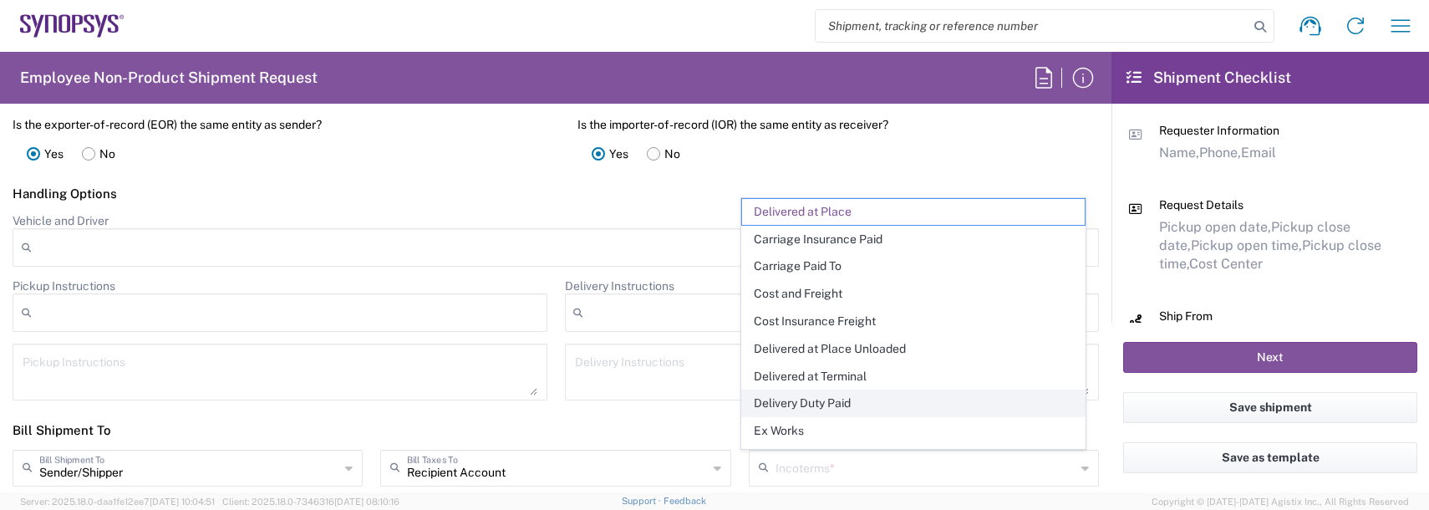
click at [829, 404] on span "Delivery Duty Paid" at bounding box center [913, 403] width 343 height 26
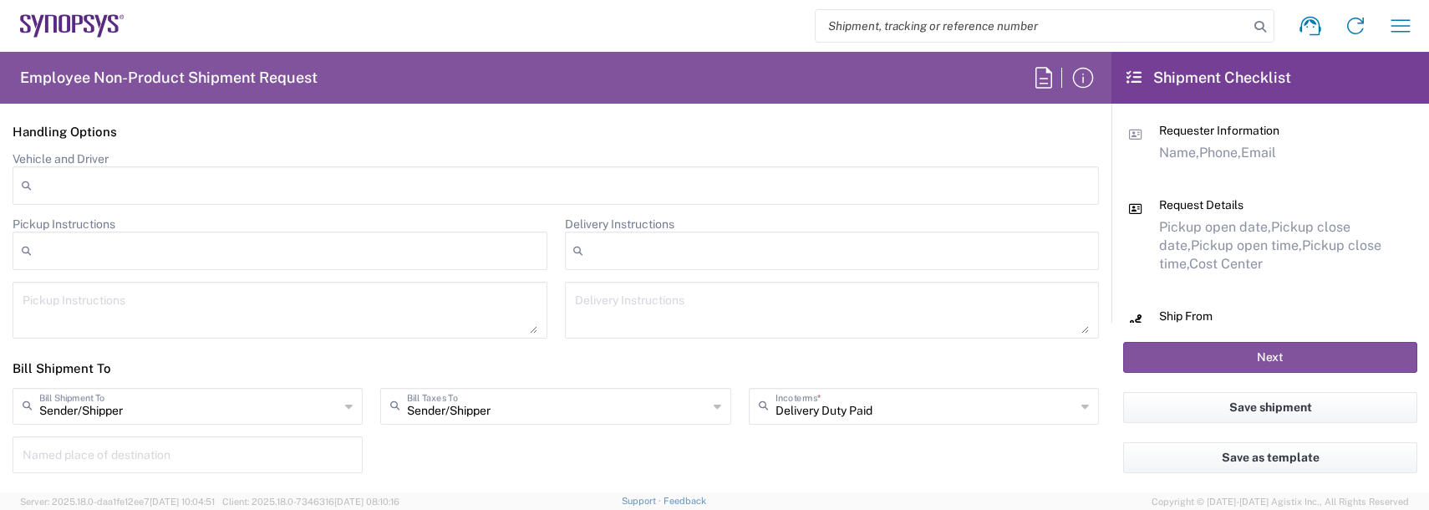
scroll to position [2758, 0]
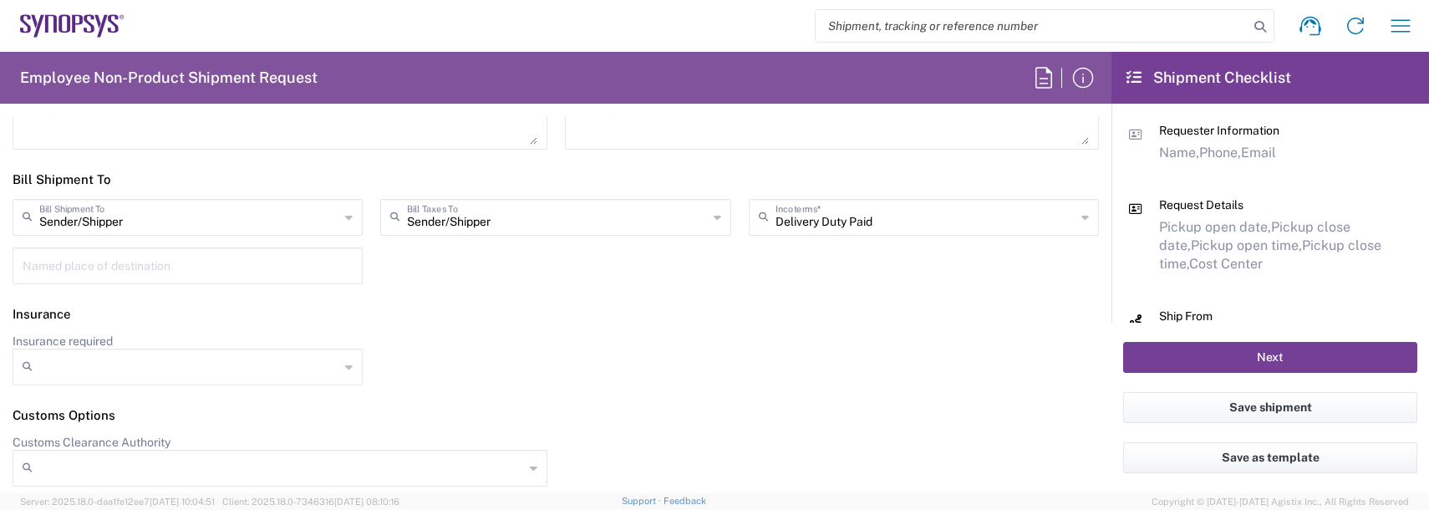
click at [1289, 363] on button "Next" at bounding box center [1270, 357] width 294 height 31
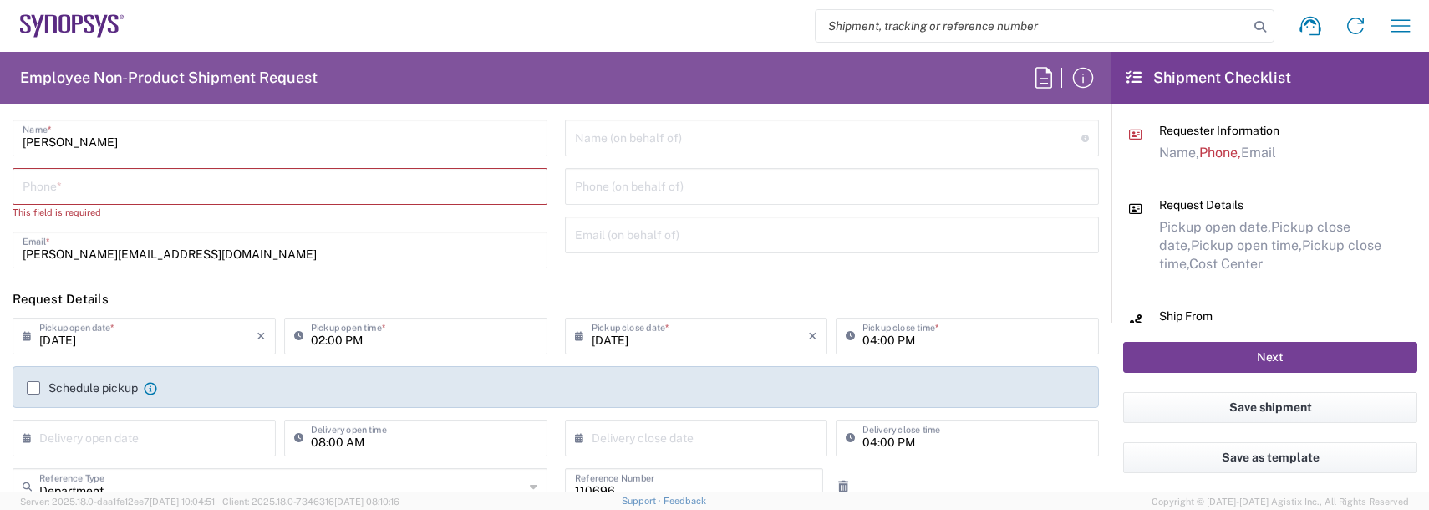
scroll to position [0, 0]
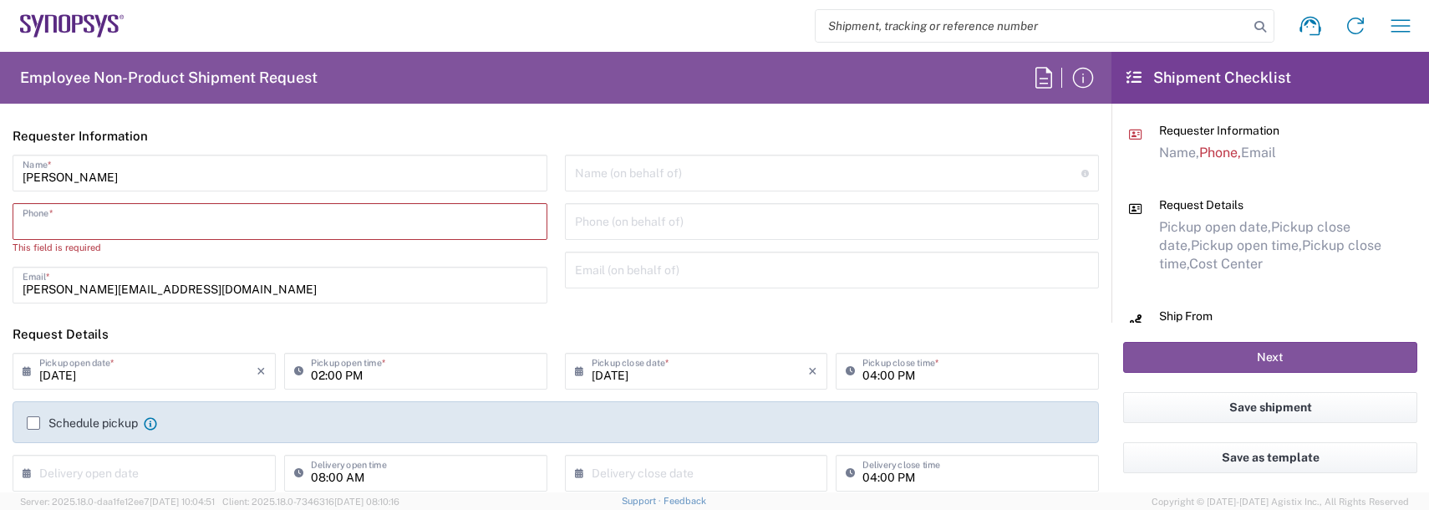
click at [93, 208] on input "tel" at bounding box center [280, 220] width 515 height 29
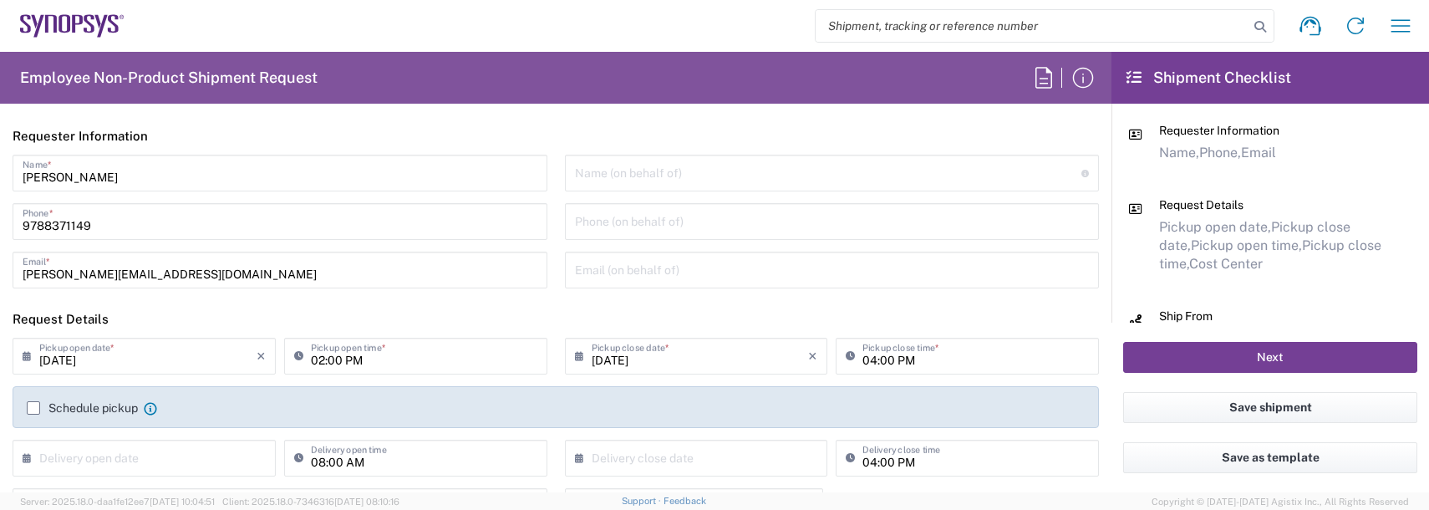
click at [1228, 349] on button "Next" at bounding box center [1270, 357] width 294 height 31
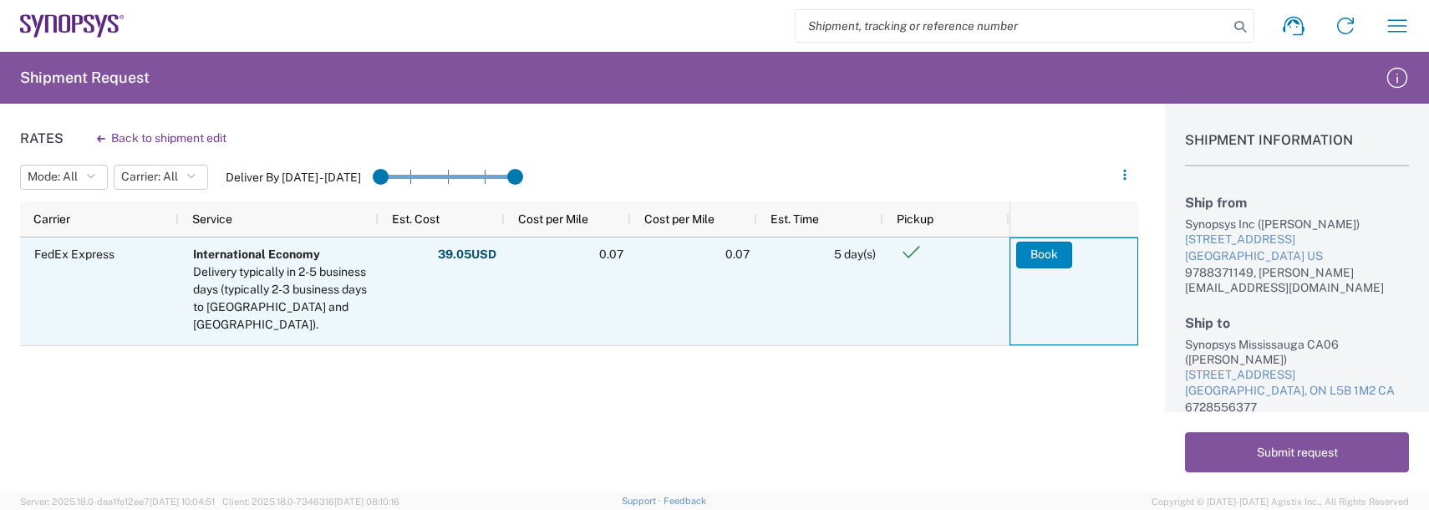
click at [1025, 263] on button "Book" at bounding box center [1044, 255] width 56 height 27
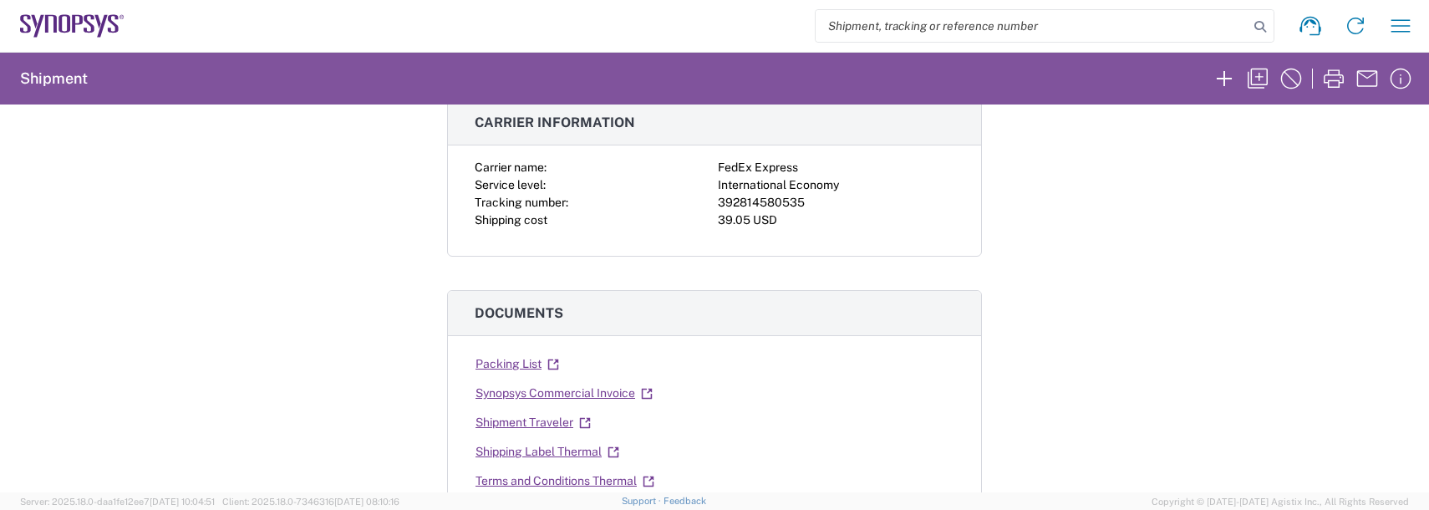
scroll to position [167, 0]
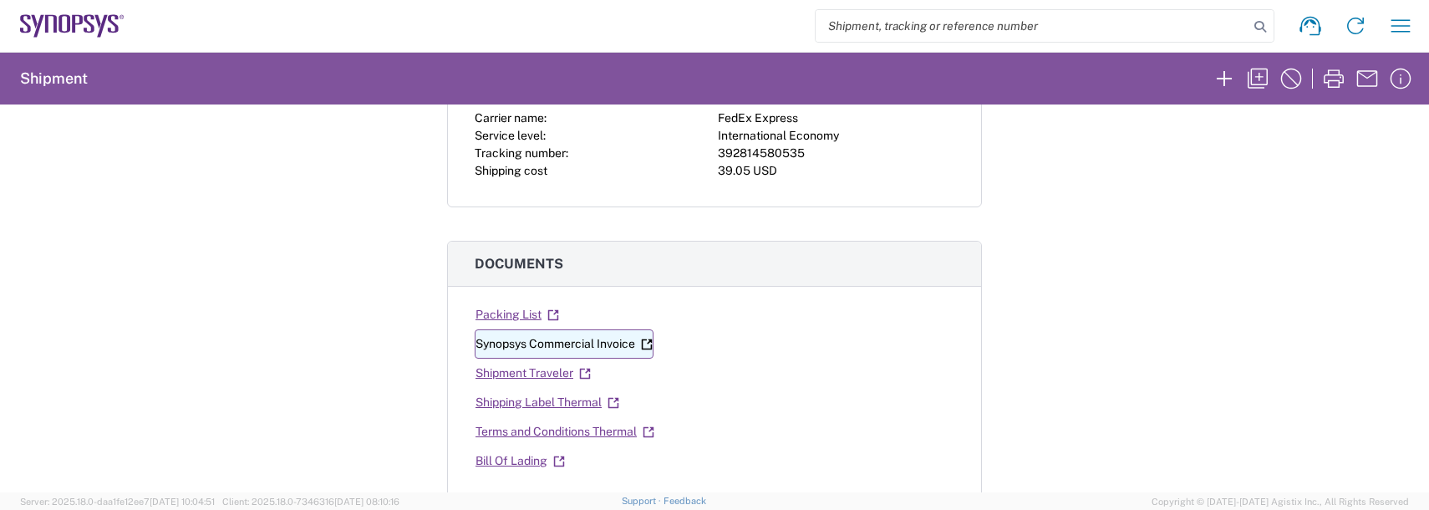
click at [562, 344] on link "Synopsys Commercial Invoice" at bounding box center [564, 343] width 179 height 29
click at [501, 396] on link "Shipping Label Thermal" at bounding box center [547, 402] width 145 height 29
